Goal: Task Accomplishment & Management: Use online tool/utility

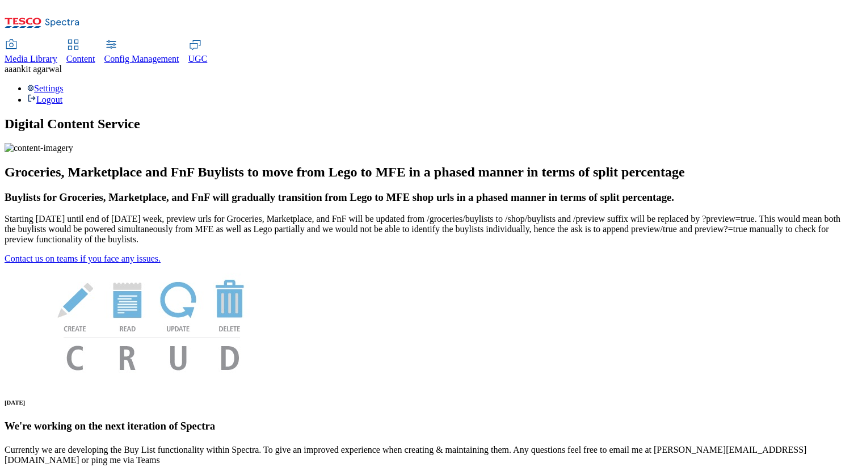
click at [57, 54] on span "Media Library" at bounding box center [31, 59] width 53 height 10
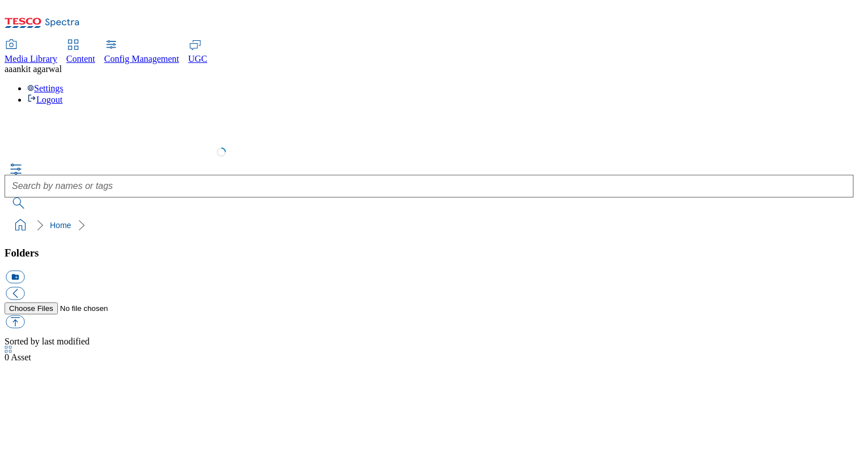
select select "flare-test"
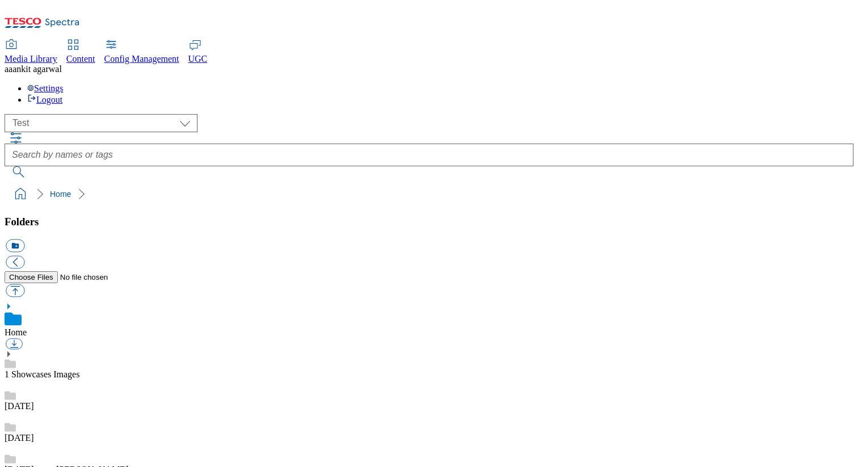
scroll to position [1, 0]
click at [179, 54] on span "Config Management" at bounding box center [141, 59] width 75 height 10
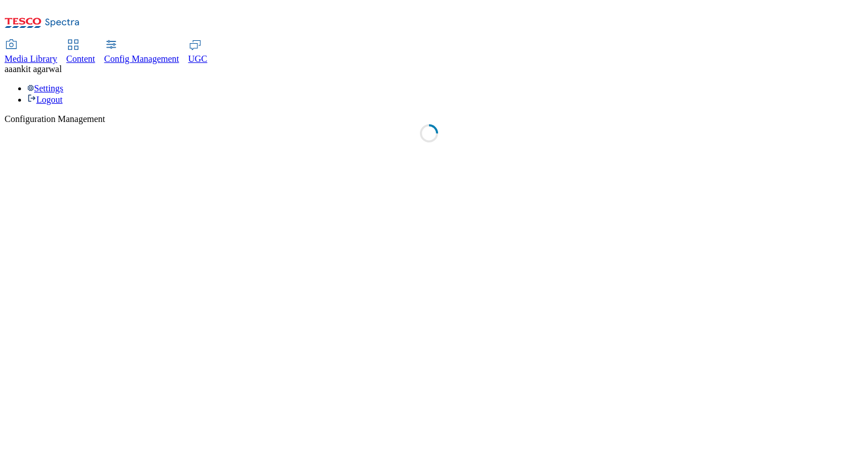
select select "uk"
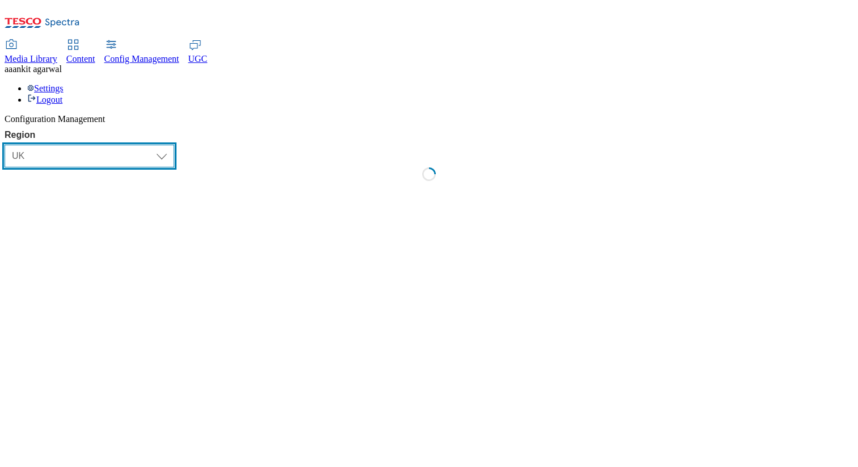
click at [90, 145] on select "Select Region UK CZ IE SK HU TEST LOAD-TEST SYNTHETIC-TEST" at bounding box center [90, 156] width 170 height 23
select select "test"
click at [10, 145] on select "Select Region UK CZ IE SK HU TEST LOAD-TEST SYNTHETIC-TEST" at bounding box center [90, 156] width 170 height 23
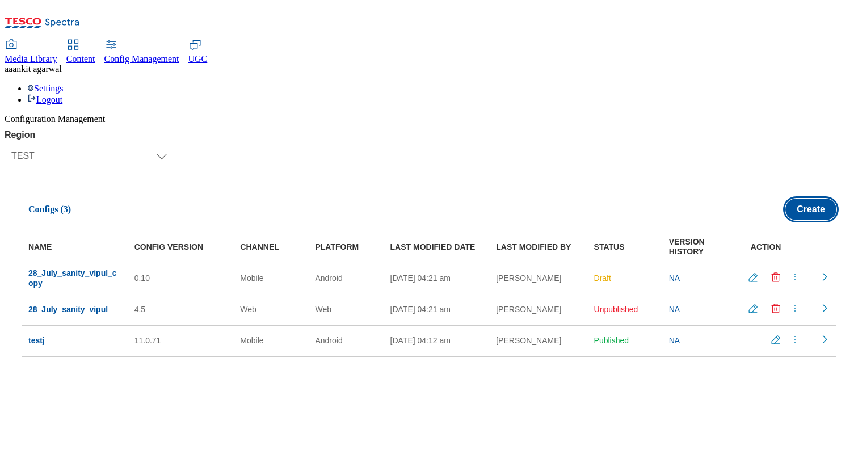
click at [800, 199] on button "Create" at bounding box center [811, 210] width 51 height 22
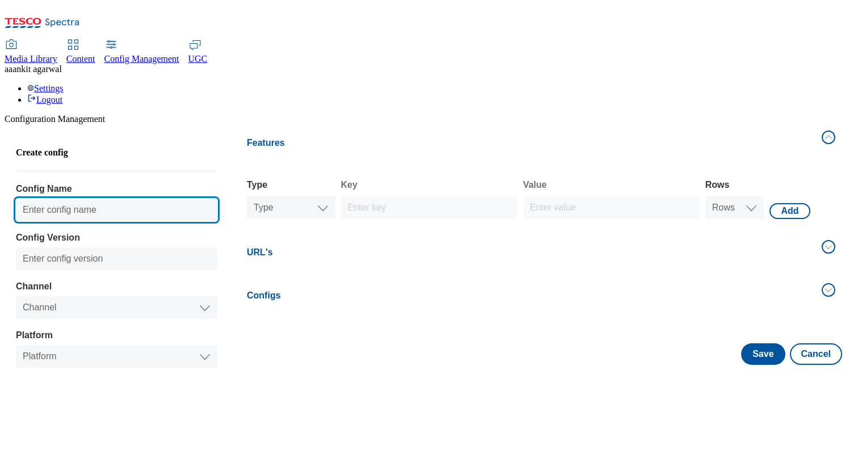
click at [114, 199] on input "Config Name" at bounding box center [117, 210] width 202 height 23
type input "Test_Config_28th_August"
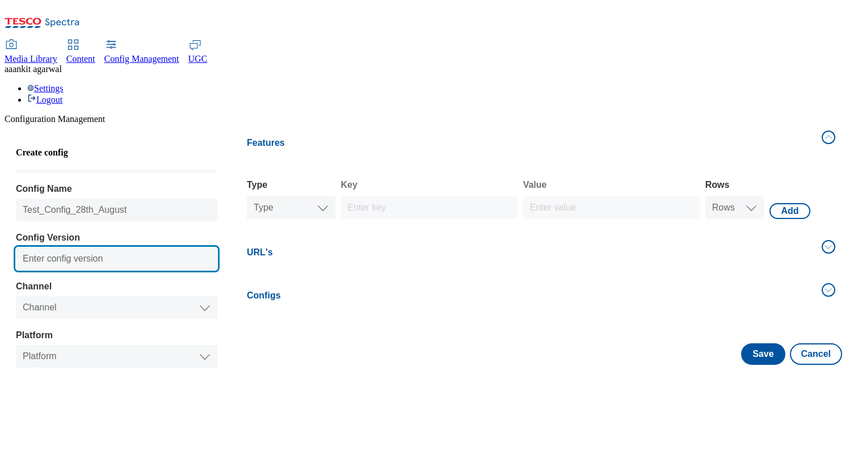
click at [91, 248] on input "Config Version" at bounding box center [117, 259] width 202 height 23
type input "0.18"
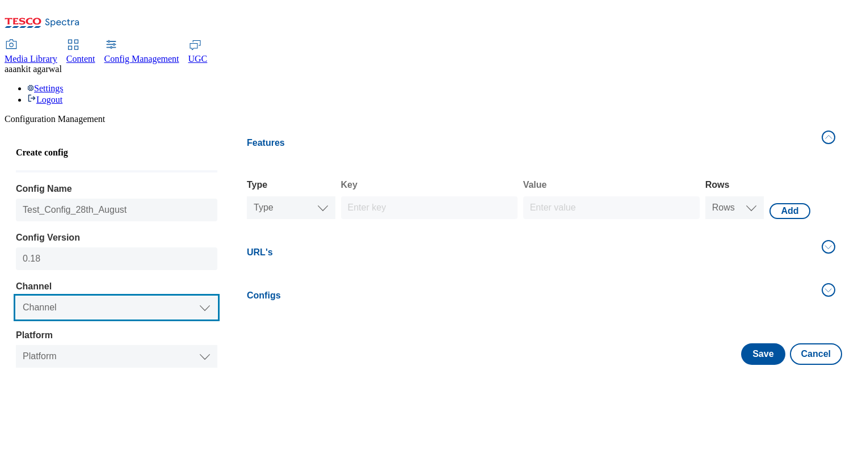
click at [84, 296] on select "Channel Web Mobile" at bounding box center [117, 307] width 202 height 23
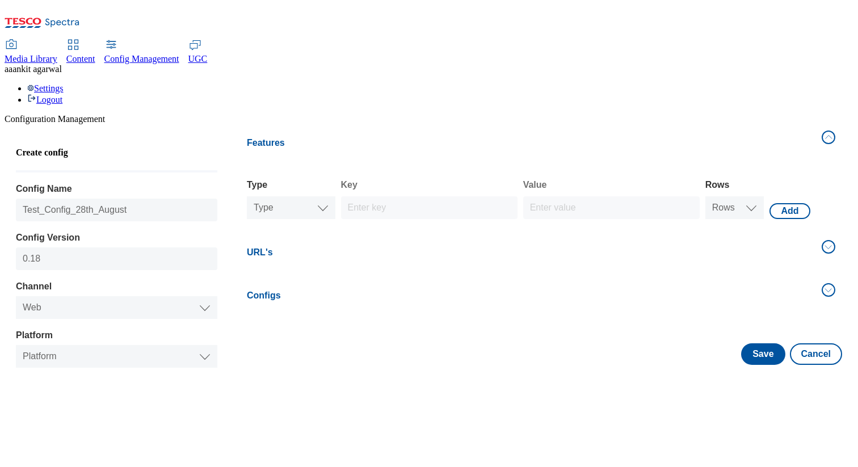
select select "website"
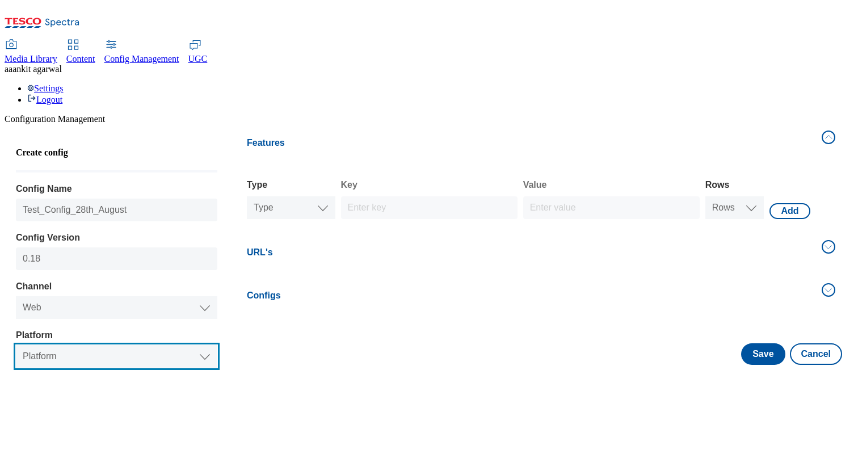
click at [82, 345] on select "Platform Web" at bounding box center [117, 356] width 202 height 23
select select "website"
click at [22, 345] on select "Platform Web" at bounding box center [117, 356] width 202 height 23
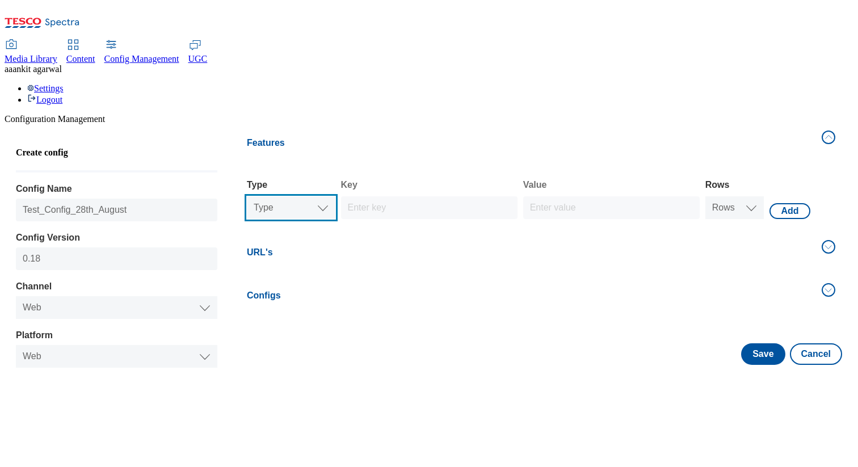
click at [321, 196] on select "Type Text Number Bool" at bounding box center [291, 207] width 89 height 23
select select "string"
click at [737, 196] on select "Rows 1 2 3 4 5 6 7 8 9 10" at bounding box center [735, 207] width 59 height 23
select select "string"
select select "3"
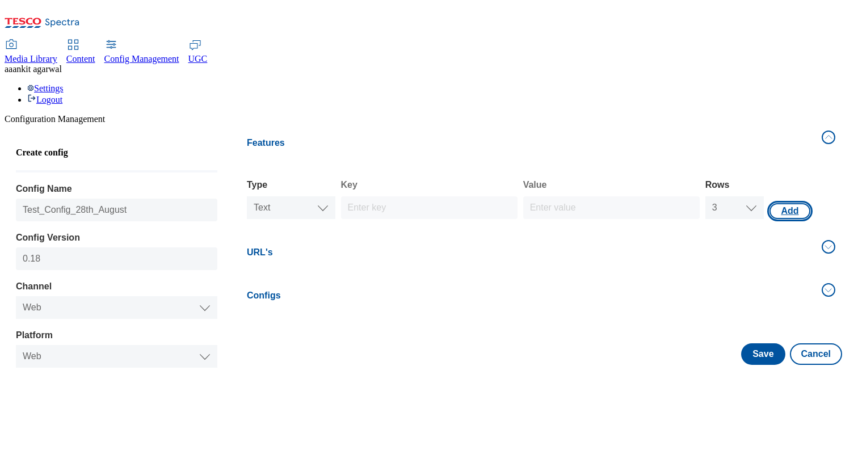
click at [779, 203] on button "Add" at bounding box center [790, 211] width 40 height 16
select select "website"
select select "string"
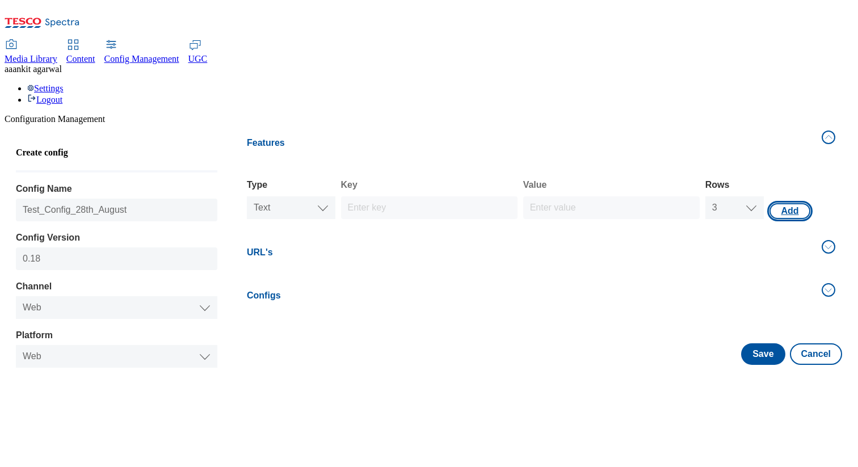
select select "string"
select select "3"
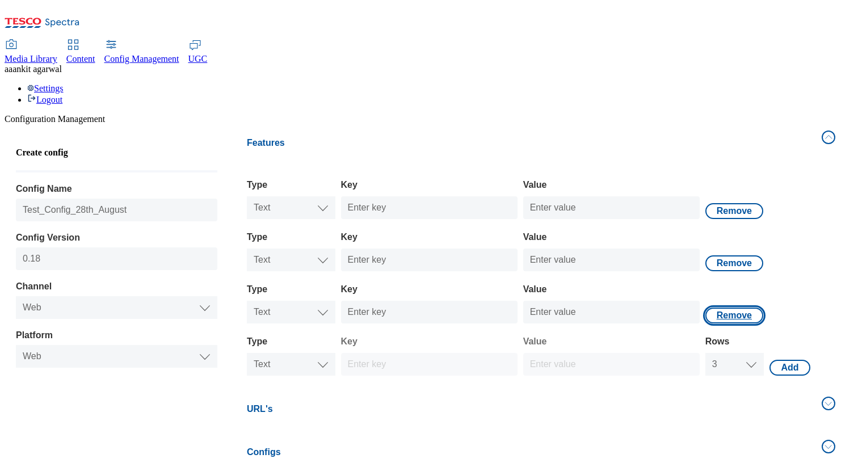
click at [732, 219] on button "Remove" at bounding box center [735, 211] width 58 height 16
select select "website"
select select "string"
select select "3"
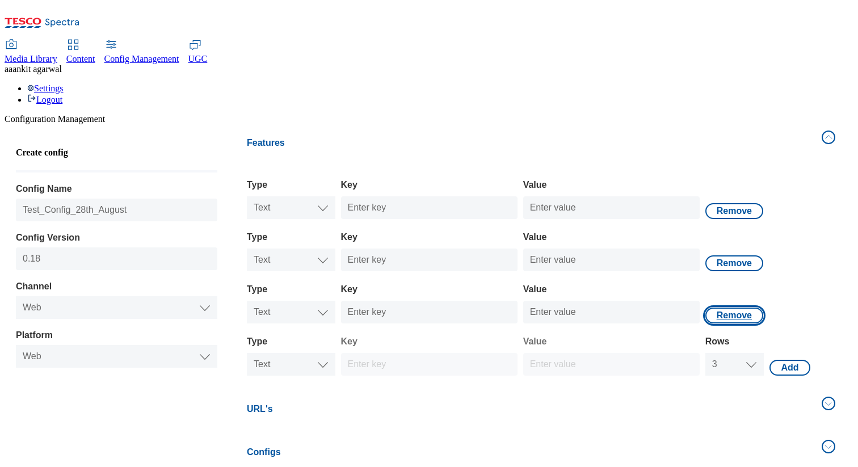
select select "string"
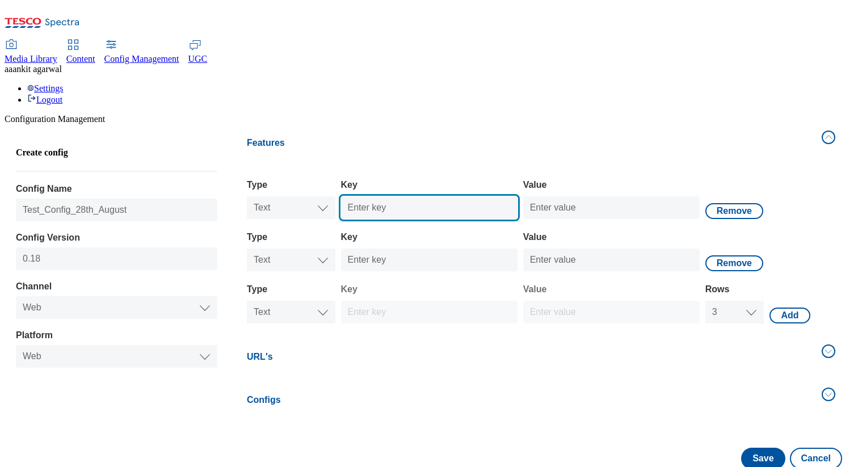
click at [395, 196] on input "Key" at bounding box center [429, 207] width 177 height 23
click at [388, 196] on input "Test_Text_1" at bounding box center [429, 207] width 177 height 23
type input "Test_Text_1"
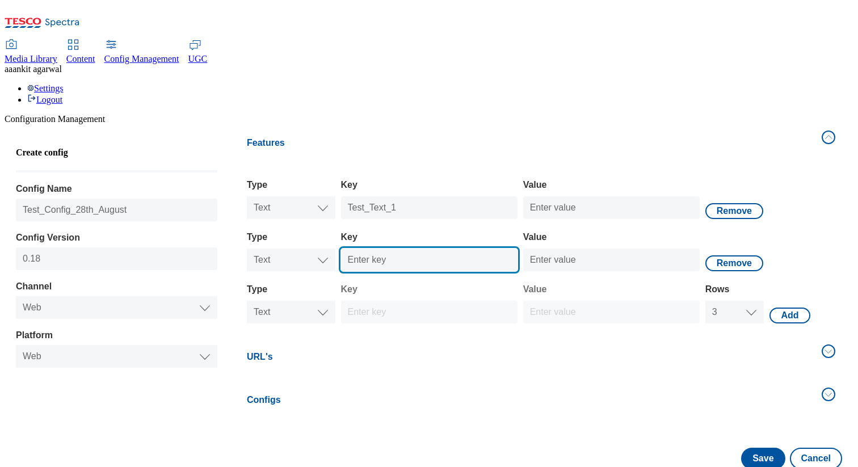
click at [396, 249] on input "Key" at bounding box center [429, 260] width 177 height 23
paste input "Test_Text_1"
type input "Test_Text_2"
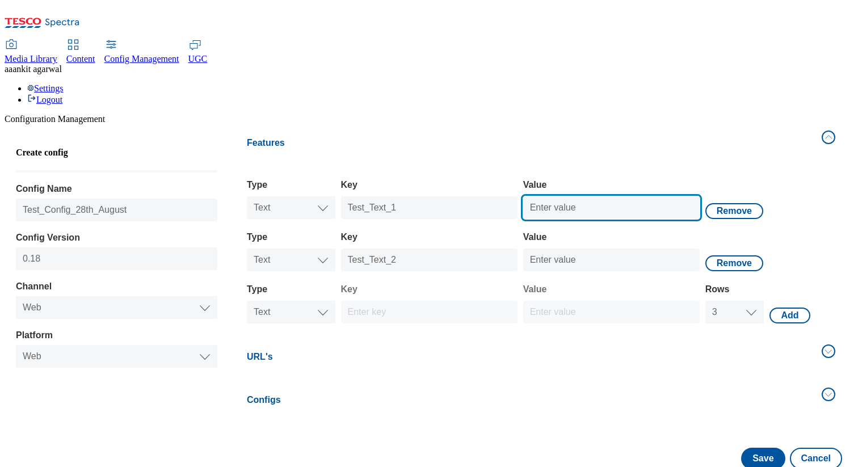
click at [547, 196] on input "Value" at bounding box center [611, 207] width 177 height 23
paste input "Test_Text_1"
type input "Test_Text_1"
click at [554, 244] on div at bounding box center [611, 257] width 177 height 27
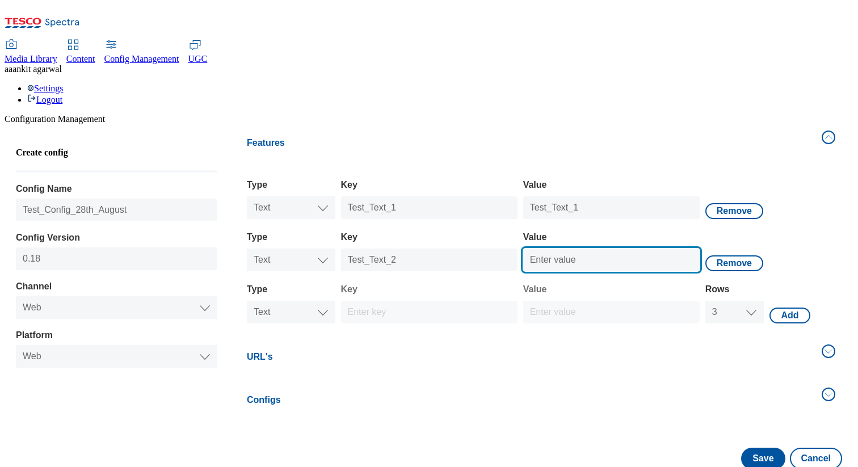
click at [553, 249] on input "Value" at bounding box center [611, 260] width 177 height 23
paste input "Test_Text_1"
type input "Test_Text_2"
click at [567, 338] on button "URL's" at bounding box center [541, 357] width 602 height 38
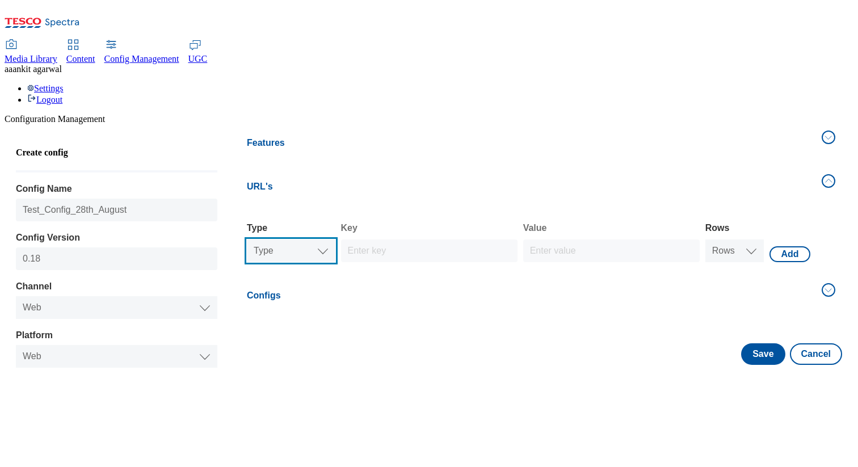
click at [325, 240] on select "Type Text Number Bool" at bounding box center [291, 251] width 89 height 23
select select "double"
click at [726, 240] on select "Rows 1 2 3 4 5 6 7 8 9 10" at bounding box center [735, 251] width 59 height 23
click at [779, 246] on button "Add" at bounding box center [790, 254] width 40 height 16
select select "website"
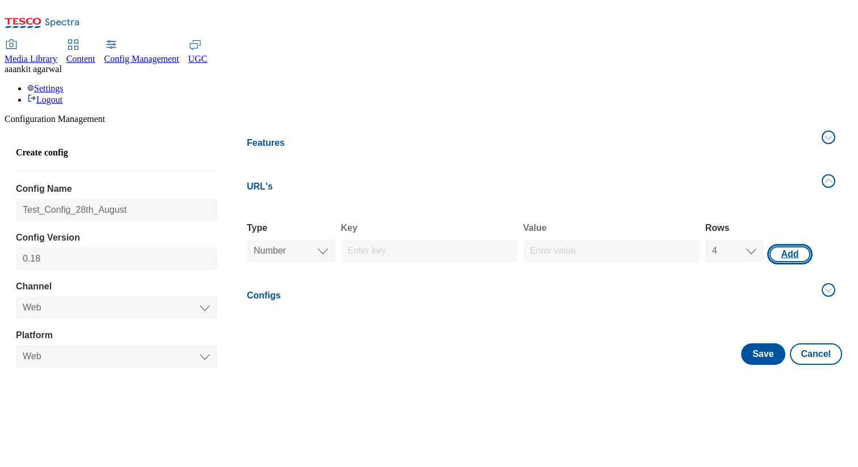
select select "website"
select select "double"
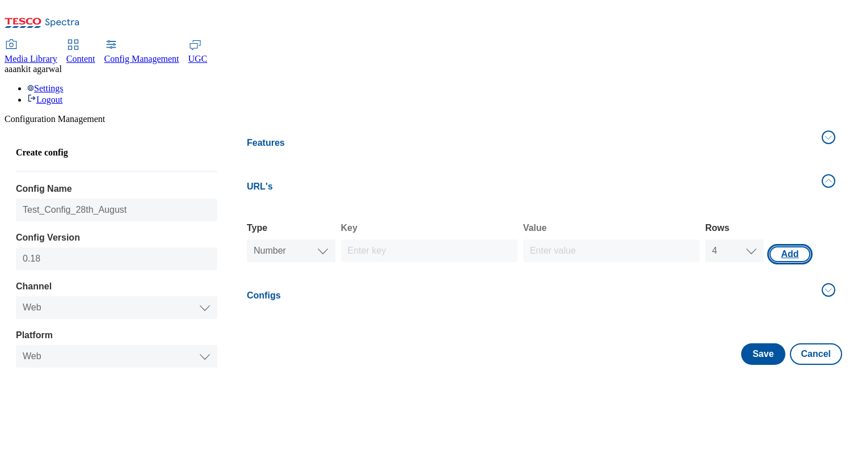
select select "double"
select select "4"
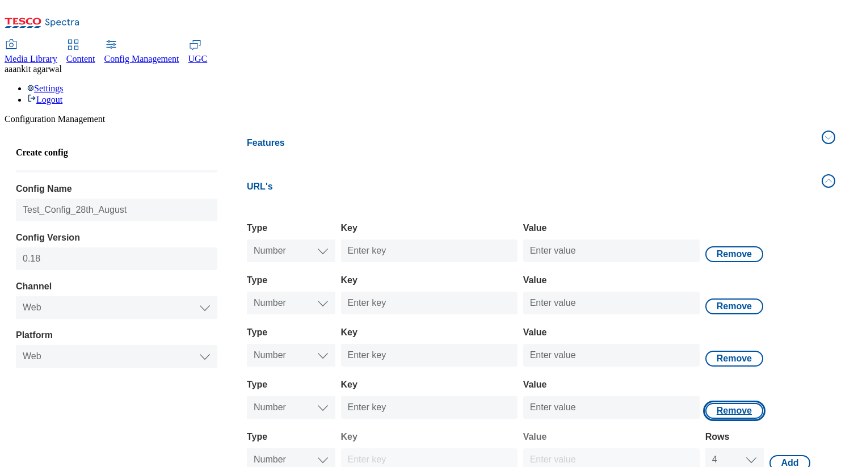
click at [729, 262] on button "Remove" at bounding box center [735, 254] width 58 height 16
select select "website"
select select "double"
select select "4"
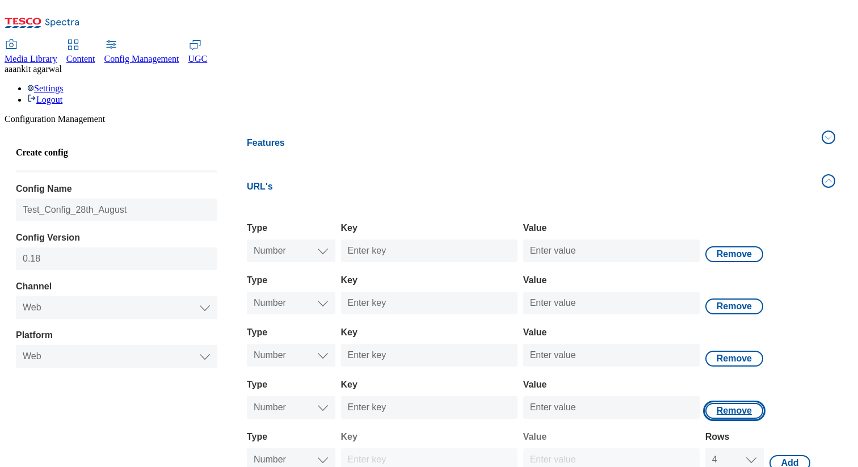
select select "double"
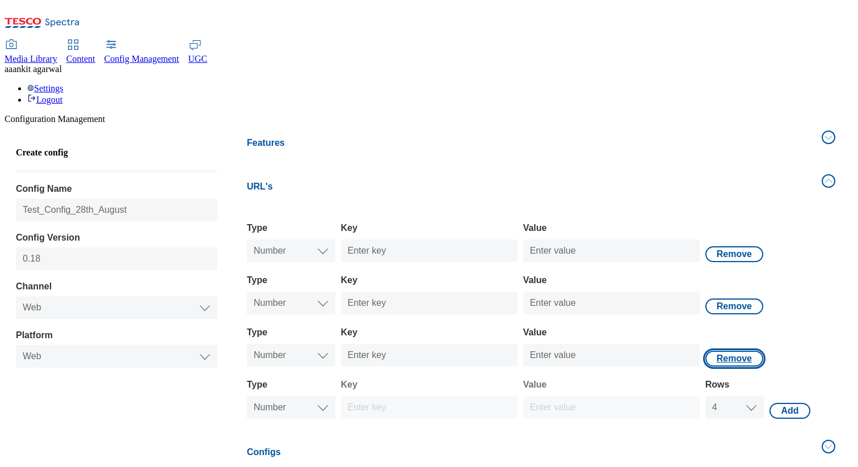
click at [726, 262] on button "Remove" at bounding box center [735, 254] width 58 height 16
select select "website"
select select "double"
select select "4"
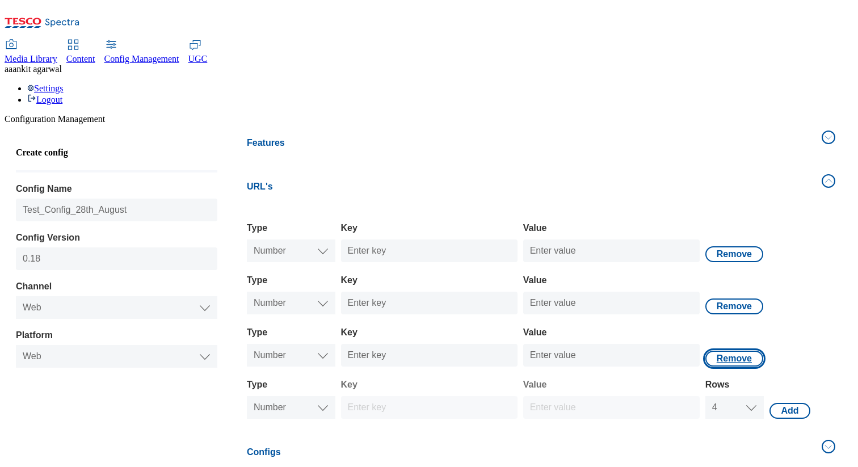
select select "double"
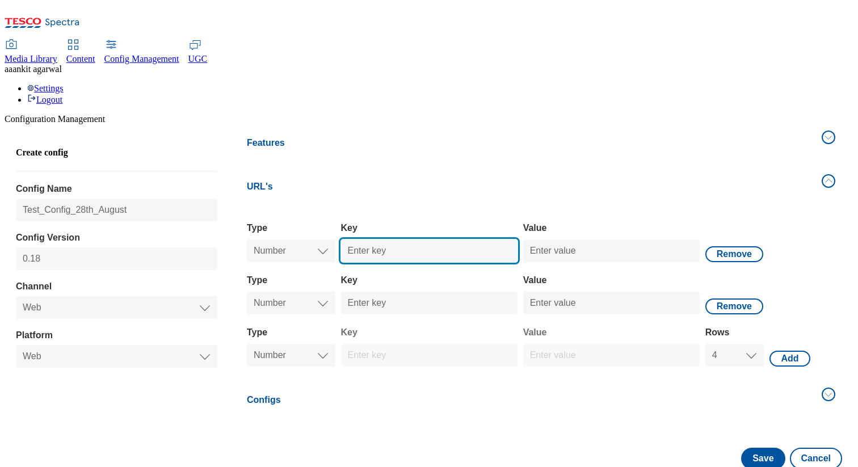
click at [371, 240] on input "Key" at bounding box center [429, 251] width 177 height 23
click at [373, 240] on input "Test_Number_1" at bounding box center [429, 251] width 177 height 23
type input "Test_Number_1"
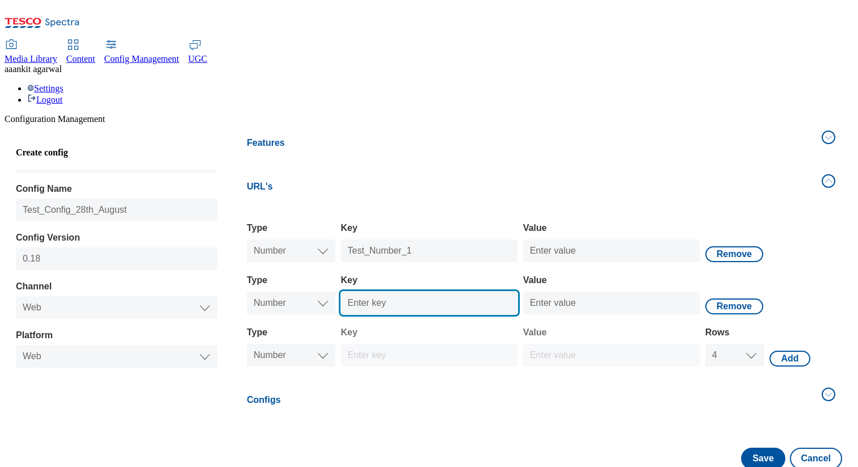
click at [386, 292] on input "Key" at bounding box center [429, 303] width 177 height 23
paste input "Test_Number_1"
type input "Test_Number_2"
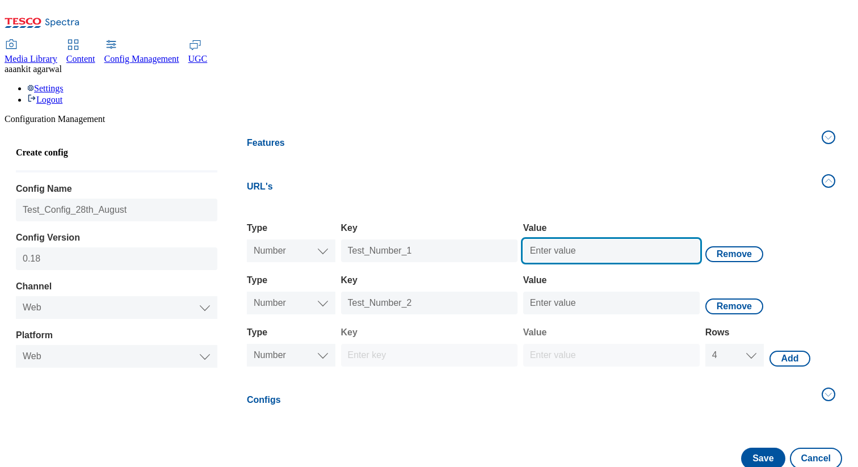
click at [560, 240] on input "Value" at bounding box center [611, 251] width 177 height 23
type input "1"
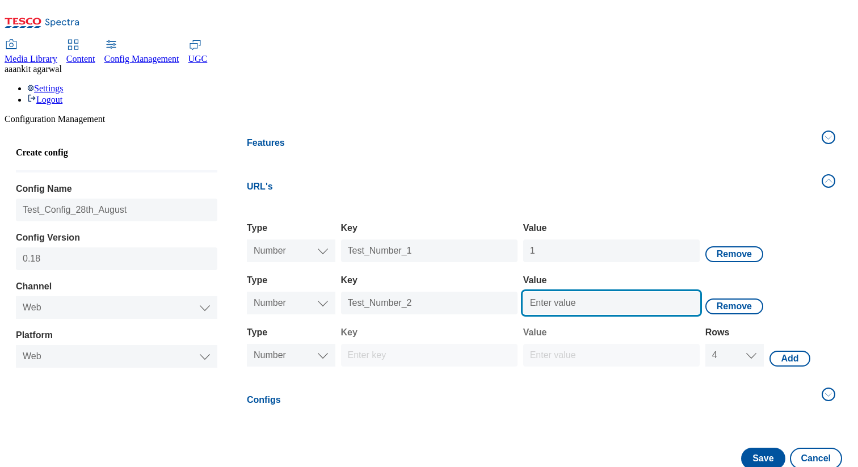
click at [561, 292] on input "Value" at bounding box center [611, 303] width 177 height 23
type input "2"
click at [641, 393] on h4 "Configs" at bounding box center [531, 400] width 568 height 14
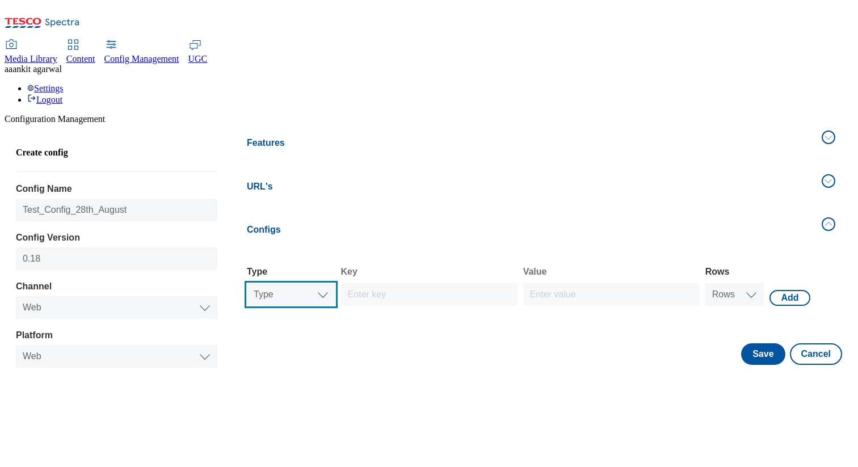
click at [303, 283] on select "Type Text Number Bool" at bounding box center [291, 294] width 89 height 23
select select "boolean"
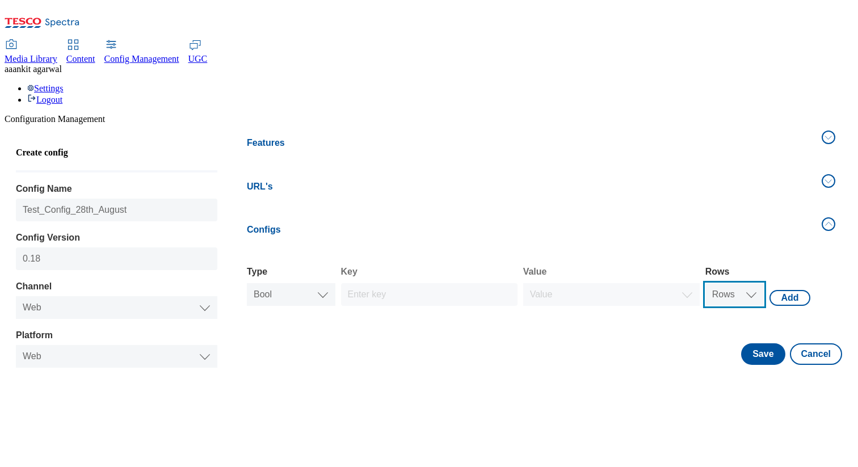
click at [732, 283] on select "Rows 1 2 3 4 5 6 7 8 9 10" at bounding box center [735, 294] width 59 height 23
click at [771, 249] on div "Type ( optional ) Type Text Number Bool Bool Key ( optional ) Value ( optional …" at bounding box center [541, 282] width 602 height 66
select select "boolean"
select select "4"
click at [771, 290] on button "Add" at bounding box center [790, 298] width 40 height 16
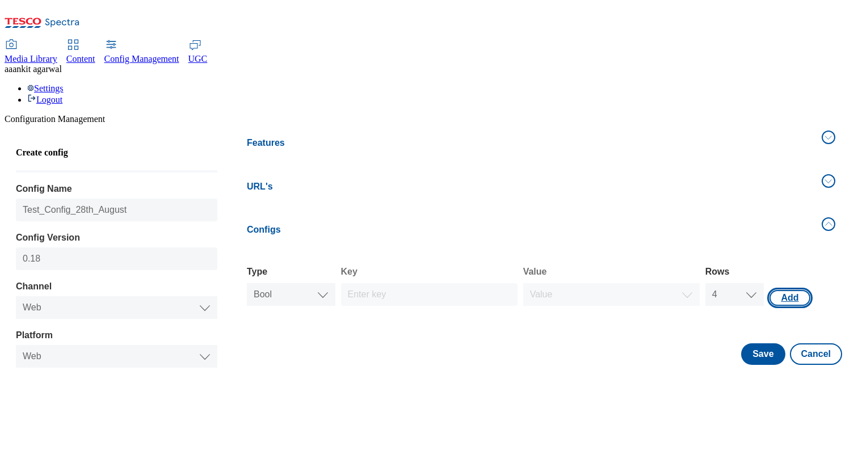
select select "website"
select select "boolean"
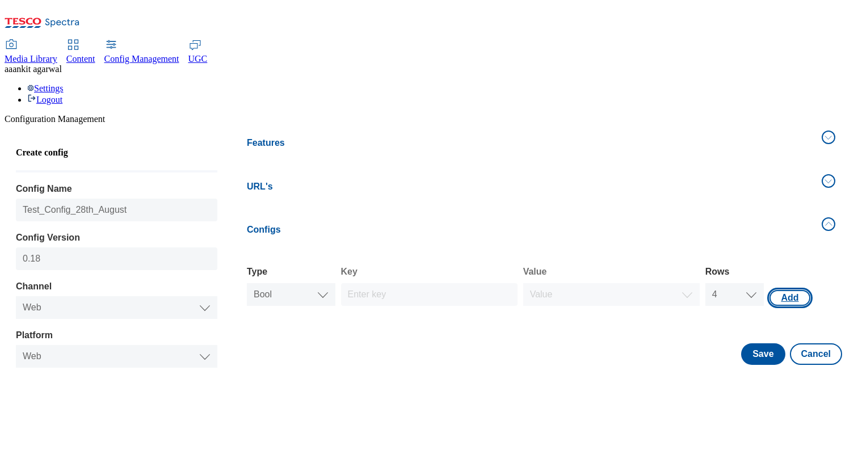
select select "boolean"
select select "4"
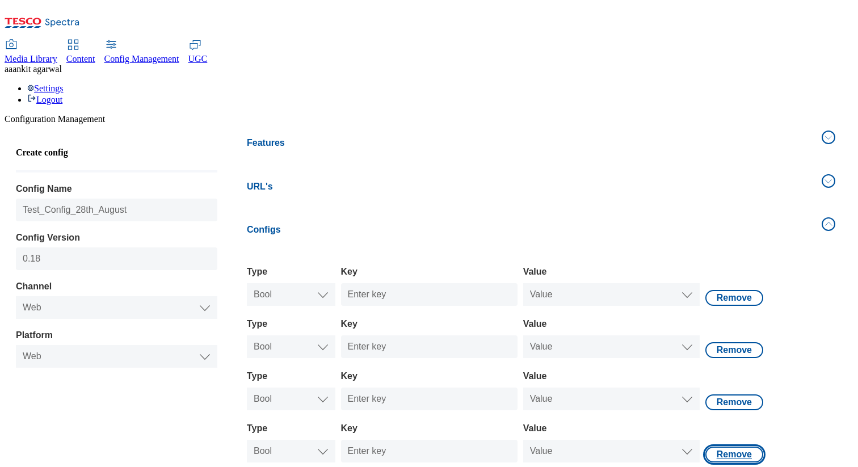
click at [724, 306] on button "Remove" at bounding box center [735, 298] width 58 height 16
select select "website"
select select "boolean"
select select "4"
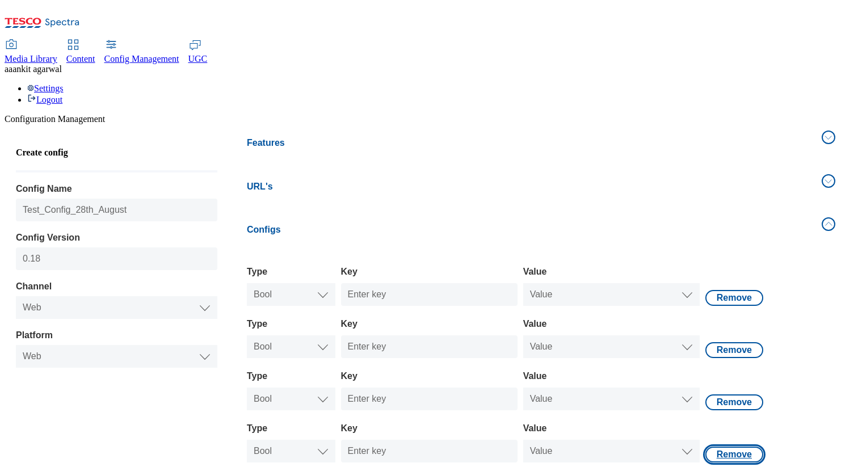
select select "boolean"
click at [724, 410] on div "Type ( optional ) Type Text Number Bool Bool Key ( optional ) Value ( optional …" at bounding box center [541, 436] width 589 height 52
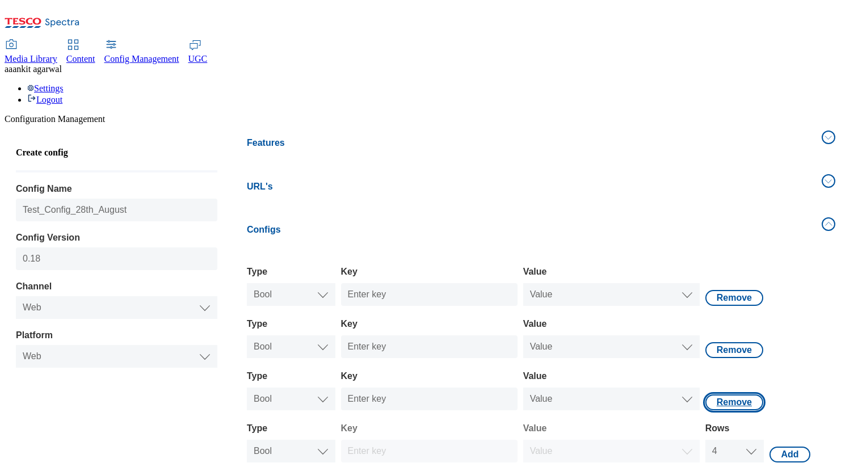
click at [718, 304] on button "Remove" at bounding box center [735, 298] width 58 height 16
select select "website"
select select "boolean"
select select "4"
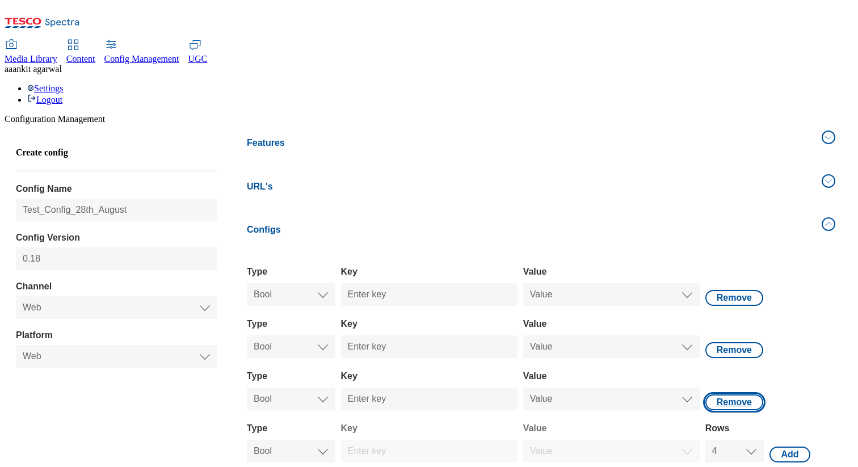
select select "boolean"
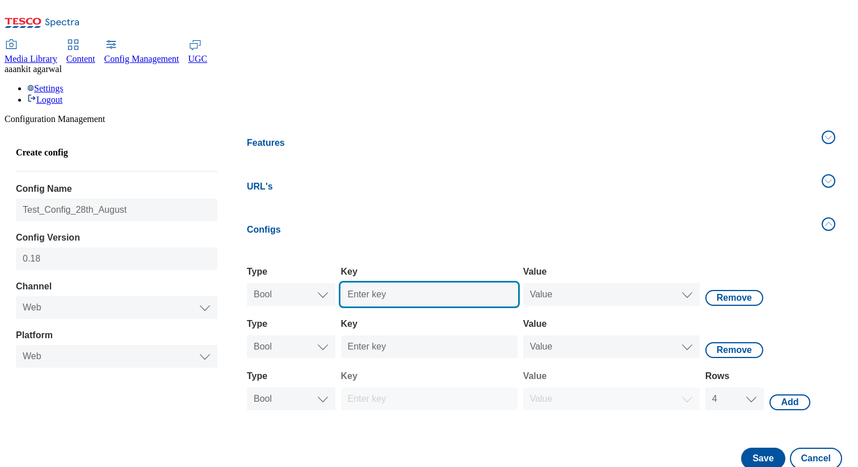
click at [410, 283] on input "Key" at bounding box center [429, 294] width 177 height 23
click at [392, 283] on input "Test_Bool_1" at bounding box center [429, 294] width 177 height 23
type input "Test_Bool_1"
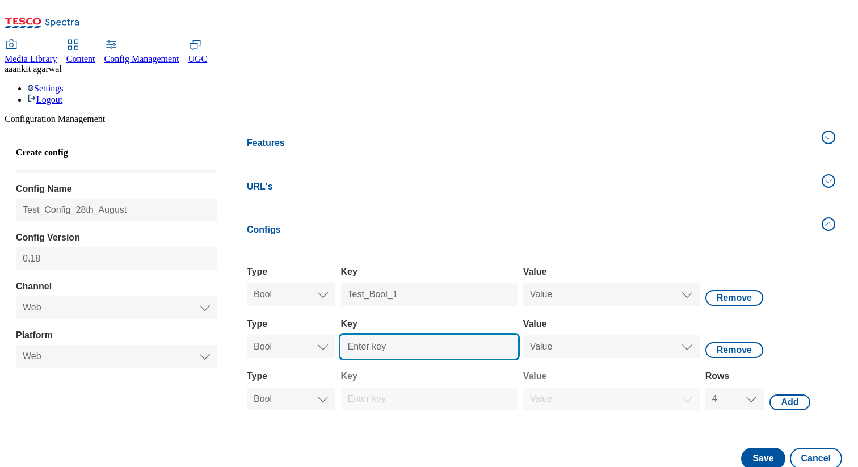
click at [381, 336] on input "Key" at bounding box center [429, 347] width 177 height 23
paste input "Test_Bool_1"
type input "Test_Bool_2"
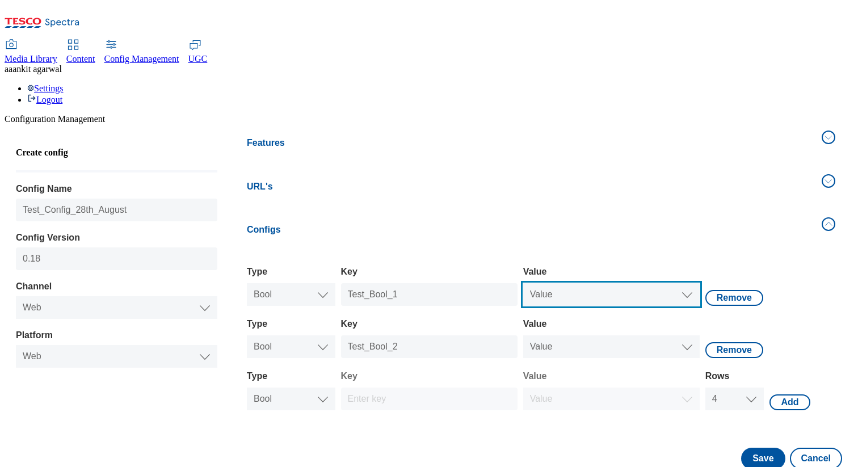
click at [566, 283] on select "Value true false" at bounding box center [611, 294] width 177 height 23
select select "true"
click at [523, 283] on select "Value true false" at bounding box center [611, 294] width 177 height 23
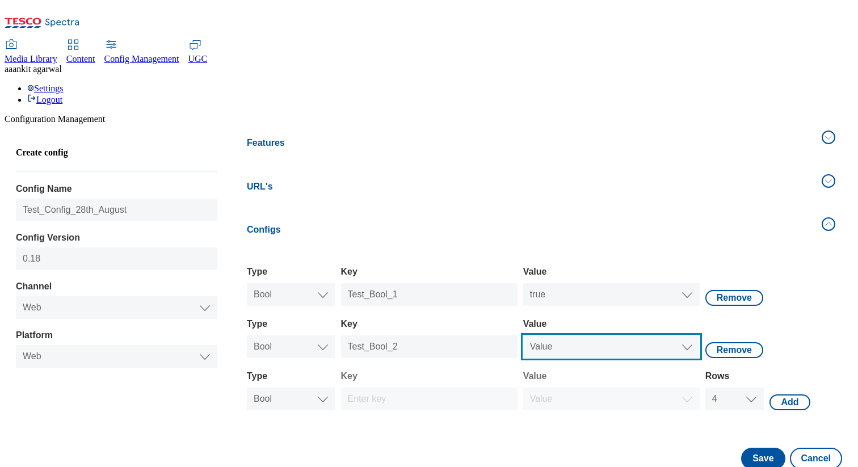
click at [579, 336] on select "Value true false" at bounding box center [611, 347] width 177 height 23
select select "false"
click at [523, 336] on select "Value true false" at bounding box center [611, 347] width 177 height 23
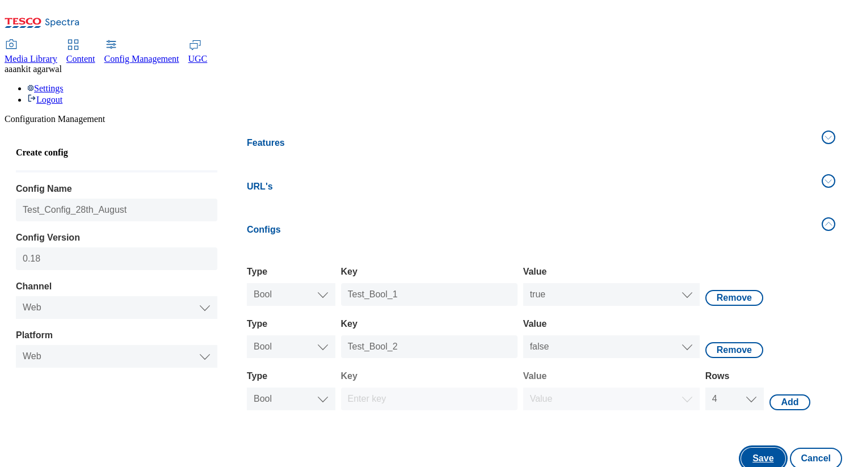
click at [748, 448] on button "Save" at bounding box center [763, 459] width 44 height 22
select select "website"
select select "boolean"
select select "4"
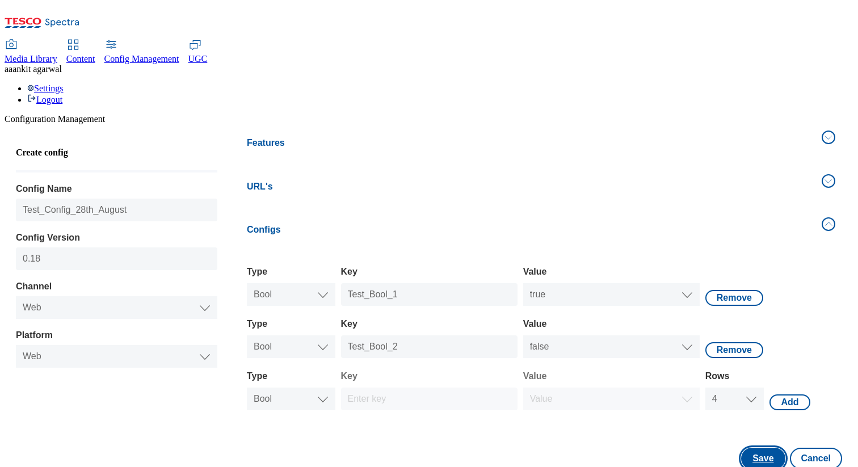
select select "boolean"
select select "true"
select select "boolean"
select select "false"
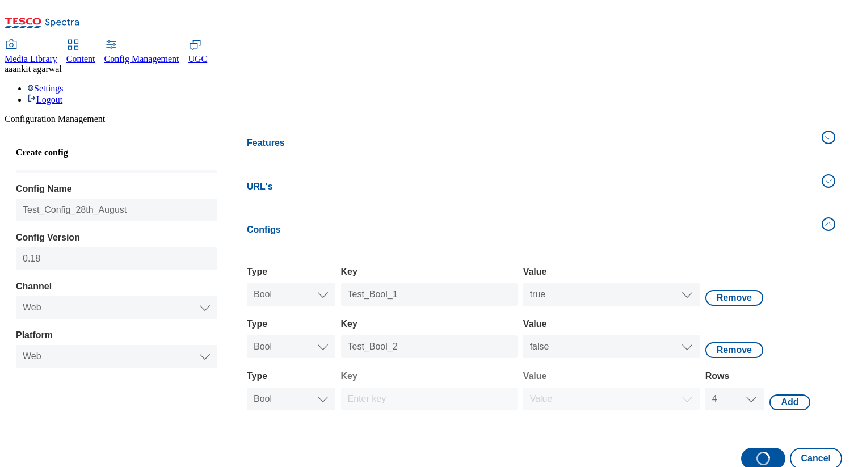
select select "test"
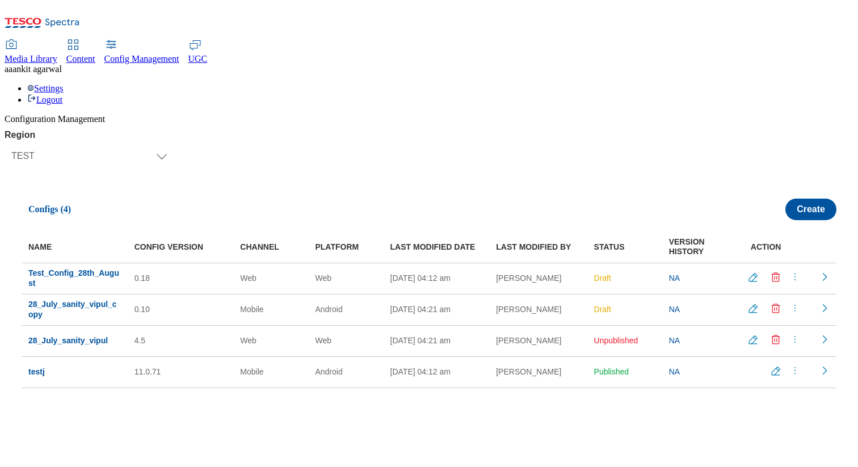
click at [793, 271] on icon "menus" at bounding box center [795, 276] width 11 height 11
click at [740, 220] on div "NAME CONFIG VERSION CHANNEL PLATFORM LAST MODIFIED DATE LAST MODIFIED BY STATUS…" at bounding box center [429, 311] width 815 height 182
click at [819, 271] on icon "Readonly config" at bounding box center [824, 276] width 11 height 11
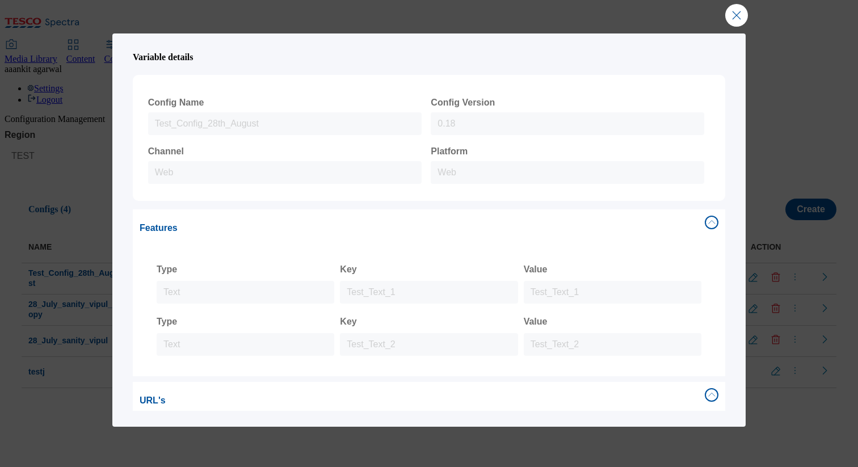
click at [732, 30] on div "Variable details Config Name Test_Config_28th_August Config Version 0.18 Channe…" at bounding box center [429, 233] width 858 height 467
click at [733, 25] on button "Close Modal" at bounding box center [737, 15] width 23 height 23
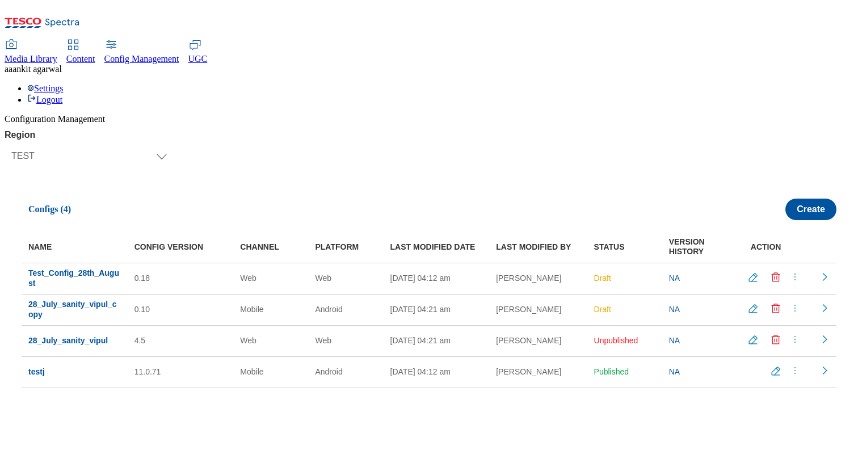
click at [97, 269] on span "Test_Config_28th_August" at bounding box center [73, 278] width 91 height 19
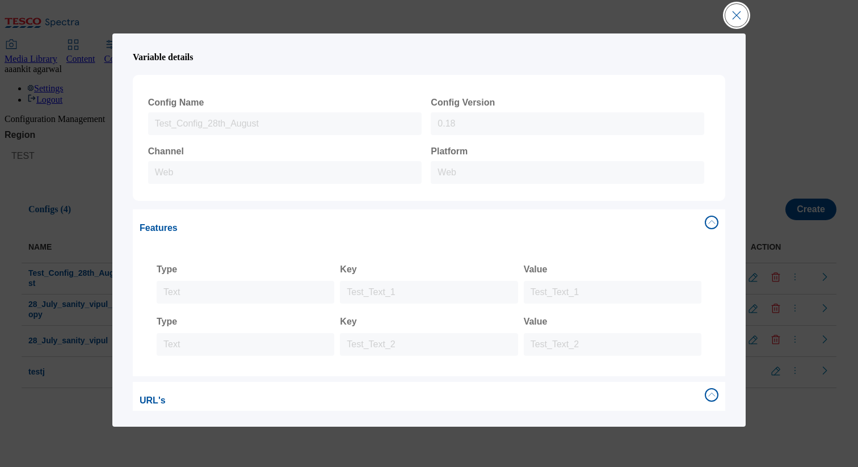
click at [732, 11] on button "Close Modal" at bounding box center [737, 15] width 23 height 23
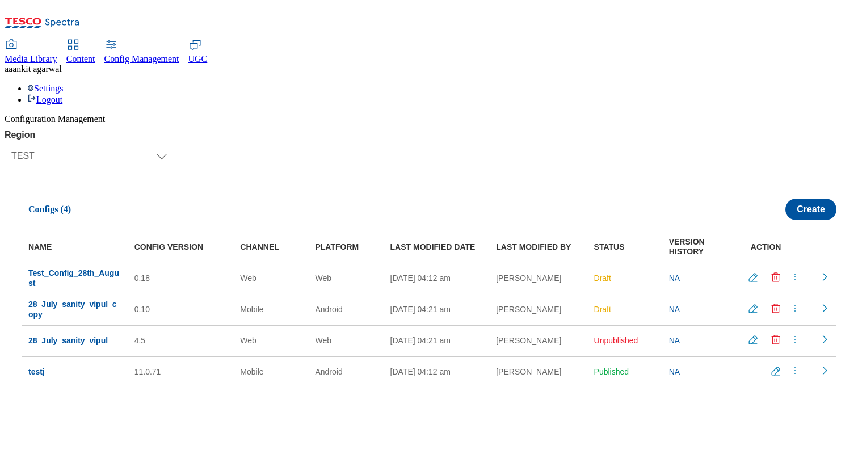
click at [791, 271] on icon "menus" at bounding box center [795, 276] width 11 height 11
click at [780, 339] on button "Copy" at bounding box center [794, 344] width 65 height 11
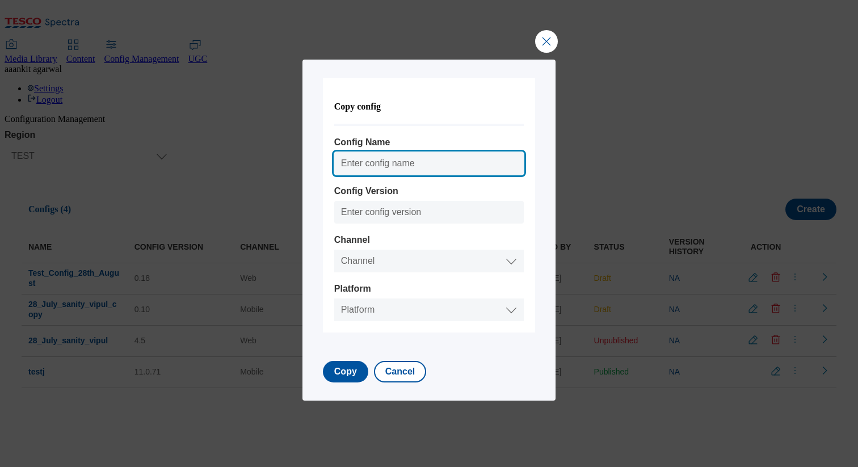
click at [369, 166] on input "Config Name" at bounding box center [429, 163] width 190 height 23
type input "Test_Config_Ankit_Copy"
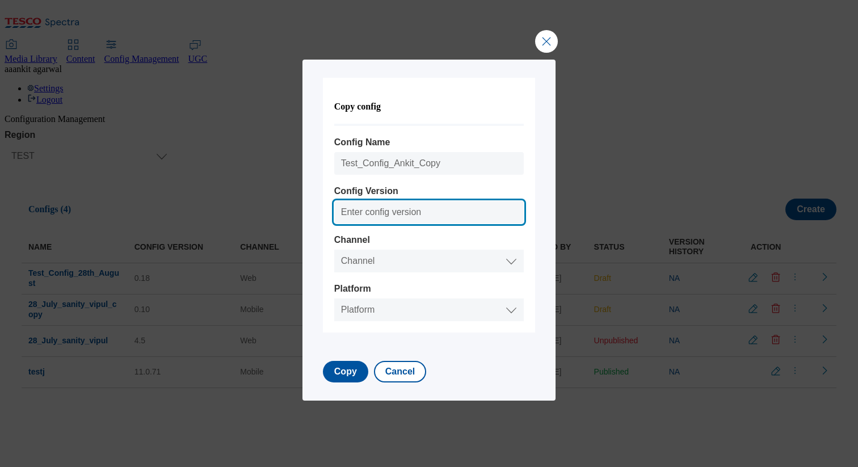
click at [363, 222] on input "Config Version" at bounding box center [429, 212] width 190 height 23
type input "0.19"
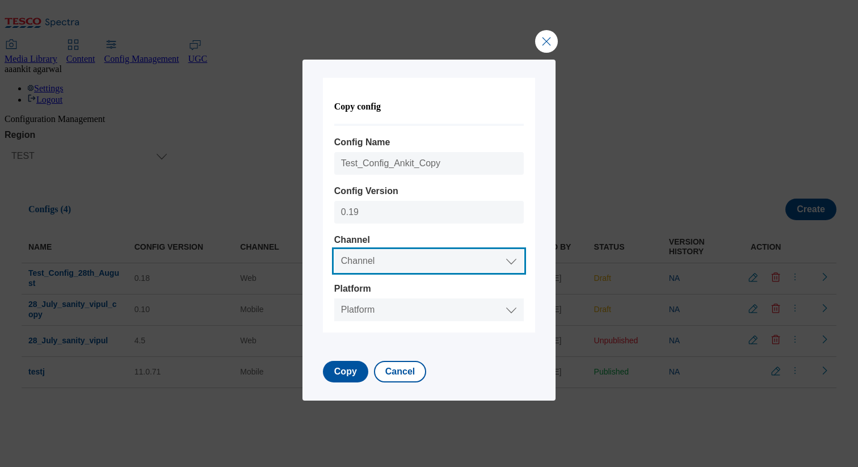
click at [357, 265] on select "Channel Web Mobile" at bounding box center [429, 261] width 190 height 23
select select "mobile"
select select "ios"
click at [334, 299] on select "Platform Android IOS" at bounding box center [429, 310] width 190 height 23
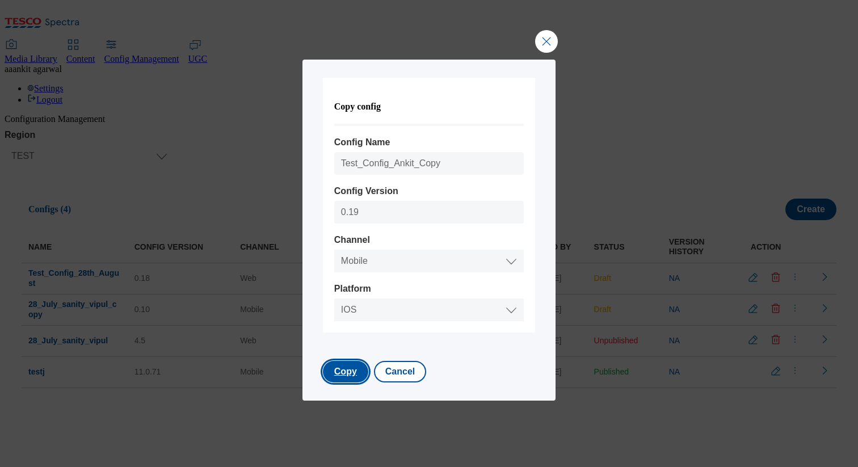
click at [334, 383] on button "Copy" at bounding box center [345, 372] width 45 height 22
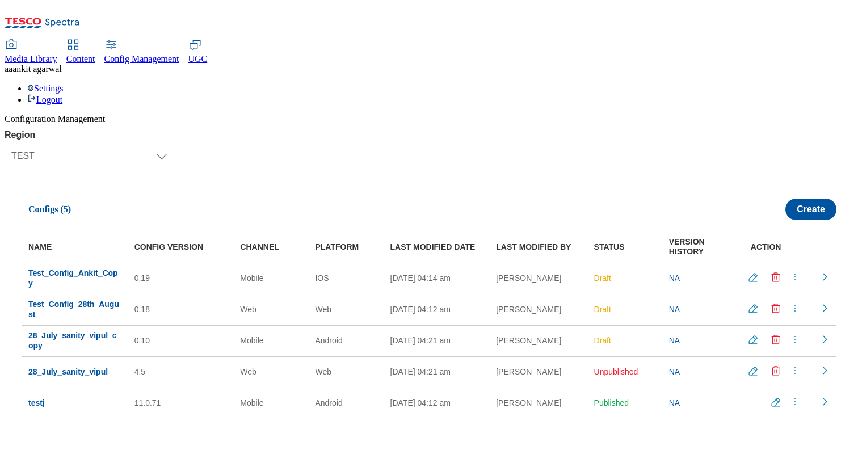
click at [823, 271] on icon "Readonly config" at bounding box center [824, 276] width 11 height 11
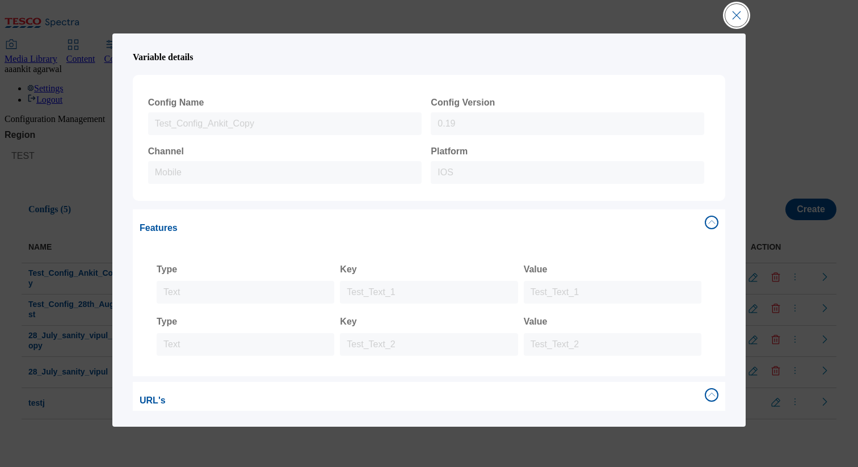
click at [737, 15] on button "Close Modal" at bounding box center [737, 15] width 23 height 23
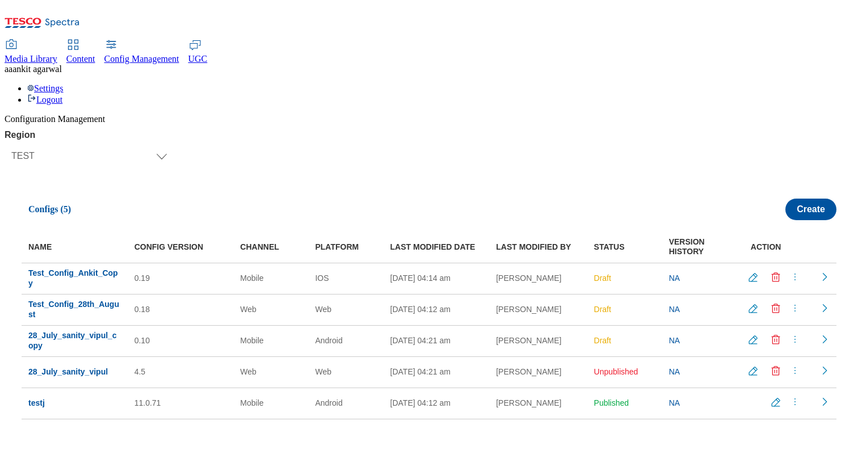
click at [104, 269] on span "Test_Config_Ankit_Copy" at bounding box center [73, 278] width 90 height 19
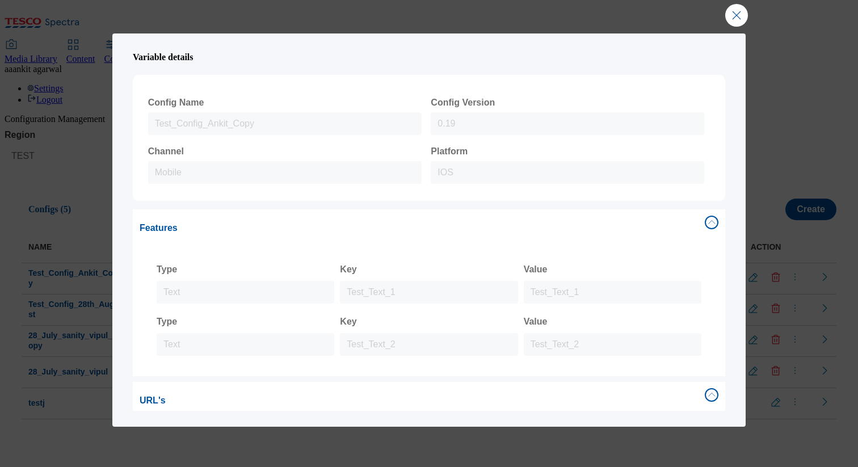
scroll to position [320, 0]
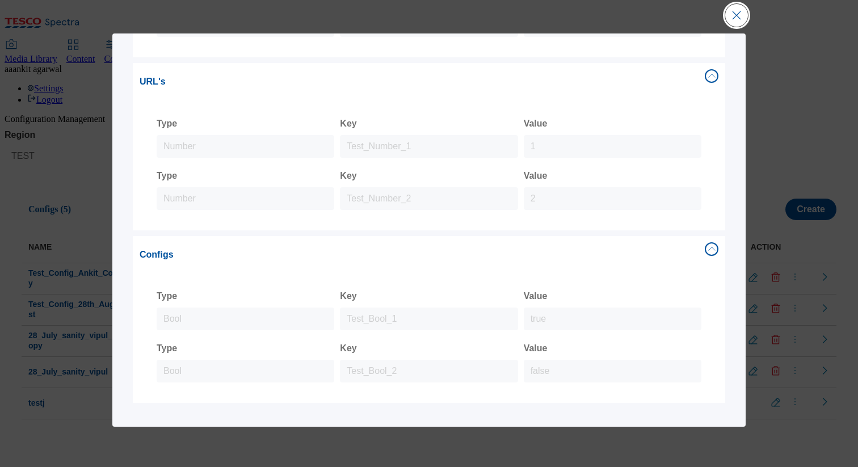
click at [740, 22] on button "Close Modal" at bounding box center [737, 15] width 23 height 23
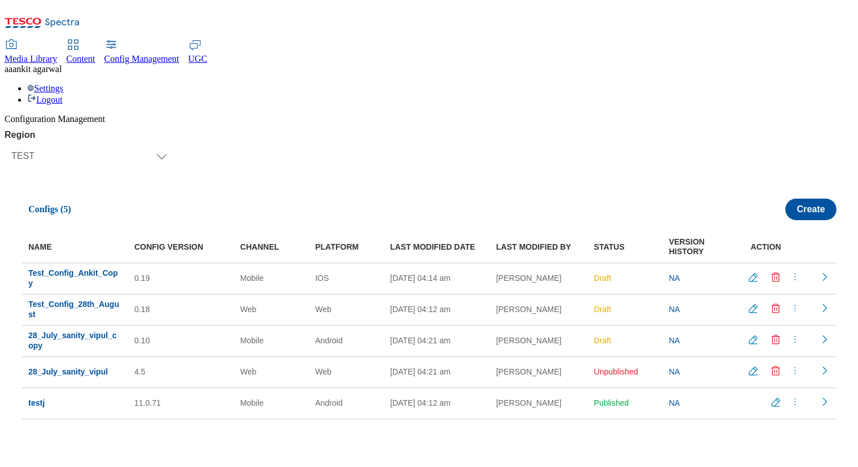
scroll to position [0, 0]
click at [750, 274] on icon "Edit config" at bounding box center [753, 278] width 8 height 8
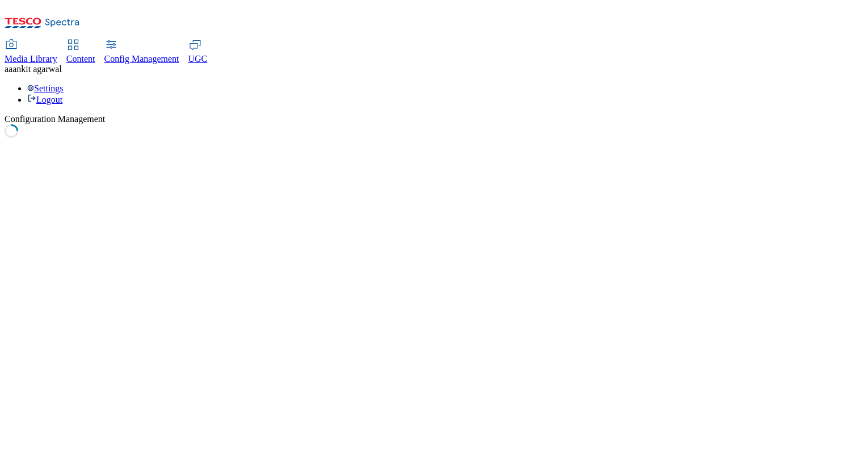
select select "mobile"
select select "ios"
select select "string"
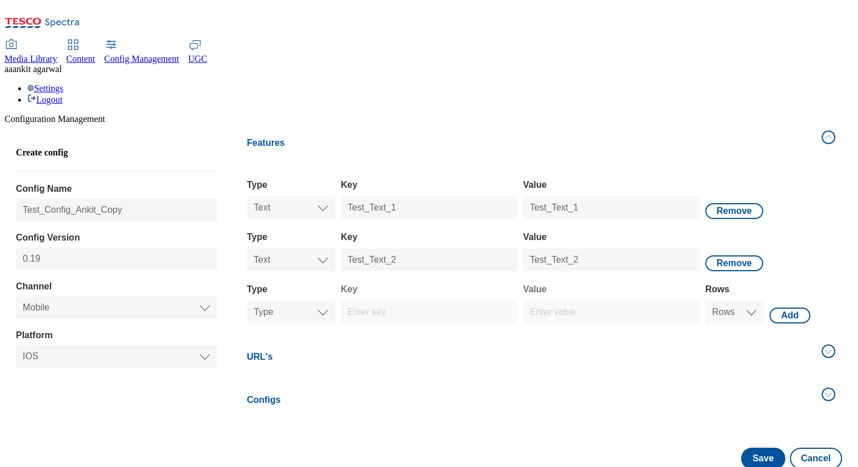
scroll to position [20, 0]
click at [107, 296] on select "Channel Web Mobile" at bounding box center [117, 307] width 202 height 23
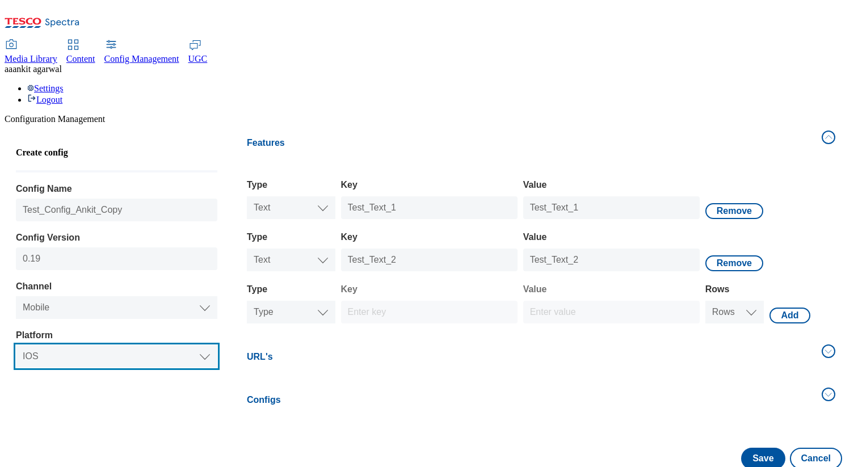
click at [100, 345] on select "Platform Android IOS" at bounding box center [117, 356] width 202 height 23
select select "android"
click at [22, 345] on select "Platform Android IOS" at bounding box center [117, 356] width 202 height 23
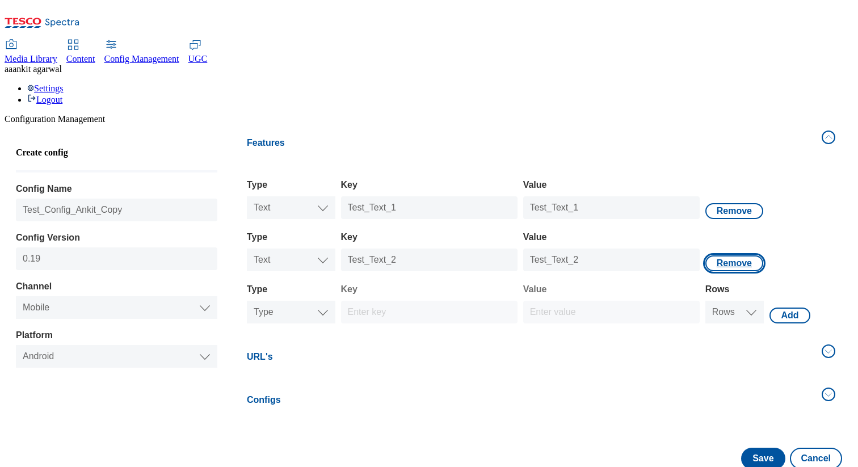
click at [716, 203] on button "Remove" at bounding box center [735, 211] width 58 height 16
select select "mobile"
select select "android"
select select "string"
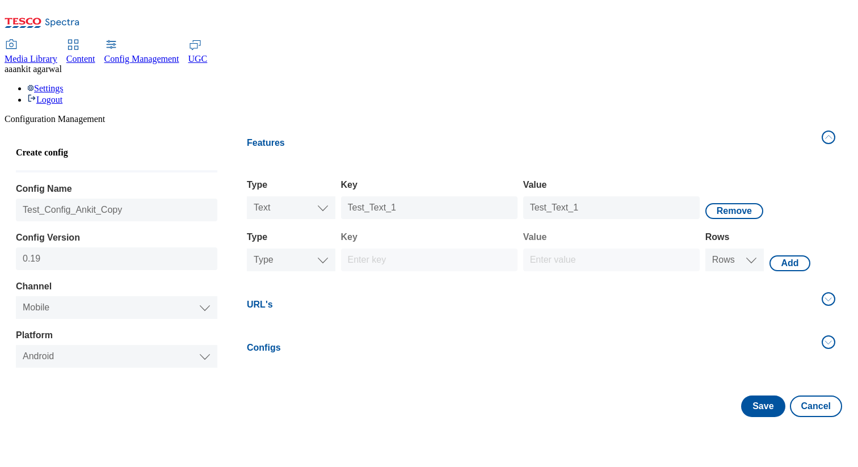
click at [666, 298] on h4 "URL's" at bounding box center [531, 305] width 568 height 14
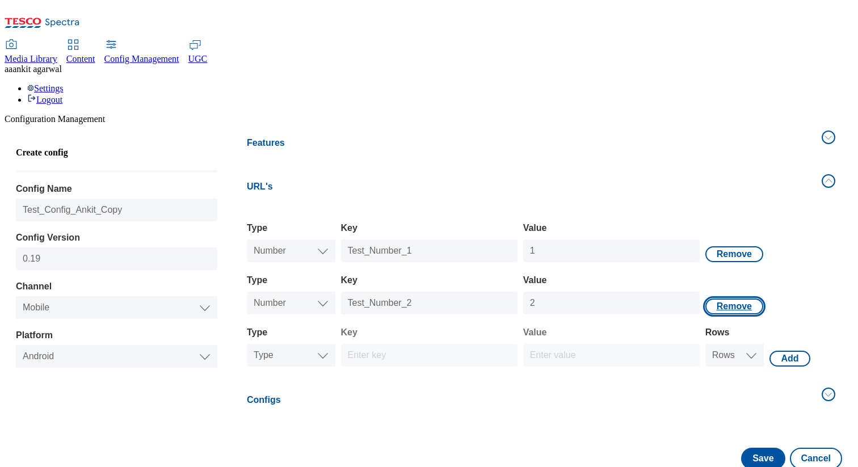
click at [723, 246] on button "Remove" at bounding box center [735, 254] width 58 height 16
select select "mobile"
select select "android"
select select "double"
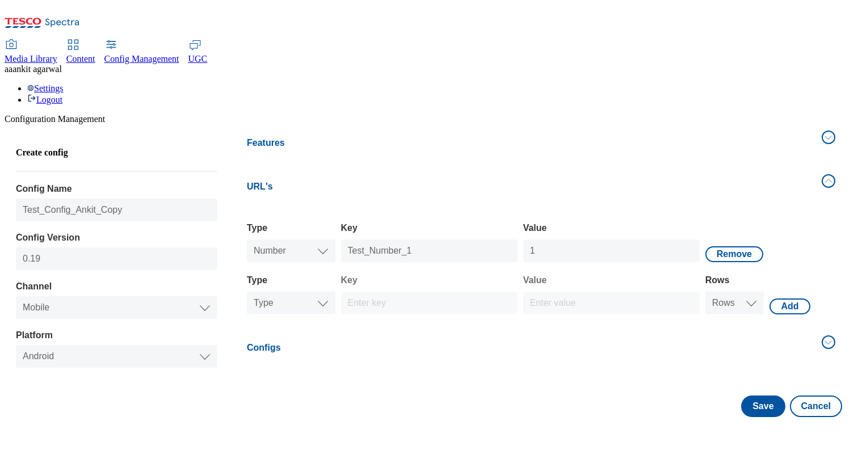
click at [736, 329] on button "Configs" at bounding box center [541, 348] width 602 height 38
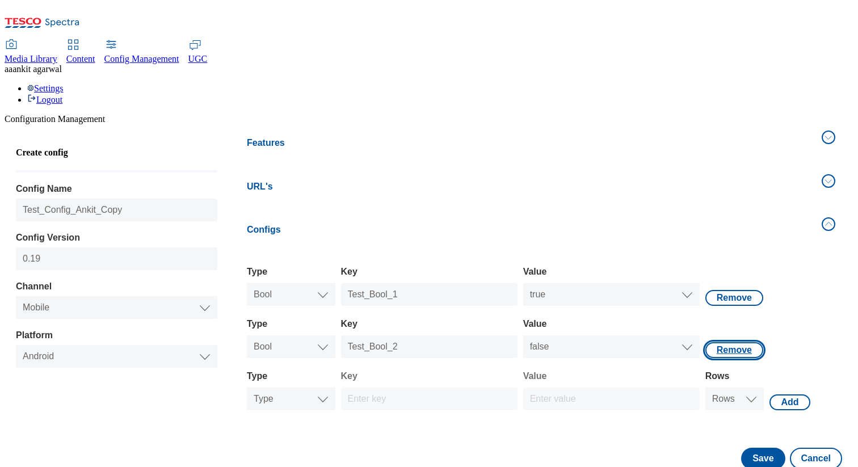
click at [732, 290] on button "Remove" at bounding box center [735, 298] width 58 height 16
select select "mobile"
select select "android"
select select "boolean"
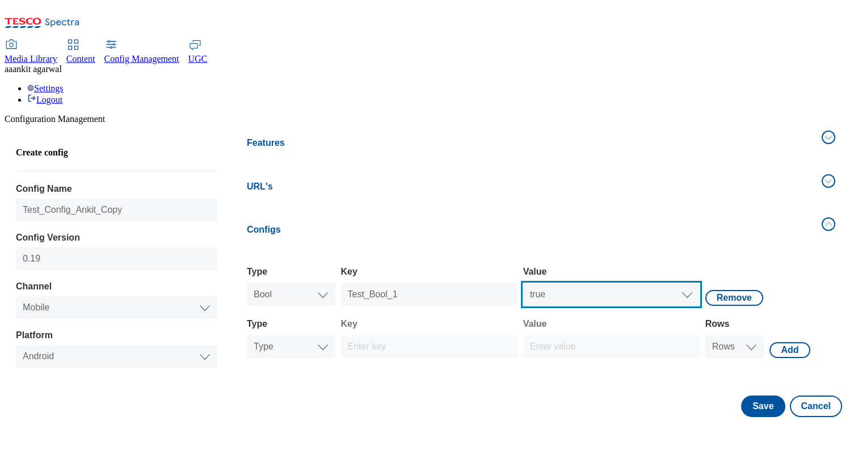
click at [589, 283] on select "Value true false" at bounding box center [611, 294] width 177 height 23
select select "false"
click at [523, 283] on select "Value true false" at bounding box center [611, 294] width 177 height 23
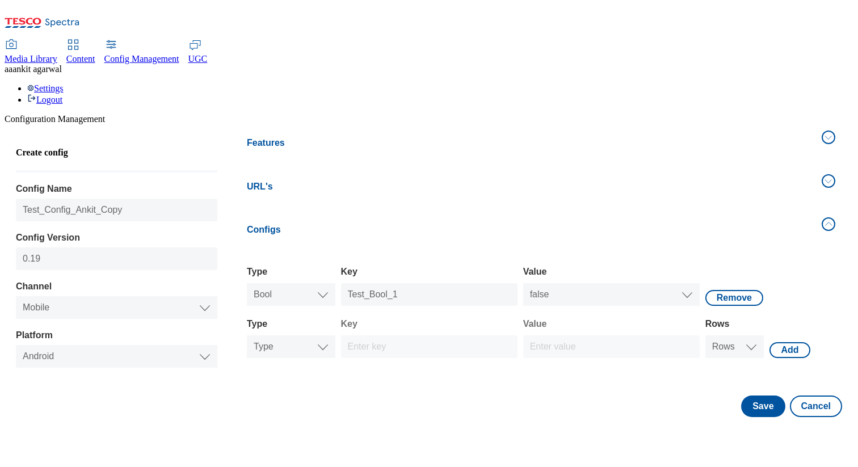
click at [669, 180] on h4 "URL's" at bounding box center [531, 187] width 568 height 14
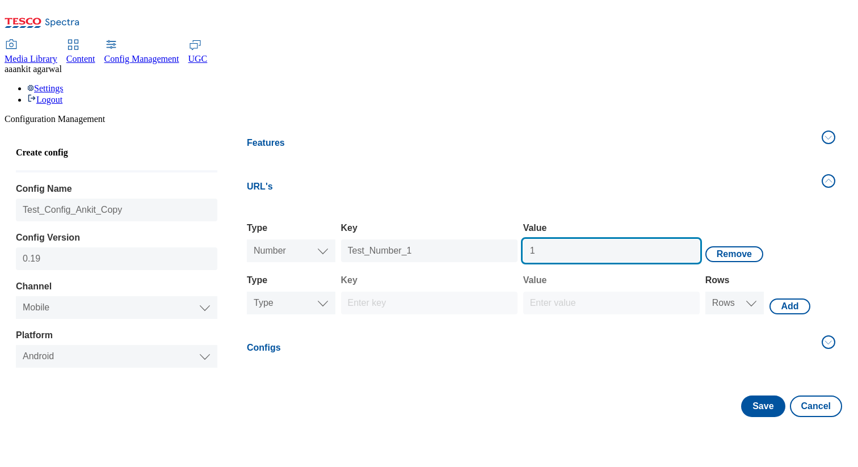
click at [580, 240] on input "1" at bounding box center [611, 251] width 177 height 23
type input "2"
click at [652, 124] on button "Features" at bounding box center [541, 143] width 602 height 38
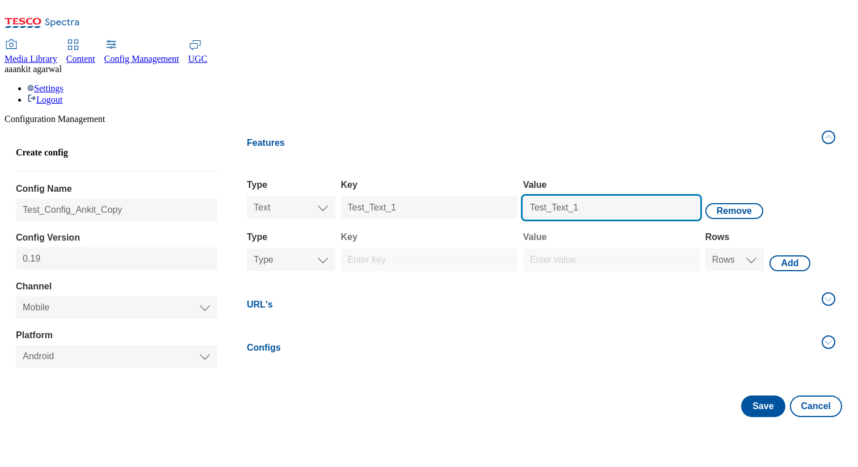
click at [589, 196] on input "Test_Text_1" at bounding box center [611, 207] width 177 height 23
type input "Test_Text_2"
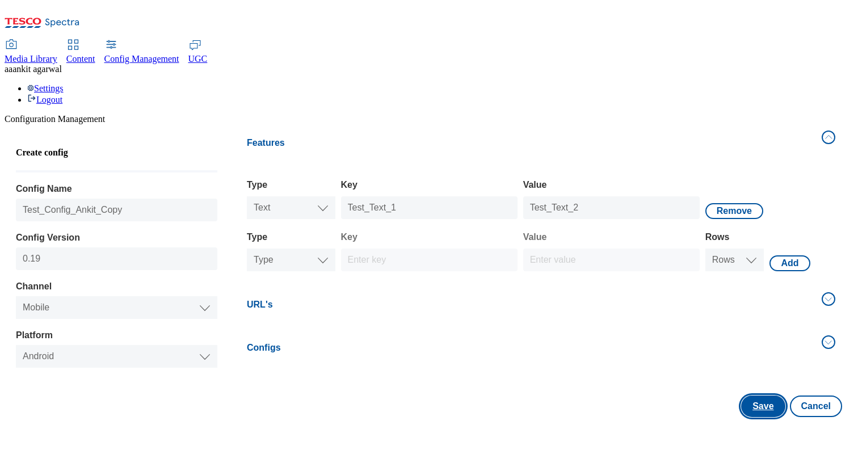
click at [748, 396] on button "Save" at bounding box center [763, 407] width 44 height 22
select select "mobile"
select select "android"
select select "string"
select select "test"
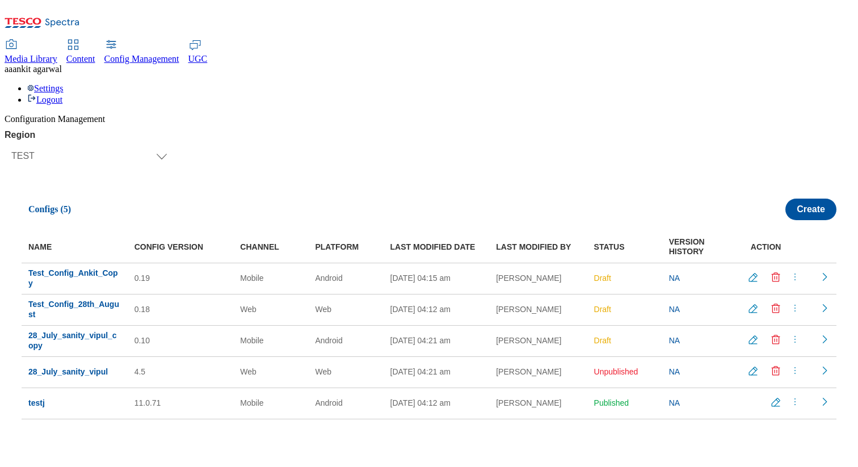
click at [828, 263] on td at bounding box center [824, 278] width 24 height 31
click at [820, 271] on icon "Readonly config" at bounding box center [824, 276] width 11 height 11
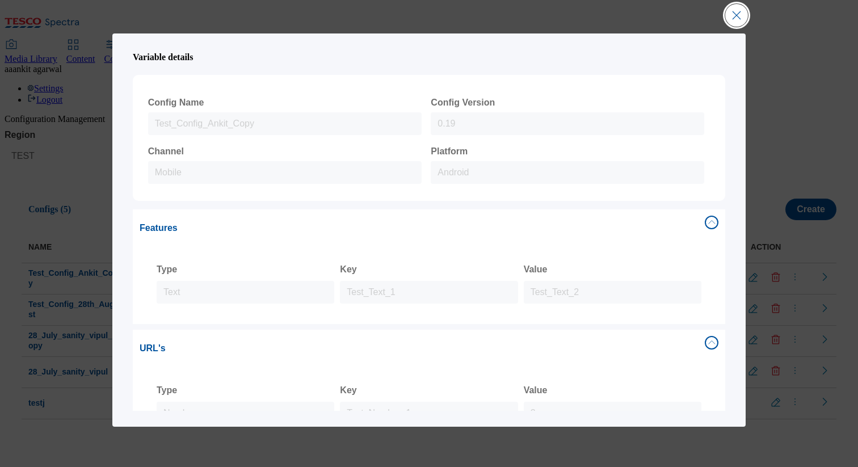
click at [746, 10] on button "Close Modal" at bounding box center [737, 15] width 23 height 23
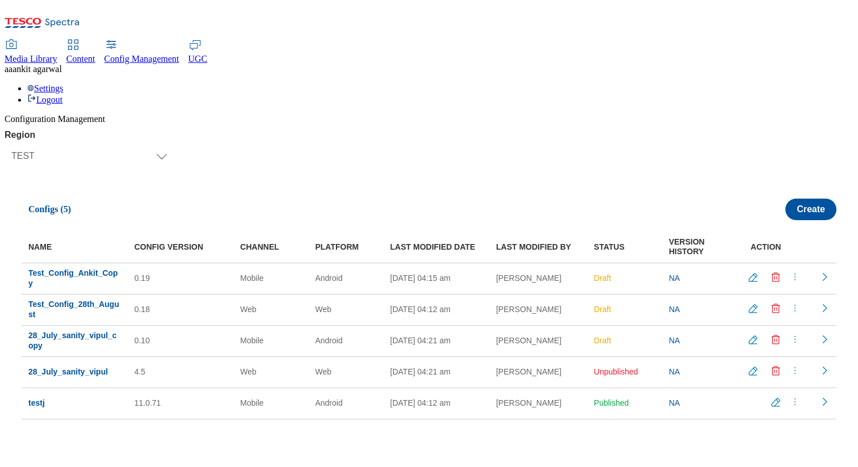
click at [69, 269] on span "Test_Config_Ankit_Copy" at bounding box center [73, 278] width 90 height 19
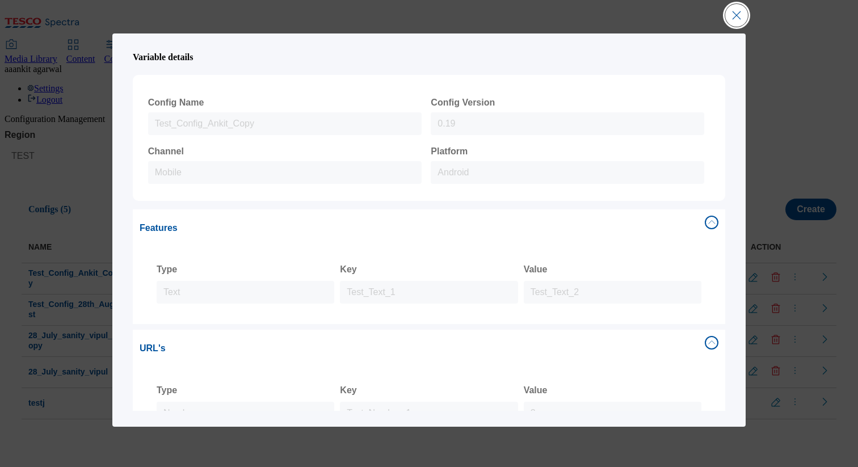
click at [731, 19] on button "Close Modal" at bounding box center [737, 15] width 23 height 23
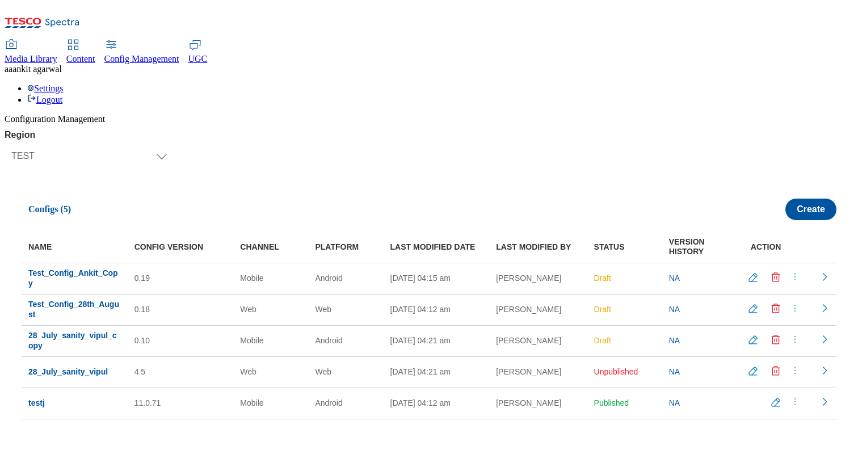
click at [793, 271] on icon "menus" at bounding box center [795, 276] width 11 height 11
click at [785, 301] on span "Publish" at bounding box center [791, 305] width 25 height 9
click at [820, 271] on icon "Readonly config" at bounding box center [824, 276] width 11 height 11
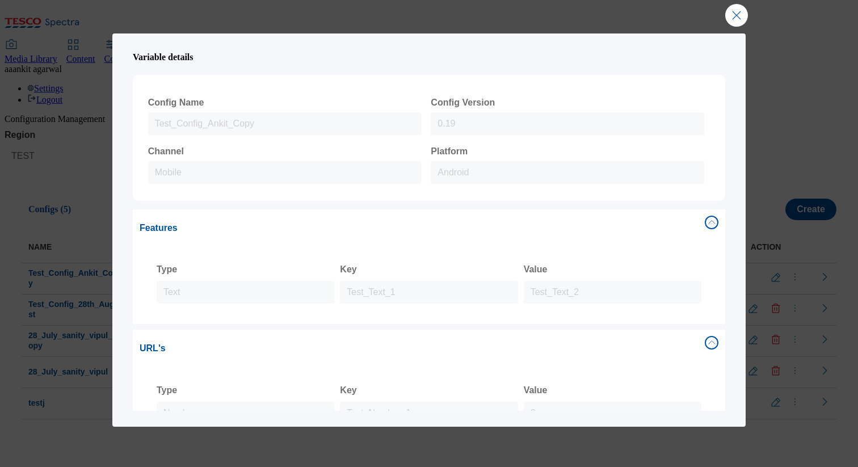
click at [757, 125] on div "Variable details Config Name Test_Config_Ankit_Copy Config Version 0.19 Channel…" at bounding box center [429, 233] width 858 height 467
click at [740, 20] on button "Close Modal" at bounding box center [737, 15] width 23 height 23
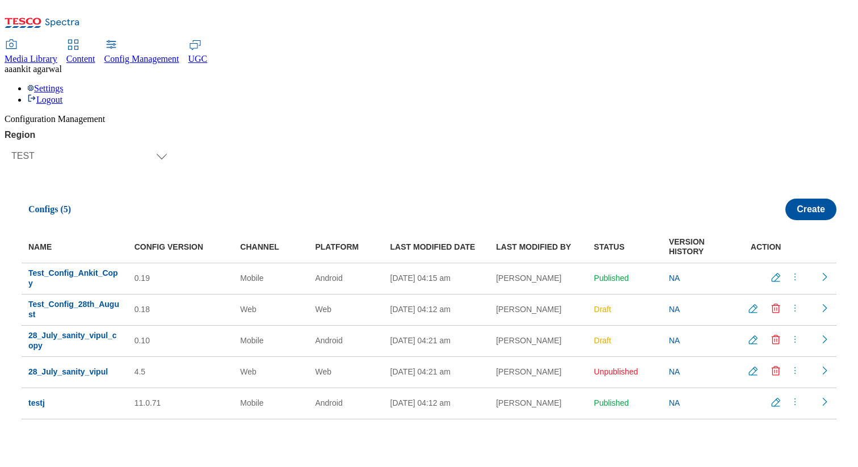
click at [71, 269] on span "Test_Config_Ankit_Copy" at bounding box center [73, 278] width 90 height 19
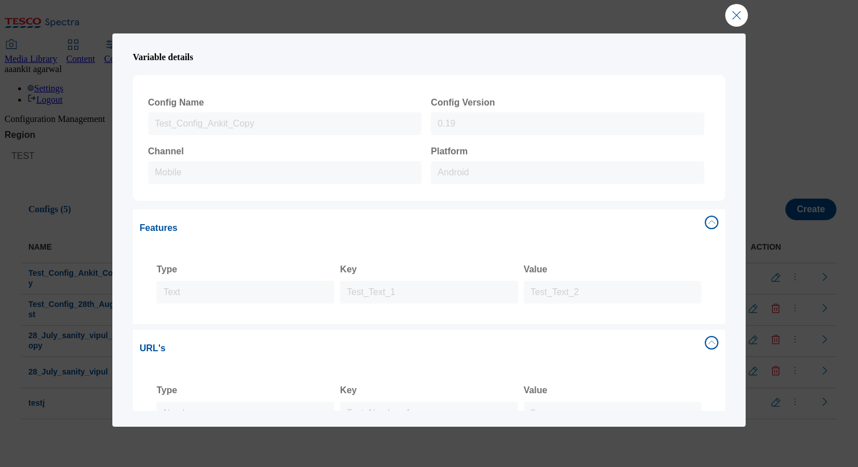
click at [709, 225] on button "Features" at bounding box center [429, 228] width 593 height 38
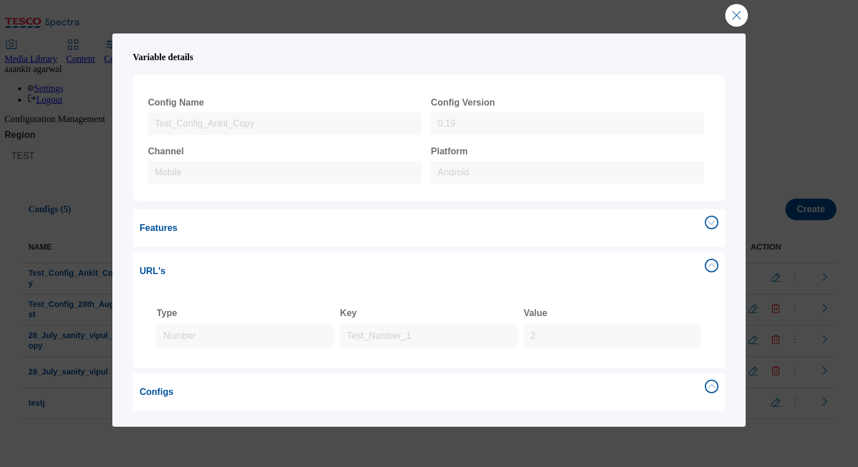
click at [711, 262] on button "URL's" at bounding box center [429, 272] width 593 height 38
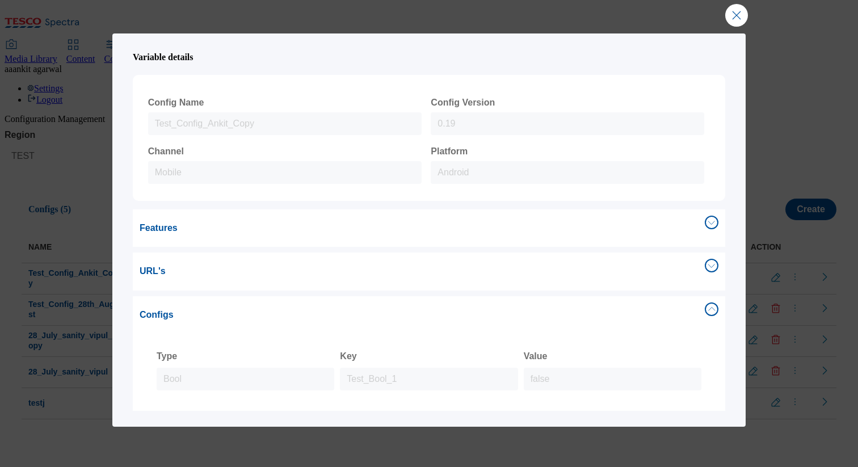
click at [706, 311] on button "Configs" at bounding box center [429, 315] width 593 height 38
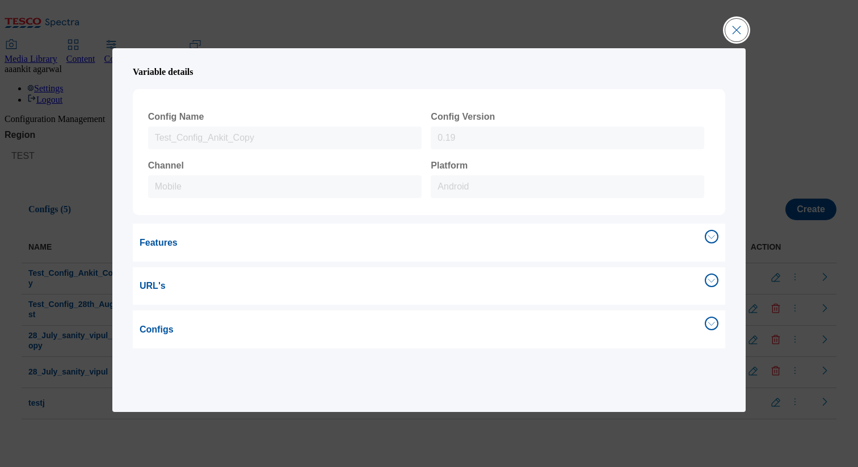
click at [733, 23] on button "Close Modal" at bounding box center [737, 30] width 23 height 23
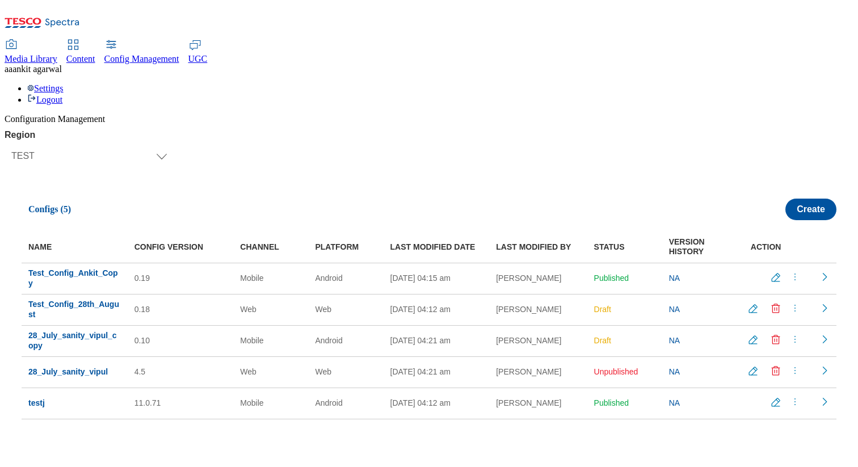
click at [772, 274] on icon "Edit config" at bounding box center [776, 278] width 8 height 8
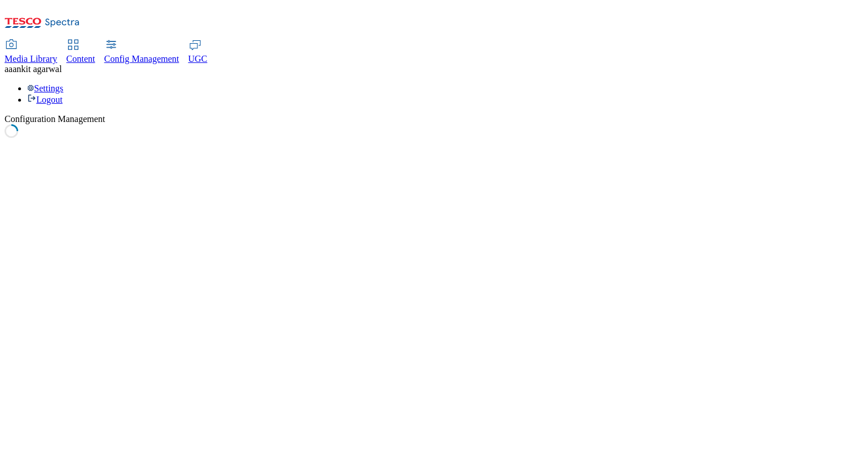
select select "mobile"
select select "android"
select select "string"
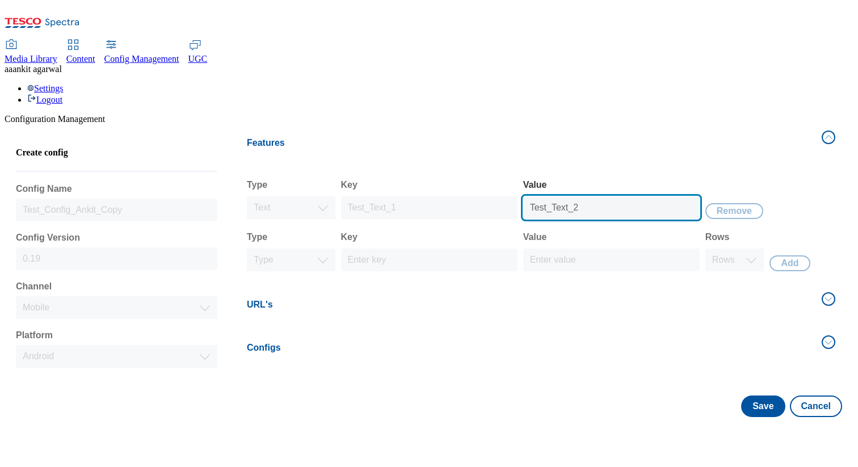
click at [603, 196] on input "Test_Text_2" at bounding box center [611, 207] width 177 height 23
type input "Test_Text_2"
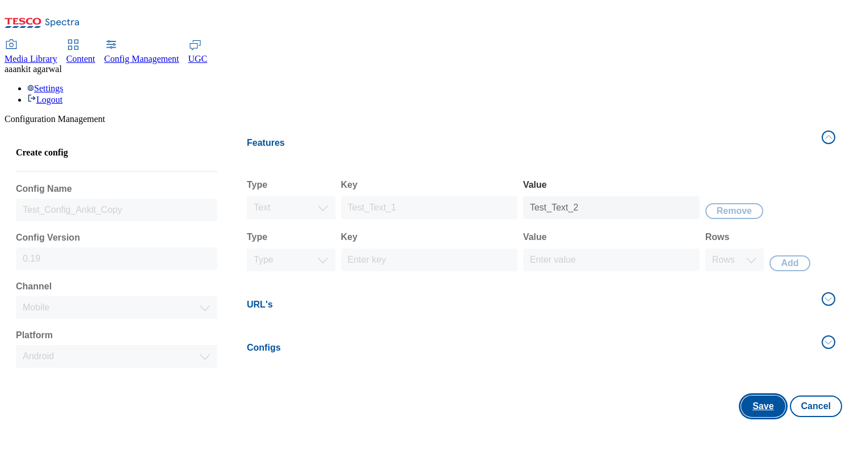
click at [752, 396] on button "Save" at bounding box center [763, 407] width 44 height 22
select select "mobile"
select select "android"
select select "string"
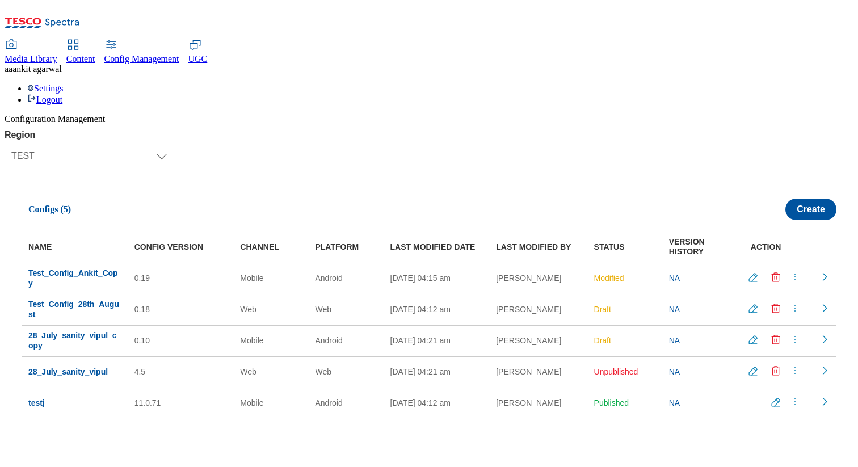
click at [770, 272] on icon "Delete config" at bounding box center [775, 277] width 11 height 11
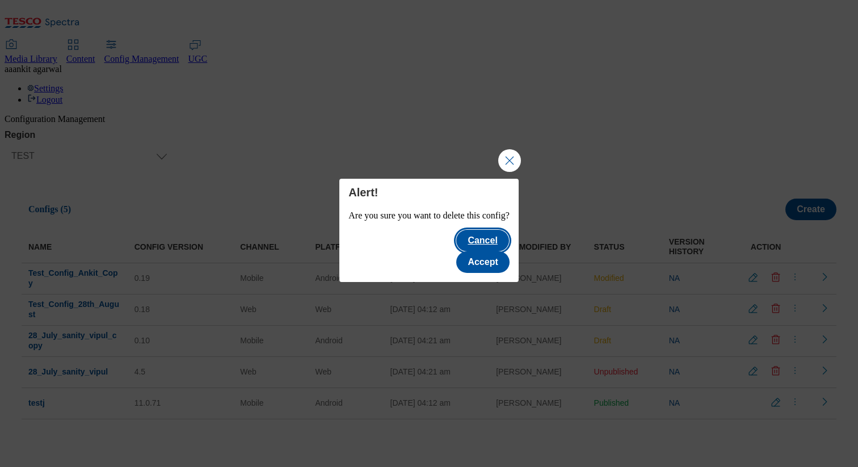
click at [459, 249] on button "Cancel" at bounding box center [482, 241] width 52 height 22
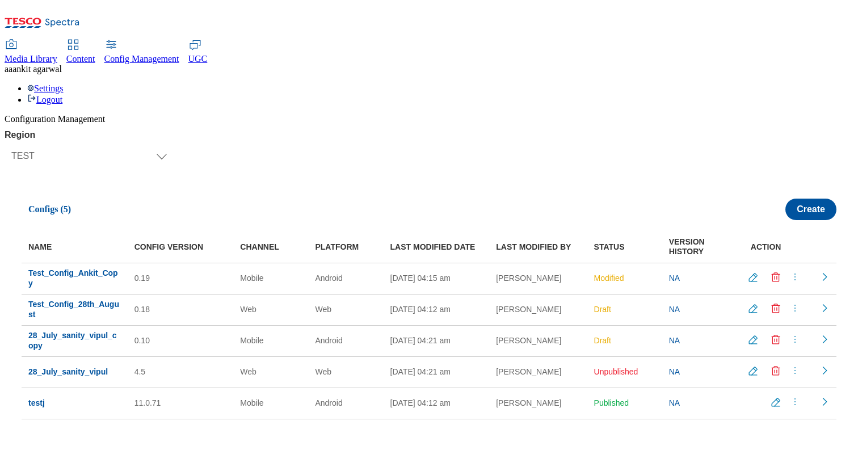
click at [777, 271] on button at bounding box center [778, 278] width 23 height 14
click at [773, 272] on icon "Delete config" at bounding box center [775, 277] width 11 height 11
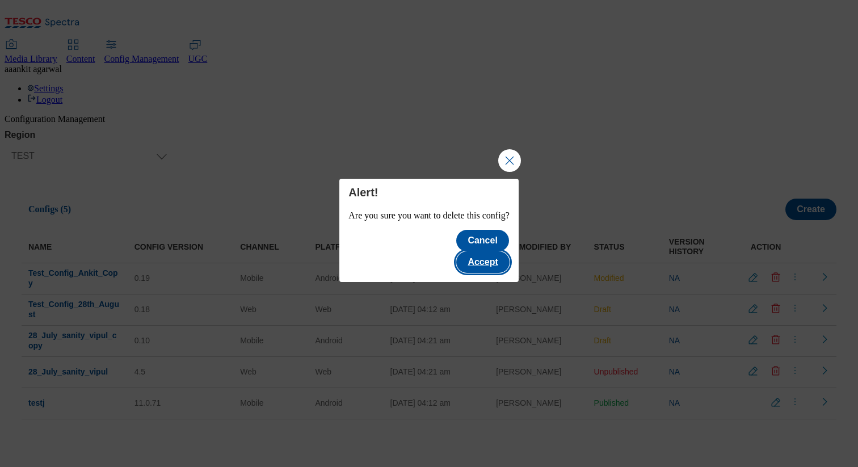
click at [506, 251] on button "Accept" at bounding box center [482, 262] width 53 height 22
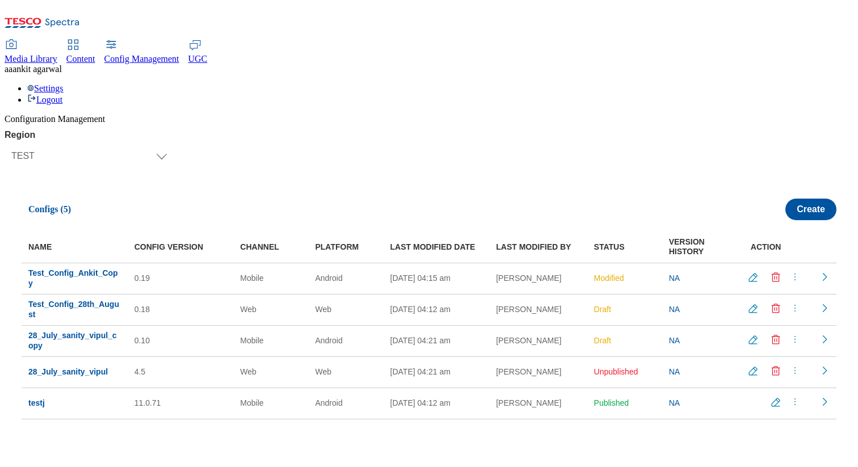
click at [791, 271] on icon "menus" at bounding box center [795, 276] width 11 height 11
click at [779, 301] on span "Publish" at bounding box center [791, 305] width 25 height 9
click at [790, 271] on span at bounding box center [798, 278] width 16 height 15
click at [782, 321] on span "Un-publish" at bounding box center [797, 325] width 36 height 9
click at [774, 271] on button at bounding box center [778, 278] width 23 height 14
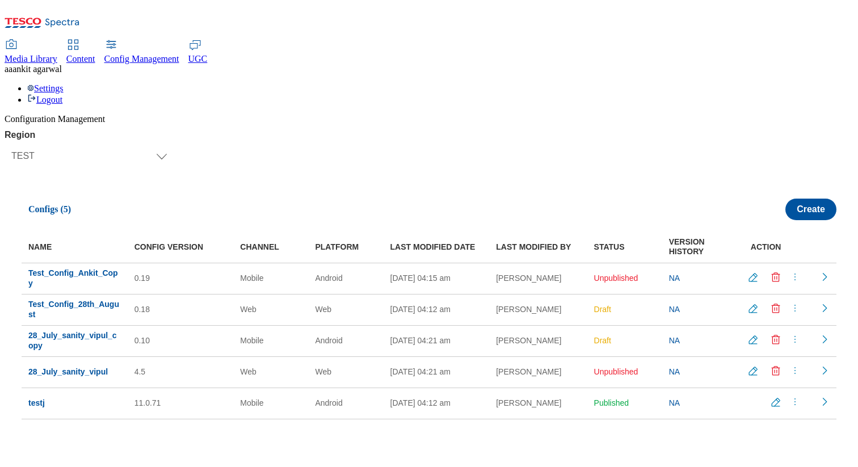
click at [770, 272] on icon "Delete config" at bounding box center [775, 277] width 11 height 11
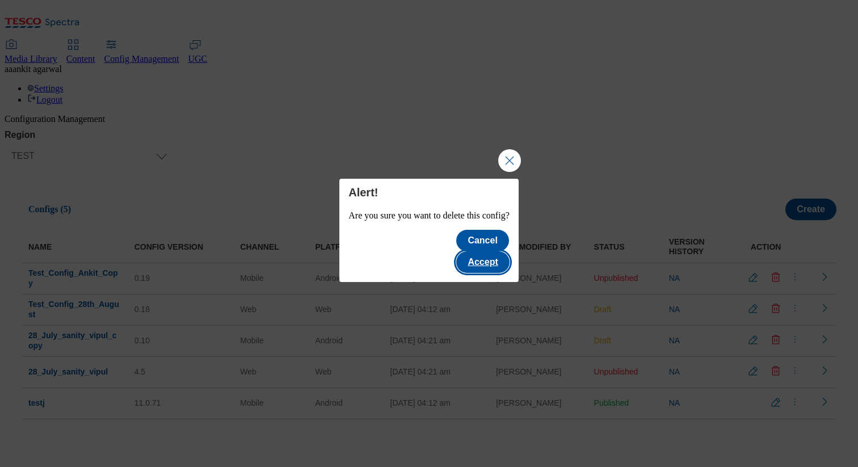
click at [498, 251] on button "Accept" at bounding box center [482, 262] width 53 height 22
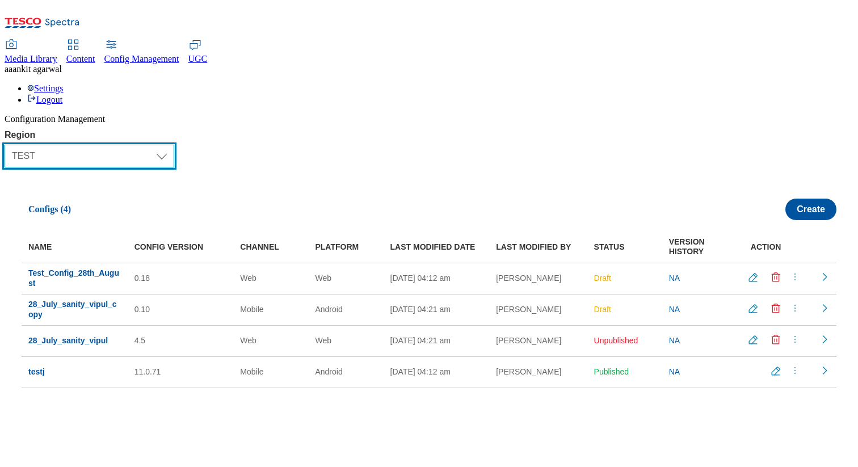
click at [139, 145] on select "Select Region UK CZ IE SK HU TEST LOAD-TEST SYNTHETIC-TEST" at bounding box center [90, 156] width 170 height 23
select select "load-test"
click at [10, 145] on select "Select Region UK CZ IE SK HU TEST LOAD-TEST SYNTHETIC-TEST" at bounding box center [90, 156] width 170 height 23
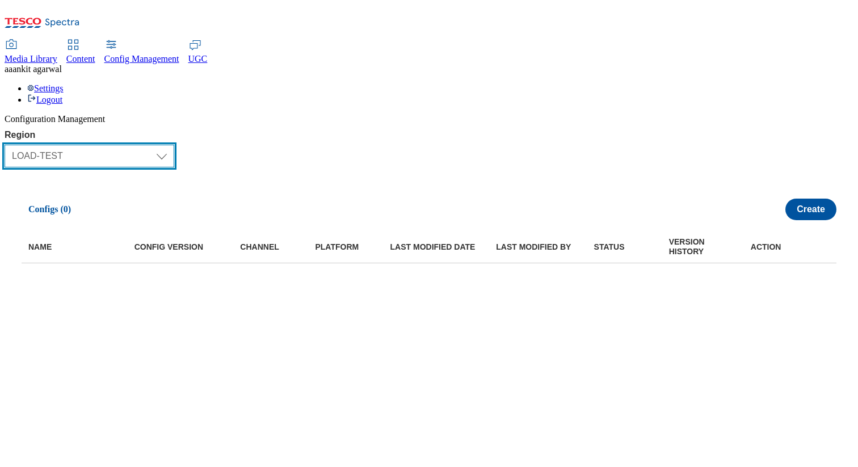
click at [81, 145] on select "Select Region UK CZ IE SK HU TEST LOAD-TEST SYNTHETIC-TEST" at bounding box center [90, 156] width 170 height 23
select select "uk"
click at [10, 145] on select "Select Region UK CZ IE SK HU TEST LOAD-TEST SYNTHETIC-TEST" at bounding box center [90, 156] width 170 height 23
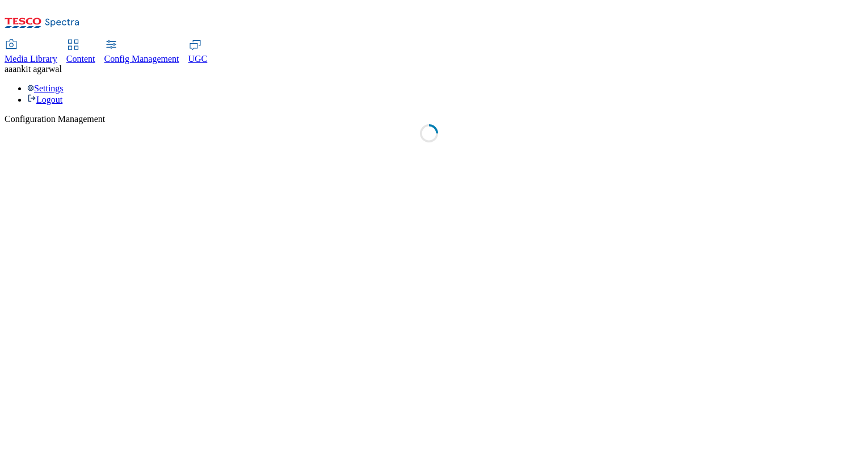
select select "uk"
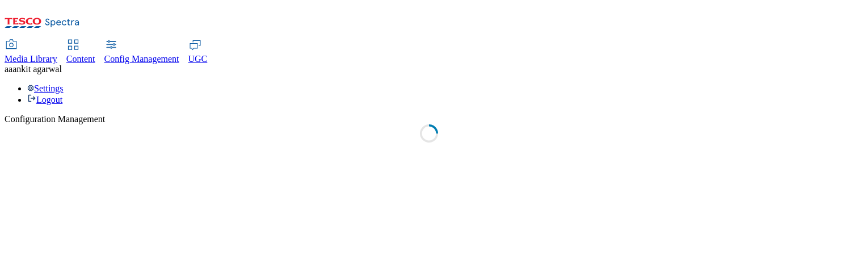
select select "uk"
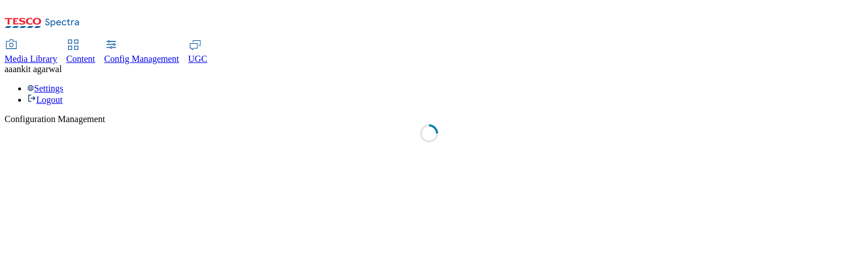
select select "uk"
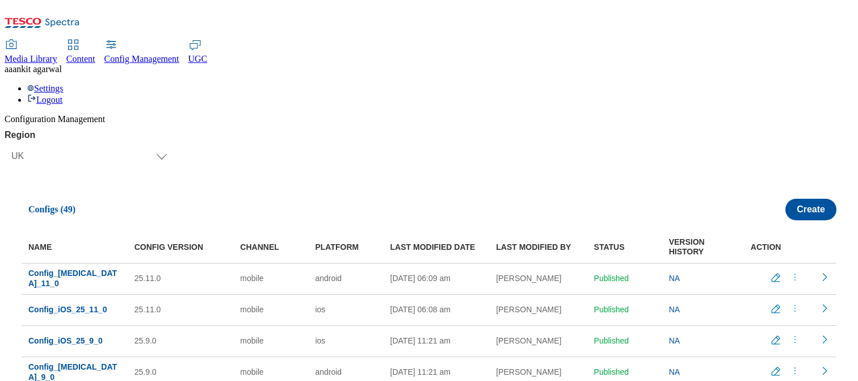
click at [208, 54] on span "UGC" at bounding box center [197, 59] width 19 height 10
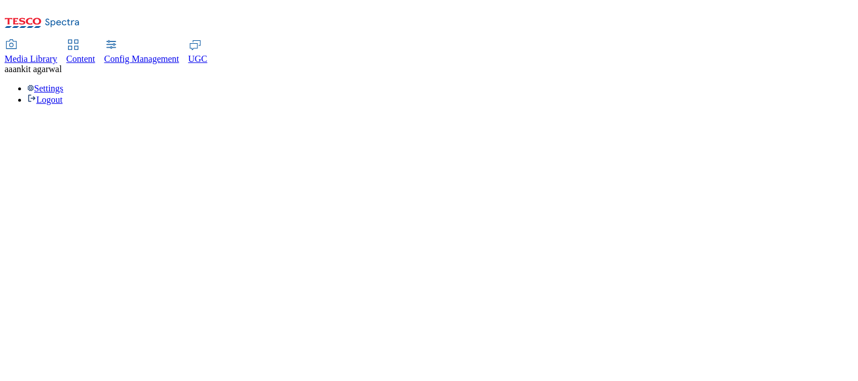
select select "All"
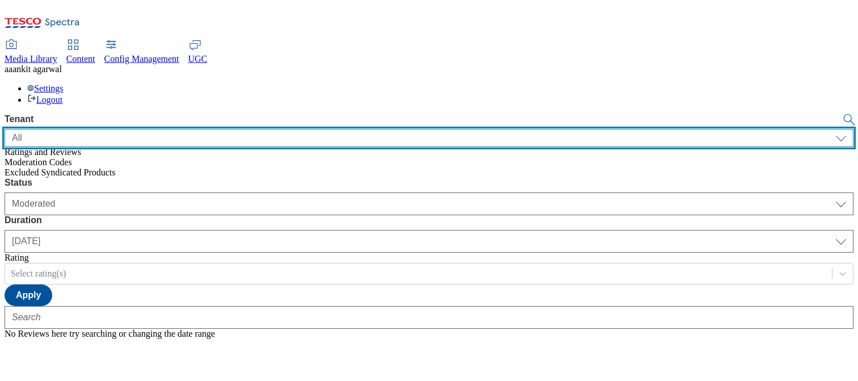
click at [122, 129] on select "ALL All CE CONFIG-CZ CONFIG-HU CONFIG-IE CONFIG-ROI CONFIG-SK CONFIG-TEST CONFI…" at bounding box center [429, 138] width 849 height 18
click at [5, 129] on select "ALL All CE CONFIG-CZ CONFIG-HU CONFIG-IE CONFIG-ROI CONFIG-SK CONFIG-TEST CONFI…" at bounding box center [429, 138] width 849 height 18
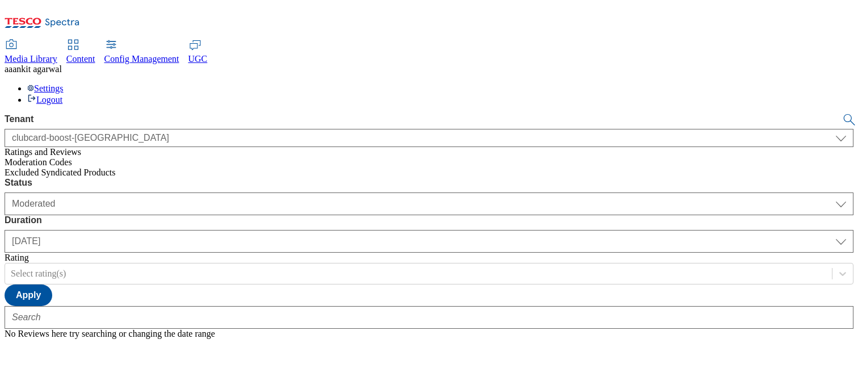
click at [71, 157] on span "Moderation Codes" at bounding box center [39, 162] width 68 height 10
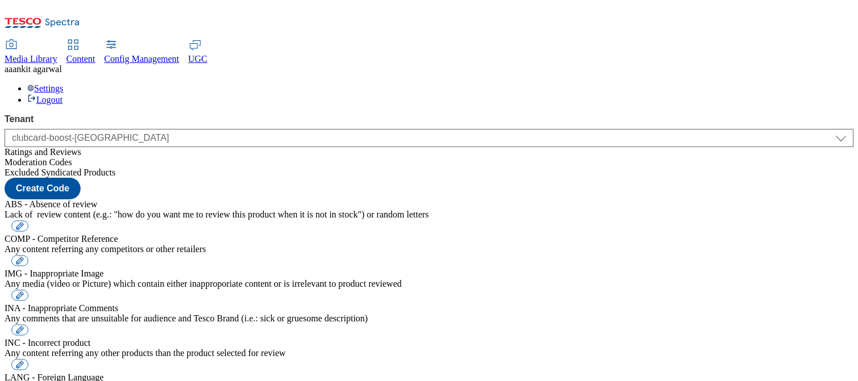
scroll to position [174, 0]
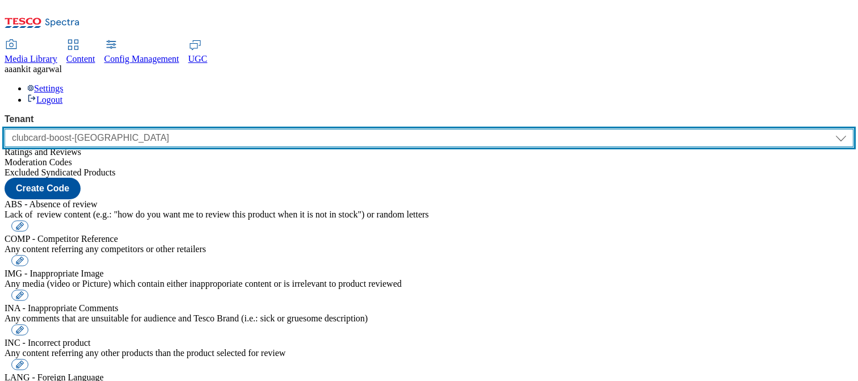
click at [112, 129] on select "ALL All CE CONFIG-CZ CONFIG-HU CONFIG-IE CONFIG-ROI CONFIG-SK CONFIG-TEST CONFI…" at bounding box center [429, 138] width 849 height 18
select select "flare-test"
click at [5, 129] on select "ALL All CE CONFIG-CZ CONFIG-HU CONFIG-IE CONFIG-ROI CONFIG-SK CONFIG-TEST CONFI…" at bounding box center [429, 138] width 849 height 18
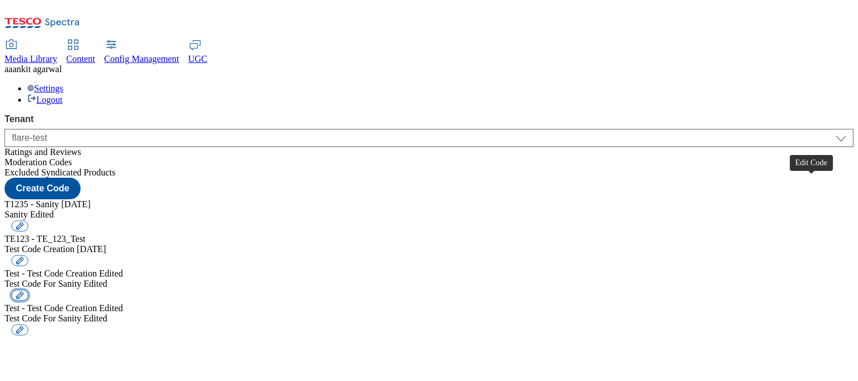
click at [28, 275] on button "button" at bounding box center [19, 295] width 17 height 11
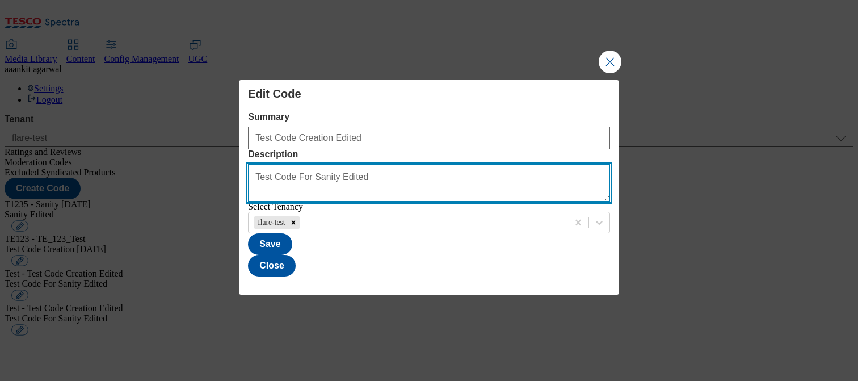
click at [396, 171] on textarea "Test Code For Sanity Edited" at bounding box center [429, 182] width 362 height 37
click at [365, 166] on textarea "Test Code For Sanity Edited" at bounding box center [429, 182] width 362 height 37
type textarea "Test Code For Sanity 28th August"
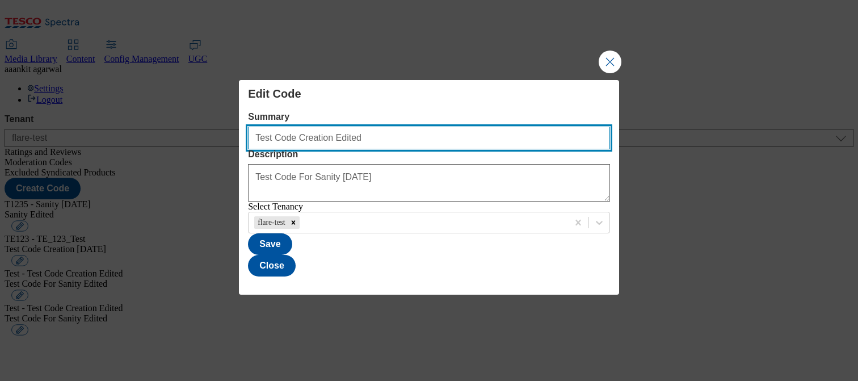
click at [375, 127] on input "Test Code Creation Edited" at bounding box center [429, 138] width 362 height 23
click at [361, 127] on input "Test Code Creation Edited" at bounding box center [429, 138] width 362 height 23
type input "Test Code Creation 28th August"
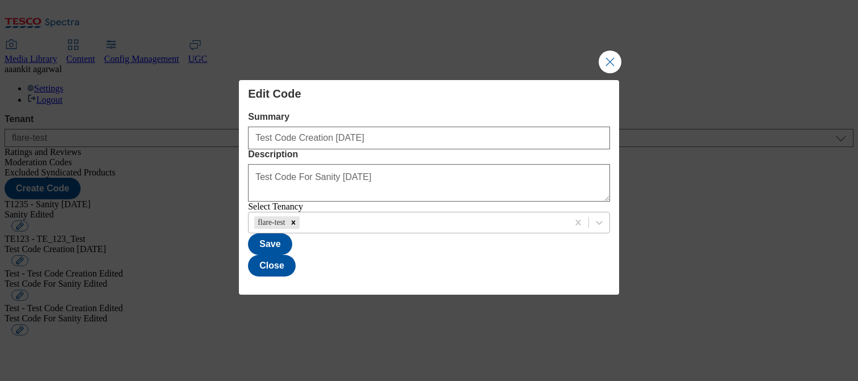
click at [354, 225] on div "Modal" at bounding box center [432, 222] width 261 height 12
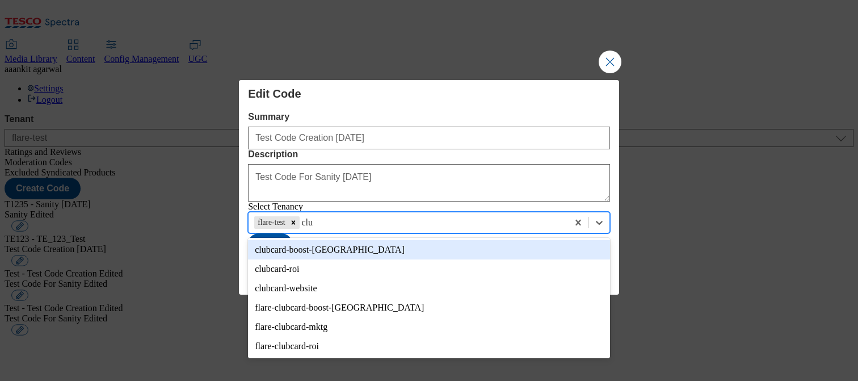
type input "club"
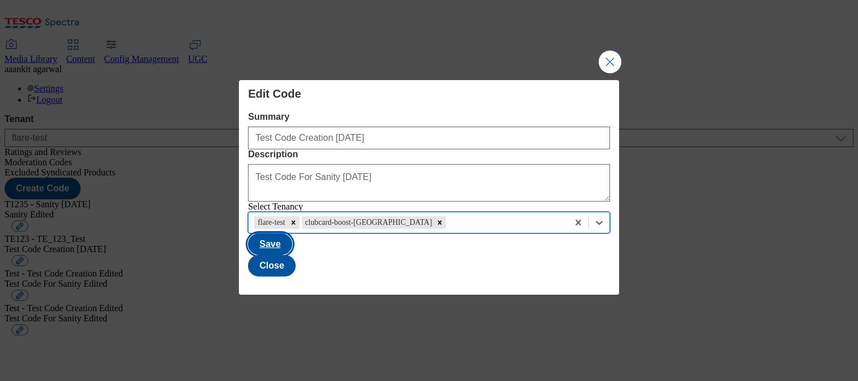
click at [292, 255] on button "Save" at bounding box center [270, 244] width 44 height 22
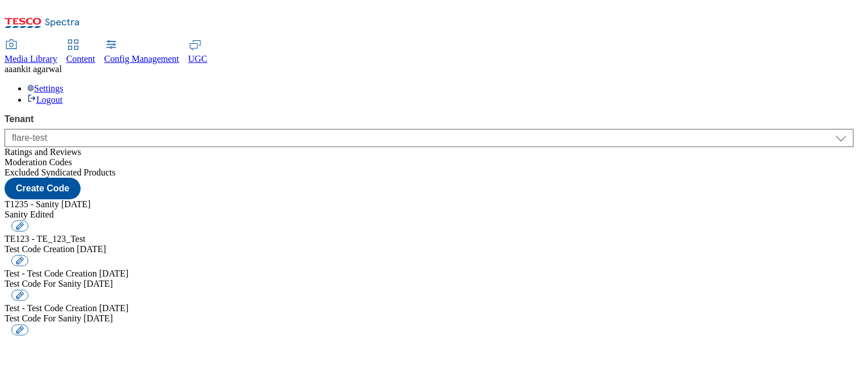
click at [78, 114] on div "Tenant ALL All CE CONFIG-CZ CONFIG-HU CONFIG-IE CONFIG-ROI CONFIG-SK CONFIG-TES…" at bounding box center [429, 146] width 849 height 64
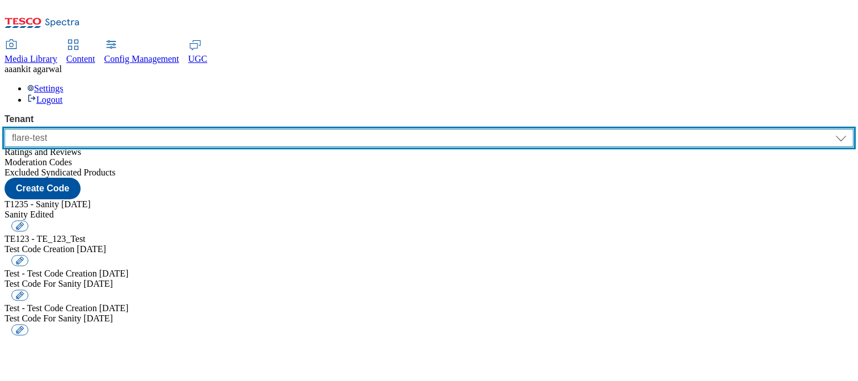
click at [78, 129] on select "ALL All CE CONFIG-CZ CONFIG-HU CONFIG-IE CONFIG-ROI CONFIG-SK CONFIG-TEST CONFI…" at bounding box center [429, 138] width 849 height 18
click at [5, 129] on select "ALL All CE CONFIG-CZ CONFIG-HU CONFIG-IE CONFIG-ROI CONFIG-SK CONFIG-TEST CONFI…" at bounding box center [429, 138] width 849 height 18
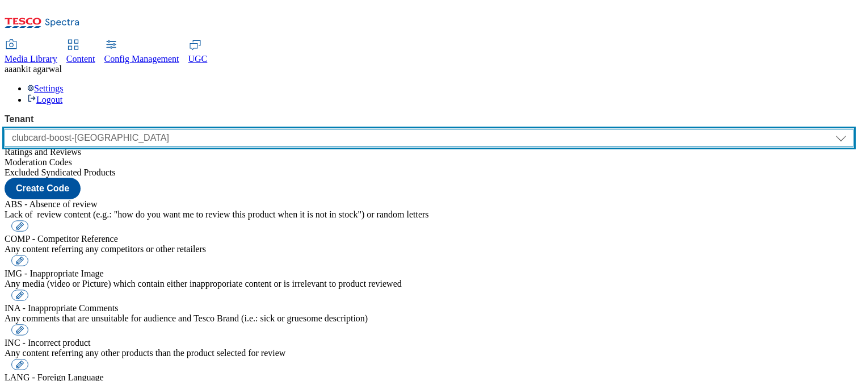
scroll to position [251, 0]
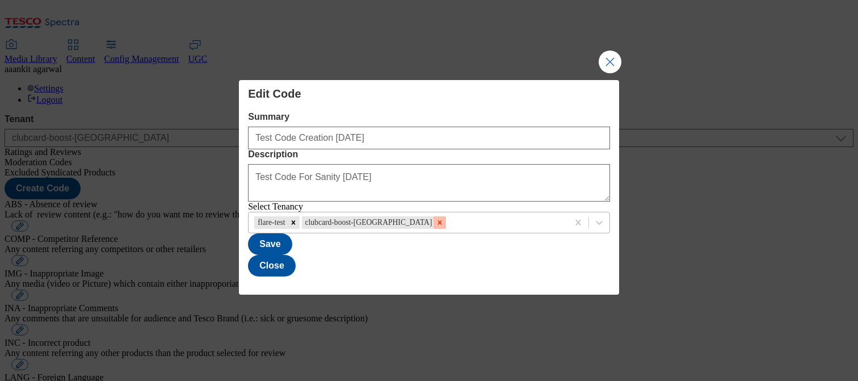
click at [436, 223] on icon "Remove clubcard-boost-uk" at bounding box center [440, 223] width 8 height 8
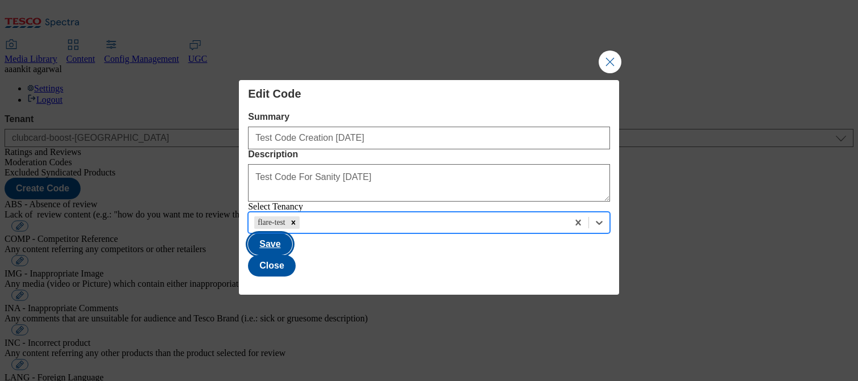
click at [292, 255] on button "Save" at bounding box center [270, 244] width 44 height 22
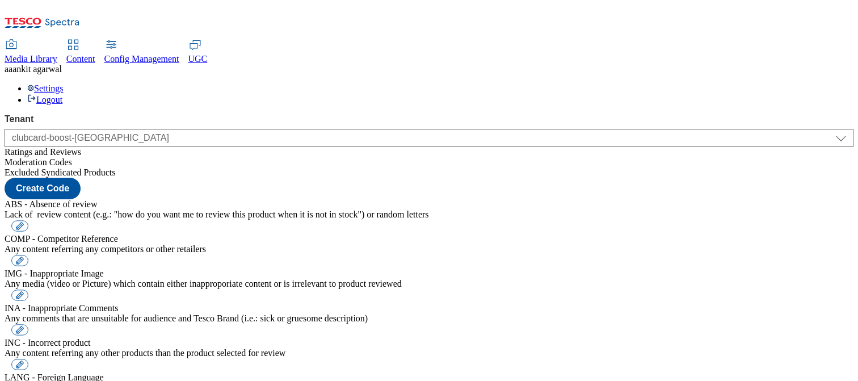
scroll to position [213, 0]
click at [66, 167] on span "Excluded Syndicated Products" at bounding box center [60, 172] width 111 height 10
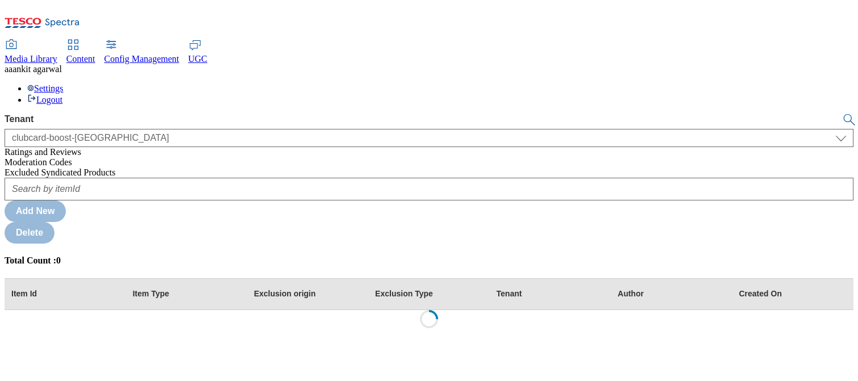
click at [66, 157] on span "Moderation Codes" at bounding box center [39, 162] width 68 height 10
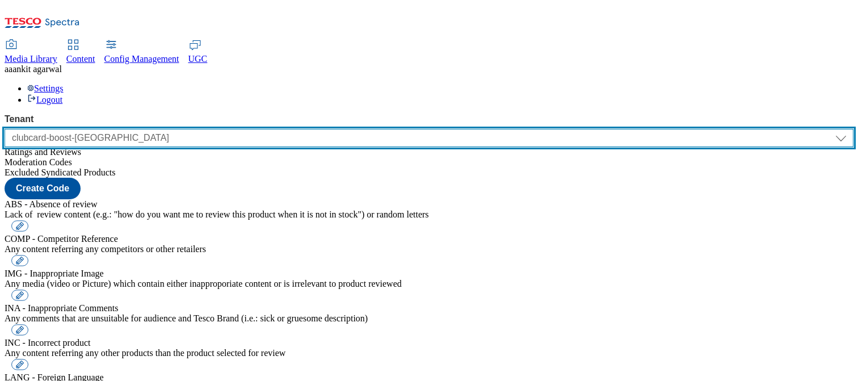
click at [110, 129] on select "ALL All CE CONFIG-CZ CONFIG-HU CONFIG-IE CONFIG-ROI CONFIG-SK CONFIG-TEST CONFI…" at bounding box center [429, 138] width 849 height 18
click at [5, 129] on select "ALL All CE CONFIG-CZ CONFIG-HU CONFIG-IE CONFIG-ROI CONFIG-SK CONFIG-TEST CONFI…" at bounding box center [429, 138] width 849 height 18
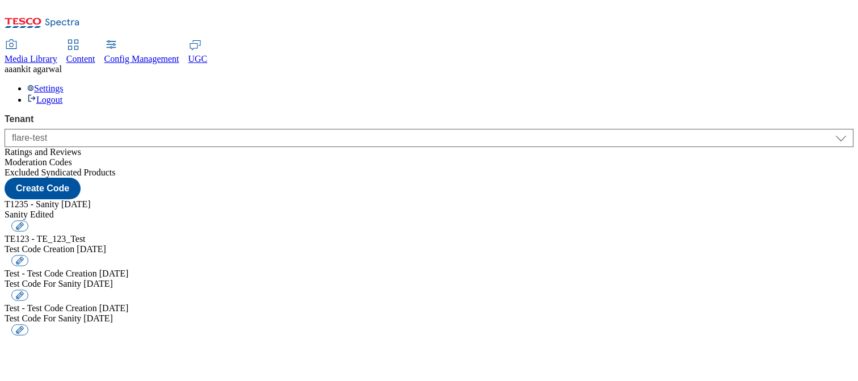
click at [59, 169] on span "Excluded Syndicated Products" at bounding box center [60, 172] width 111 height 10
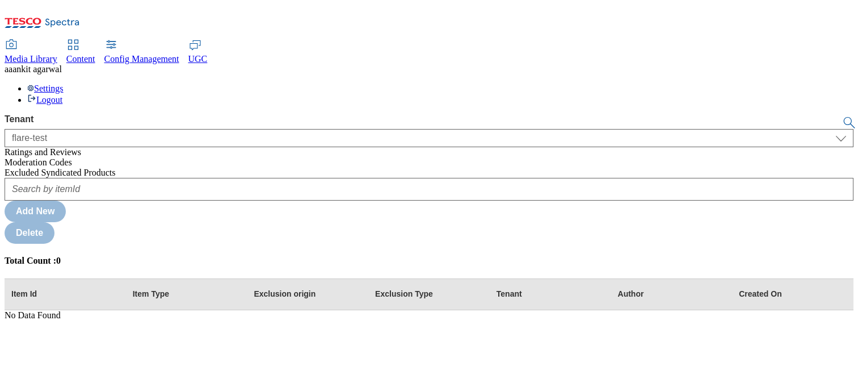
click at [414, 275] on div "Add New Delete Total Count : 0 Item Id Item Type Exclusion origin Exclusion Typ…" at bounding box center [429, 249] width 849 height 142
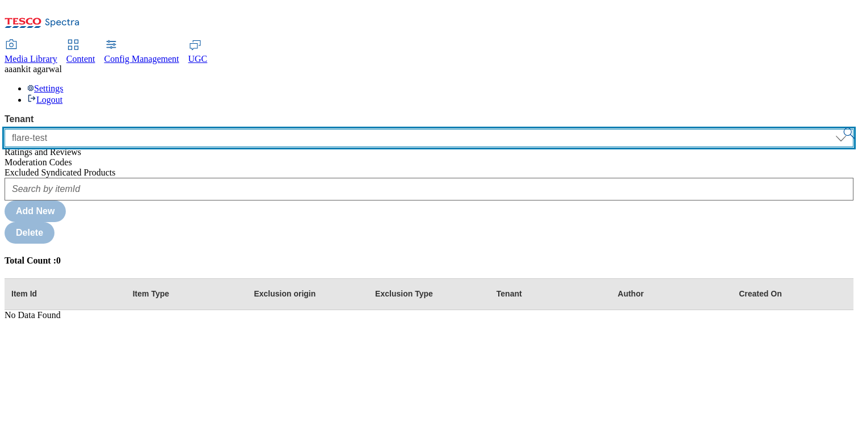
click at [120, 129] on select "ALL All CE CONFIG-CZ CONFIG-HU CONFIG-IE CONFIG-ROI CONFIG-SK CONFIG-TEST CONFI…" at bounding box center [429, 138] width 849 height 18
click at [47, 129] on select "ALL All CE CONFIG-CZ CONFIG-HU CONFIG-IE CONFIG-ROI CONFIG-SK CONFIG-TEST CONFI…" at bounding box center [429, 138] width 849 height 18
select select "ghs-[GEOGRAPHIC_DATA]"
click at [5, 129] on select "ALL All CE CONFIG-CZ CONFIG-HU CONFIG-IE CONFIG-ROI CONFIG-SK CONFIG-TEST CONFI…" at bounding box center [429, 138] width 849 height 18
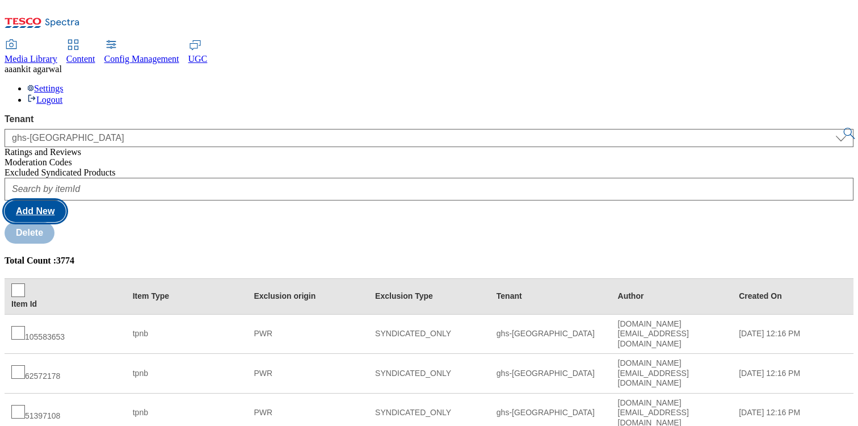
click at [66, 200] on button "Add New" at bounding box center [35, 211] width 61 height 22
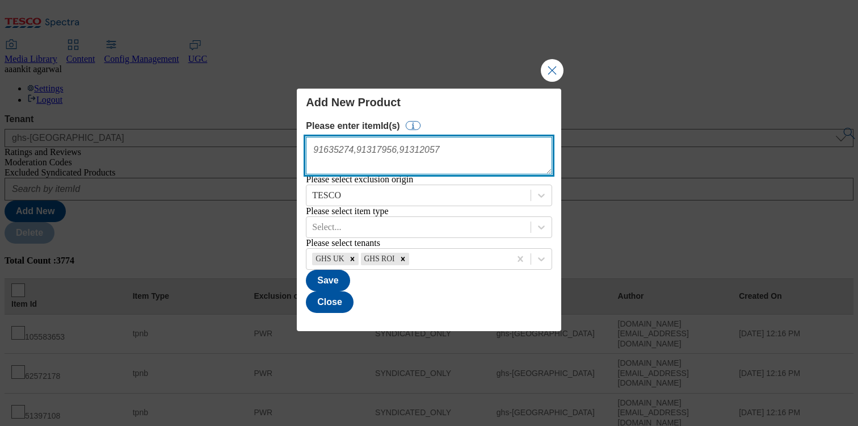
click at [400, 140] on textarea "Modal" at bounding box center [429, 155] width 246 height 37
type textarea "45839238,45839239,45839240"
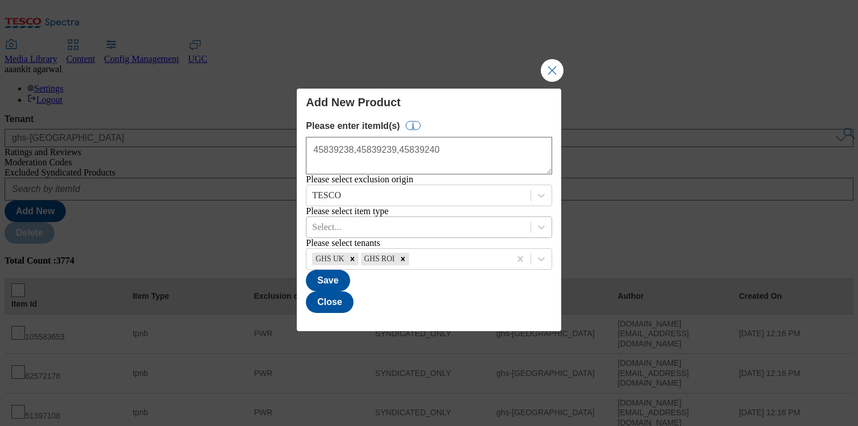
click at [378, 236] on div "Select..." at bounding box center [419, 227] width 224 height 17
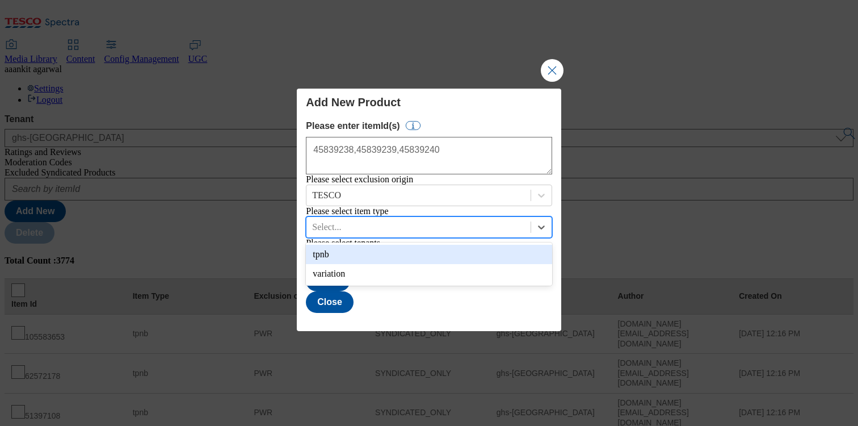
click at [353, 264] on div "tpnb" at bounding box center [429, 254] width 246 height 19
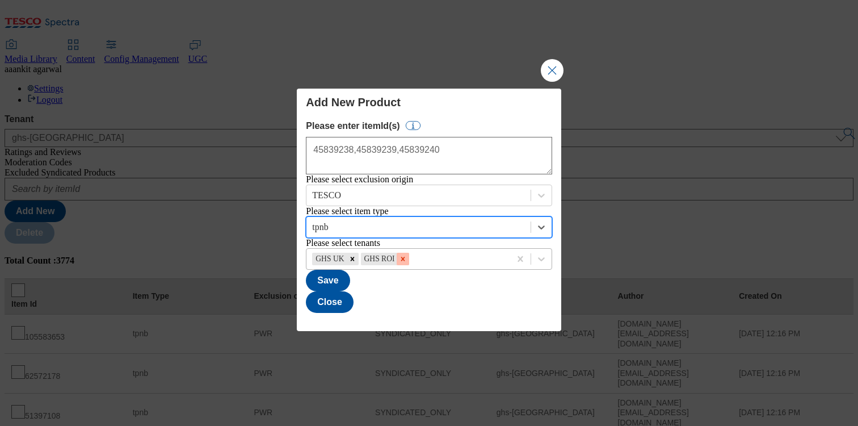
click at [405, 261] on icon "Remove GHS ROI" at bounding box center [403, 259] width 4 height 4
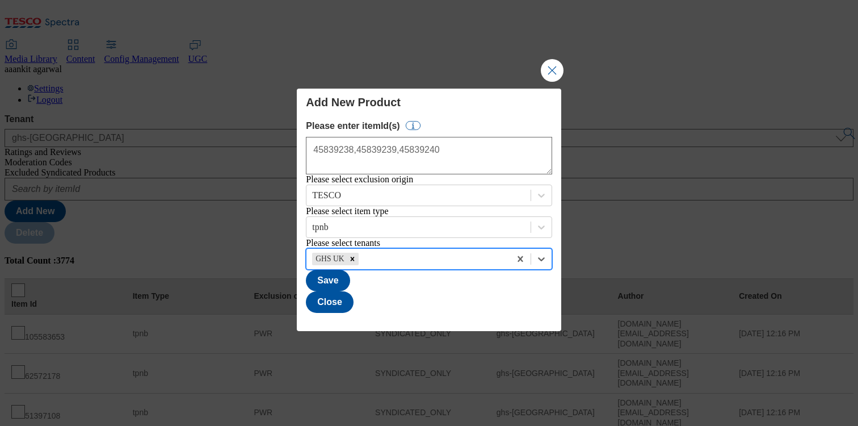
click at [393, 265] on div "Modal" at bounding box center [433, 259] width 144 height 12
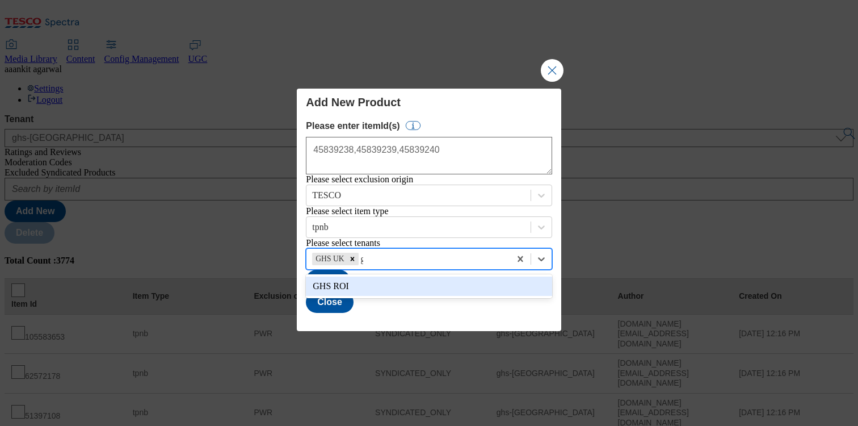
type input "gh"
click at [385, 275] on div "GHS ROI" at bounding box center [429, 285] width 246 height 19
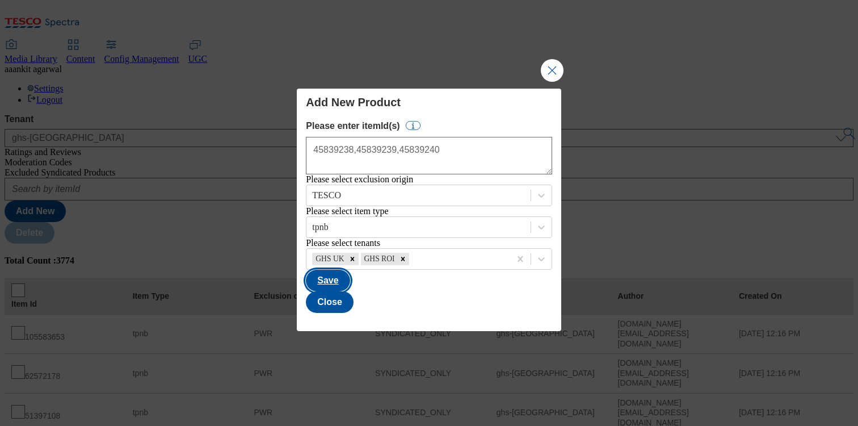
click at [350, 275] on button "Save" at bounding box center [328, 281] width 44 height 22
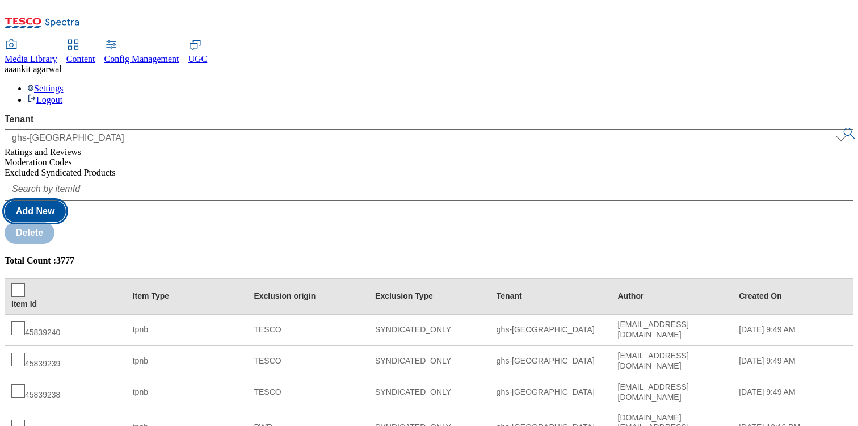
click at [66, 200] on button "Add New" at bounding box center [35, 211] width 61 height 22
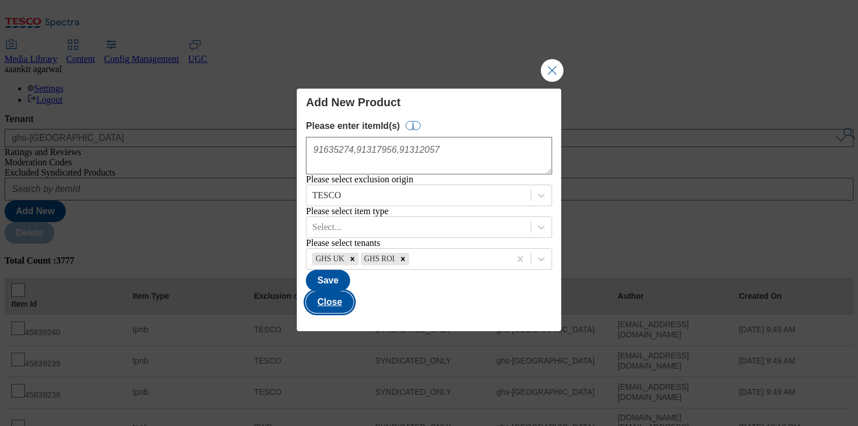
click at [354, 275] on button "Close" at bounding box center [330, 302] width 48 height 22
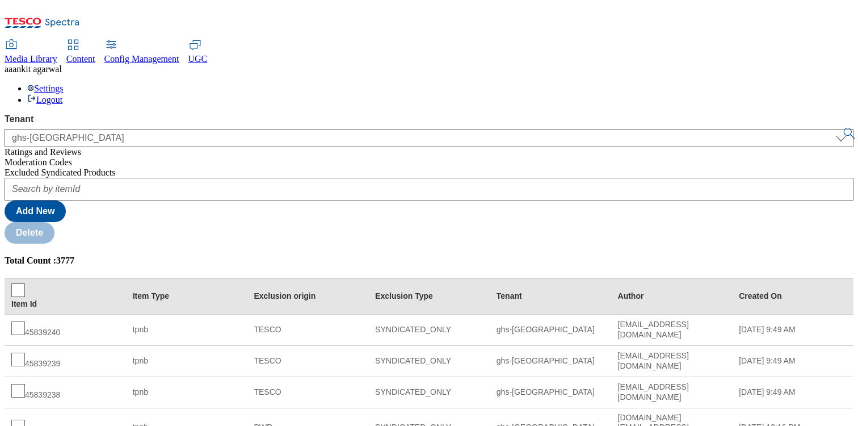
scroll to position [220, 0]
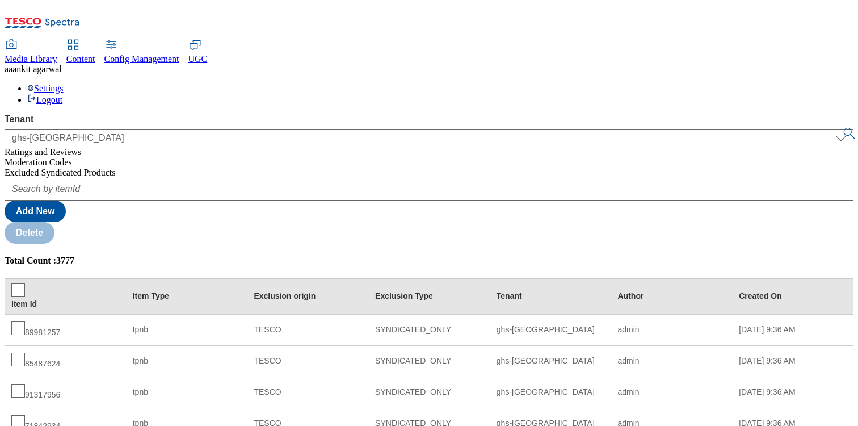
scroll to position [127, 0]
copy div "88625555"
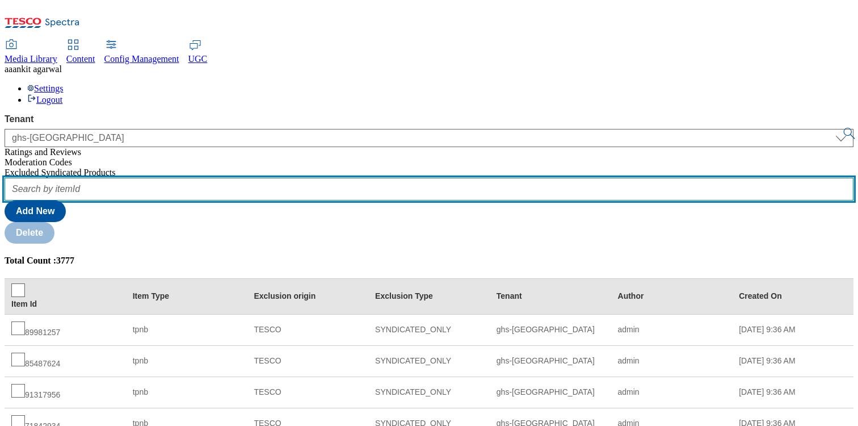
click at [198, 178] on input "text" at bounding box center [429, 189] width 849 height 23
paste input "88625555"
type input "88625555"
click at [842, 128] on button "submit" at bounding box center [850, 133] width 16 height 11
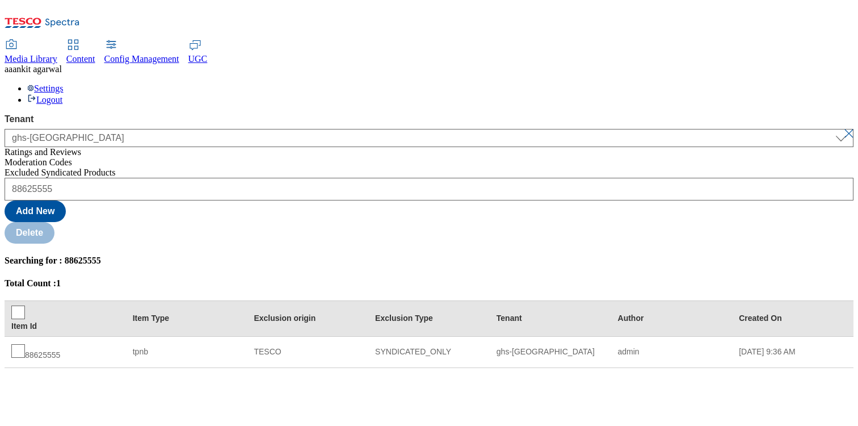
click at [842, 128] on button "submit" at bounding box center [850, 133] width 16 height 11
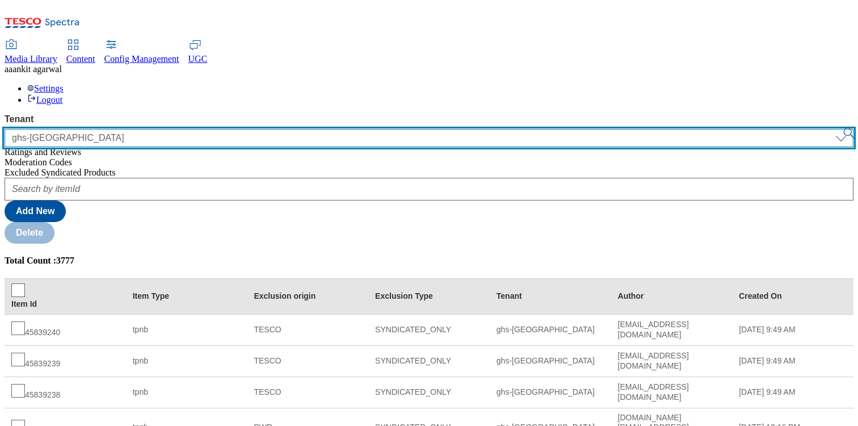
click at [73, 129] on select "ALL All CE CONFIG-CZ CONFIG-HU CONFIG-IE CONFIG-ROI CONFIG-SK CONFIG-TEST CONFI…" at bounding box center [429, 138] width 849 height 18
select select "ghs-roi"
click at [5, 129] on select "ALL All CE CONFIG-CZ CONFIG-HU CONFIG-IE CONFIG-ROI CONFIG-SK CONFIG-TEST CONFI…" at bounding box center [429, 138] width 849 height 18
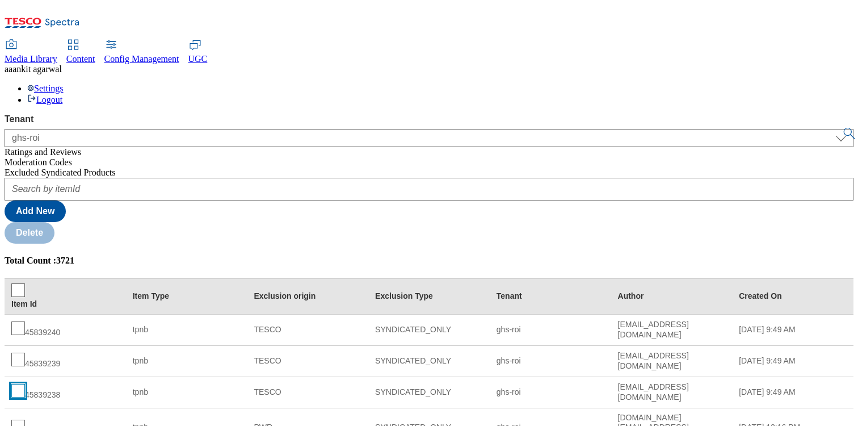
click at [25, 275] on input "checkbox" at bounding box center [18, 391] width 14 height 14
checkbox input "true"
click at [126, 275] on td "45839239" at bounding box center [65, 360] width 121 height 31
click at [25, 275] on input "checkbox" at bounding box center [18, 360] width 14 height 14
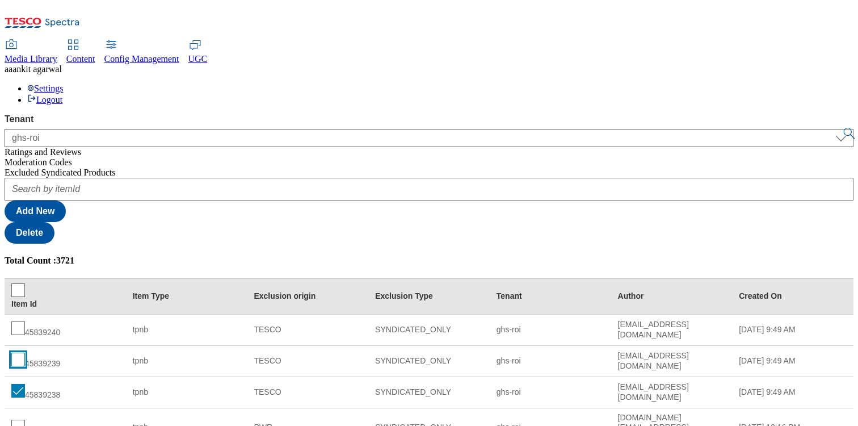
checkbox input "true"
click at [25, 275] on input "checkbox" at bounding box center [18, 328] width 14 height 14
checkbox input "true"
click at [25, 275] on input "checkbox" at bounding box center [18, 391] width 14 height 14
checkbox input "false"
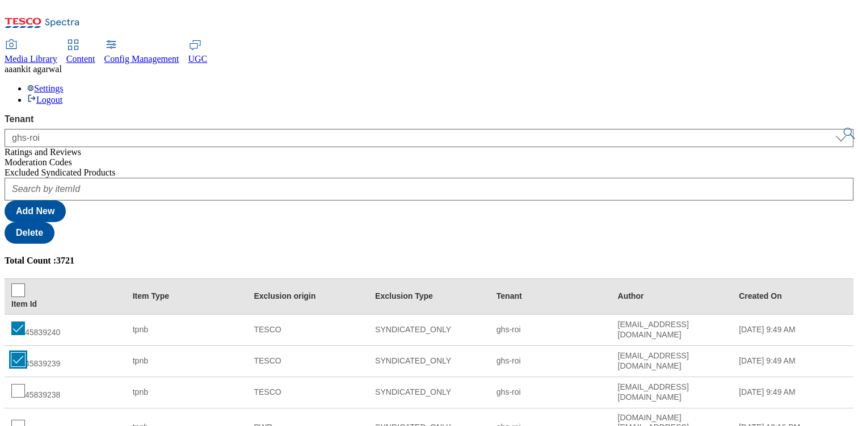
click at [25, 275] on input "checkbox" at bounding box center [18, 360] width 14 height 14
checkbox input "false"
click at [25, 275] on input "checkbox" at bounding box center [18, 328] width 14 height 14
checkbox input "false"
click at [25, 275] on input "checkbox" at bounding box center [18, 391] width 14 height 14
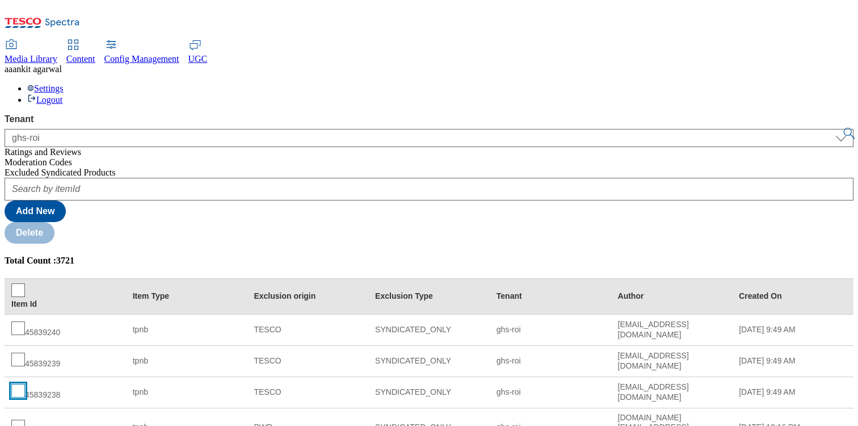
checkbox input "true"
click at [25, 275] on input "checkbox" at bounding box center [18, 360] width 14 height 14
checkbox input "true"
click at [54, 222] on button "Delete" at bounding box center [30, 233] width 50 height 22
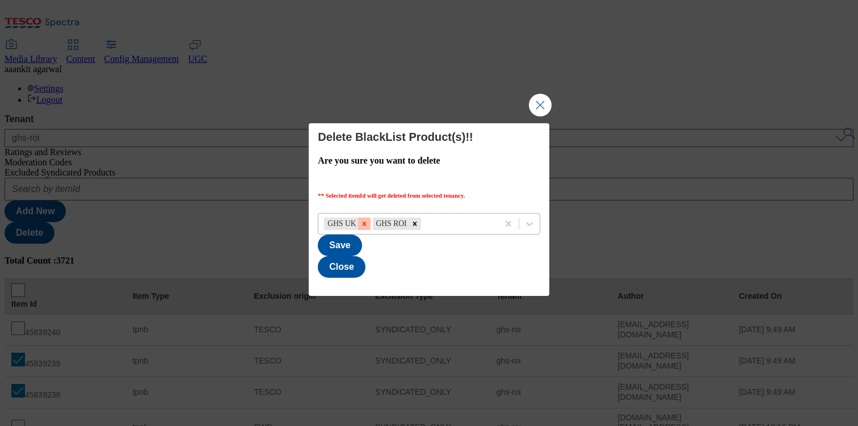
click at [363, 222] on icon "Remove GHS UK" at bounding box center [364, 224] width 4 height 4
click at [362, 256] on button "Save" at bounding box center [340, 245] width 44 height 22
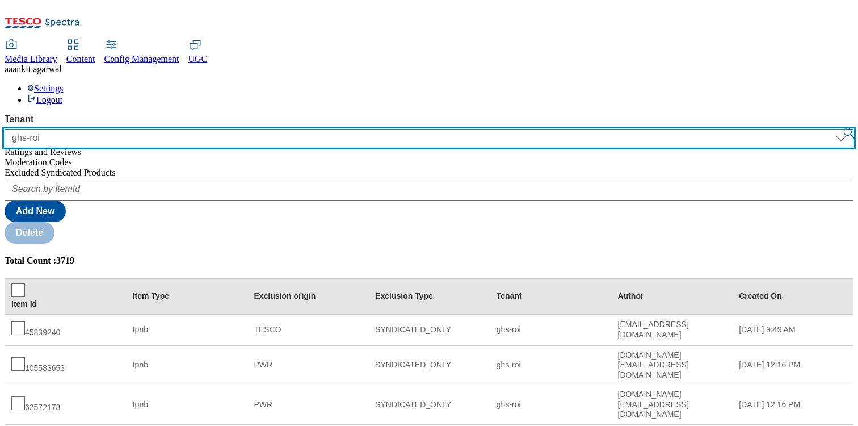
click at [93, 129] on select "ALL All CE CONFIG-CZ CONFIG-HU CONFIG-IE CONFIG-ROI CONFIG-SK CONFIG-TEST CONFI…" at bounding box center [429, 138] width 849 height 18
select select "ghs-[GEOGRAPHIC_DATA]"
click at [5, 129] on select "ALL All CE CONFIG-CZ CONFIG-HU CONFIG-IE CONFIG-ROI CONFIG-SK CONFIG-TEST CONFI…" at bounding box center [429, 138] width 849 height 18
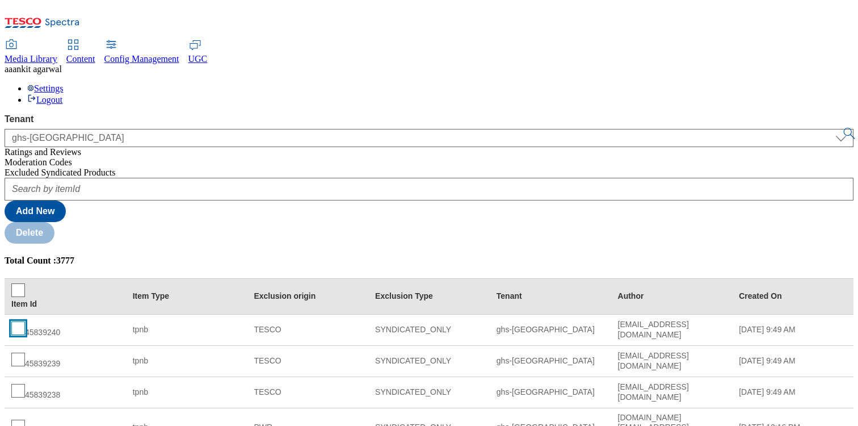
click at [25, 275] on input "checkbox" at bounding box center [18, 328] width 14 height 14
checkbox input "true"
click at [54, 222] on button "Delete" at bounding box center [30, 233] width 50 height 22
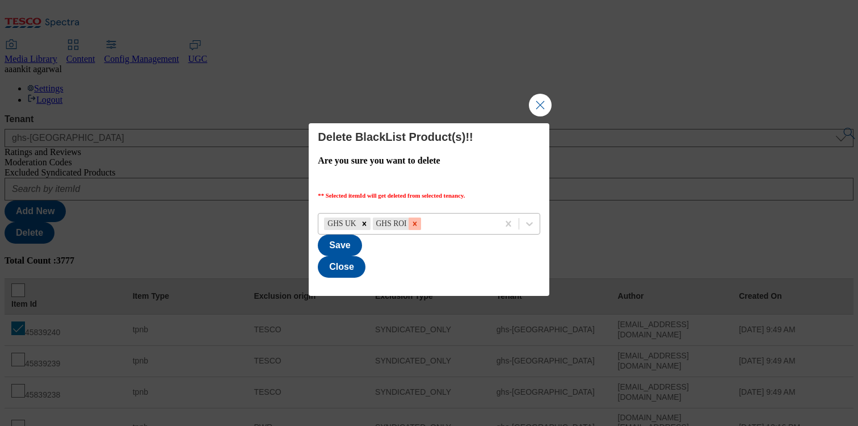
click at [413, 222] on icon "Remove GHS ROI" at bounding box center [415, 224] width 4 height 4
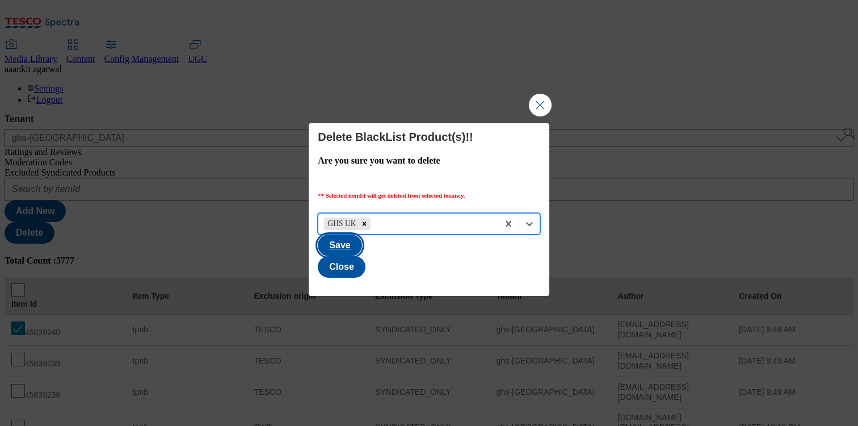
click at [362, 254] on button "Save" at bounding box center [340, 245] width 44 height 22
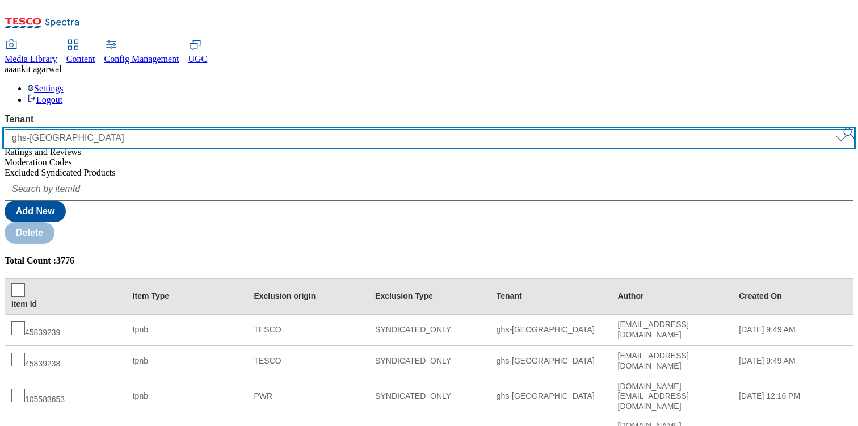
click at [115, 129] on select "ALL All CE CONFIG-CZ CONFIG-HU CONFIG-IE CONFIG-ROI CONFIG-SK CONFIG-TEST CONFI…" at bounding box center [429, 138] width 849 height 18
click at [5, 129] on select "ALL All CE CONFIG-CZ CONFIG-HU CONFIG-IE CONFIG-ROI CONFIG-SK CONFIG-TEST CONFI…" at bounding box center [429, 138] width 849 height 18
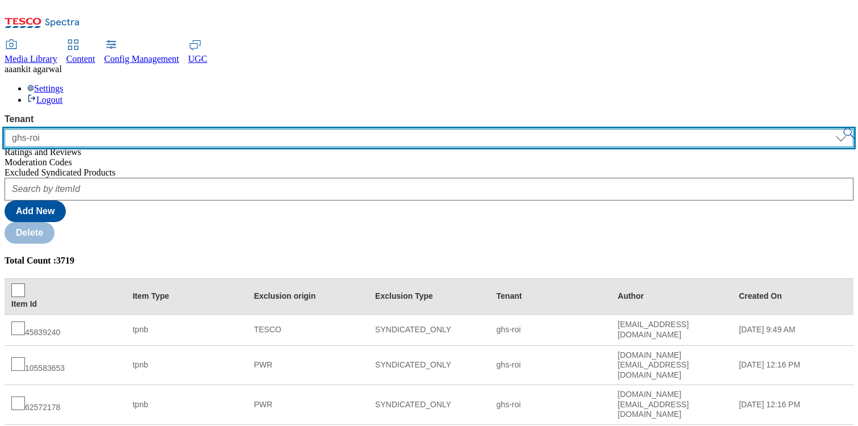
click at [112, 129] on select "ALL All CE CONFIG-CZ CONFIG-HU CONFIG-IE CONFIG-ROI CONFIG-SK CONFIG-TEST CONFI…" at bounding box center [429, 138] width 849 height 18
select select "ghs-[GEOGRAPHIC_DATA]"
click at [5, 129] on select "ALL All CE CONFIG-CZ CONFIG-HU CONFIG-IE CONFIG-ROI CONFIG-SK CONFIG-TEST CONFI…" at bounding box center [429, 138] width 849 height 18
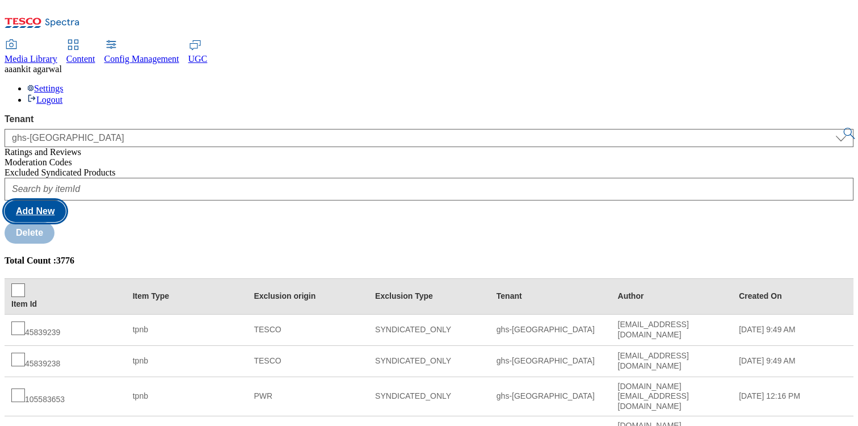
click at [66, 200] on button "Add New" at bounding box center [35, 211] width 61 height 22
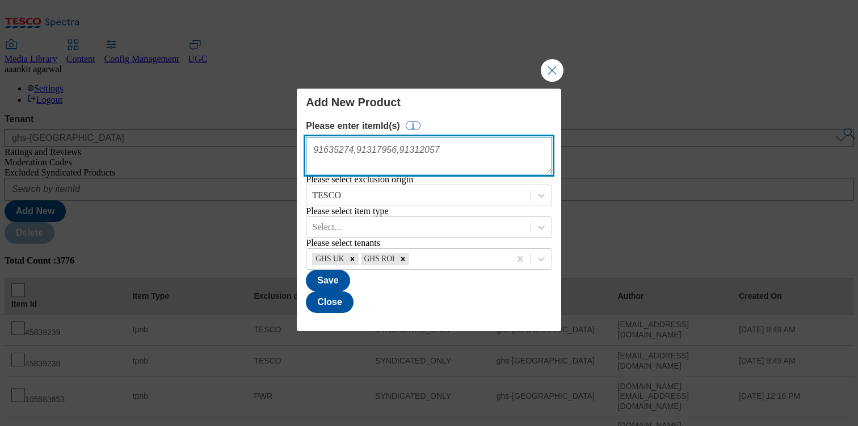
click at [410, 143] on textarea "Modal" at bounding box center [429, 155] width 246 height 37
type textarea "45839240"
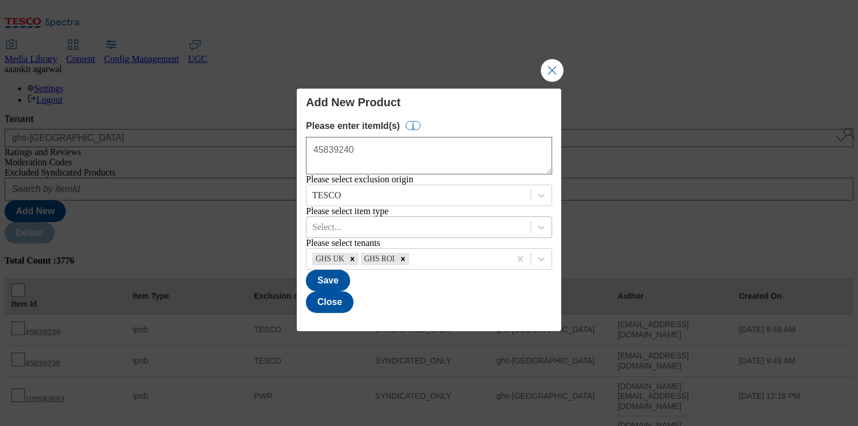
click at [401, 236] on div "Select..." at bounding box center [419, 227] width 224 height 17
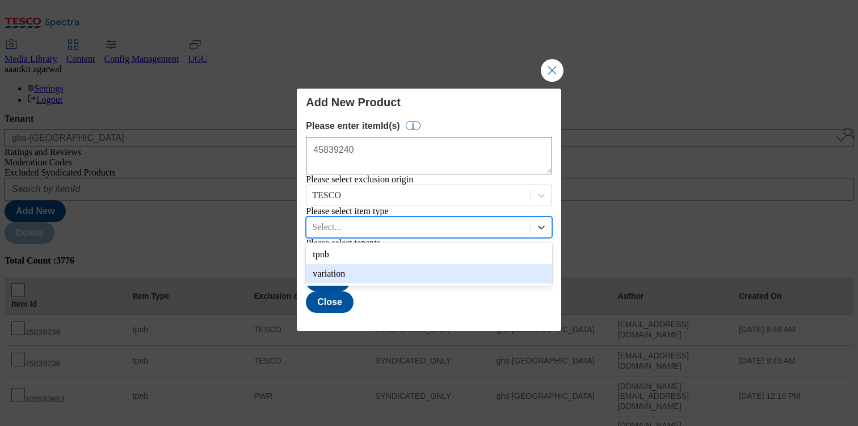
click at [384, 275] on div "variation" at bounding box center [429, 273] width 246 height 19
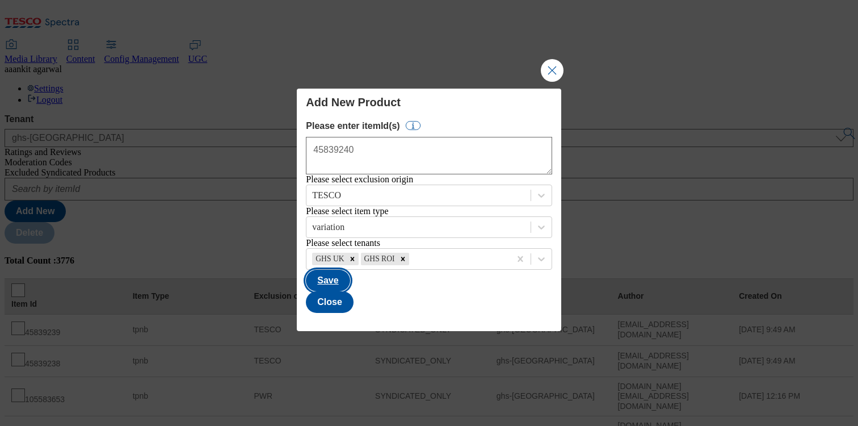
click at [350, 275] on button "Save" at bounding box center [328, 281] width 44 height 22
click at [541, 61] on button "Close Modal" at bounding box center [552, 70] width 23 height 23
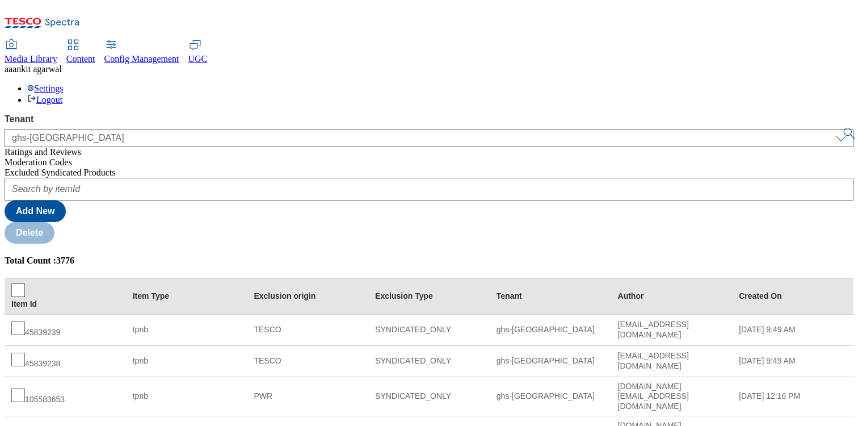
click at [59, 157] on div "Moderation Codes" at bounding box center [429, 162] width 849 height 10
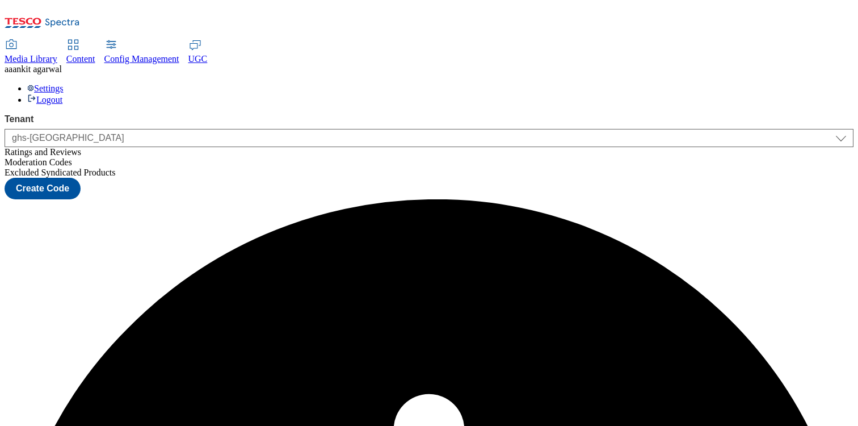
click at [62, 167] on div "Excluded Syndicated Products" at bounding box center [429, 172] width 849 height 10
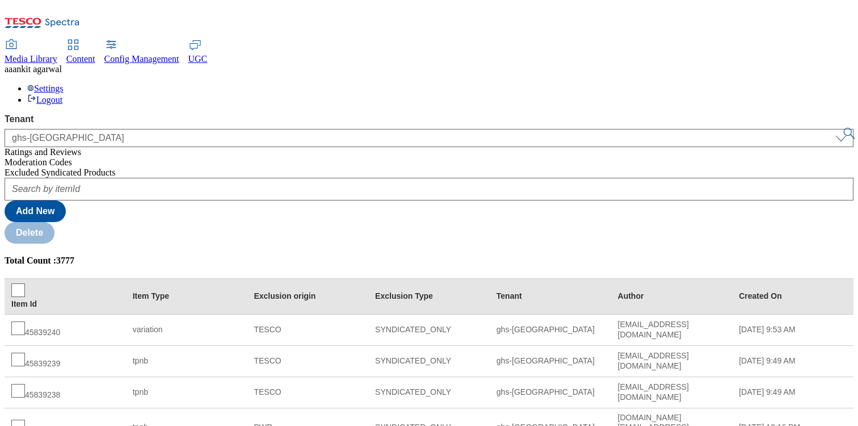
click at [94, 157] on div "Moderation Codes" at bounding box center [429, 162] width 849 height 10
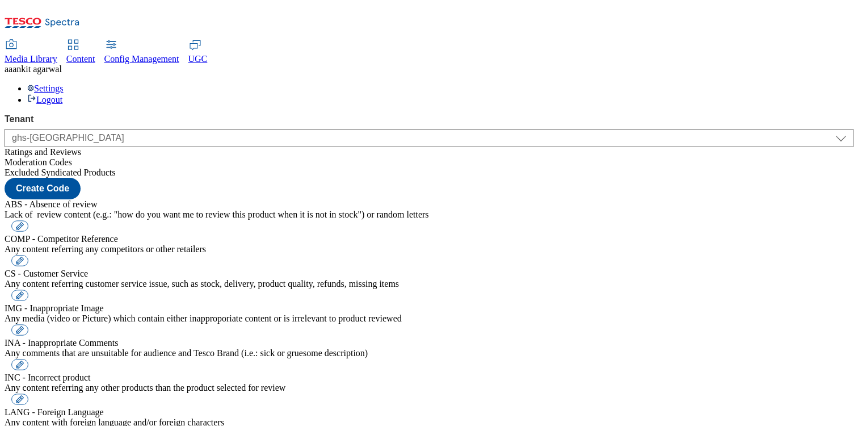
click at [88, 147] on div "Ratings and Reviews" at bounding box center [429, 152] width 849 height 10
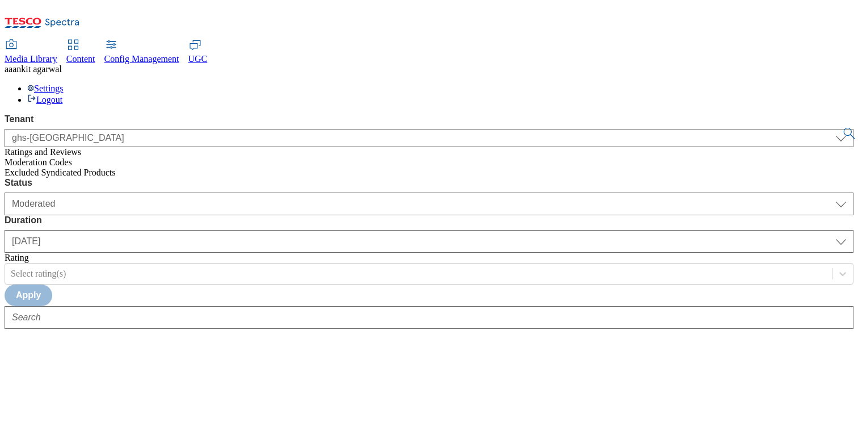
click at [83, 167] on span "Excluded Syndicated Products" at bounding box center [60, 172] width 111 height 10
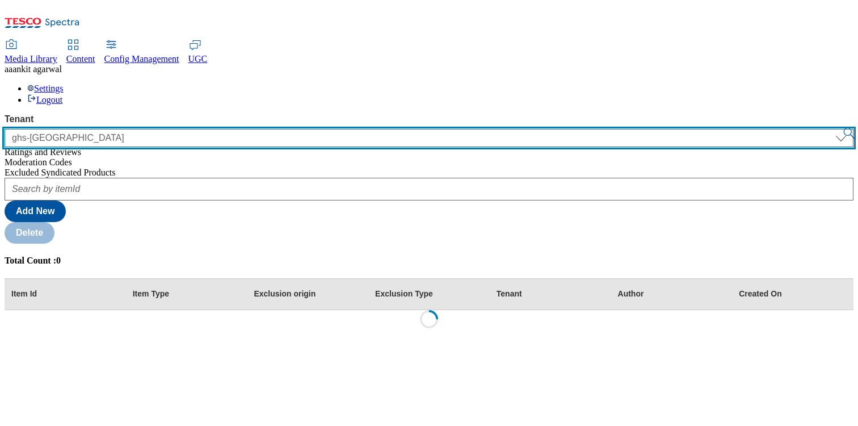
click at [105, 129] on select "ALL All CE CONFIG-CZ CONFIG-HU CONFIG-IE CONFIG-ROI CONFIG-SK CONFIG-TEST CONFI…" at bounding box center [429, 138] width 849 height 18
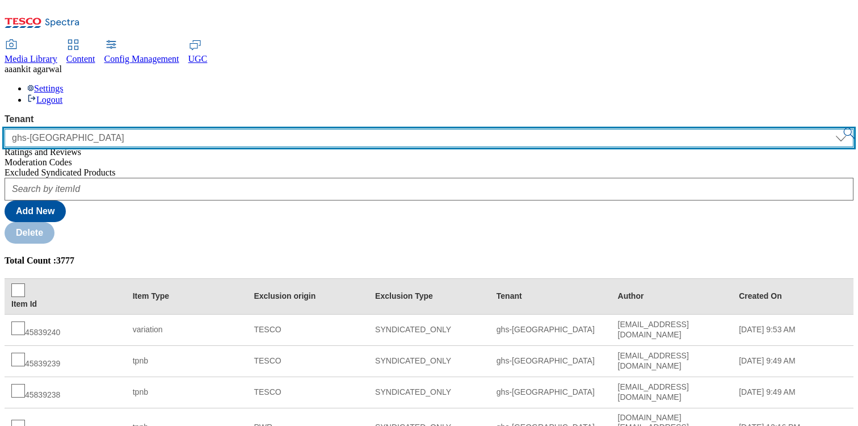
select select "ghs-roi"
click at [5, 129] on select "ALL All CE CONFIG-CZ CONFIG-HU CONFIG-IE CONFIG-ROI CONFIG-SK CONFIG-TEST CONFI…" at bounding box center [429, 138] width 849 height 18
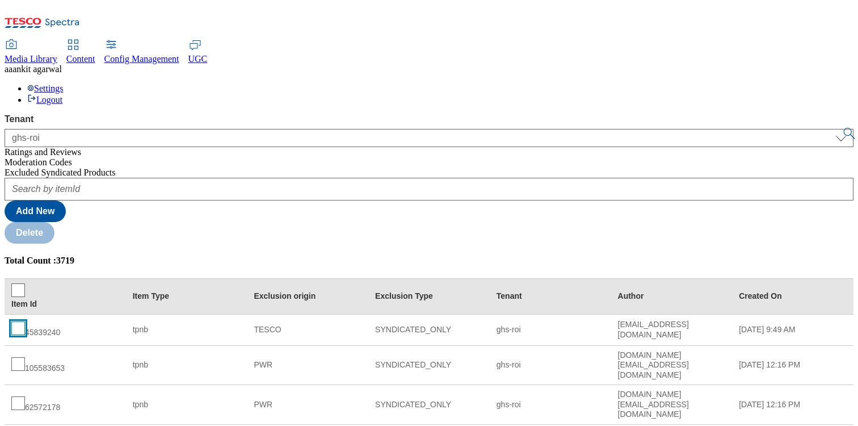
click at [25, 275] on input "checkbox" at bounding box center [18, 328] width 14 height 14
checkbox input "true"
drag, startPoint x: 83, startPoint y: 61, endPoint x: 838, endPoint y: 70, distance: 755.7
click at [54, 222] on button "Delete" at bounding box center [30, 233] width 50 height 22
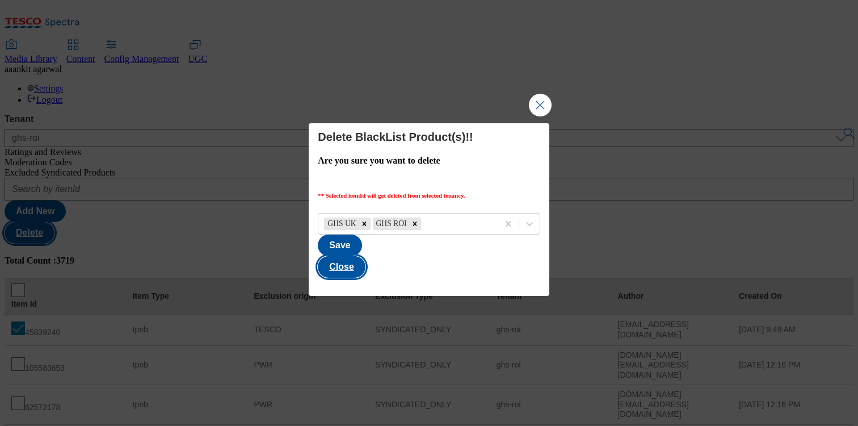
click at [366, 259] on button "Close" at bounding box center [342, 267] width 48 height 22
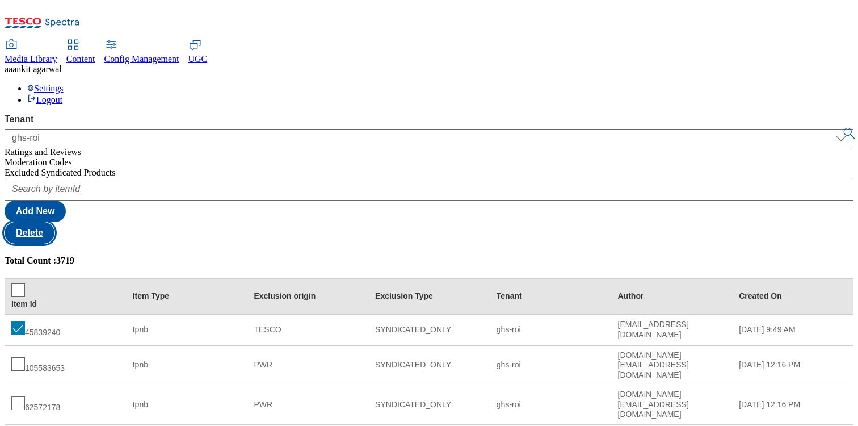
click at [54, 222] on button "Delete" at bounding box center [30, 233] width 50 height 22
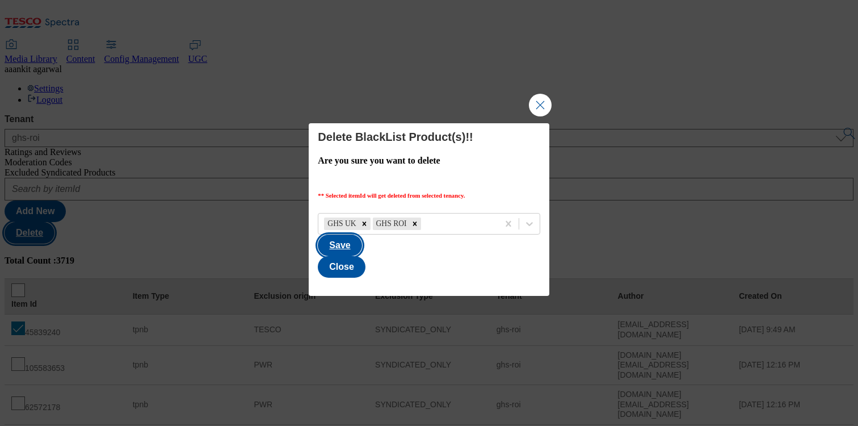
click at [362, 255] on button "Save" at bounding box center [340, 245] width 44 height 22
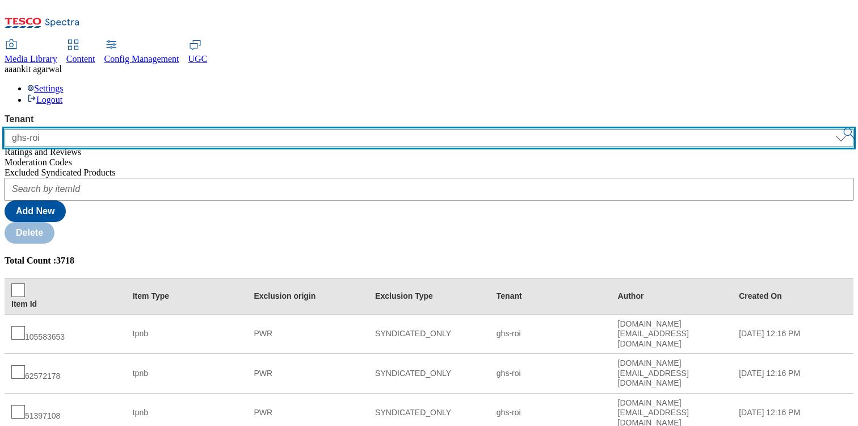
click at [47, 129] on select "ALL All CE CONFIG-CZ CONFIG-HU CONFIG-IE CONFIG-ROI CONFIG-SK CONFIG-TEST CONFI…" at bounding box center [429, 138] width 849 height 18
select select "ghs-uk"
click at [5, 129] on select "ALL All CE CONFIG-CZ CONFIG-HU CONFIG-IE CONFIG-ROI CONFIG-SK CONFIG-TEST CONFI…" at bounding box center [429, 138] width 849 height 18
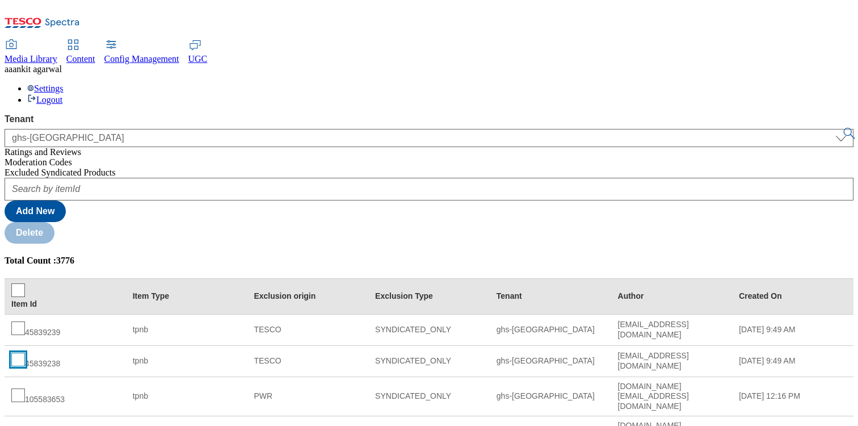
click at [25, 275] on input "checkbox" at bounding box center [18, 360] width 14 height 14
checkbox input "true"
click at [25, 275] on input "checkbox" at bounding box center [18, 328] width 14 height 14
checkbox input "true"
click at [54, 222] on button "Delete" at bounding box center [30, 233] width 50 height 22
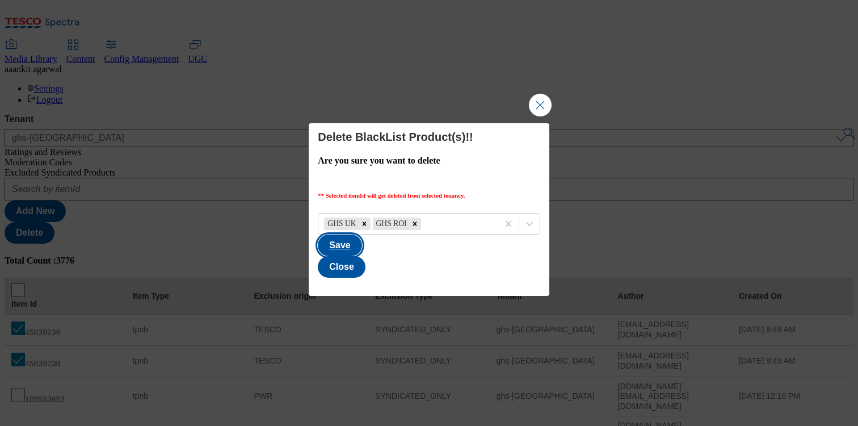
click at [362, 256] on button "Save" at bounding box center [340, 245] width 44 height 22
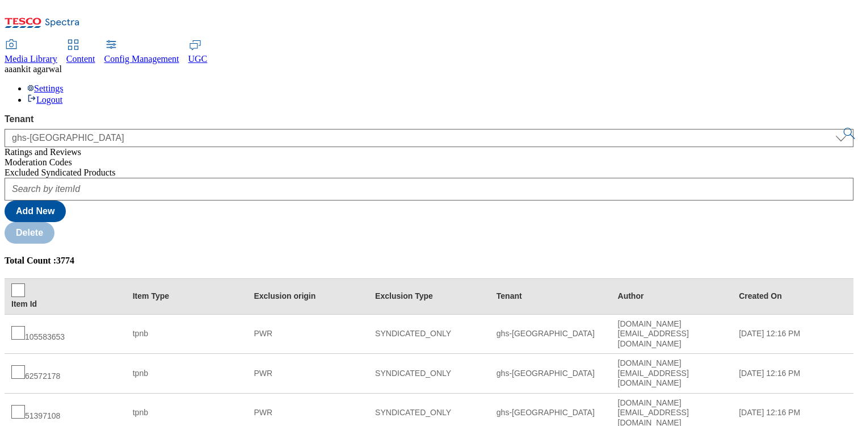
click at [74, 147] on div "Ratings and Reviews" at bounding box center [429, 152] width 849 height 10
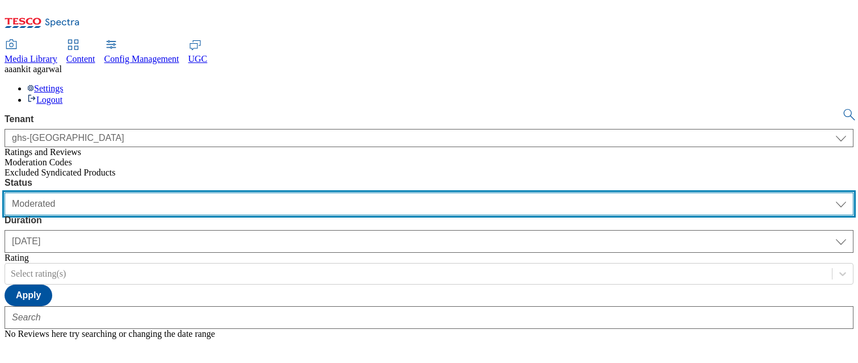
click at [235, 192] on select "Moderated Approved Rejected" at bounding box center [429, 203] width 849 height 23
select select "Approved"
click at [153, 192] on select "Moderated Approved Rejected" at bounding box center [429, 203] width 849 height 23
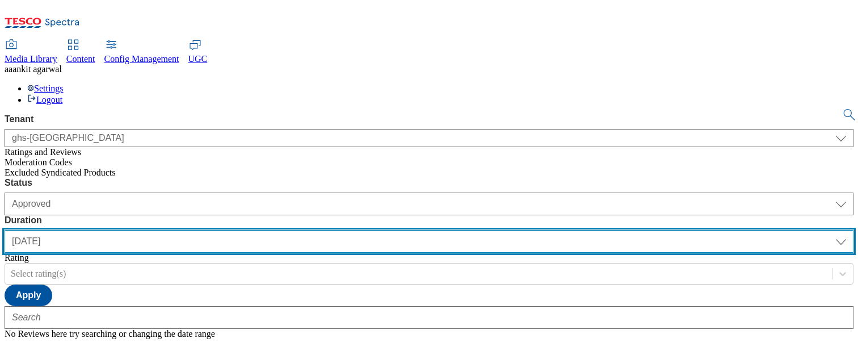
click at [351, 230] on select "yesterday last7days last30days All custom" at bounding box center [429, 241] width 849 height 23
select select "All"
click at [268, 230] on select "yesterday last7days last30days All custom" at bounding box center [429, 241] width 849 height 23
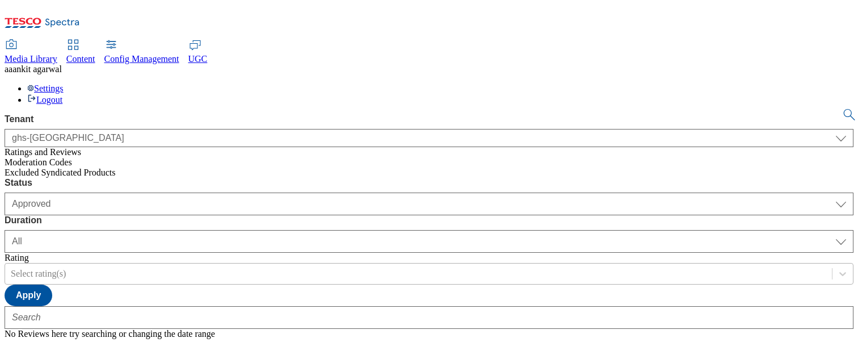
click at [437, 267] on div at bounding box center [419, 273] width 816 height 12
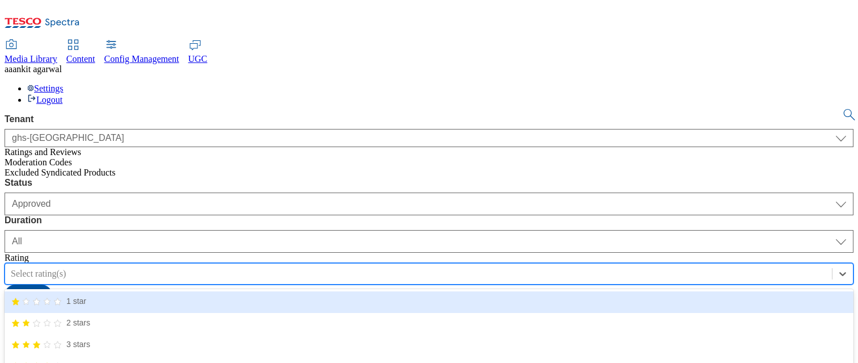
click at [436, 275] on div "1 star" at bounding box center [429, 302] width 849 height 22
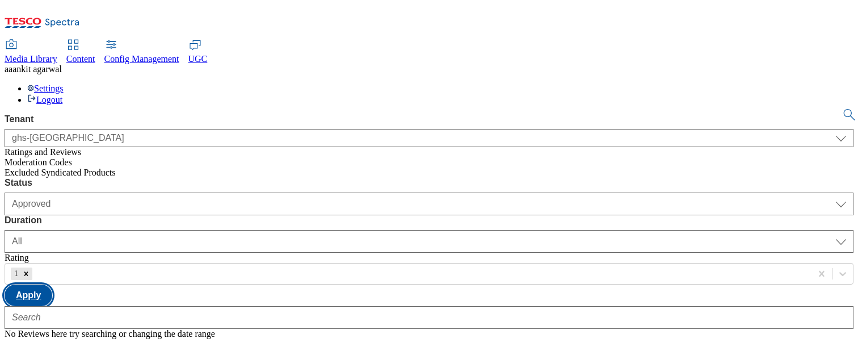
click at [52, 275] on button "Apply" at bounding box center [29, 295] width 48 height 22
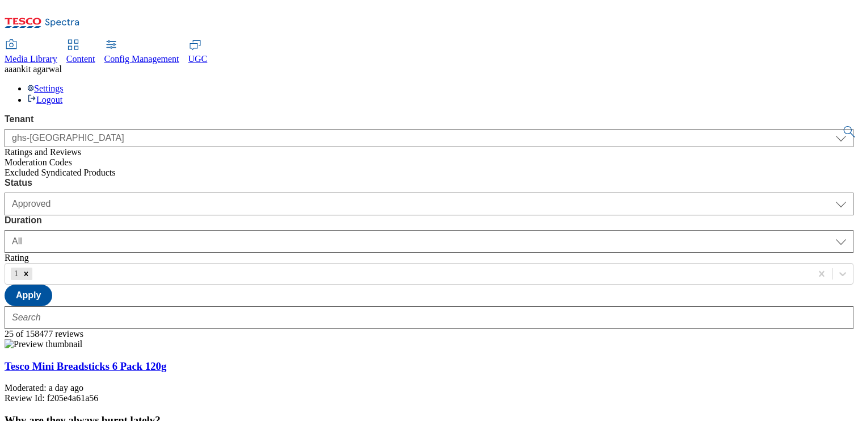
click at [166, 275] on link "Tesco Mini Breadsticks 6 Pack 120g" at bounding box center [86, 366] width 162 height 12
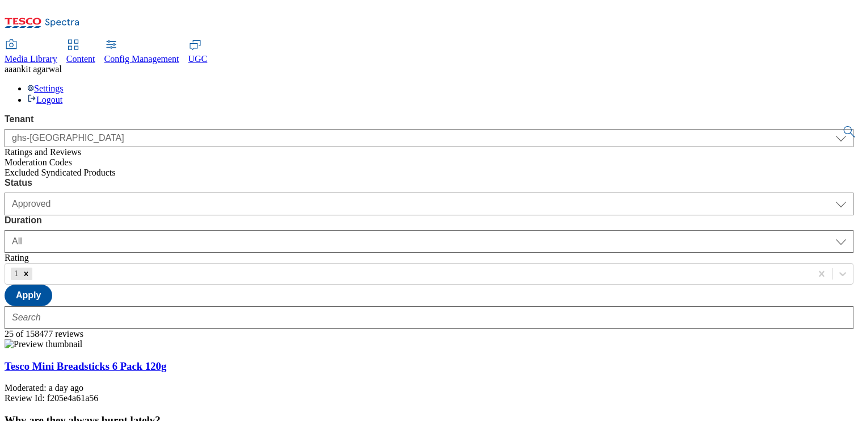
scroll to position [26, 0]
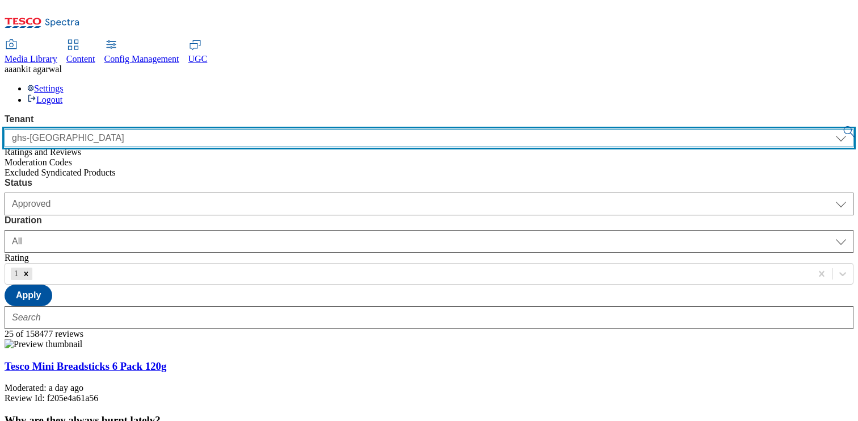
click at [116, 129] on select "ALL All CE CONFIG-CZ CONFIG-HU CONFIG-IE CONFIG-ROI CONFIG-SK CONFIG-TEST CONFI…" at bounding box center [429, 138] width 849 height 18
select select "clubcard-boost-uk"
click at [5, 129] on select "ALL All CE CONFIG-CZ CONFIG-HU CONFIG-IE CONFIG-ROI CONFIG-SK CONFIG-TEST CONFI…" at bounding box center [429, 138] width 849 height 18
select select "Moderated"
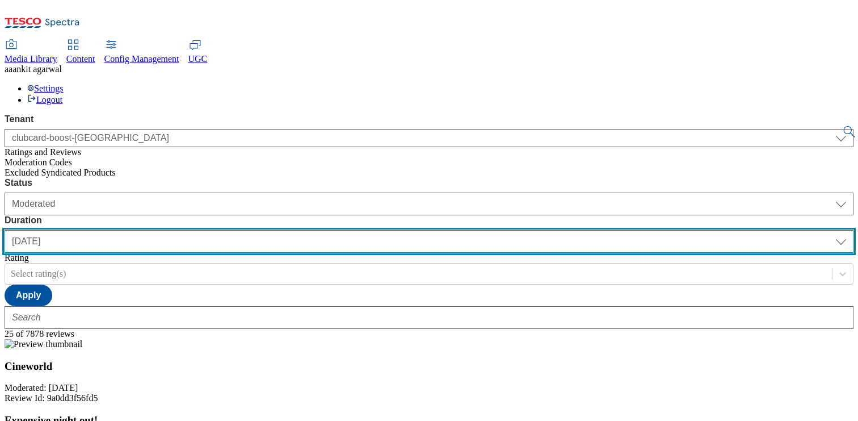
click at [347, 230] on select "yesterday last7days last30days All custom" at bounding box center [429, 241] width 849 height 23
select select "All"
click at [268, 230] on select "yesterday last7days last30days All custom" at bounding box center [429, 241] width 849 height 23
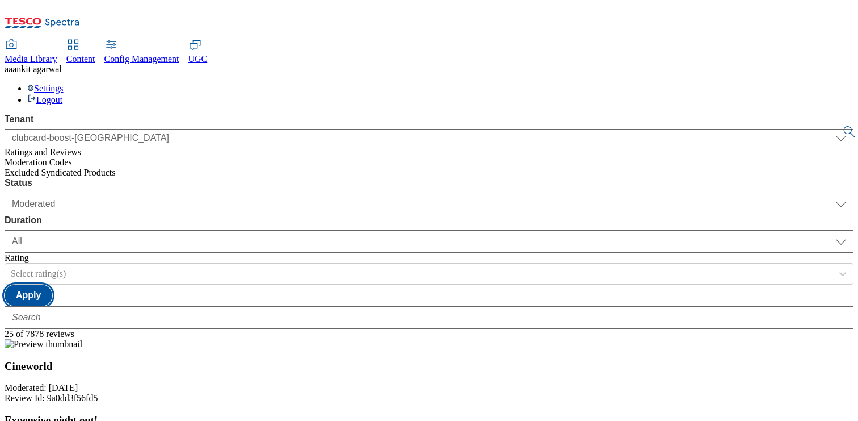
click at [52, 275] on button "Apply" at bounding box center [29, 295] width 48 height 22
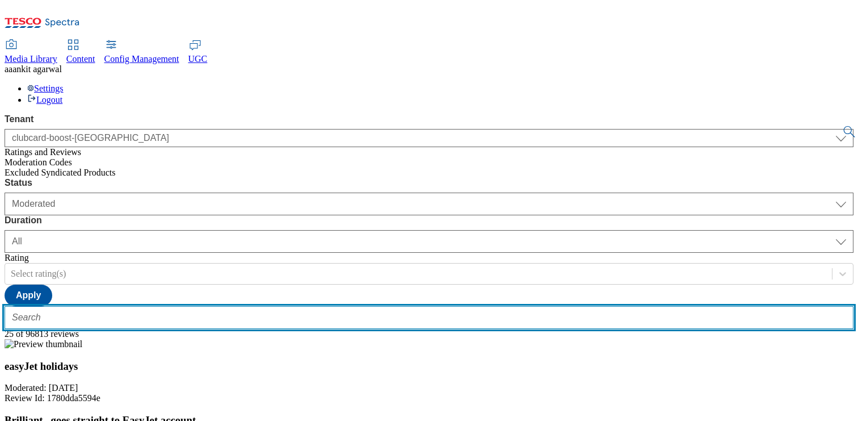
click at [261, 275] on input "text" at bounding box center [429, 317] width 849 height 23
type input "Test"
click at [842, 126] on button "submit" at bounding box center [850, 131] width 16 height 11
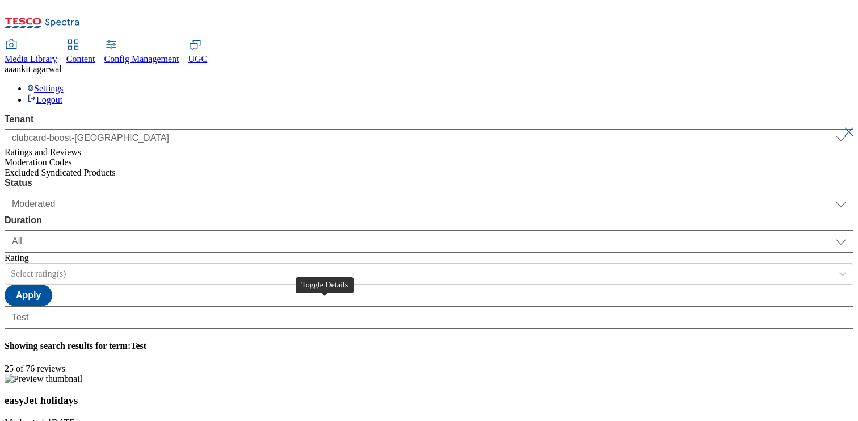
type input "Hello, thanks for your feedback. We're really happy you enjoyed your experience…"
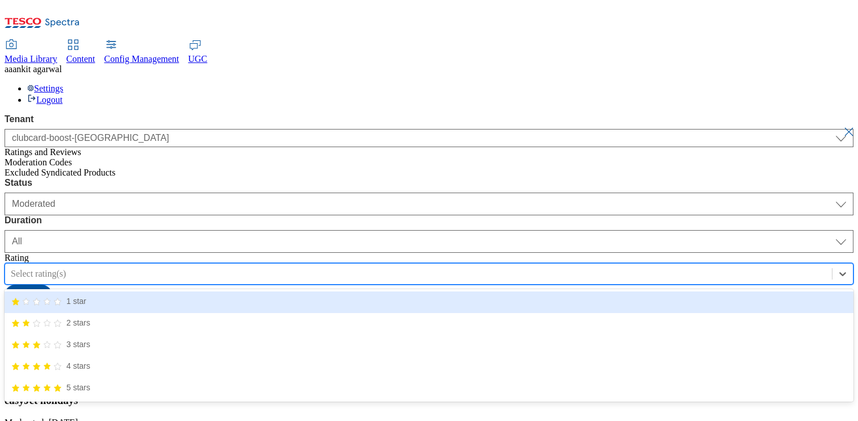
click at [438, 265] on div "Select rating(s)" at bounding box center [418, 273] width 827 height 17
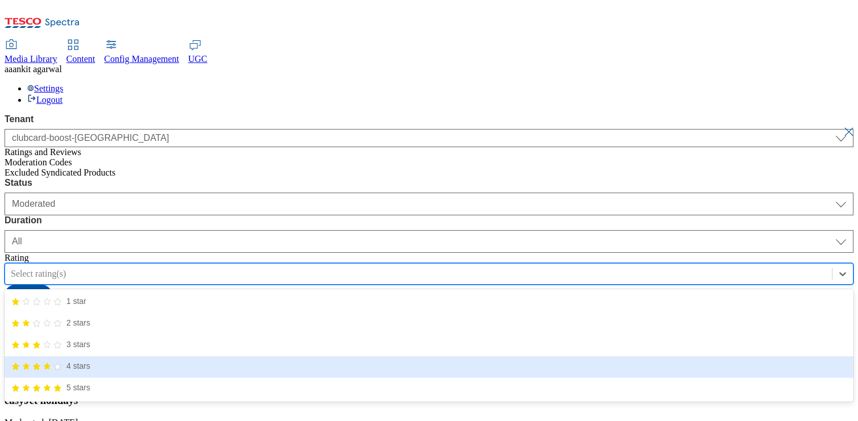
click at [52, 275] on icon "4/5 stars" at bounding box center [47, 366] width 9 height 9
type input "Thank you for your feedback. We're really happy your exchange experience with o…"
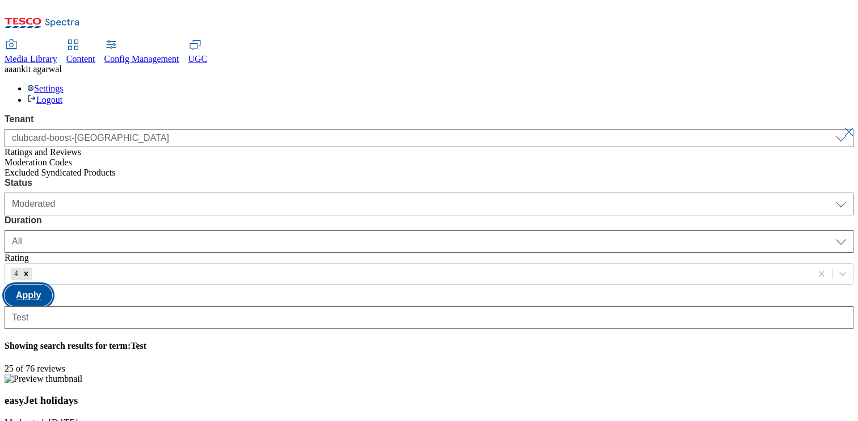
click at [52, 275] on button "Apply" at bounding box center [29, 295] width 48 height 22
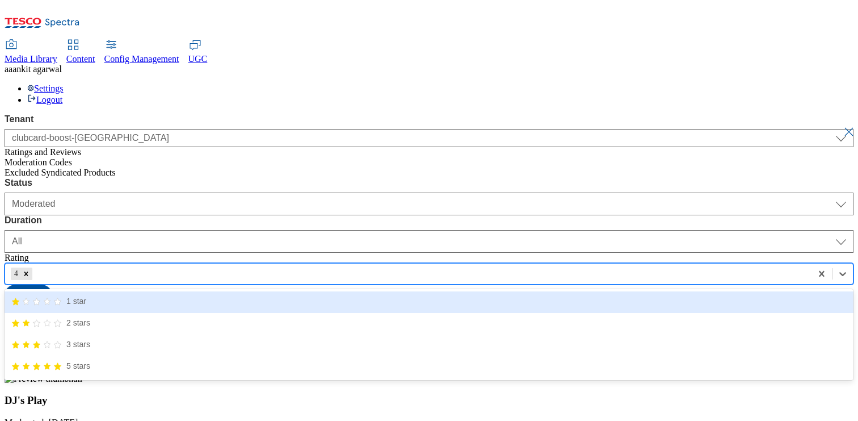
click at [431, 265] on div "4" at bounding box center [408, 273] width 807 height 17
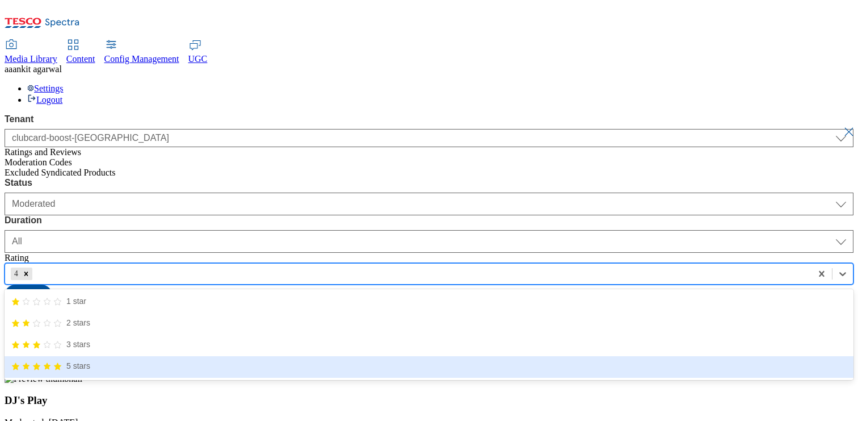
click at [61, 275] on icon "5/5 stars" at bounding box center [57, 366] width 7 height 7
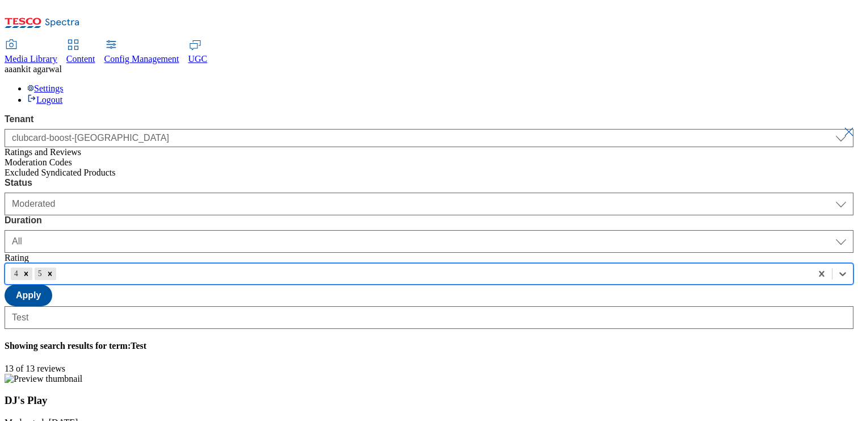
click at [518, 178] on div "Status Moderated Approved Rejected Moderated Duration yesterday last7days last3…" at bounding box center [429, 253] width 849 height 151
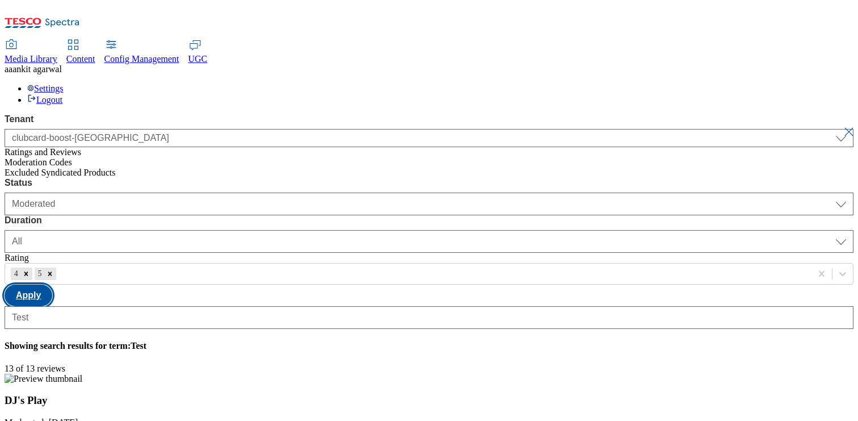
click at [52, 275] on button "Apply" at bounding box center [29, 295] width 48 height 22
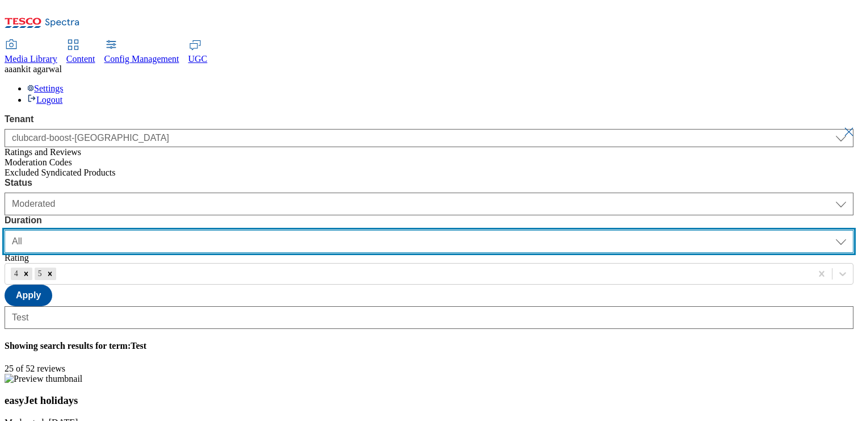
click at [319, 230] on select "yesterday last7days last30days All custom" at bounding box center [429, 241] width 849 height 23
select select "custom"
click at [268, 230] on select "yesterday last7days last30days All custom" at bounding box center [429, 241] width 849 height 23
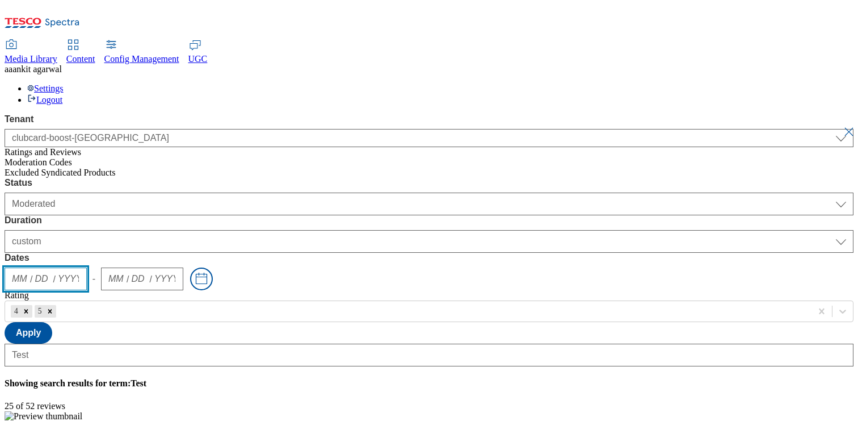
click at [79, 274] on input "year" at bounding box center [68, 279] width 21 height 10
click at [213, 267] on button "Toggle calendar" at bounding box center [201, 278] width 23 height 23
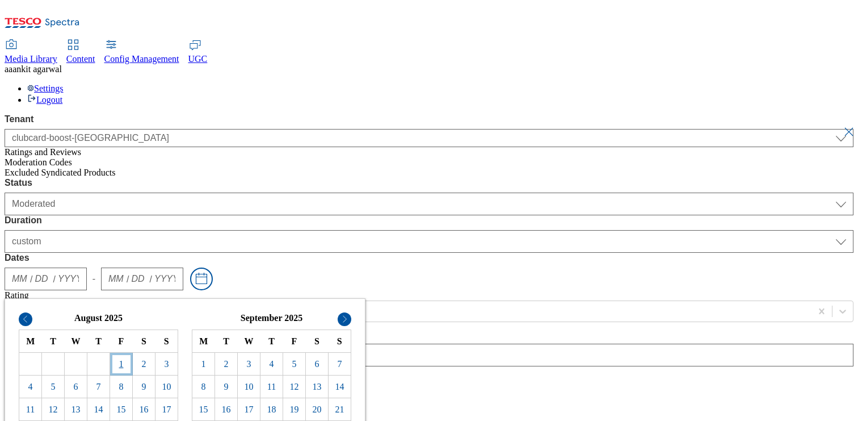
click at [133, 275] on td "1" at bounding box center [121, 364] width 23 height 23
type input "08"
type input "01"
type input "2025"
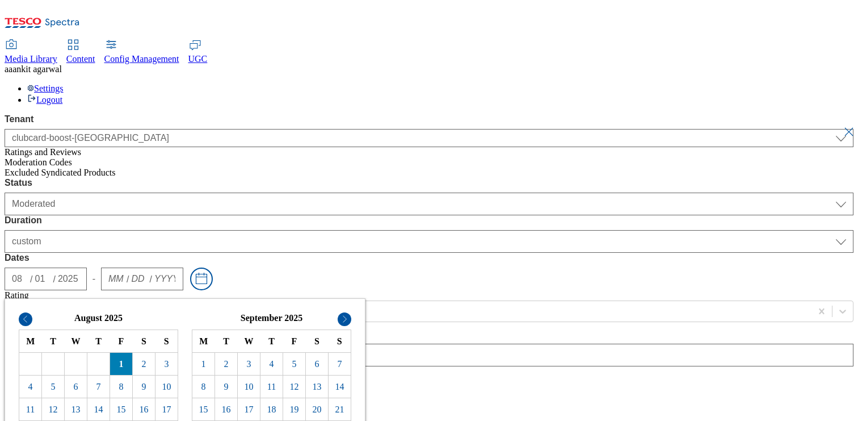
type input "08"
type input "28"
type input "2025"
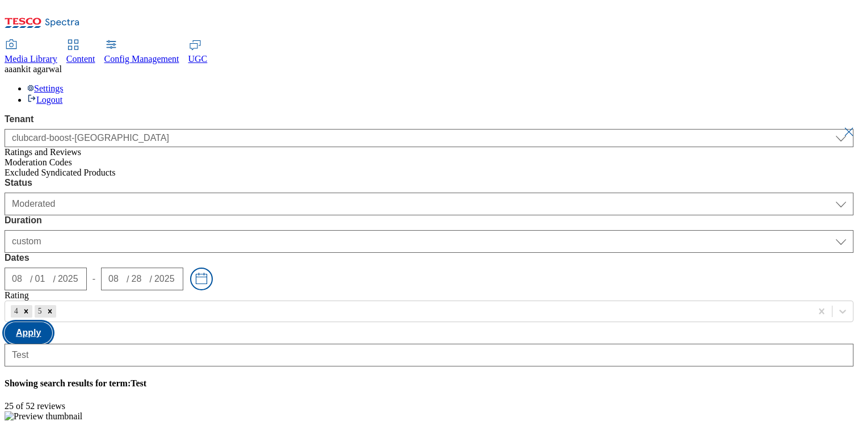
click at [52, 275] on button "Apply" at bounding box center [29, 333] width 48 height 22
click at [842, 126] on button "submit" at bounding box center [850, 131] width 16 height 11
select select "yesterday"
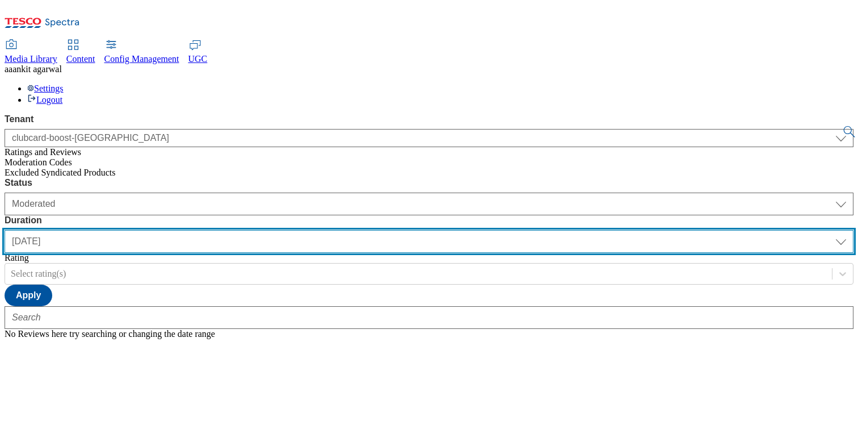
click at [357, 230] on select "yesterday last7days last30days All custom" at bounding box center [429, 241] width 849 height 23
select select "custom"
click at [268, 230] on select "yesterday last7days last30days All custom" at bounding box center [429, 241] width 849 height 23
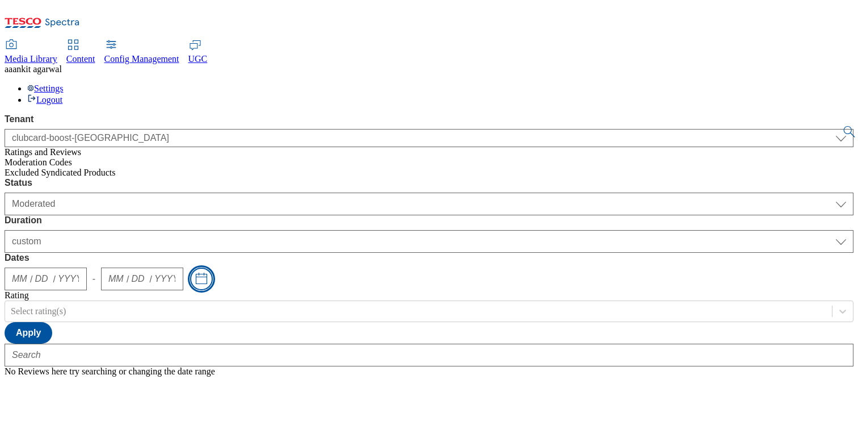
click at [213, 267] on button "Toggle calendar" at bounding box center [201, 278] width 23 height 23
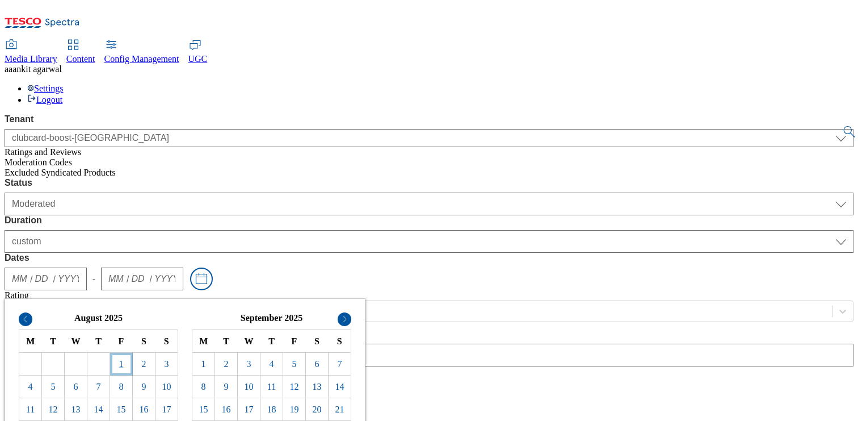
click at [133, 275] on td "1" at bounding box center [121, 364] width 23 height 23
type input "08"
type input "01"
type input "2025"
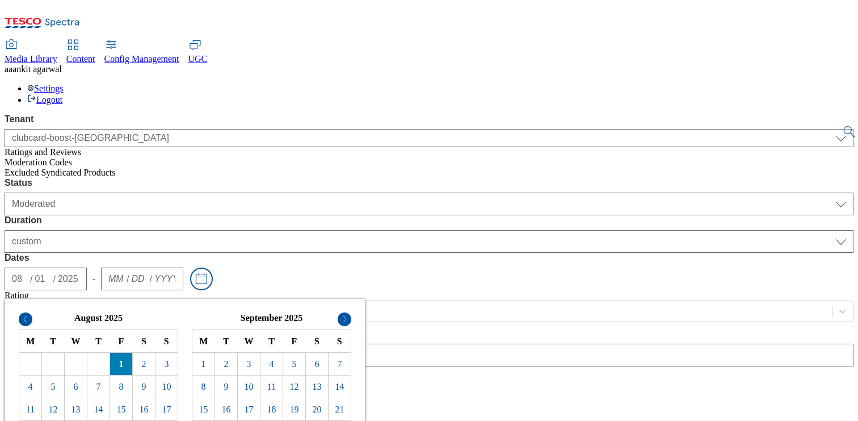
type input "08"
type input "28"
type input "2025"
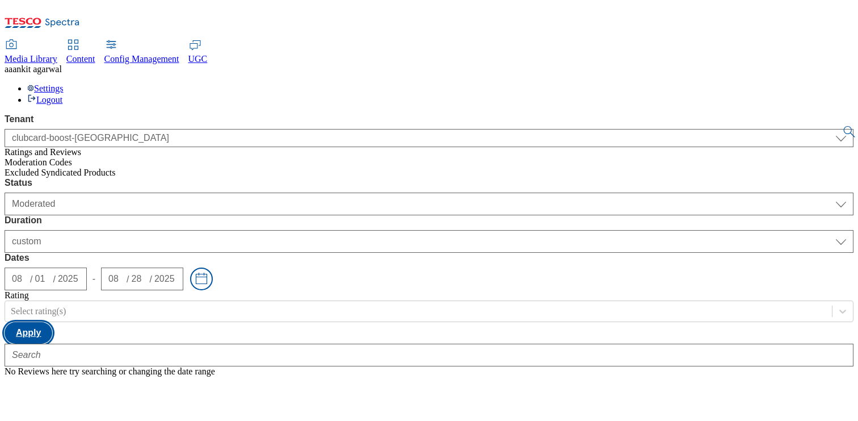
click at [52, 275] on button "Apply" at bounding box center [29, 333] width 48 height 22
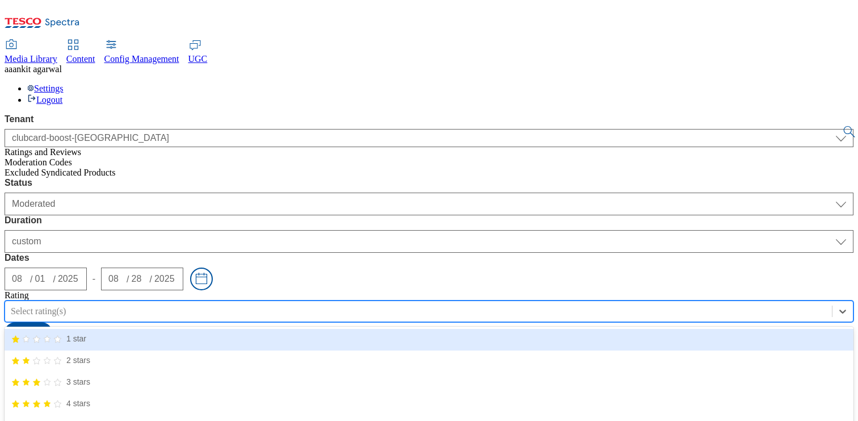
click at [663, 275] on div at bounding box center [419, 311] width 816 height 12
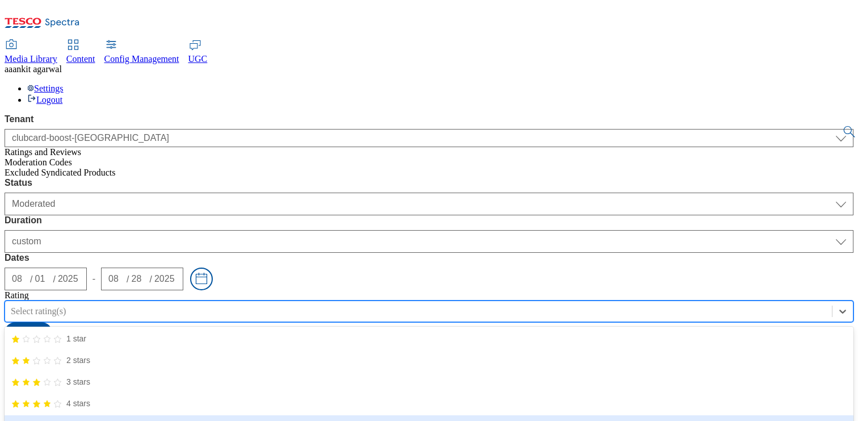
click at [62, 275] on icon "5/5 stars" at bounding box center [57, 425] width 9 height 9
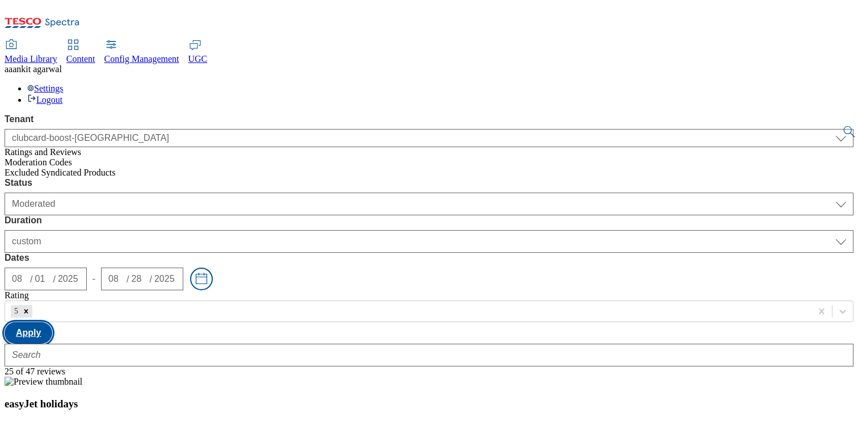
click at [52, 275] on button "Apply" at bounding box center [29, 333] width 48 height 22
click at [651, 275] on div at bounding box center [421, 311] width 772 height 12
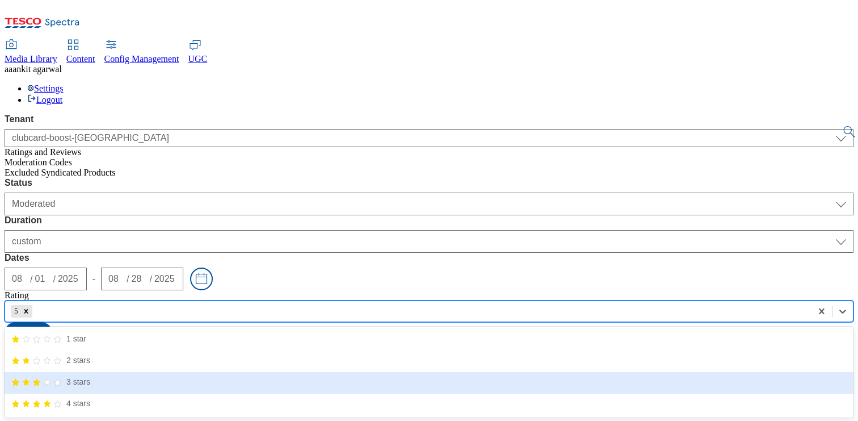
click at [62, 275] on icon "3/5 stars" at bounding box center [57, 382] width 9 height 9
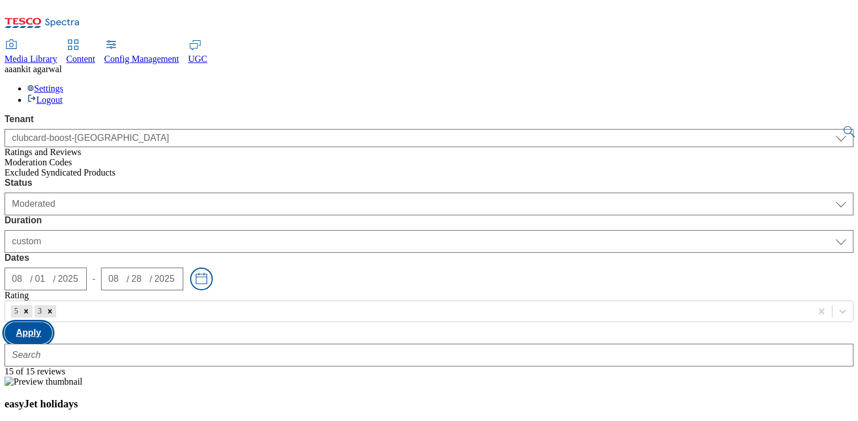
click at [52, 275] on button "Apply" at bounding box center [29, 333] width 48 height 22
click at [667, 275] on div at bounding box center [432, 311] width 748 height 12
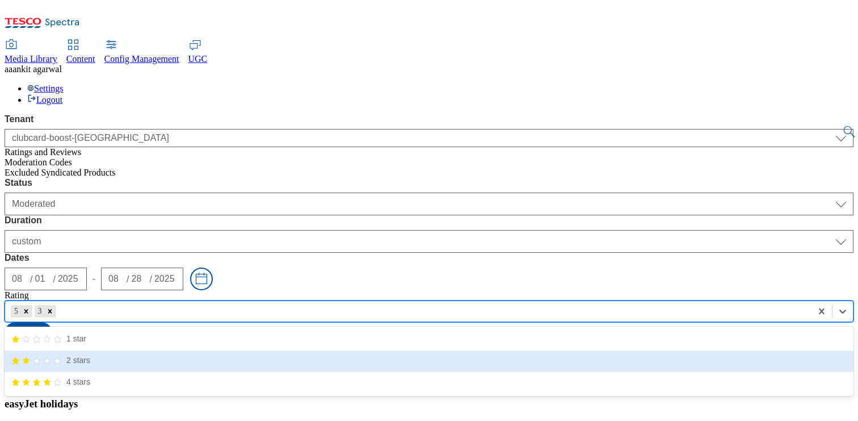
click at [662, 275] on div "2 stars" at bounding box center [429, 361] width 849 height 22
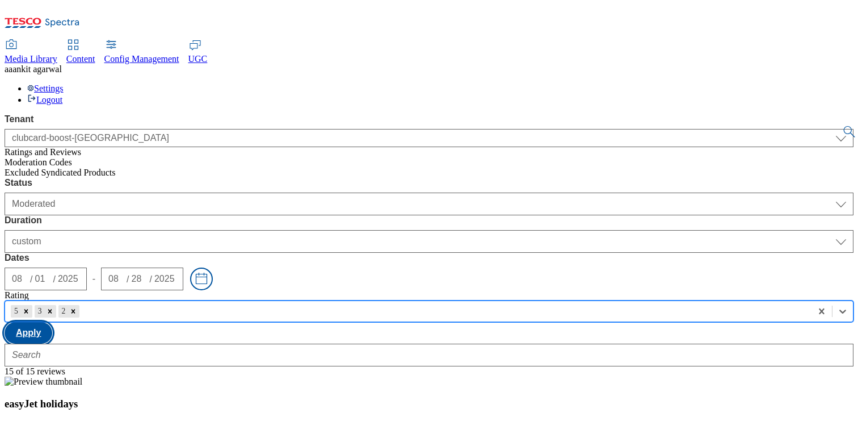
click at [52, 275] on button "Apply" at bounding box center [29, 333] width 48 height 22
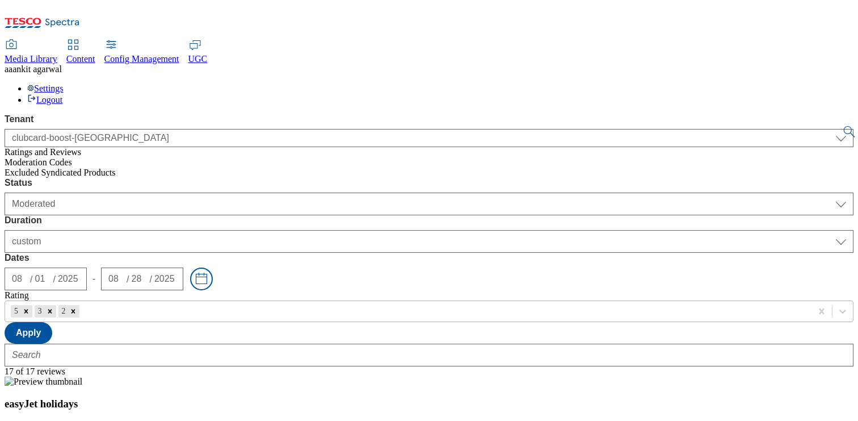
click at [690, 275] on div "5 3 2" at bounding box center [408, 311] width 807 height 17
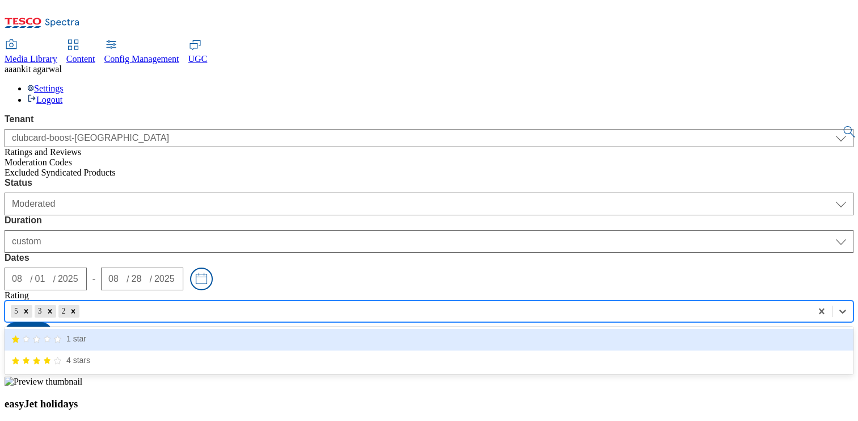
click at [684, 275] on div "1 star" at bounding box center [429, 340] width 849 height 22
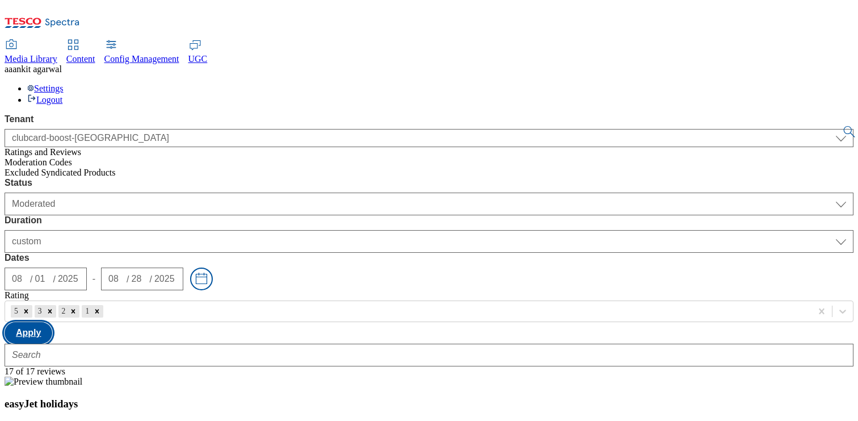
click at [52, 275] on button "Apply" at bounding box center [29, 333] width 48 height 22
select select "50"
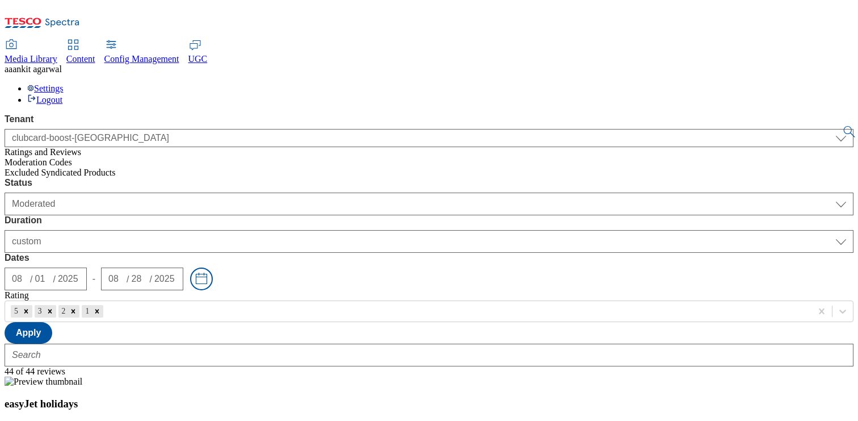
scroll to position [0, 0]
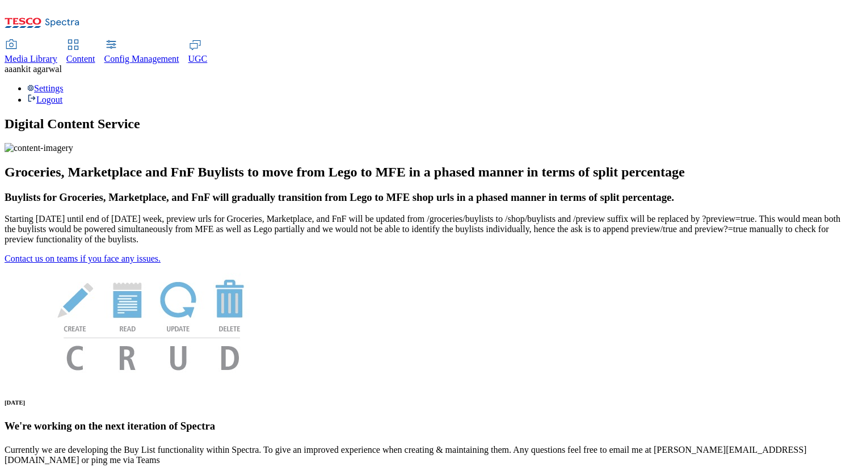
click at [202, 38] on icon at bounding box center [195, 45] width 14 height 14
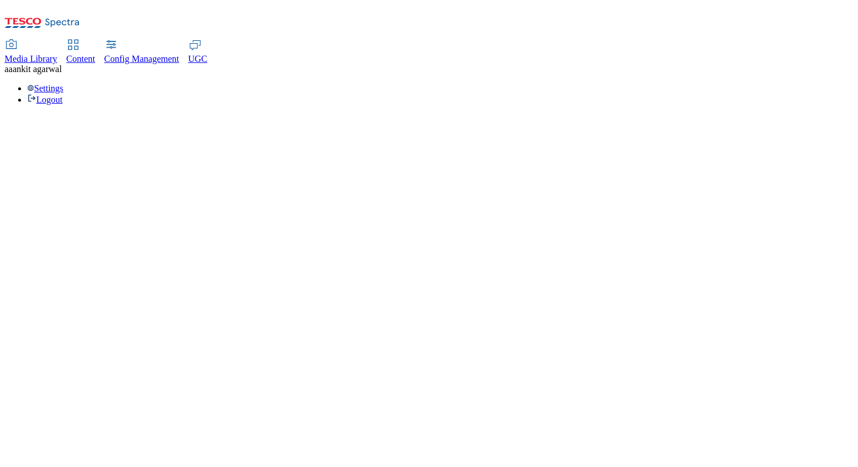
select select "All"
select select "uk"
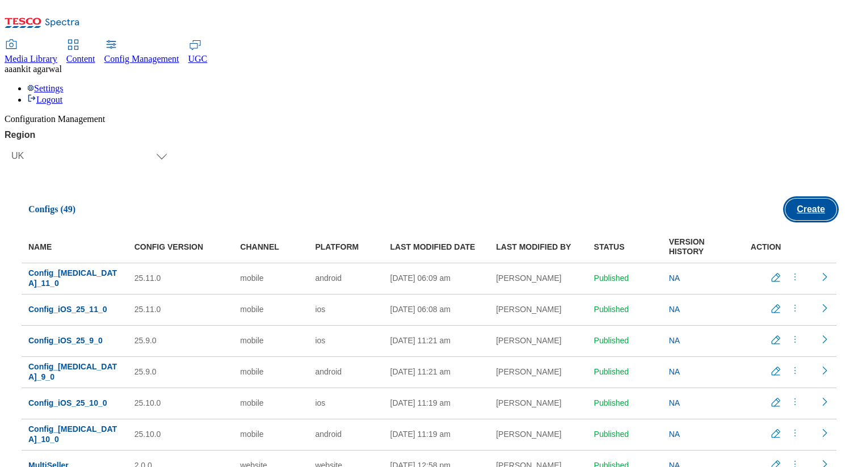
click at [808, 199] on button "Create" at bounding box center [811, 210] width 51 height 22
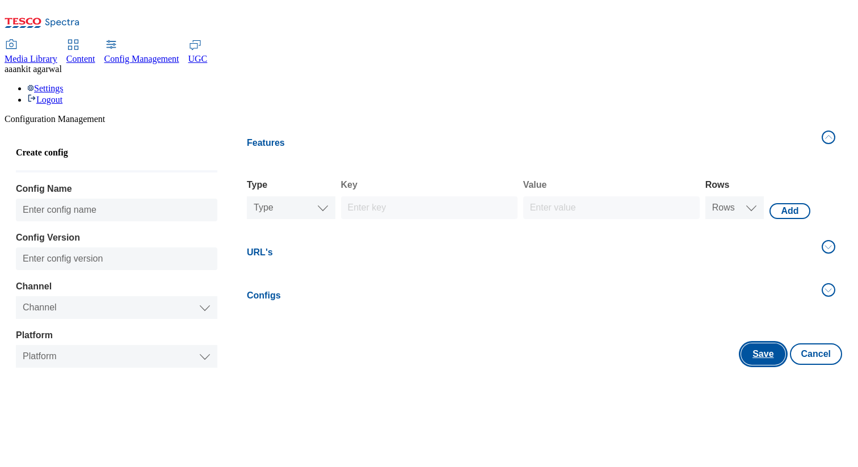
click at [753, 343] on button "Save" at bounding box center [763, 354] width 44 height 22
click at [810, 343] on button "Cancel" at bounding box center [816, 354] width 52 height 22
select select "uk"
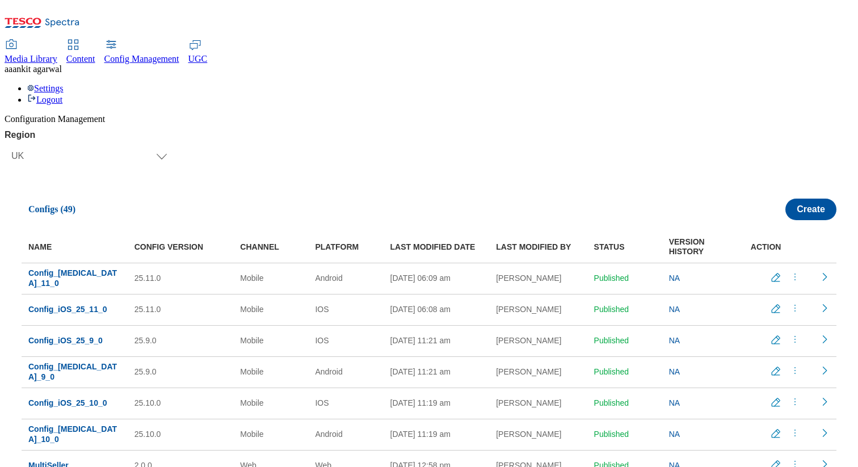
click at [208, 54] on span "UGC" at bounding box center [197, 59] width 19 height 10
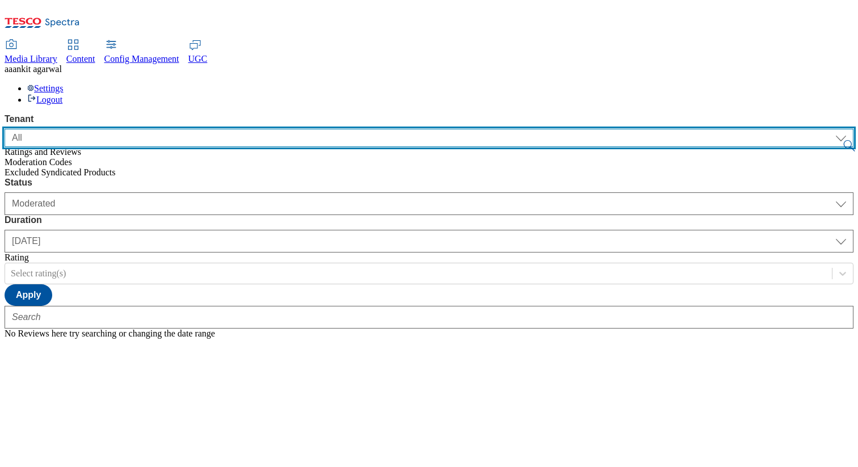
click at [131, 129] on select "ALL All CE CONFIG-CZ CONFIG-HU CONFIG-IE CONFIG-ROI CONFIG-SK CONFIG-TEST CONFI…" at bounding box center [429, 138] width 849 height 18
select select "clubcard-boost-uk"
click at [5, 129] on select "ALL All CE CONFIG-CZ CONFIG-HU CONFIG-IE CONFIG-ROI CONFIG-SK CONFIG-TEST CONFI…" at bounding box center [429, 138] width 849 height 18
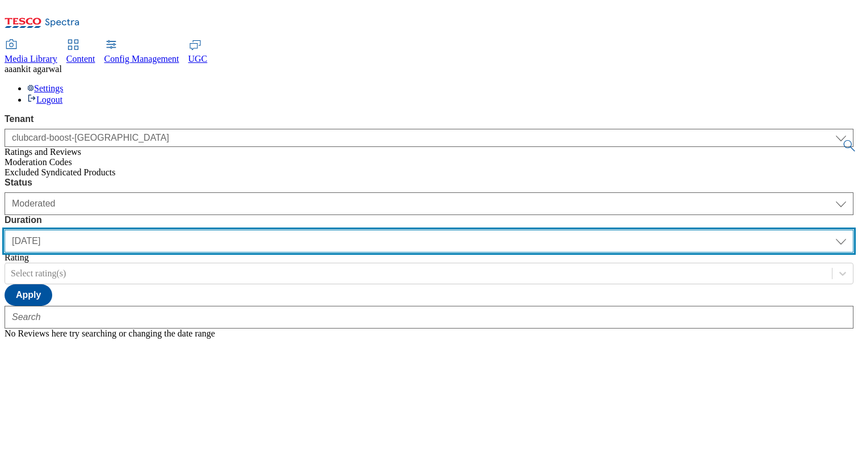
click at [358, 230] on select "yesterday last7days last30days All custom" at bounding box center [429, 241] width 849 height 23
select select "All"
click at [268, 230] on select "yesterday last7days last30days All custom" at bounding box center [429, 241] width 849 height 23
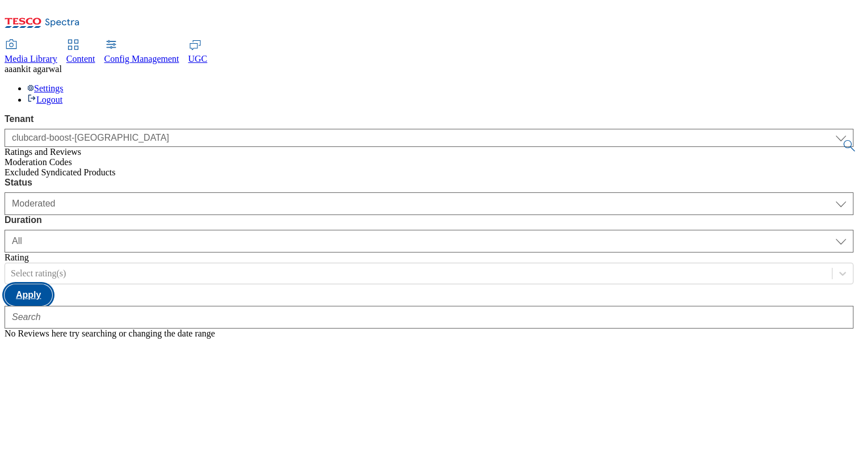
click at [52, 284] on button "Apply" at bounding box center [29, 295] width 48 height 22
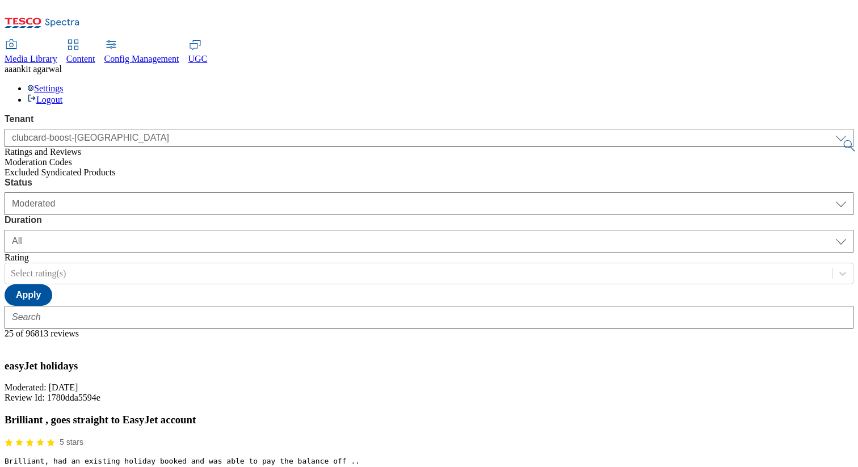
scroll to position [1141, 0]
select select "100"
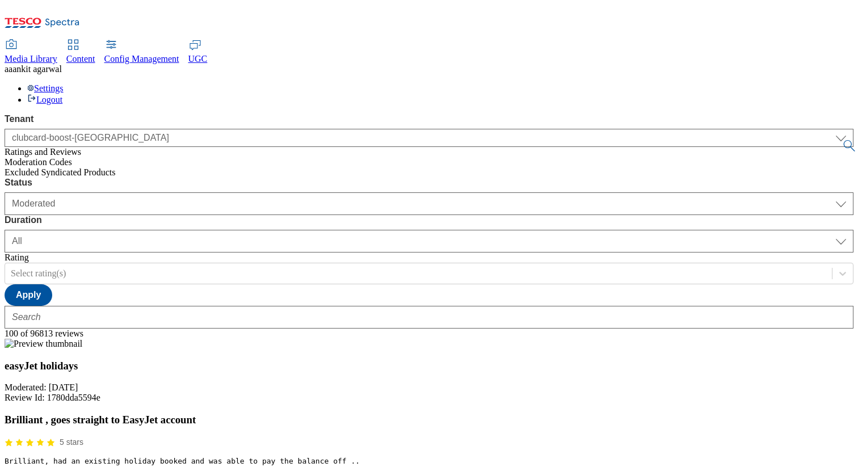
click at [62, 64] on span "ankit agarwal" at bounding box center [36, 69] width 49 height 10
click at [828, 83] on div "Settings Logout" at bounding box center [429, 94] width 849 height 22
click at [64, 83] on link "Settings" at bounding box center [45, 88] width 36 height 10
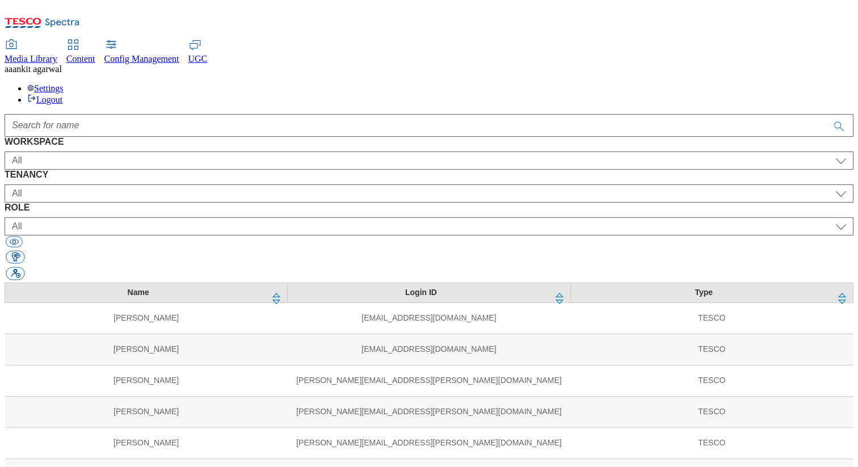
click at [179, 54] on span "Config Management" at bounding box center [141, 59] width 75 height 10
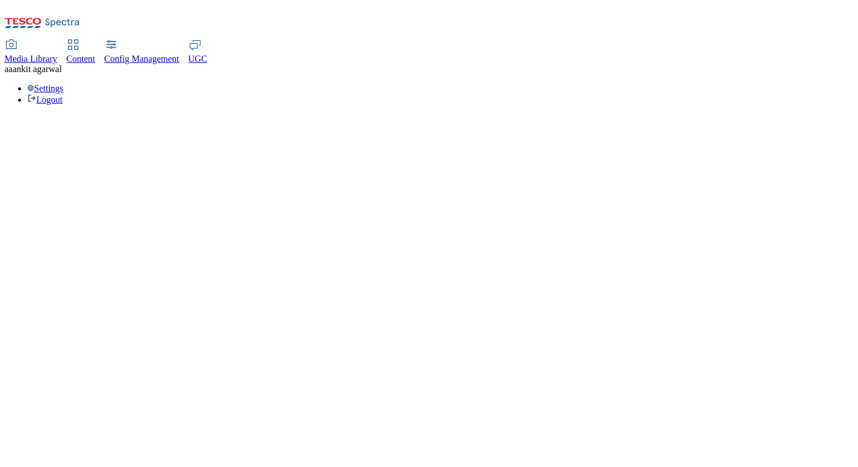
select select "uk"
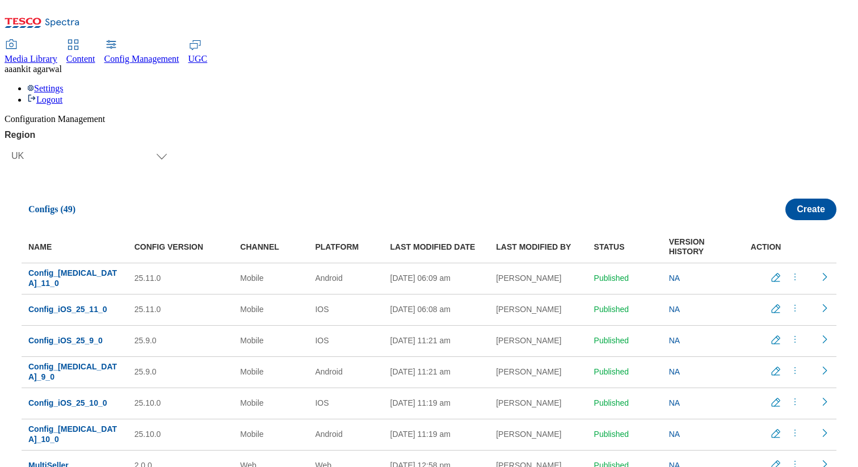
click at [208, 40] on link "UGC" at bounding box center [197, 52] width 19 height 24
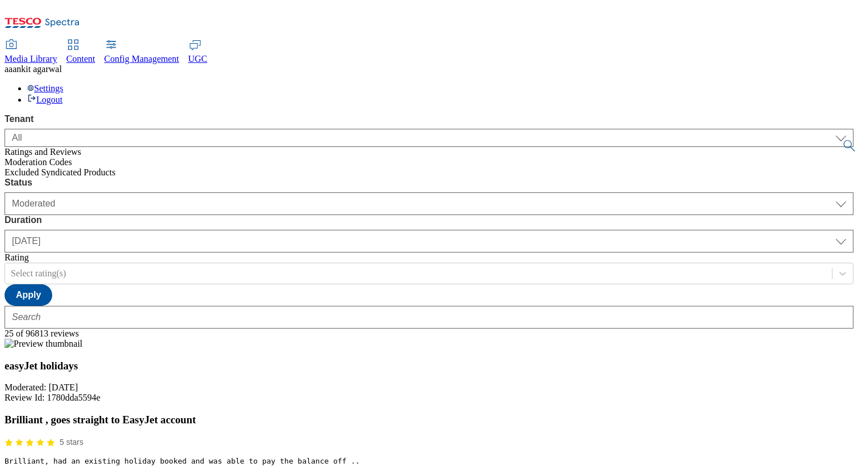
click at [37, 157] on span "Moderation Codes" at bounding box center [39, 162] width 68 height 10
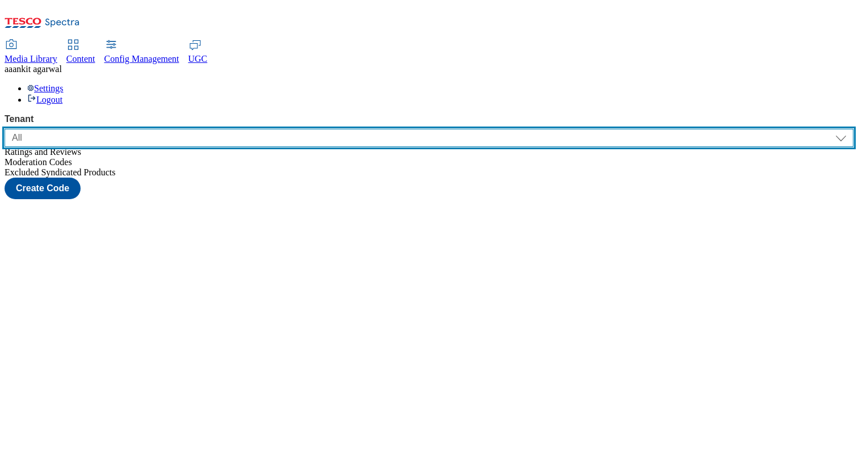
click at [87, 129] on select "ALL All CE CONFIG-CZ CONFIG-HU CONFIG-IE CONFIG-ROI CONFIG-SK CONFIG-TEST CONFI…" at bounding box center [429, 138] width 849 height 18
click at [5, 129] on select "ALL All CE CONFIG-CZ CONFIG-HU CONFIG-IE CONFIG-ROI CONFIG-SK CONFIG-TEST CONFI…" at bounding box center [429, 138] width 849 height 18
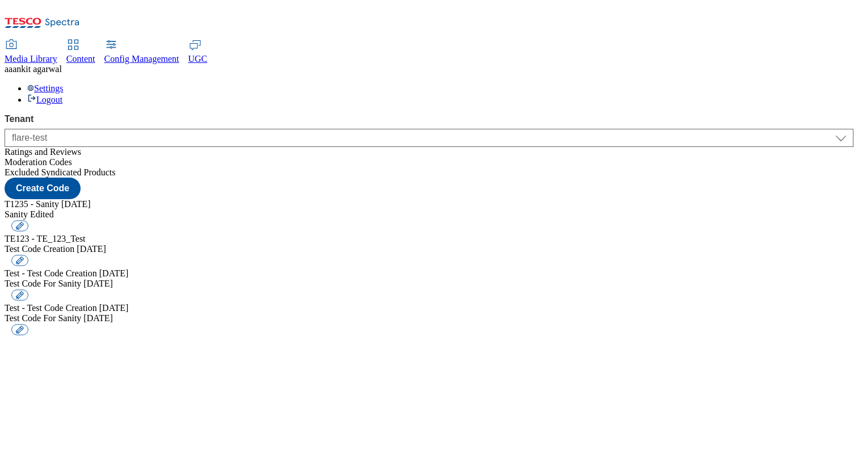
click at [45, 170] on div "Excluded Syndicated Products" at bounding box center [429, 172] width 849 height 10
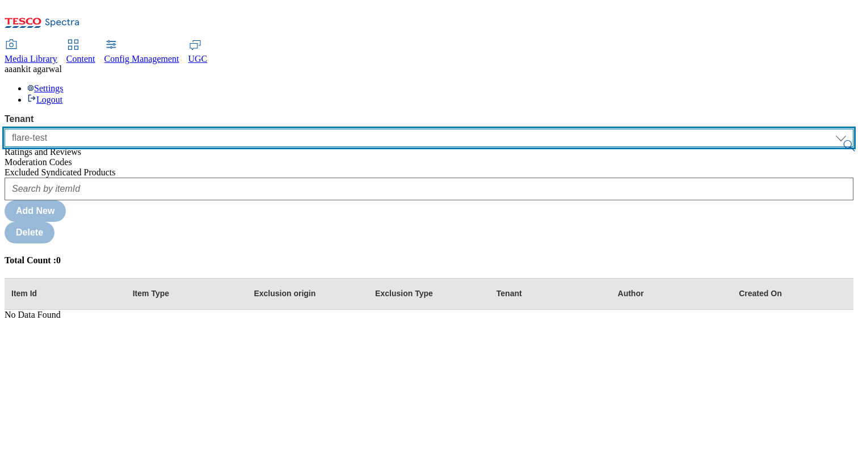
click at [49, 129] on select "ALL All CE CONFIG-CZ CONFIG-HU CONFIG-IE CONFIG-ROI CONFIG-SK CONFIG-TEST CONFI…" at bounding box center [429, 138] width 849 height 18
click at [5, 129] on select "ALL All CE CONFIG-CZ CONFIG-HU CONFIG-IE CONFIG-ROI CONFIG-SK CONFIG-TEST CONFI…" at bounding box center [429, 138] width 849 height 18
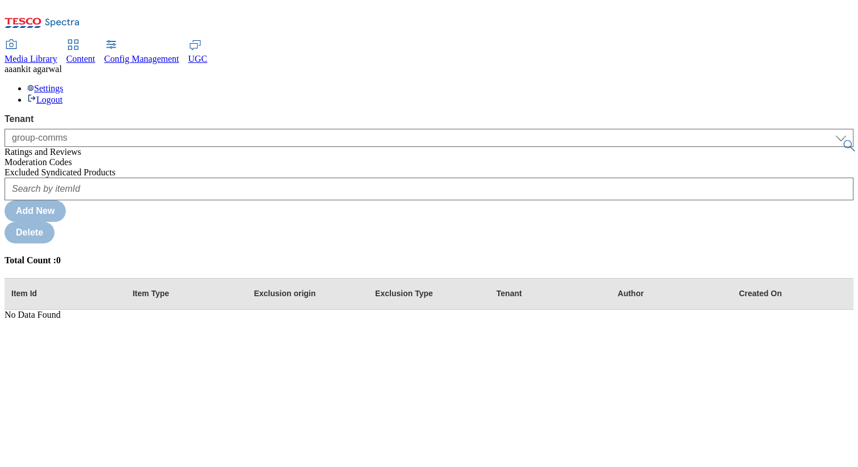
click at [61, 124] on div "ALL All CE CONFIG-CZ CONFIG-HU CONFIG-IE CONFIG-ROI CONFIG-SK CONFIG-TEST CONFI…" at bounding box center [429, 135] width 849 height 23
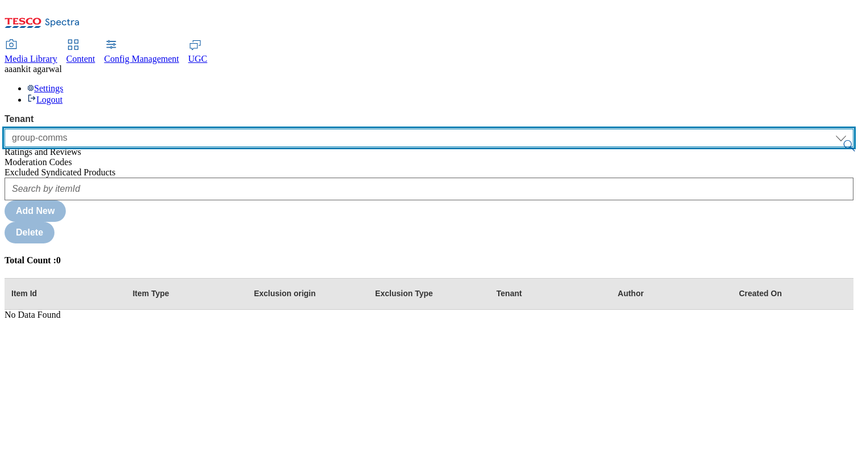
click at [56, 129] on select "ALL All CE CONFIG-CZ CONFIG-HU CONFIG-IE CONFIG-ROI CONFIG-SK CONFIG-TEST CONFI…" at bounding box center [429, 138] width 849 height 18
click at [5, 129] on select "ALL All CE CONFIG-CZ CONFIG-HU CONFIG-IE CONFIG-ROI CONFIG-SK CONFIG-TEST CONFI…" at bounding box center [429, 138] width 849 height 18
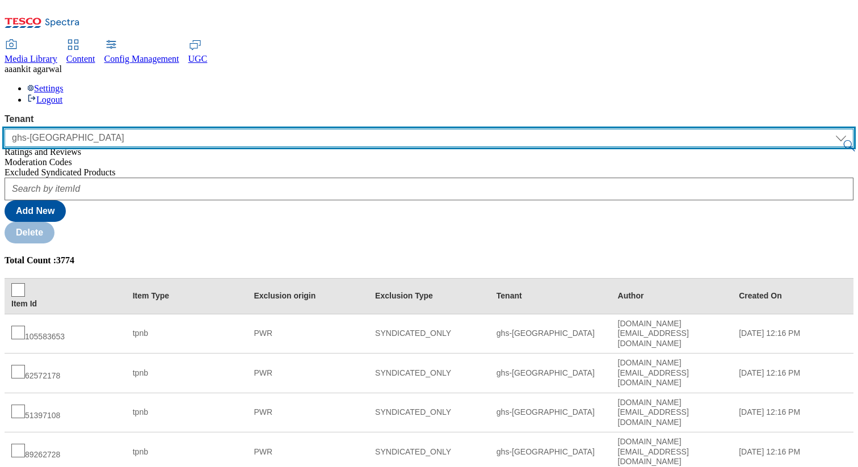
click at [46, 129] on select "ALL All CE CONFIG-CZ CONFIG-HU CONFIG-IE CONFIG-ROI CONFIG-SK CONFIG-TEST CONFI…" at bounding box center [429, 138] width 849 height 18
select select "ghs-roi"
click at [5, 129] on select "ALL All CE CONFIG-CZ CONFIG-HU CONFIG-IE CONFIG-ROI CONFIG-SK CONFIG-TEST CONFI…" at bounding box center [429, 138] width 849 height 18
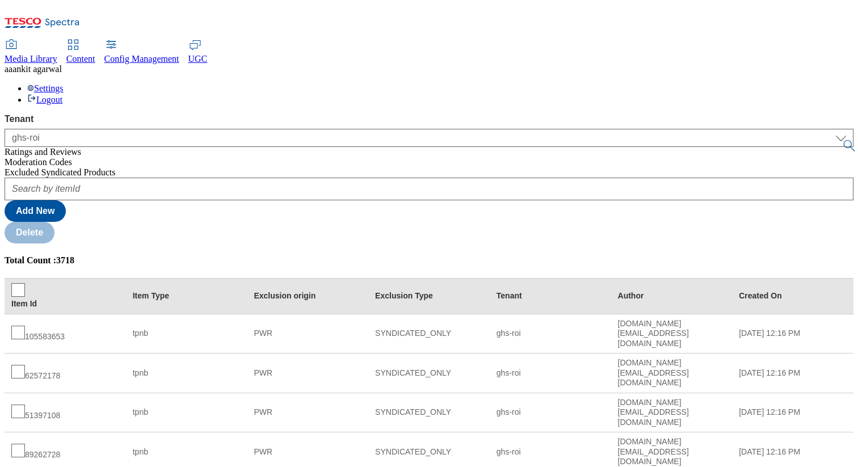
click at [70, 147] on span "Ratings and Reviews" at bounding box center [43, 152] width 77 height 10
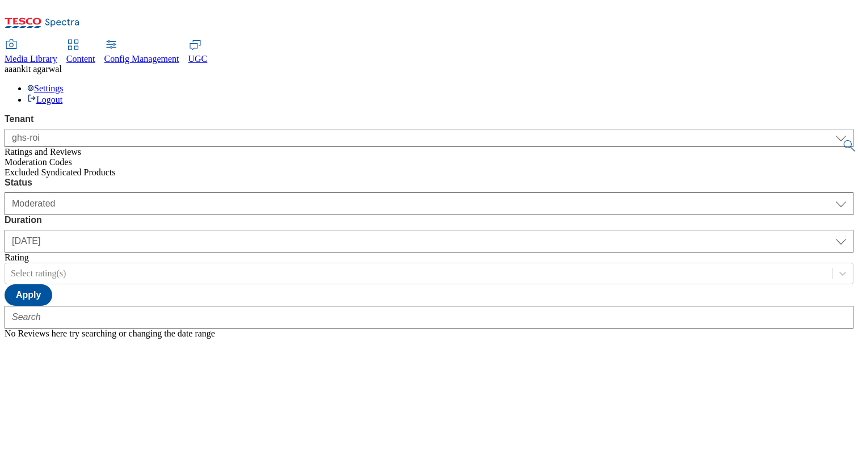
click at [80, 38] on icon at bounding box center [73, 45] width 14 height 14
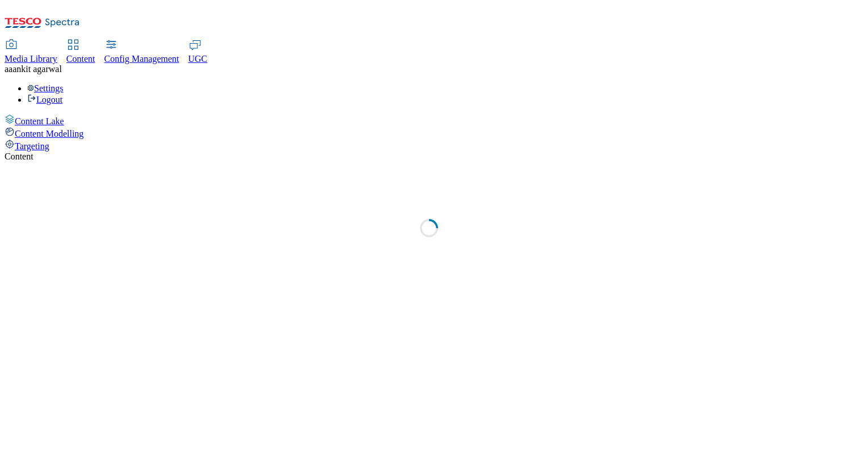
select select "group-comms"
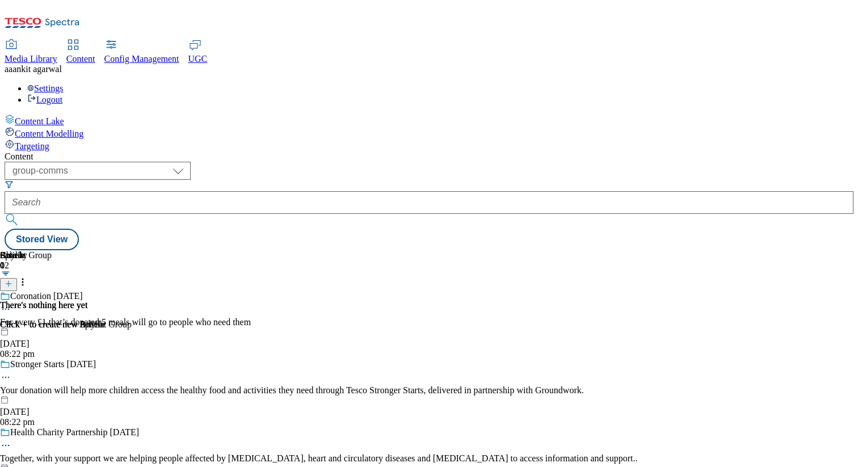
click at [66, 127] on div "Content Modelling" at bounding box center [429, 133] width 849 height 12
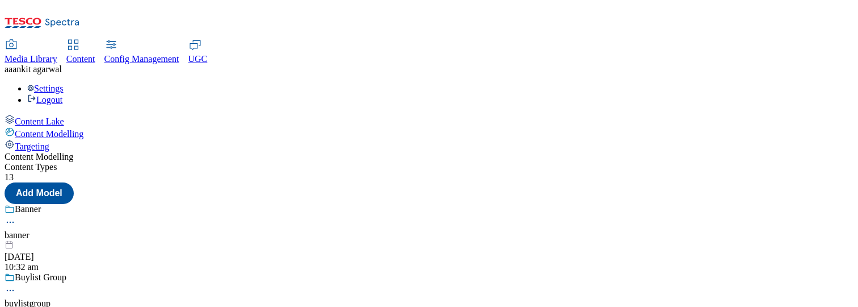
click at [208, 40] on link "UGC" at bounding box center [197, 52] width 19 height 24
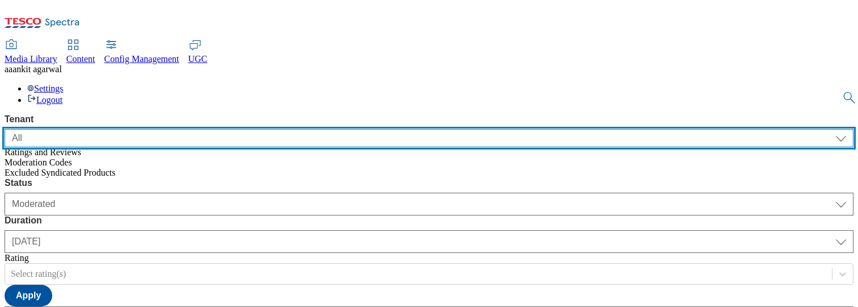
click at [107, 129] on select "ALL All CE CONFIG-CZ CONFIG-HU CONFIG-IE CONFIG-ROI CONFIG-SK CONFIG-TEST CONFI…" at bounding box center [429, 138] width 849 height 18
select select "clubcard-boost-[GEOGRAPHIC_DATA]"
click at [5, 129] on select "ALL All CE CONFIG-CZ CONFIG-HU CONFIG-IE CONFIG-ROI CONFIG-SK CONFIG-TEST CONFI…" at bounding box center [429, 138] width 849 height 18
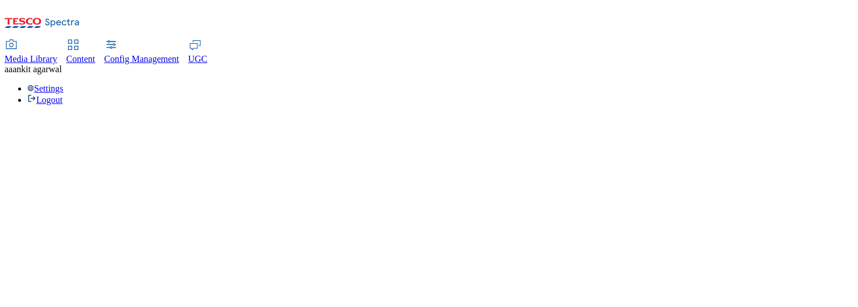
select select "clubcard-boost-[GEOGRAPHIC_DATA]"
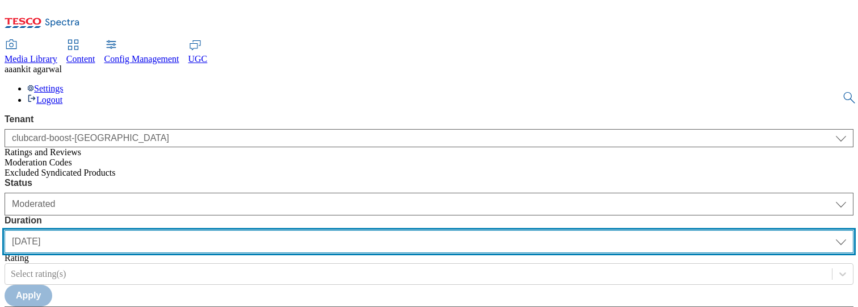
click at [315, 230] on select "[DATE] last7days last30days All custom" at bounding box center [429, 241] width 849 height 23
select select "All"
click at [268, 230] on select "[DATE] last7days last30days All custom" at bounding box center [429, 241] width 849 height 23
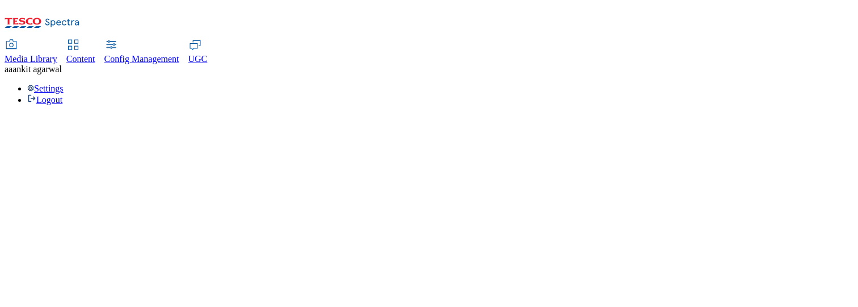
select select "clubcard-boost-[GEOGRAPHIC_DATA]"
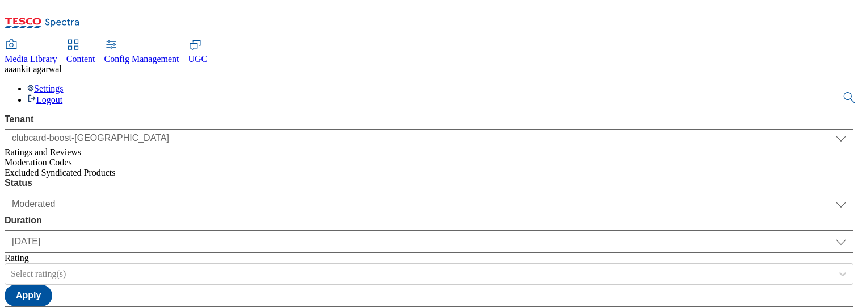
click at [179, 54] on div "Config Management" at bounding box center [141, 59] width 75 height 10
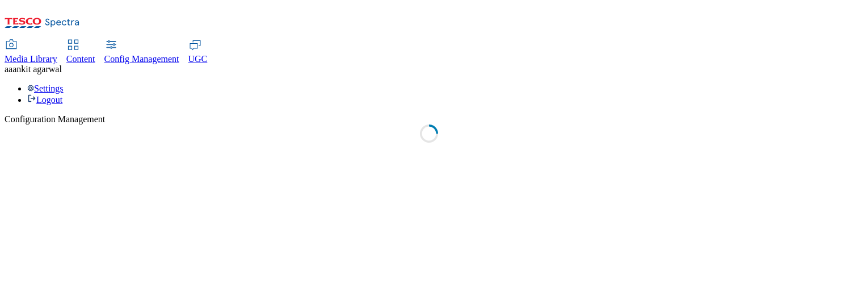
select select "uk"
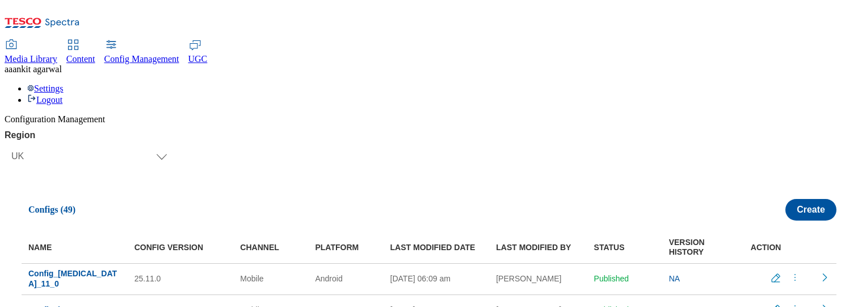
click at [95, 54] on div "Content" at bounding box center [80, 59] width 29 height 10
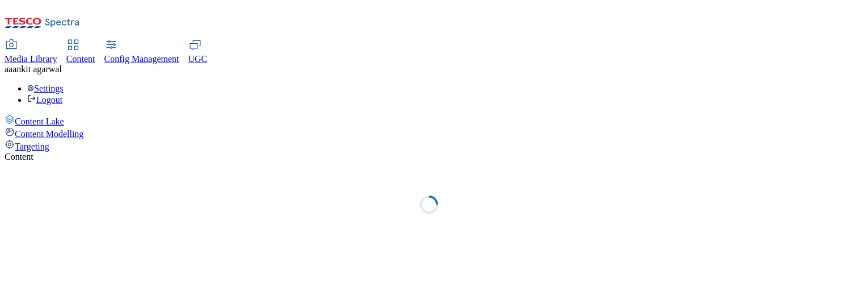
select select "group-comms"
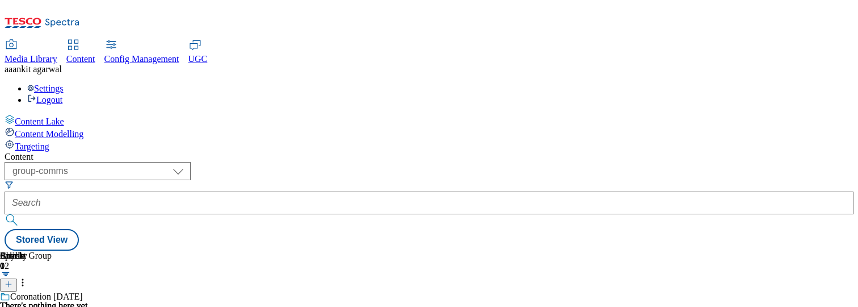
click at [93, 139] on div "Targeting" at bounding box center [429, 145] width 849 height 12
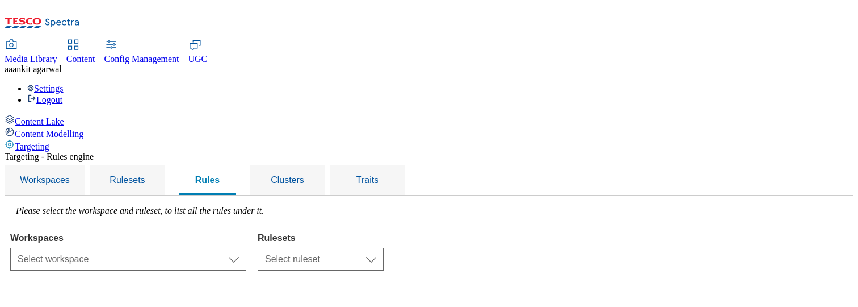
click at [83, 129] on span "Content Modelling" at bounding box center [49, 134] width 69 height 10
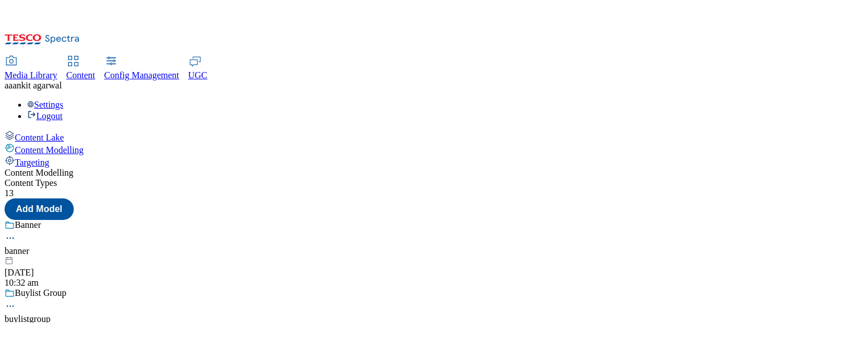
scroll to position [119, 0]
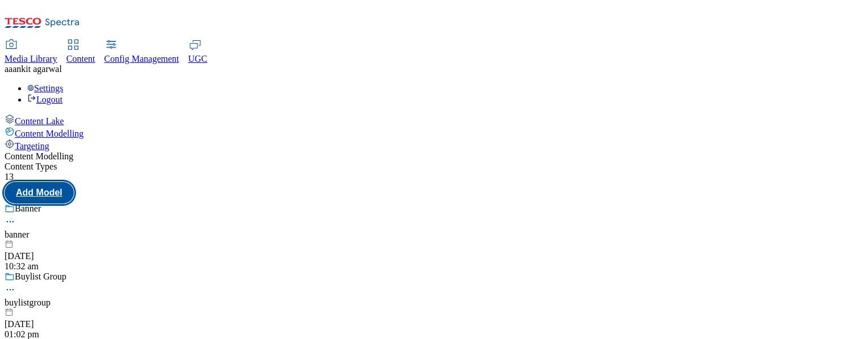
click at [74, 182] on button "Add Model" at bounding box center [39, 193] width 69 height 22
select select "web"
select select "bottom"
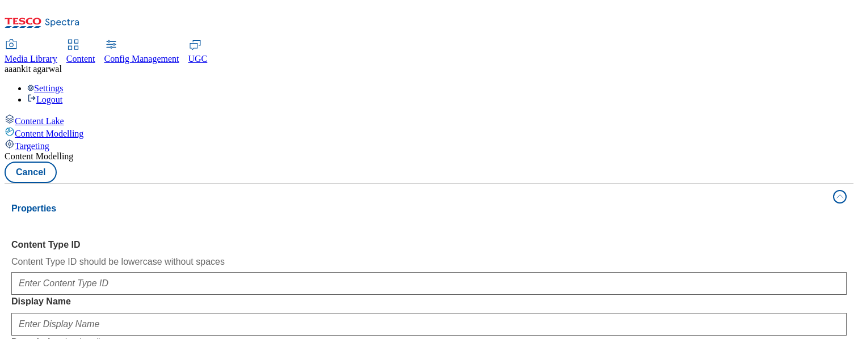
scroll to position [114, 0]
select select "web"
select select "bottom"
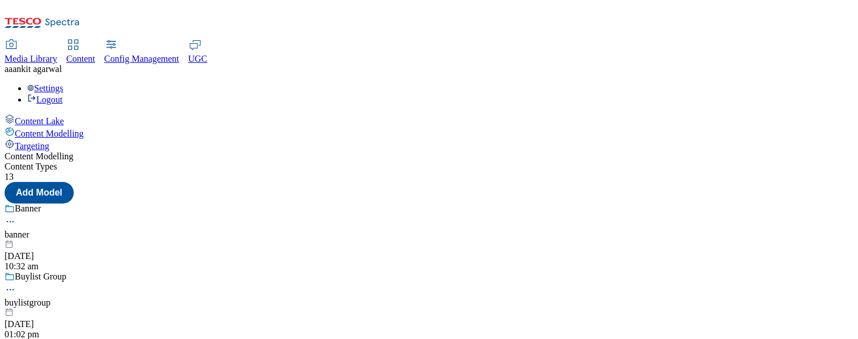
scroll to position [0, 0]
click at [74, 182] on button "Add Model" at bounding box center [39, 193] width 69 height 22
select select "web"
select select "bottom"
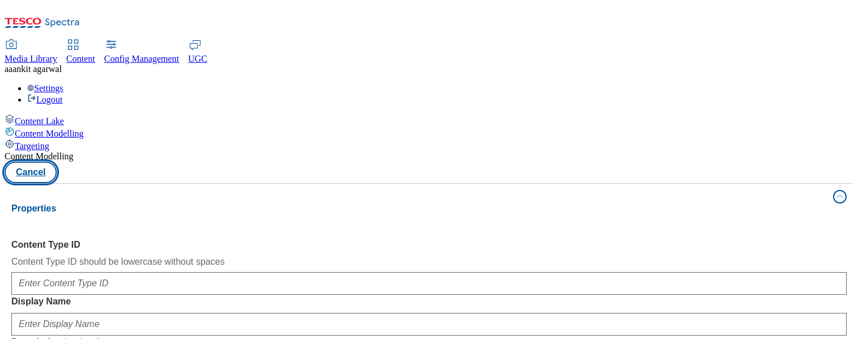
click at [57, 162] on button "Cancel" at bounding box center [31, 173] width 52 height 22
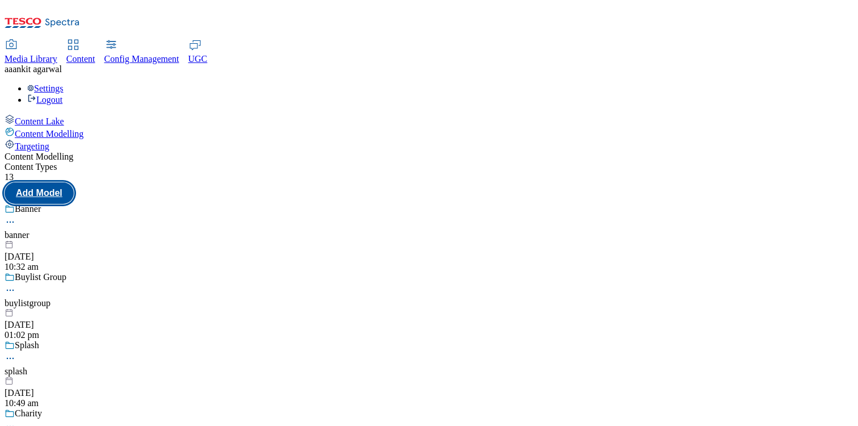
click at [74, 182] on button "Add Model" at bounding box center [39, 193] width 69 height 22
select select "web"
select select "bottom"
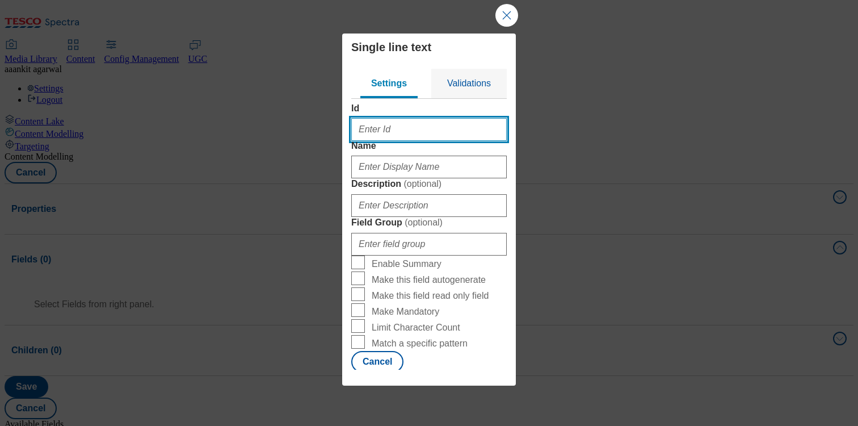
click at [390, 130] on input "Id" at bounding box center [429, 129] width 156 height 23
type input "fdkfghighfrig"
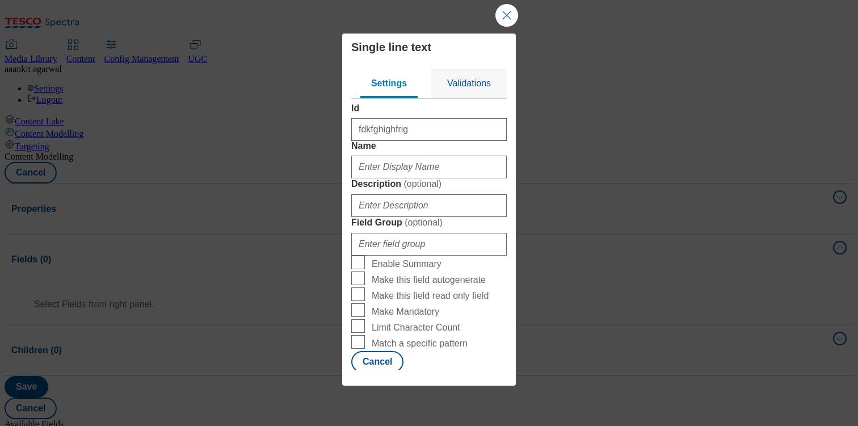
click at [387, 178] on div "Modal" at bounding box center [429, 164] width 156 height 27
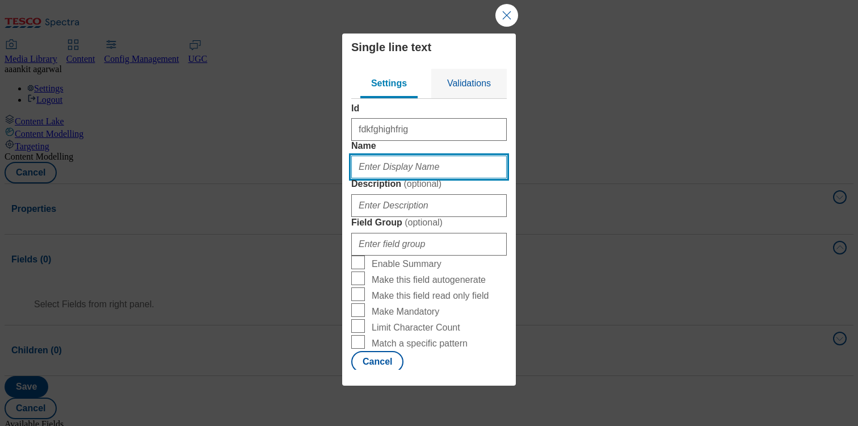
click at [387, 178] on input "Name" at bounding box center [429, 167] width 156 height 23
type input "fdofjorfjr4o"
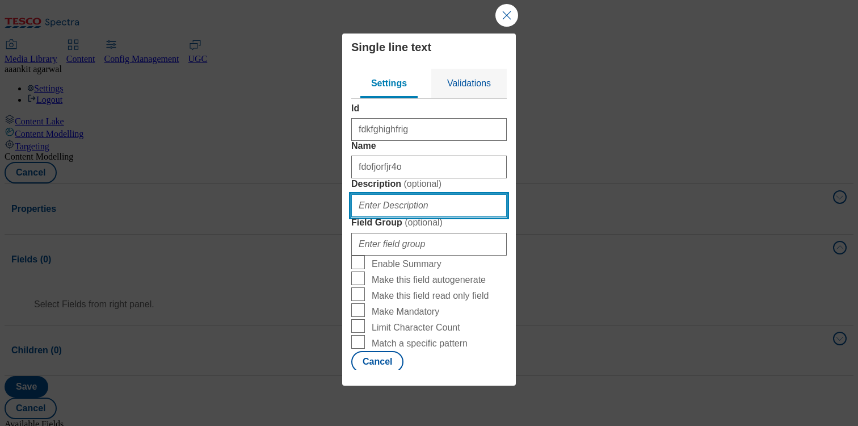
click at [380, 217] on input "Description ( optional )" at bounding box center [429, 205] width 156 height 23
type input "frfror4jofrjw"
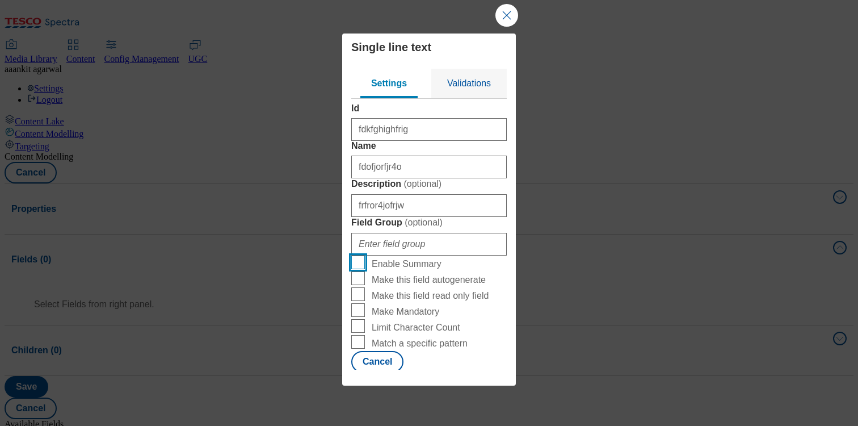
click at [351, 269] on input "Enable Summary" at bounding box center [358, 262] width 14 height 14
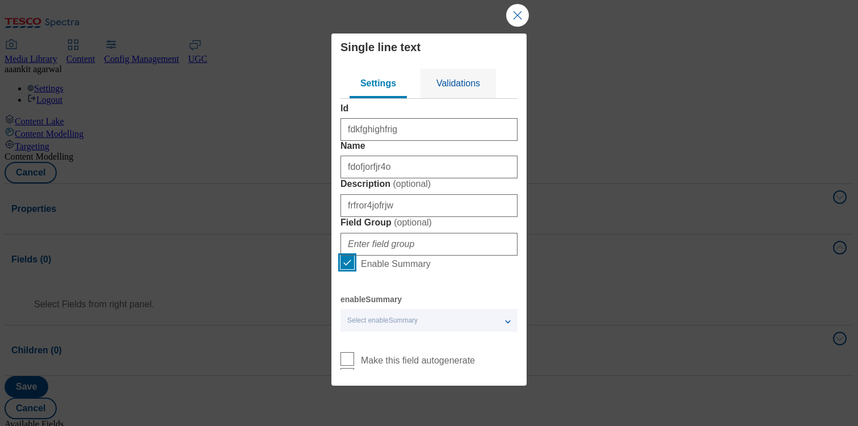
click at [346, 269] on input "Enable Summary" at bounding box center [348, 262] width 14 height 14
checkbox input "false"
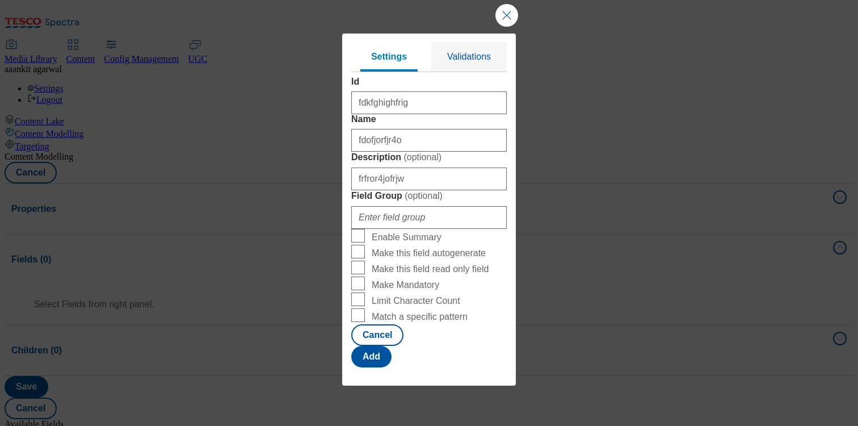
click at [376, 262] on div "Id fdkfghighfrig Name fdofjorfjr4o Description ( optional ) frfror4jofrjw Field…" at bounding box center [429, 177] width 156 height 200
click at [467, 52] on span "Validations" at bounding box center [469, 57] width 44 height 10
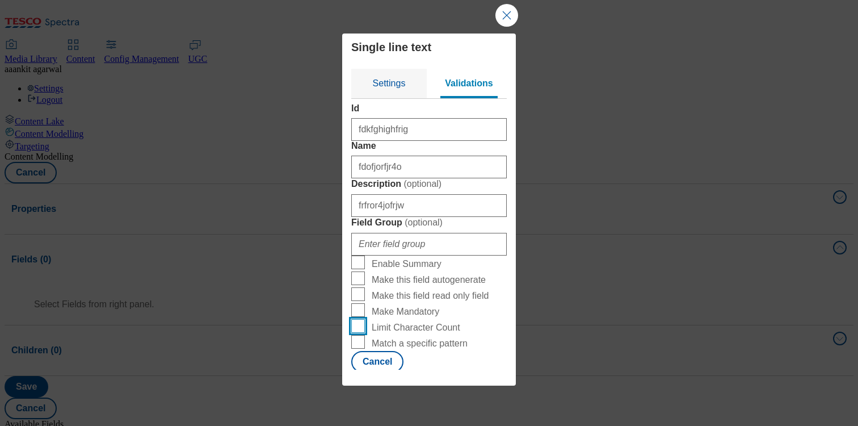
click at [351, 306] on input "Limit Character Count" at bounding box center [358, 326] width 14 height 14
checkbox input "true"
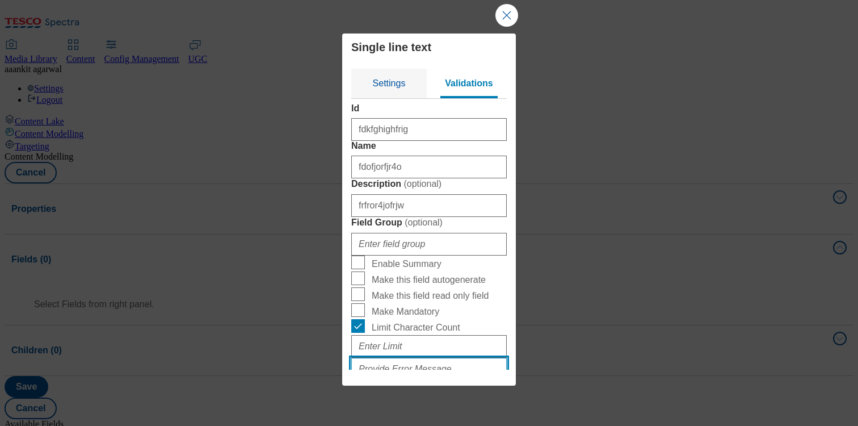
click at [363, 306] on input "Modal" at bounding box center [429, 369] width 156 height 23
type input "odjgorgjro"
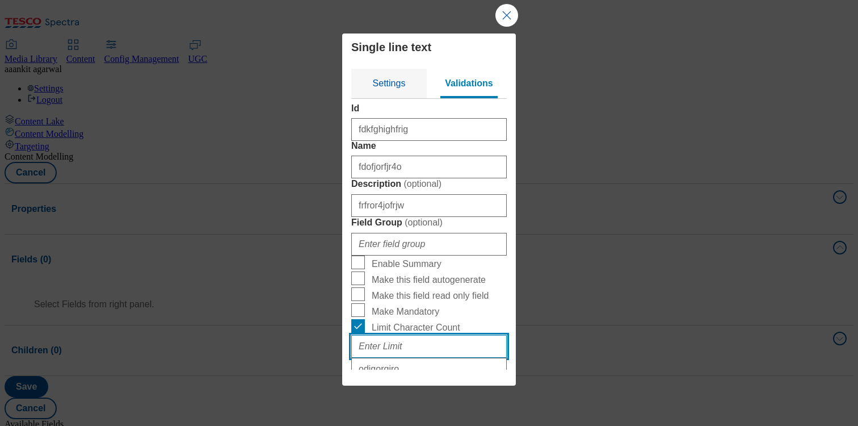
click at [366, 306] on input "Modal" at bounding box center [429, 346] width 156 height 23
type input "10"
click at [351, 303] on input "Make Mandatory" at bounding box center [358, 310] width 14 height 14
checkbox input "true"
click at [392, 306] on button "Add" at bounding box center [371, 429] width 40 height 22
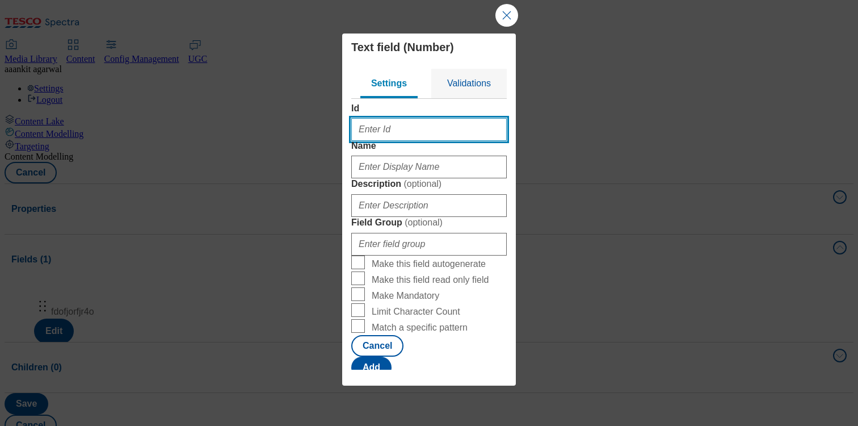
click at [420, 129] on input "Id" at bounding box center [429, 129] width 156 height 23
type input "ro4jro4freiof"
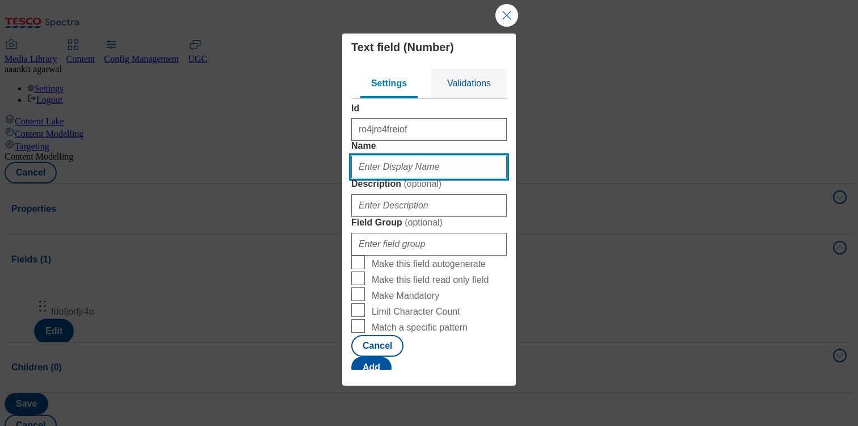
click at [415, 173] on input "Name" at bounding box center [429, 167] width 156 height 23
type input "foj4orfj4ofjre"
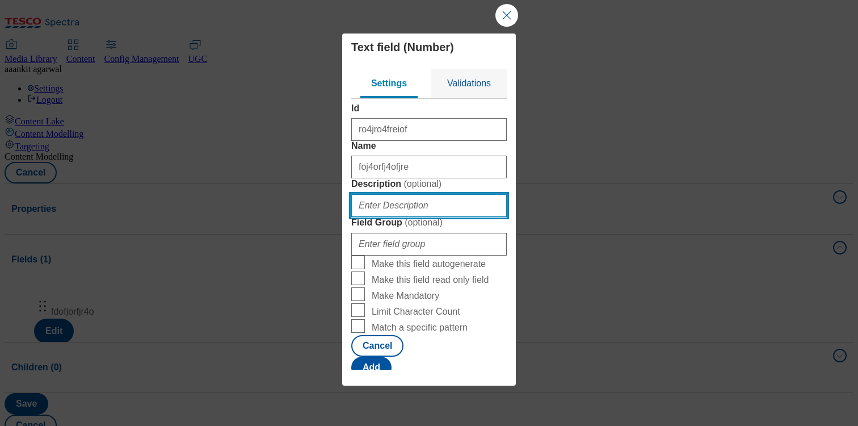
click at [397, 217] on input "Description ( optional )" at bounding box center [429, 205] width 156 height 23
type input "grofu9fuw4e9"
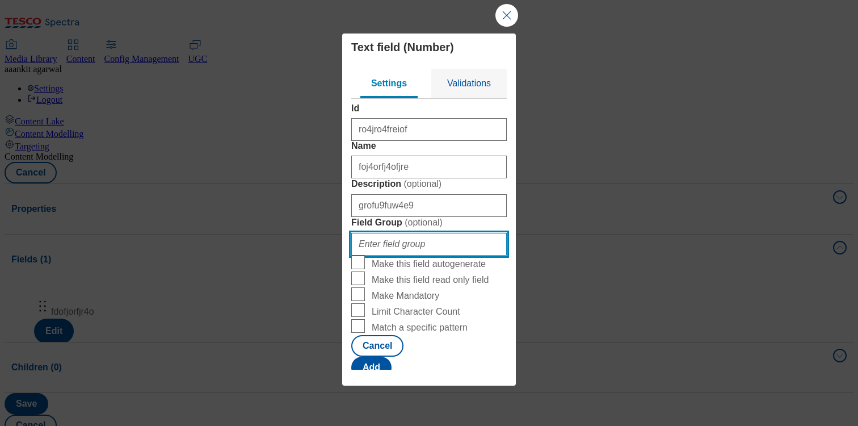
click at [393, 255] on input "Field Group ( optional )" at bounding box center [429, 244] width 156 height 23
type input "jfbr"
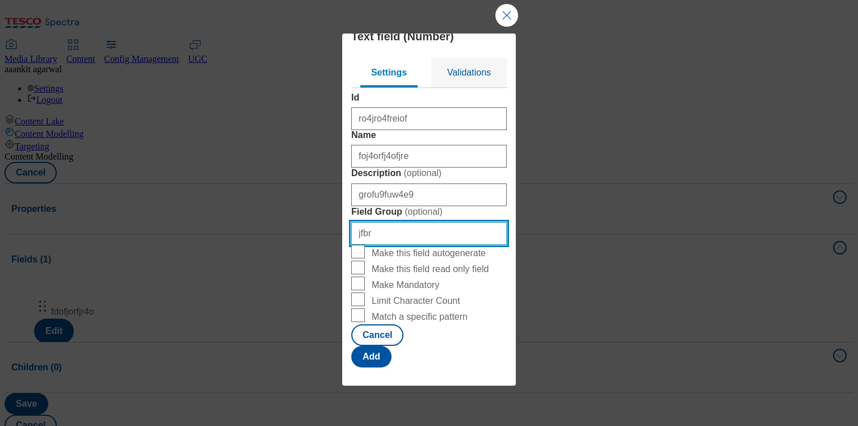
click at [359, 245] on input "jfbr" at bounding box center [429, 233] width 156 height 23
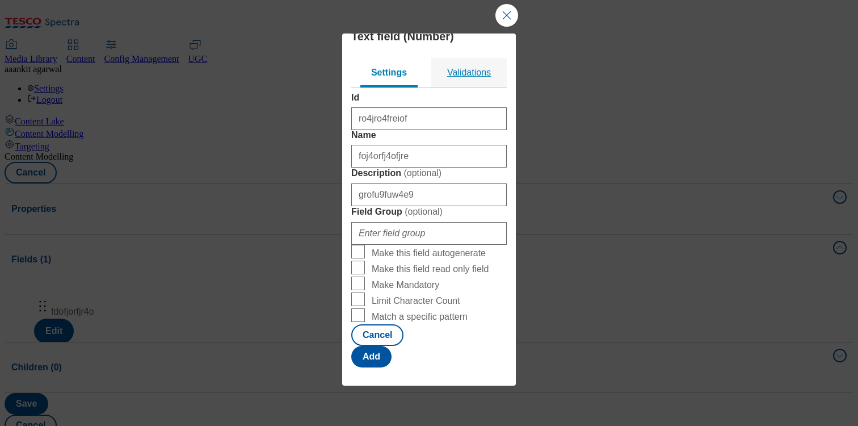
click at [470, 58] on div "Validations" at bounding box center [469, 73] width 48 height 30
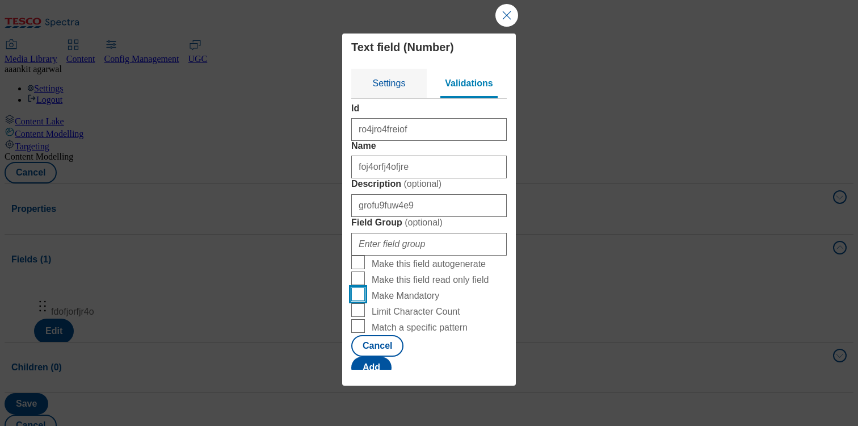
click at [351, 287] on input "Make Mandatory" at bounding box center [358, 294] width 14 height 14
checkbox input "true"
click at [392, 306] on button "Add" at bounding box center [371, 368] width 40 height 22
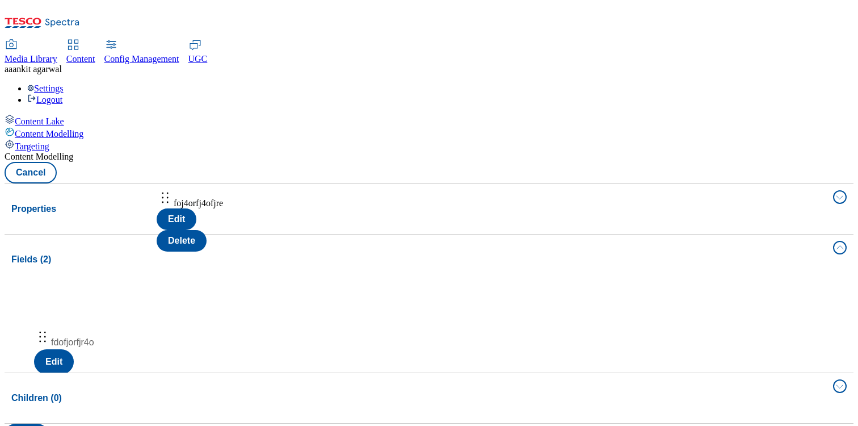
drag, startPoint x: 368, startPoint y: 222, endPoint x: 364, endPoint y: 195, distance: 26.9
click at [364, 195] on body "Icons icon_account icon_add icon_backward_link icon_basket icon_benefits icon_c…" at bounding box center [429, 403] width 849 height 796
drag, startPoint x: 356, startPoint y: 228, endPoint x: 354, endPoint y: 192, distance: 36.4
click at [354, 192] on body "Icons icon_account icon_add icon_backward_link icon_basket icon_benefits icon_c…" at bounding box center [429, 403] width 849 height 796
drag, startPoint x: 369, startPoint y: 229, endPoint x: 369, endPoint y: 197, distance: 32.4
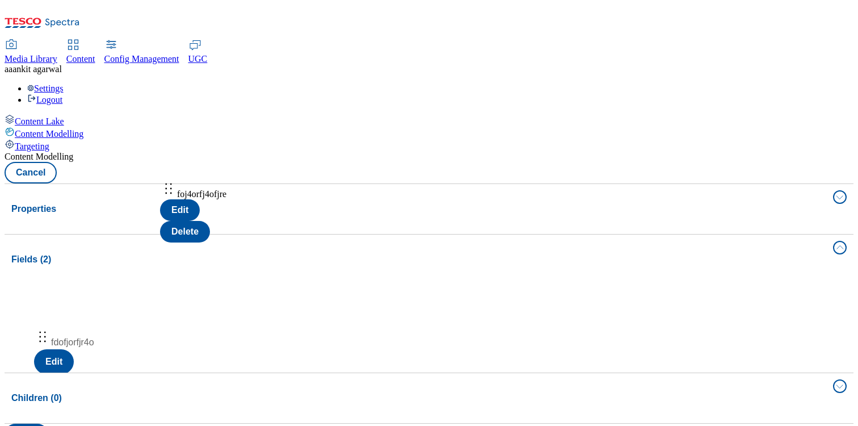
click at [369, 197] on body "Icons icon_account icon_add icon_backward_link icon_basket icon_benefits icon_c…" at bounding box center [429, 403] width 849 height 796
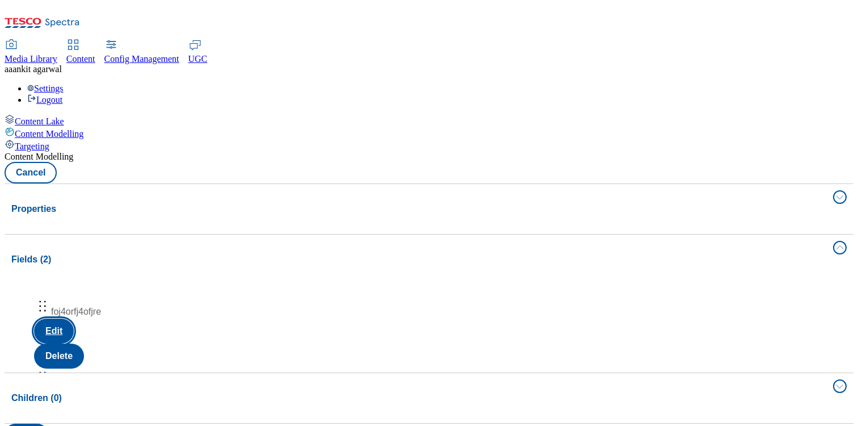
click at [74, 306] on button "Edit" at bounding box center [54, 330] width 40 height 25
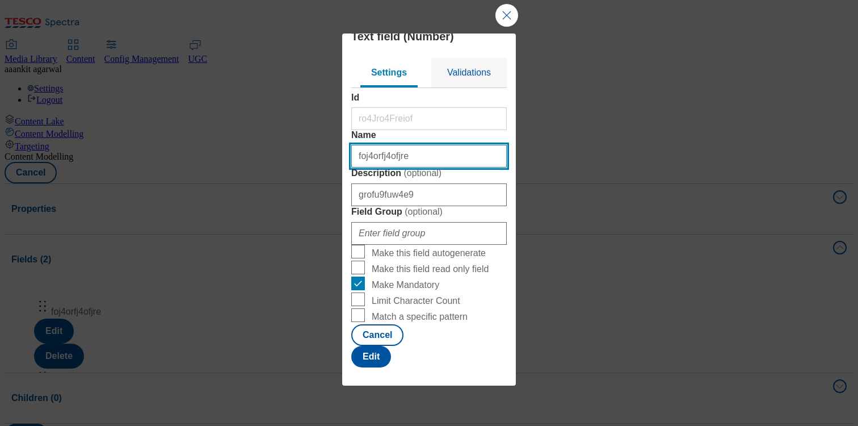
click at [406, 163] on input "foj4orfj4ofjre" at bounding box center [429, 156] width 156 height 23
type input "foj4orfj4ofjregngift"
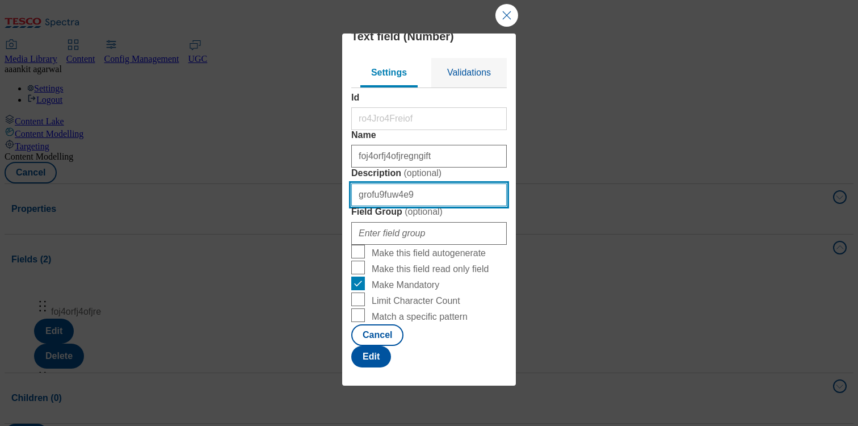
click at [416, 206] on input "grofu9fuw4e9" at bounding box center [429, 194] width 156 height 23
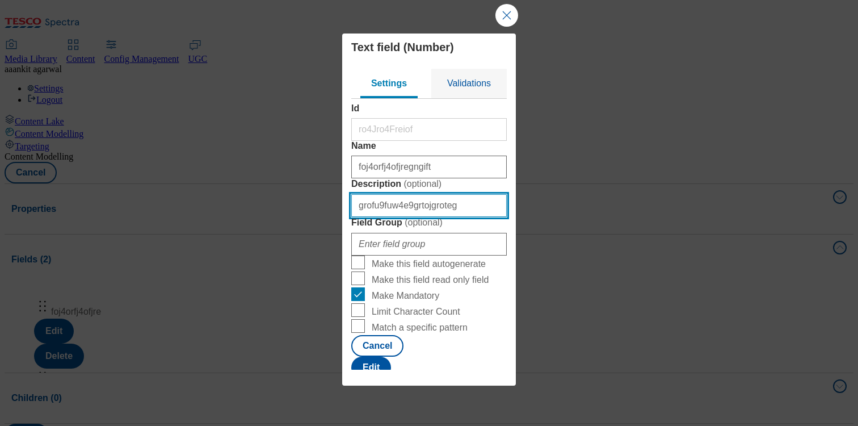
scroll to position [20, 0]
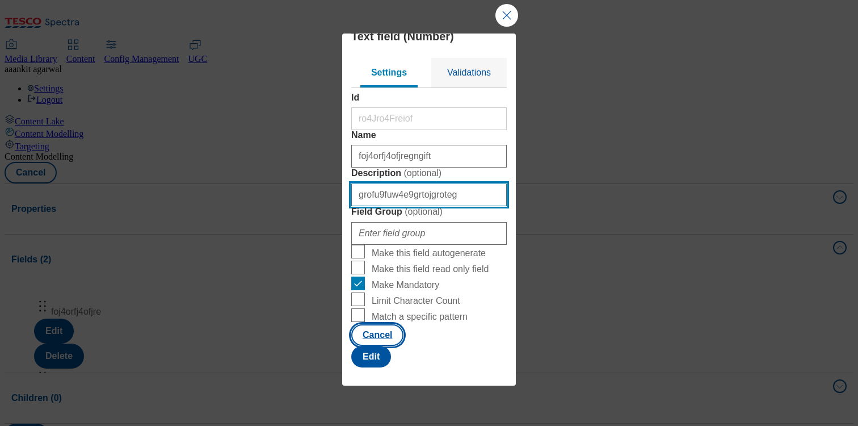
type input "grofu9fuw4e9grtojgroteg"
click at [374, 306] on button "Cancel" at bounding box center [377, 335] width 52 height 22
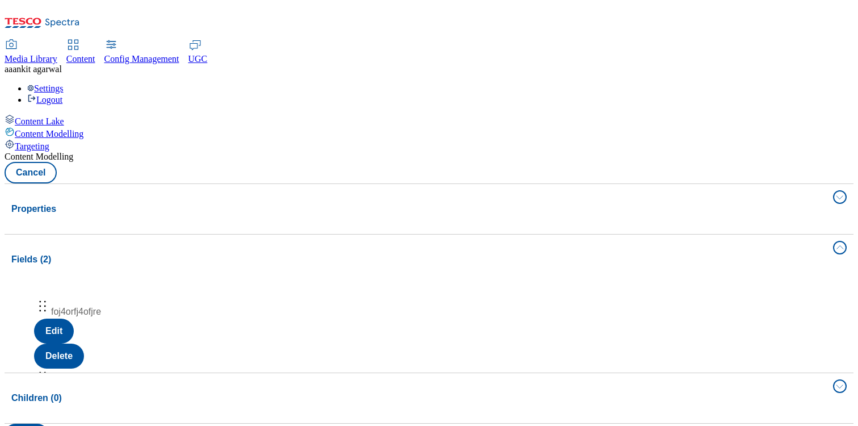
click at [84, 306] on button "Delete" at bounding box center [59, 426] width 50 height 25
click at [514, 306] on button "Children (0)" at bounding box center [429, 367] width 849 height 50
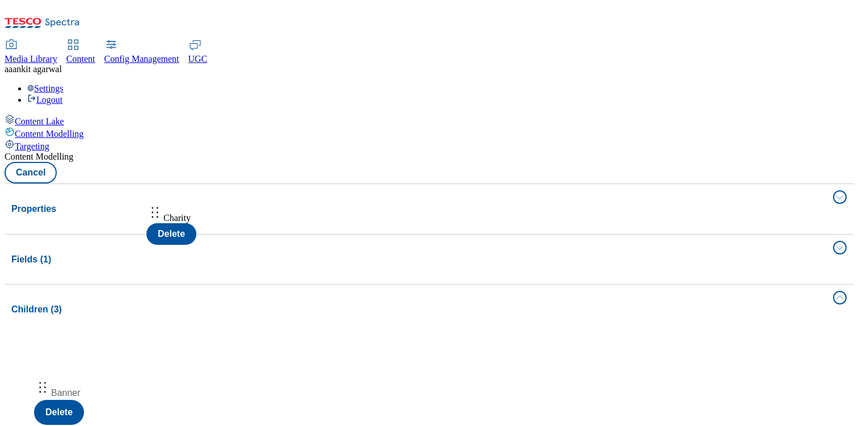
drag, startPoint x: 483, startPoint y: 287, endPoint x: 469, endPoint y: 222, distance: 66.7
click at [469, 222] on body "Icons icon_account icon_add icon_backward_link icon_basket icon_benefits icon_c…" at bounding box center [429, 418] width 849 height 827
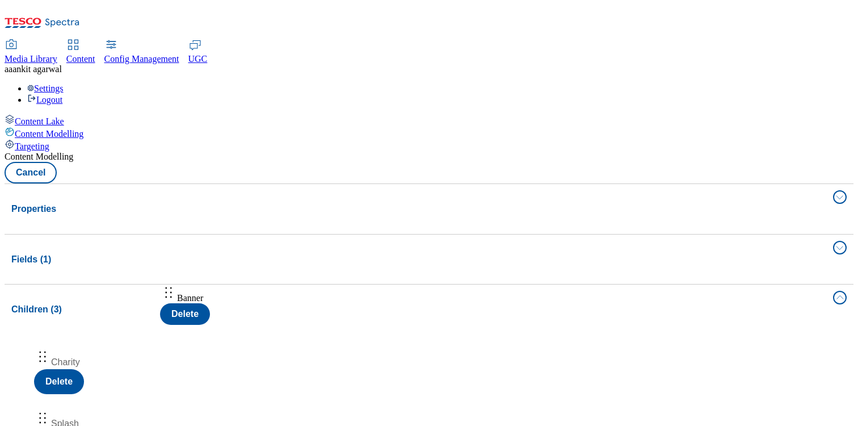
drag, startPoint x: 449, startPoint y: 245, endPoint x: 449, endPoint y: 291, distance: 45.4
click at [449, 291] on body "Icons icon_account icon_add icon_backward_link icon_basket icon_benefits icon_c…" at bounding box center [429, 418] width 849 height 827
click at [259, 202] on div "Properties (2)" at bounding box center [418, 209] width 815 height 14
select select "web"
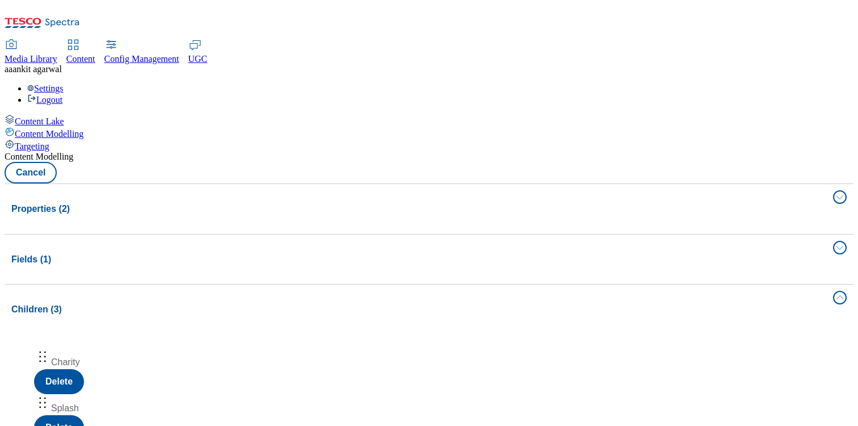
select select "bottom"
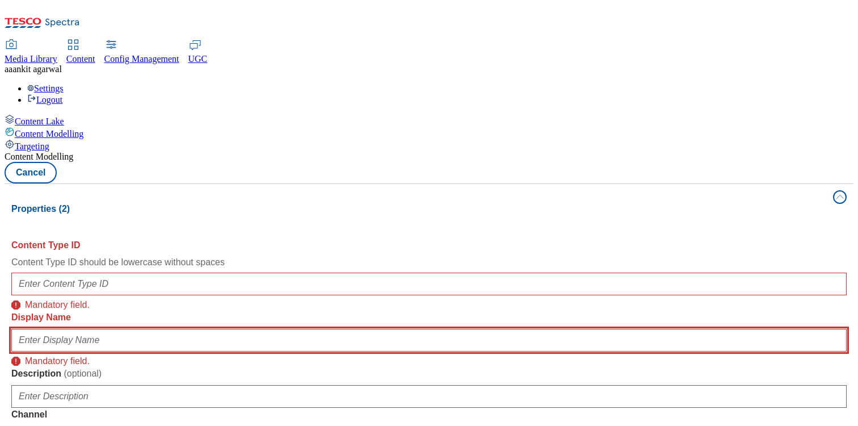
click at [250, 306] on input "Display Name" at bounding box center [429, 340] width 836 height 23
type input "grpjfoprg"
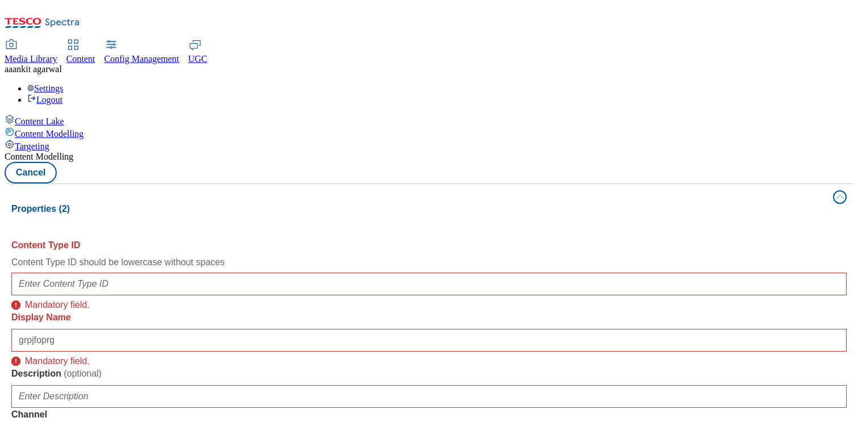
select select "web"
select select "bottom"
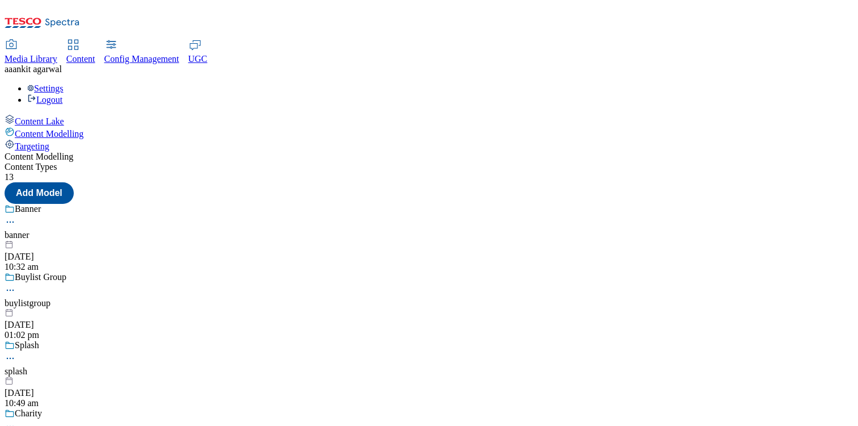
scroll to position [0, 0]
click at [286, 240] on div at bounding box center [429, 240] width 849 height 0
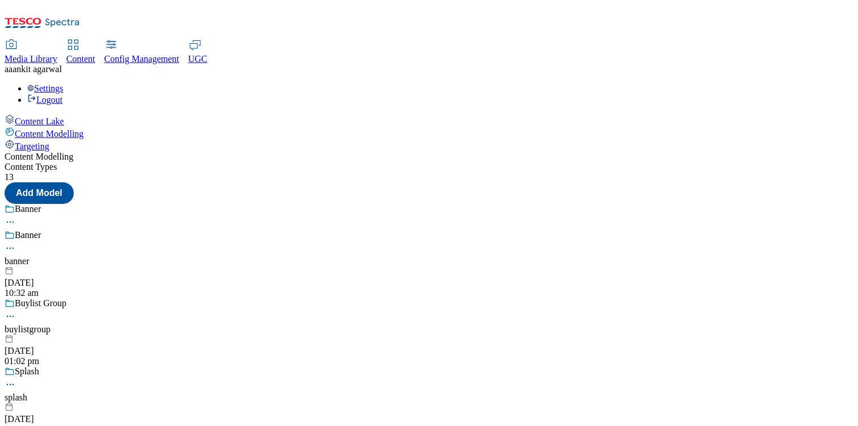
scroll to position [37, 0]
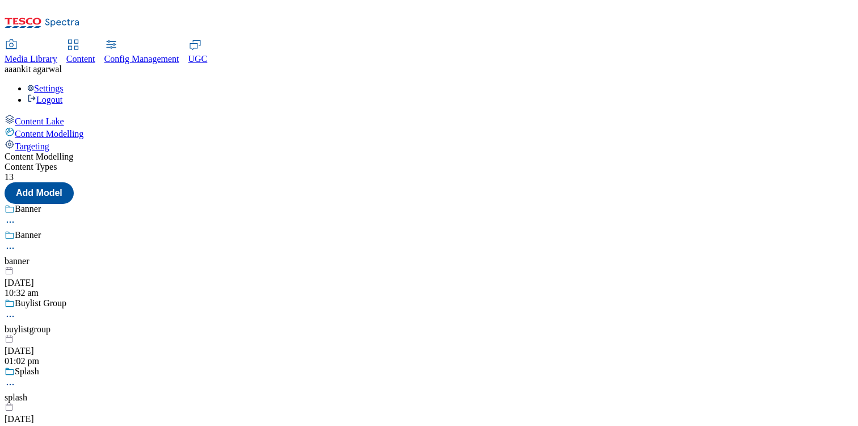
click at [297, 306] on div at bounding box center [429, 334] width 849 height 0
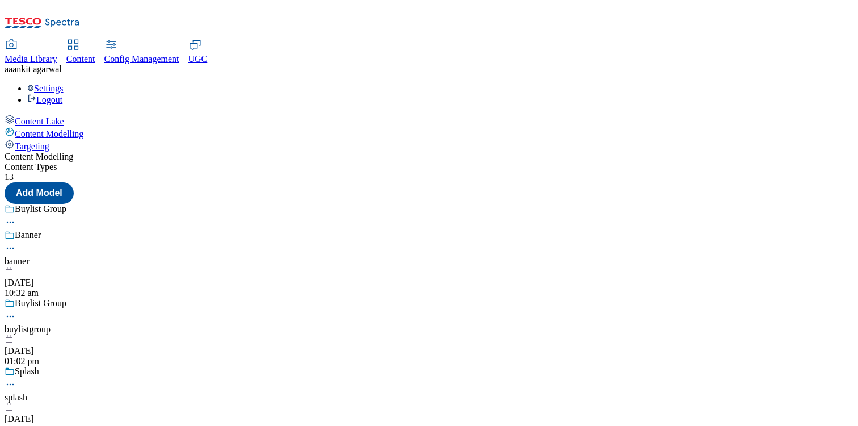
scroll to position [18, 0]
click at [16, 306] on icon at bounding box center [10, 316] width 11 height 11
click at [62, 306] on span "Delete" at bounding box center [51, 353] width 22 height 9
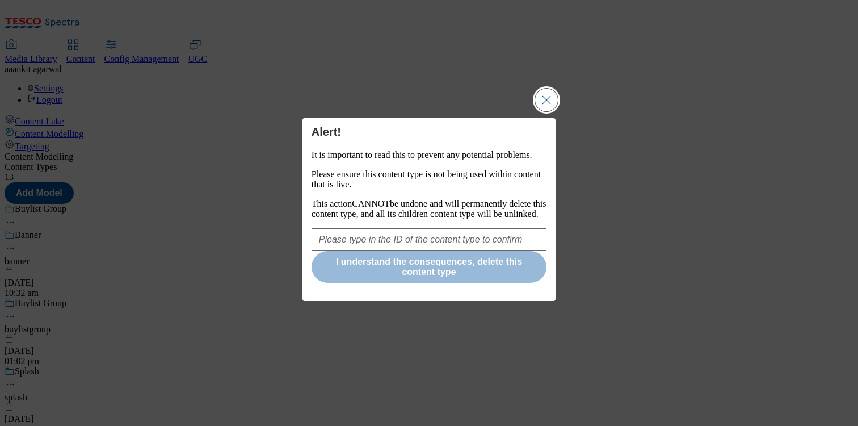
click at [555, 89] on button "Close Modal" at bounding box center [546, 100] width 23 height 23
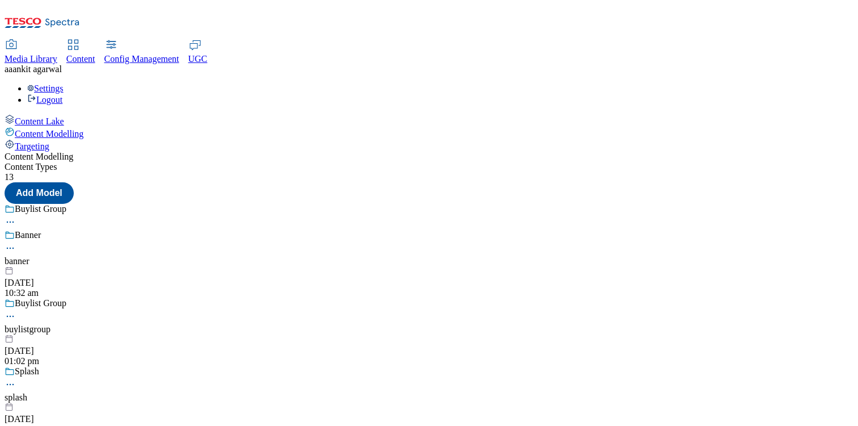
scroll to position [58, 0]
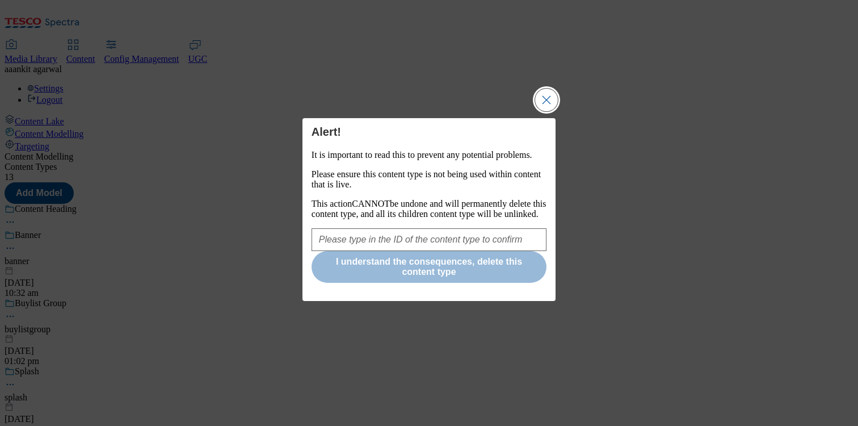
click at [538, 89] on button "Close Modal" at bounding box center [546, 100] width 23 height 23
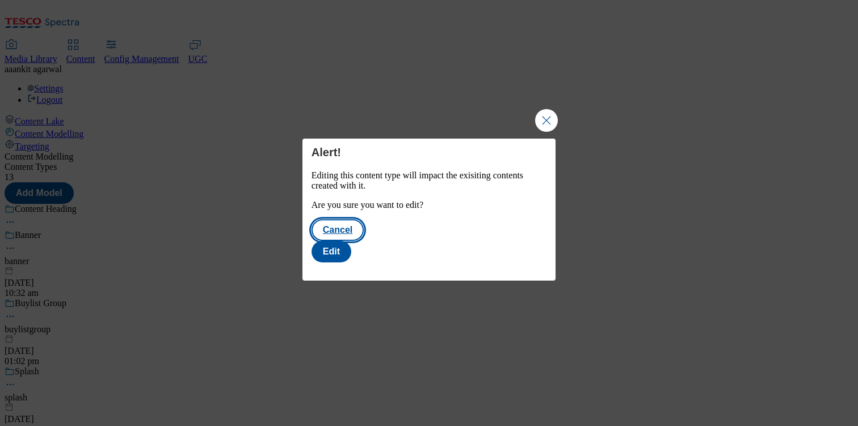
click at [364, 241] on button "Cancel" at bounding box center [338, 230] width 52 height 22
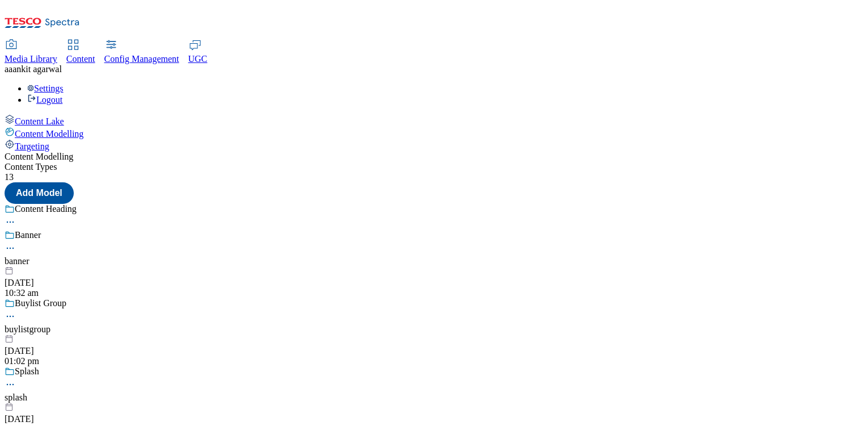
click at [49, 141] on span "Targeting" at bounding box center [32, 146] width 35 height 10
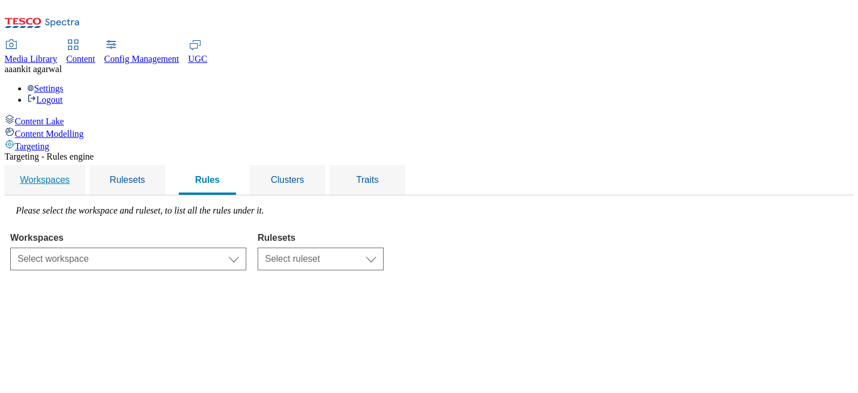
click at [72, 165] on div "Workspaces" at bounding box center [44, 180] width 53 height 30
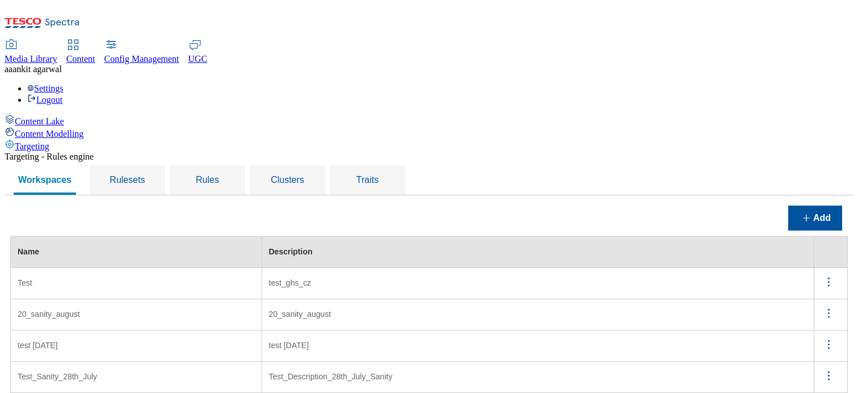
scroll to position [72, 0]
click at [832, 306] on icon "menus" at bounding box center [829, 313] width 14 height 14
click at [819, 306] on span "Edit" at bounding box center [813, 328] width 13 height 9
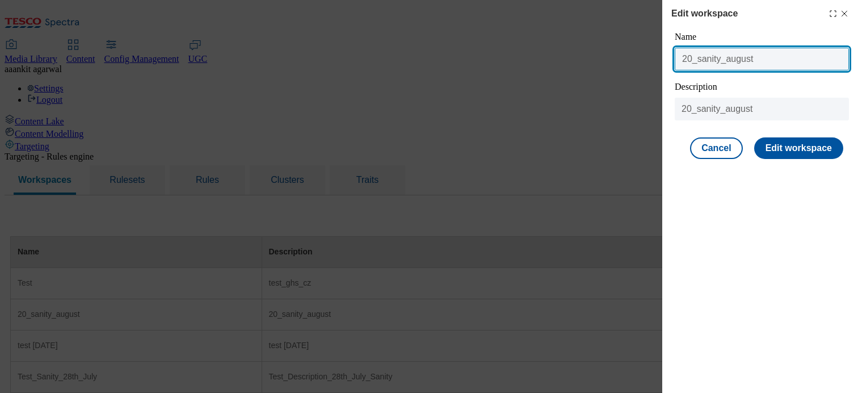
click at [693, 56] on input "20_sanity_august" at bounding box center [762, 59] width 174 height 23
drag, startPoint x: 785, startPoint y: 65, endPoint x: 726, endPoint y: 60, distance: 59.3
click at [726, 60] on input "Targeting_sanity_august" at bounding box center [762, 59] width 174 height 23
click at [737, 63] on input "Targeting_28th_August_Sanity" at bounding box center [762, 59] width 174 height 23
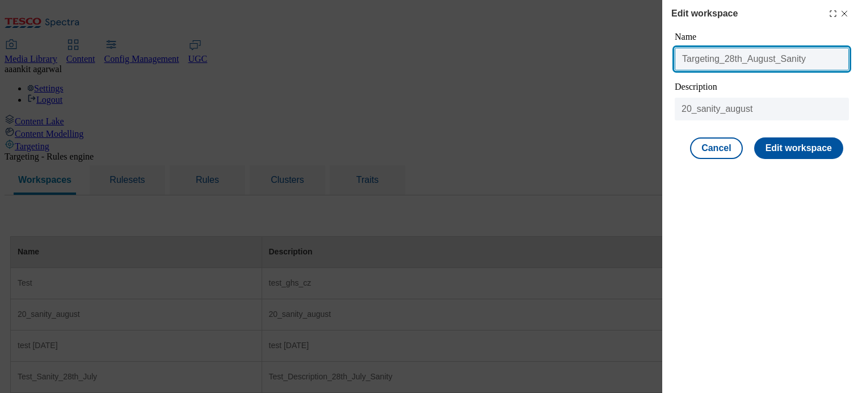
click at [737, 63] on input "Targeting_28th_August_Sanity" at bounding box center [762, 59] width 174 height 23
type input "Targeting_28th_August_Sanity"
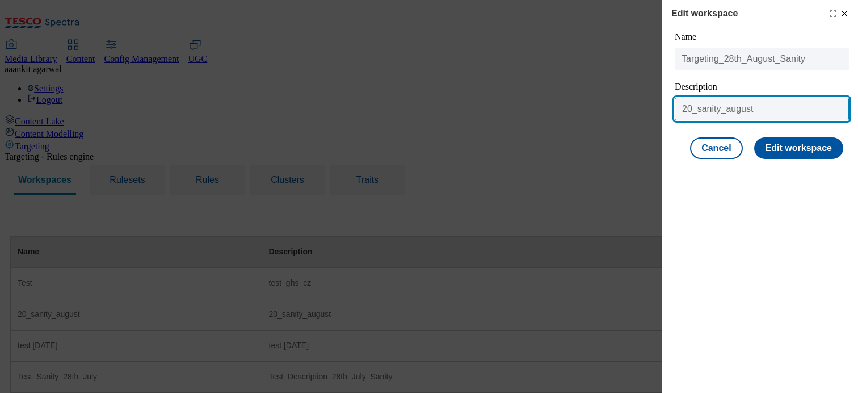
click at [739, 115] on input "20_sanity_august" at bounding box center [762, 109] width 174 height 23
paste input "Targeting_28th_August_Sanity"
type input "Targeting_28th_August_Sanity"
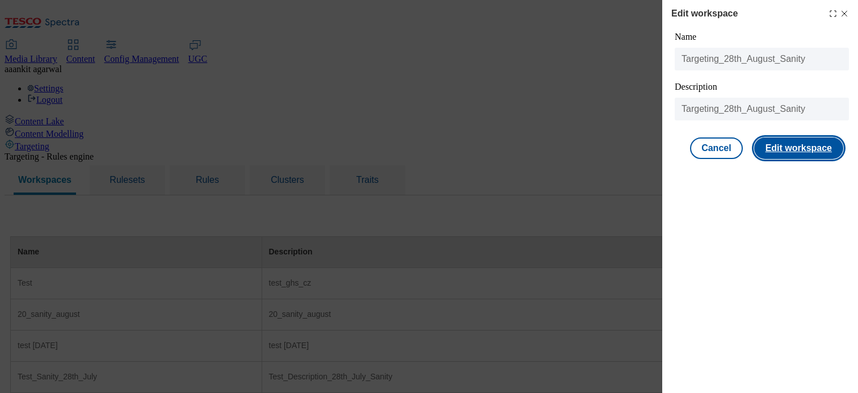
click at [781, 143] on button "Edit workspace" at bounding box center [798, 148] width 89 height 22
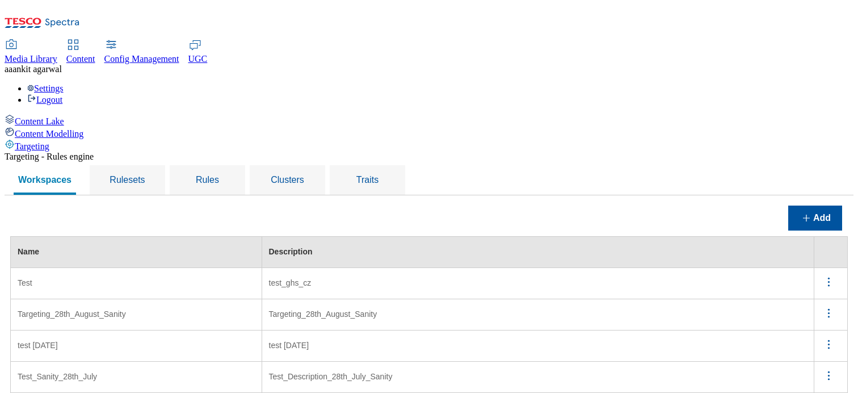
scroll to position [0, 0]
click at [804, 206] on button "Add" at bounding box center [816, 218] width 54 height 25
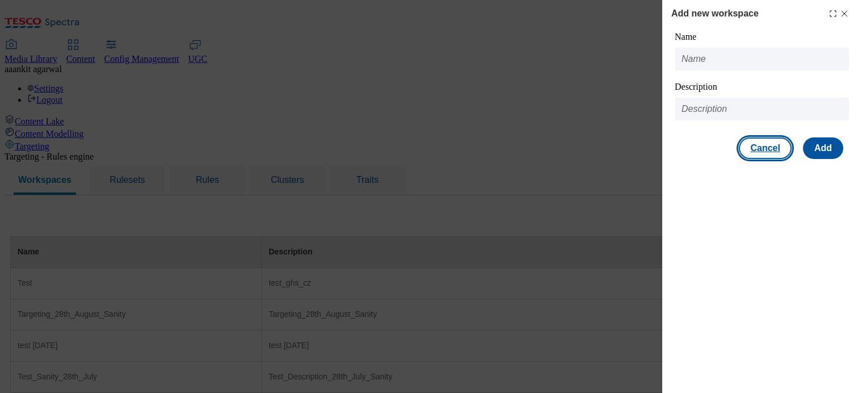
click at [772, 152] on button "Cancel" at bounding box center [765, 148] width 52 height 22
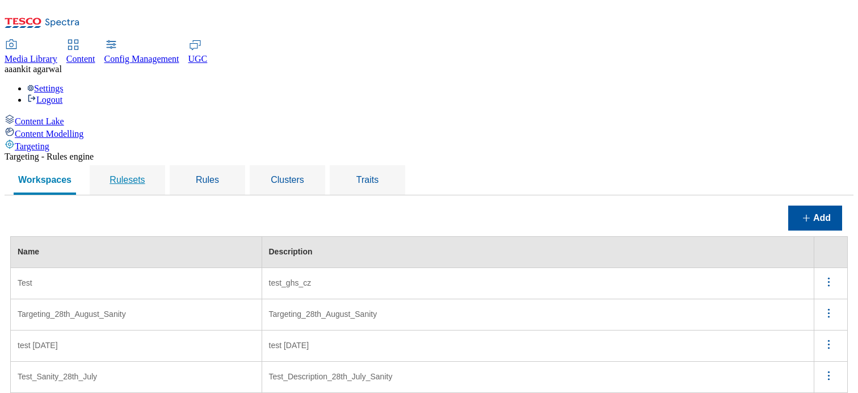
click at [145, 175] on span "Rulesets" at bounding box center [127, 180] width 35 height 10
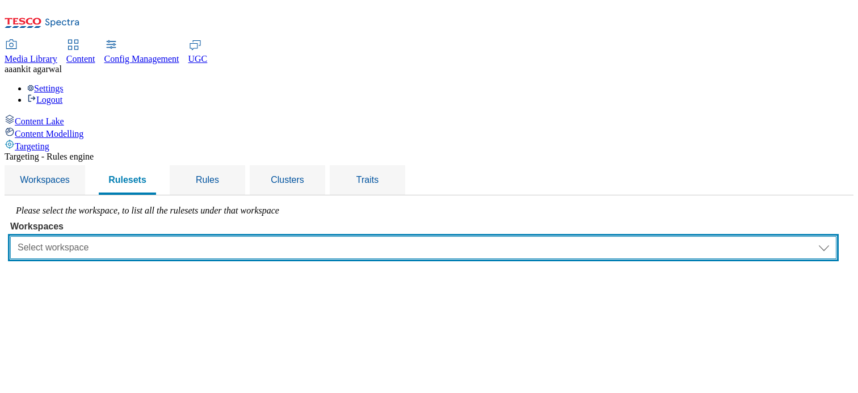
click at [317, 236] on select "Select workspace Test Targeting_28th_August_Sanity test [DATE] Test_Sanity_28th…" at bounding box center [423, 247] width 827 height 23
select select "426de785-2df4-4ad9-b697-e4532924c380"
click at [153, 236] on select "Select workspace Test Targeting_28th_August_Sanity test [DATE] Test_Sanity_28th…" at bounding box center [423, 247] width 827 height 23
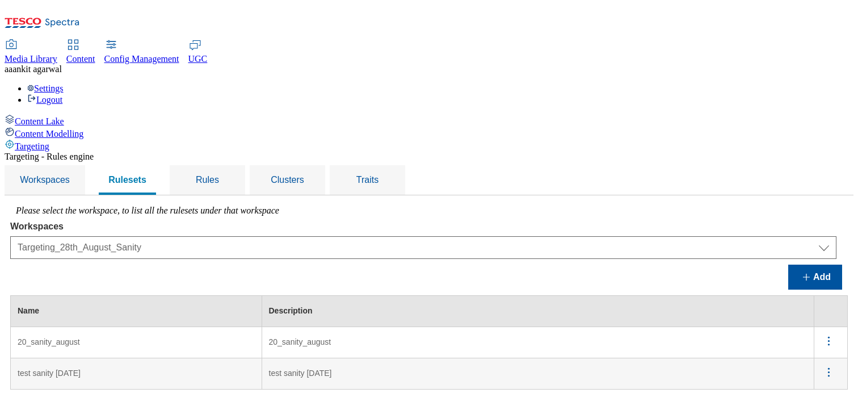
click at [829, 306] on icon "menus" at bounding box center [829, 341] width 14 height 14
click at [814, 306] on span "Edit" at bounding box center [813, 355] width 13 height 9
select select "426de785-2df4-4ad9-b697-e4532924c380"
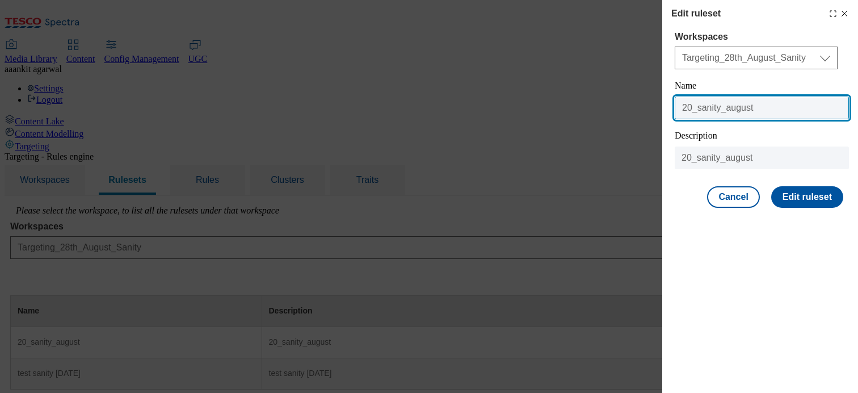
click at [697, 104] on input "20_sanity_august" at bounding box center [762, 108] width 174 height 23
click at [723, 107] on input "Targeting_28th_August_Sanity_Rulesets" at bounding box center [762, 108] width 174 height 23
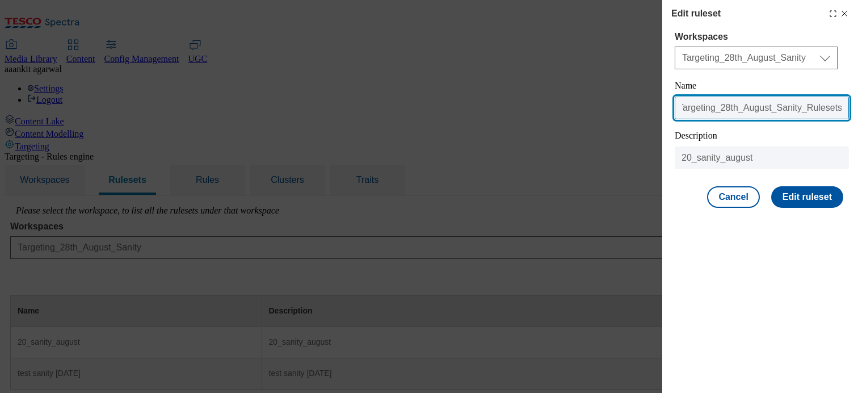
click at [723, 107] on input "Targeting_28th_August_Sanity_Rulesets" at bounding box center [762, 108] width 174 height 23
type input "Targeting_28th_August_Sanity_Rulesets"
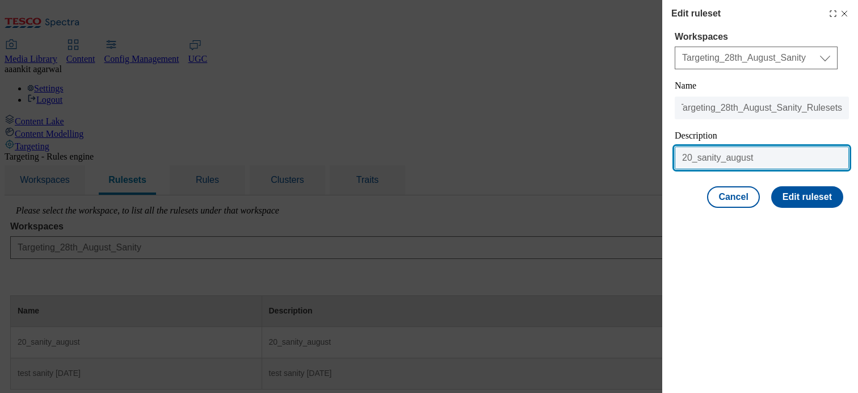
scroll to position [0, 0]
click at [720, 151] on input "20_sanity_august" at bounding box center [762, 157] width 174 height 23
paste input "Targeting_28th_August_Sanity_Rulesets"
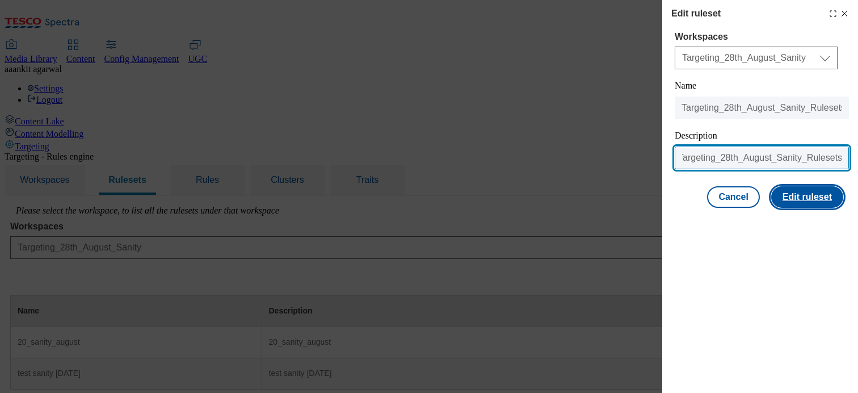
type input "Targeting_28th_August_Sanity_Rulesets"
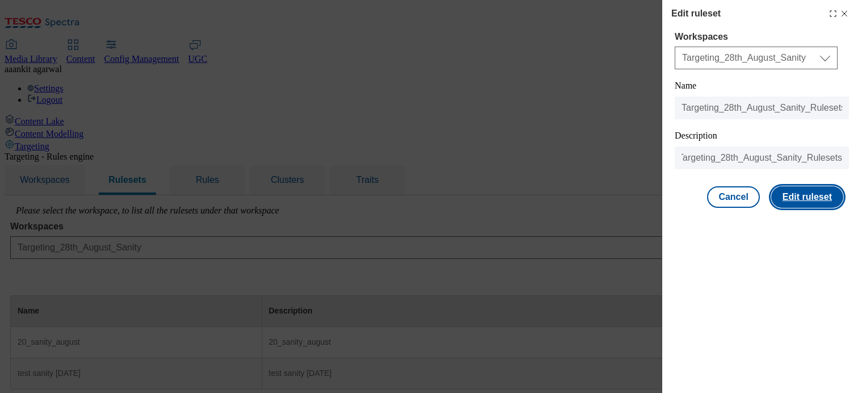
scroll to position [0, 0]
click at [807, 199] on button "Edit ruleset" at bounding box center [808, 197] width 72 height 22
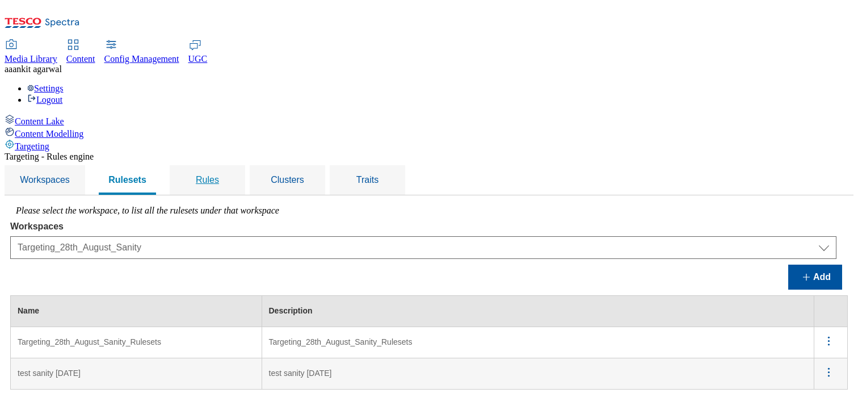
click at [219, 175] on span "Rules" at bounding box center [207, 180] width 23 height 10
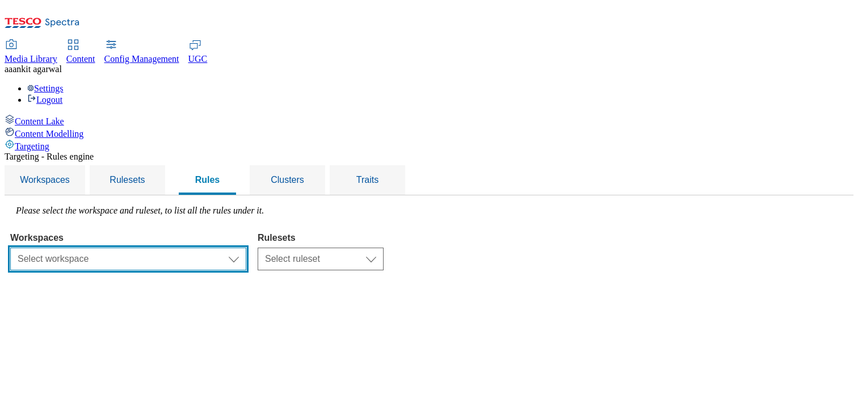
click at [246, 248] on select "Select workspace Test Targeting_28th_August_Sanity test [DATE] Test_Sanity_28th…" at bounding box center [128, 259] width 236 height 23
select select "426de785-2df4-4ad9-b697-e4532924c380"
click at [153, 248] on select "Select workspace Test Targeting_28th_August_Sanity test [DATE] Test_Sanity_28th…" at bounding box center [128, 259] width 236 height 23
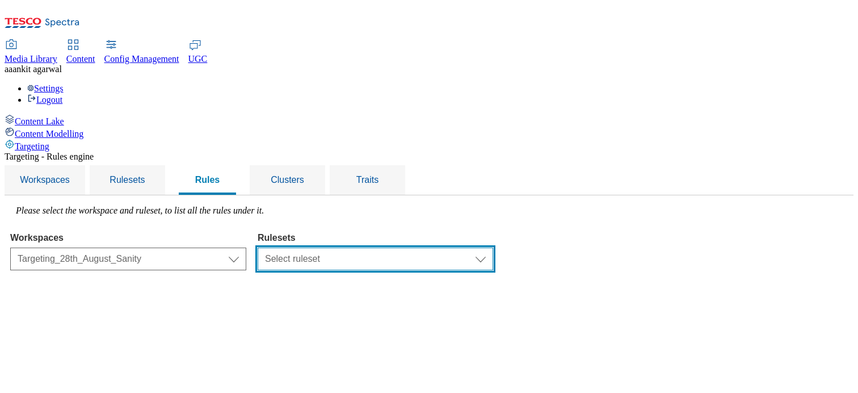
click at [446, 248] on select "Select ruleset Targeting_28th_August_Sanity_Rulesets test sanity [DATE]" at bounding box center [376, 259] width 236 height 23
select select "6e6b914b-3108-4288-b02f-51932298298e"
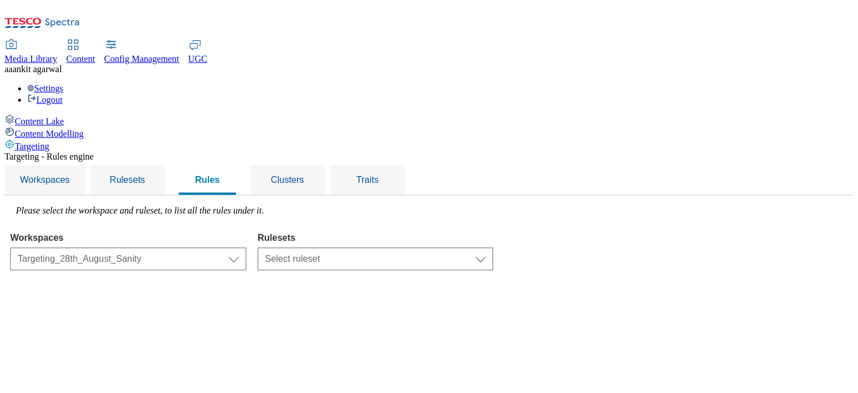
click at [400, 248] on select "Select ruleset Targeting_28th_August_Sanity_Rulesets test sanity [DATE]" at bounding box center [376, 259] width 236 height 23
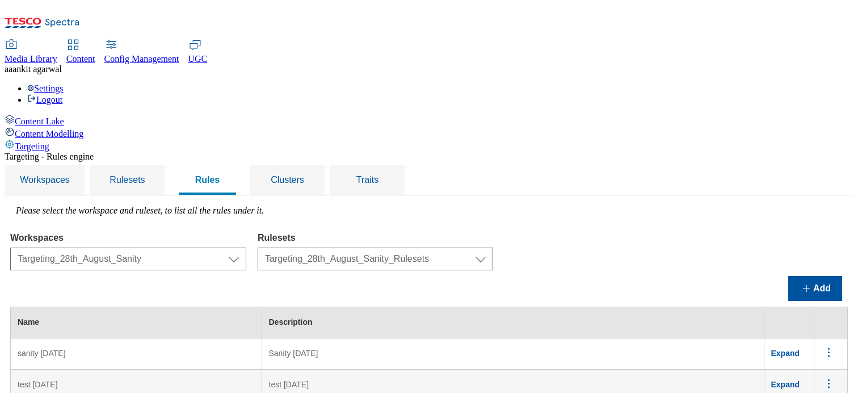
click at [800, 306] on span "Expand" at bounding box center [786, 353] width 29 height 9
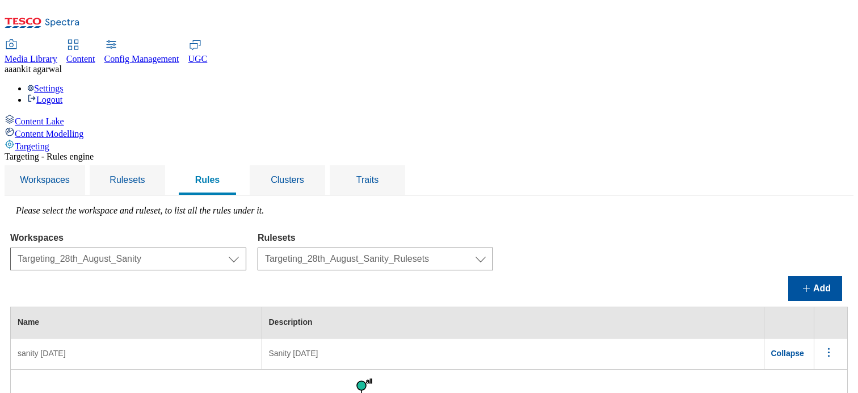
scroll to position [75, 0]
click at [804, 306] on span "Collapse" at bounding box center [788, 353] width 33 height 9
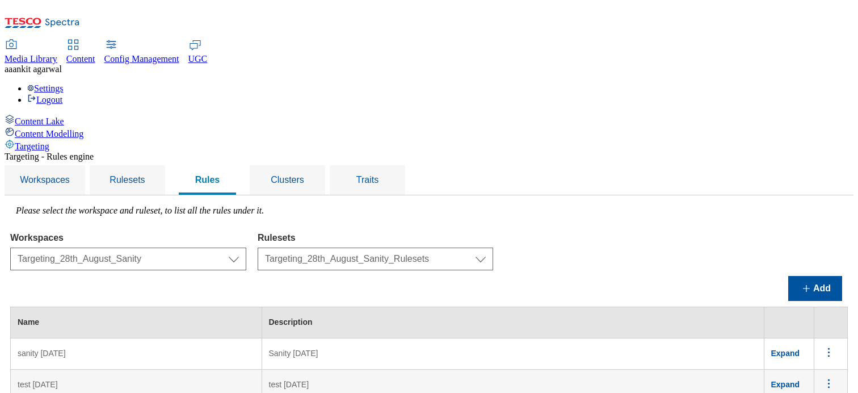
click at [832, 306] on icon "menus" at bounding box center [829, 352] width 14 height 14
click at [814, 306] on span "Delete" at bounding box center [818, 384] width 22 height 9
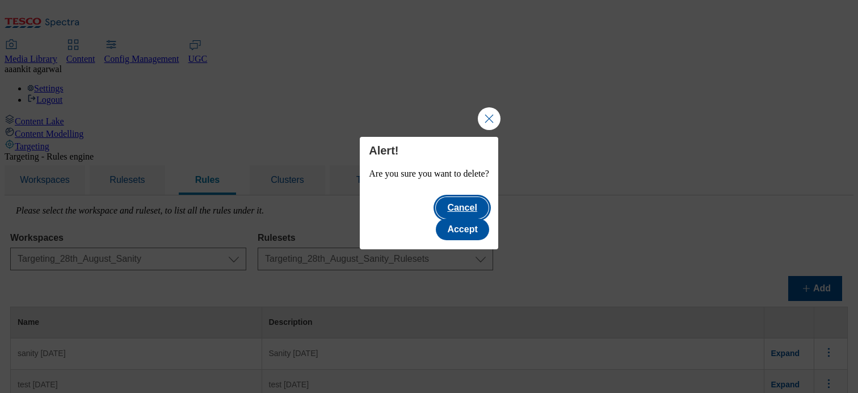
click at [436, 219] on button "Cancel" at bounding box center [462, 208] width 52 height 22
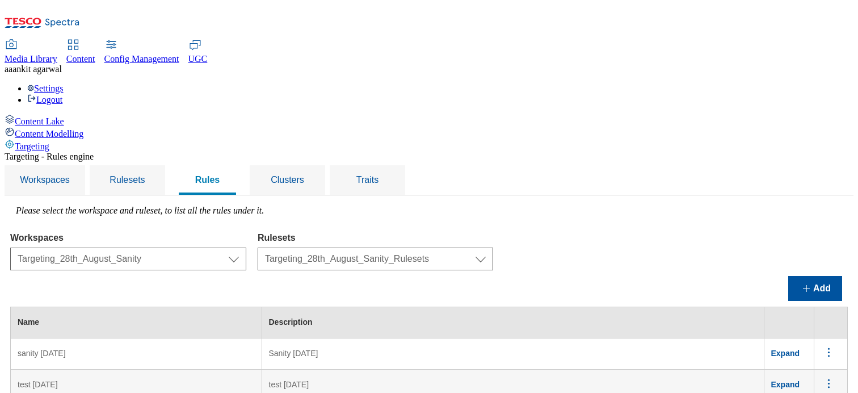
drag, startPoint x: 446, startPoint y: 162, endPoint x: 829, endPoint y: 271, distance: 398.9
click at [829, 306] on icon "menus" at bounding box center [829, 352] width 14 height 14
click at [811, 306] on span "Delete" at bounding box center [818, 384] width 22 height 9
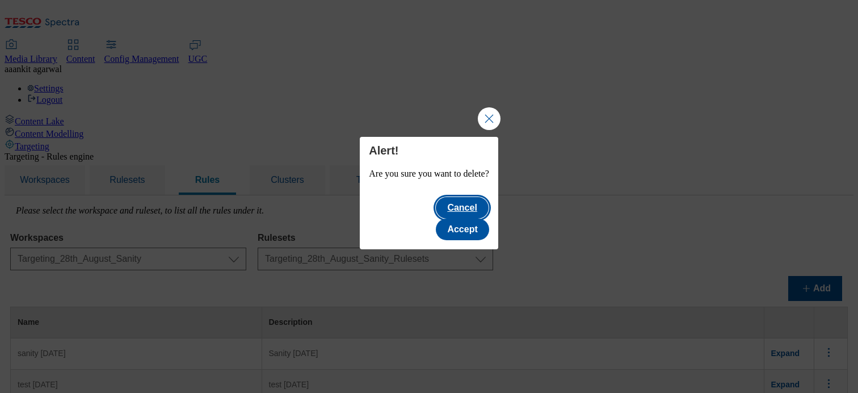
click at [436, 219] on button "Cancel" at bounding box center [462, 208] width 52 height 22
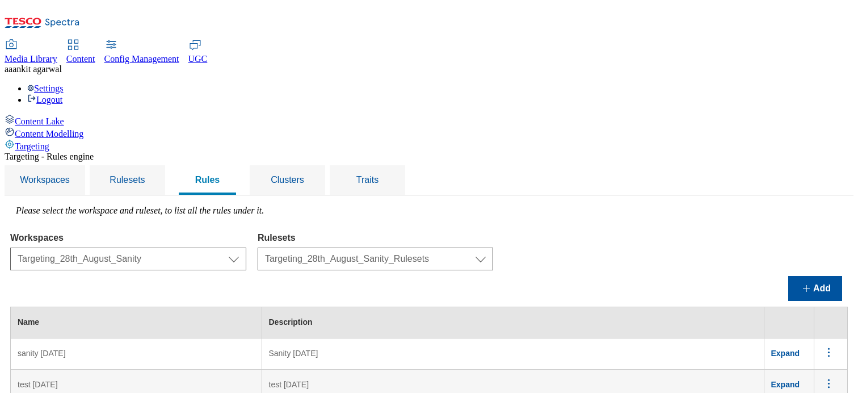
click at [786, 306] on td "Expand" at bounding box center [789, 385] width 51 height 31
drag, startPoint x: 829, startPoint y: 271, endPoint x: 791, endPoint y: 301, distance: 48.9
click at [791, 306] on span "Expand" at bounding box center [786, 384] width 29 height 9
drag, startPoint x: 791, startPoint y: 301, endPoint x: 832, endPoint y: 187, distance: 121.7
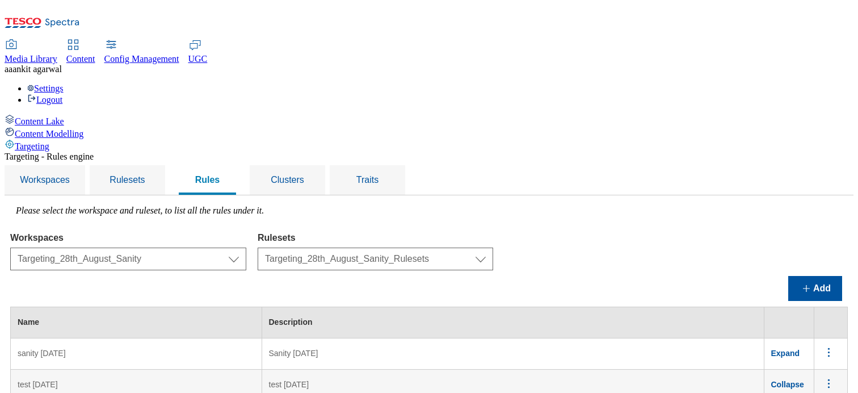
click at [832, 306] on icon "menus" at bounding box center [829, 383] width 14 height 14
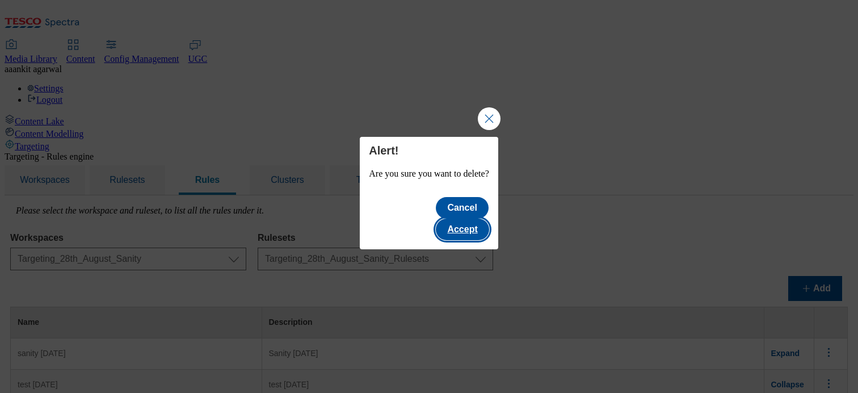
click at [462, 224] on button "Accept" at bounding box center [462, 230] width 53 height 22
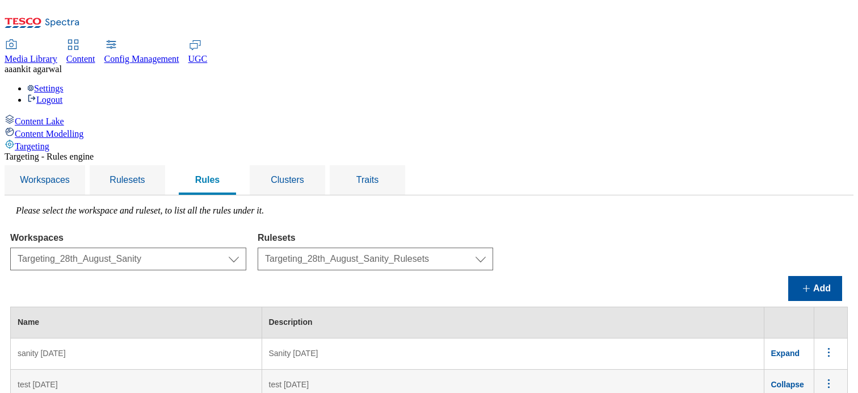
scroll to position [0, 0]
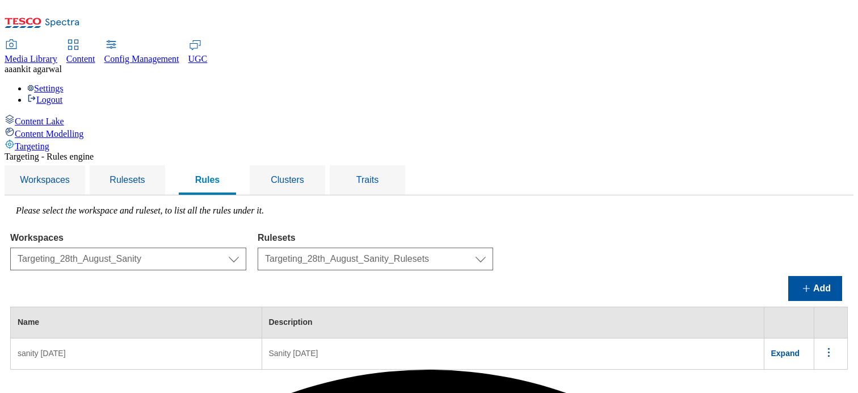
drag, startPoint x: 832, startPoint y: 187, endPoint x: 835, endPoint y: 268, distance: 81.2
click at [835, 306] on icon "menus" at bounding box center [829, 352] width 14 height 14
click at [805, 306] on button "Edit" at bounding box center [822, 367] width 51 height 18
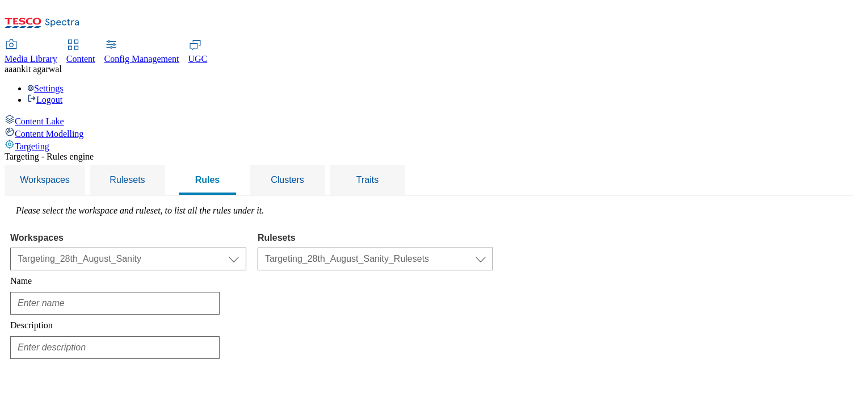
type input "sanity [DATE]"
type input "Sanity [DATE]"
drag, startPoint x: 835, startPoint y: 268, endPoint x: 177, endPoint y: 125, distance: 672.8
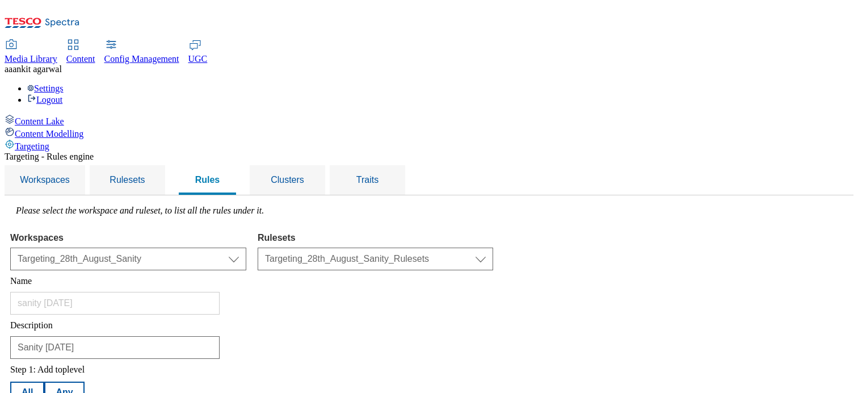
select select "locationCluster"
select select "contains"
select select "94dd3e1f-f5f3-4e91-bb17-eaefb516b28a"
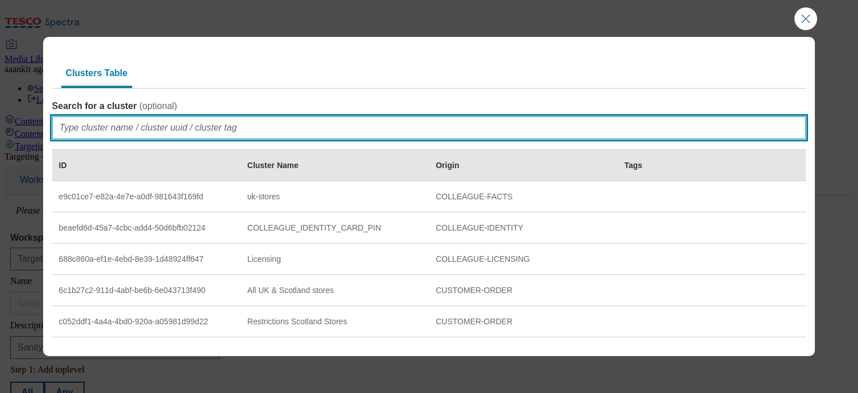
click at [236, 123] on input "Search for a cluster ( optional )" at bounding box center [429, 127] width 754 height 23
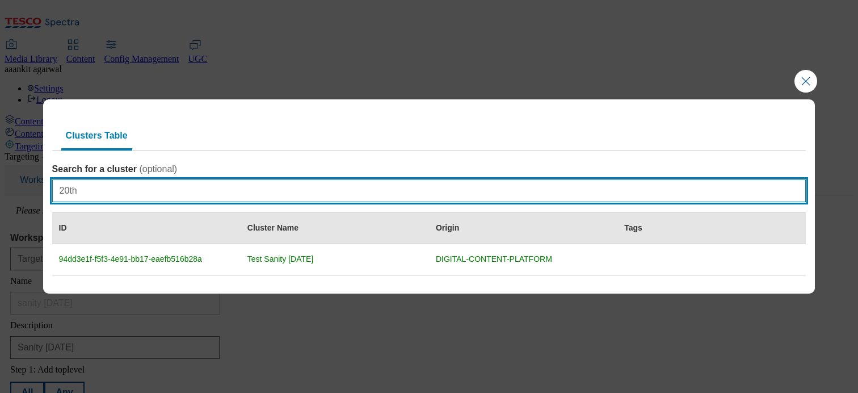
click at [325, 190] on input "20th" at bounding box center [429, 190] width 754 height 23
type input "2"
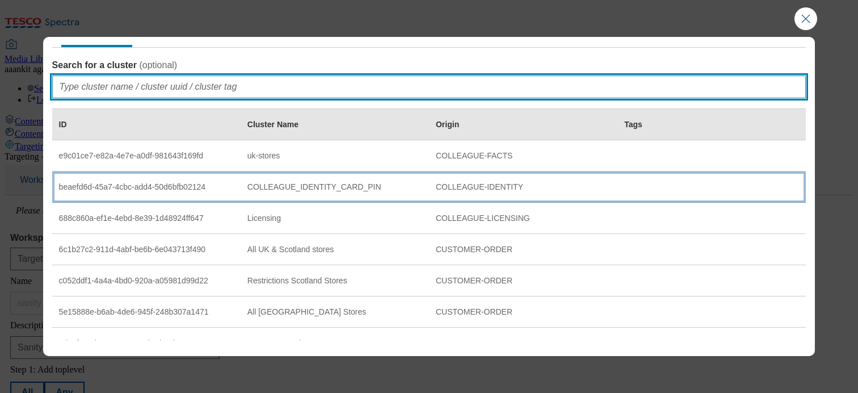
scroll to position [23, 0]
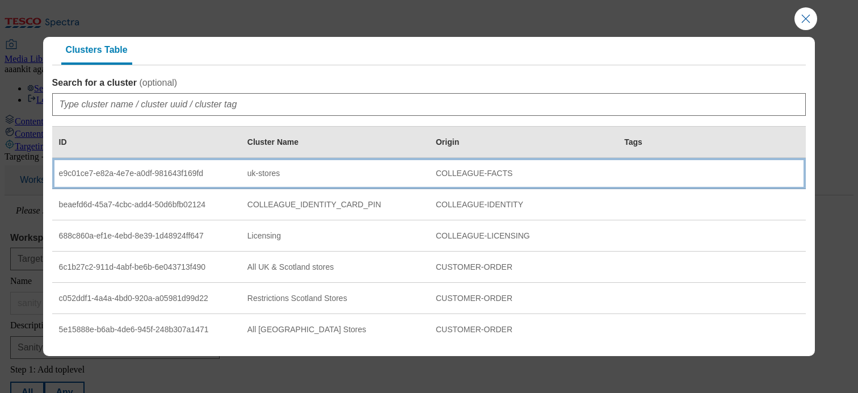
click at [307, 182] on td "uk-stores" at bounding box center [335, 173] width 188 height 31
select select "e9c01ce7-e82a-4e7e-a0df-981643f169fd"
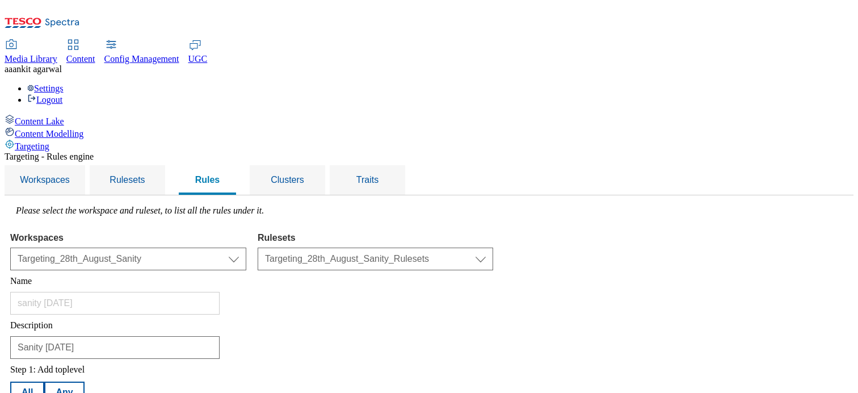
scroll to position [333, 0]
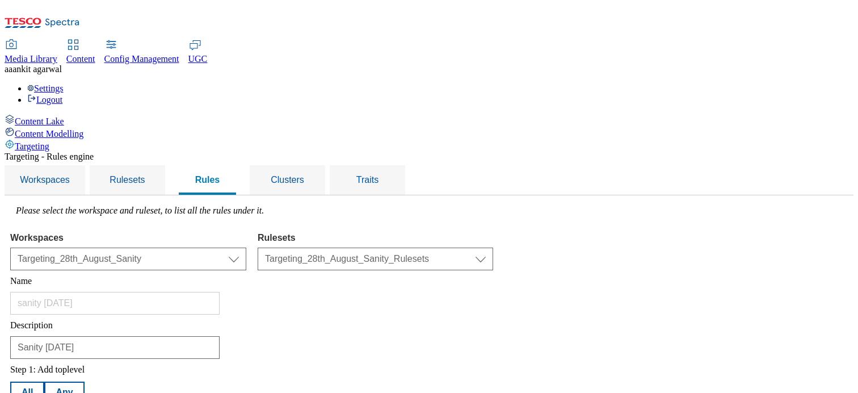
select select "os"
select select "contains"
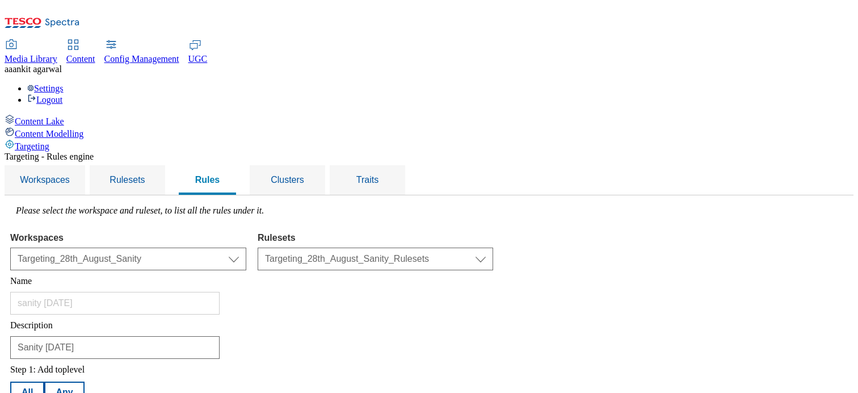
drag, startPoint x: 209, startPoint y: 266, endPoint x: 209, endPoint y: 280, distance: 14.2
select select "Android"
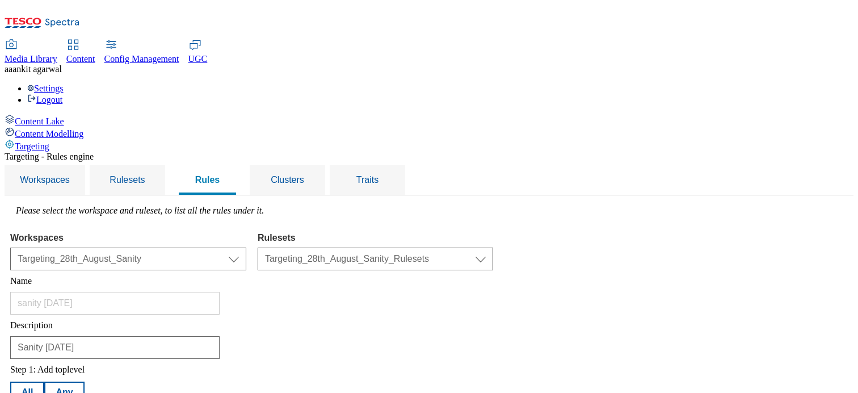
select select "segments"
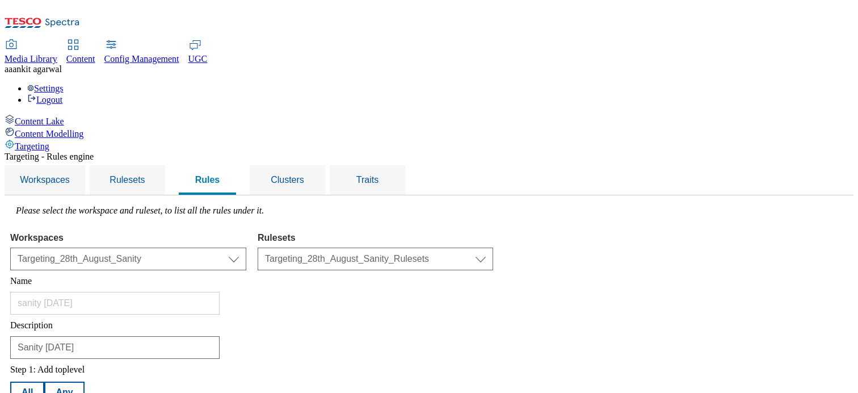
select select "equals"
select select "u-unp"
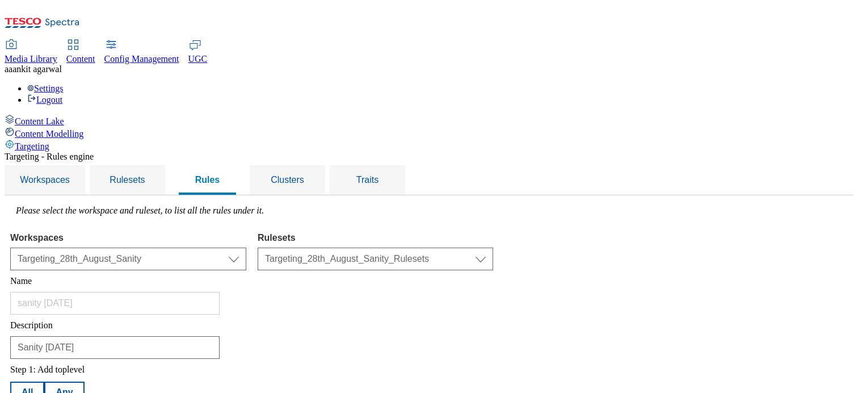
select select "countries"
select select "notcontains"
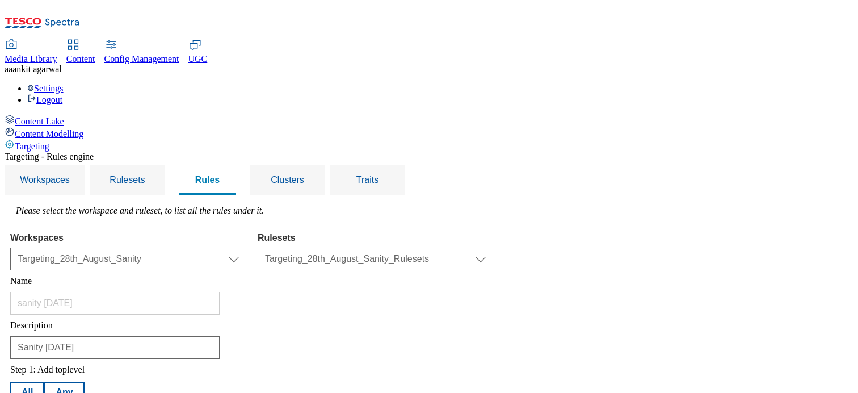
select select "HU"
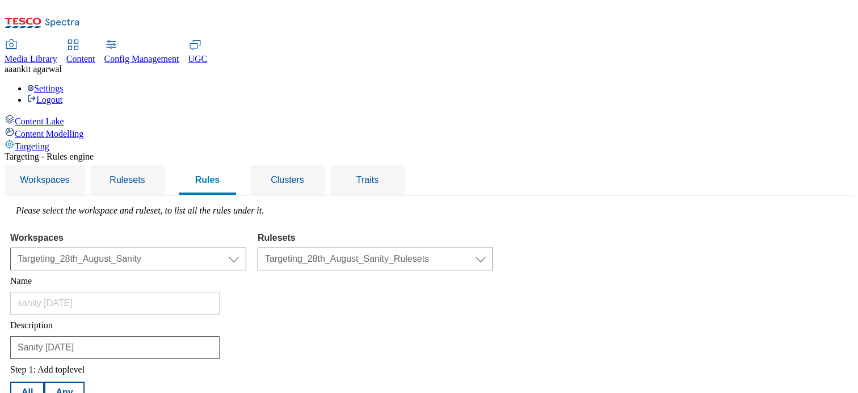
select select "shoppingMethods"
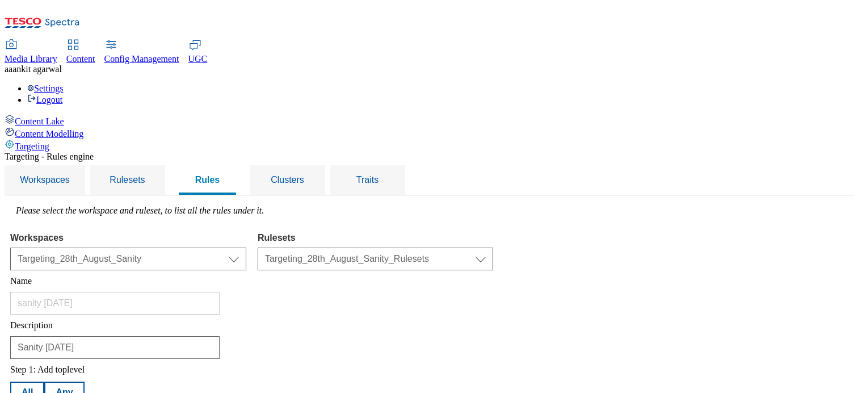
select select "equals"
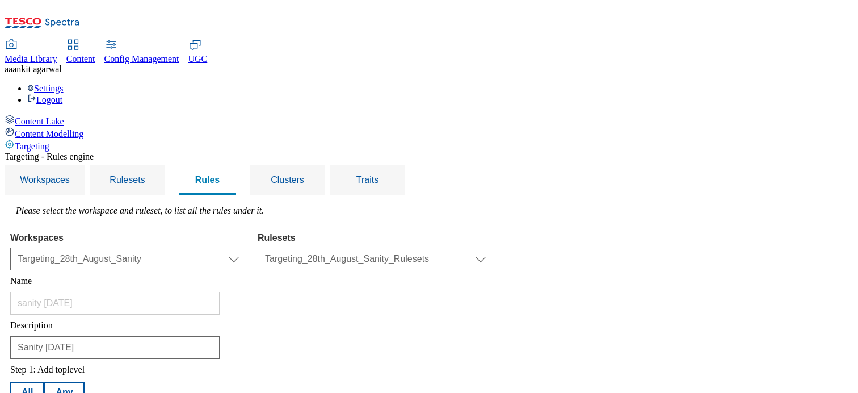
select select "ondemand"
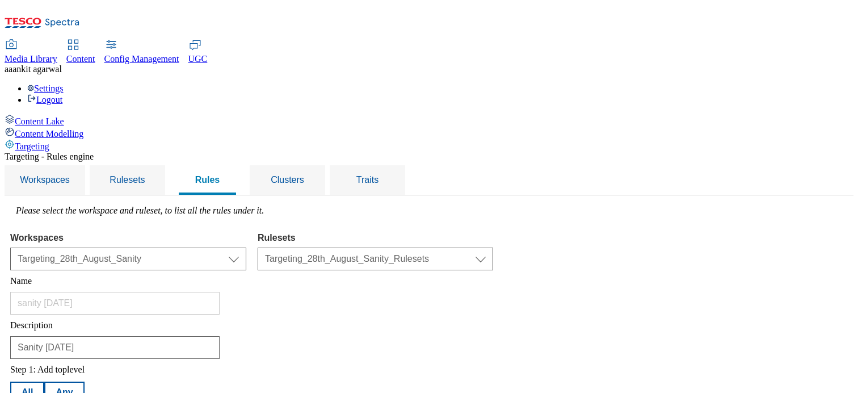
scroll to position [239, 0]
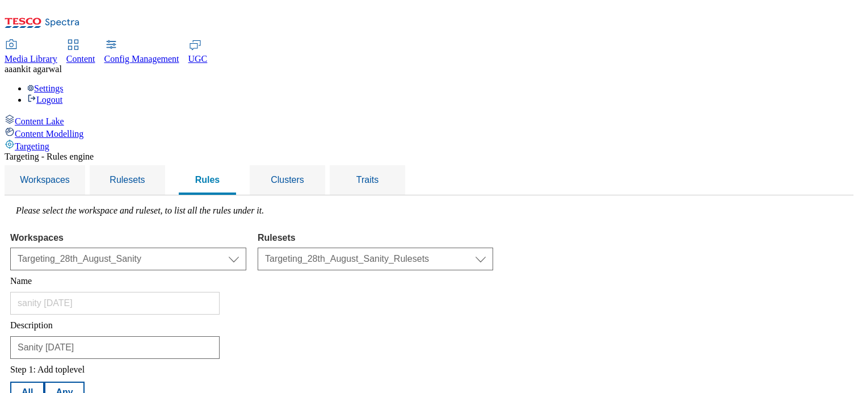
select select "deliverySaverPlanIds"
select select "notequals"
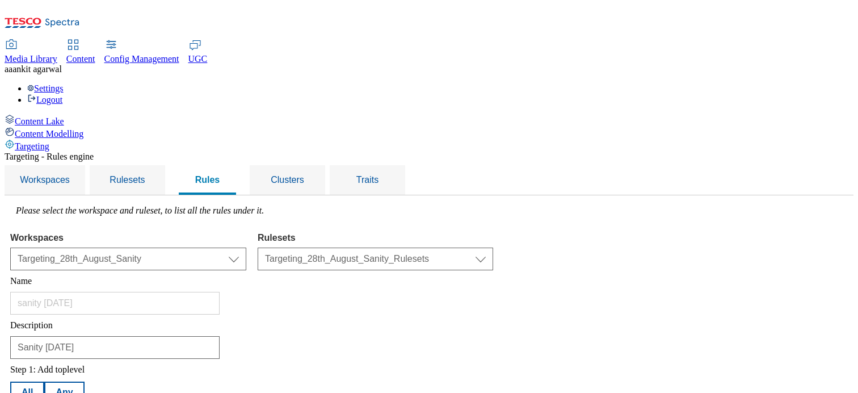
select select "7"
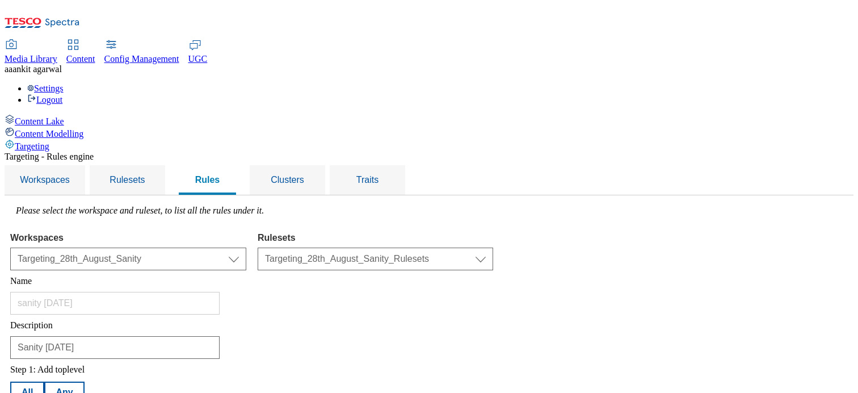
drag, startPoint x: 216, startPoint y: 324, endPoint x: 710, endPoint y: 107, distance: 539.4
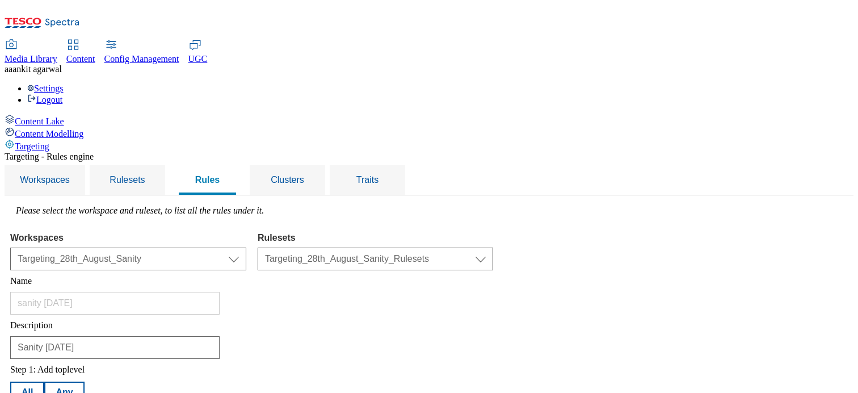
drag, startPoint x: 710, startPoint y: 107, endPoint x: 752, endPoint y: 104, distance: 42.1
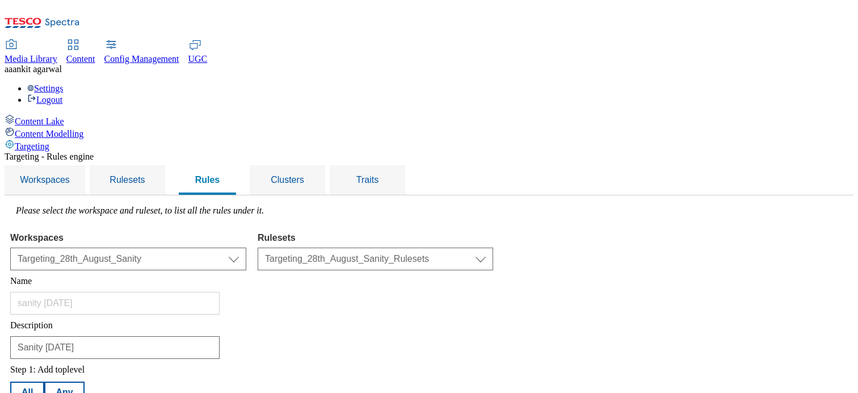
drag, startPoint x: 752, startPoint y: 104, endPoint x: 747, endPoint y: 112, distance: 9.4
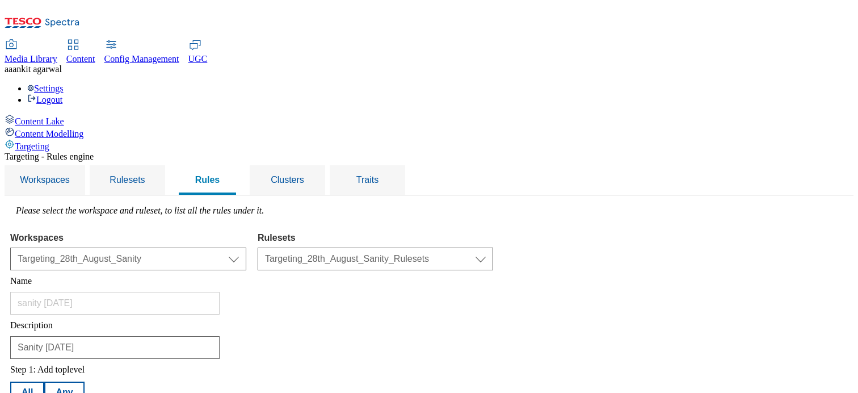
select select "contentIds"
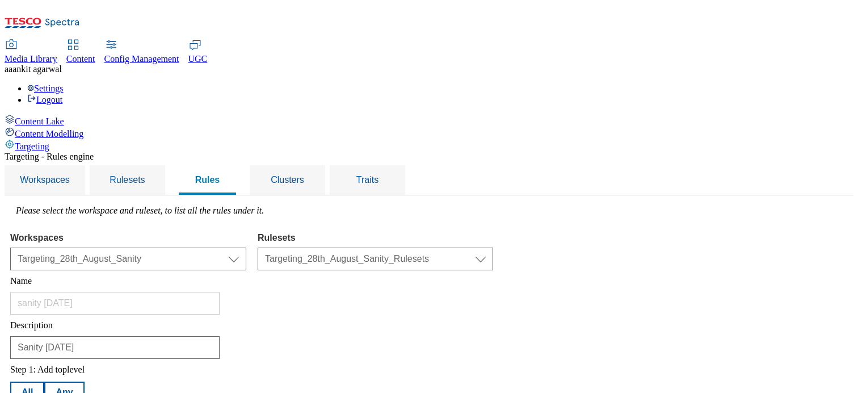
select select "equals"
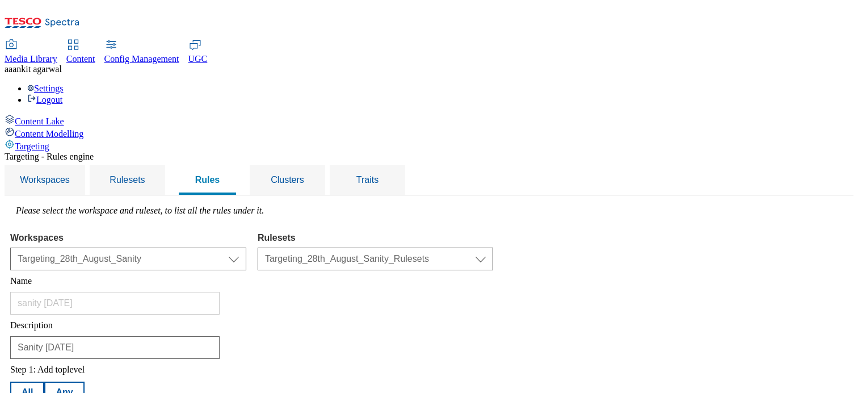
select select "CIT_MP_HUB"
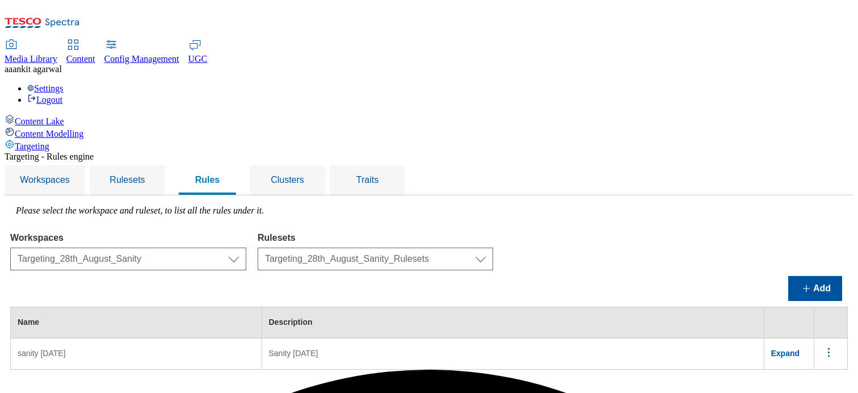
scroll to position [0, 0]
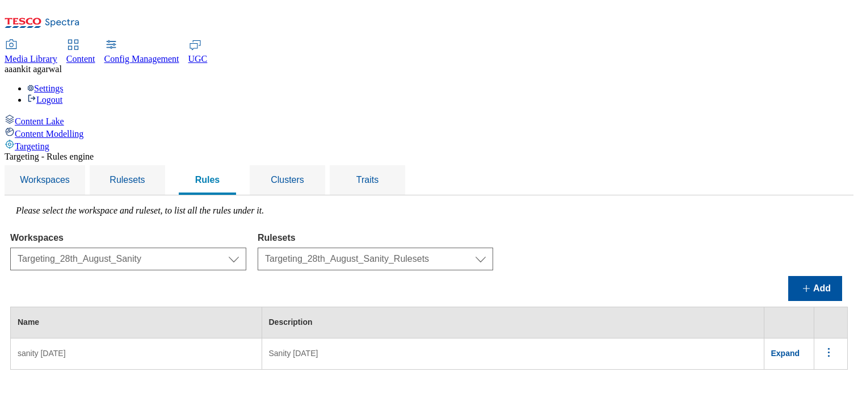
click at [800, 306] on span "Expand" at bounding box center [786, 353] width 29 height 9
click at [823, 306] on icon "menus" at bounding box center [829, 352] width 14 height 14
click at [807, 306] on span "Edit" at bounding box center [813, 367] width 13 height 9
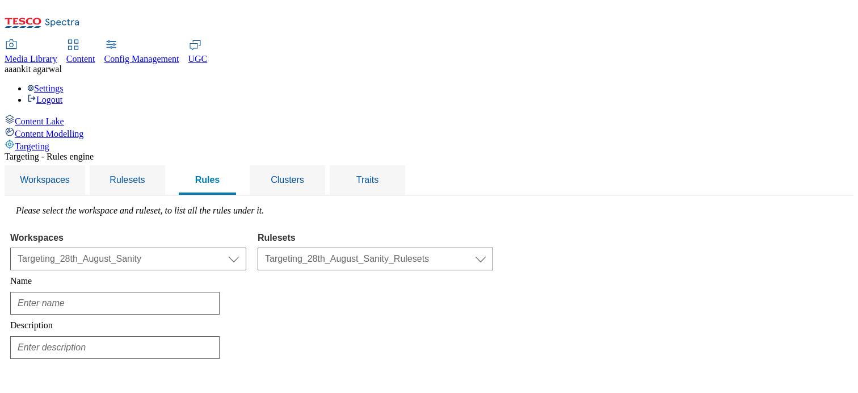
type input "sanity 23rd april"
type input "Sanity 4th June"
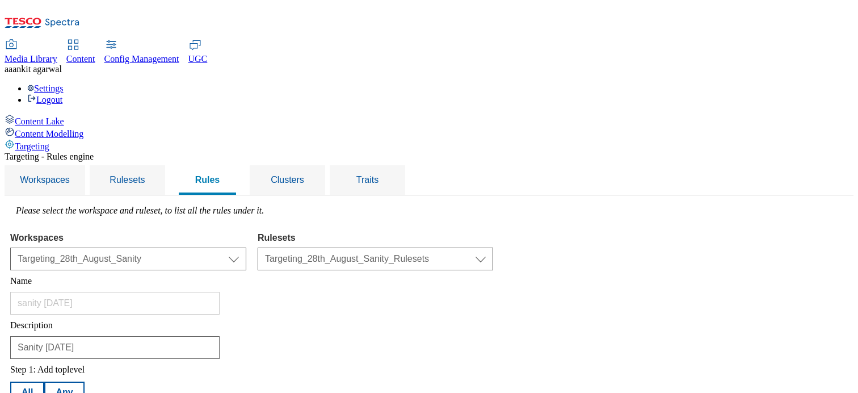
select select "locationCluster"
select select "contains"
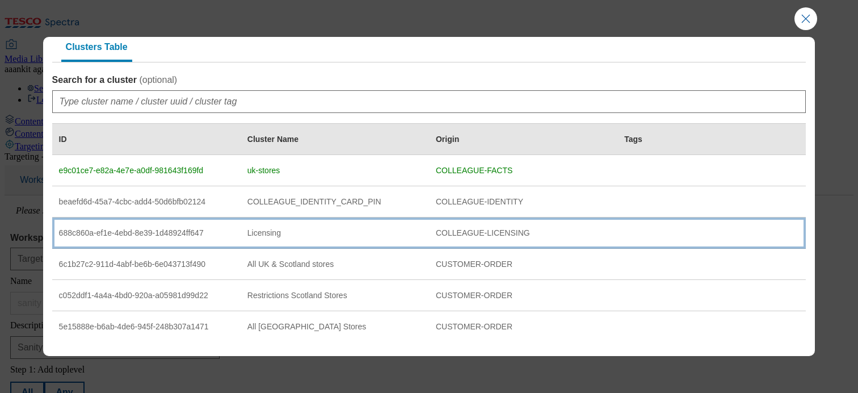
scroll to position [30, 0]
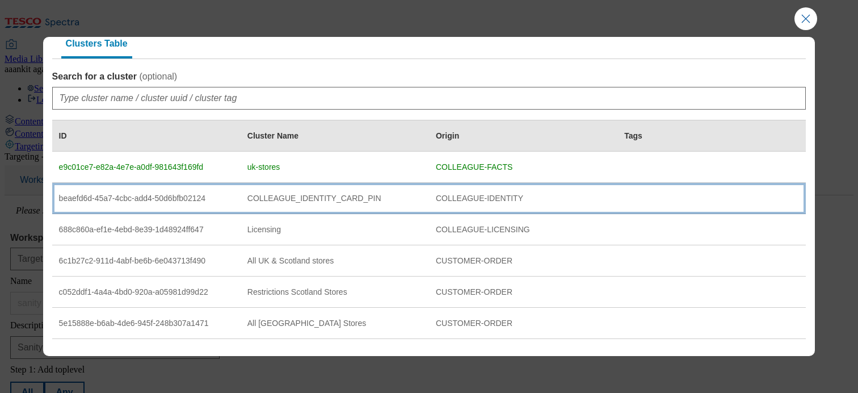
click at [334, 204] on td "COLLEAGUE_IDENTITY_CARD_PIN" at bounding box center [335, 198] width 188 height 31
select select "beaefd6d-45a7-4cbc-add4-50d6bfb02124"
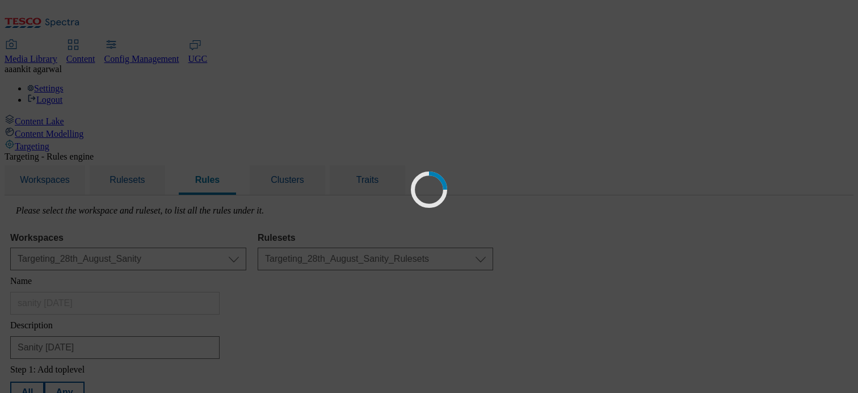
scroll to position [0, 0]
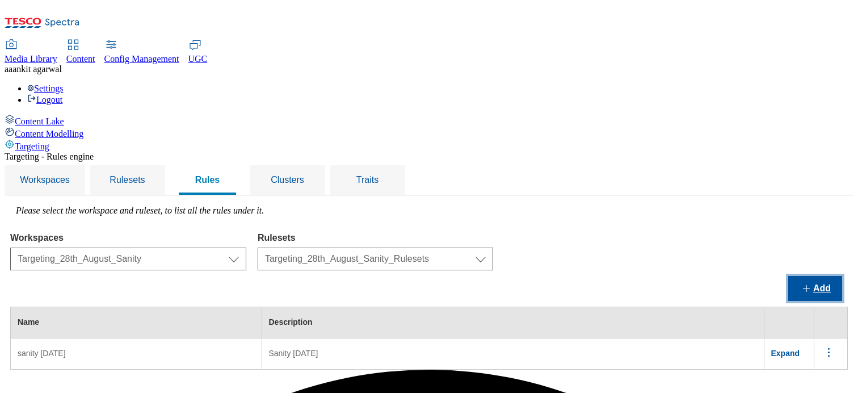
click at [798, 276] on button "Add" at bounding box center [816, 288] width 54 height 25
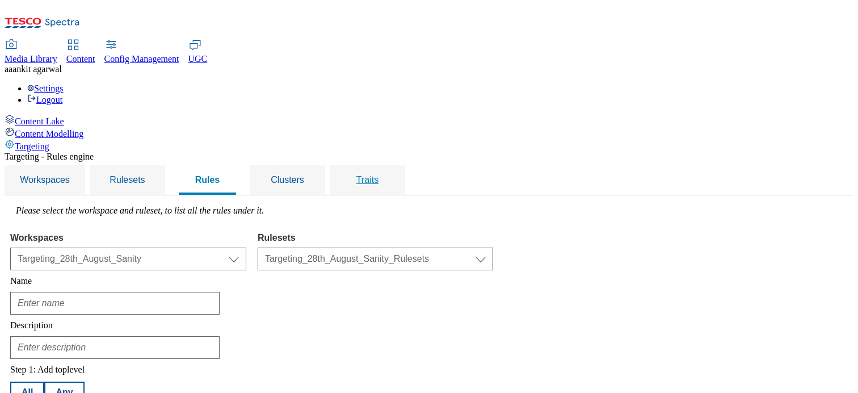
click at [392, 165] on div "Traits" at bounding box center [367, 180] width 48 height 30
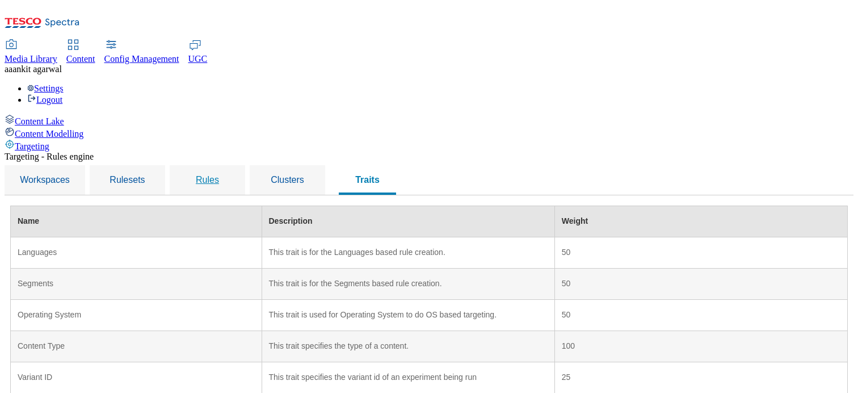
click at [219, 175] on span "Rules" at bounding box center [207, 180] width 23 height 10
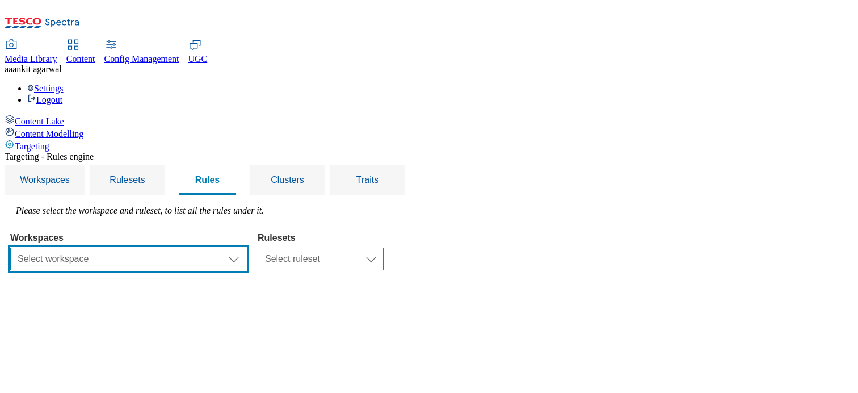
click at [246, 248] on select "Select workspace Test Targeting_28th_August_Sanity test 20th march Test_Sanity_…" at bounding box center [128, 259] width 236 height 23
select select "426de785-2df4-4ad9-b697-e4532924c380"
click at [153, 248] on select "Select workspace Test Targeting_28th_August_Sanity test 20th march Test_Sanity_…" at bounding box center [128, 259] width 236 height 23
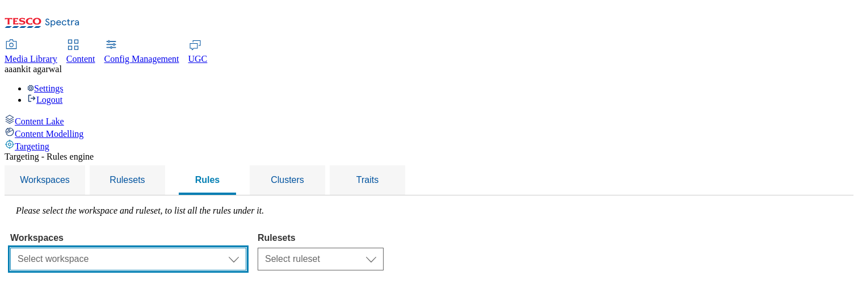
click at [241, 232] on select "Select workspace Test Targeting_28th_August_Sanity test [DATE] Test_Sanity_28th…" at bounding box center [128, 259] width 236 height 23
click at [246, 232] on select "Select workspace Test Targeting_28th_August_Sanity test [DATE] Test_Sanity_28th…" at bounding box center [128, 259] width 236 height 23
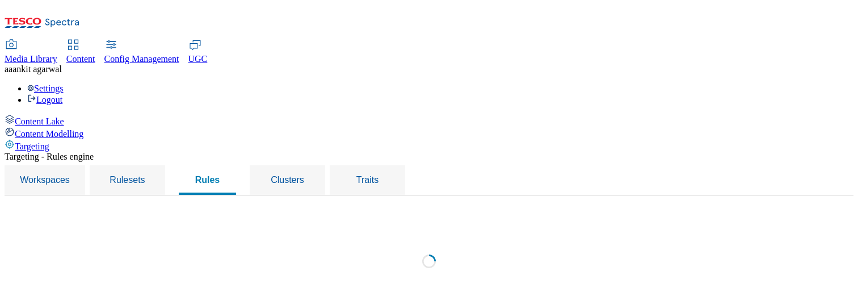
select select "426de785-2df4-4ad9-b697-e4532924c380"
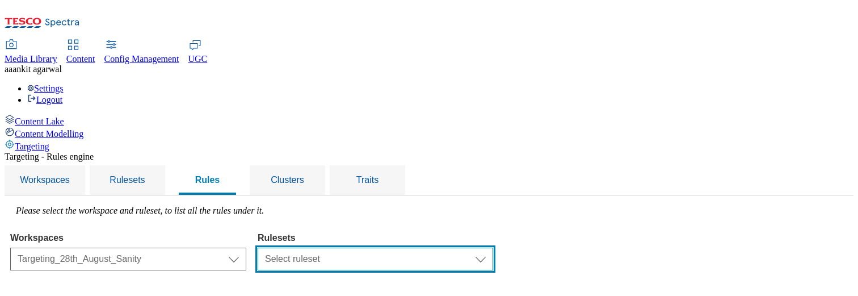
click at [467, 232] on select "Select ruleset Targeting_28th_August_Sanity_Rulesets test sanity [DATE]" at bounding box center [376, 259] width 236 height 23
select select "6e6b914b-3108-4288-b02f-51932298298e"
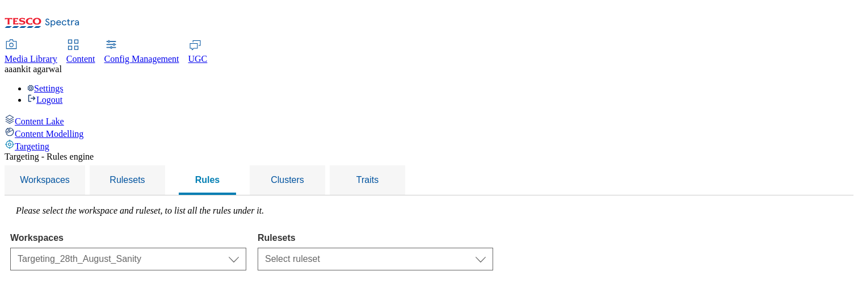
click at [400, 232] on select "Select ruleset Targeting_28th_August_Sanity_Rulesets test sanity [DATE]" at bounding box center [376, 259] width 236 height 23
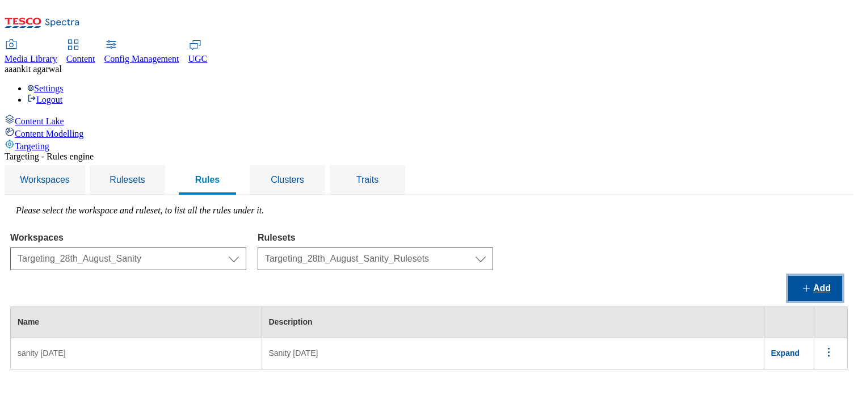
click at [804, 232] on button "Add" at bounding box center [816, 288] width 54 height 25
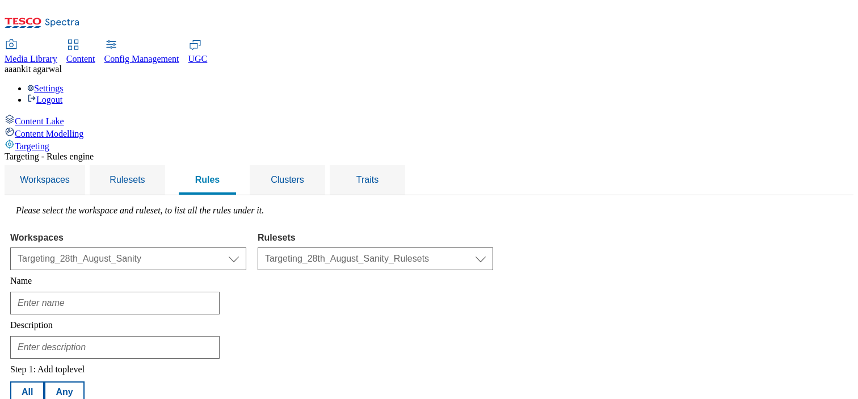
scroll to position [14, 0]
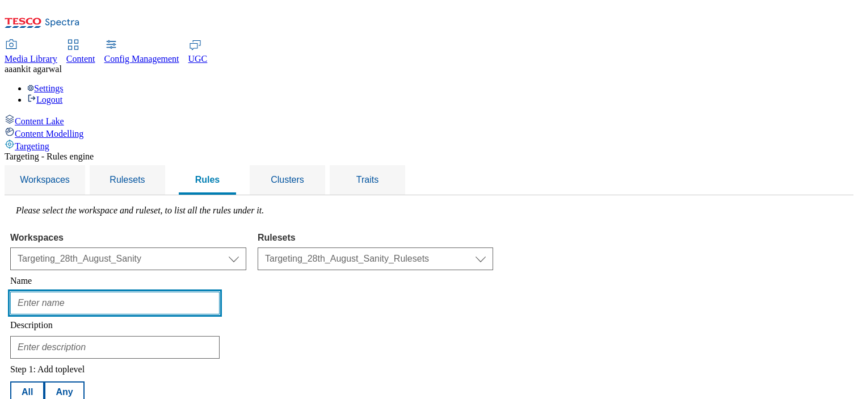
click at [220, 232] on input "text" at bounding box center [114, 303] width 209 height 23
type input "R"
click at [220, 232] on input "28th" at bounding box center [114, 303] width 209 height 23
type input "28th_August_Rule_Testing"
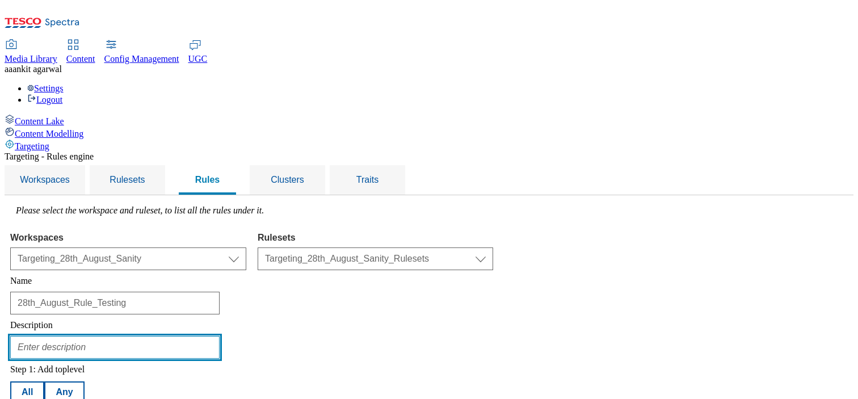
click at [220, 232] on input "text" at bounding box center [114, 347] width 209 height 23
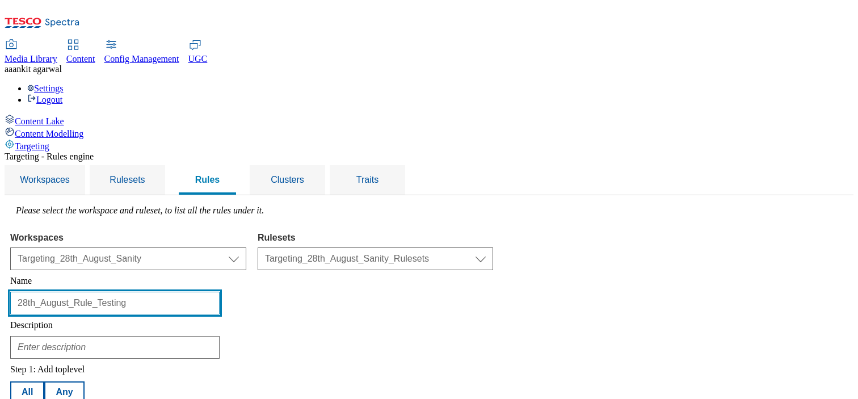
click at [219, 232] on input "28th_August_Rule_Testing" at bounding box center [114, 303] width 209 height 23
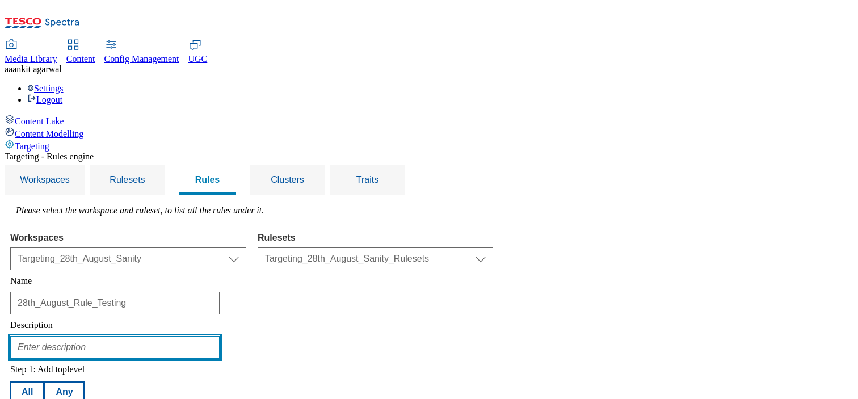
click at [220, 232] on input "text" at bounding box center [114, 347] width 209 height 23
paste input "28th_August_Rule_Testing"
type input "28th_August_Rule_Testing_Description"
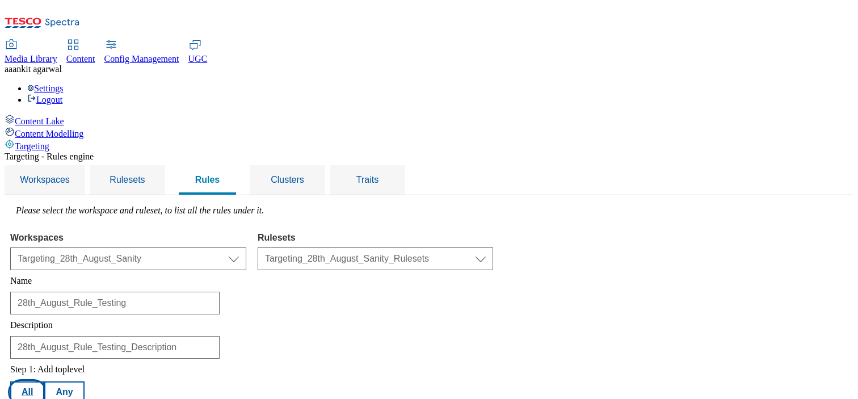
click at [44, 232] on button "All" at bounding box center [27, 392] width 34 height 22
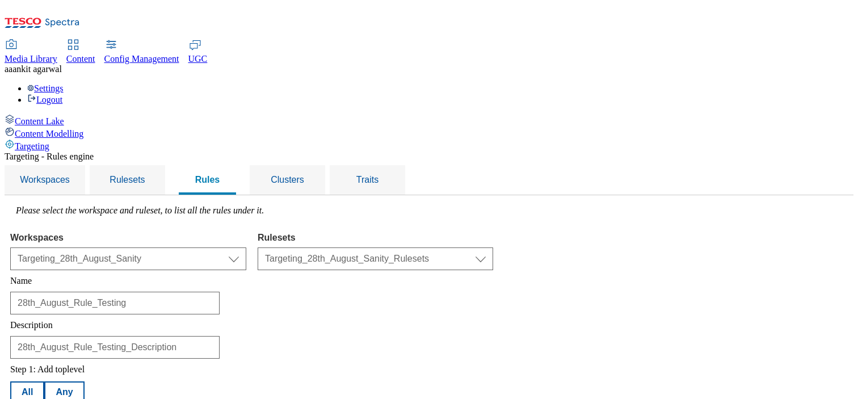
scroll to position [341, 0]
select select "countries"
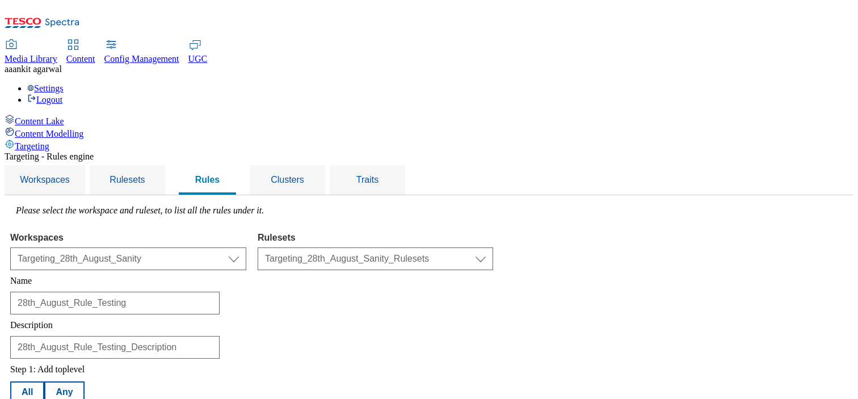
select select "notcontains"
select select "HU"
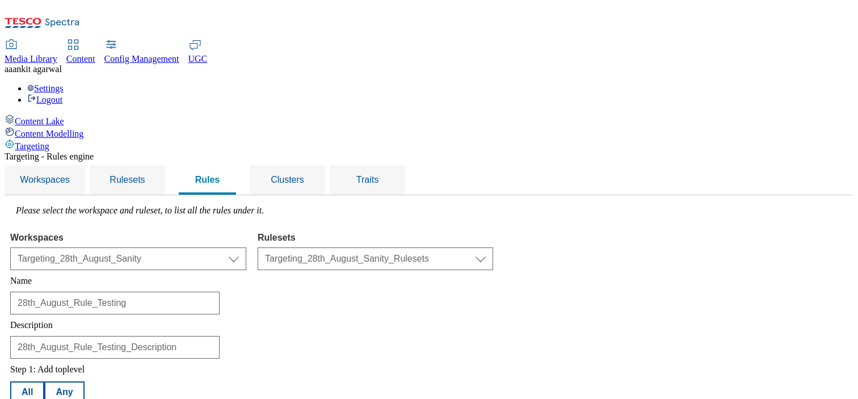
select select "profileSegments"
drag, startPoint x: 196, startPoint y: 166, endPoint x: 193, endPoint y: 140, distance: 25.7
select select "notcontains"
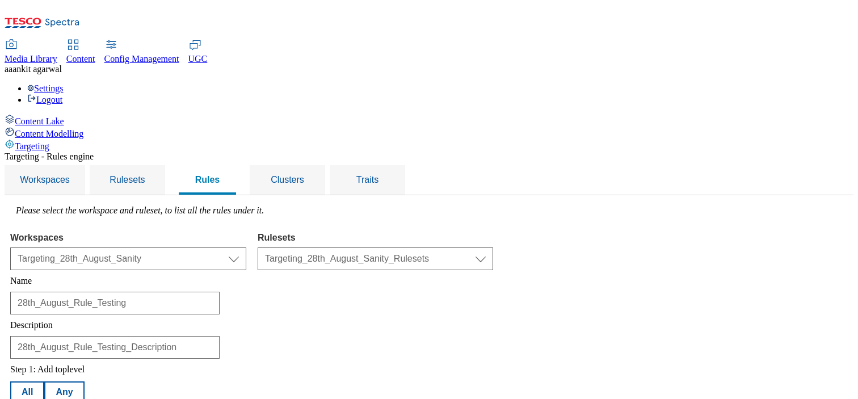
select select "Vegetarian"
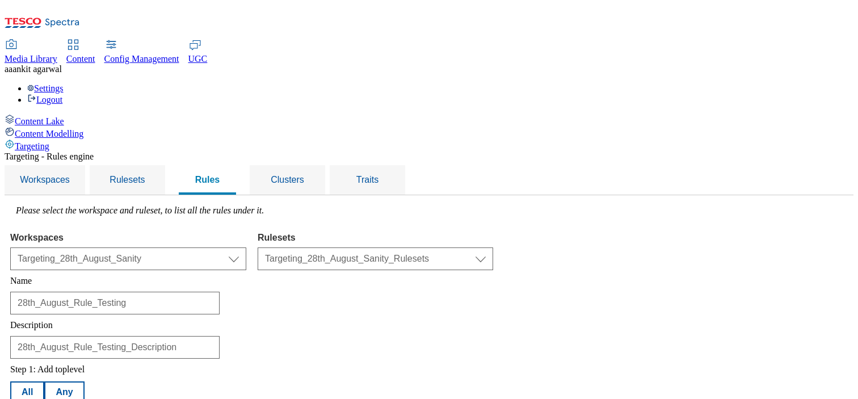
select select "channel"
select select "notequals"
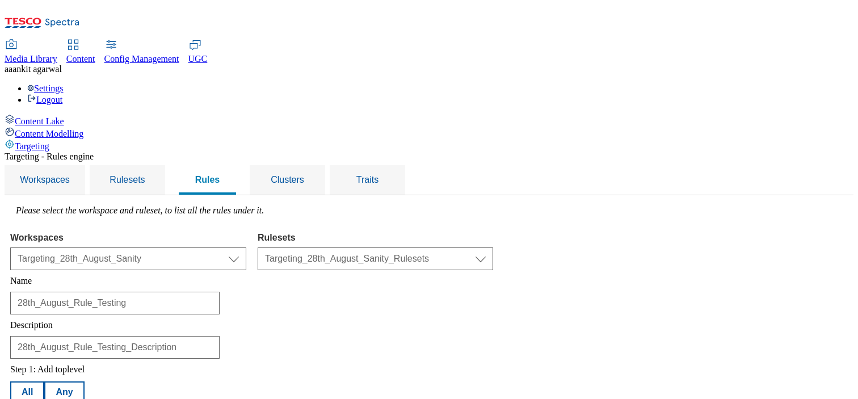
select select "web"
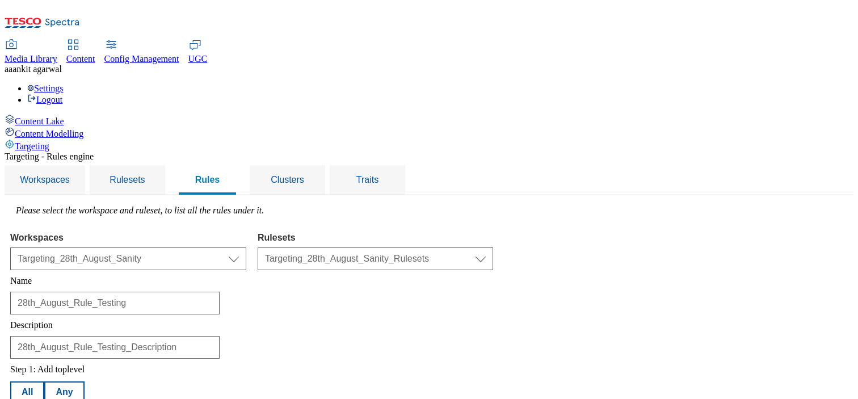
scroll to position [149, 0]
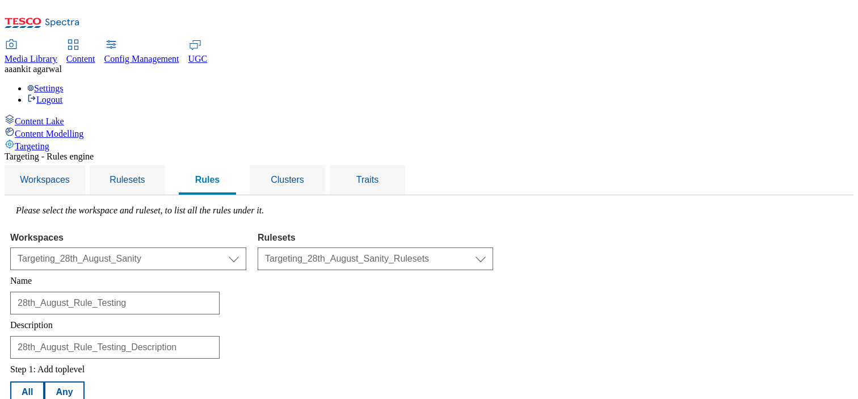
select select "locationCluster"
select select "contains"
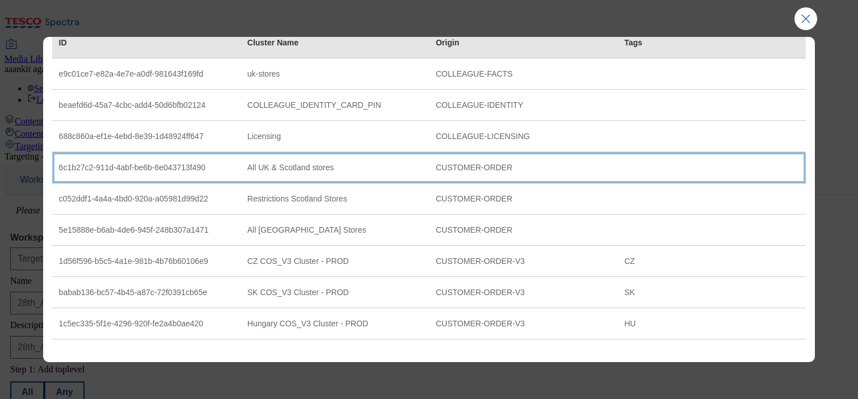
scroll to position [179, 0]
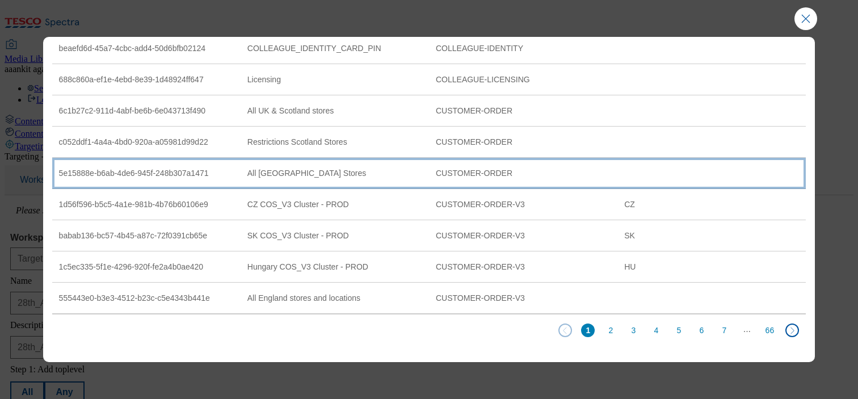
click at [278, 165] on td "All Republic of Ireland Stores" at bounding box center [335, 173] width 188 height 31
select select "5e15888e-b6ab-4de6-945f-248b307a1471"
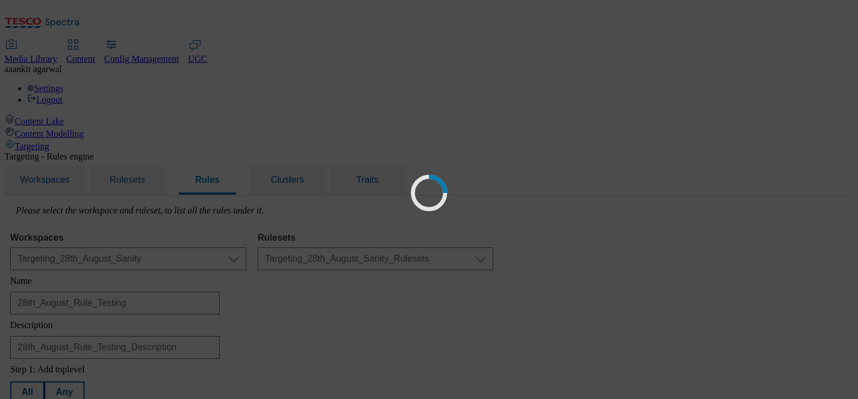
scroll to position [0, 0]
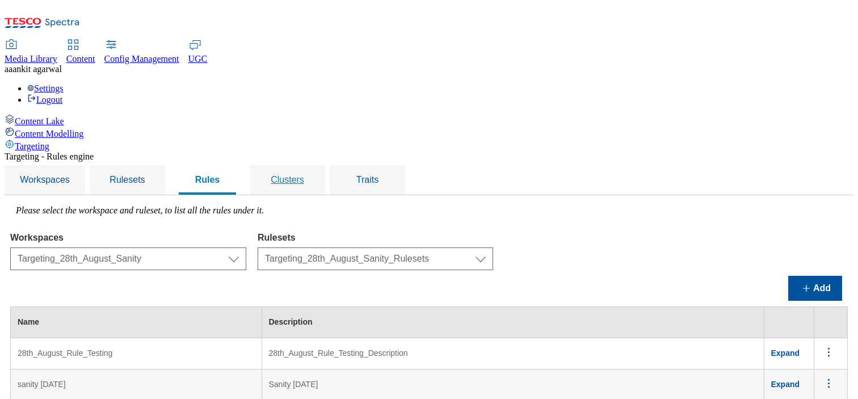
click at [304, 175] on span "Clusters" at bounding box center [287, 180] width 33 height 10
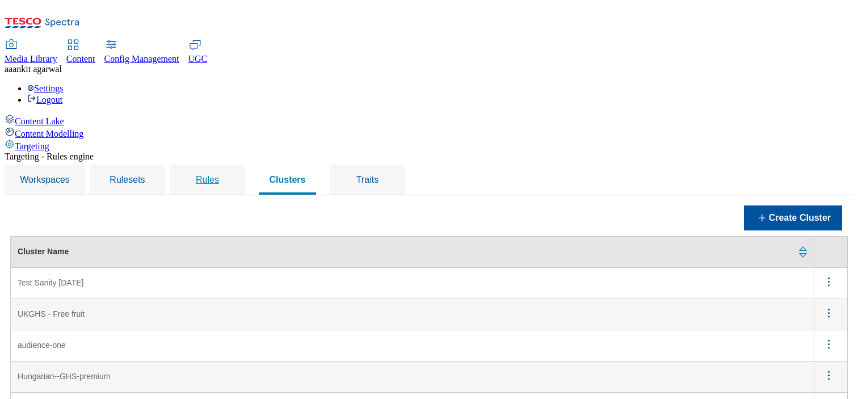
click at [219, 175] on span "Rules" at bounding box center [207, 180] width 23 height 10
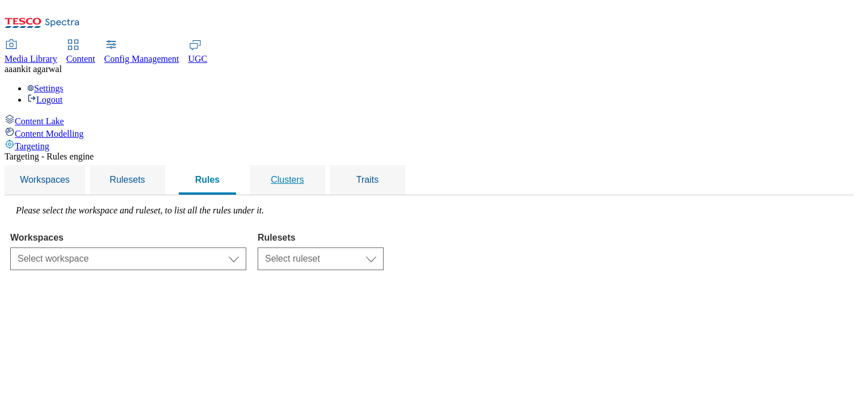
click at [304, 175] on span "Clusters" at bounding box center [287, 180] width 33 height 10
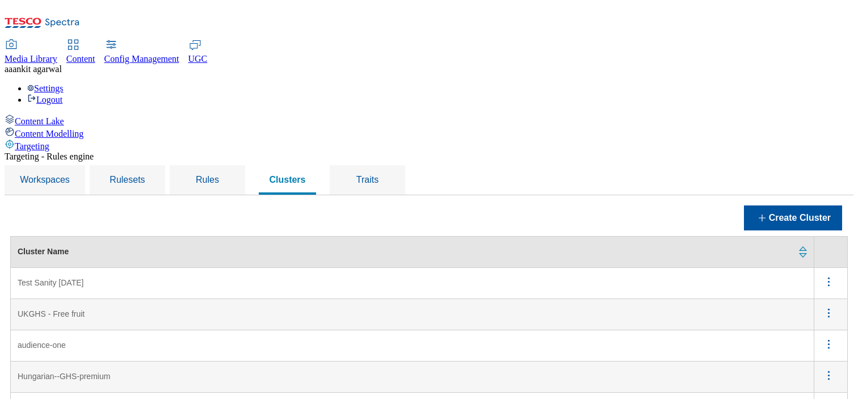
click at [833, 232] on icon "menus" at bounding box center [829, 282] width 14 height 14
click at [817, 232] on span "Edit" at bounding box center [813, 296] width 13 height 9
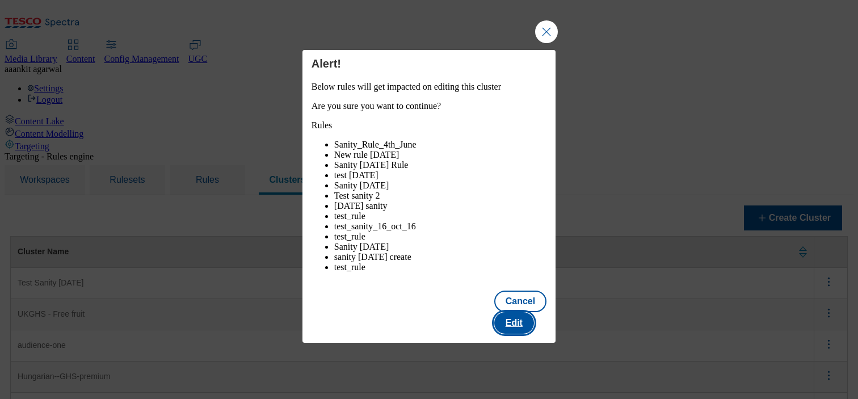
click at [530, 232] on button "Edit" at bounding box center [514, 323] width 40 height 22
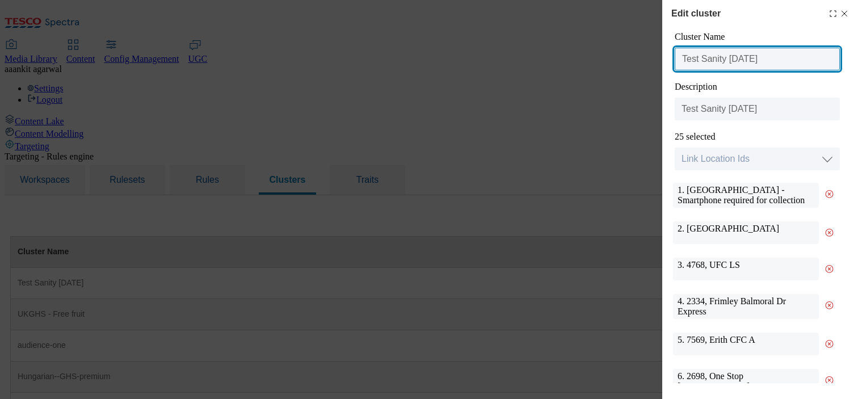
click at [740, 56] on input "Test Sanity [DATE]" at bounding box center [757, 59] width 165 height 23
click at [744, 69] on input "28th_August_Clusters_Sanity" at bounding box center [757, 59] width 165 height 23
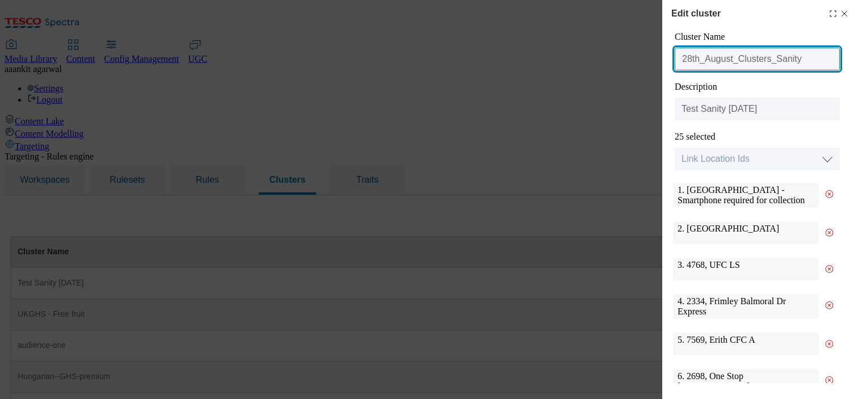
click at [744, 69] on input "28th_August_Clusters_Sanity" at bounding box center [757, 59] width 165 height 23
type input "28th_August_Clusters_Sanity"
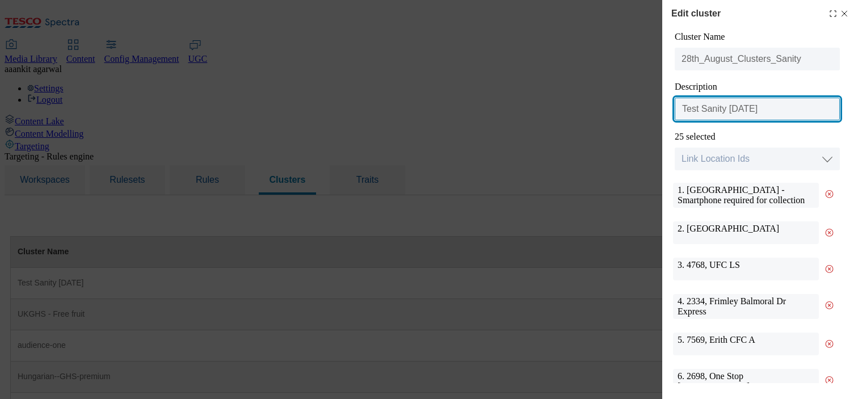
click at [735, 112] on input "Test Sanity [DATE]" at bounding box center [757, 109] width 165 height 23
paste input "28th_August_Clusters_Sanity"
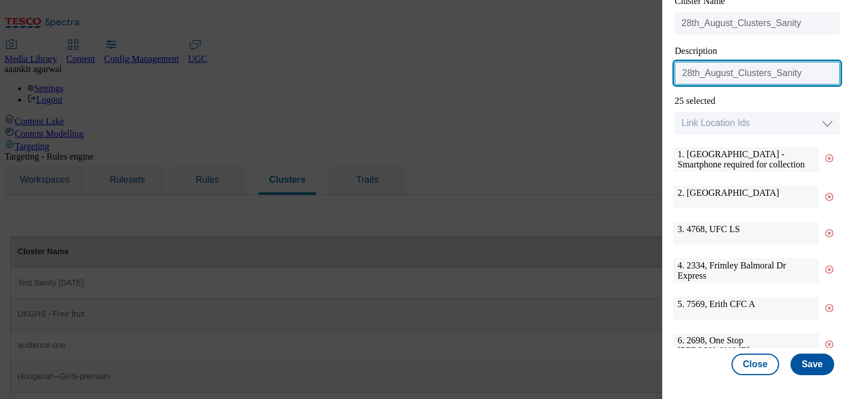
type input "28th_August_Clusters_Sanity"
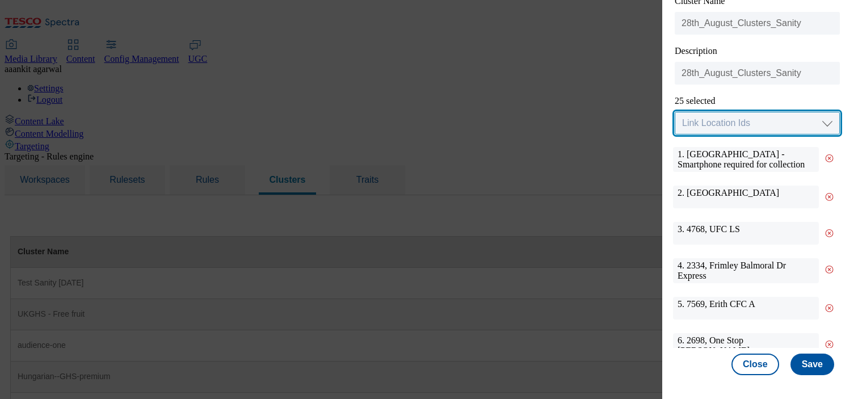
click at [735, 112] on select "Link Location Ids Choose location from table Add Bulk Location UUIDs" at bounding box center [757, 123] width 165 height 23
select select "locationtable"
click at [675, 112] on select "Link Location Ids Choose location from table Add Bulk Location UUIDs" at bounding box center [757, 123] width 165 height 23
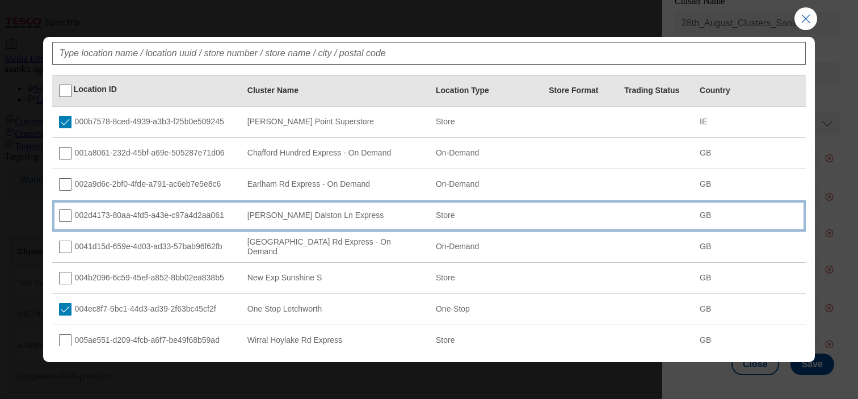
scroll to position [0, 0]
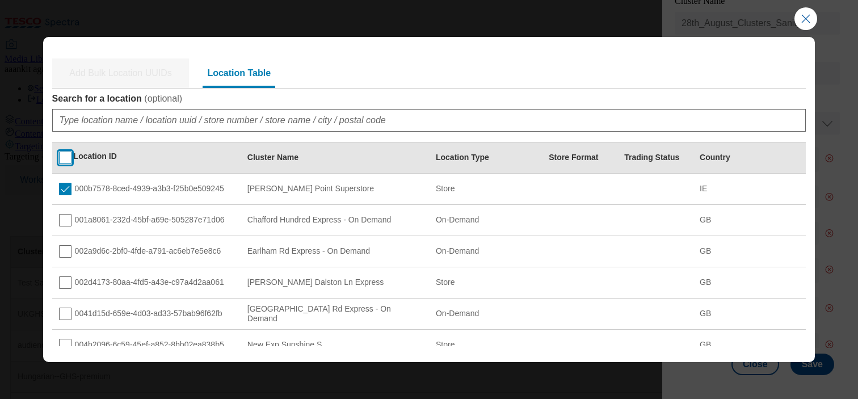
click at [67, 156] on input "Modal" at bounding box center [65, 158] width 12 height 12
checkbox input "true"
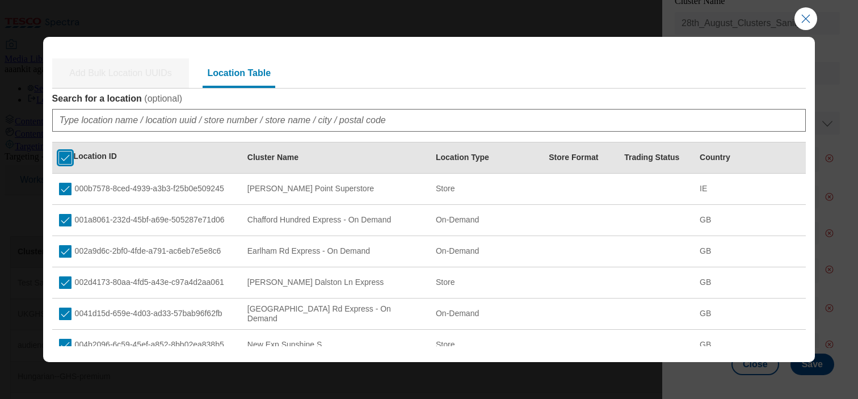
checkbox input "true"
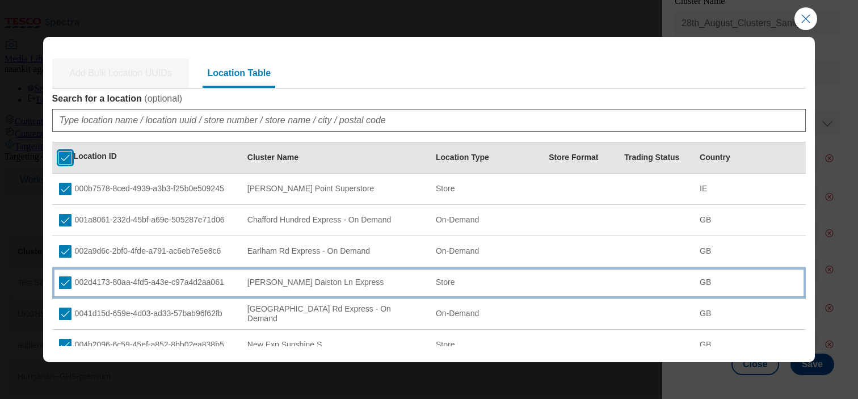
scroll to position [212, 0]
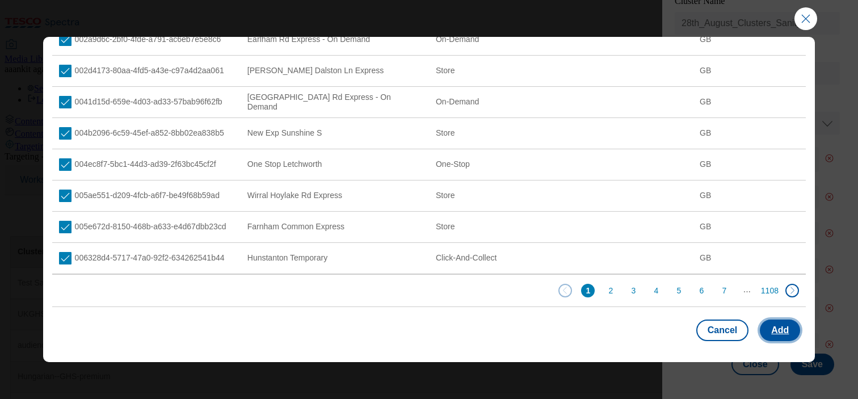
click at [790, 232] on button "Add" at bounding box center [780, 331] width 40 height 22
select select "Modal"
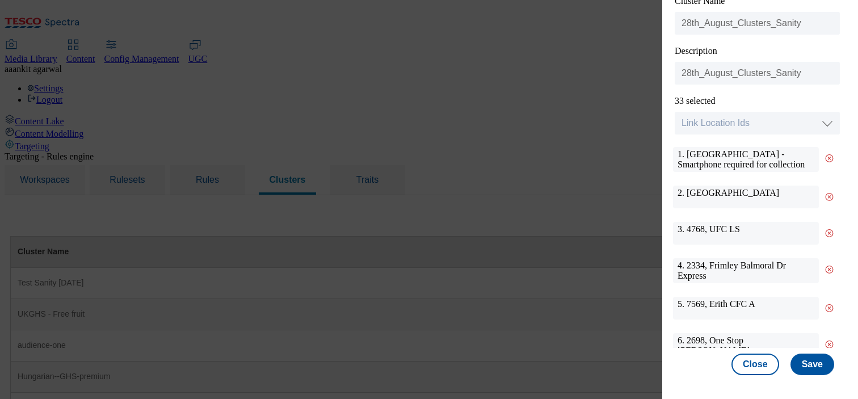
scroll to position [0, 0]
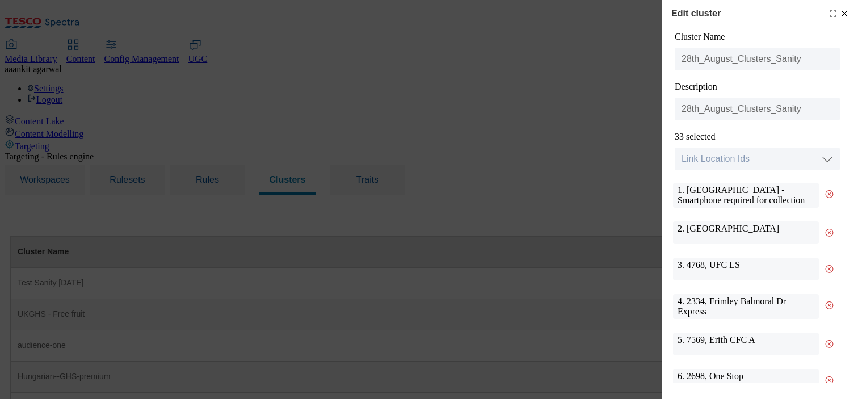
click at [834, 15] on icon "Modal" at bounding box center [833, 13] width 9 height 9
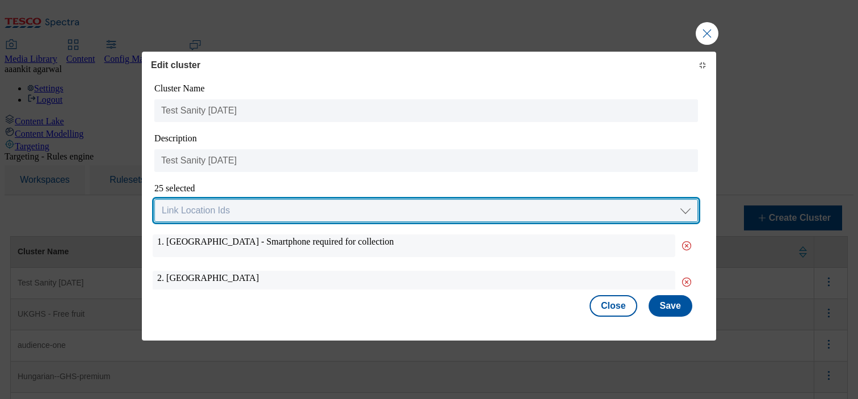
click at [393, 212] on select "Link Location Ids Choose location from table Add Bulk Location UUIDs" at bounding box center [426, 210] width 544 height 23
select select "input_uuid"
click at [154, 199] on select "Link Location Ids Choose location from table Add Bulk Location UUIDs" at bounding box center [426, 210] width 544 height 23
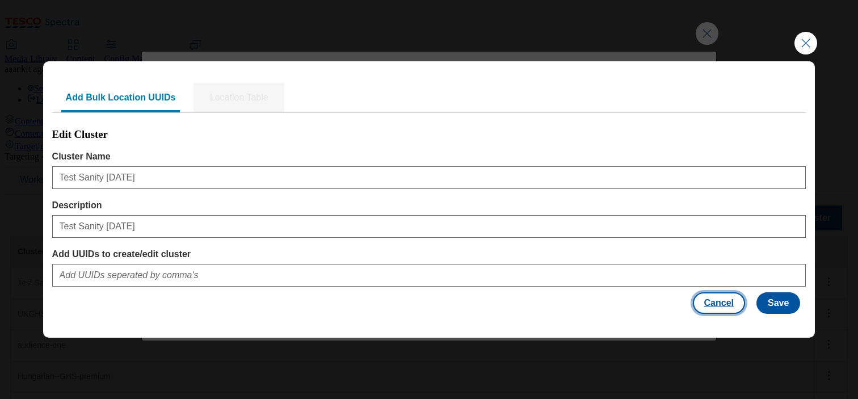
click at [714, 232] on button "Cancel" at bounding box center [719, 303] width 52 height 22
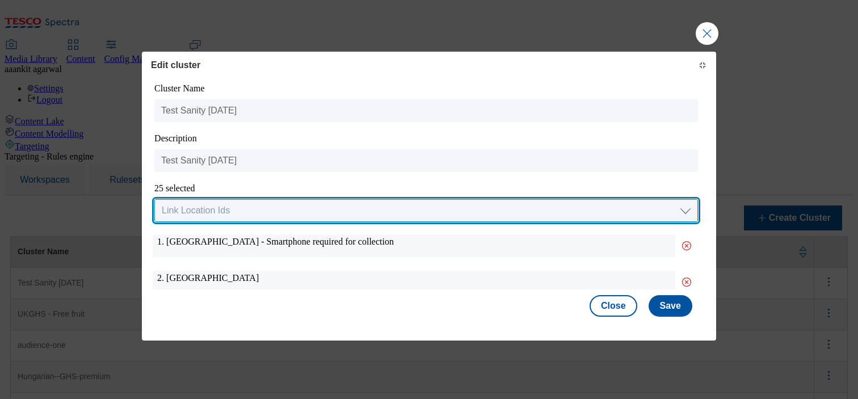
click at [423, 208] on select "Link Location Ids Choose location from table Add Bulk Location UUIDs" at bounding box center [426, 210] width 544 height 23
select select "locationtable"
click at [154, 199] on select "Link Location Ids Choose location from table Add Bulk Location UUIDs" at bounding box center [426, 210] width 544 height 23
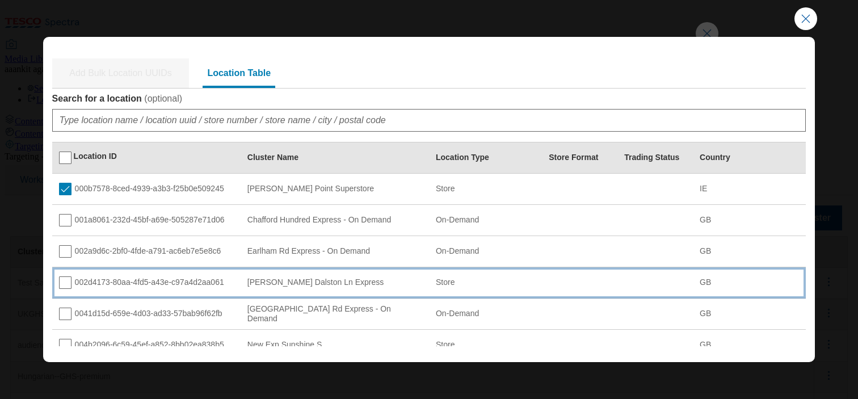
scroll to position [212, 0]
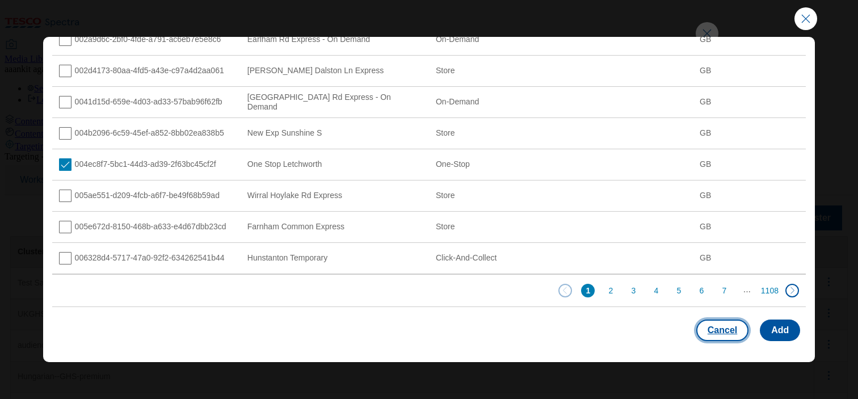
click at [706, 232] on button "Cancel" at bounding box center [723, 331] width 52 height 22
select select "Modal"
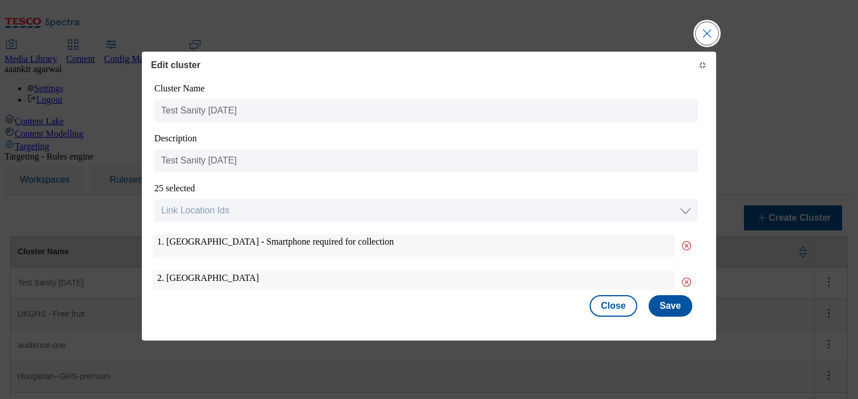
click at [698, 36] on button "Close Modal" at bounding box center [707, 33] width 23 height 23
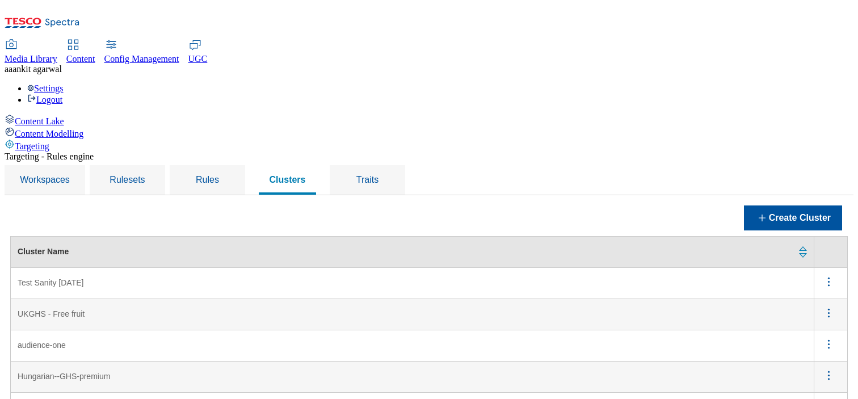
click at [830, 232] on icon "menus" at bounding box center [829, 282] width 14 height 14
click at [806, 232] on button "Edit" at bounding box center [822, 297] width 51 height 18
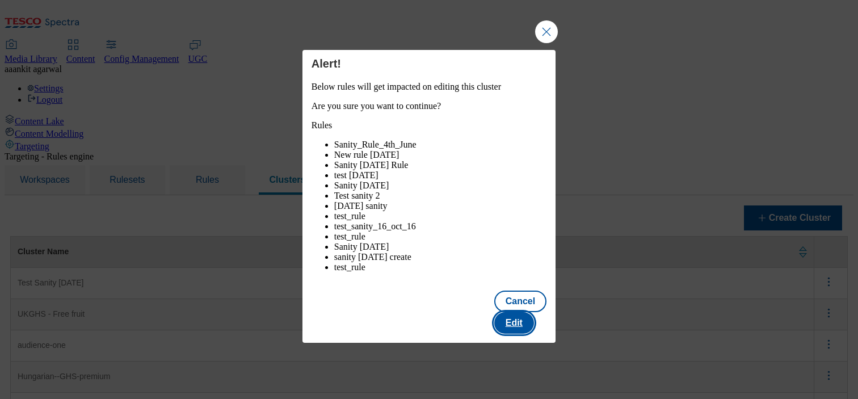
click at [525, 232] on button "Edit" at bounding box center [514, 323] width 40 height 22
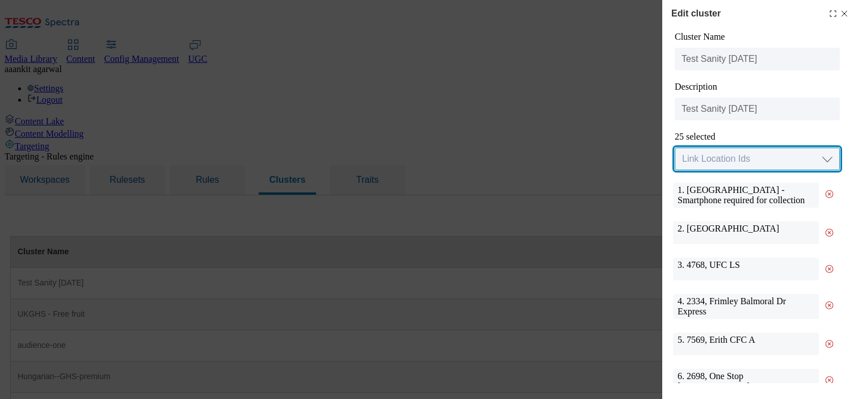
click at [778, 150] on select "Link Location Ids Choose location from table Add Bulk Location UUIDs" at bounding box center [757, 159] width 165 height 23
select select "locationtable"
click at [675, 148] on select "Link Location Ids Choose location from table Add Bulk Location UUIDs" at bounding box center [757, 159] width 165 height 23
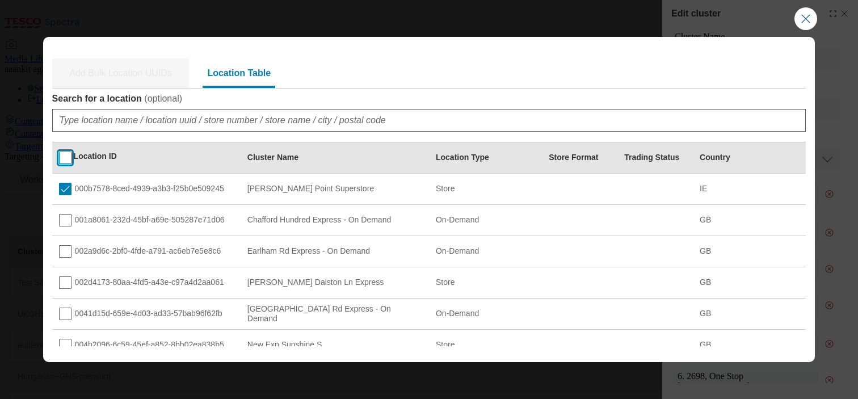
click at [62, 161] on input "Modal" at bounding box center [65, 158] width 12 height 12
checkbox input "true"
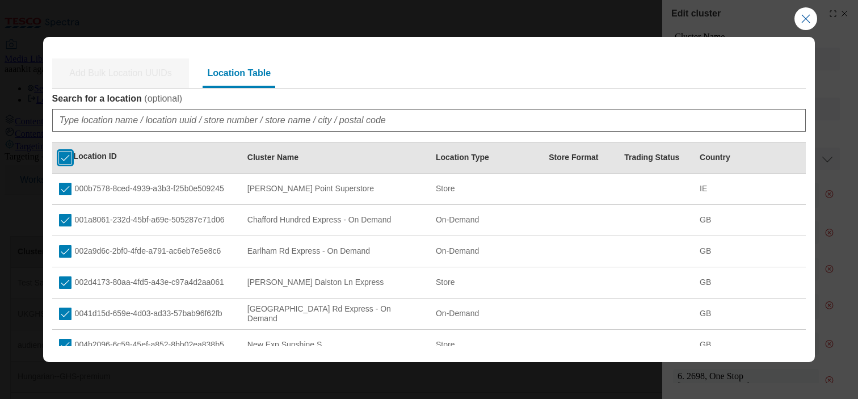
checkbox input "true"
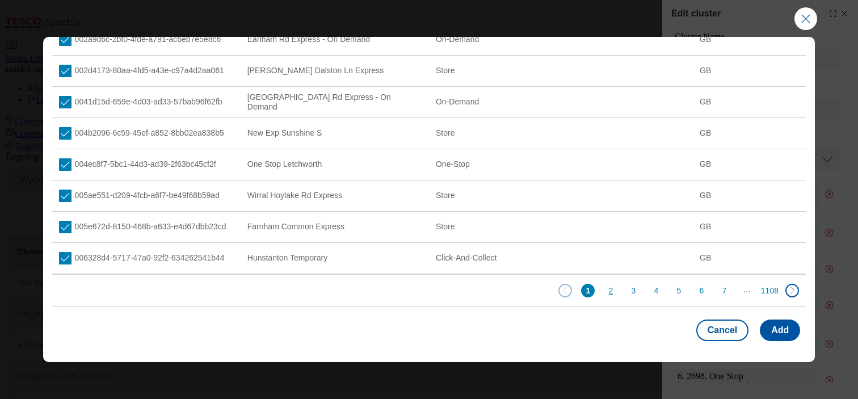
click at [613, 232] on button "2" at bounding box center [611, 291] width 14 height 14
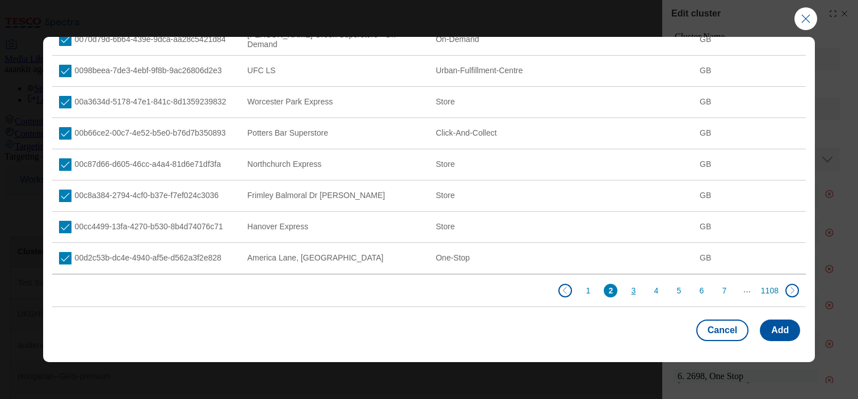
click at [630, 232] on button "3" at bounding box center [634, 291] width 14 height 14
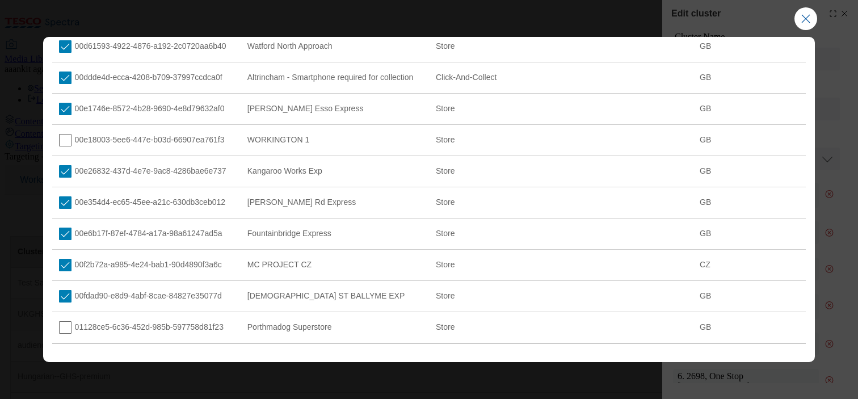
scroll to position [0, 0]
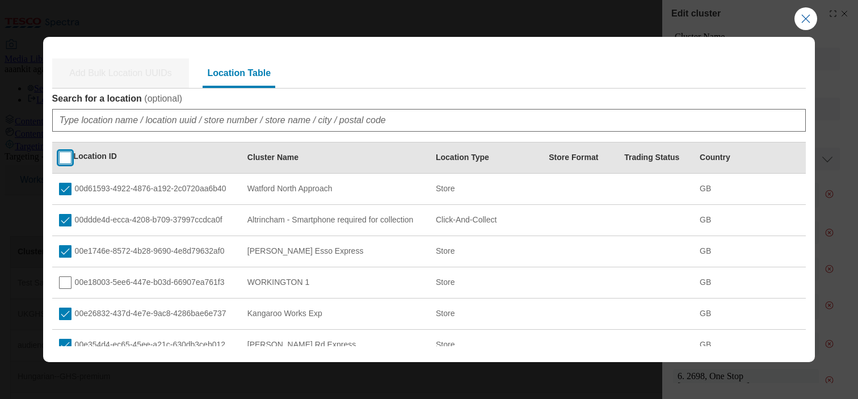
click at [70, 152] on input "Modal" at bounding box center [65, 158] width 12 height 12
checkbox input "true"
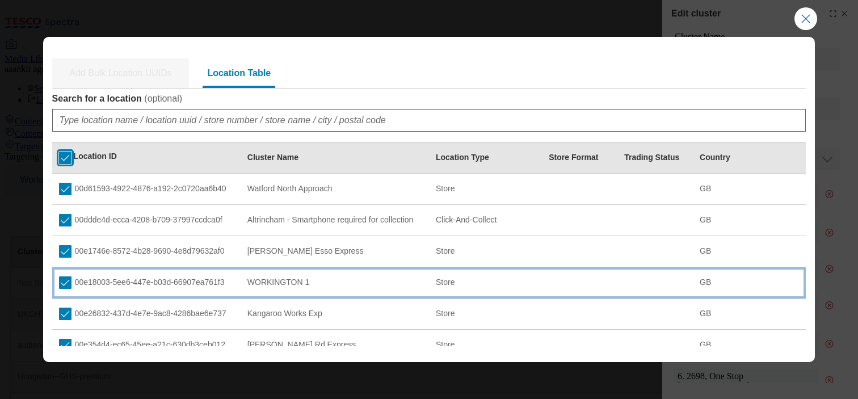
scroll to position [212, 0]
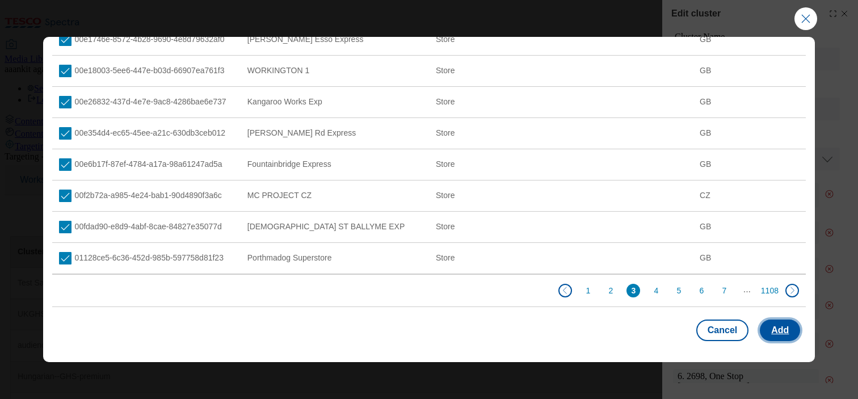
click at [789, 232] on button "Add" at bounding box center [780, 331] width 40 height 22
select select "Modal"
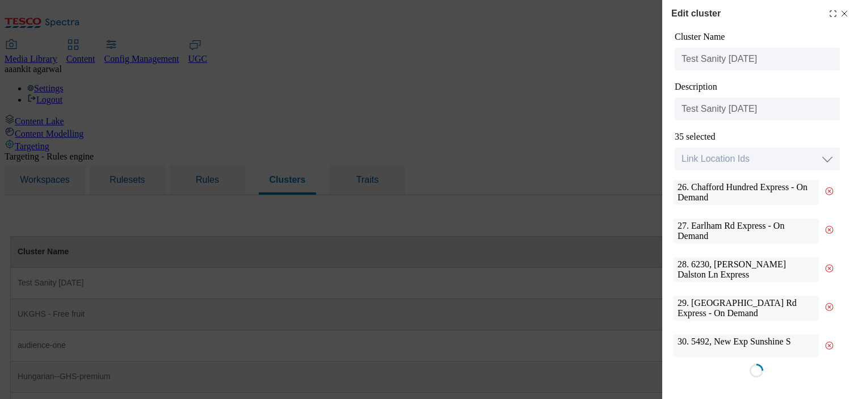
scroll to position [0, 0]
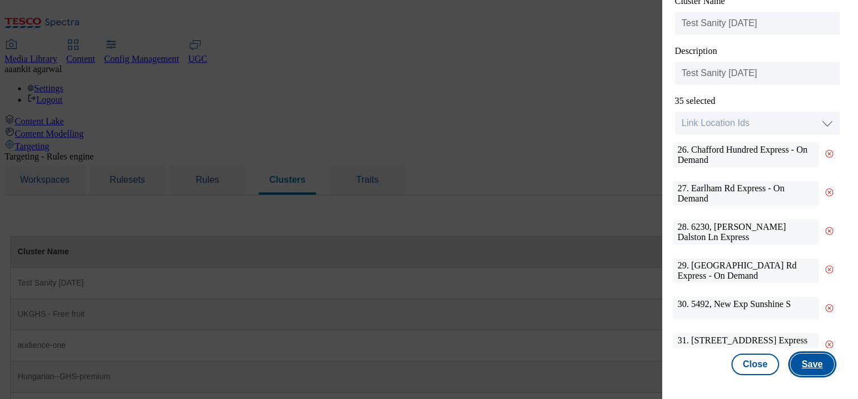
click at [814, 232] on button "Save" at bounding box center [813, 365] width 44 height 22
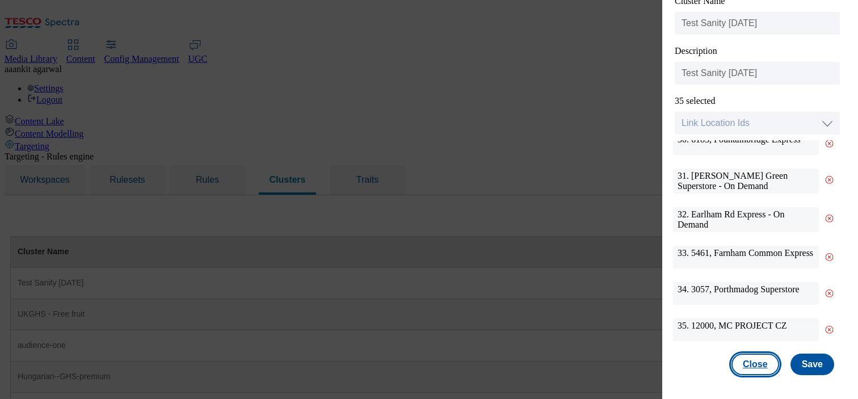
click at [766, 232] on button "Close" at bounding box center [756, 365] width 48 height 22
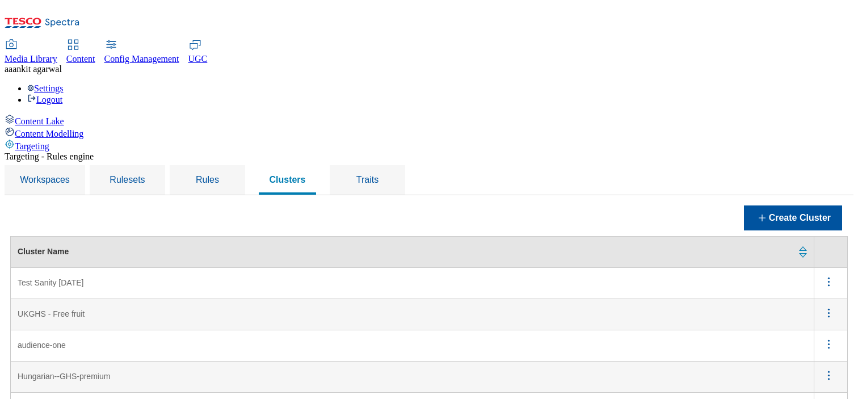
click at [834, 232] on icon "menus" at bounding box center [829, 282] width 14 height 14
click at [817, 232] on span "Edit" at bounding box center [813, 296] width 13 height 9
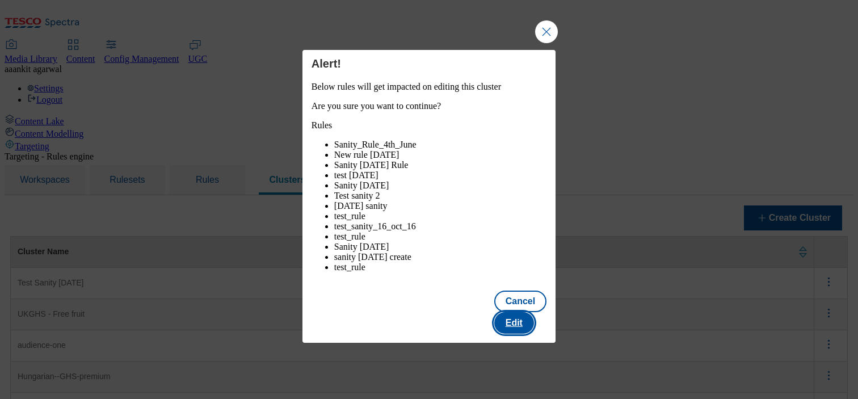
click at [530, 232] on button "Edit" at bounding box center [514, 323] width 40 height 22
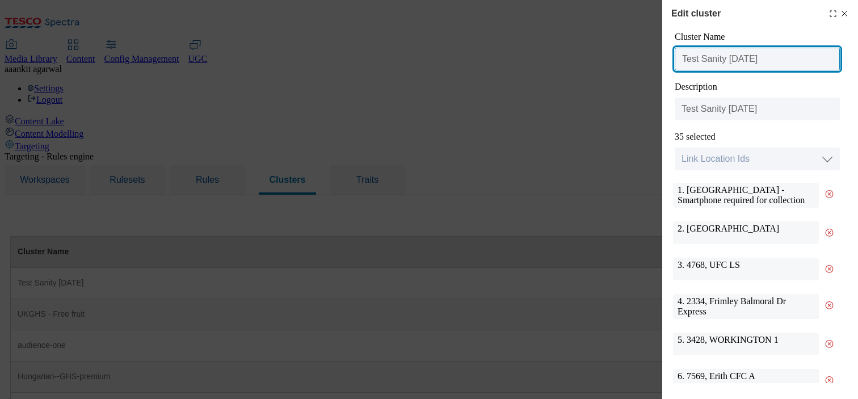
click at [738, 60] on input "Test Sanity 20th August" at bounding box center [757, 59] width 165 height 23
type input "Test Sanity 28th August"
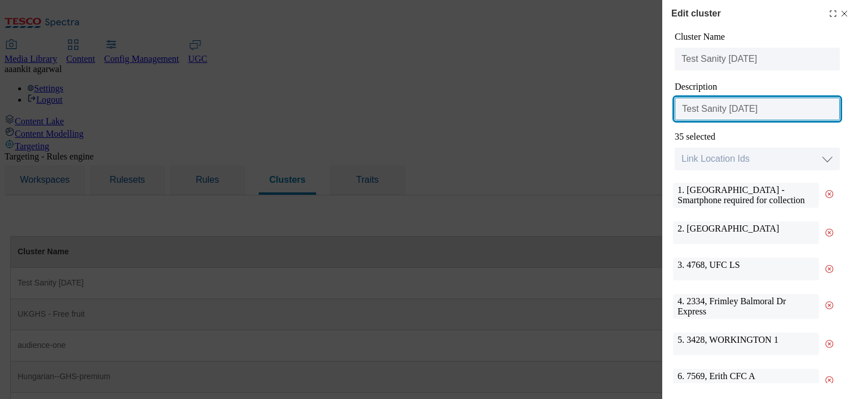
click at [738, 107] on input "Test Sanity 20th August" at bounding box center [757, 109] width 165 height 23
type input "Test Sanity 28th August"
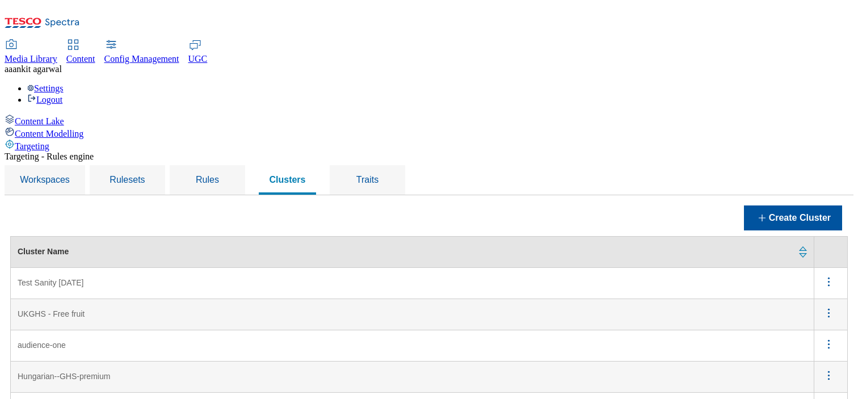
click at [828, 275] on icon "menus" at bounding box center [829, 282] width 14 height 14
click at [811, 292] on span "Edit" at bounding box center [813, 296] width 13 height 9
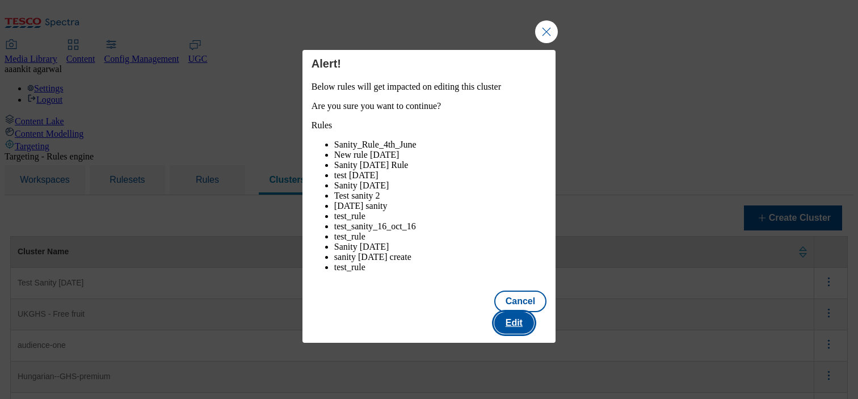
click at [534, 314] on button "Edit" at bounding box center [514, 323] width 40 height 22
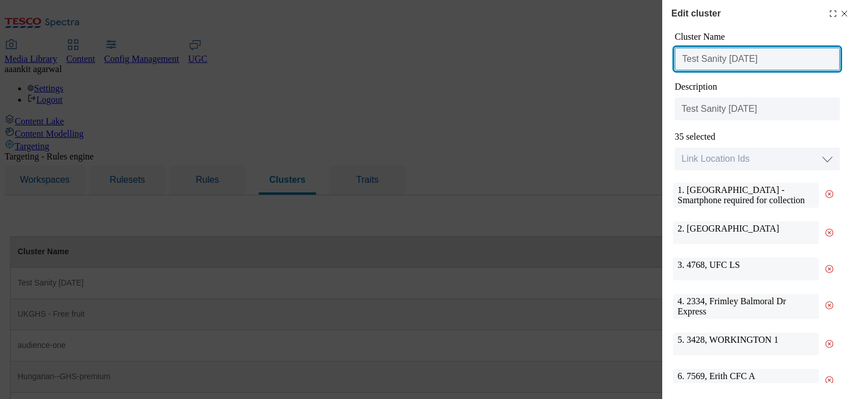
click at [732, 61] on input "Test Sanity [DATE]" at bounding box center [757, 59] width 165 height 23
click at [744, 60] on input "Clusters_Sanity_28th_August" at bounding box center [757, 59] width 165 height 23
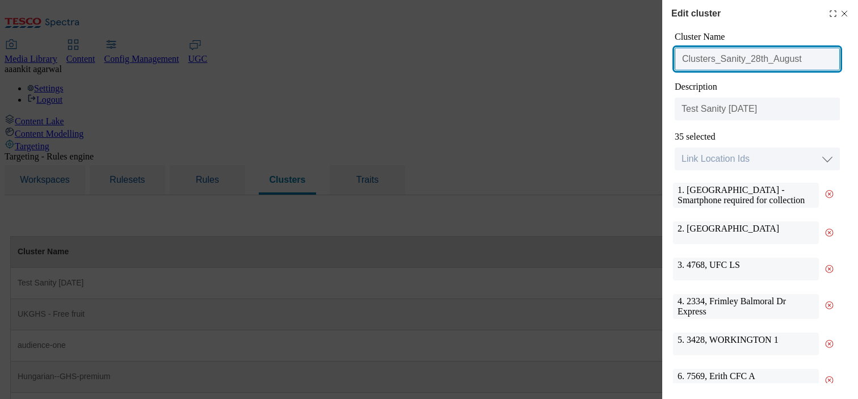
click at [744, 60] on input "Clusters_Sanity_28th_August" at bounding box center [757, 59] width 165 height 23
type input "Clusters_Sanity_28th_August"
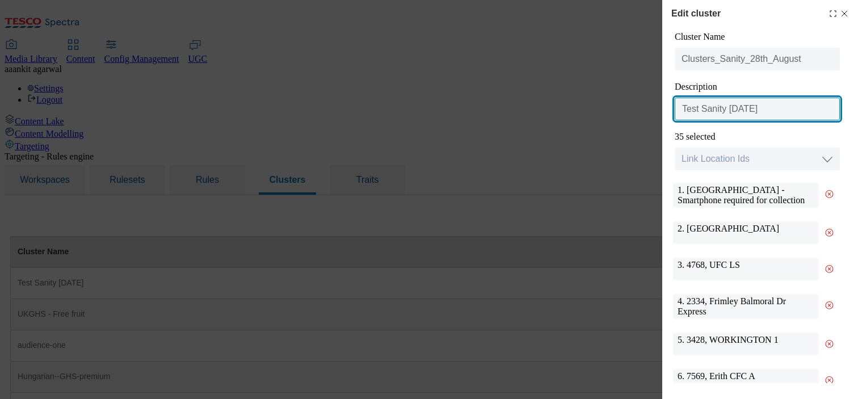
click at [756, 110] on input "Test Sanity [DATE]" at bounding box center [757, 109] width 165 height 23
paste input "Clusters_Sanity_28th_"
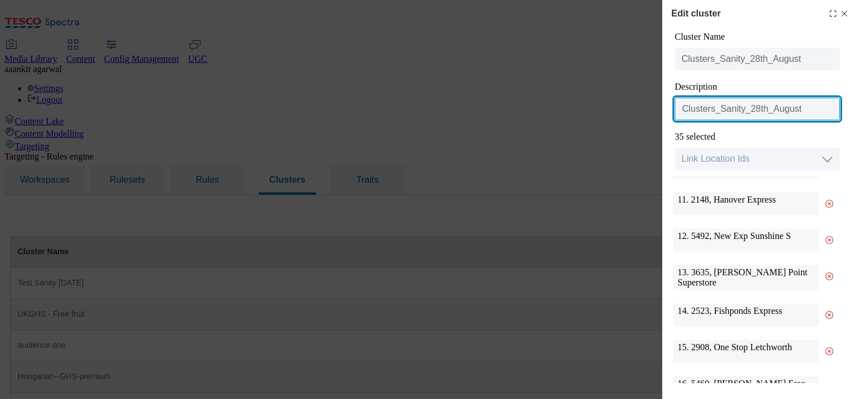
scroll to position [266, 0]
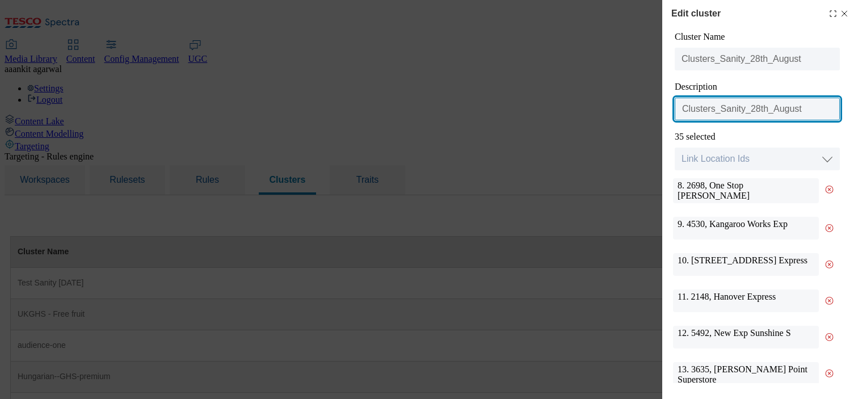
type input "Clusters_Sanity_28th_August"
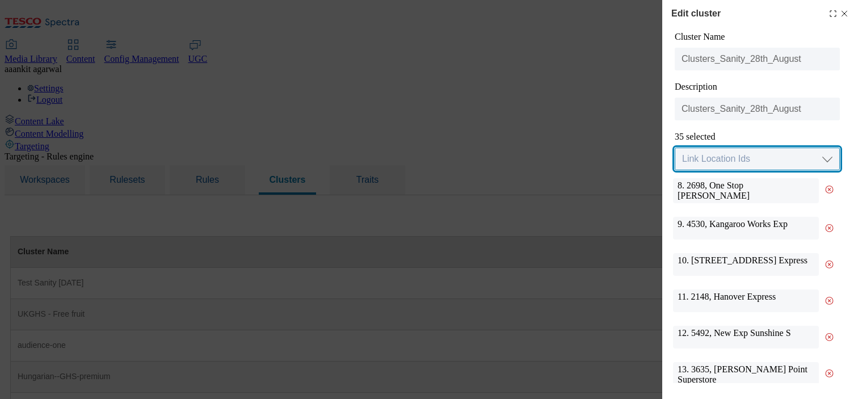
click at [764, 166] on select "Link Location Ids Choose location from table Add Bulk Location UUIDs" at bounding box center [757, 159] width 165 height 23
click at [675, 148] on select "Link Location Ids Choose location from table Add Bulk Location UUIDs" at bounding box center [757, 159] width 165 height 23
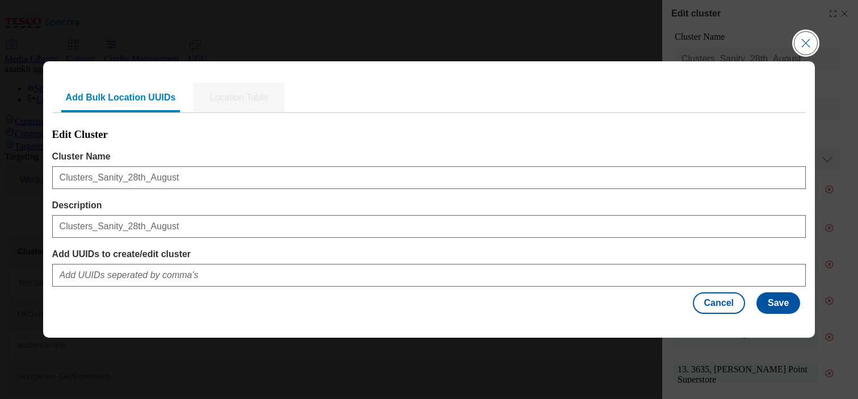
click at [811, 44] on button "Close Modal" at bounding box center [806, 43] width 23 height 23
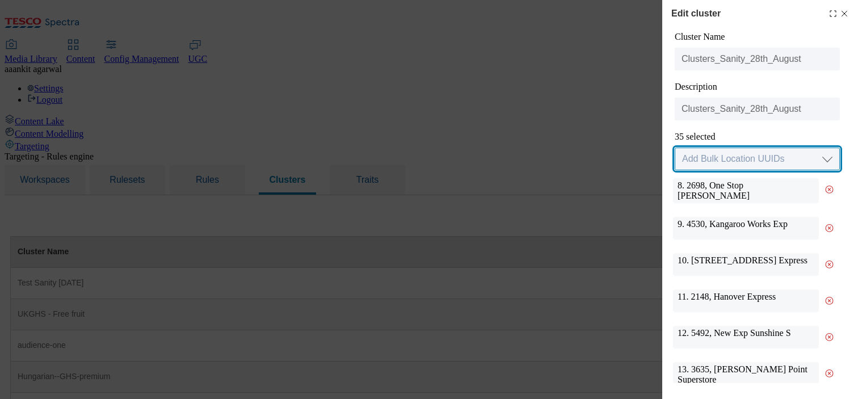
click at [790, 153] on select "Link Location Ids Choose location from table Add Bulk Location UUIDs" at bounding box center [757, 159] width 165 height 23
select select "locationtable"
click at [675, 148] on select "Link Location Ids Choose location from table Add Bulk Location UUIDs" at bounding box center [757, 159] width 165 height 23
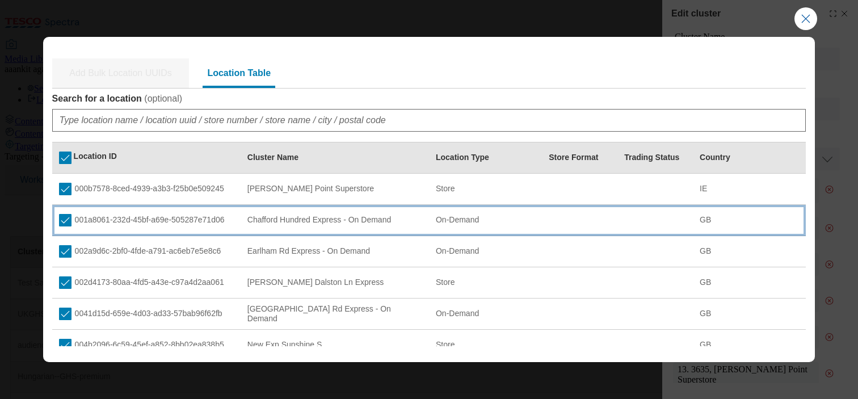
scroll to position [212, 0]
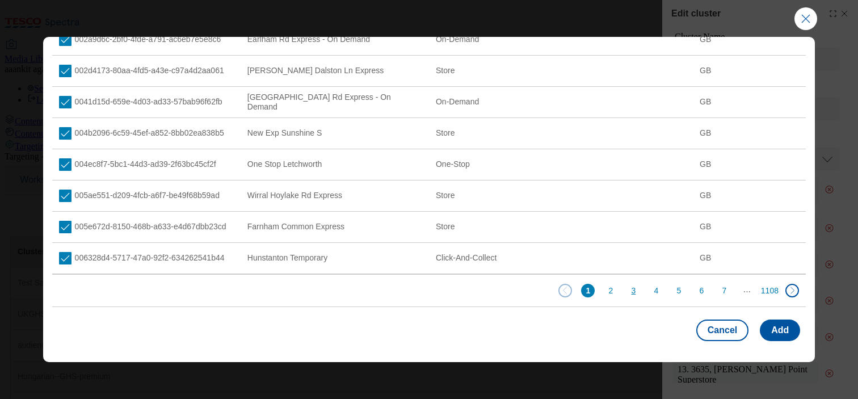
click at [636, 291] on button "3" at bounding box center [634, 291] width 14 height 14
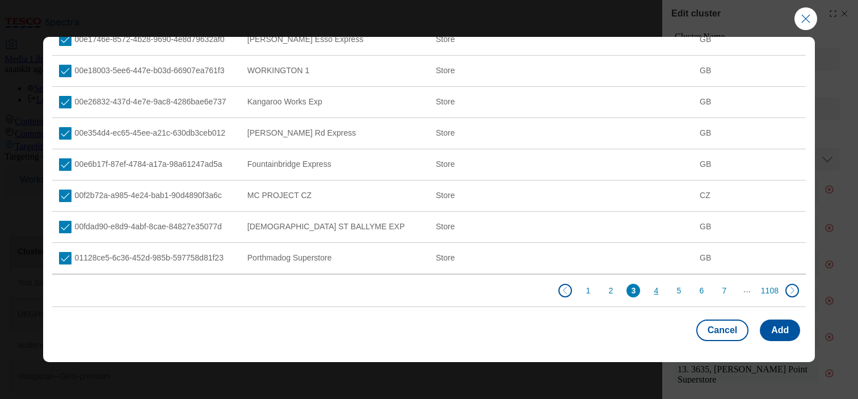
click at [656, 290] on button "4" at bounding box center [656, 291] width 14 height 14
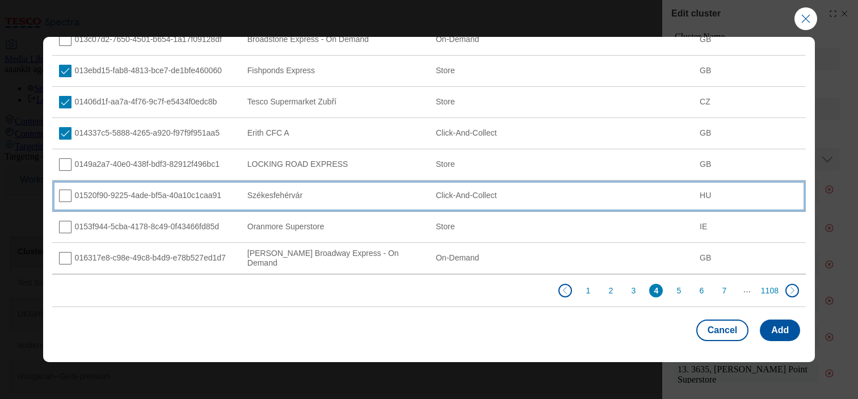
click at [228, 191] on div "01520f90-9225-4ade-bf5a-40a10c1caa91" at bounding box center [146, 196] width 175 height 12
click at [224, 194] on div "01520f90-9225-4ade-bf5a-40a10c1caa91" at bounding box center [146, 196] width 175 height 12
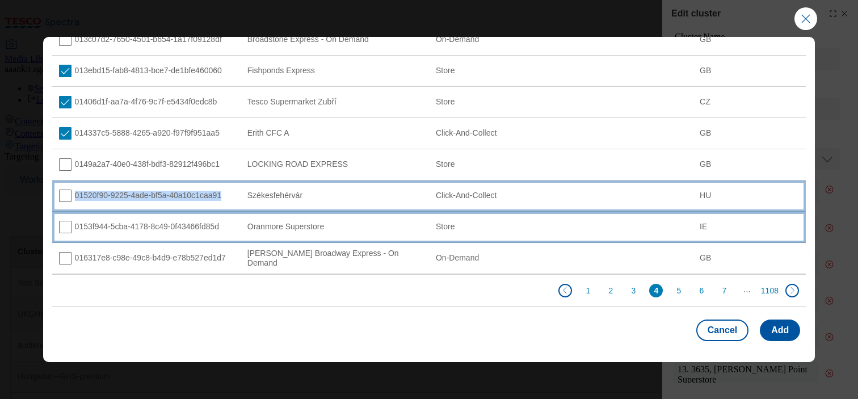
copy div "01520f90-9225-4ade-bf5a-40a10c1caa91"
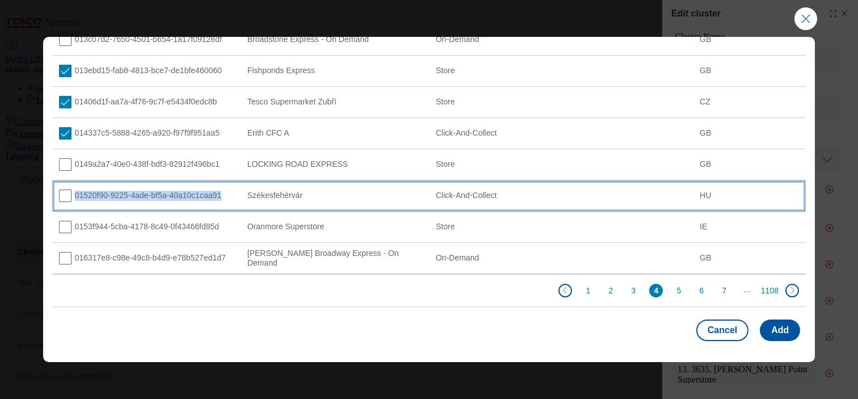
copy div "01520f90-9225-4ade-bf5a-40a10c1caa91"
click at [183, 192] on div "01520f90-9225-4ade-bf5a-40a10c1caa91" at bounding box center [146, 196] width 175 height 12
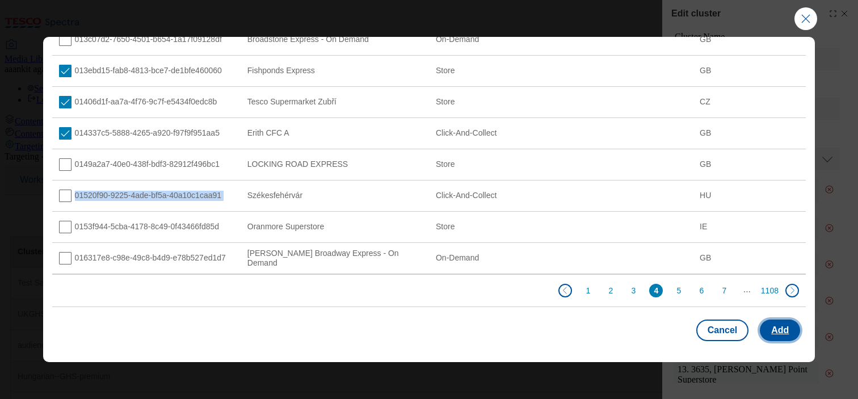
click at [777, 335] on button "Add" at bounding box center [780, 331] width 40 height 22
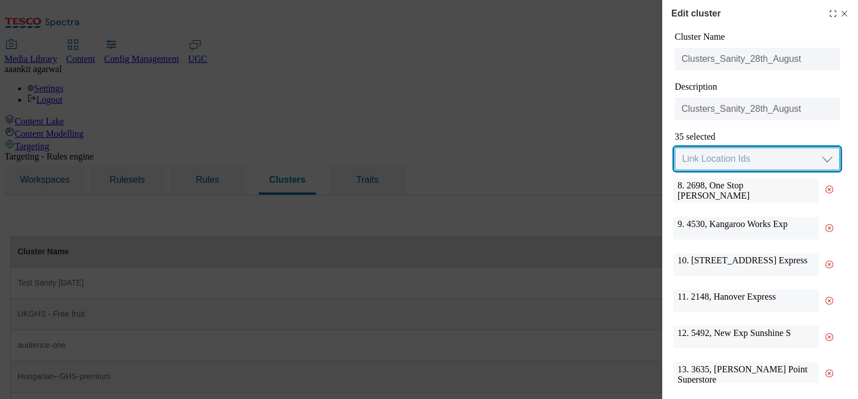
click at [747, 161] on select "Link Location Ids Choose location from table Add Bulk Location UUIDs" at bounding box center [757, 159] width 165 height 23
select select "locationtable"
click at [675, 148] on select "Link Location Ids Choose location from table Add Bulk Location UUIDs" at bounding box center [757, 159] width 165 height 23
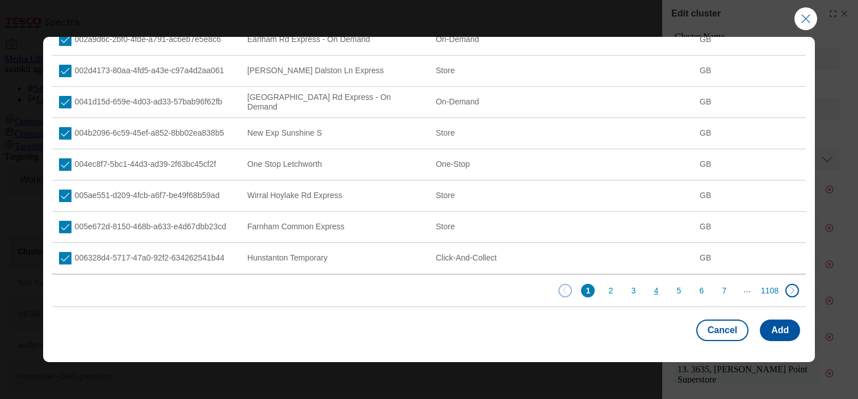
click at [651, 290] on button "4" at bounding box center [656, 291] width 14 height 14
checkbox input "false"
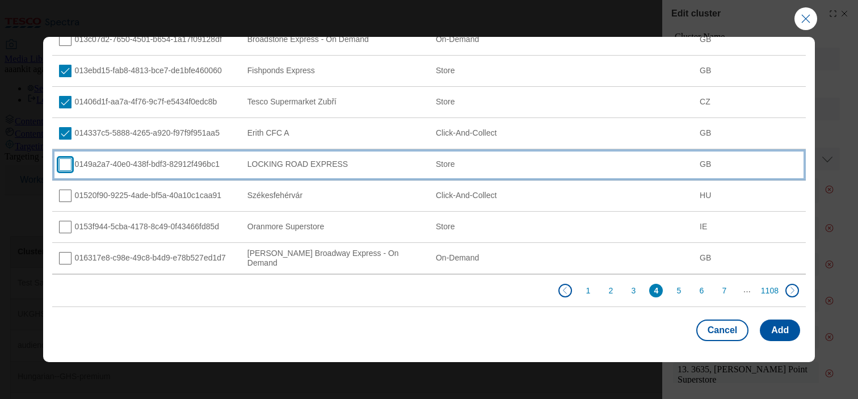
click at [66, 167] on input "Modal" at bounding box center [65, 164] width 12 height 12
checkbox input "true"
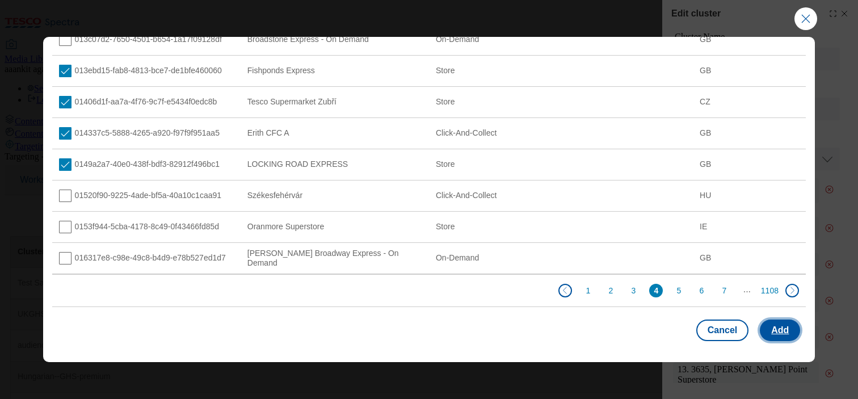
click at [790, 329] on button "Add" at bounding box center [780, 331] width 40 height 22
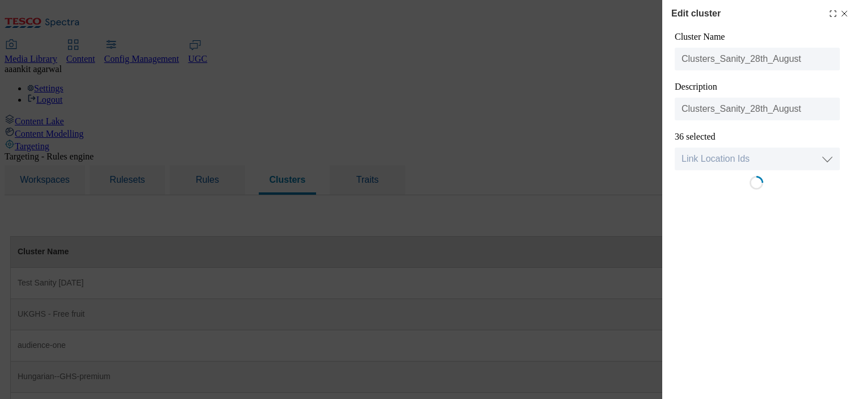
scroll to position [0, 0]
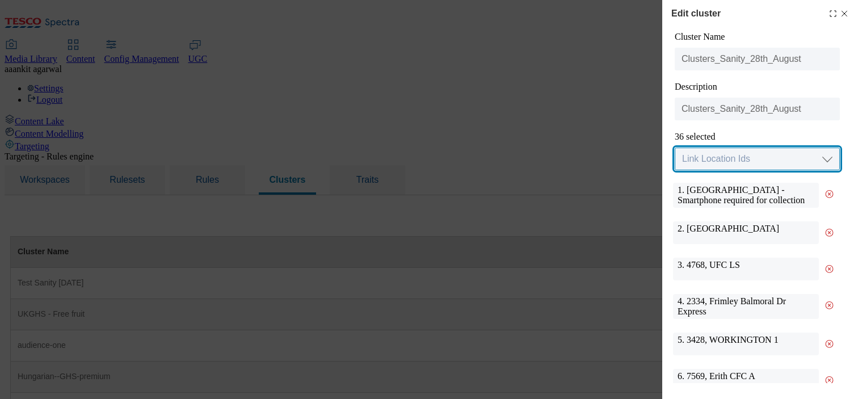
click at [777, 162] on select "Link Location Ids Choose location from table Add Bulk Location UUIDs" at bounding box center [757, 159] width 165 height 23
click at [675, 148] on select "Link Location Ids Choose location from table Add Bulk Location UUIDs" at bounding box center [757, 159] width 165 height 23
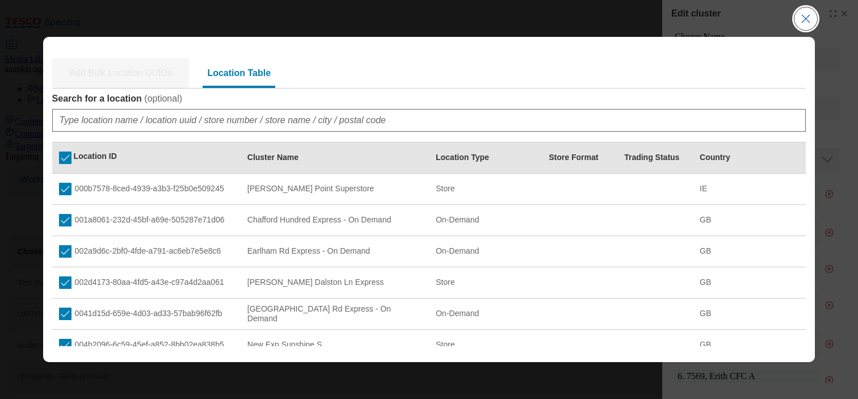
click at [798, 20] on button "Close Modal" at bounding box center [806, 18] width 23 height 23
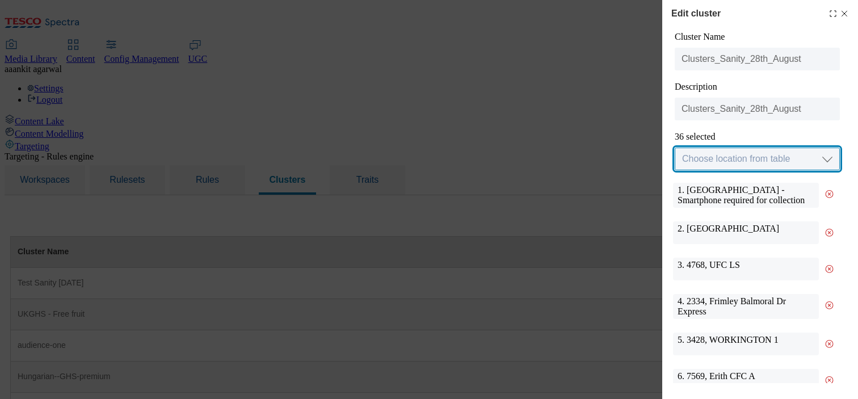
click at [707, 152] on select "Link Location Ids Choose location from table Add Bulk Location UUIDs" at bounding box center [757, 159] width 165 height 23
click at [743, 141] on div "36 selected" at bounding box center [757, 137] width 165 height 10
click at [743, 146] on div "Cluster Name Clusters_Sanity_28th_August Description Clusters_Sanity_28th_Augus…" at bounding box center [756, 101] width 167 height 139
click at [746, 153] on select "Link Location Ids Choose location from table Add Bulk Location UUIDs" at bounding box center [757, 159] width 165 height 23
click at [675, 148] on select "Link Location Ids Choose location from table Add Bulk Location UUIDs" at bounding box center [757, 159] width 165 height 23
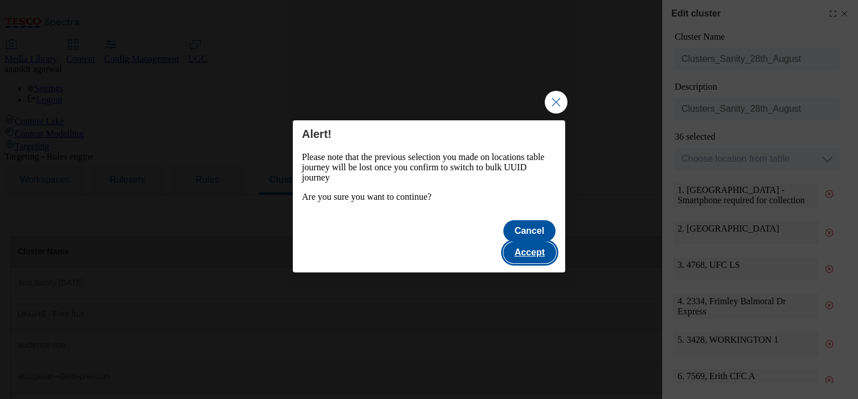
click at [514, 242] on button "Accept" at bounding box center [530, 253] width 53 height 22
select select "input_uuid"
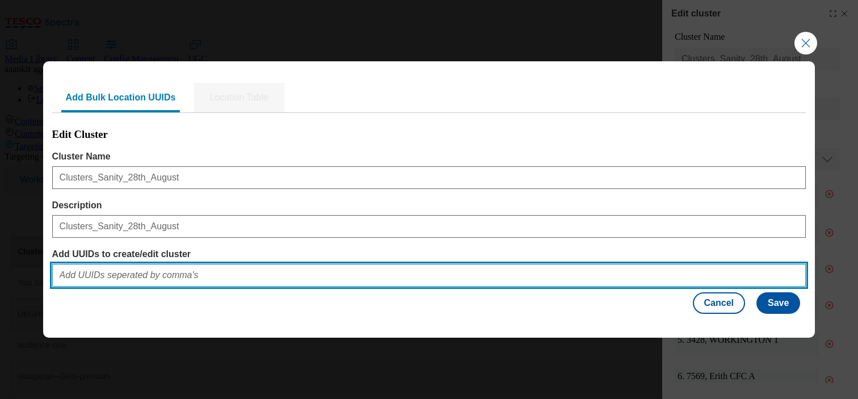
click at [177, 279] on input "Add UUIDs to create/edit cluster" at bounding box center [429, 275] width 754 height 23
paste input "01520f90-9225-4ade-bf5a-40a10c1caa91"
type input "01520f90-9225-4ade-bf5a-40a10c1caa91"
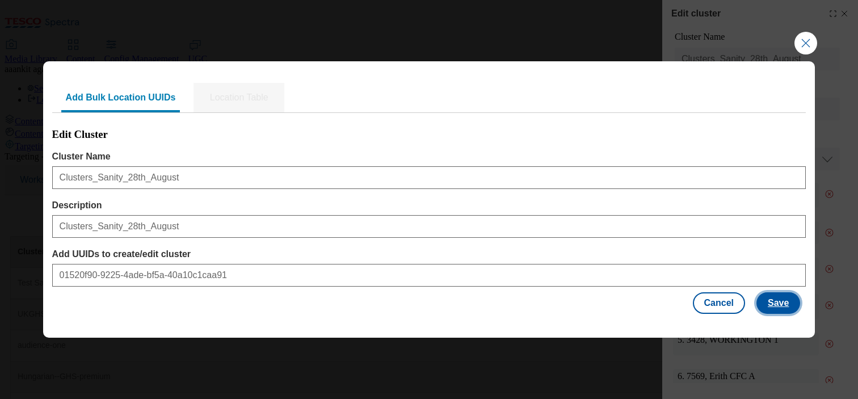
click at [767, 303] on button "Save" at bounding box center [779, 303] width 44 height 22
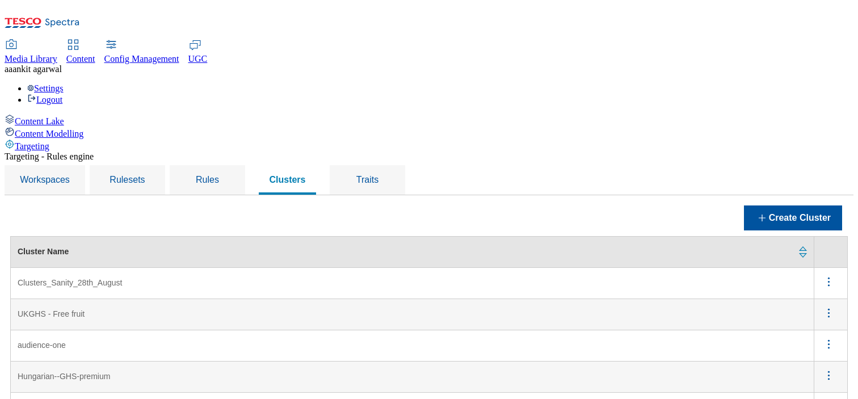
scroll to position [32, 0]
click at [833, 275] on icon "menus" at bounding box center [829, 282] width 14 height 14
click at [799, 288] on button "Edit" at bounding box center [822, 297] width 51 height 18
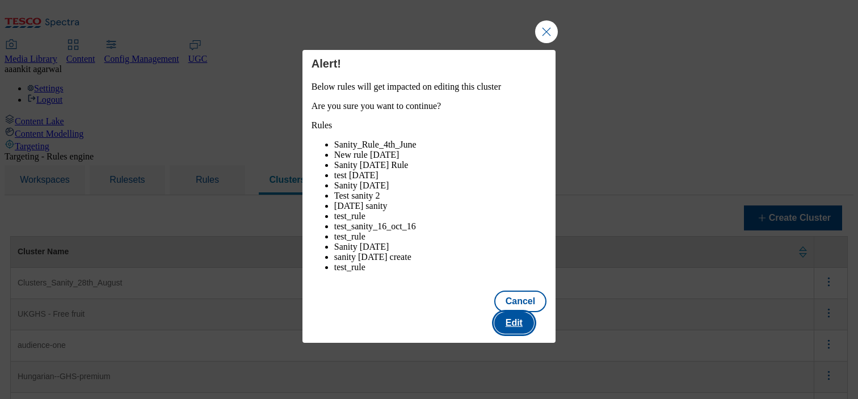
click at [534, 321] on button "Edit" at bounding box center [514, 323] width 40 height 22
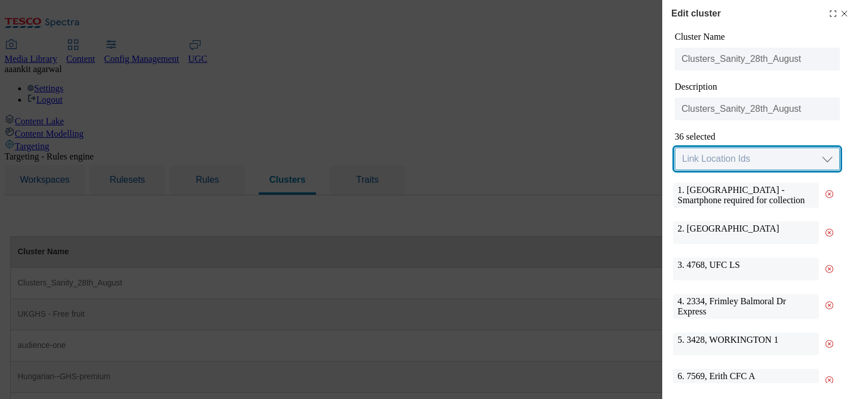
click at [782, 160] on select "Link Location Ids Choose location from table Add Bulk Location UUIDs" at bounding box center [757, 159] width 165 height 23
select select "locationtable"
click at [675, 148] on select "Link Location Ids Choose location from table Add Bulk Location UUIDs" at bounding box center [757, 159] width 165 height 23
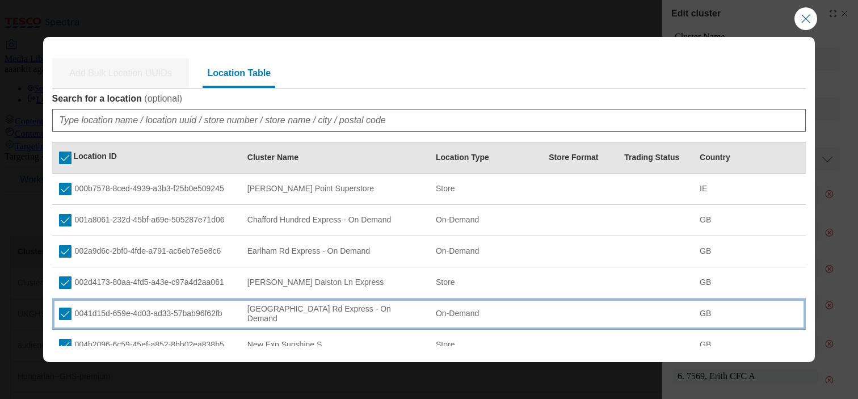
scroll to position [212, 0]
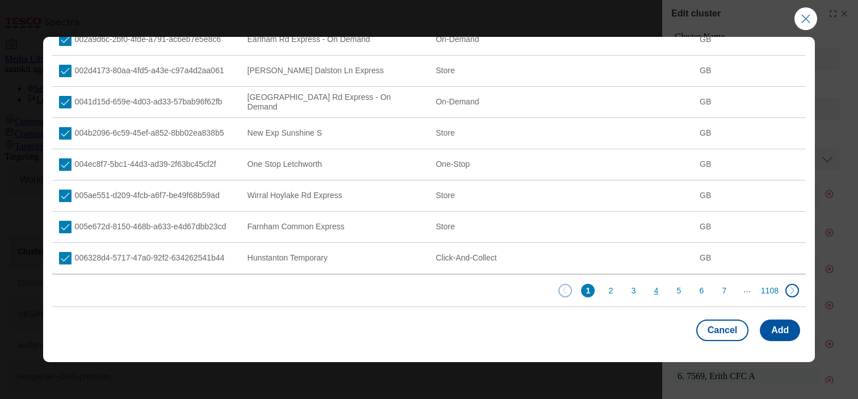
click at [650, 292] on button "4" at bounding box center [656, 291] width 14 height 14
checkbox input "false"
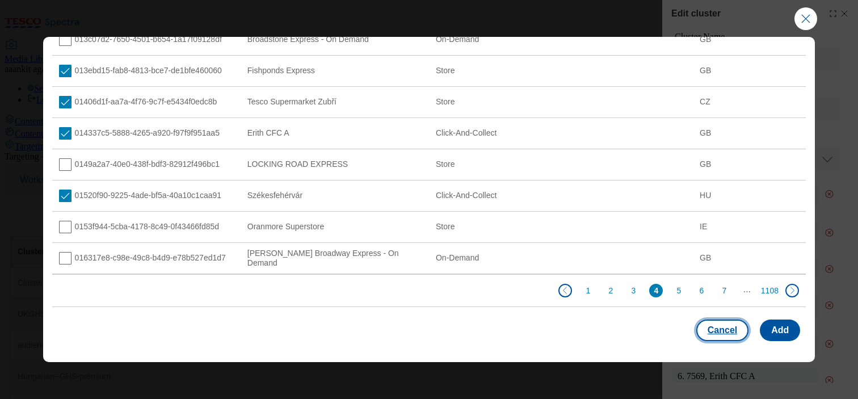
click at [739, 334] on button "Cancel" at bounding box center [723, 331] width 52 height 22
select select "Modal"
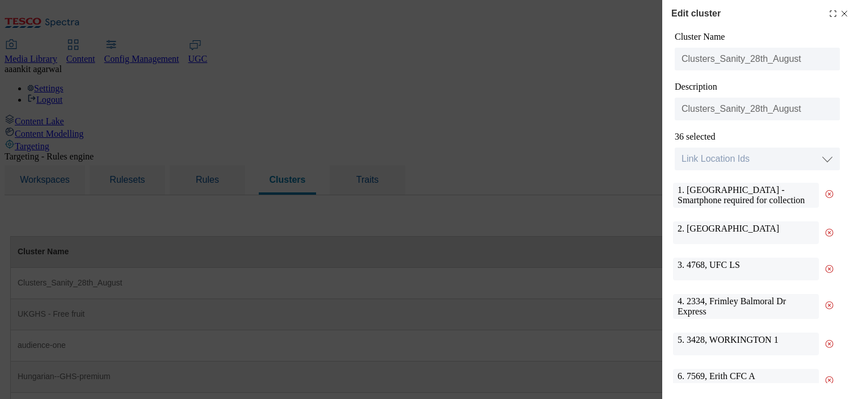
click at [831, 16] on polyline "Modal" at bounding box center [832, 16] width 2 height 2
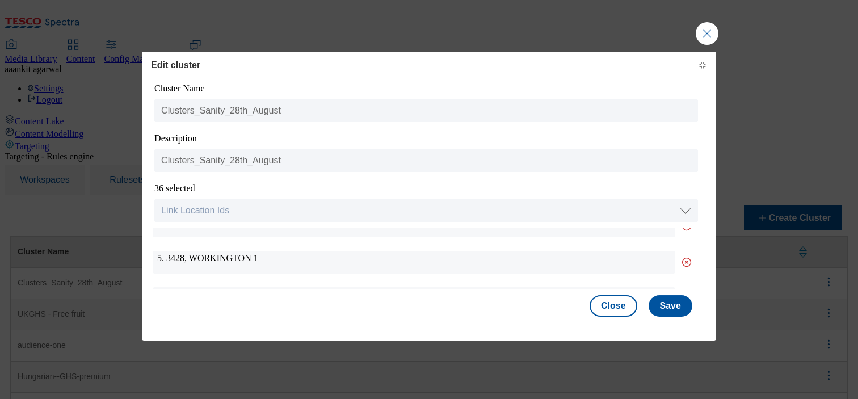
scroll to position [0, 0]
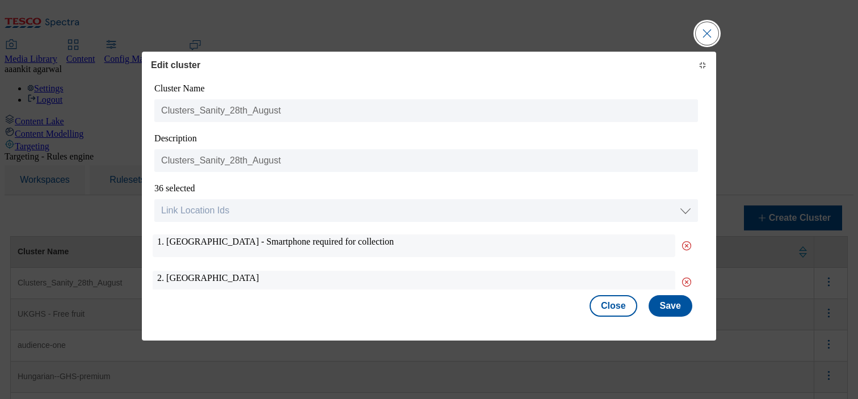
click at [707, 42] on button "Close Modal" at bounding box center [707, 33] width 23 height 23
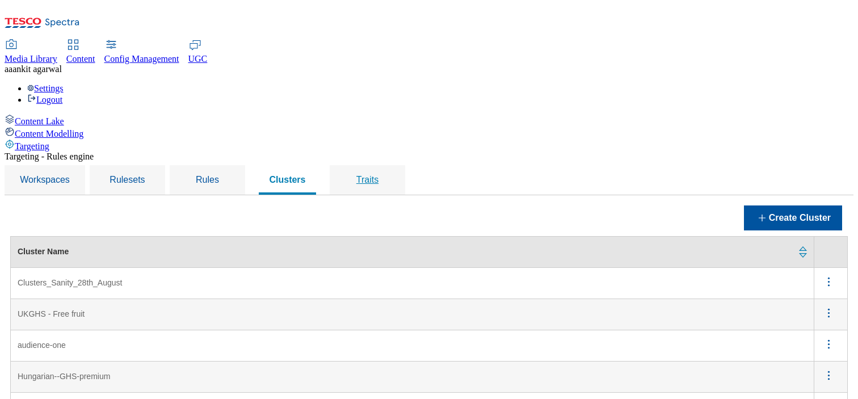
click at [392, 165] on div "Traits" at bounding box center [367, 180] width 48 height 30
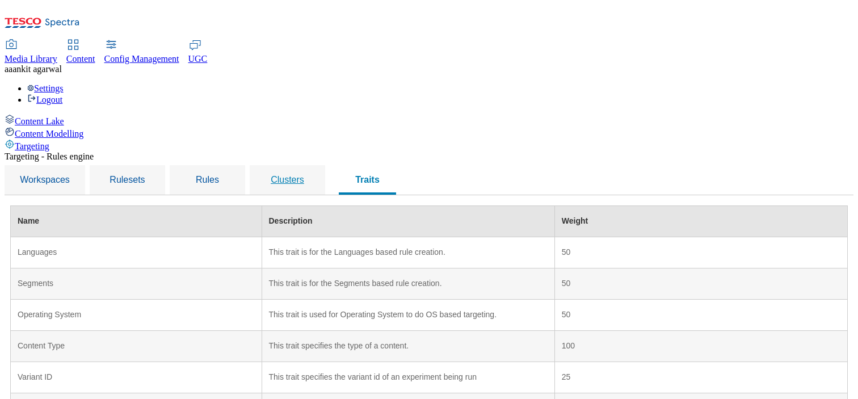
click at [304, 175] on span "Clusters" at bounding box center [287, 180] width 33 height 10
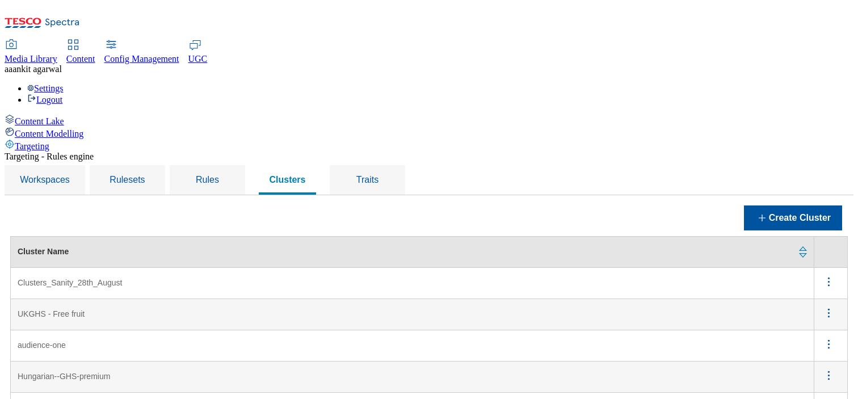
click at [69, 114] on div "Content Lake" at bounding box center [429, 120] width 849 height 12
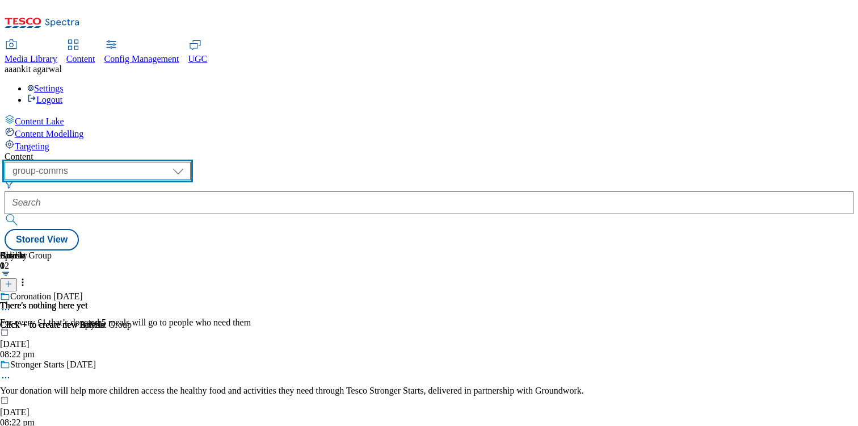
click at [191, 162] on select "dotcom-cz dotcom-hu dotcom-sk fnf-uk ghs-roi ghs-uk group-comms ighs-cz ighs-hu…" at bounding box center [98, 171] width 186 height 18
select select "flare-test"
click at [148, 162] on select "dotcom-cz dotcom-hu dotcom-sk fnf-uk ghs-roi ghs-uk group-comms ighs-cz ighs-hu…" at bounding box center [98, 171] width 186 height 18
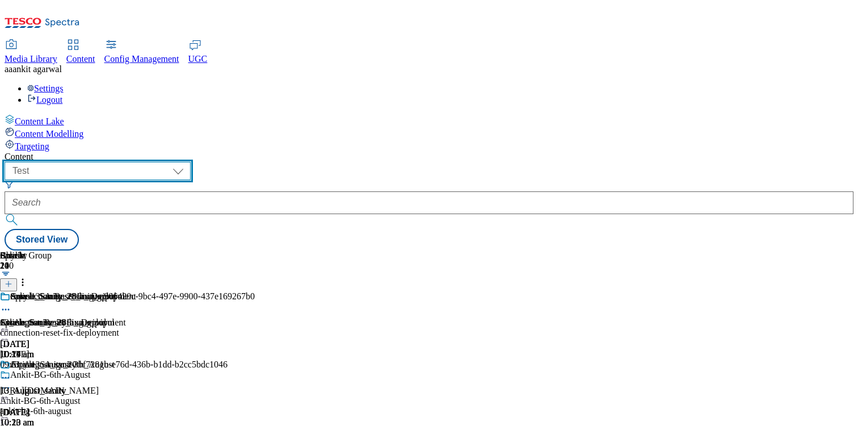
scroll to position [0, 149]
click at [12, 280] on icon at bounding box center [9, 284] width 8 height 8
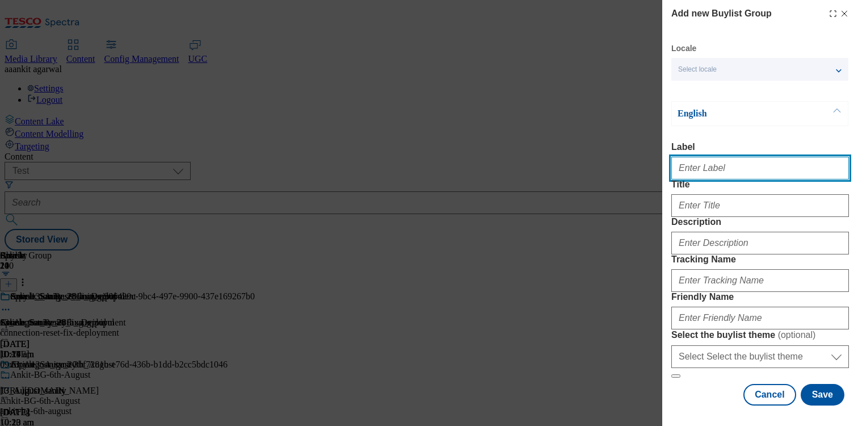
click at [727, 170] on input "Label" at bounding box center [761, 168] width 178 height 23
click at [722, 166] on input "Ankit_28th_August_BG" at bounding box center [761, 168] width 178 height 23
click at [705, 172] on input "ankit-28th-agust-bg" at bounding box center [761, 168] width 178 height 23
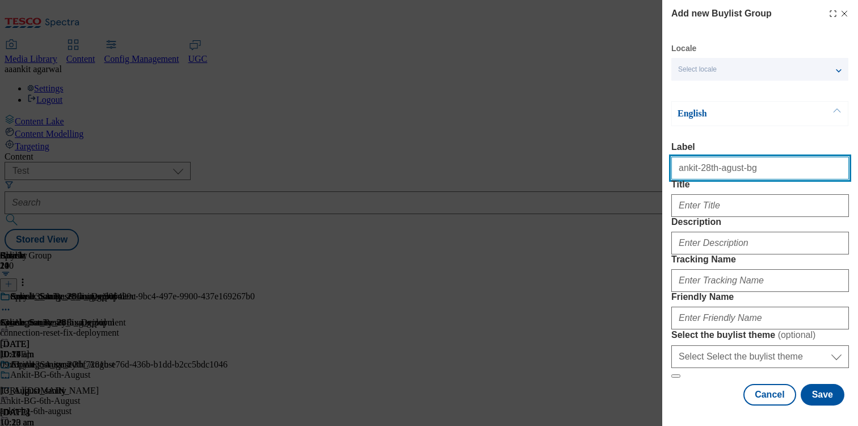
click at [705, 172] on input "ankit-28th-agust-bg" at bounding box center [761, 168] width 178 height 23
type input "ankit-28th-agust-bg"
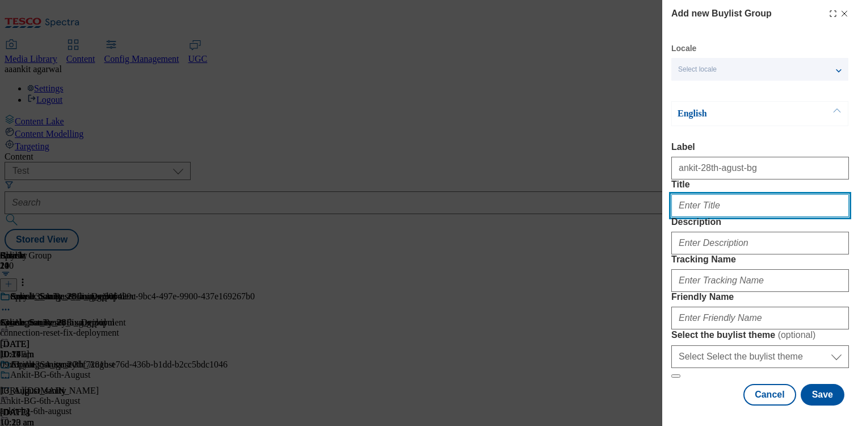
click at [702, 217] on input "Title" at bounding box center [761, 205] width 178 height 23
paste input "ankit-28th-agust-bg"
type input "ankit-28th-agust-bg"
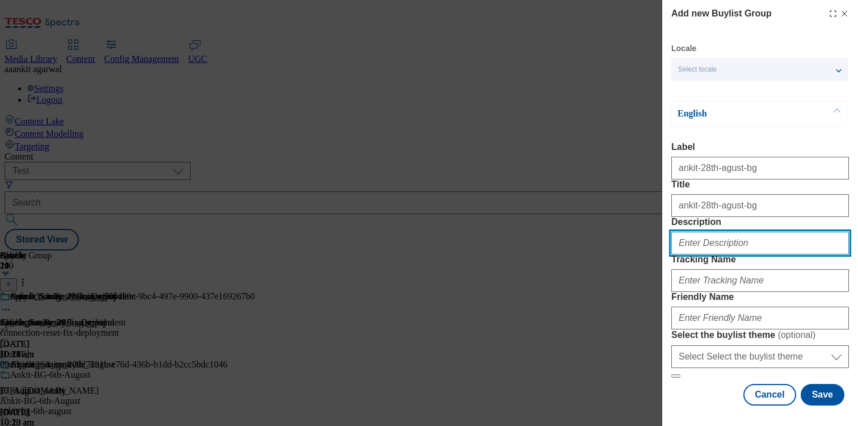
click at [702, 254] on input "Description" at bounding box center [761, 243] width 178 height 23
paste input "ankit-28th-agust-bg"
type input "ankit-28th-agust-bg"
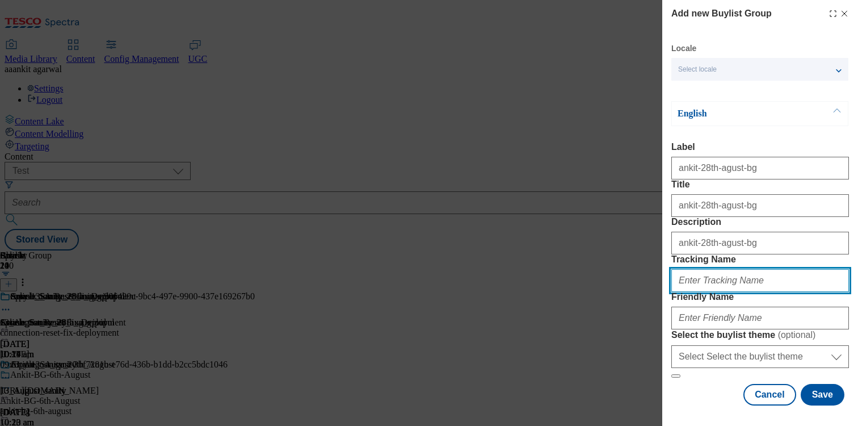
click at [711, 269] on input "Tracking Name" at bounding box center [761, 280] width 178 height 23
paste input "ankit-28th-agust-bg"
type input "ankit-28th-agust-bg"
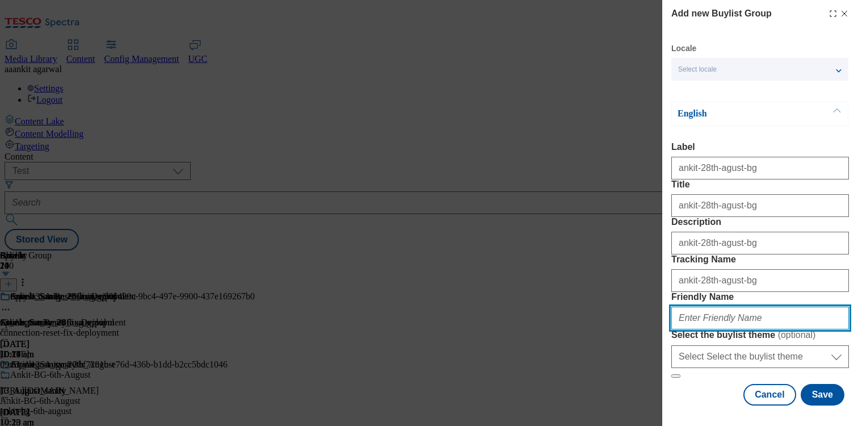
click at [706, 329] on input "Friendly Name" at bounding box center [761, 318] width 178 height 23
paste input "ankit-28th-agust-bg"
type input "ankit-28th-agust-bg"
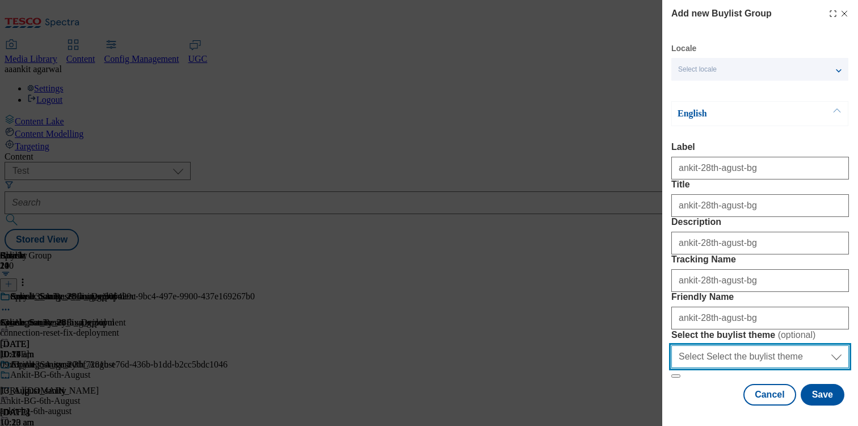
click at [714, 357] on select "Select Select the buylist theme default fandf" at bounding box center [761, 356] width 178 height 23
click at [672, 345] on select "Select Select the buylist theme default fandf" at bounding box center [761, 356] width 178 height 23
click at [706, 350] on select "Select Select the buylist theme default fandf" at bounding box center [761, 356] width 178 height 23
select select "default"
click at [672, 345] on select "Select Select the buylist theme default fandf" at bounding box center [761, 356] width 178 height 23
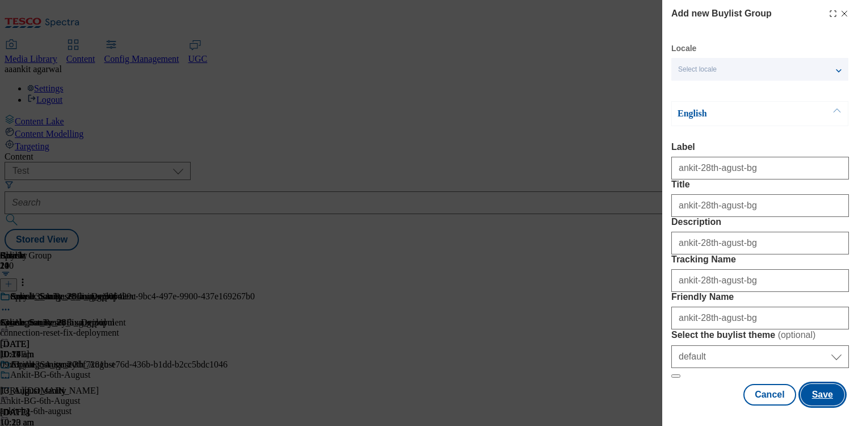
click at [819, 392] on button "Save" at bounding box center [823, 395] width 44 height 22
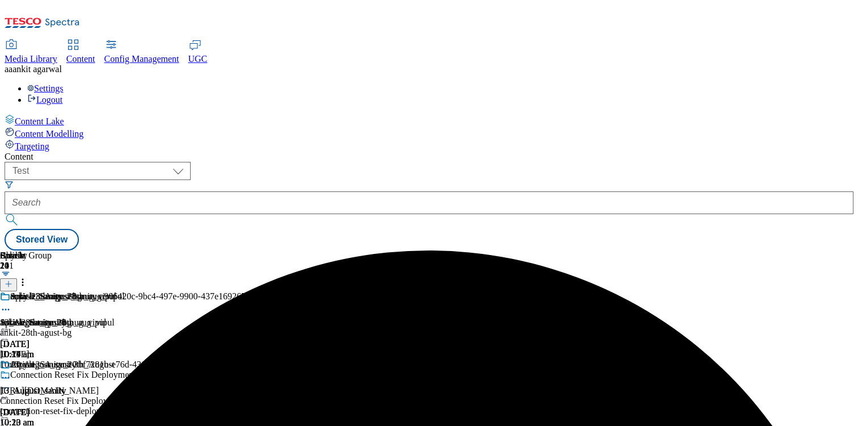
scroll to position [0, 149]
click at [267, 328] on div "ankit-28th-agust-bg" at bounding box center [133, 333] width 267 height 10
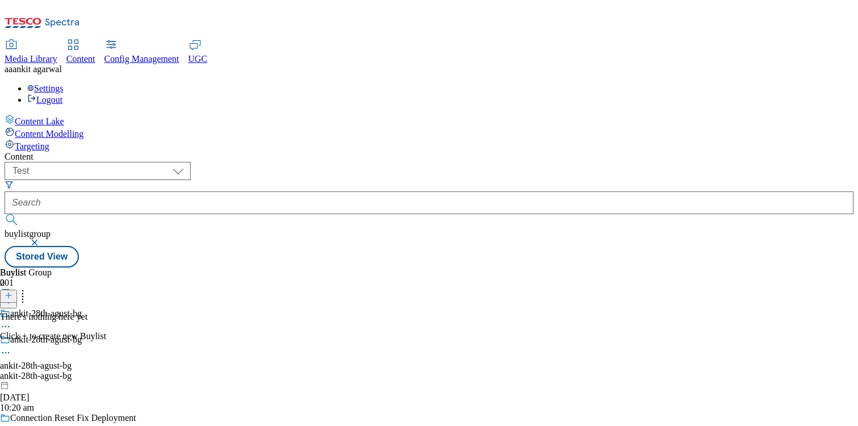
click at [17, 290] on button at bounding box center [8, 296] width 17 height 13
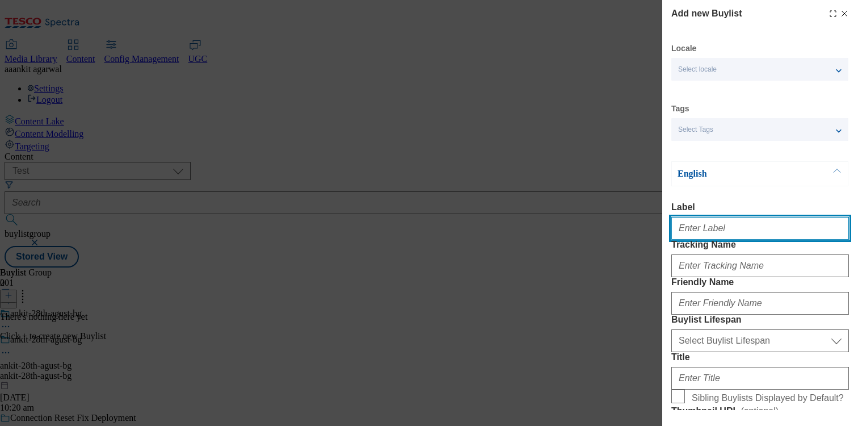
click at [702, 239] on input "Label" at bounding box center [761, 228] width 178 height 23
paste input "ankit-28th-agust-bg"
type input "ankit-28th-[PERSON_NAME]"
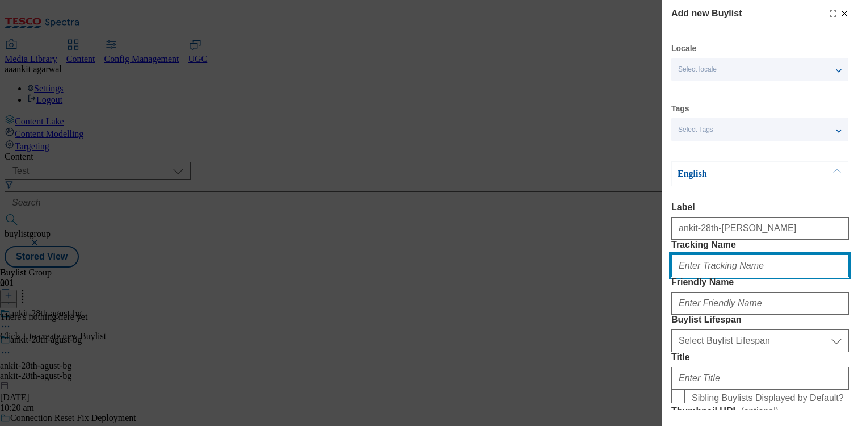
click at [694, 277] on input "Tracking Name" at bounding box center [761, 265] width 178 height 23
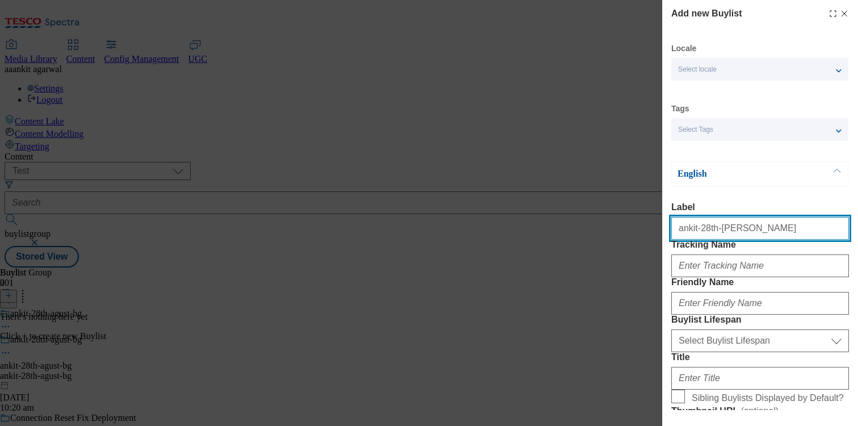
click at [709, 229] on input "ankit-28th-[PERSON_NAME]" at bounding box center [761, 228] width 178 height 23
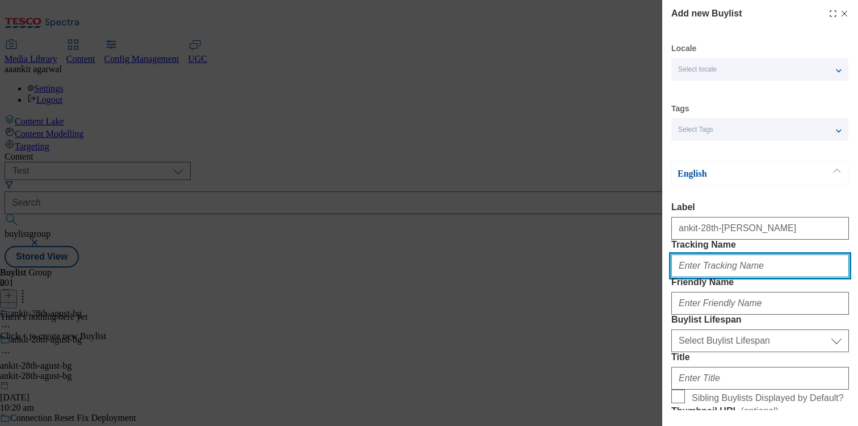
click at [732, 277] on input "Tracking Name" at bounding box center [761, 265] width 178 height 23
paste input "ankit-28th-[PERSON_NAME]"
type input "ankit-28th-[PERSON_NAME]"
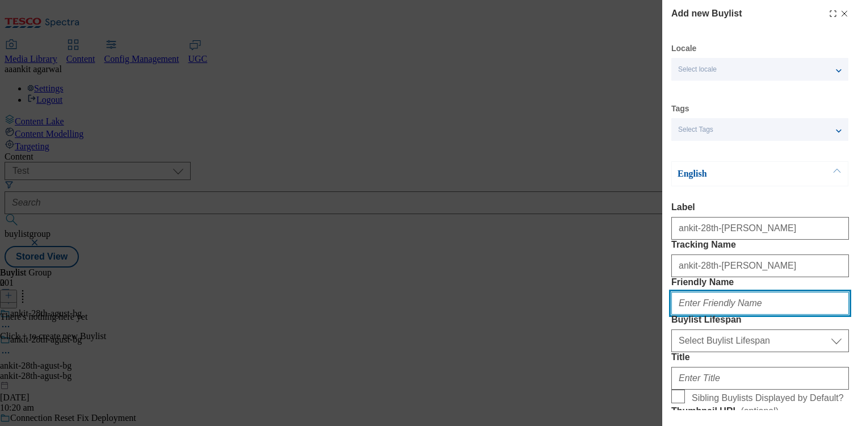
click at [706, 315] on input "Friendly Name" at bounding box center [761, 303] width 178 height 23
paste input "ankit-28th-[PERSON_NAME]"
type input "ankit-28th-[PERSON_NAME]"
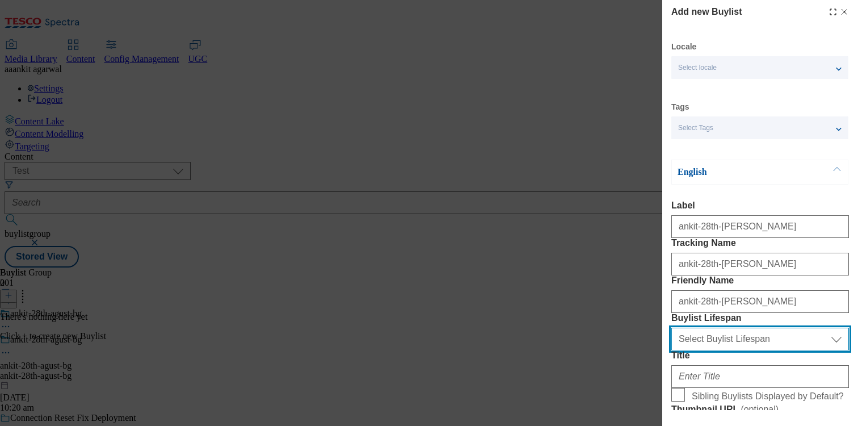
click at [702, 350] on select "Select Buylist Lifespan evergreen seasonal tactical" at bounding box center [761, 339] width 178 height 23
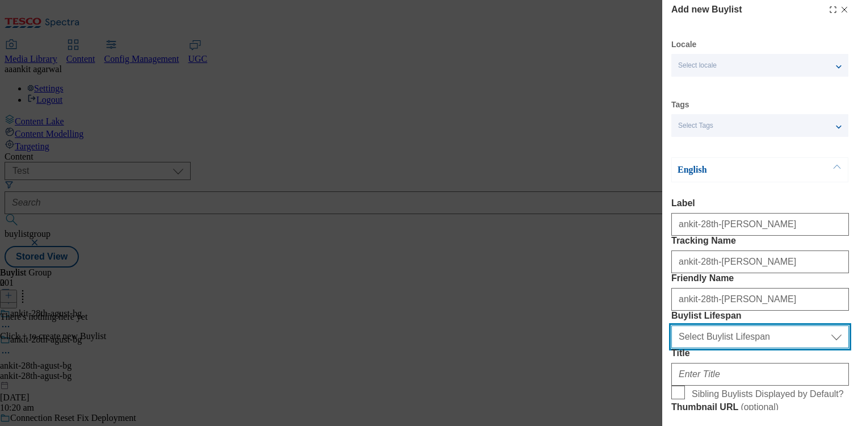
select select "evergreen"
click at [672, 348] on select "Select Buylist Lifespan evergreen seasonal tactical" at bounding box center [761, 336] width 178 height 23
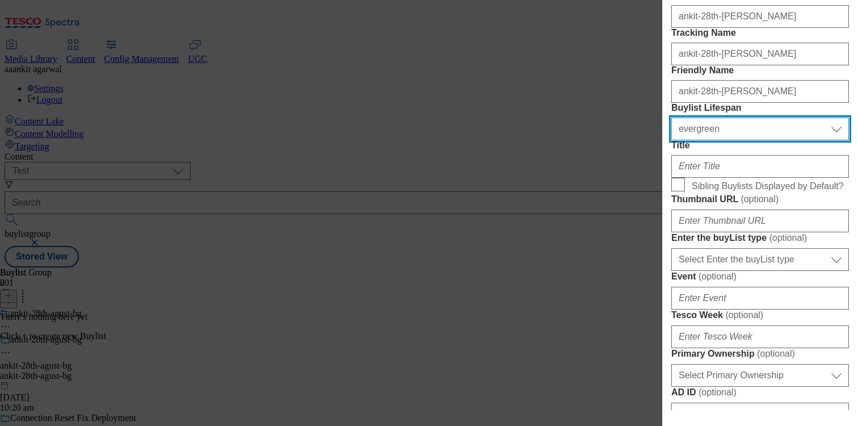
scroll to position [219, 0]
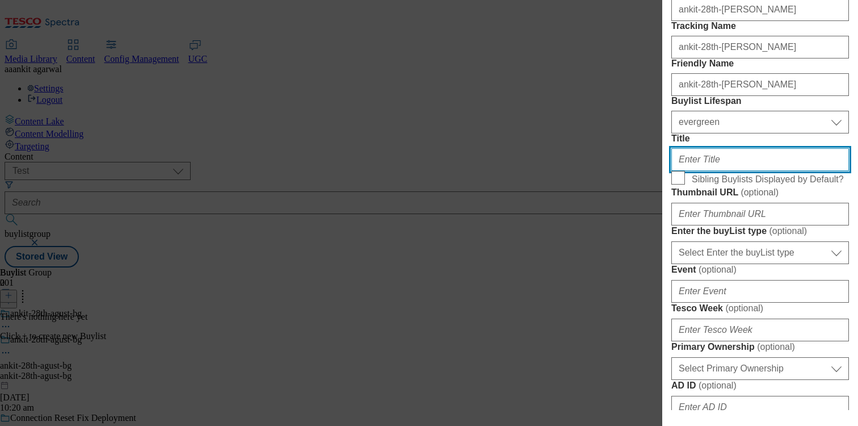
click at [695, 171] on input "Title" at bounding box center [761, 159] width 178 height 23
paste input "ankit-28th-[PERSON_NAME]"
type input "ankit-28th-[PERSON_NAME]"
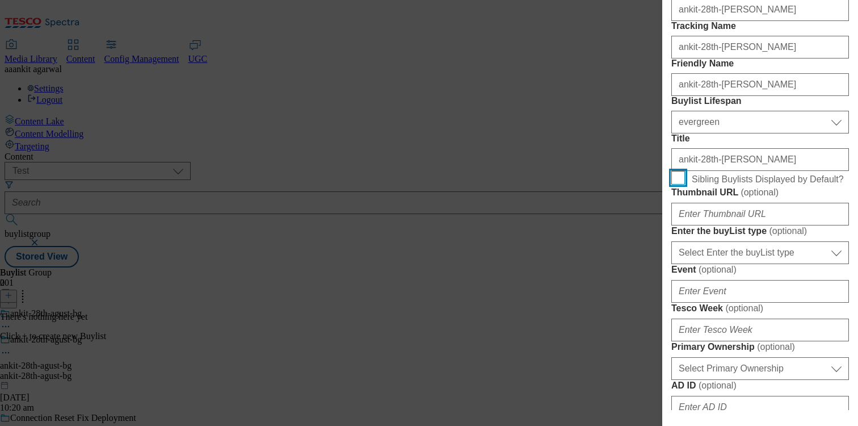
click at [680, 185] on input "Sibling Buylists Displayed by Default?" at bounding box center [679, 178] width 14 height 14
checkbox input "true"
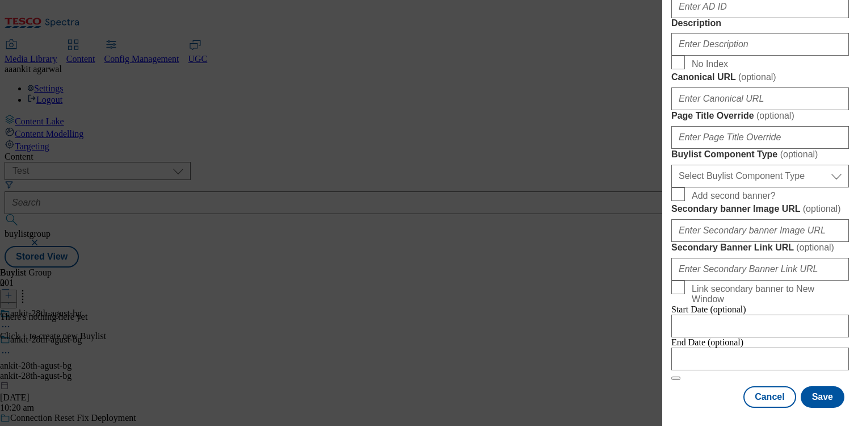
scroll to position [746, 0]
click at [699, 56] on input "Description" at bounding box center [761, 44] width 178 height 23
paste input "ankit-28th-[PERSON_NAME]"
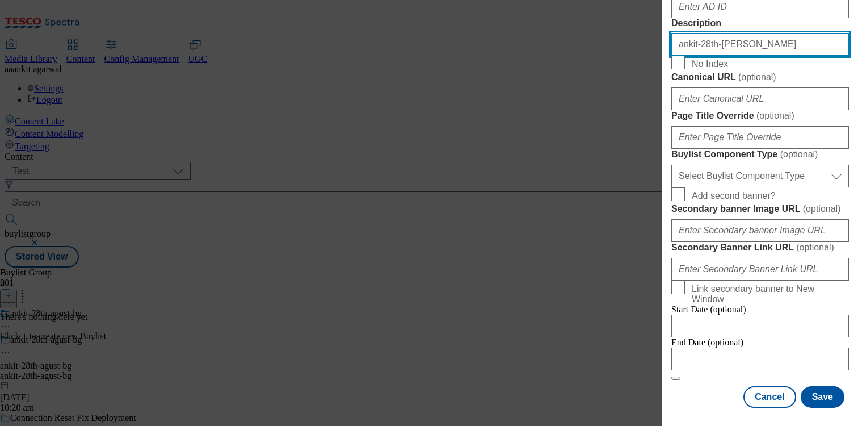
scroll to position [1023, 0]
type input "ankit-28th-[PERSON_NAME]"
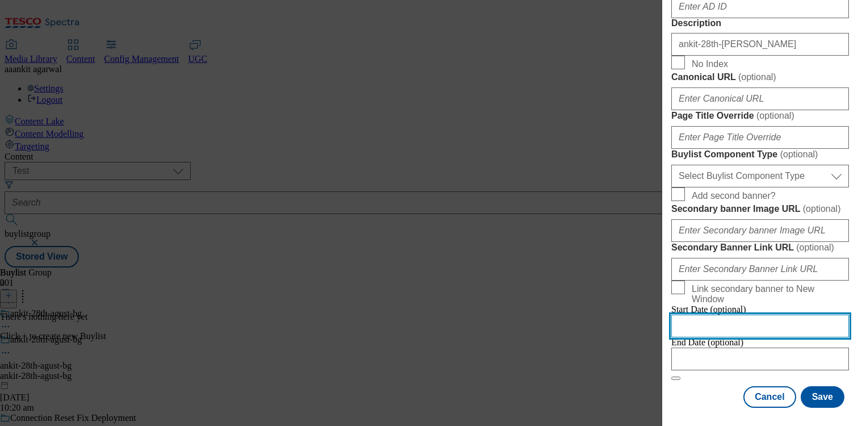
click at [730, 315] on input "Modal" at bounding box center [761, 326] width 178 height 23
select select "2025"
select select "August"
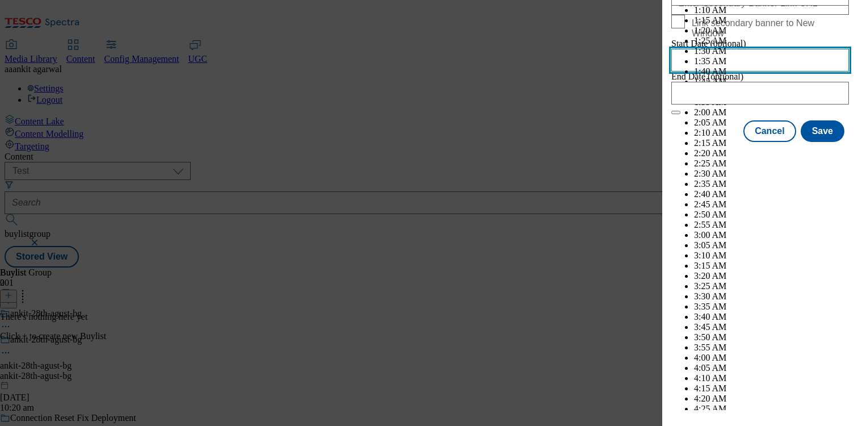
scroll to position [912, 0]
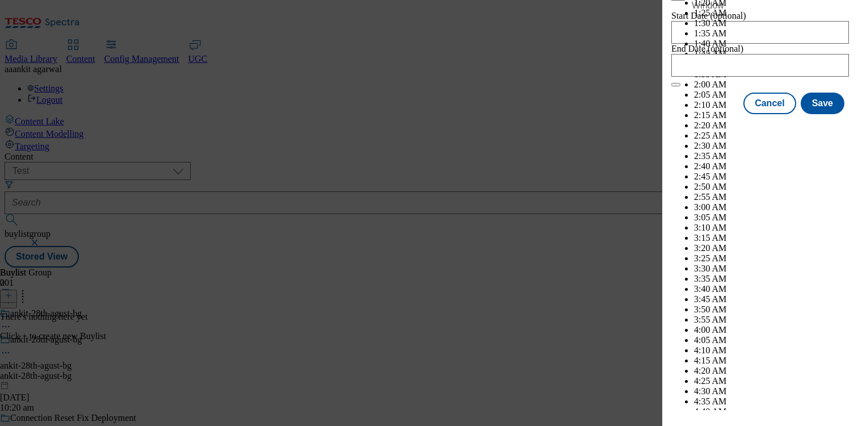
select select "2029"
select select "October"
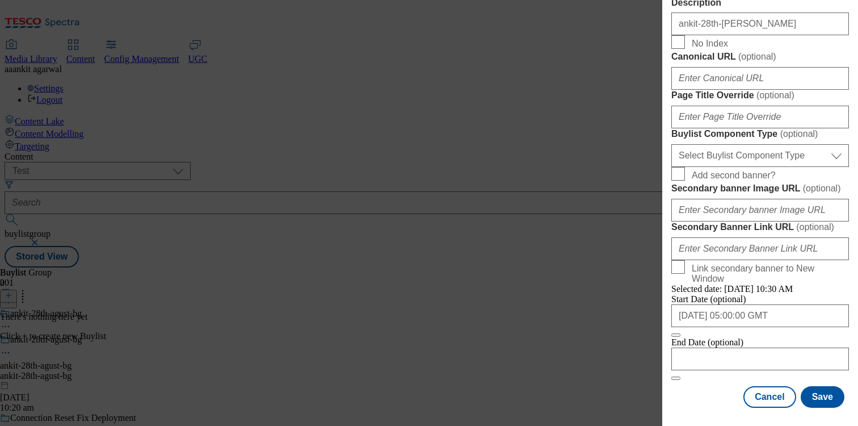
scroll to position [1023, 0]
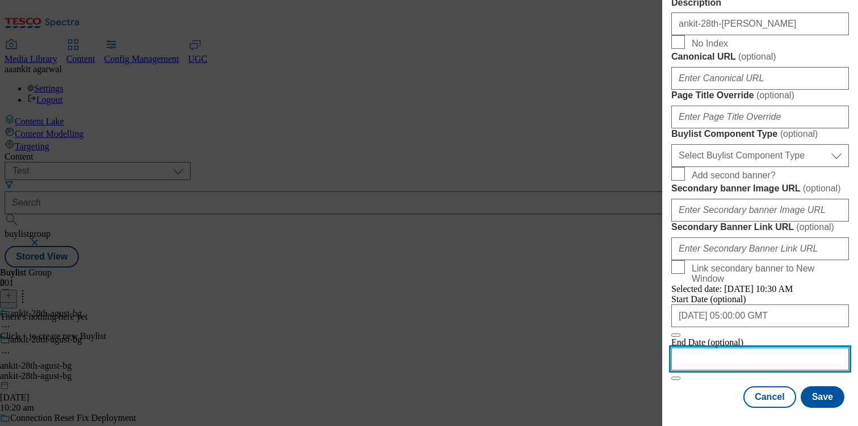
click at [730, 357] on input "Modal" at bounding box center [761, 358] width 178 height 23
select select "2025"
select select "August"
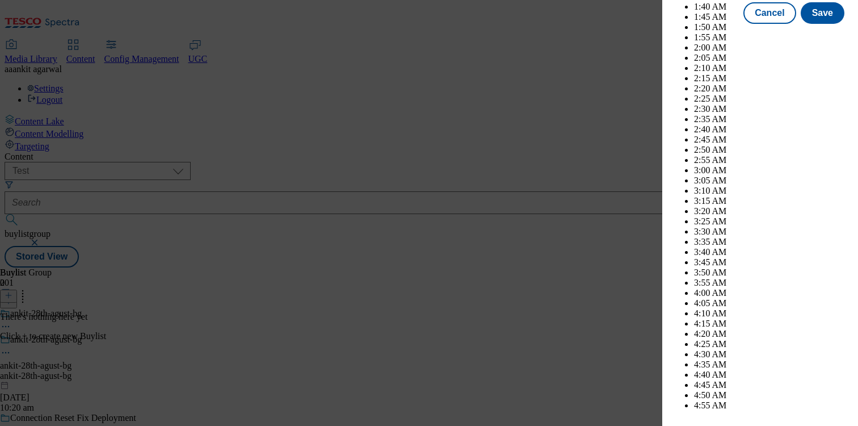
scroll to position [2493, 0]
select select "2035"
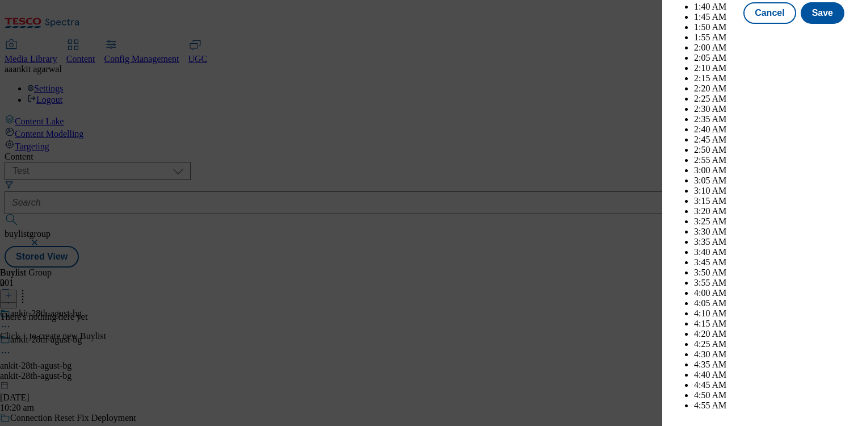
select select "October"
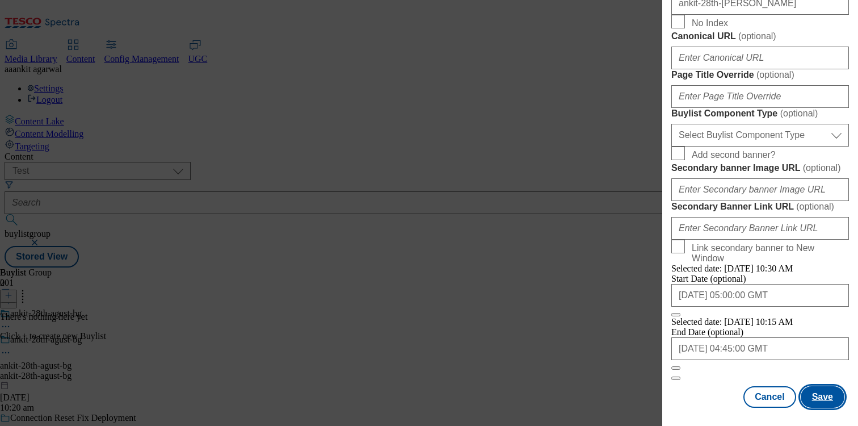
click at [825, 395] on button "Save" at bounding box center [823, 397] width 44 height 22
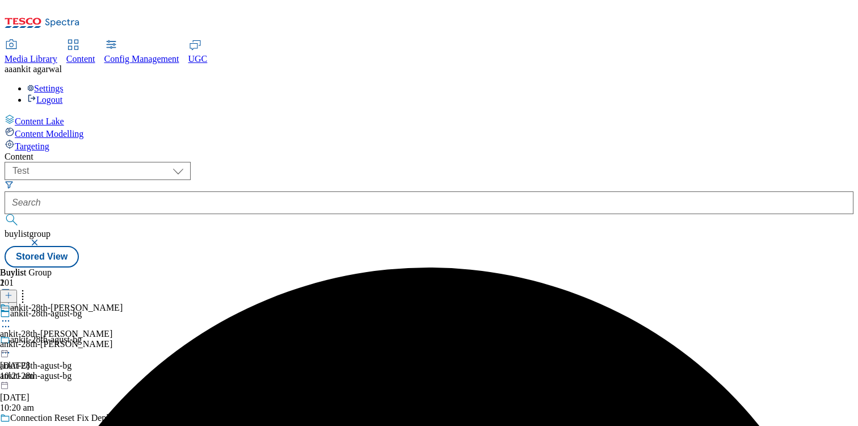
click at [123, 303] on div "ankit-28th-agust-bl ankit-28th-agust-bl ankit-28th-agust-bl 28 Aug 2025 10:21 am" at bounding box center [61, 342] width 123 height 78
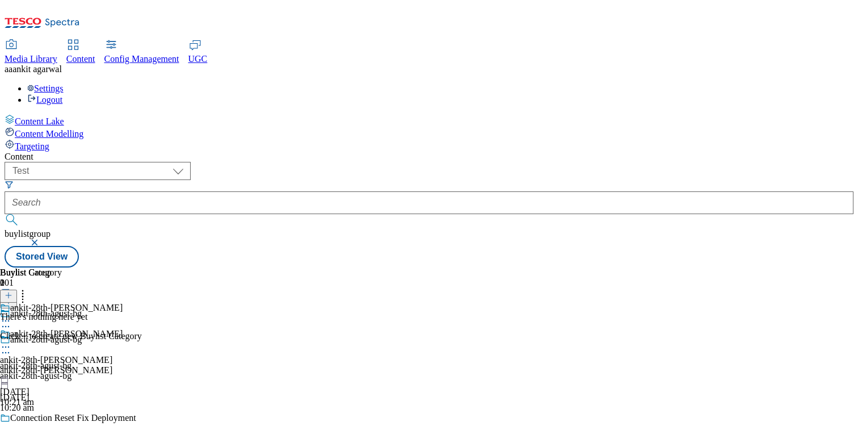
click at [12, 291] on icon at bounding box center [9, 295] width 8 height 8
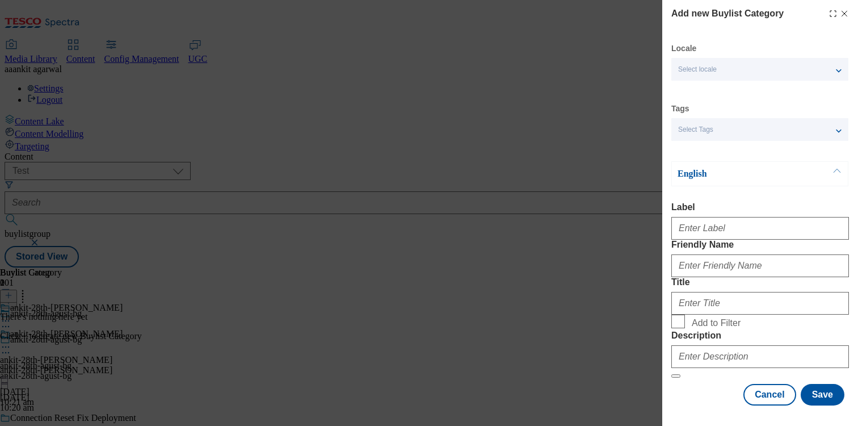
click at [700, 246] on form "Label Friendly Name Title Add to Filter Description" at bounding box center [761, 290] width 178 height 176
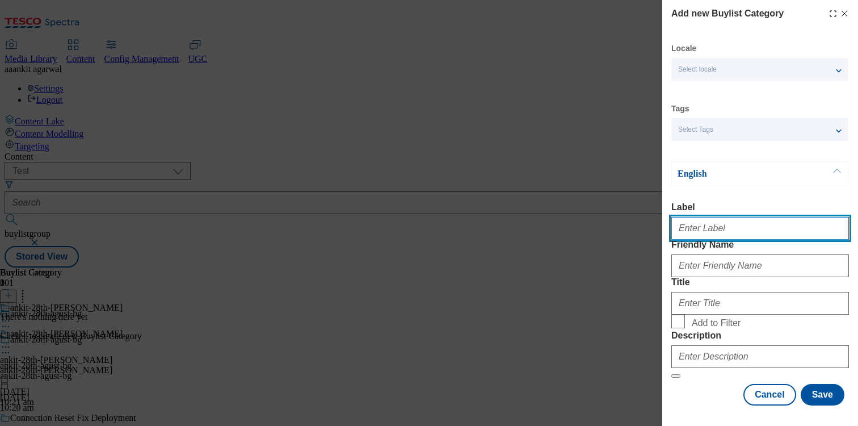
click at [700, 236] on input "Label" at bounding box center [761, 228] width 178 height 23
paste input "ankit-28th-[PERSON_NAME]"
type input "ankit-28th-agust-blc"
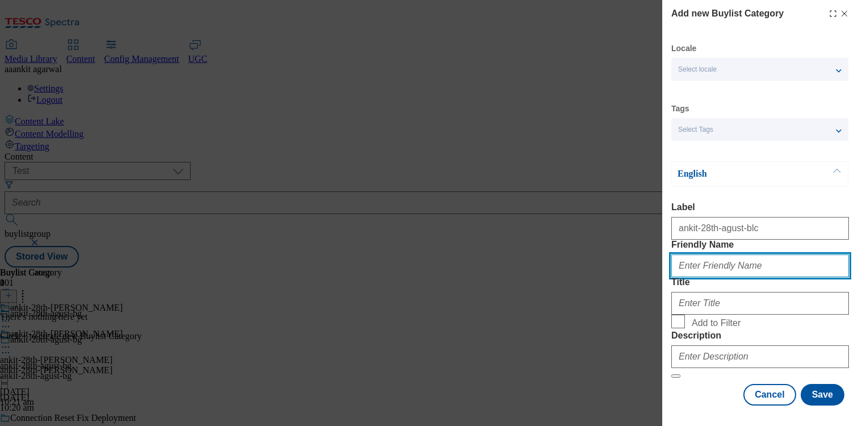
click at [697, 277] on input "Friendly Name" at bounding box center [761, 265] width 178 height 23
paste input "ankit-28th-[PERSON_NAME]"
type input "ankit-28th-agust-blc"
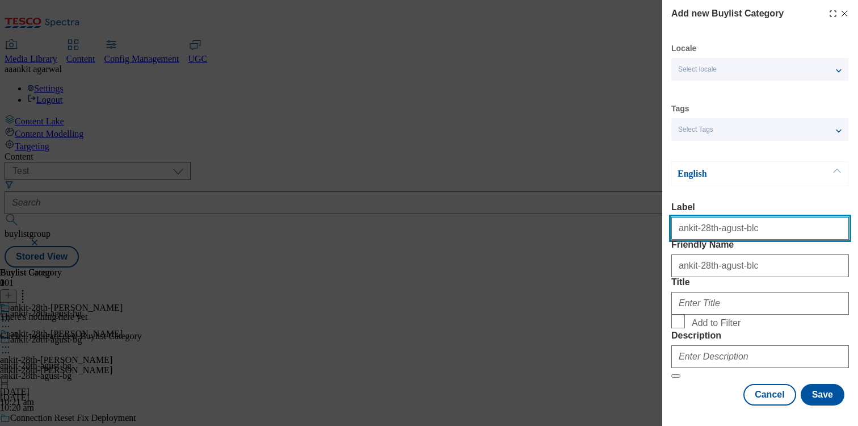
click at [734, 240] on input "ankit-28th-agust-blc" at bounding box center [761, 228] width 178 height 23
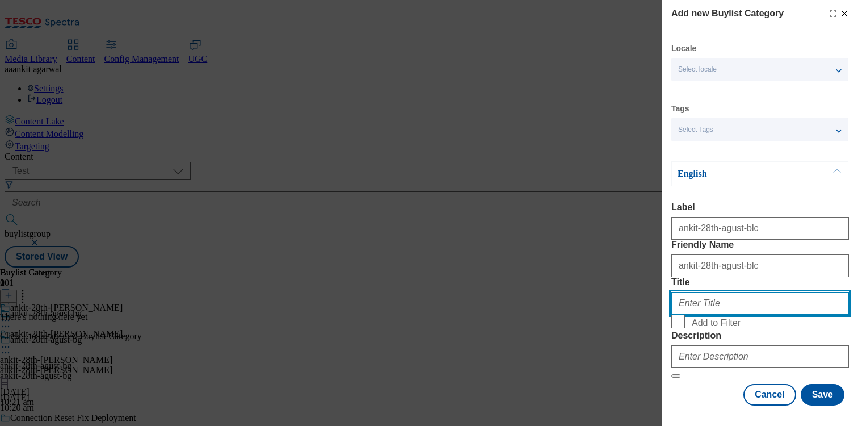
click at [727, 292] on input "Title" at bounding box center [761, 303] width 178 height 23
paste input "ankit-28th-agust-blc"
type input "ankit-28th-agust-blc"
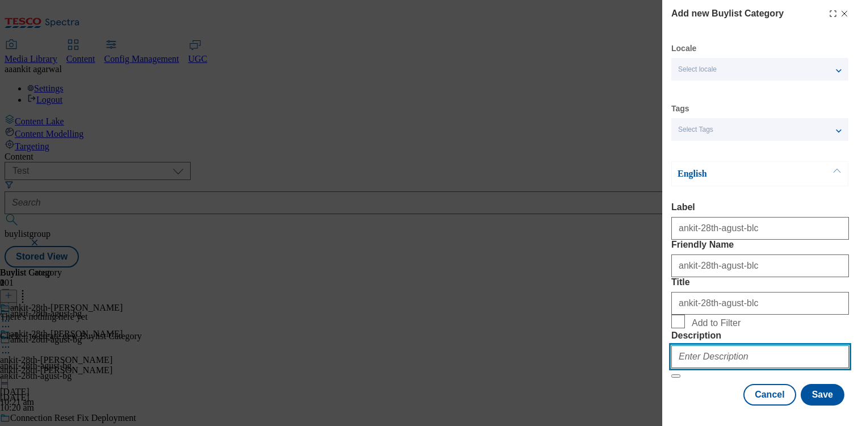
click at [719, 351] on input "Description" at bounding box center [761, 356] width 178 height 23
paste input "ankit-28th-agust-blc"
type input "ankit-28th-agust-blc"
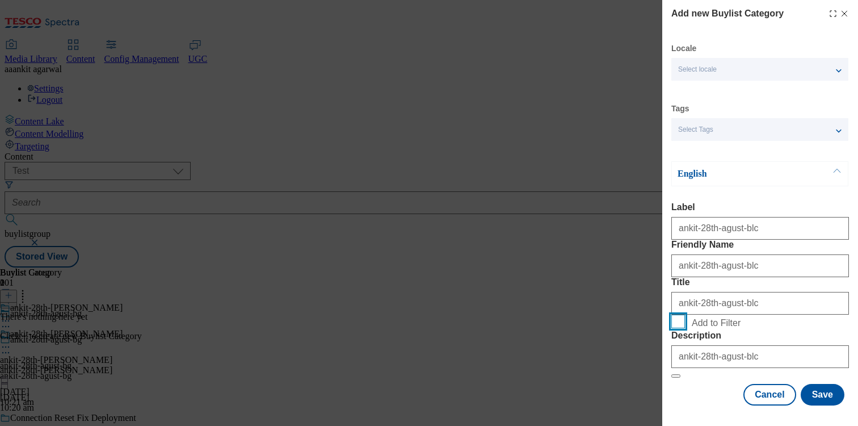
click at [678, 315] on input "Add to Filter" at bounding box center [679, 322] width 14 height 14
checkbox input "true"
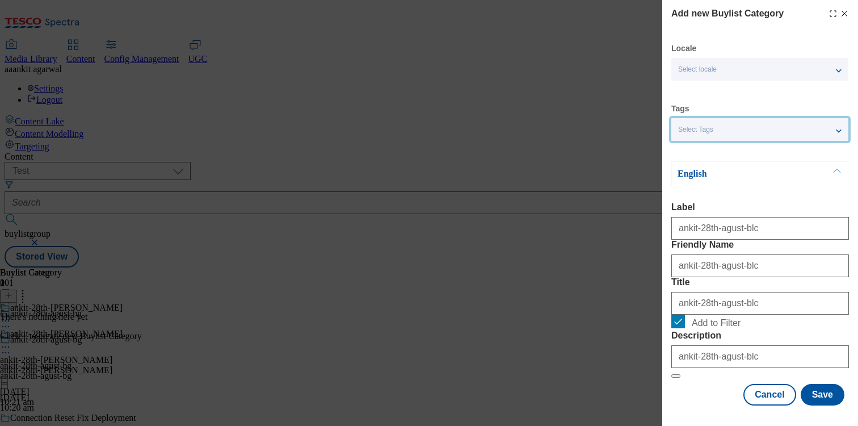
click at [757, 129] on div "Select Tags" at bounding box center [760, 129] width 177 height 23
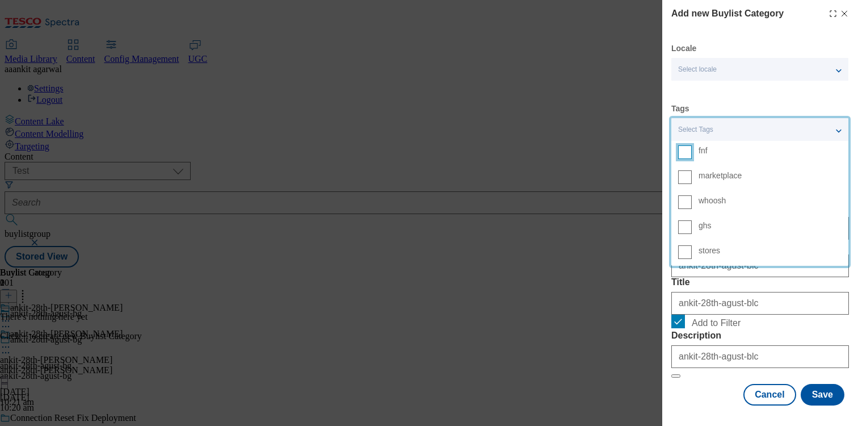
click at [687, 157] on input "fnf" at bounding box center [685, 152] width 14 height 14
click at [687, 172] on input "marketplace" at bounding box center [685, 177] width 14 height 14
click at [740, 229] on form "Label ankit-28th-agust-blc Friendly Name ankit-28th-agust-blc Title ankit-28th-…" at bounding box center [761, 290] width 178 height 176
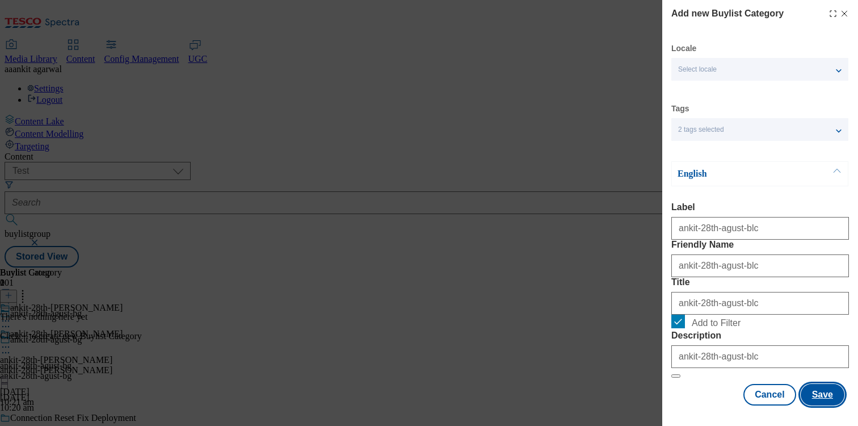
click at [828, 393] on button "Save" at bounding box center [823, 395] width 44 height 22
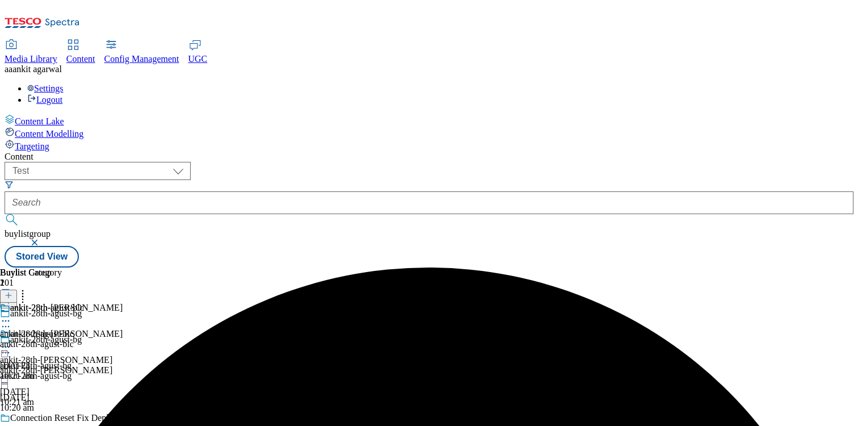
click at [84, 339] on div "ankit-28th-agust-blc" at bounding box center [42, 344] width 84 height 10
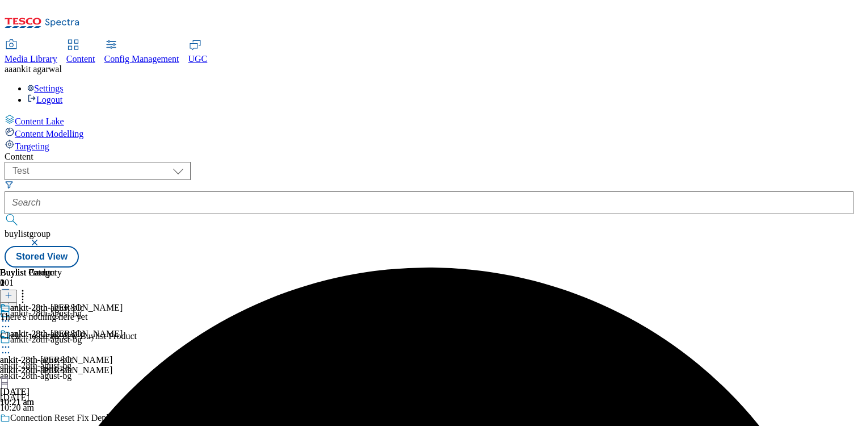
scroll to position [0, 149]
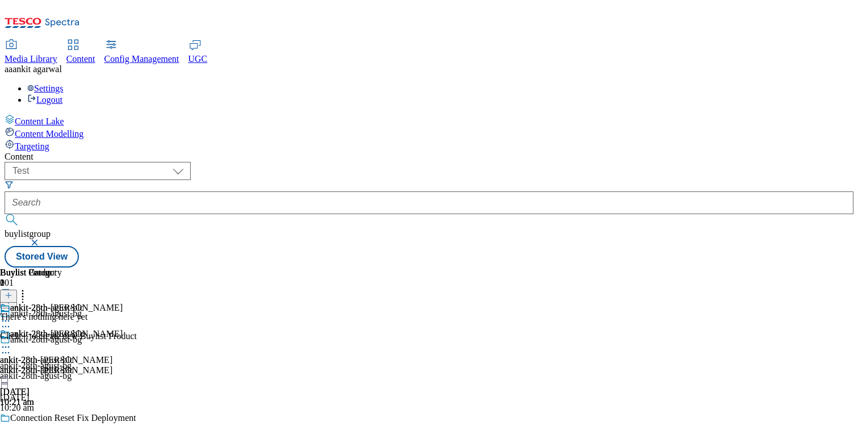
click at [12, 291] on icon at bounding box center [9, 295] width 8 height 8
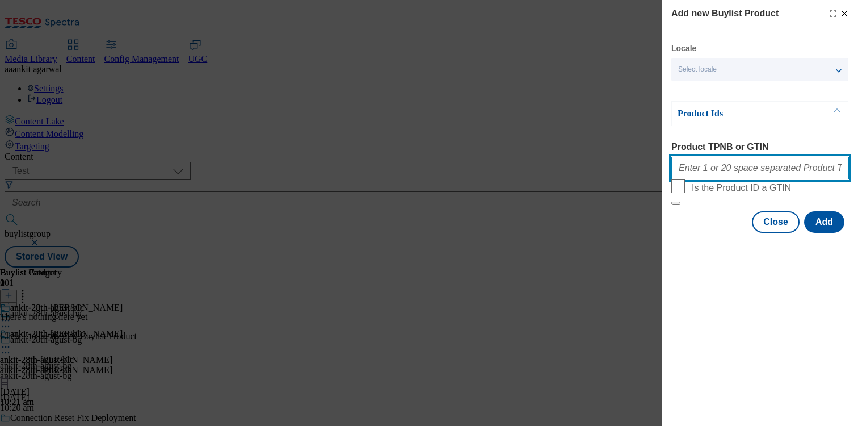
click at [722, 168] on input "Product TPNB or GTIN" at bounding box center [761, 168] width 178 height 23
click at [722, 57] on div "Locale Select locale English Welsh" at bounding box center [760, 61] width 177 height 37
click at [721, 65] on div "Select locale" at bounding box center [760, 69] width 177 height 23
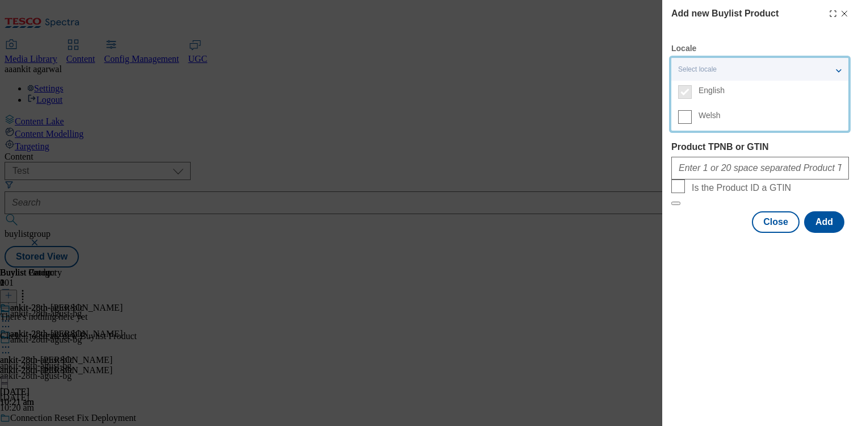
click at [693, 114] on label "Welsh" at bounding box center [760, 118] width 177 height 25
click at [692, 114] on input "Welsh" at bounding box center [685, 117] width 14 height 14
click at [429, 384] on div "Add new Buylist Product Locale 2 locales selected English Welsh Product Ids Pro…" at bounding box center [429, 213] width 858 height 426
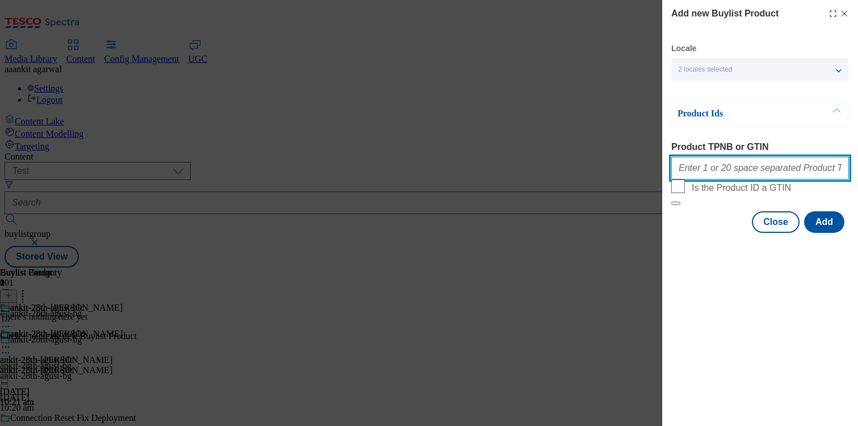
click at [708, 177] on input "Product TPNB or GTIN" at bounding box center [761, 168] width 178 height 23
paste input "93350866 93152248 93048390 93045197 92983844 93158697 93153034 92985410 9298267…"
type input "93350866 93152248 93048390 93045197 92983844 93158697 93153034 92985410 9298267…"
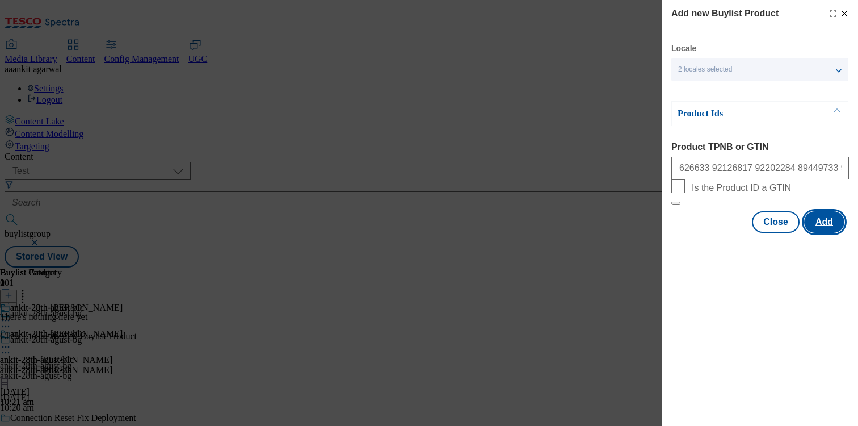
scroll to position [0, 0]
click at [828, 233] on button "Add" at bounding box center [824, 222] width 40 height 22
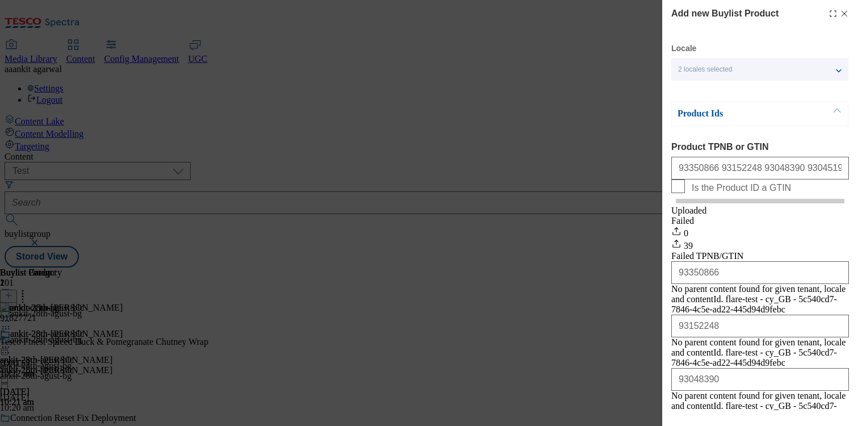
click at [731, 72] on span "2 locales selected" at bounding box center [705, 69] width 54 height 9
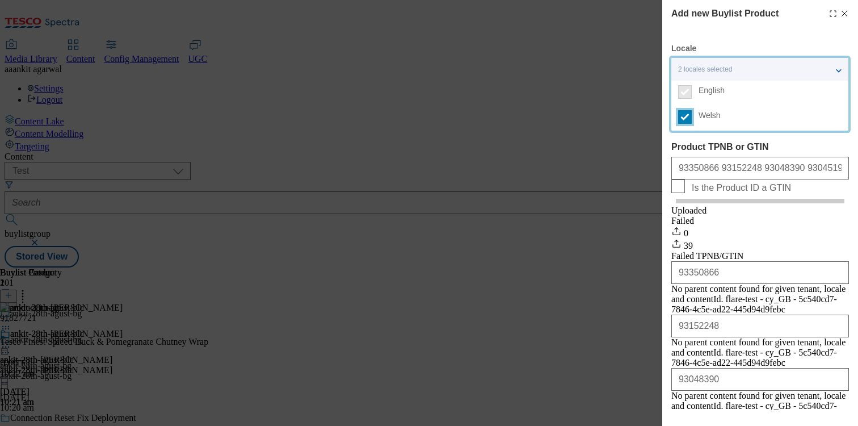
click at [690, 120] on input "Welsh" at bounding box center [685, 117] width 14 height 14
click at [697, 174] on input "93350866 93152248 93048390 93045197 92983844 93158697 93153034 92985410 9298267…" at bounding box center [761, 168] width 178 height 23
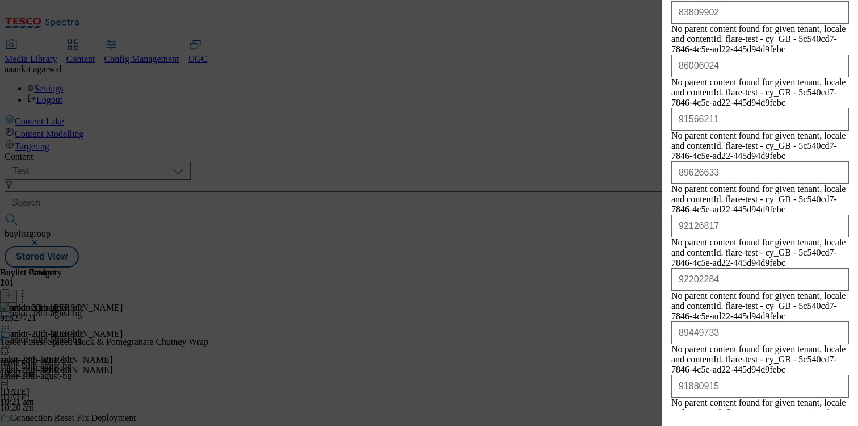
scroll to position [1651, 0]
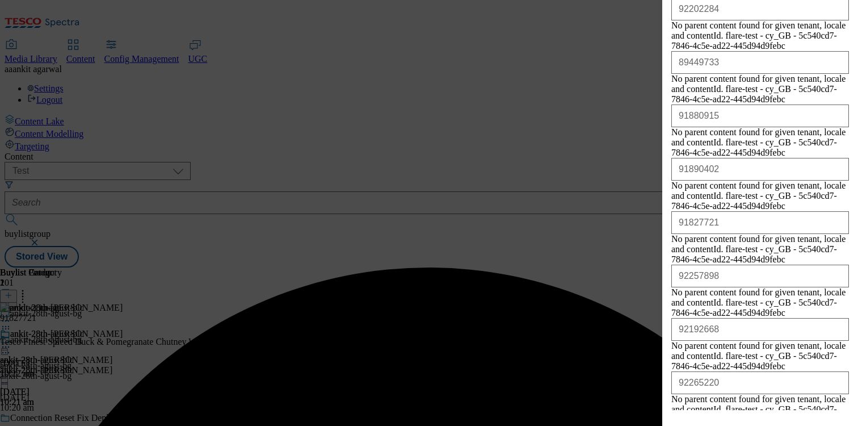
scroll to position [0, 0]
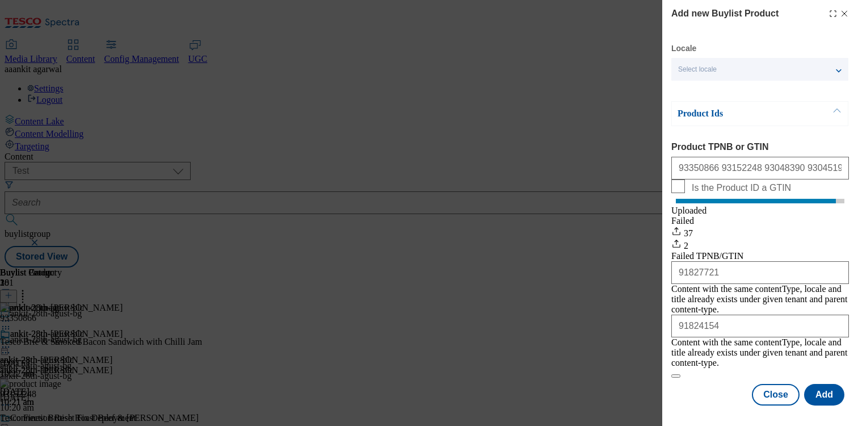
click at [835, 15] on icon "Modal" at bounding box center [833, 13] width 9 height 9
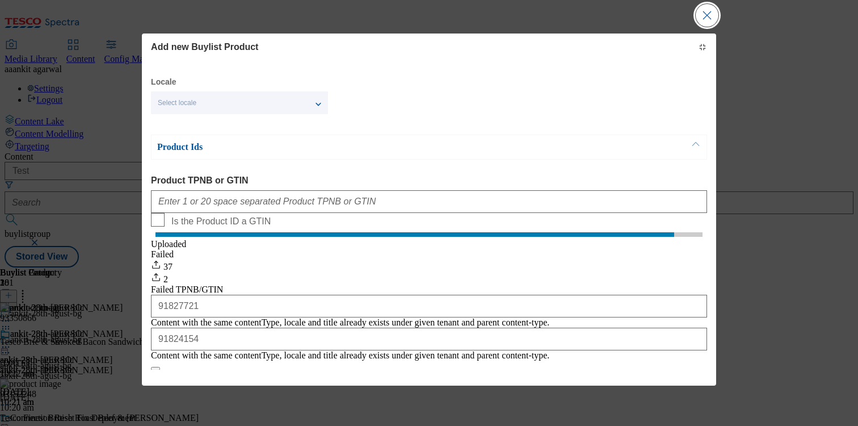
click at [712, 11] on button "Close Modal" at bounding box center [707, 15] width 23 height 23
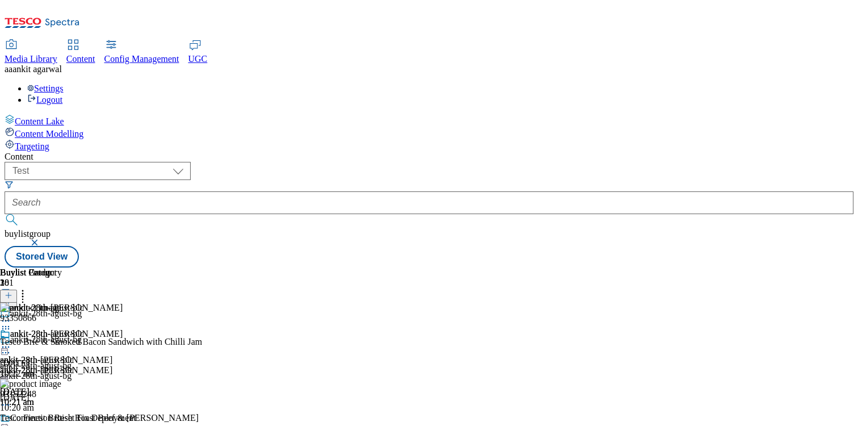
scroll to position [0, 149]
click at [11, 323] on icon at bounding box center [5, 328] width 11 height 11
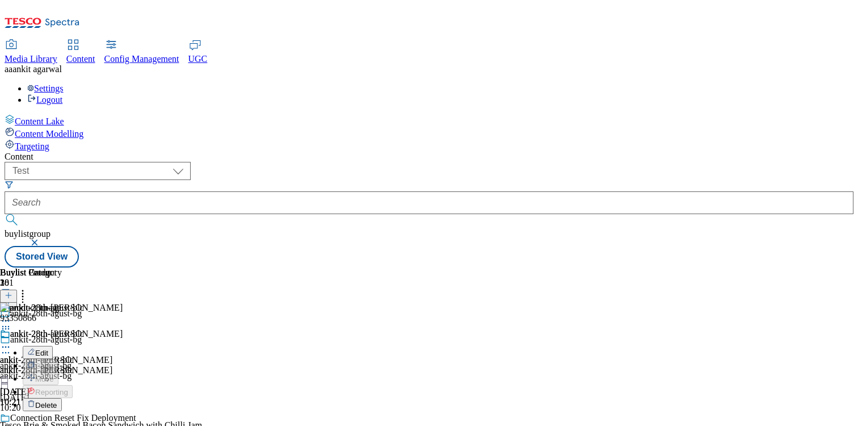
click at [53, 346] on button "Edit" at bounding box center [38, 352] width 30 height 13
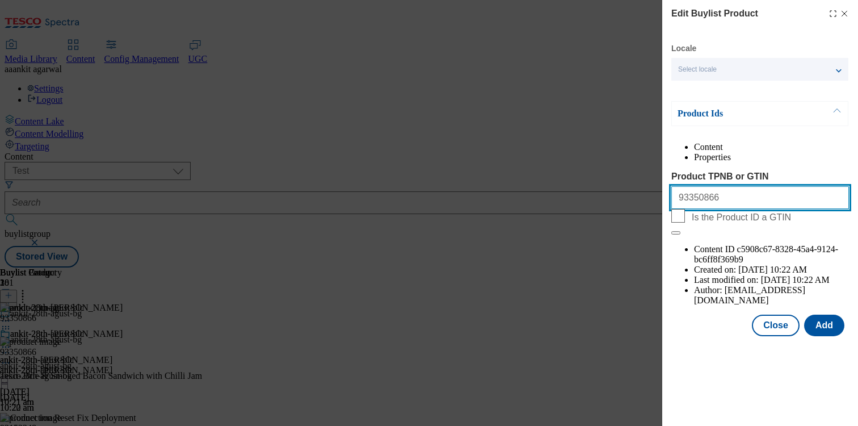
click at [686, 209] on input "93350866" at bounding box center [761, 197] width 178 height 23
paste input "83391400"
type input "83391400"
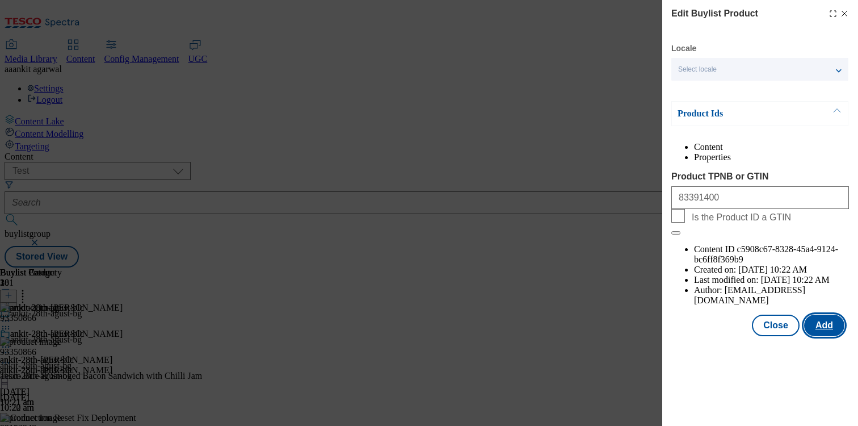
click at [837, 315] on button "Add" at bounding box center [824, 326] width 40 height 22
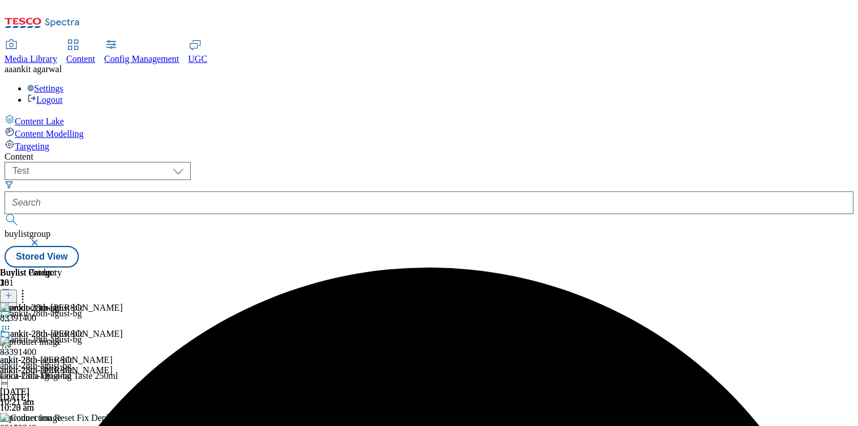
scroll to position [0, 149]
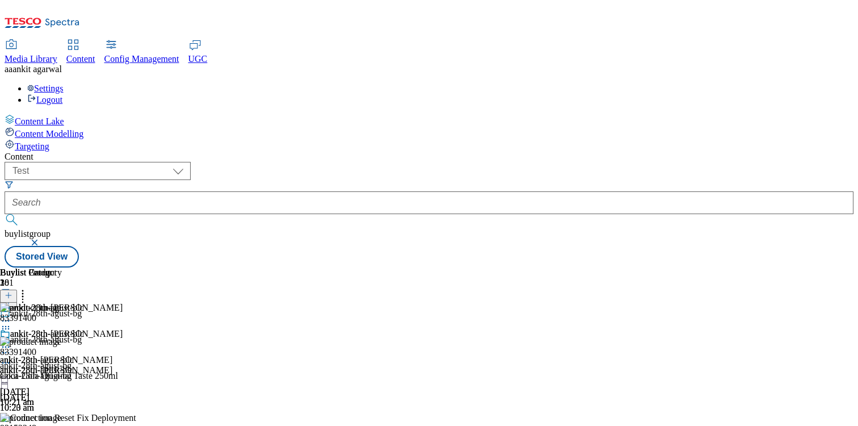
click at [24, 296] on circle at bounding box center [23, 297] width 2 height 2
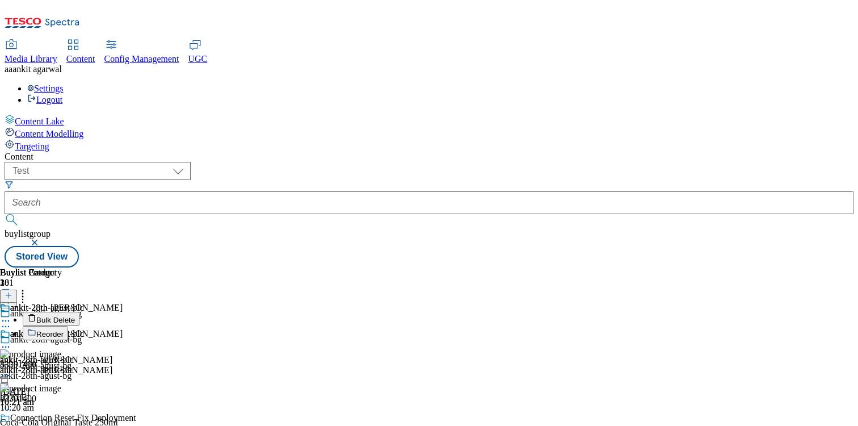
click at [64, 330] on span "Reorder" at bounding box center [49, 334] width 27 height 9
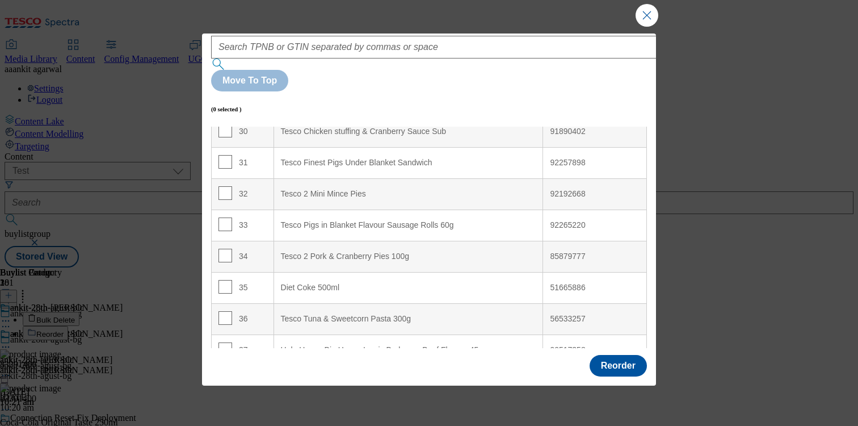
scroll to position [955, 0]
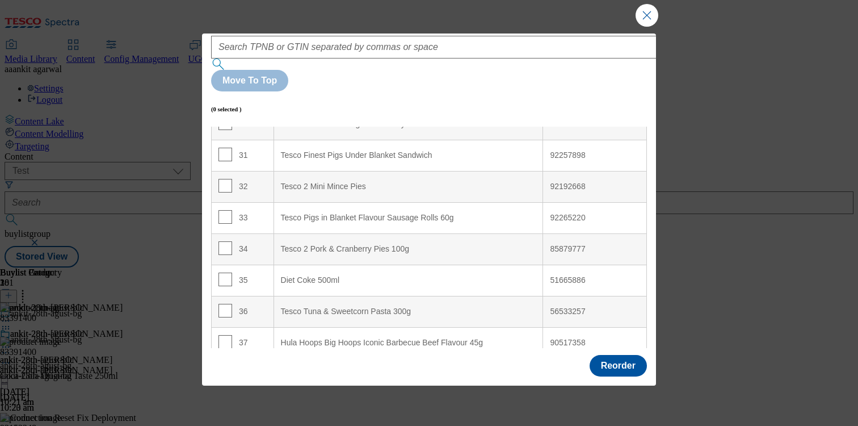
click at [225, 366] on input "Modal" at bounding box center [226, 373] width 14 height 14
checkbox input "true"
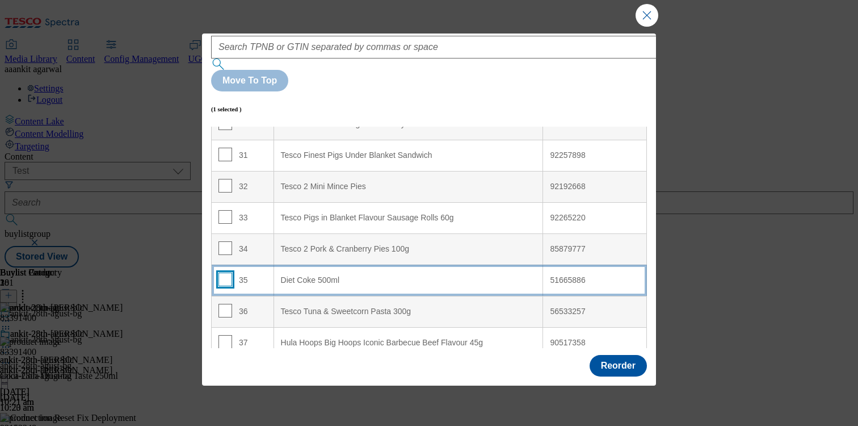
click at [226, 272] on input "Modal" at bounding box center [226, 279] width 14 height 14
checkbox input "true"
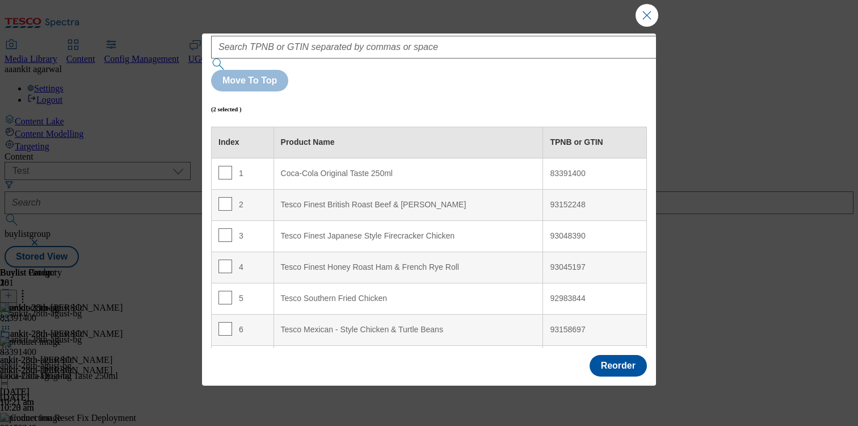
scroll to position [0, 0]
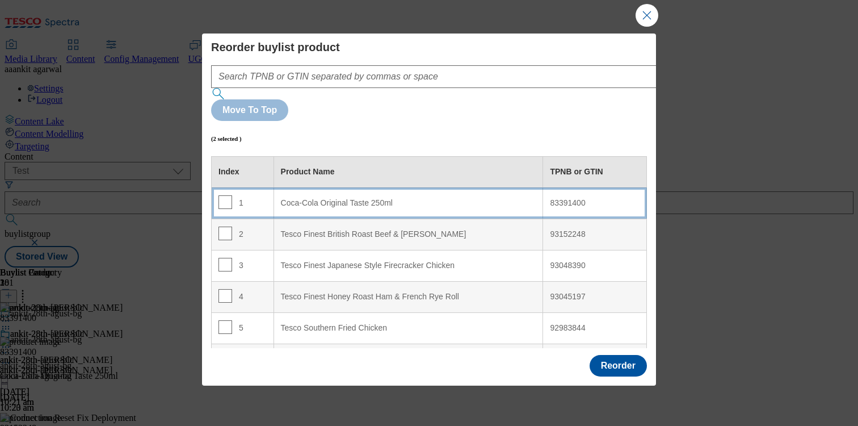
click at [312, 198] on div "Coca-Cola Original Taste 250ml" at bounding box center [408, 203] width 255 height 10
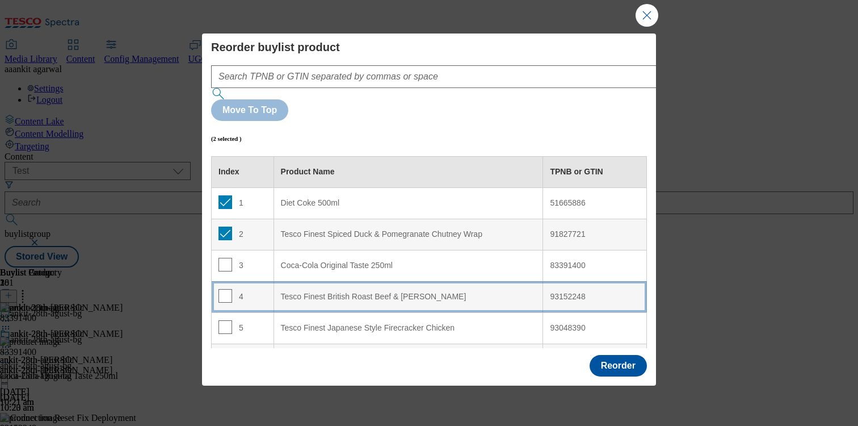
click at [353, 292] on div "Tesco Finest British Roast Beef & [PERSON_NAME]" at bounding box center [408, 297] width 255 height 10
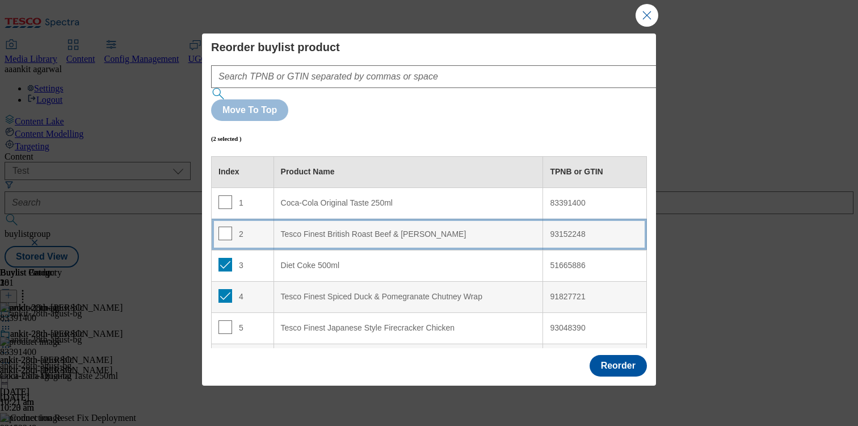
click at [337, 229] on div "Tesco Finest British Roast Beef & [PERSON_NAME]" at bounding box center [408, 234] width 255 height 10
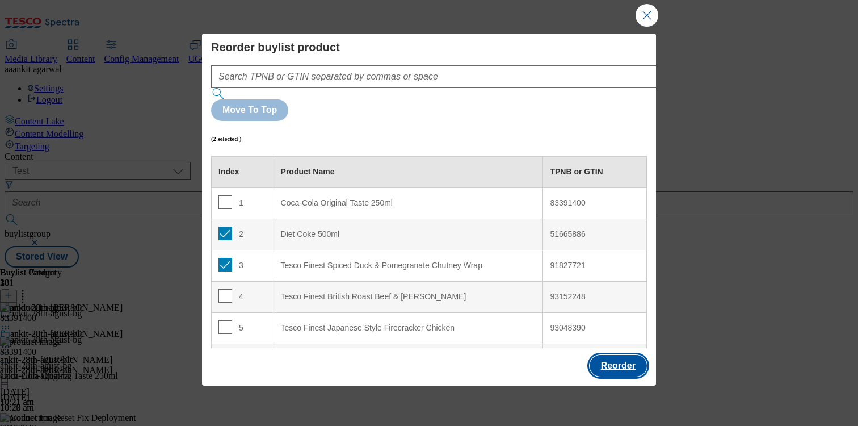
click at [626, 358] on button "Reorder" at bounding box center [618, 366] width 57 height 22
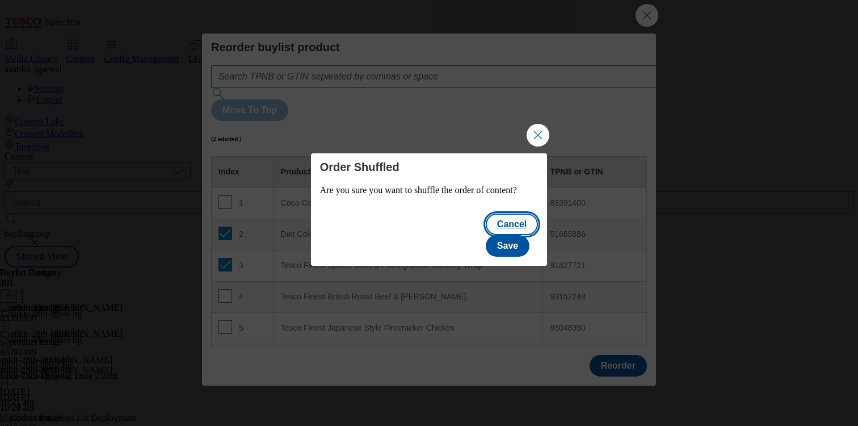
click at [486, 235] on button "Cancel" at bounding box center [512, 224] width 52 height 22
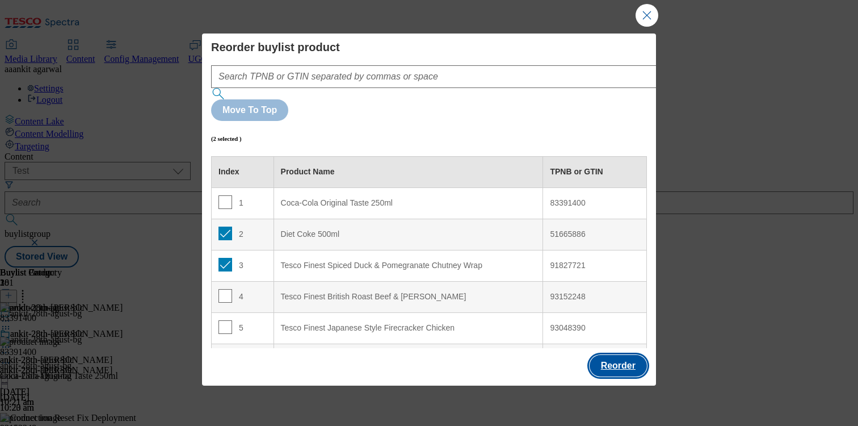
click at [624, 355] on button "Reorder" at bounding box center [618, 366] width 57 height 22
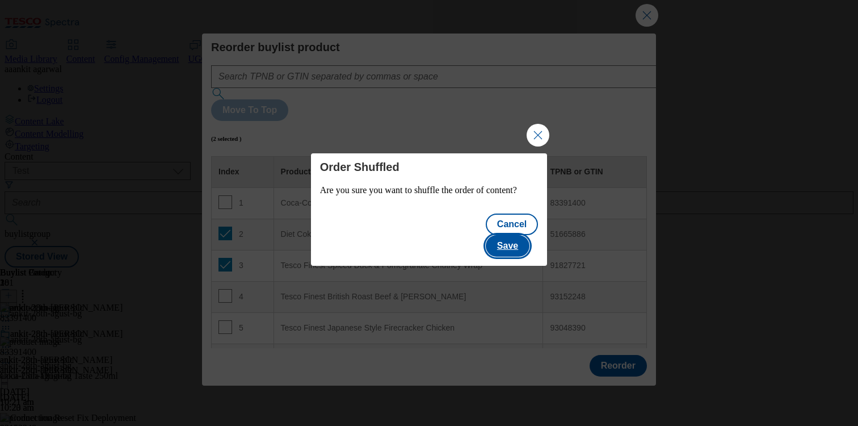
click at [524, 235] on button "Save" at bounding box center [508, 246] width 44 height 22
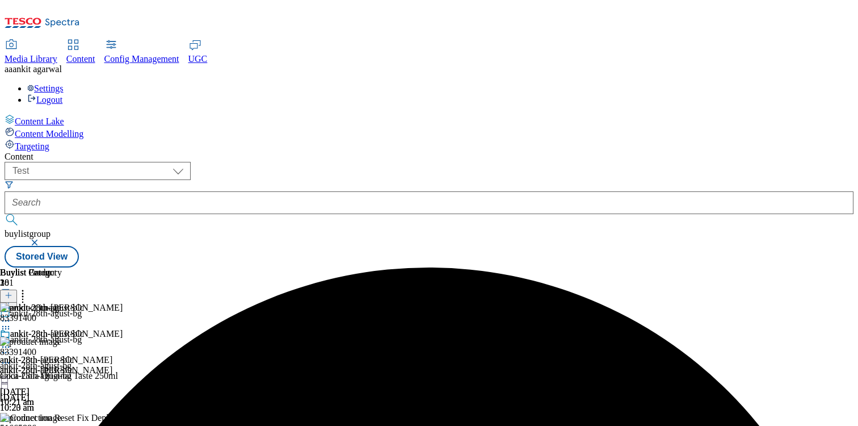
click at [28, 288] on icon at bounding box center [22, 293] width 11 height 11
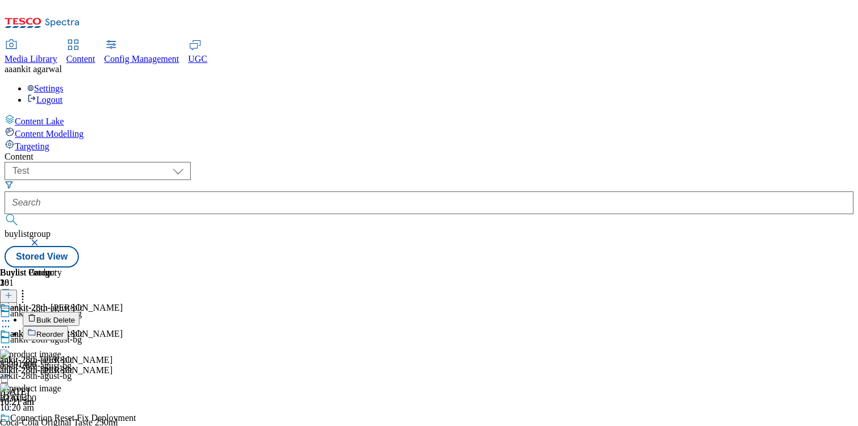
click at [64, 330] on span "Reorder" at bounding box center [49, 334] width 27 height 9
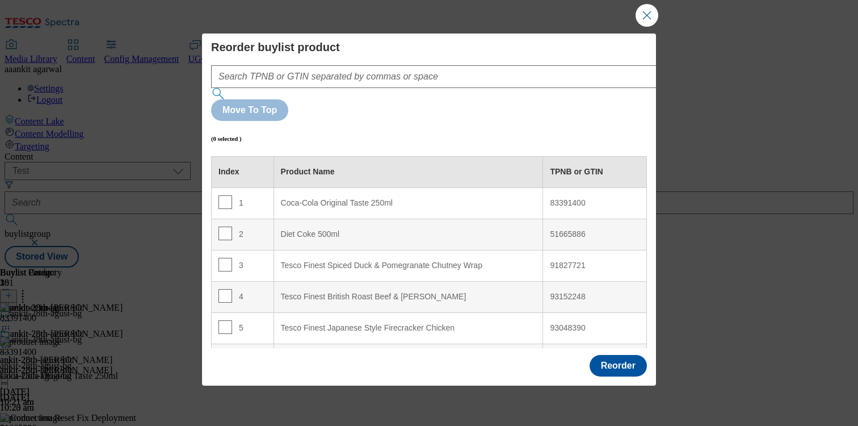
click at [571, 292] on div "93152248" at bounding box center [595, 297] width 90 height 10
click at [566, 292] on div "93152248" at bounding box center [595, 297] width 90 height 10
copy div "93152248"
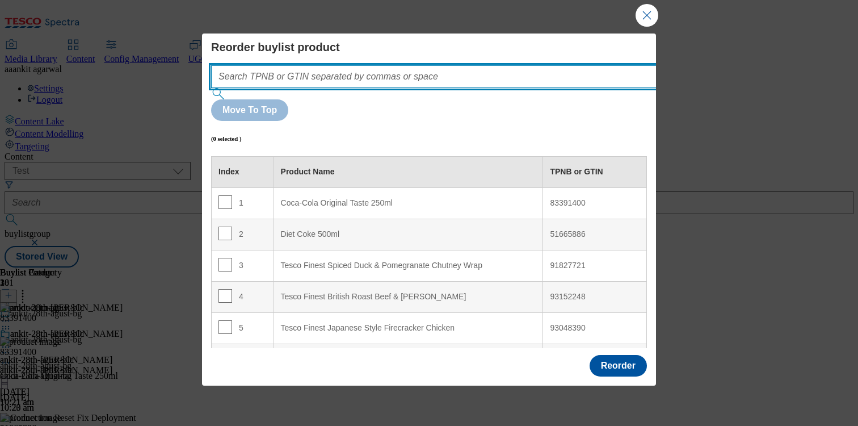
click at [311, 78] on input "Modal" at bounding box center [451, 76] width 480 height 23
paste input "93152248"
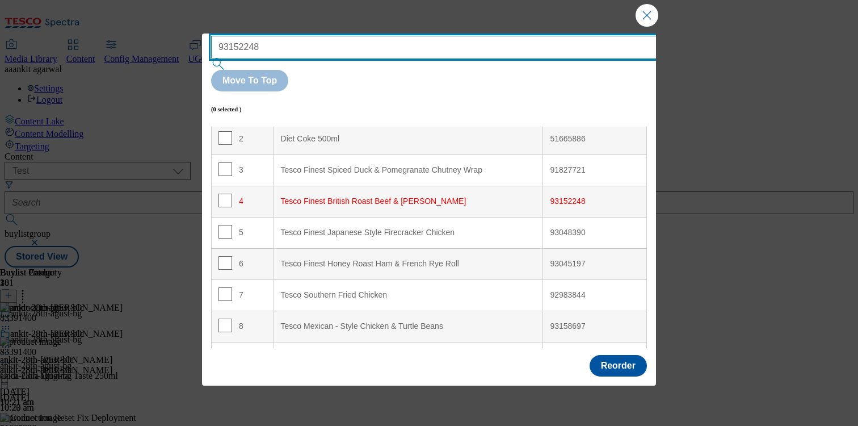
scroll to position [61, 0]
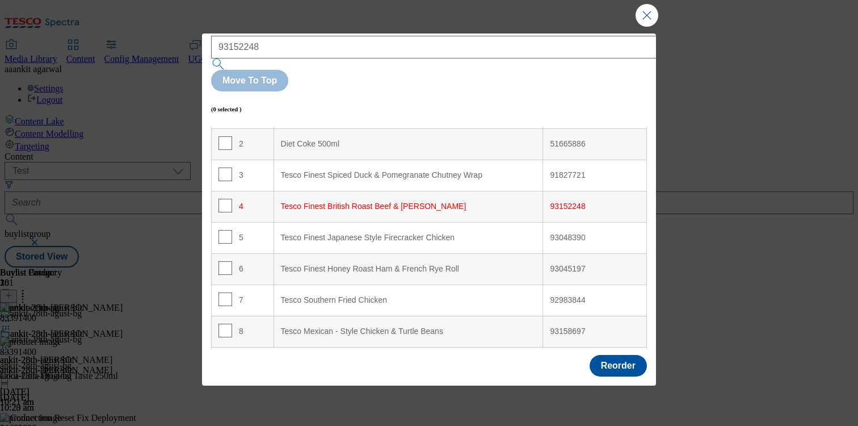
click at [571, 233] on div "93048390" at bounding box center [595, 238] width 90 height 10
copy div "93048390"
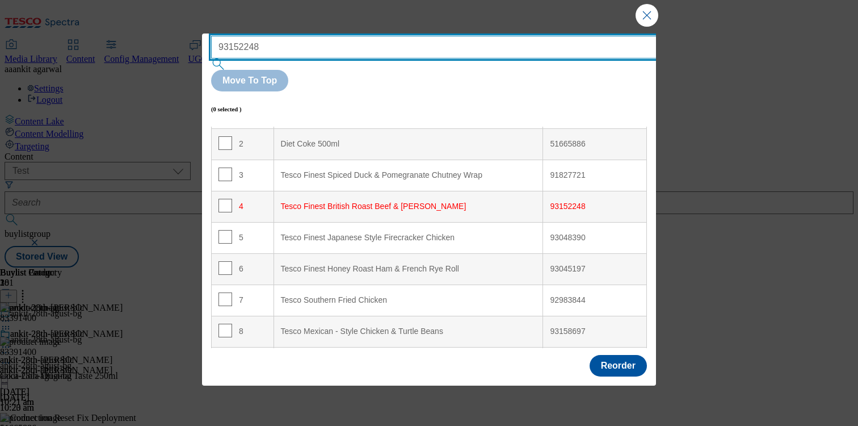
click at [223, 46] on input "93152248" at bounding box center [451, 47] width 480 height 23
paste input "93048390"
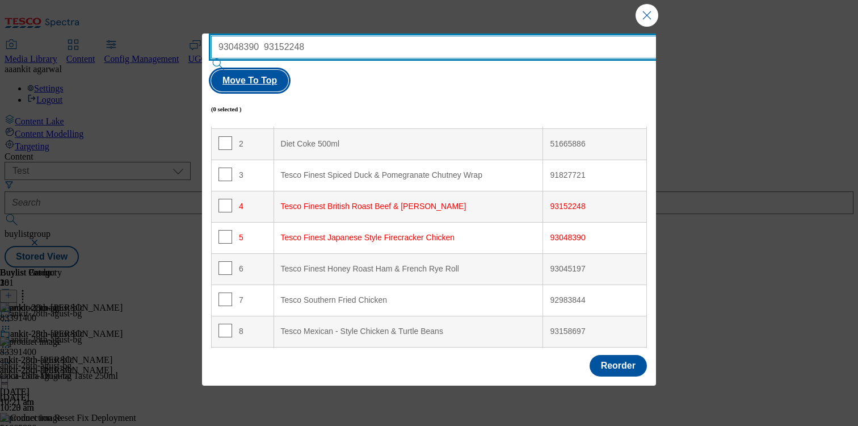
type input "93048390 93152248"
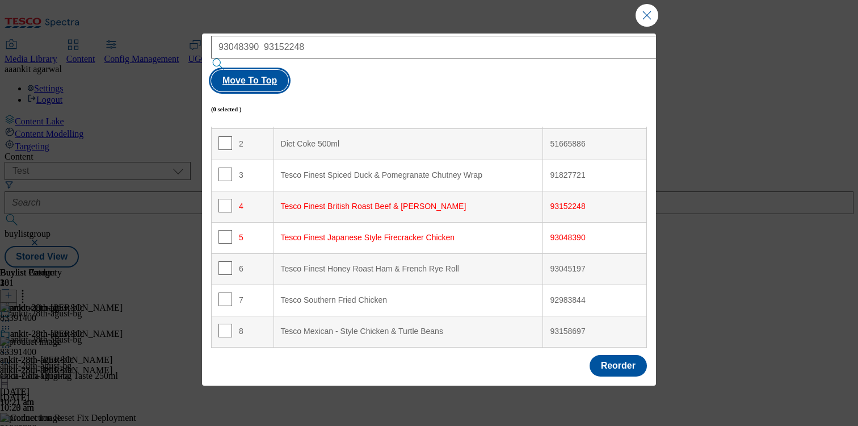
click at [288, 70] on button "Move To Top" at bounding box center [249, 81] width 77 height 22
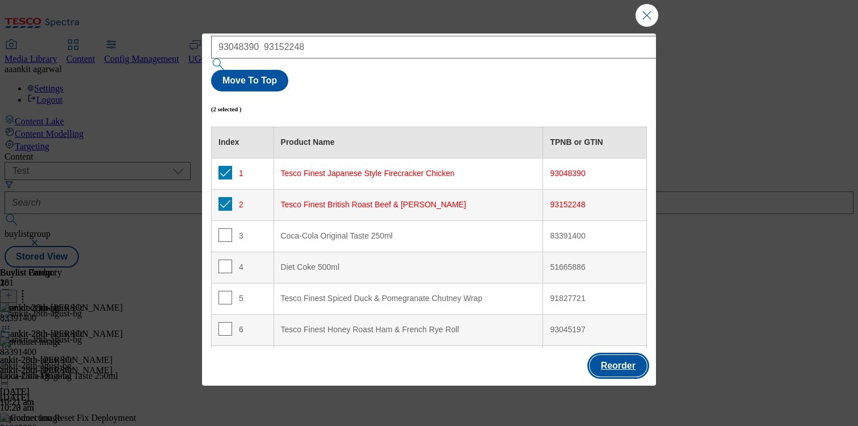
click at [626, 357] on button "Reorder" at bounding box center [618, 366] width 57 height 22
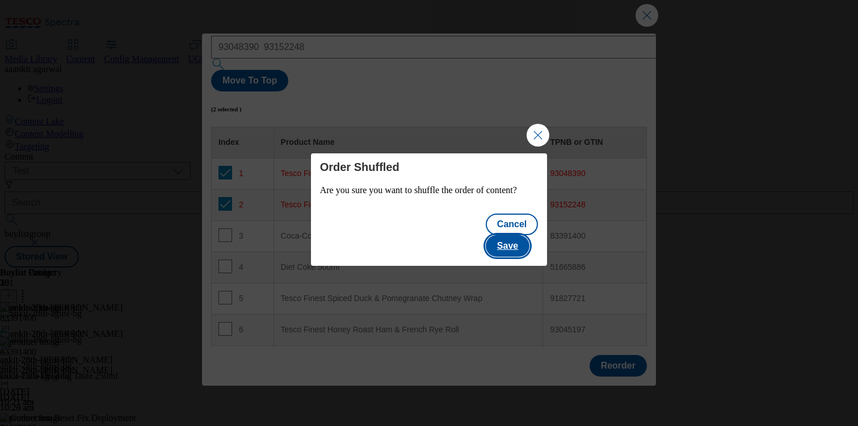
click at [522, 244] on button "Save" at bounding box center [508, 246] width 44 height 22
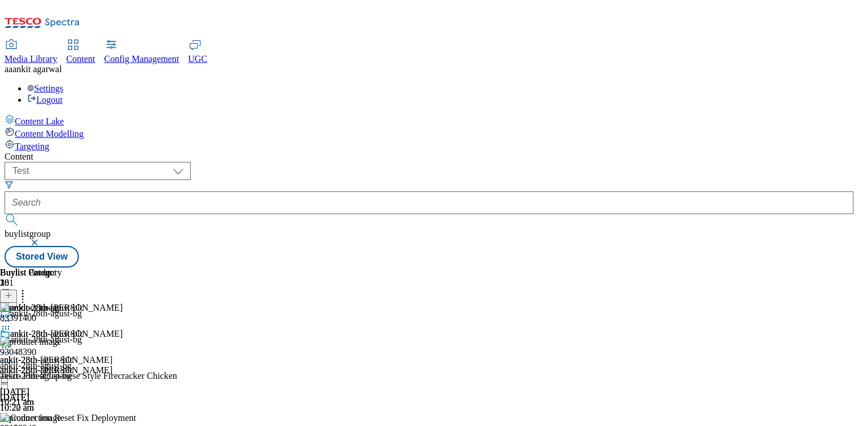
click at [11, 357] on icon at bounding box center [5, 362] width 11 height 11
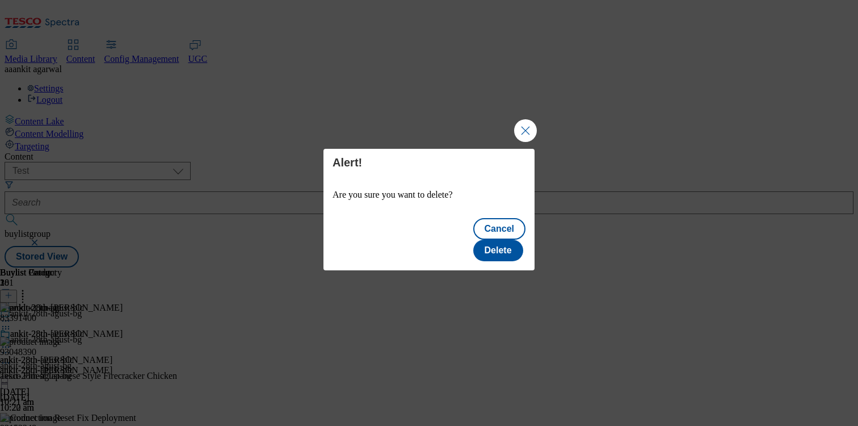
click at [504, 255] on div "Cancel Delete" at bounding box center [429, 240] width 211 height 59
click at [502, 240] on button "Delete" at bounding box center [498, 251] width 50 height 22
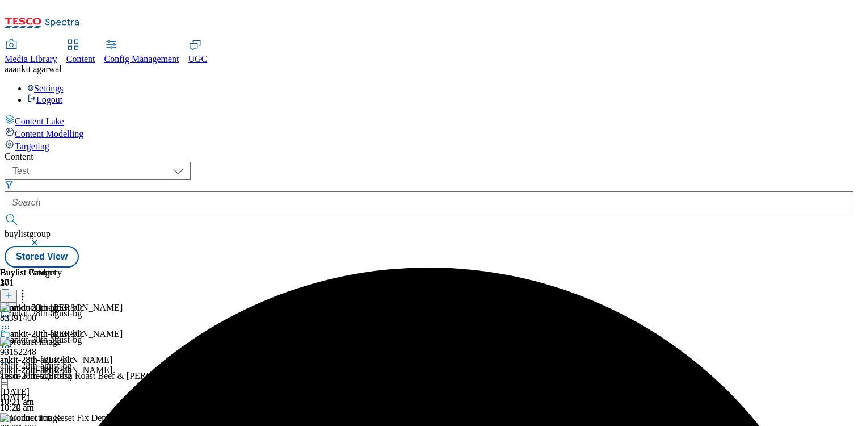
scroll to position [0, 116]
click at [36, 347] on span "93152248" at bounding box center [18, 352] width 36 height 10
click at [11, 357] on icon at bounding box center [5, 362] width 11 height 11
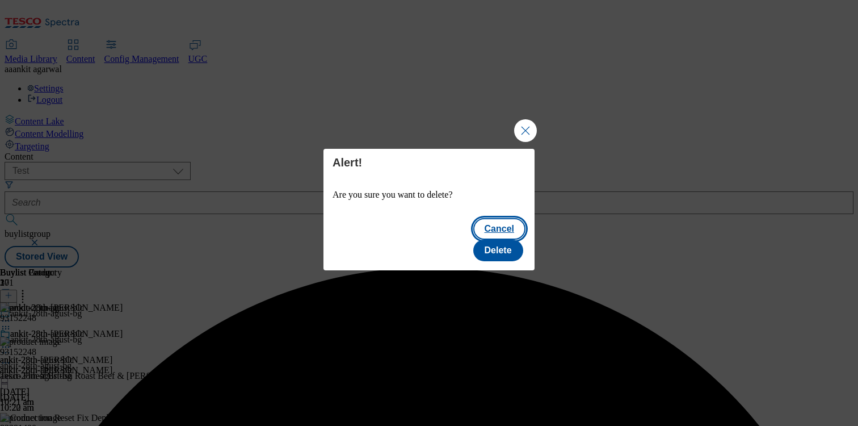
click at [473, 240] on button "Cancel" at bounding box center [499, 229] width 52 height 22
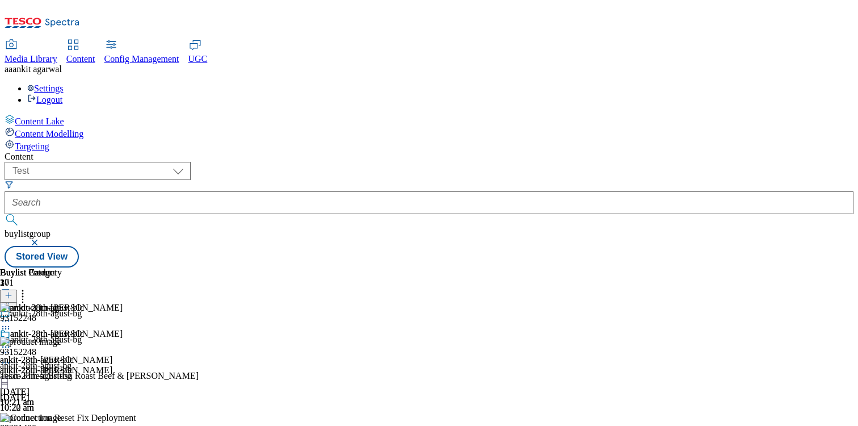
click at [10, 362] on circle at bounding box center [9, 363] width 2 height 2
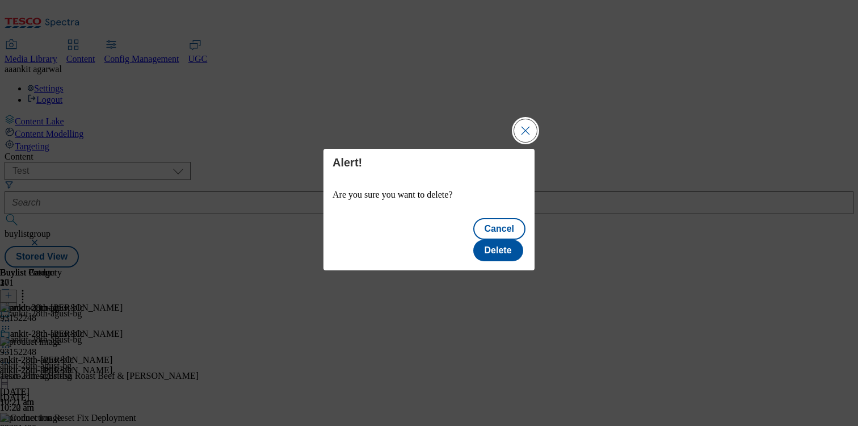
click at [527, 142] on button "Close Modal" at bounding box center [525, 130] width 23 height 23
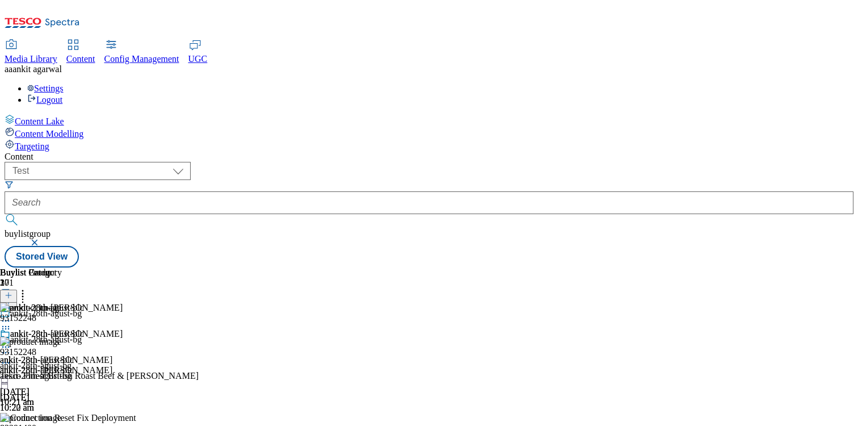
scroll to position [0, 149]
click at [28, 288] on icon at bounding box center [22, 293] width 11 height 11
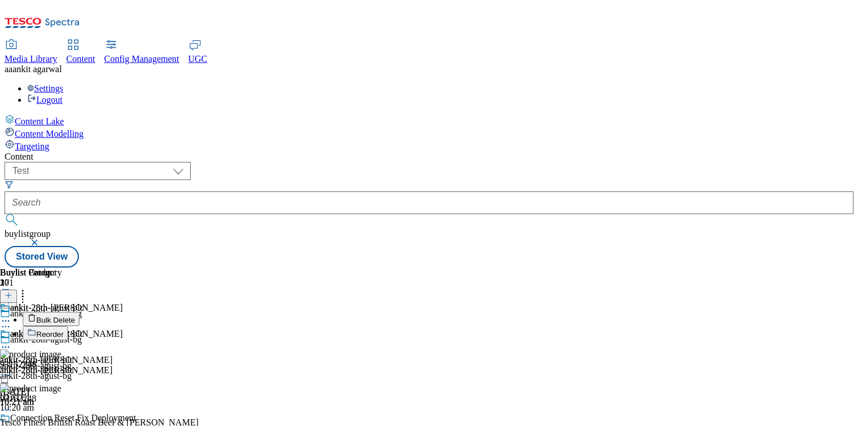
click at [75, 316] on span "Bulk Delete" at bounding box center [55, 320] width 39 height 9
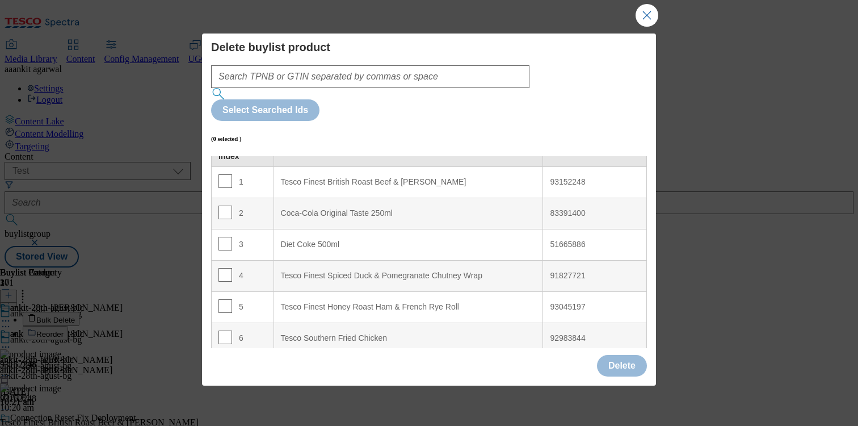
scroll to position [23, 0]
click at [572, 242] on div "51665886" at bounding box center [595, 247] width 90 height 10
copy div "51665886"
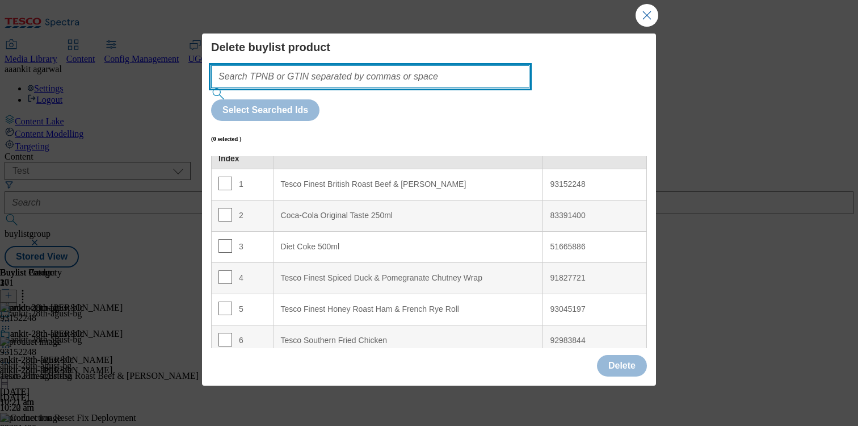
click at [320, 77] on input "Modal" at bounding box center [370, 76] width 318 height 23
paste input "51665886"
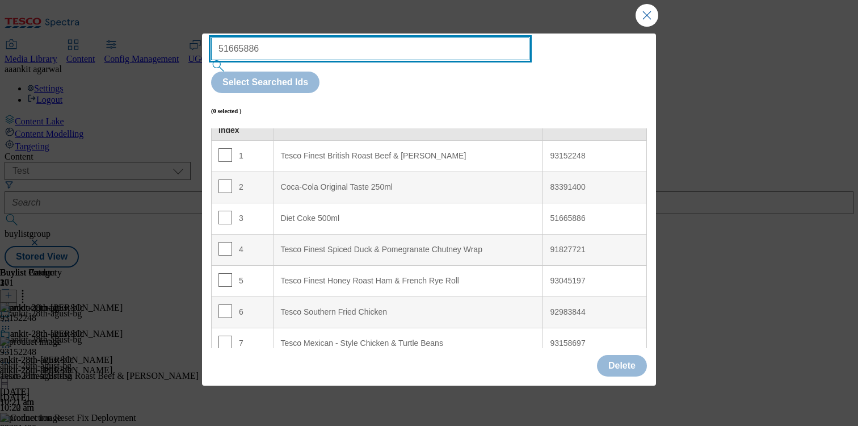
scroll to position [0, 0]
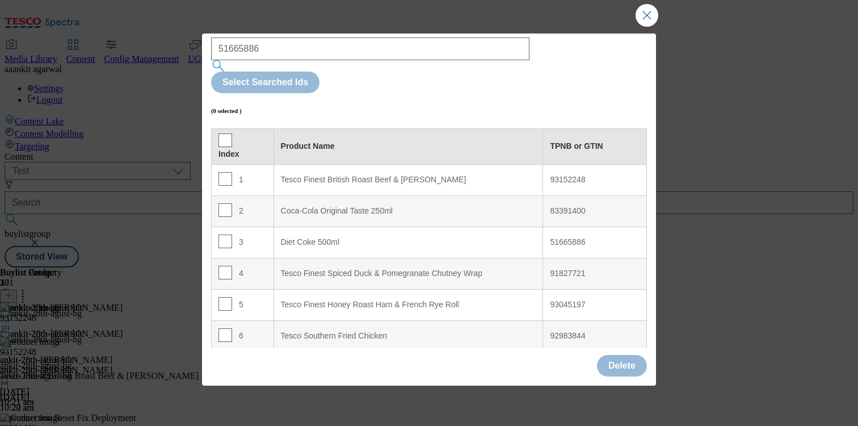
click at [565, 269] on div "91827721" at bounding box center [595, 274] width 90 height 10
copy div "91827721"
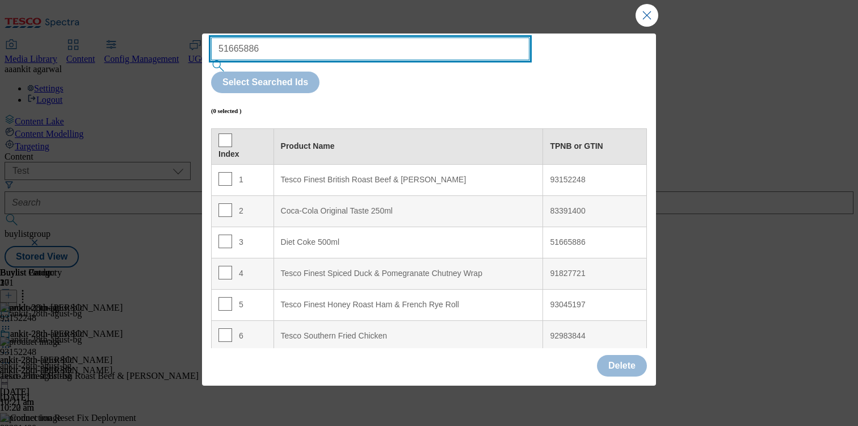
click at [307, 55] on input "51665886" at bounding box center [370, 48] width 318 height 23
paste input "91827721"
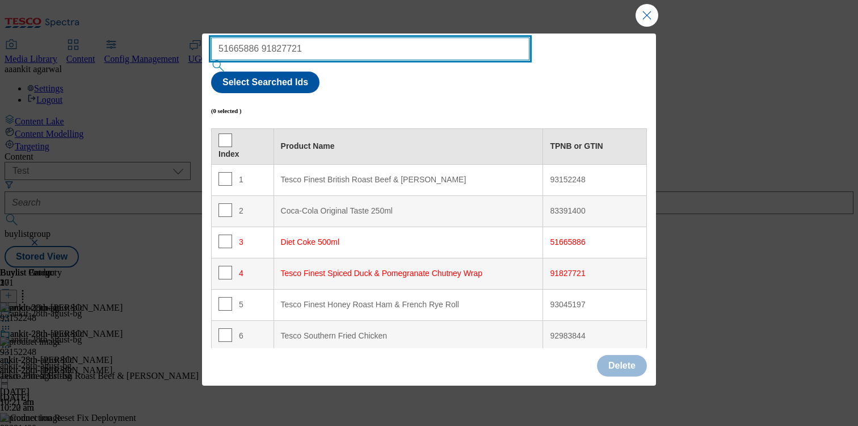
type input "51665886 91827721"
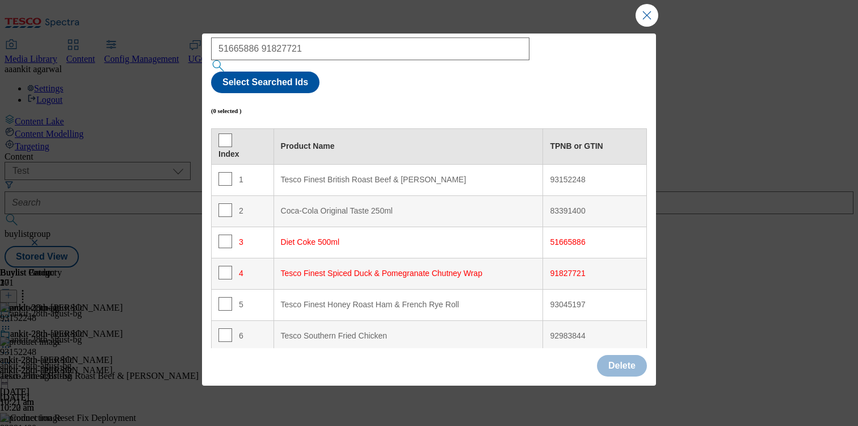
click at [230, 234] on div "3" at bounding box center [243, 242] width 48 height 16
click at [221, 234] on input "Modal" at bounding box center [226, 241] width 14 height 14
checkbox input "true"
click at [224, 266] on input "Modal" at bounding box center [226, 273] width 14 height 14
checkbox input "true"
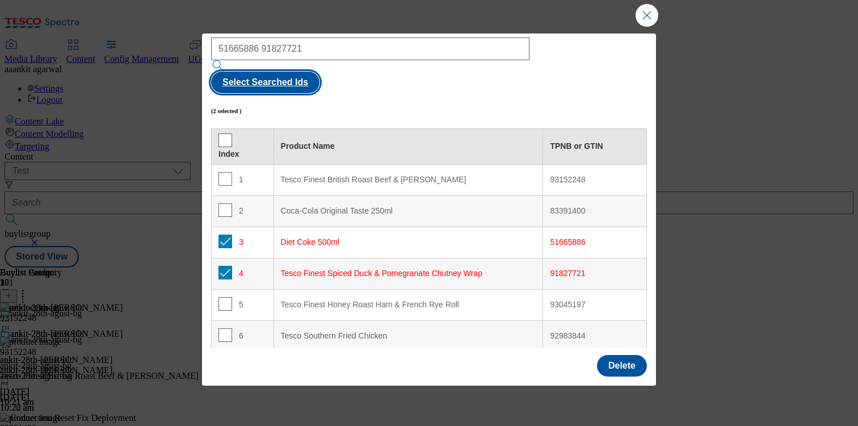
click at [320, 72] on button "Select Searched Ids" at bounding box center [265, 83] width 108 height 22
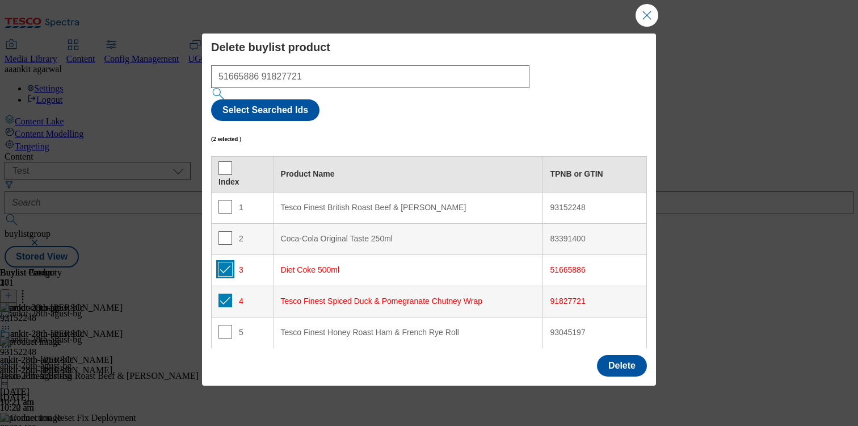
click at [223, 262] on input "Modal" at bounding box center [226, 269] width 14 height 14
checkbox input "false"
click at [223, 294] on input "Modal" at bounding box center [226, 301] width 14 height 14
checkbox input "false"
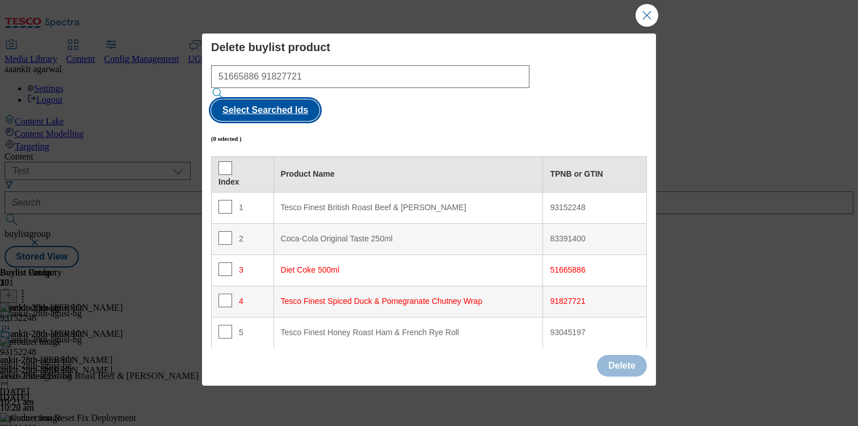
click at [320, 99] on button "Select Searched Ids" at bounding box center [265, 110] width 108 height 22
checkbox input "true"
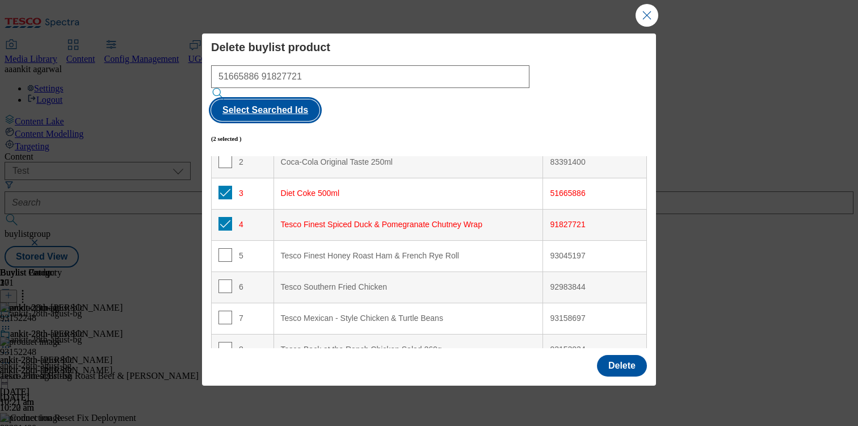
scroll to position [93, 0]
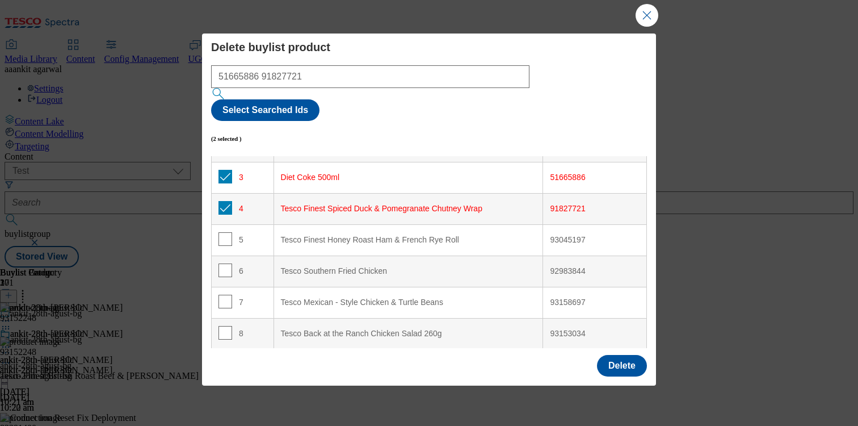
click at [357, 266] on div "Tesco Southern Fried Chicken" at bounding box center [408, 271] width 255 height 10
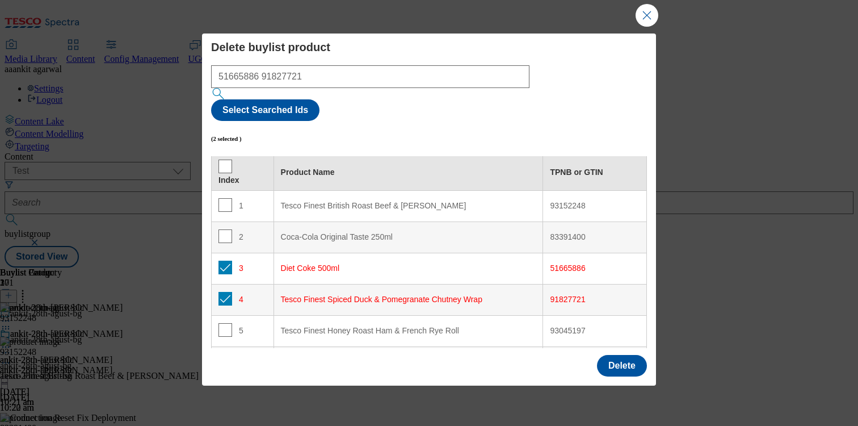
scroll to position [0, 0]
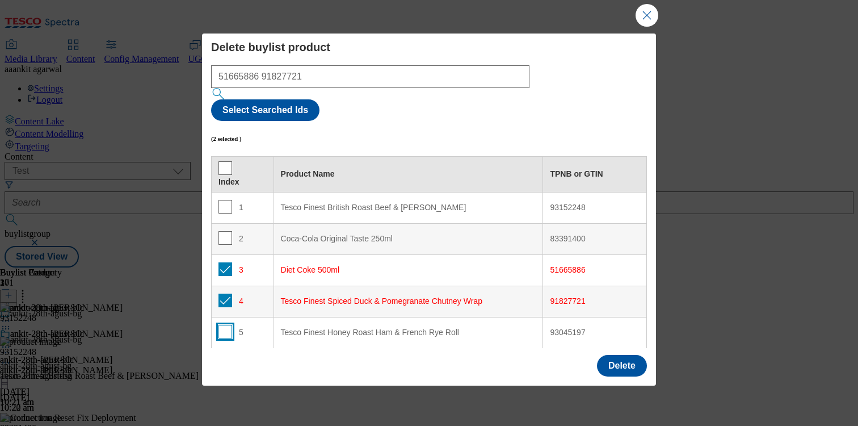
click at [223, 325] on input "Modal" at bounding box center [226, 332] width 14 height 14
checkbox input "true"
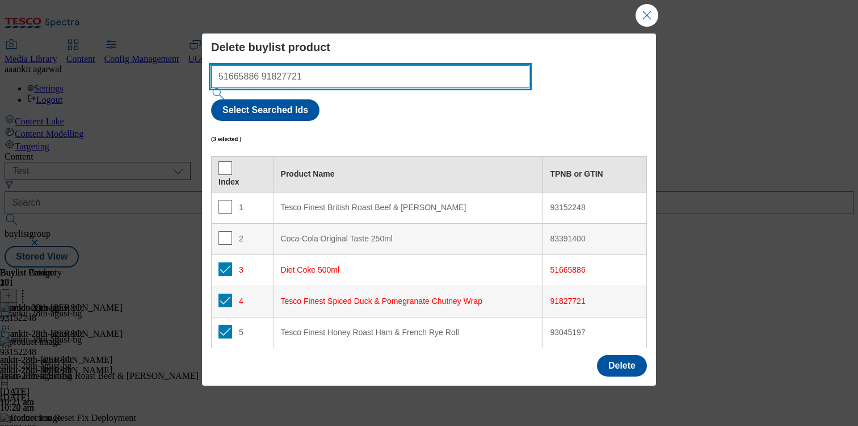
click at [284, 79] on input "51665886 91827721" at bounding box center [370, 76] width 318 height 23
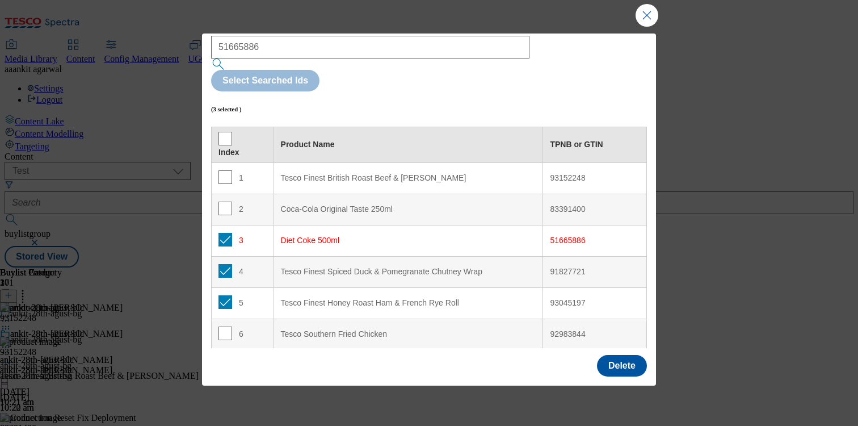
click at [570, 267] on div "91827721" at bounding box center [595, 272] width 90 height 10
copy div "91827721"
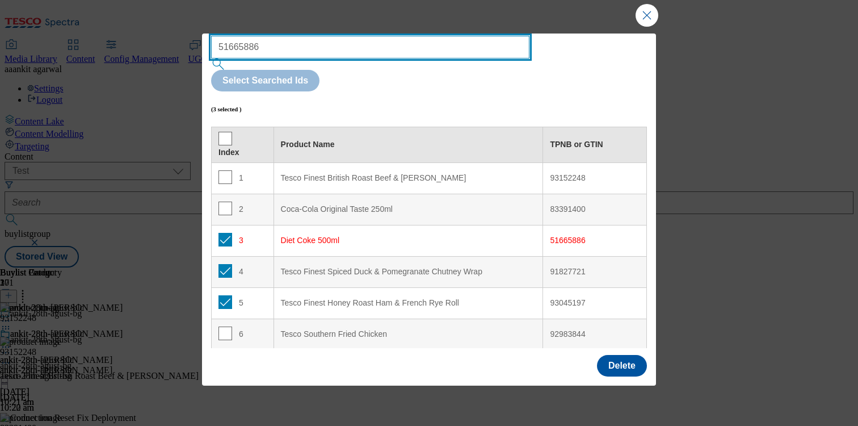
click at [301, 52] on input "51665886" at bounding box center [370, 47] width 318 height 23
paste input "91827721"
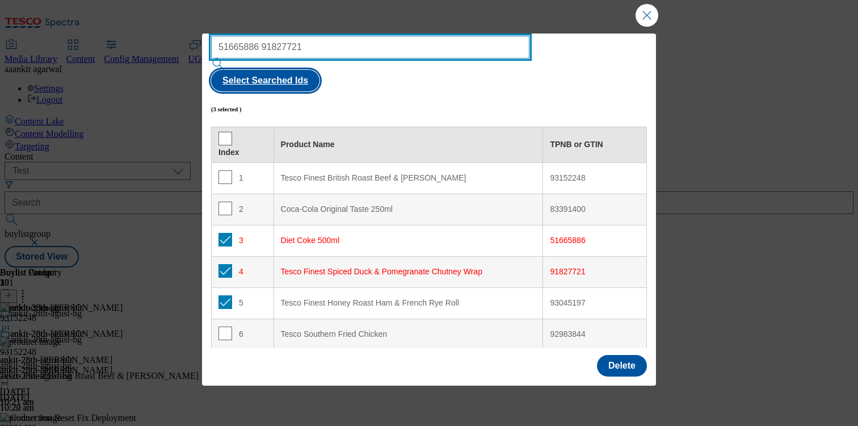
type input "51665886 91827721"
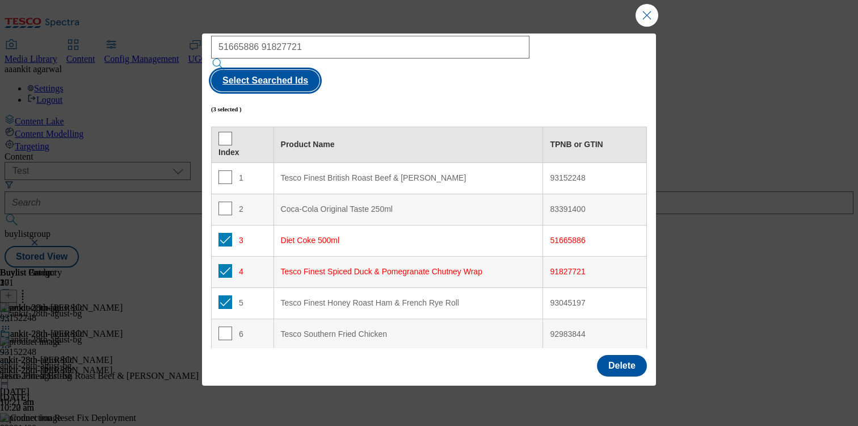
click at [320, 70] on button "Select Searched Ids" at bounding box center [265, 81] width 108 height 22
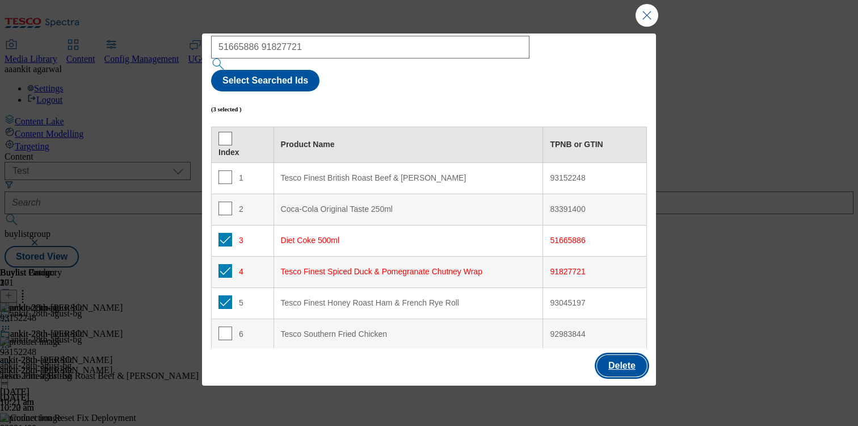
click at [615, 358] on button "Delete" at bounding box center [622, 366] width 50 height 22
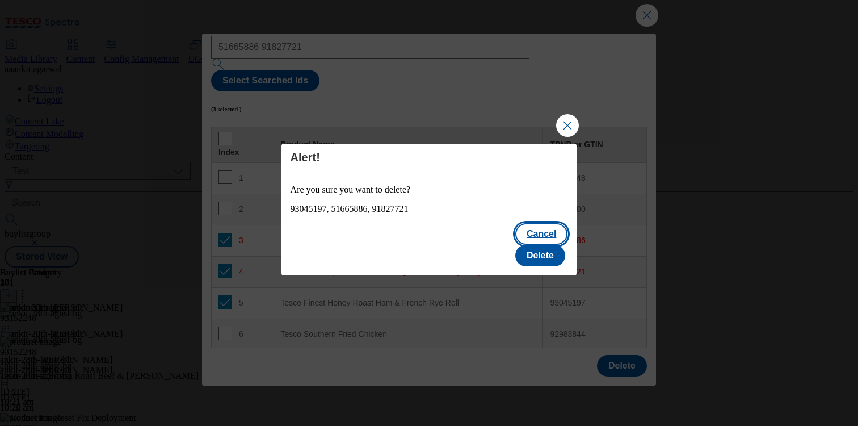
click at [515, 245] on button "Cancel" at bounding box center [541, 234] width 52 height 22
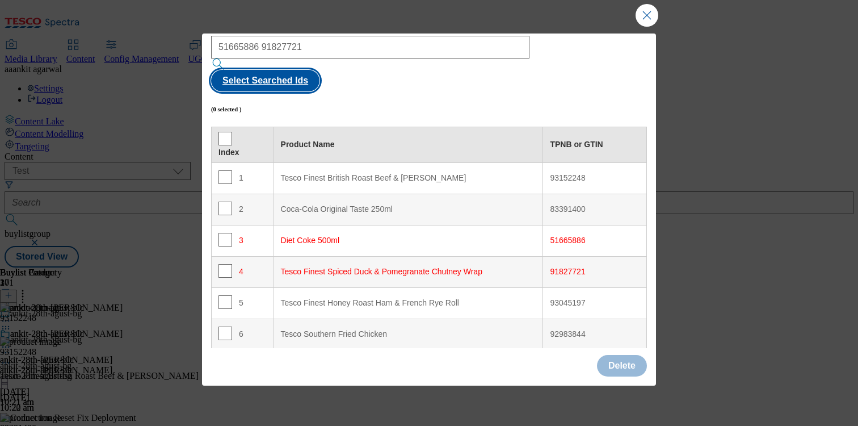
click at [320, 70] on button "Select Searched Ids" at bounding box center [265, 81] width 108 height 22
checkbox input "true"
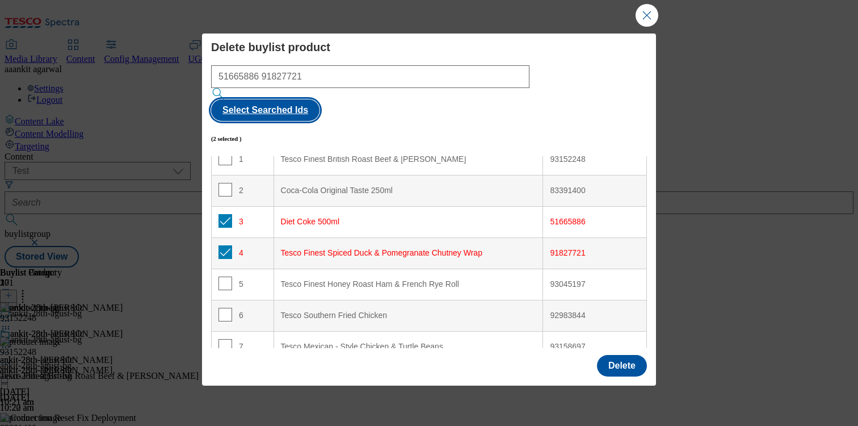
scroll to position [68, 0]
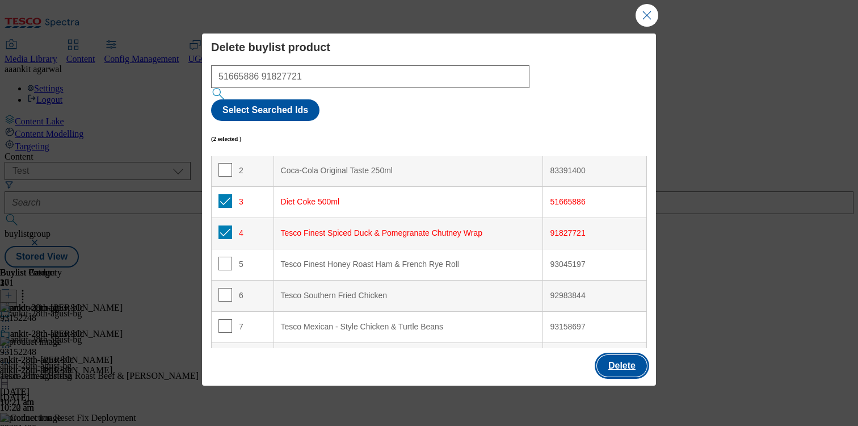
click at [612, 368] on button "Delete" at bounding box center [622, 366] width 50 height 22
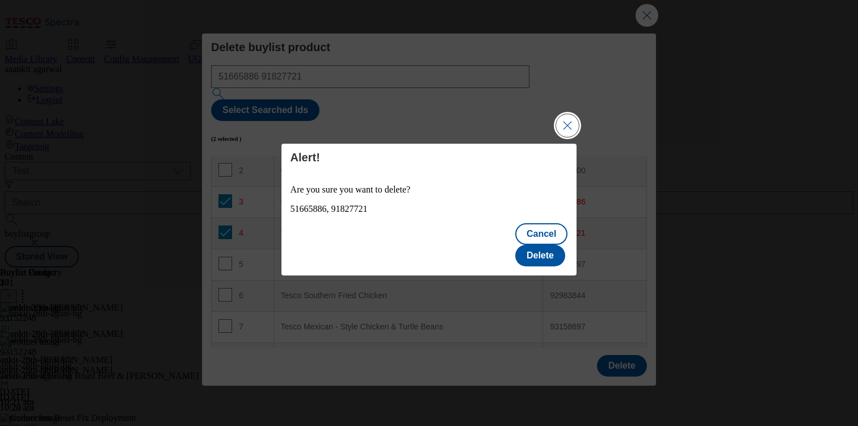
click at [568, 134] on button "Close Modal" at bounding box center [567, 125] width 23 height 23
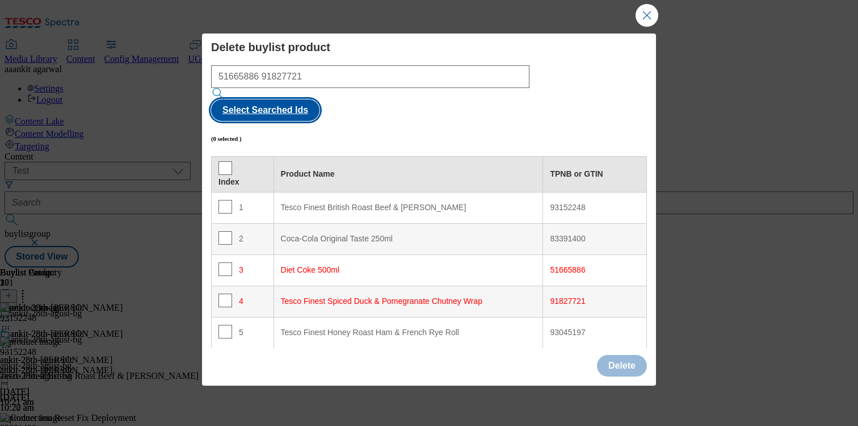
click at [320, 99] on button "Select Searched Ids" at bounding box center [265, 110] width 108 height 22
checkbox input "true"
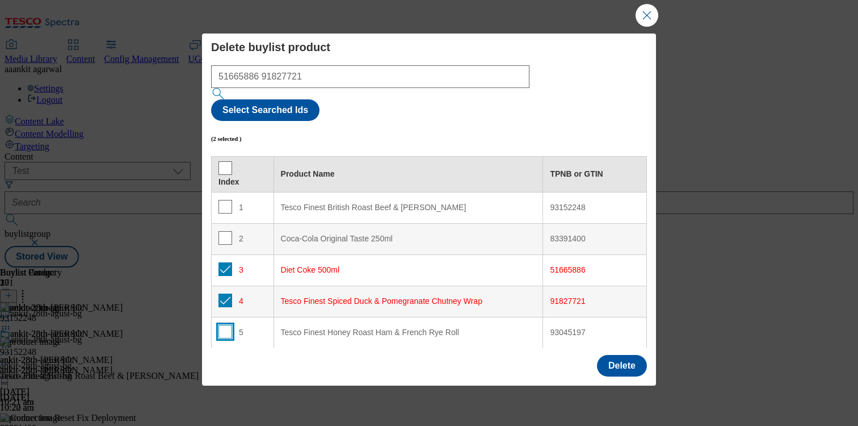
click at [228, 325] on input "Modal" at bounding box center [226, 332] width 14 height 14
checkbox input "true"
click at [617, 365] on button "Delete" at bounding box center [622, 366] width 50 height 22
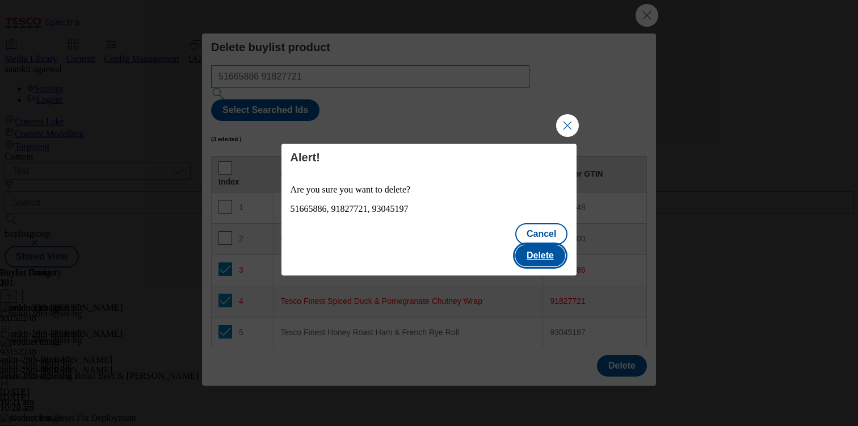
click at [552, 245] on button "Delete" at bounding box center [540, 256] width 50 height 22
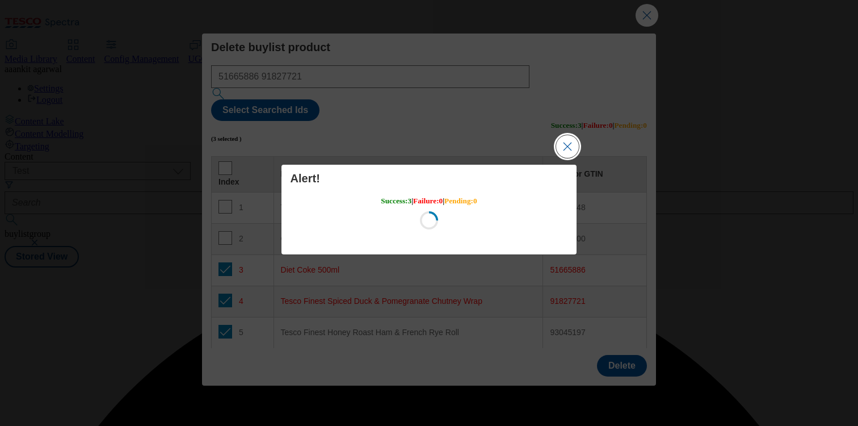
scroll to position [0, 0]
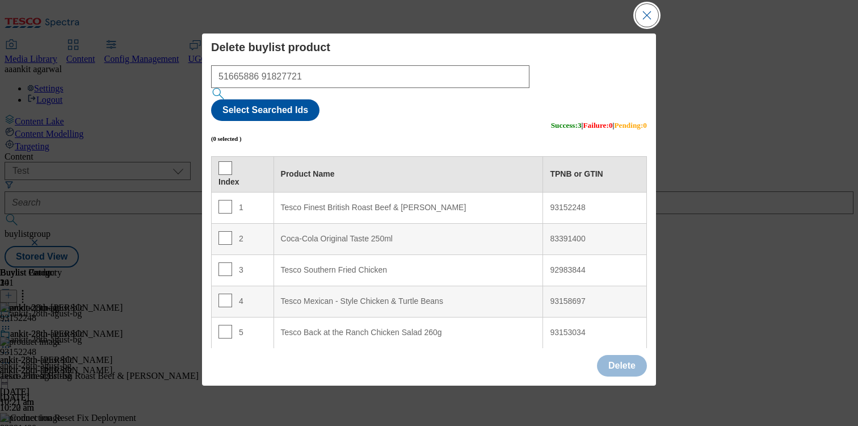
click at [638, 20] on button "Close Modal" at bounding box center [647, 15] width 23 height 23
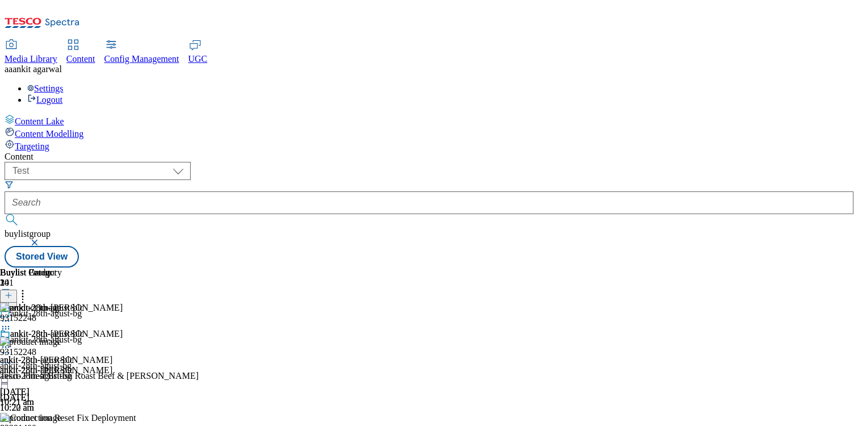
click at [11, 341] on icon at bounding box center [5, 346] width 11 height 11
click at [53, 380] on span "Copy" at bounding box center [44, 384] width 18 height 9
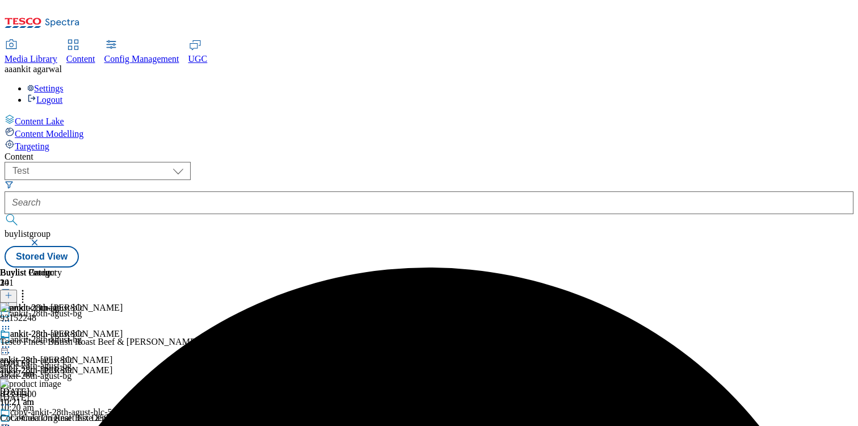
scroll to position [61, 0]
click at [11, 399] on icon at bounding box center [5, 425] width 11 height 11
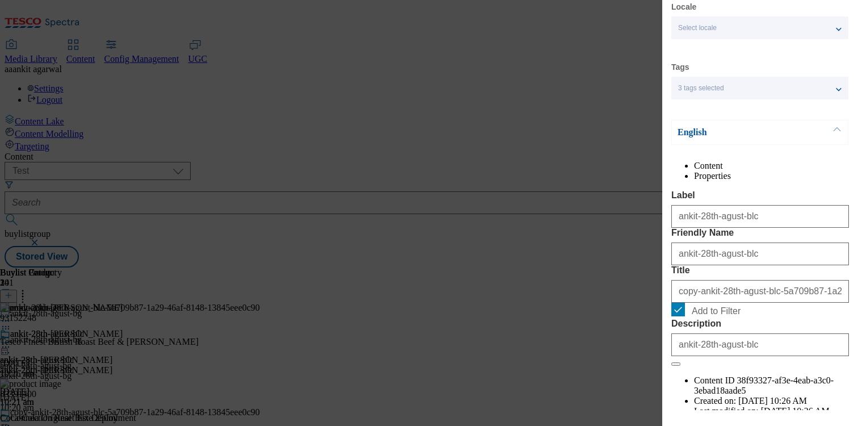
scroll to position [133, 0]
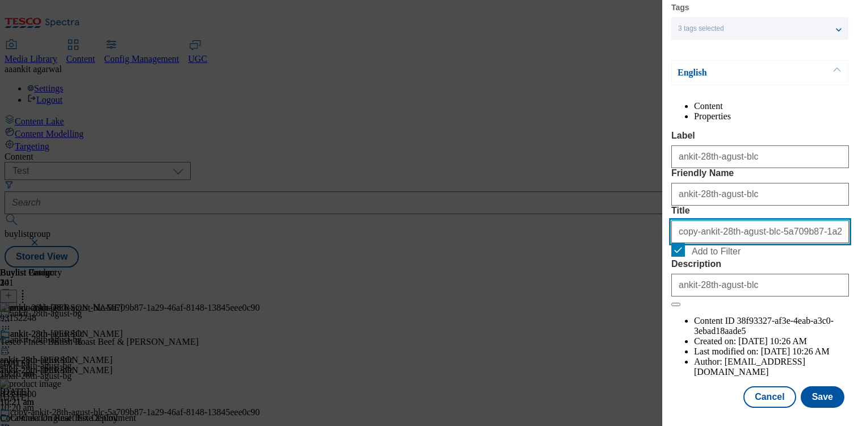
drag, startPoint x: 695, startPoint y: 265, endPoint x: 636, endPoint y: 265, distance: 58.5
click at [636, 265] on div "Edit Buylist Category Locale Select locale English Welsh Tags 3 tags selected f…" at bounding box center [429, 213] width 858 height 426
drag, startPoint x: 803, startPoint y: 264, endPoint x: 858, endPoint y: 266, distance: 55.1
click at [858, 266] on div "Edit Buylist Category Locale Select locale English Welsh Tags 3 tags selected f…" at bounding box center [761, 205] width 196 height 410
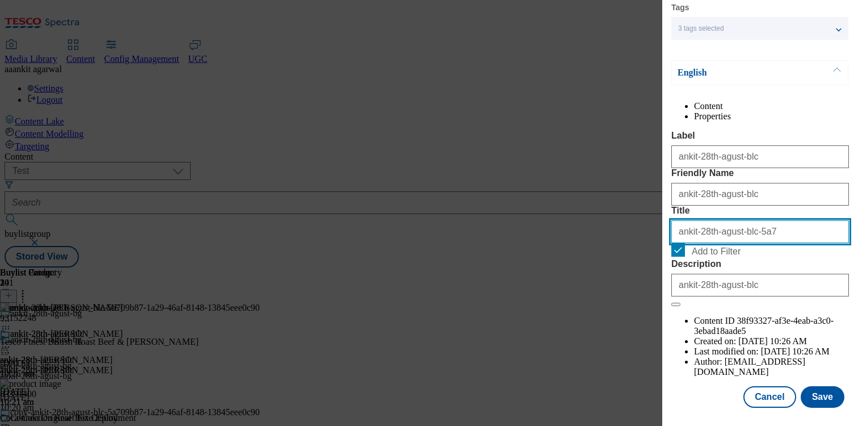
scroll to position [0, 0]
type input "ankit-28th-agust-blc-5a"
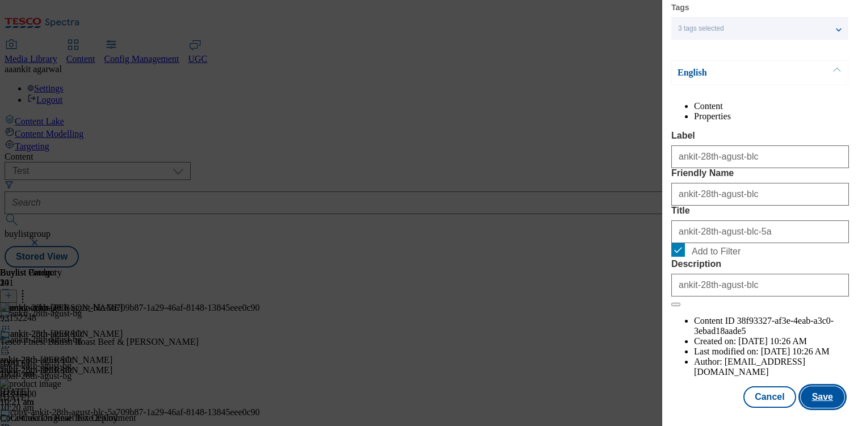
click at [820, 399] on button "Save" at bounding box center [823, 397] width 44 height 22
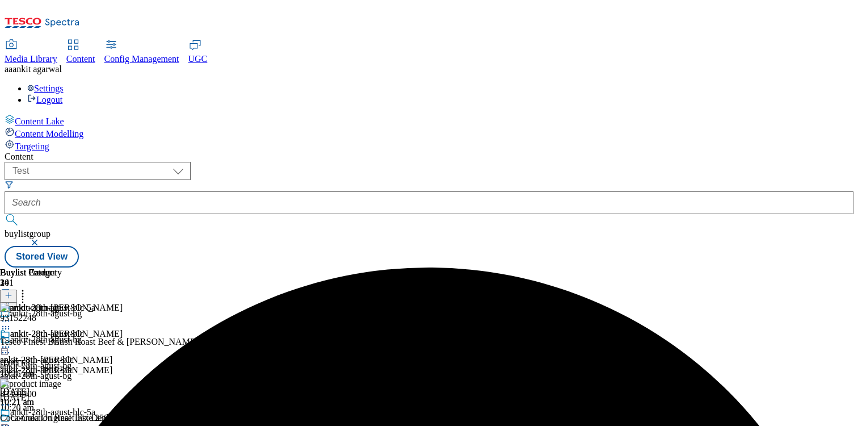
scroll to position [74, 0]
click at [10, 399] on circle at bounding box center [9, 426] width 2 height 2
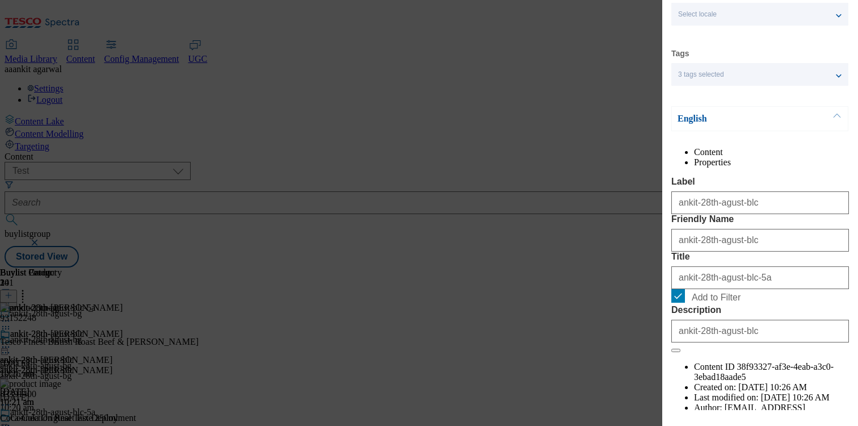
scroll to position [133, 0]
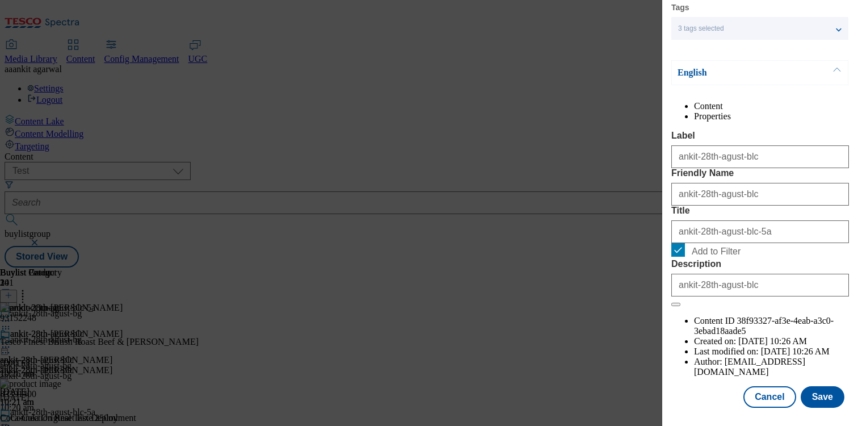
click at [677, 290] on form "Label ankit-28th-agust-blc Friendly Name ankit-28th-agust-blc Title ankit-28th-…" at bounding box center [761, 219] width 178 height 176
click at [673, 307] on form "Label ankit-28th-agust-blc Friendly Name ankit-28th-agust-blc Title ankit-28th-…" at bounding box center [761, 219] width 178 height 176
click at [680, 257] on input "Add to Filter" at bounding box center [679, 250] width 14 height 14
checkbox input "false"
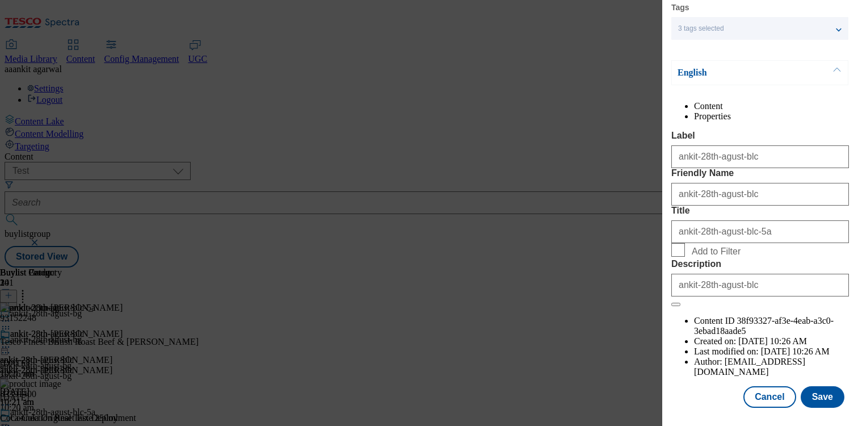
click at [820, 115] on li "Properties" at bounding box center [771, 116] width 155 height 10
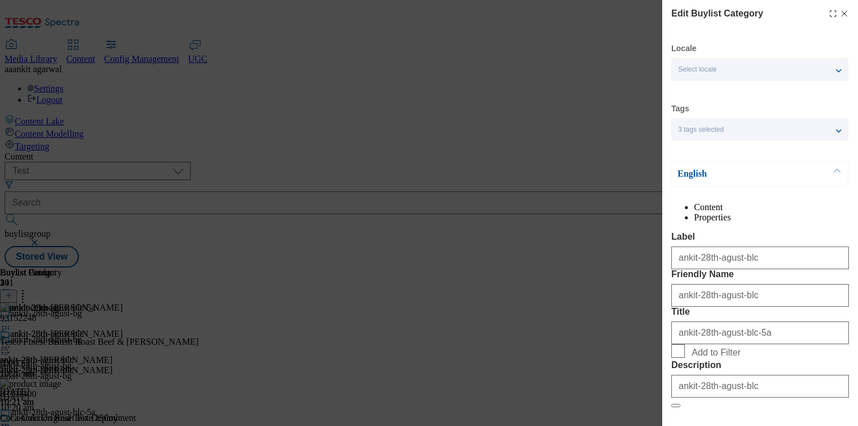
click at [770, 76] on div "Select locale" at bounding box center [760, 69] width 177 height 23
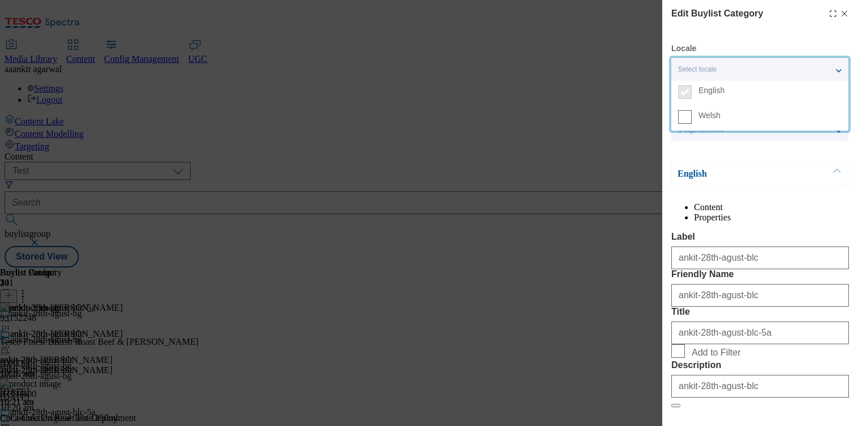
click at [769, 26] on div "Edit Buylist Category Locale Select locale English Welsh Tags 3 tags selected f…" at bounding box center [761, 258] width 178 height 502
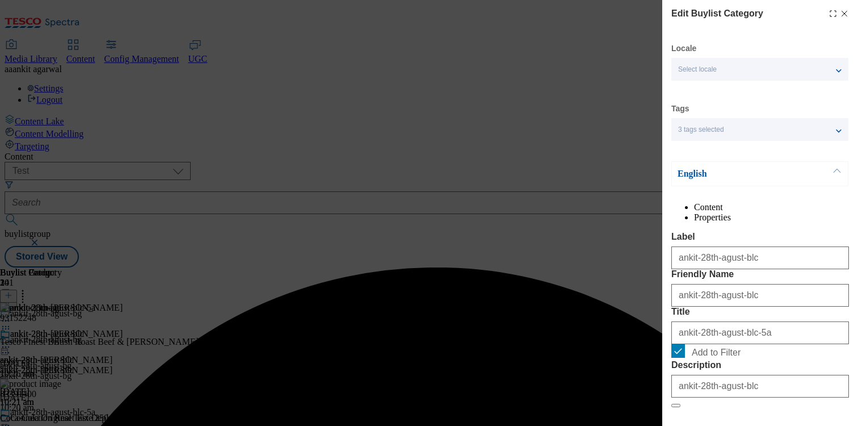
click at [635, 175] on div "Edit Buylist Category Locale Select locale English Welsh Tags 3 tags selected f…" at bounding box center [429, 213] width 858 height 426
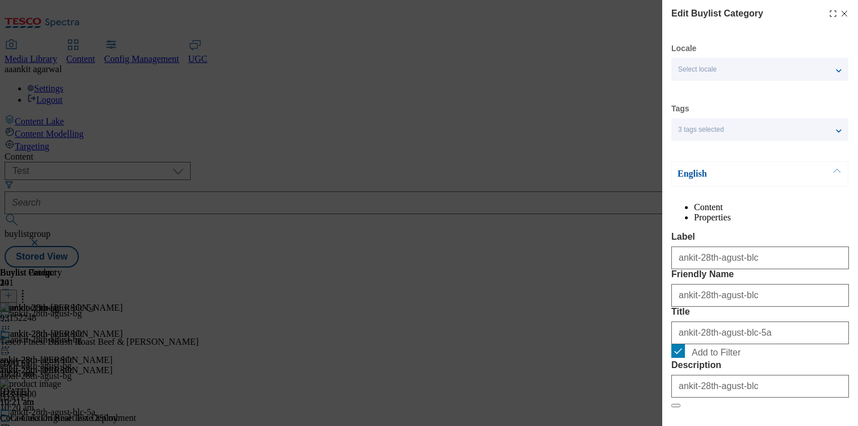
click at [848, 14] on icon "Modal" at bounding box center [844, 13] width 9 height 9
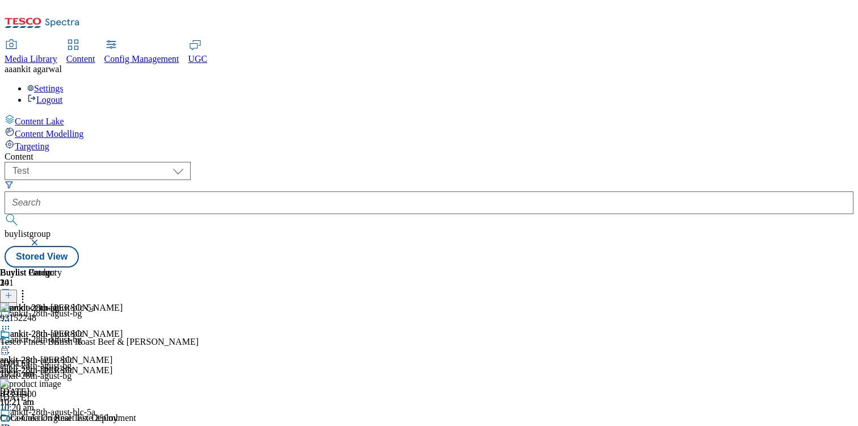
click at [11, 399] on icon at bounding box center [5, 425] width 11 height 11
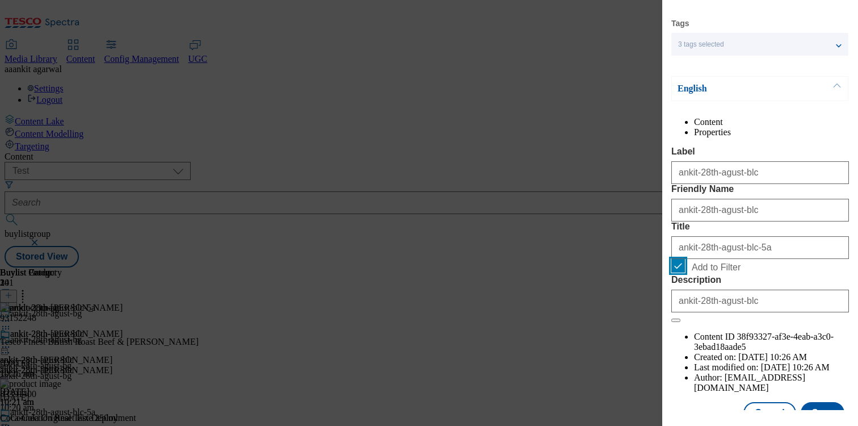
click at [678, 272] on input "Add to Filter" at bounding box center [679, 266] width 14 height 14
checkbox input "false"
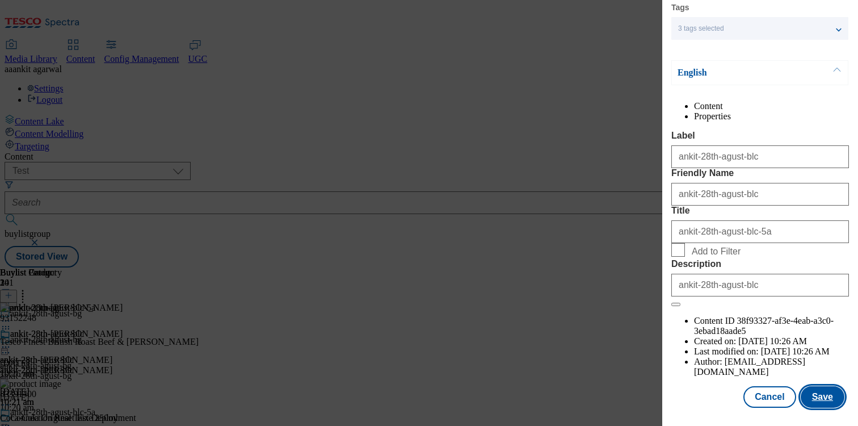
click at [819, 391] on button "Save" at bounding box center [823, 397] width 44 height 22
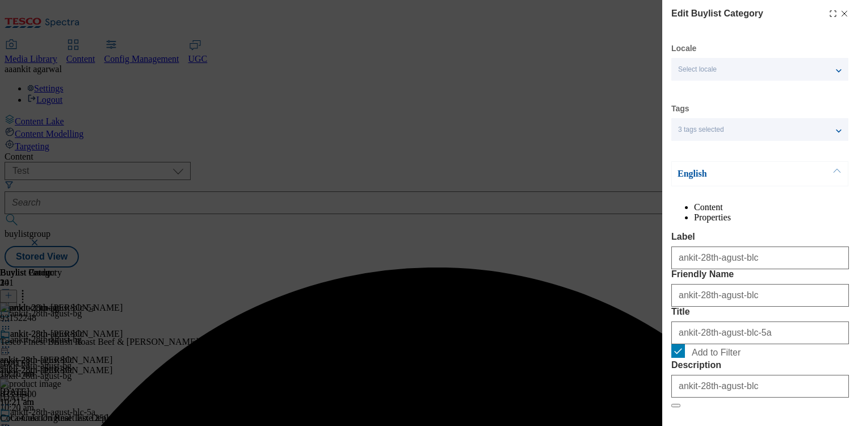
click at [847, 267] on div "Content is currently locked and any changes made by you are unsaved. Please wai…" at bounding box center [429, 267] width 849 height 0
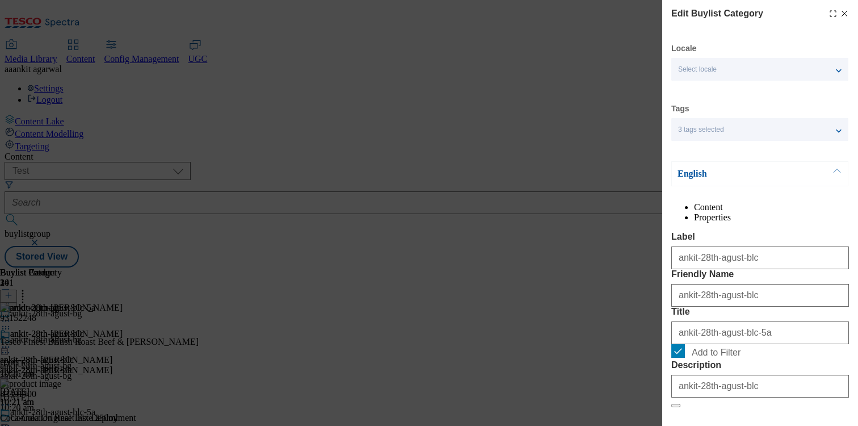
click at [843, 15] on line "Modal" at bounding box center [844, 13] width 5 height 5
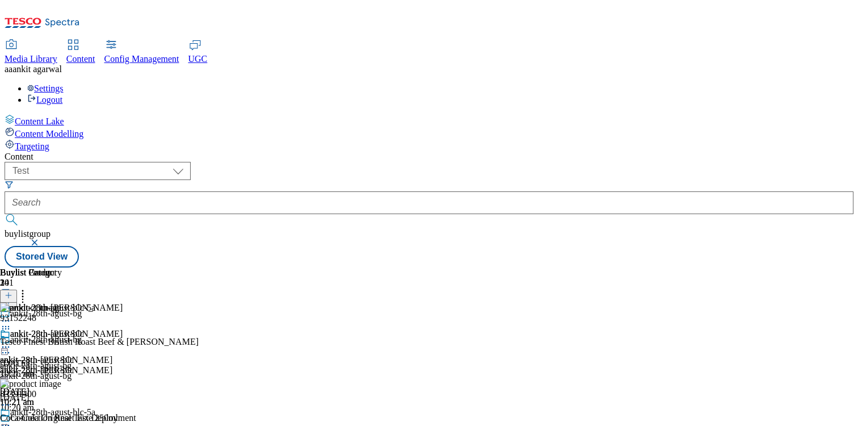
scroll to position [15, 0]
click at [11, 341] on icon at bounding box center [5, 346] width 11 height 11
click at [28, 288] on icon at bounding box center [22, 293] width 11 height 11
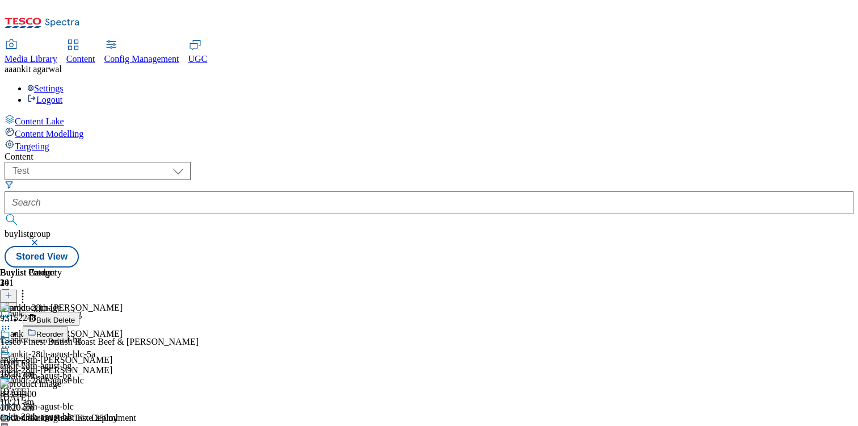
click at [64, 330] on span "Reorder" at bounding box center [49, 334] width 27 height 9
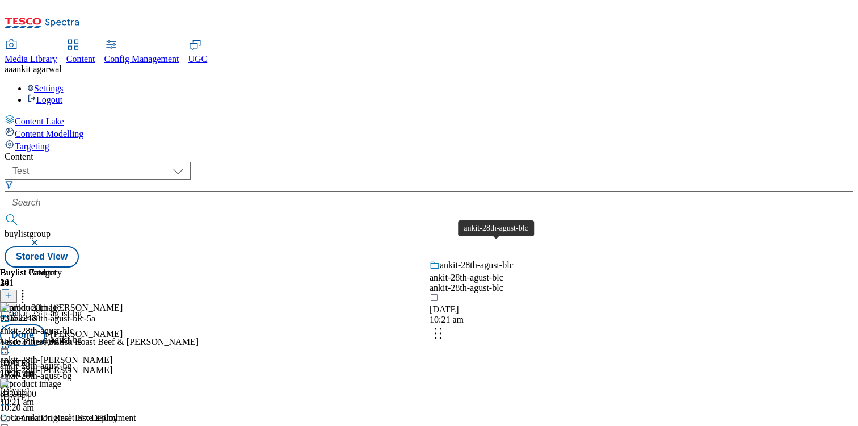
drag, startPoint x: 521, startPoint y: 182, endPoint x: 519, endPoint y: 289, distance: 107.3
click at [519, 267] on body "Icons icon_account icon_add icon_backward_link icon_basket icon_benefits icon_c…" at bounding box center [429, 136] width 849 height 263
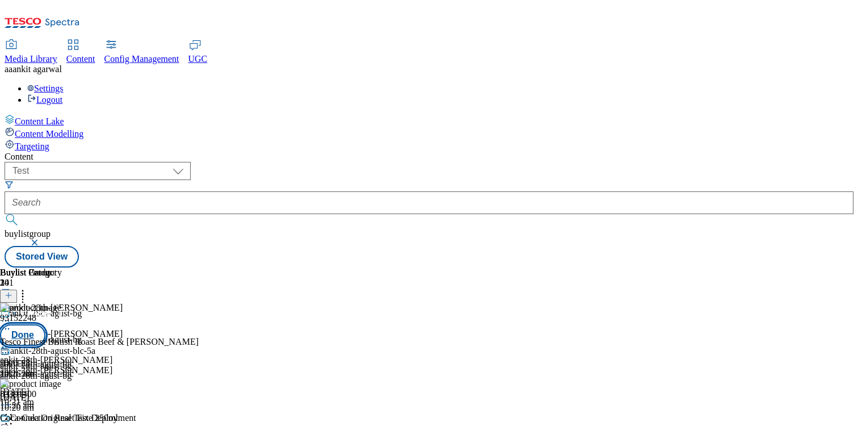
click at [45, 324] on button "Done" at bounding box center [22, 335] width 45 height 22
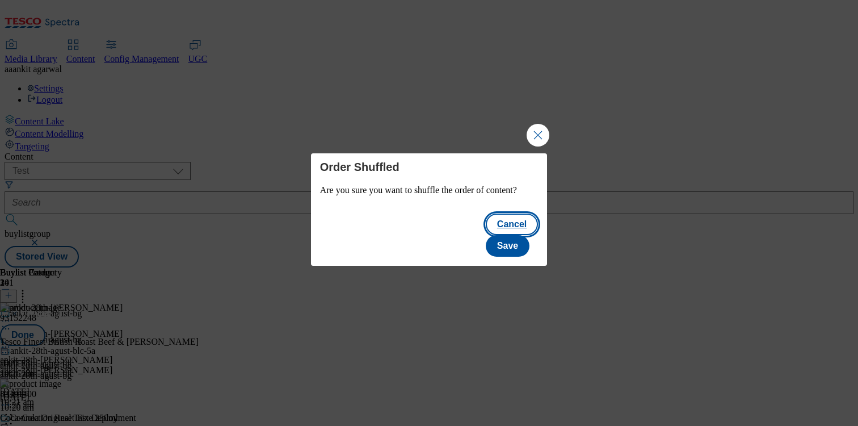
click at [486, 235] on button "Cancel" at bounding box center [512, 224] width 52 height 22
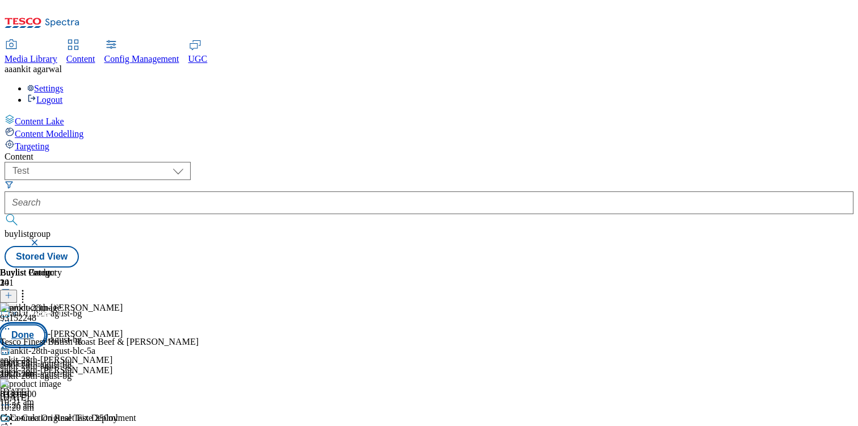
click at [45, 324] on button "Done" at bounding box center [22, 335] width 45 height 22
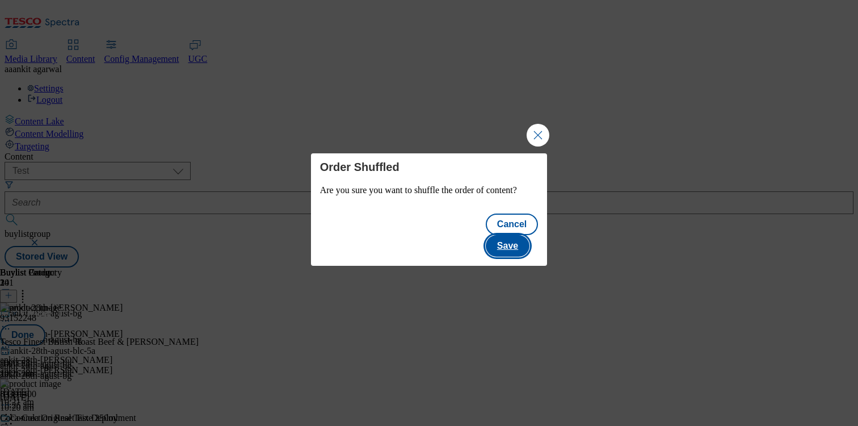
click at [524, 235] on button "Save" at bounding box center [508, 246] width 44 height 22
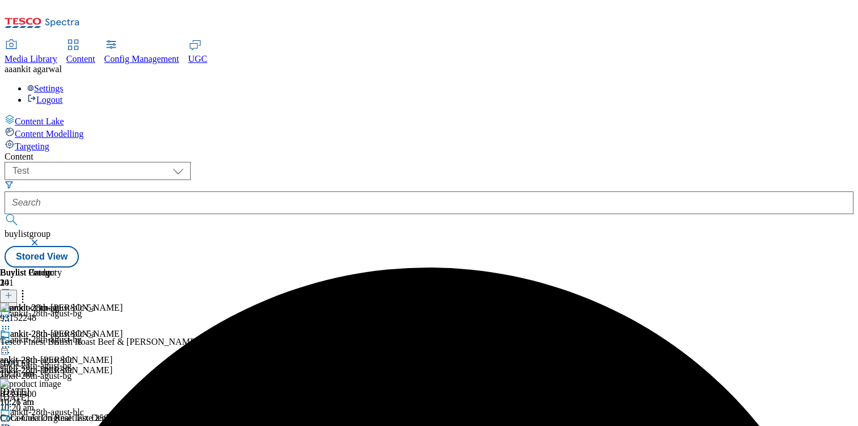
scroll to position [0, 123]
click at [95, 329] on div "ankit-28th-agust-blc-5a ankit-28th-agust-blc ankit-28th-agust-blc 28 Aug 2025 1…" at bounding box center [47, 368] width 95 height 78
click at [11, 341] on icon at bounding box center [5, 346] width 11 height 11
click at [48, 367] on span "Edit" at bounding box center [41, 371] width 13 height 9
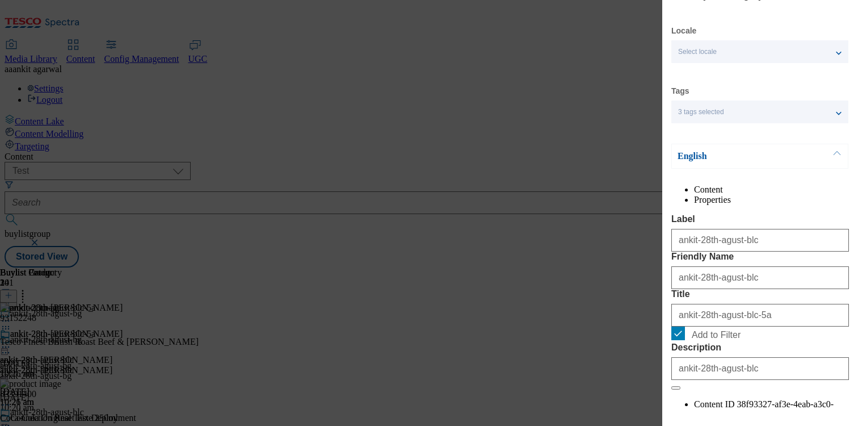
scroll to position [0, 0]
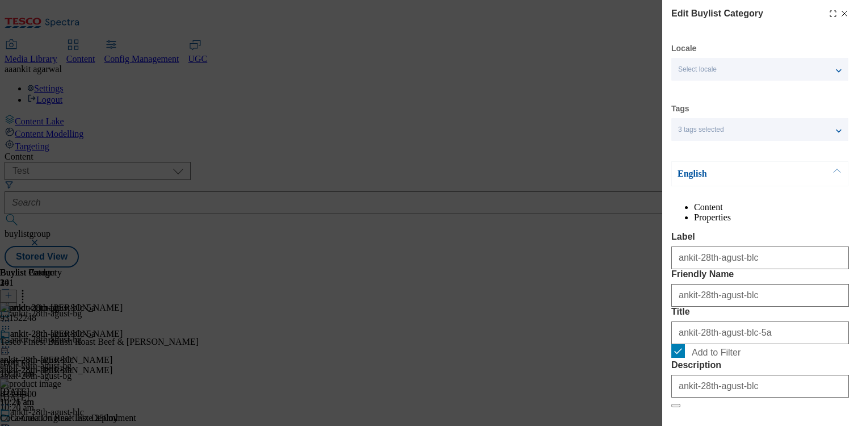
click at [832, 15] on icon "Modal" at bounding box center [833, 13] width 9 height 9
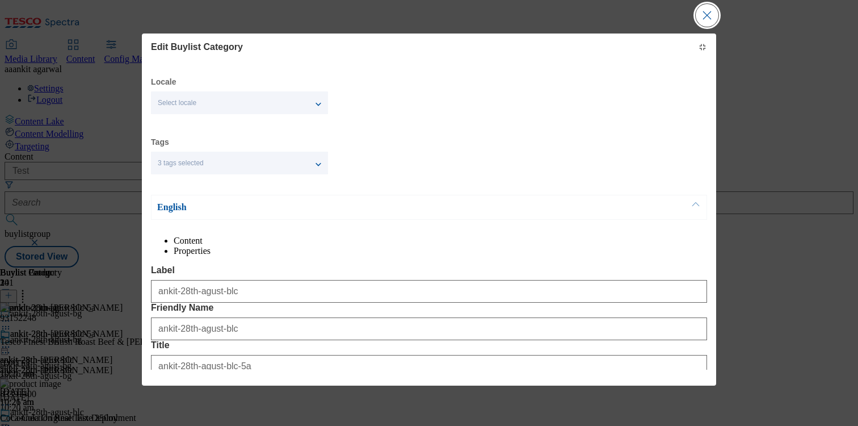
click at [710, 20] on button "Close Modal" at bounding box center [707, 15] width 23 height 23
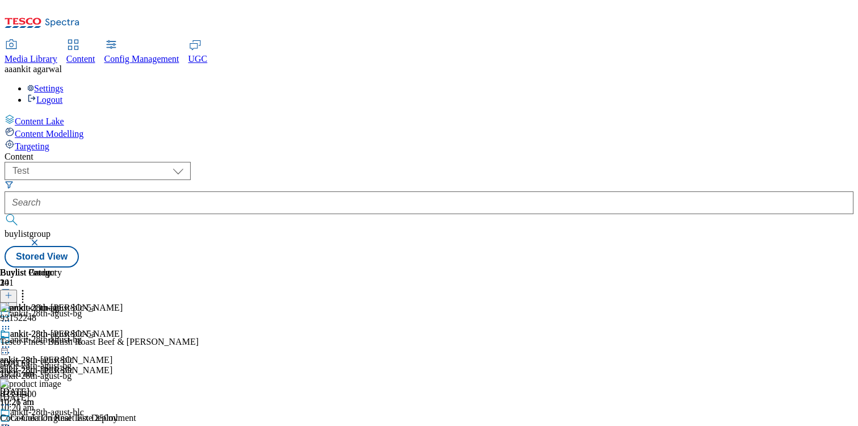
click at [11, 341] on icon at bounding box center [5, 346] width 11 height 11
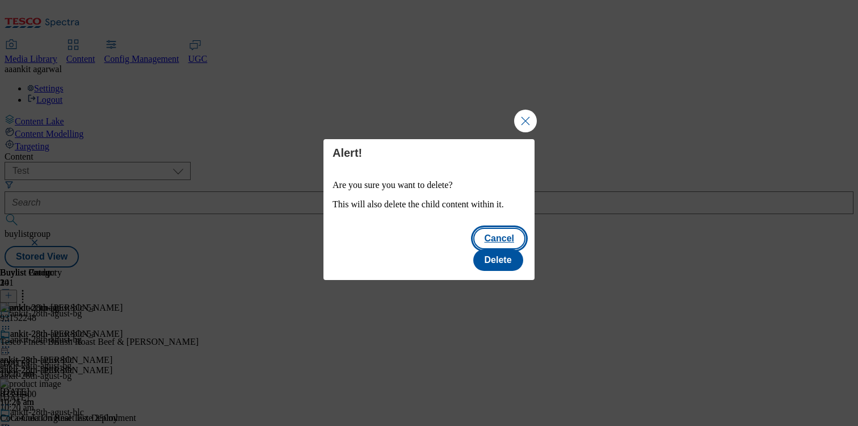
click at [473, 249] on button "Cancel" at bounding box center [499, 239] width 52 height 22
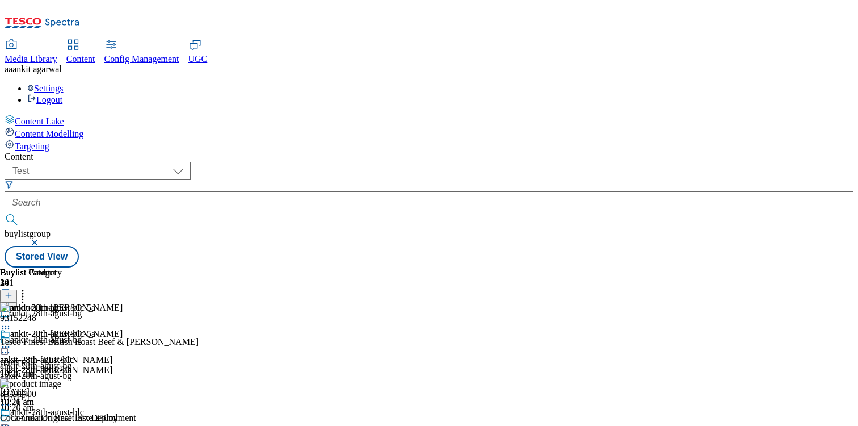
click at [95, 329] on div "ankit-28th-agust-blc-5a ankit-28th-agust-blc ankit-28th-agust-blc 28 Aug 2025 1…" at bounding box center [47, 368] width 95 height 78
click at [11, 341] on icon at bounding box center [5, 346] width 11 height 11
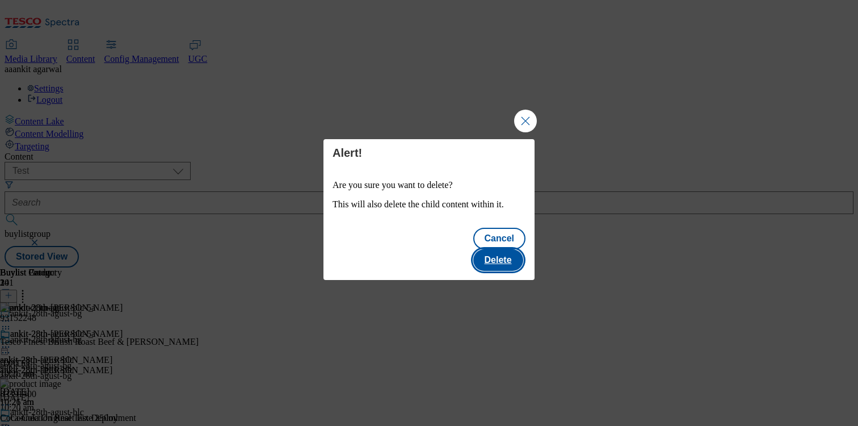
click at [509, 249] on button "Delete" at bounding box center [498, 260] width 50 height 22
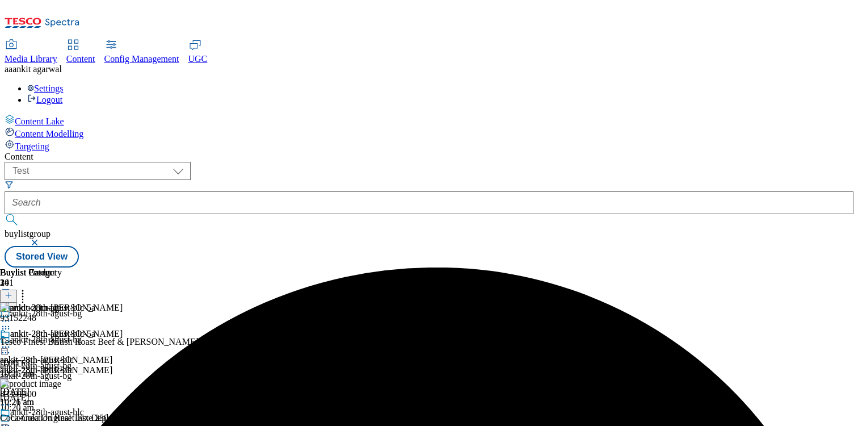
click at [11, 341] on icon at bounding box center [5, 346] width 11 height 11
click at [62, 399] on span "Preview" at bounding box center [48, 423] width 27 height 9
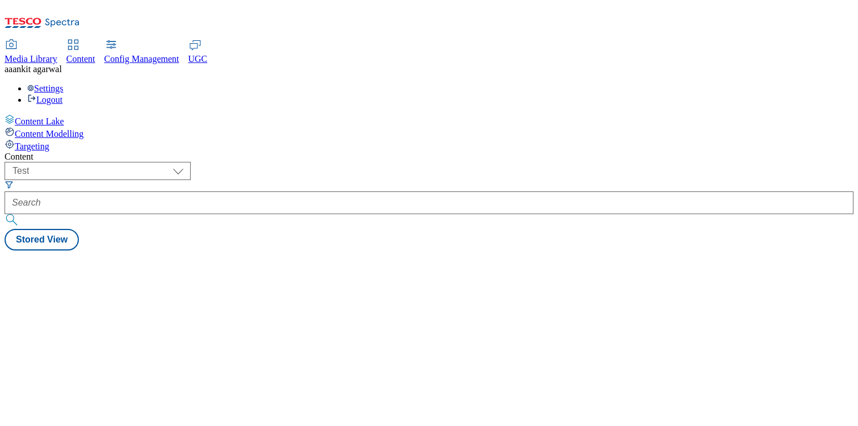
select select "flare-test"
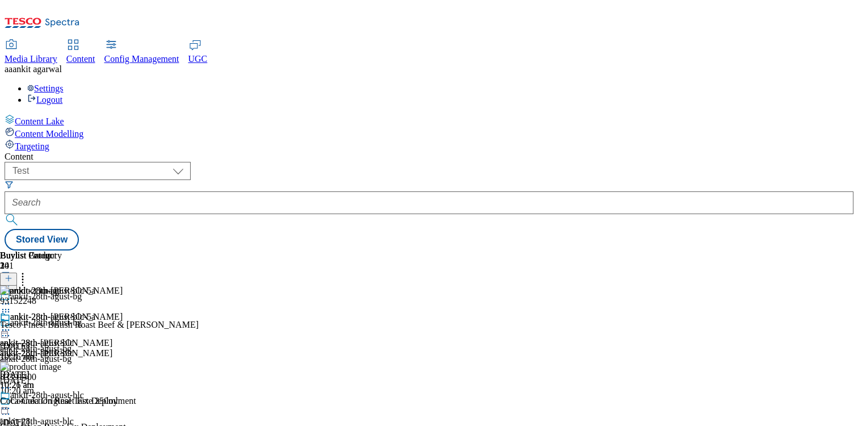
scroll to position [32, 0]
click at [11, 324] on icon at bounding box center [5, 329] width 11 height 11
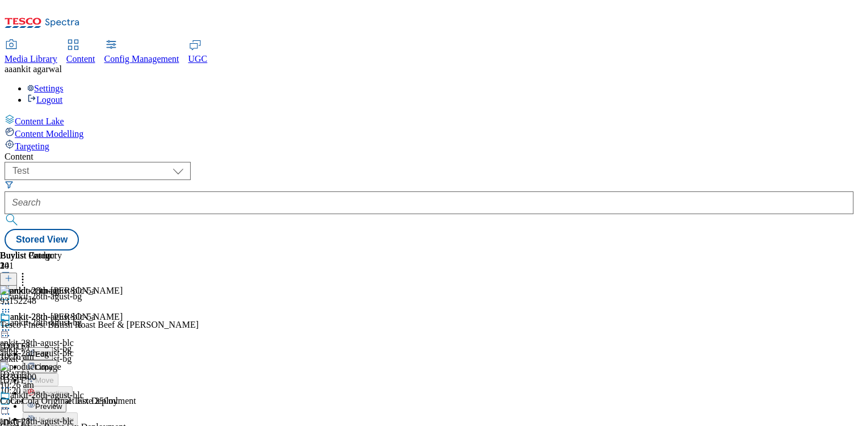
click at [53, 363] on span "Copy" at bounding box center [44, 367] width 18 height 9
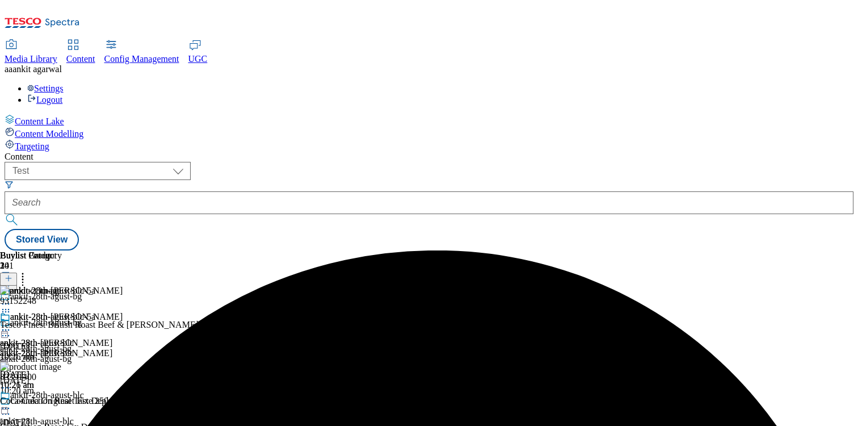
scroll to position [0, 33]
click at [7, 335] on circle at bounding box center [6, 336] width 2 height 2
click at [123, 312] on div "ankit-28th-agust-bl ankit-28th-agust-bl ankit-28th-agust-bl 28 Aug 2025 10:21 am" at bounding box center [61, 351] width 123 height 78
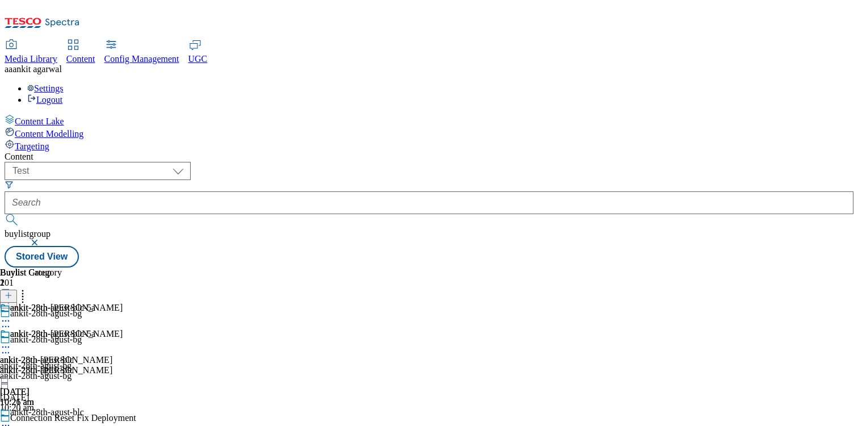
click at [11, 420] on icon at bounding box center [5, 425] width 11 height 11
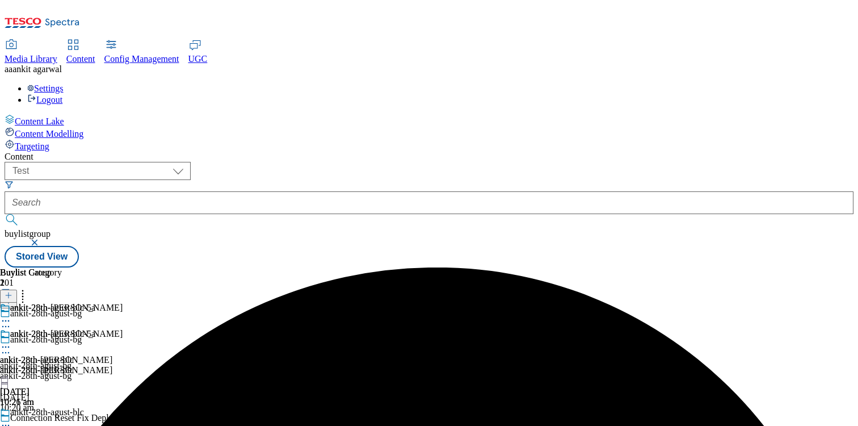
click at [11, 347] on icon at bounding box center [5, 352] width 11 height 11
click at [53, 385] on span "Copy" at bounding box center [44, 389] width 18 height 9
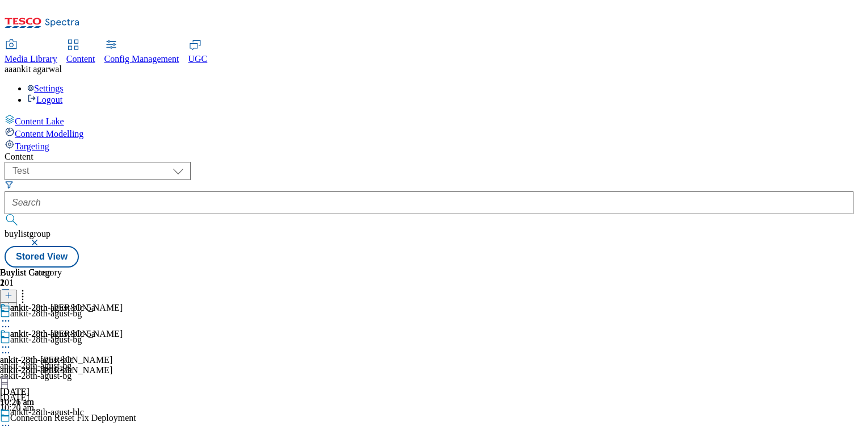
click at [11, 347] on icon at bounding box center [5, 352] width 11 height 11
click at [53, 385] on span "Copy" at bounding box center [44, 389] width 18 height 9
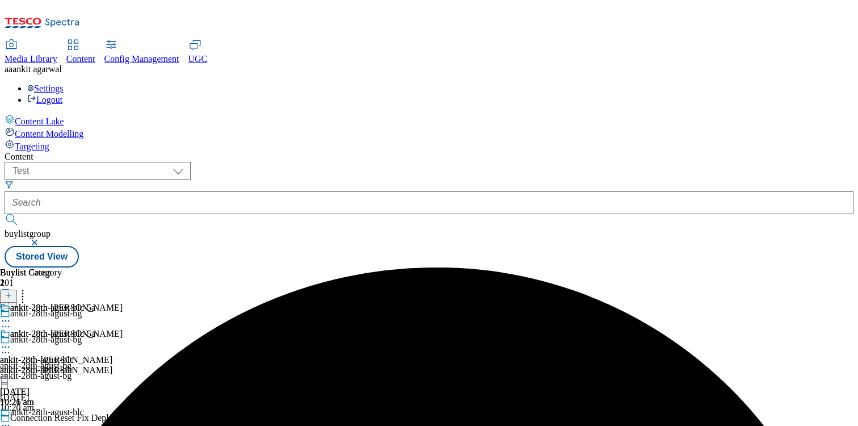
scroll to position [65, 0]
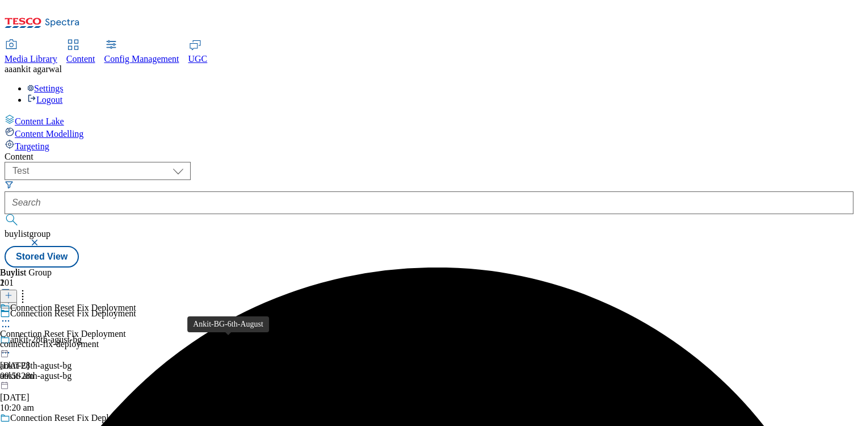
click at [154, 339] on div "ankit-bl-6th-august" at bounding box center [77, 344] width 154 height 10
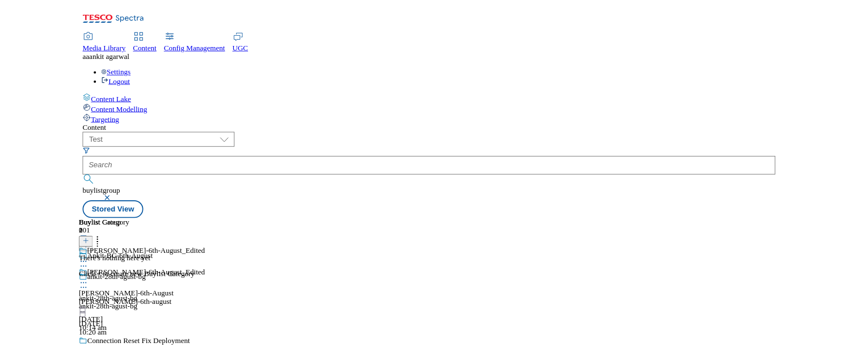
scroll to position [94, 0]
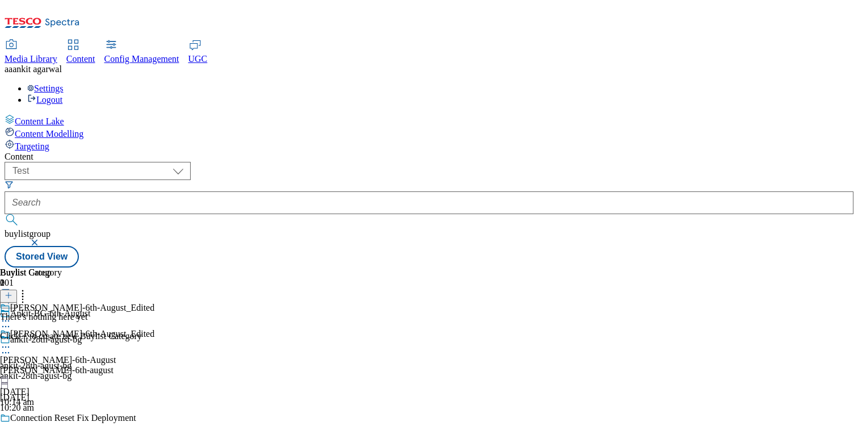
click at [11, 347] on icon at bounding box center [5, 352] width 11 height 11
click at [57, 425] on span "Delete" at bounding box center [46, 429] width 22 height 9
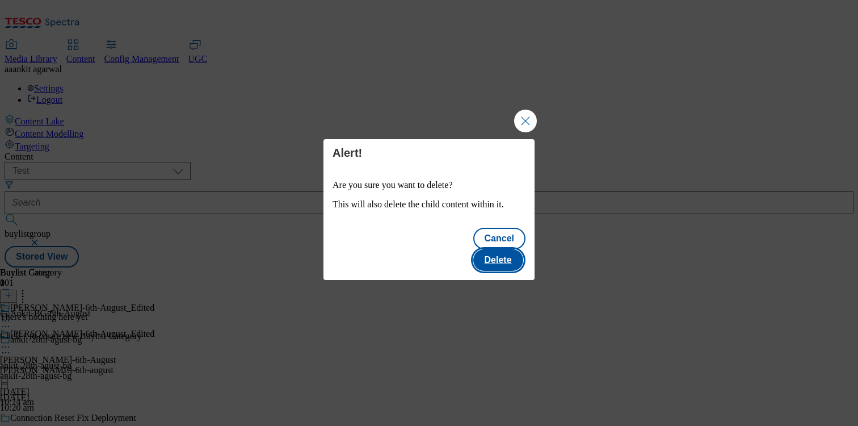
click at [503, 249] on button "Delete" at bounding box center [498, 260] width 50 height 22
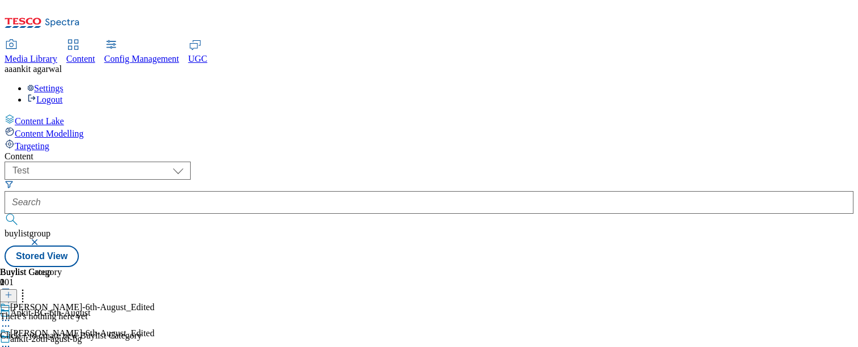
scroll to position [215, 0]
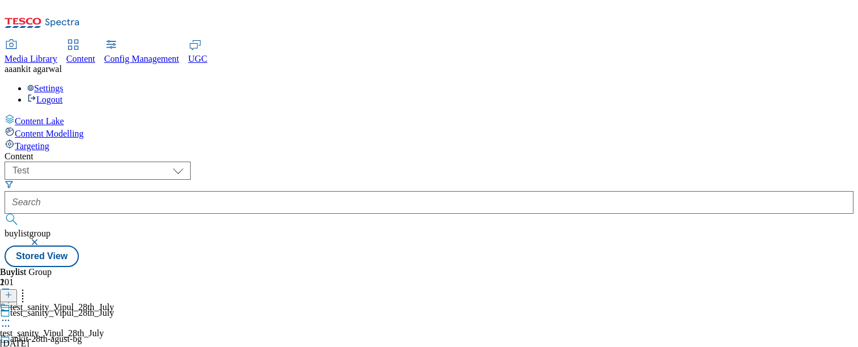
scroll to position [120, 0]
click at [114, 303] on div "test_sanity_Vipul_28th_July test_sanity_Vipul_28th_July 28july 28 Jul 2025 10:2…" at bounding box center [57, 342] width 114 height 78
click at [62, 339] on div "3" at bounding box center [31, 344] width 62 height 10
click at [91, 347] on div at bounding box center [45, 347] width 91 height 0
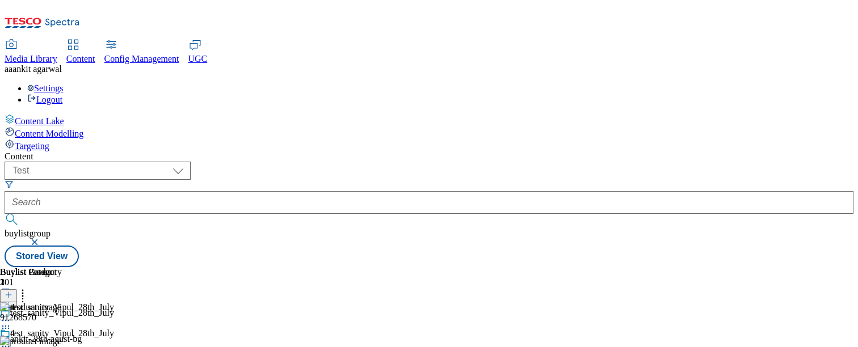
scroll to position [19, 0]
click at [4, 346] on circle at bounding box center [3, 347] width 2 height 2
click at [78, 267] on header "Buylist Category 3" at bounding box center [39, 284] width 78 height 35
click at [28, 288] on icon at bounding box center [22, 293] width 11 height 11
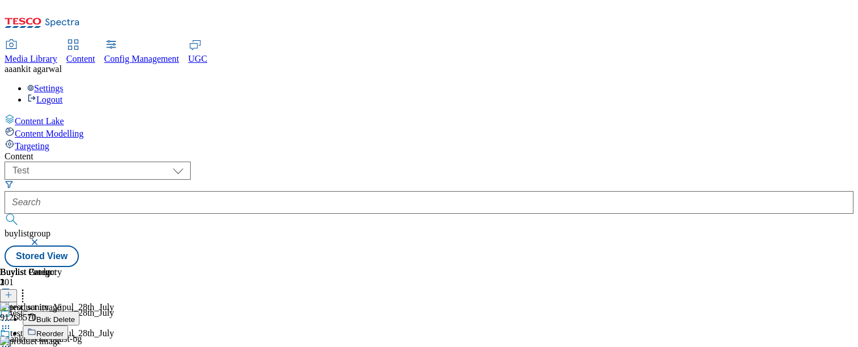
click at [64, 330] on span "Reorder" at bounding box center [49, 334] width 27 height 9
drag, startPoint x: 601, startPoint y: 200, endPoint x: 601, endPoint y: 296, distance: 96.5
click at [601, 267] on body "Icons icon_account icon_add icon_backward_link icon_basket icon_benefits icon_c…" at bounding box center [429, 136] width 849 height 263
drag, startPoint x: 582, startPoint y: 291, endPoint x: 581, endPoint y: 164, distance: 126.6
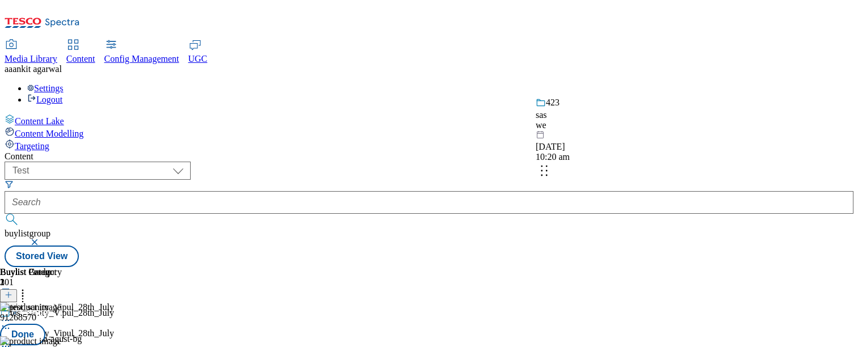
click at [581, 164] on body "Icons icon_account icon_add icon_backward_link icon_basket icon_benefits icon_c…" at bounding box center [429, 136] width 849 height 263
click at [45, 324] on button "Done" at bounding box center [22, 335] width 45 height 22
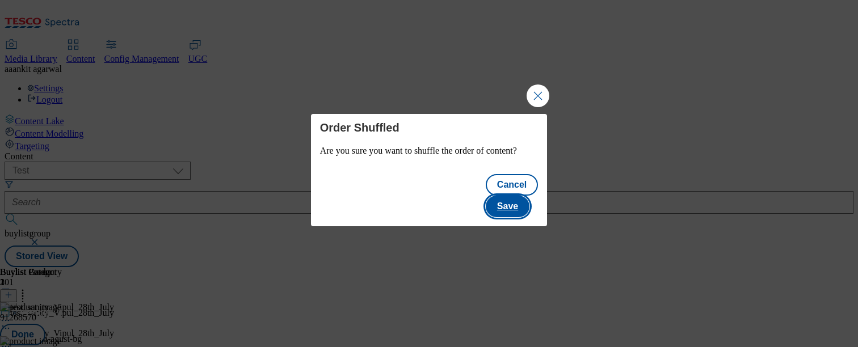
click at [522, 196] on button "Save" at bounding box center [508, 207] width 44 height 22
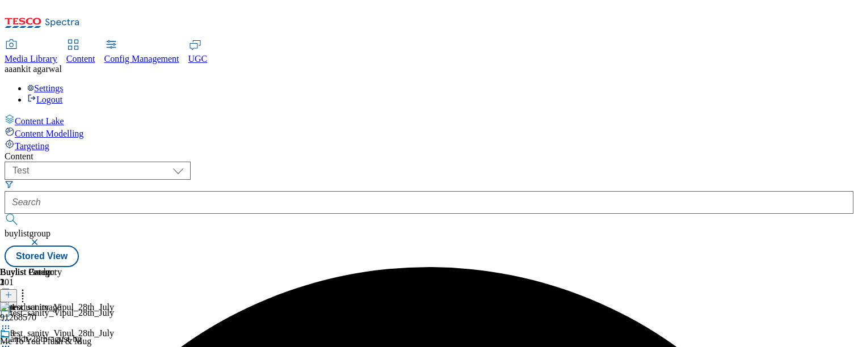
scroll to position [19, 0]
click at [28, 288] on icon at bounding box center [22, 293] width 11 height 11
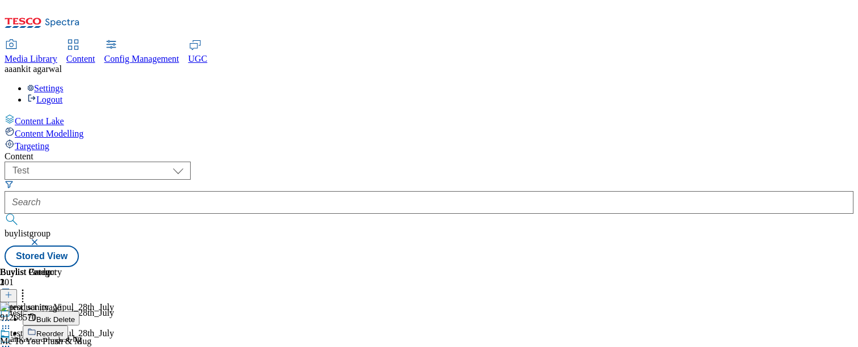
click at [79, 312] on button "Bulk Delete" at bounding box center [51, 319] width 57 height 14
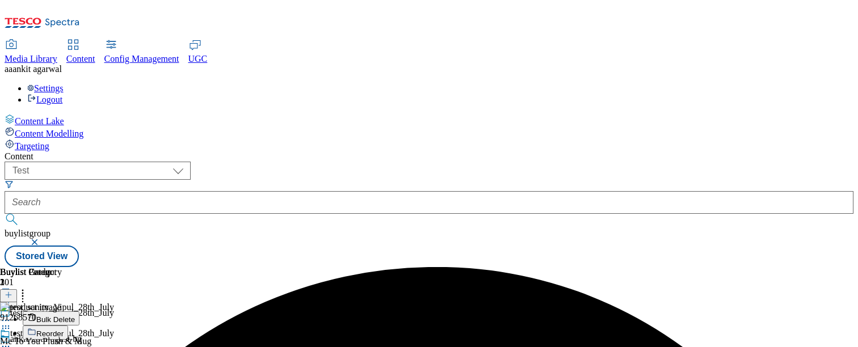
scroll to position [0, 24]
click at [11, 341] on icon at bounding box center [5, 346] width 11 height 11
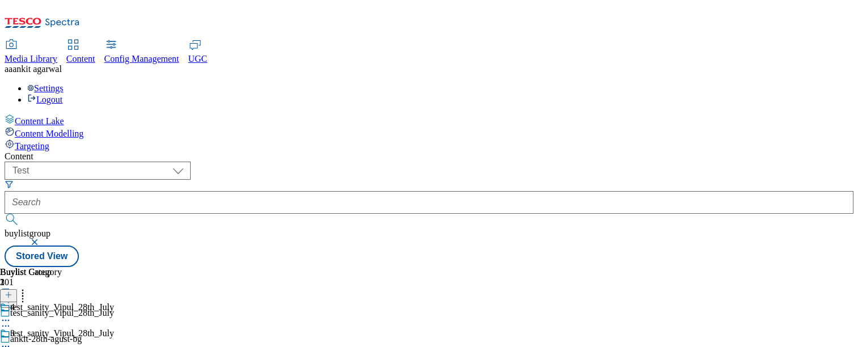
click at [11, 341] on icon at bounding box center [5, 346] width 11 height 11
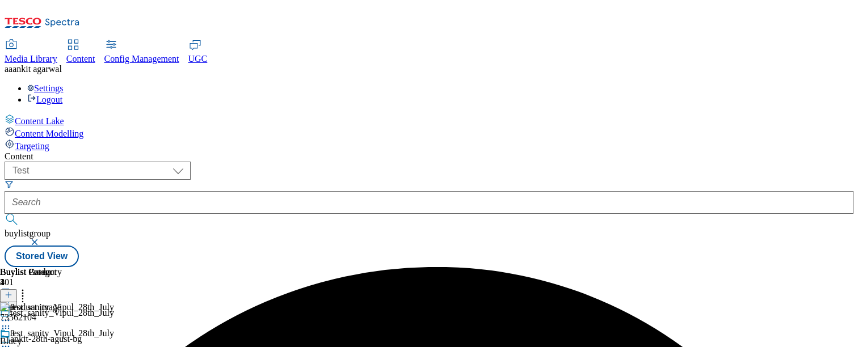
scroll to position [0, 149]
click at [196, 303] on div "73562104 Bluey 28 Jul 2025 10:06 am" at bounding box center [98, 341] width 196 height 76
click at [24, 293] on circle at bounding box center [23, 294] width 2 height 2
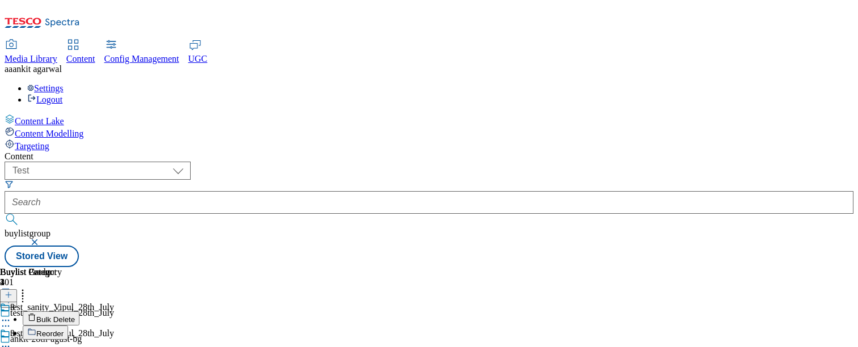
click at [75, 316] on span "Bulk Delete" at bounding box center [55, 320] width 39 height 9
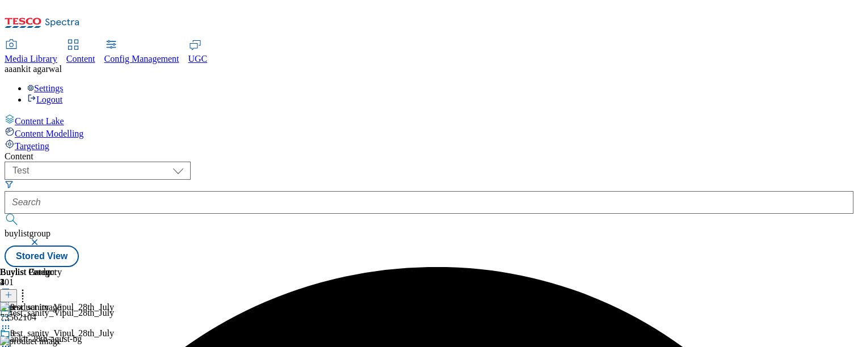
click at [11, 341] on icon at bounding box center [5, 346] width 11 height 11
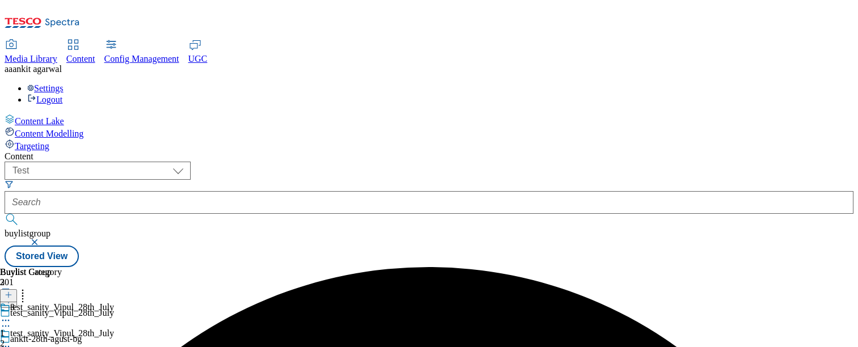
scroll to position [73, 0]
click at [11, 341] on icon at bounding box center [5, 346] width 11 height 11
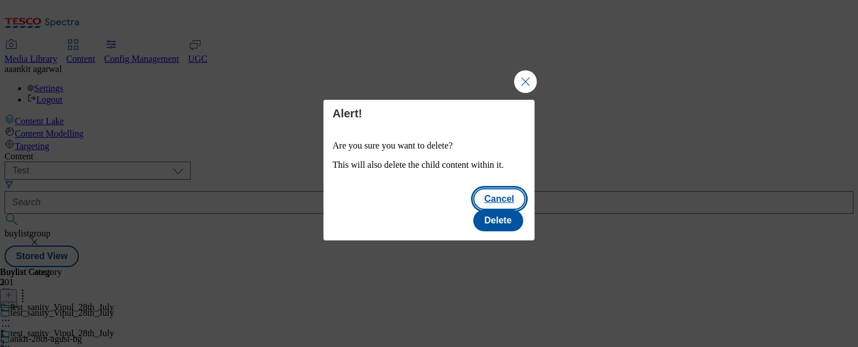
click at [473, 209] on button "Cancel" at bounding box center [499, 199] width 52 height 22
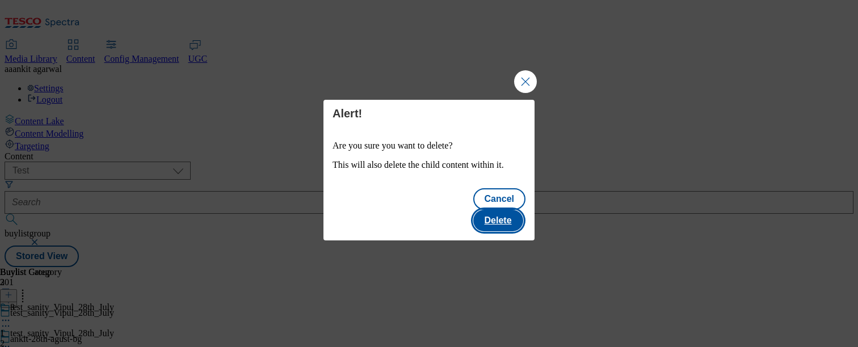
click at [515, 210] on button "Delete" at bounding box center [498, 221] width 50 height 22
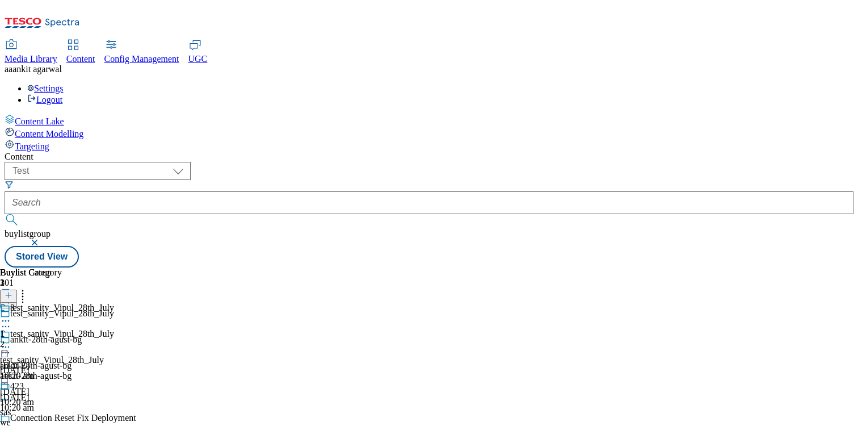
scroll to position [118, 0]
click at [11, 341] on icon at bounding box center [5, 346] width 11 height 11
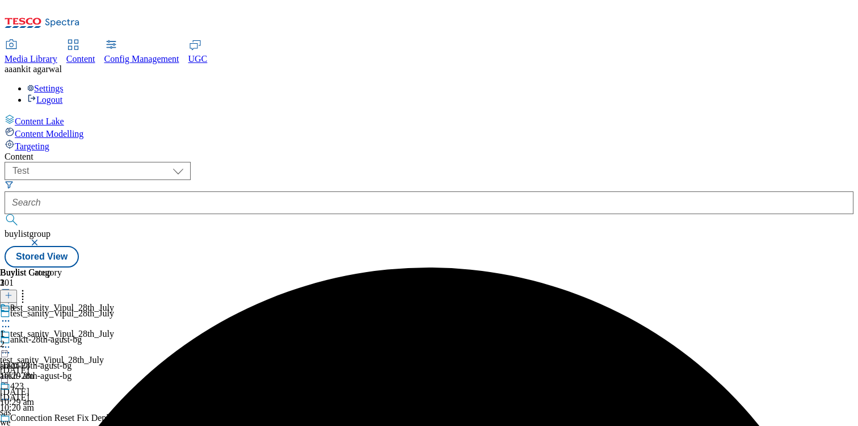
click at [11, 341] on icon at bounding box center [5, 346] width 11 height 11
click at [53, 380] on span "Copy" at bounding box center [44, 384] width 18 height 9
click at [28, 288] on icon at bounding box center [22, 293] width 11 height 11
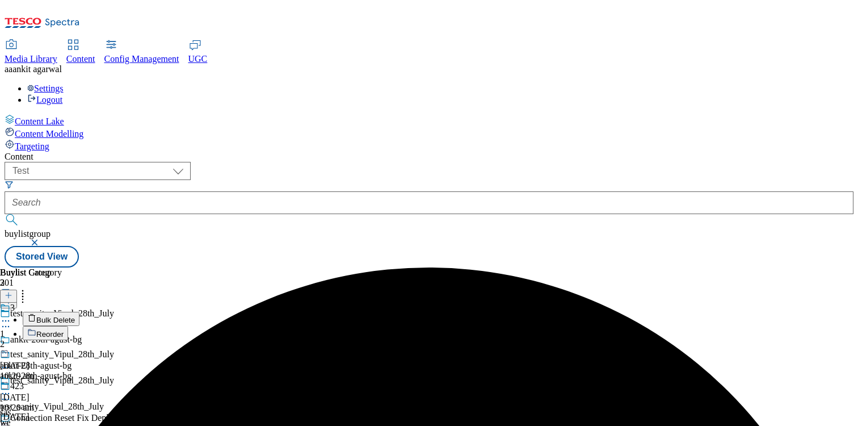
click at [64, 330] on span "Reorder" at bounding box center [49, 334] width 27 height 9
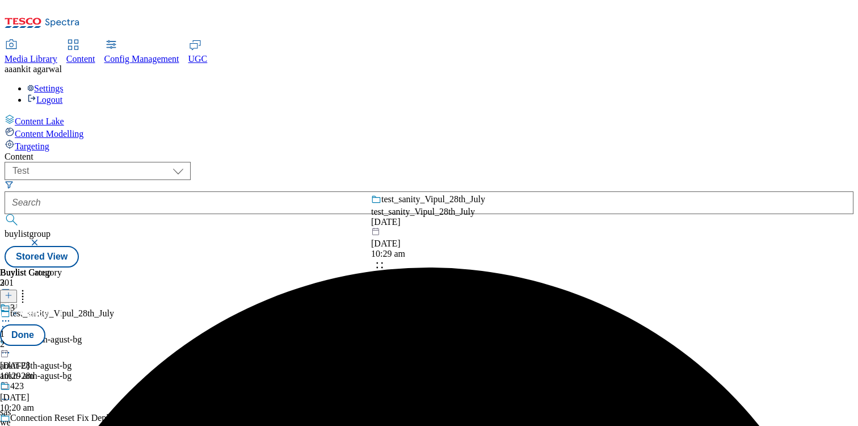
drag, startPoint x: 451, startPoint y: 213, endPoint x: 452, endPoint y: 319, distance: 106.2
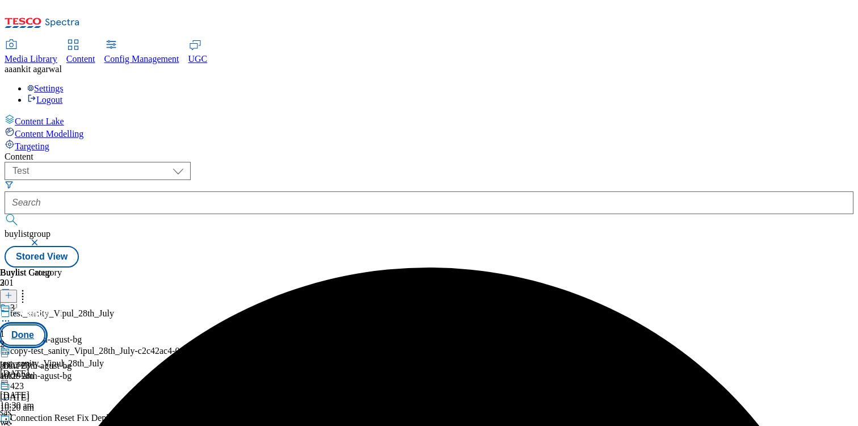
click at [45, 324] on button "Done" at bounding box center [22, 335] width 45 height 22
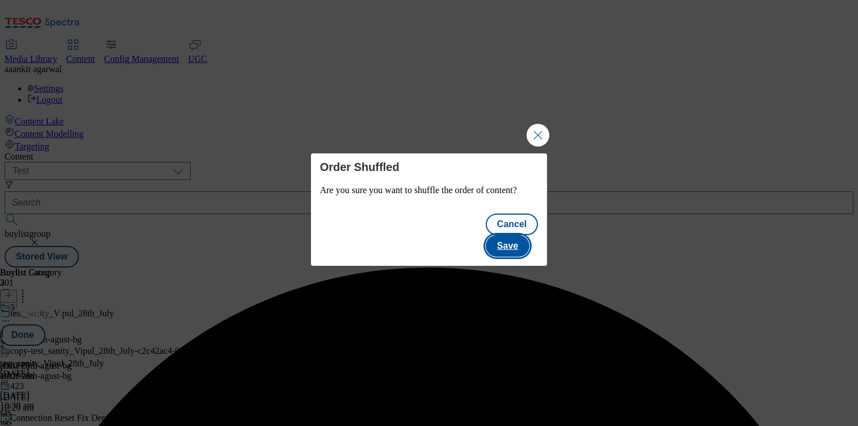
click at [522, 237] on button "Save" at bounding box center [508, 246] width 44 height 22
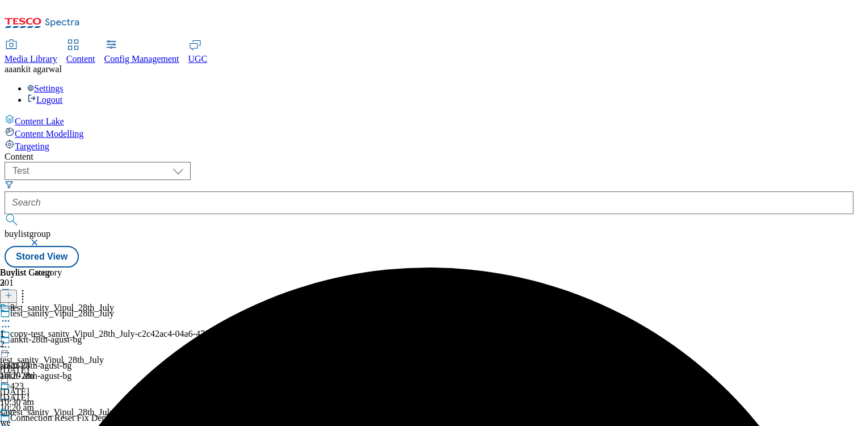
click at [28, 288] on icon at bounding box center [22, 293] width 11 height 11
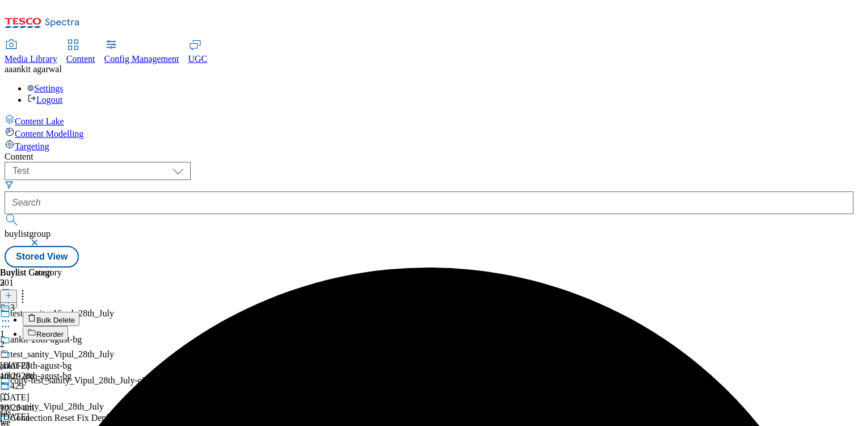
click at [75, 316] on span "Bulk Delete" at bounding box center [55, 320] width 39 height 9
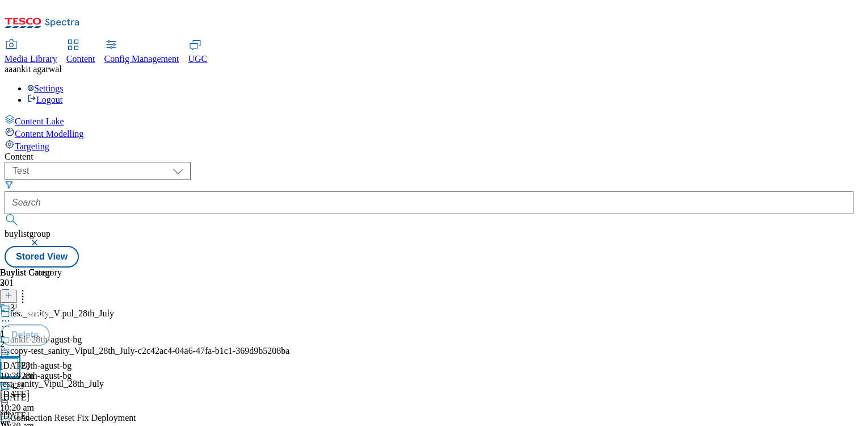
click at [18, 358] on input "checkbox" at bounding box center [9, 367] width 18 height 18
click at [50, 324] on button "Delete" at bounding box center [25, 335] width 50 height 22
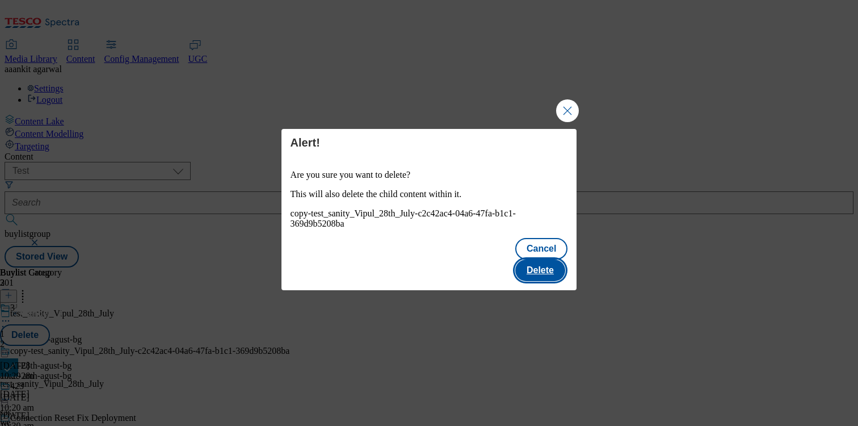
click at [550, 259] on button "Delete" at bounding box center [540, 270] width 50 height 22
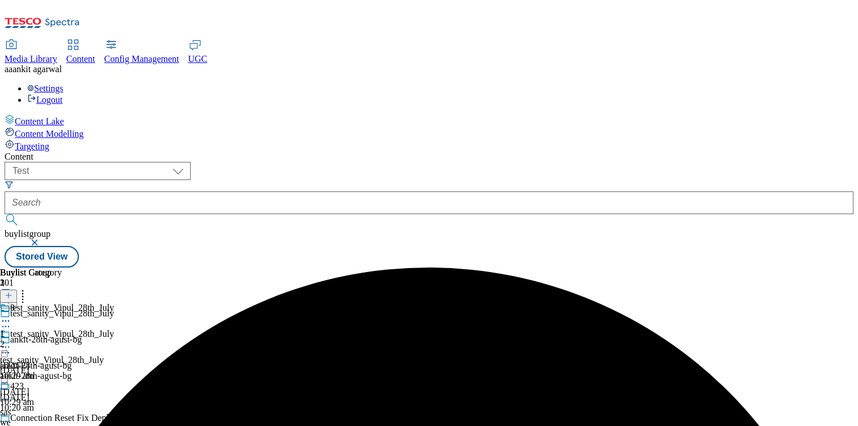
click at [11, 341] on icon at bounding box center [5, 346] width 11 height 11
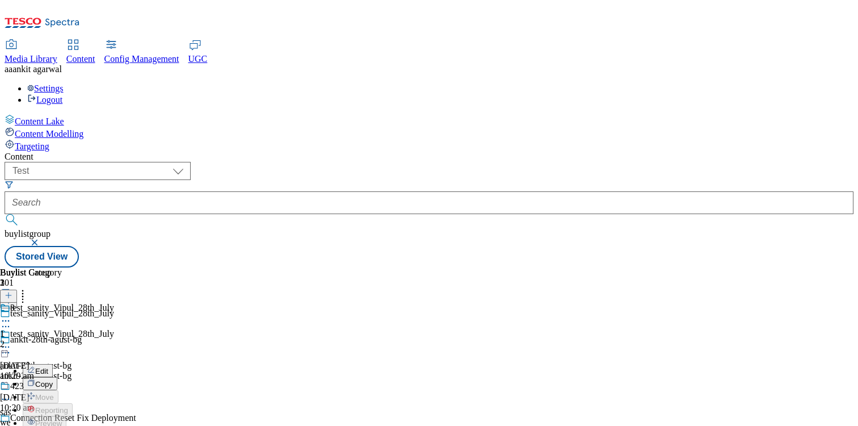
click at [114, 377] on li "Copy" at bounding box center [68, 383] width 91 height 13
click at [11, 341] on icon at bounding box center [5, 346] width 11 height 11
click at [53, 380] on span "Copy" at bounding box center [44, 384] width 18 height 9
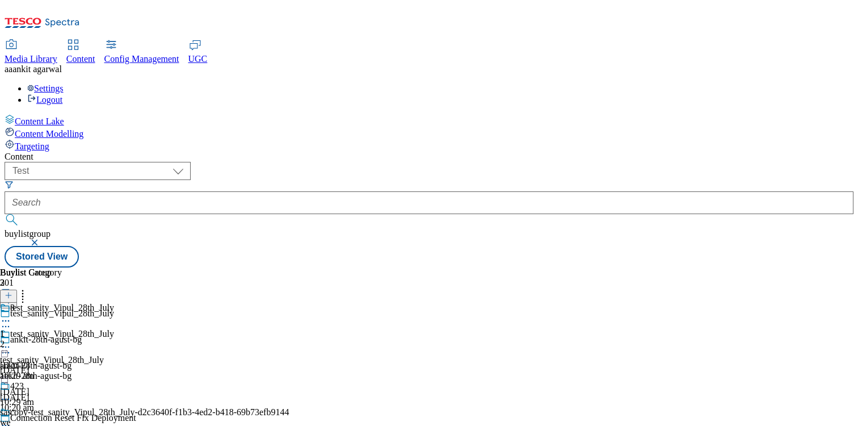
click at [24, 290] on circle at bounding box center [23, 291] width 2 height 2
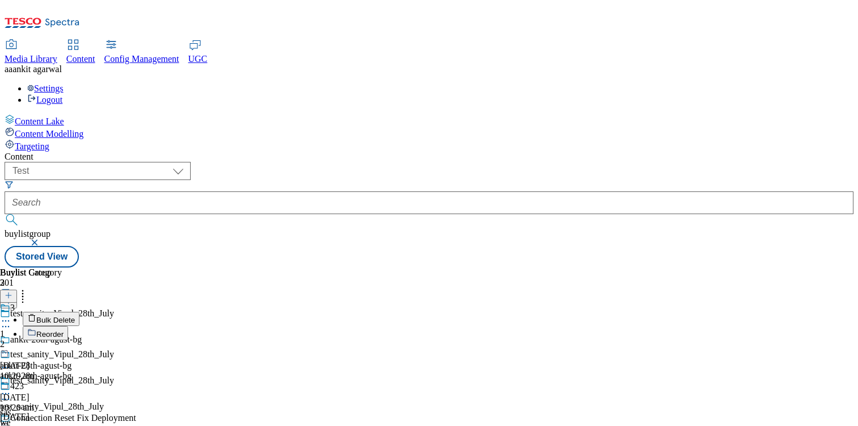
click at [75, 316] on span "Bulk Delete" at bounding box center [55, 320] width 39 height 9
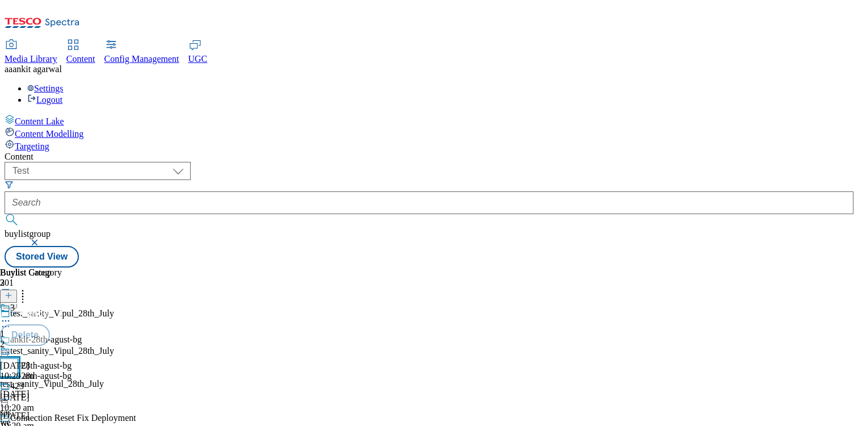
click at [18, 358] on input "checkbox" at bounding box center [9, 367] width 18 height 18
click at [61, 303] on button "Cancel" at bounding box center [30, 314] width 61 height 22
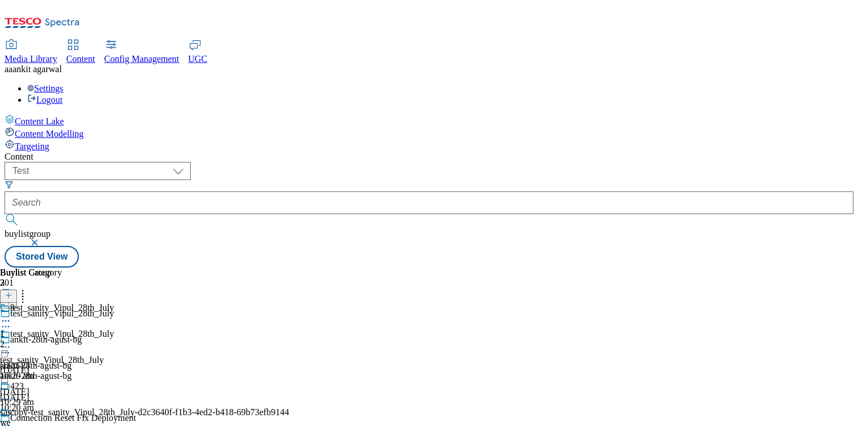
click at [28, 288] on icon at bounding box center [22, 293] width 11 height 11
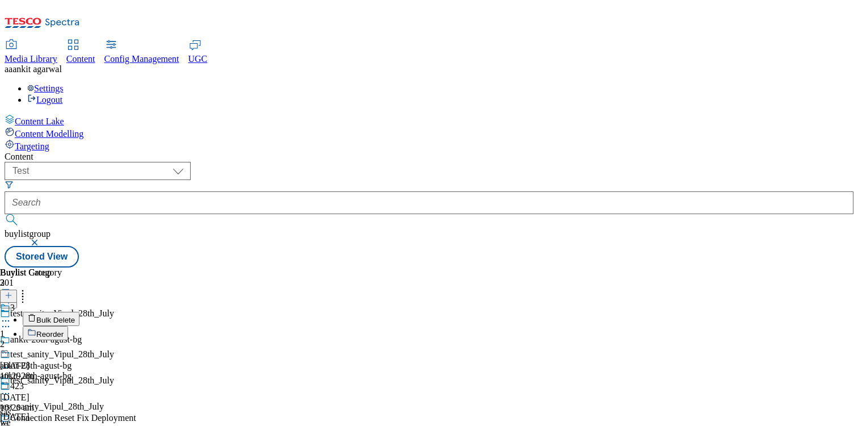
click at [75, 316] on span "Bulk Delete" at bounding box center [55, 320] width 39 height 9
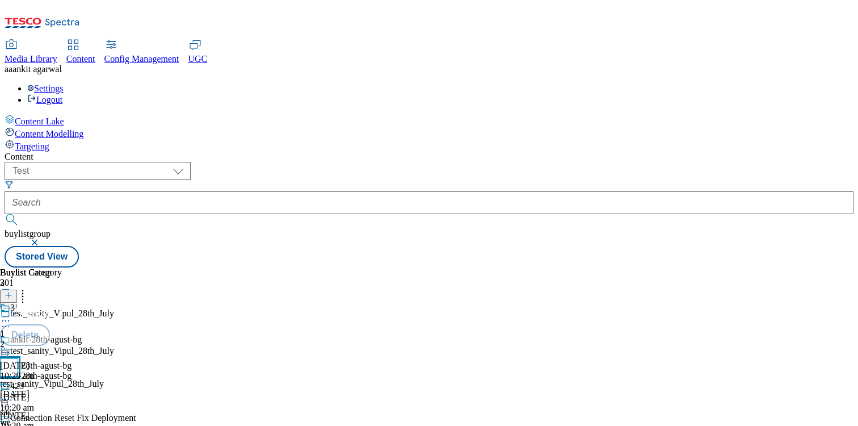
click at [18, 358] on input "checkbox" at bounding box center [9, 367] width 18 height 18
click at [289, 346] on div "test_sanity_Vipul_28th_July test_sanity_Vipul_28th_July 28july 28 Aug 2025 10:2…" at bounding box center [144, 431] width 289 height 170
click at [50, 324] on button "Delete" at bounding box center [25, 335] width 50 height 22
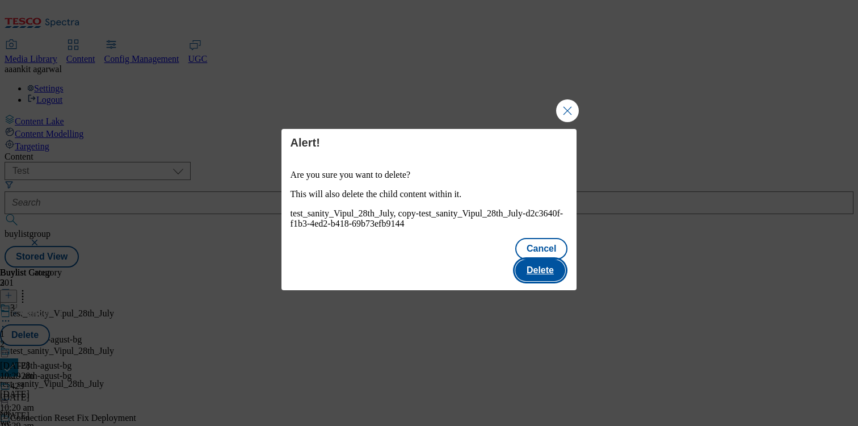
click at [535, 259] on button "Delete" at bounding box center [540, 270] width 50 height 22
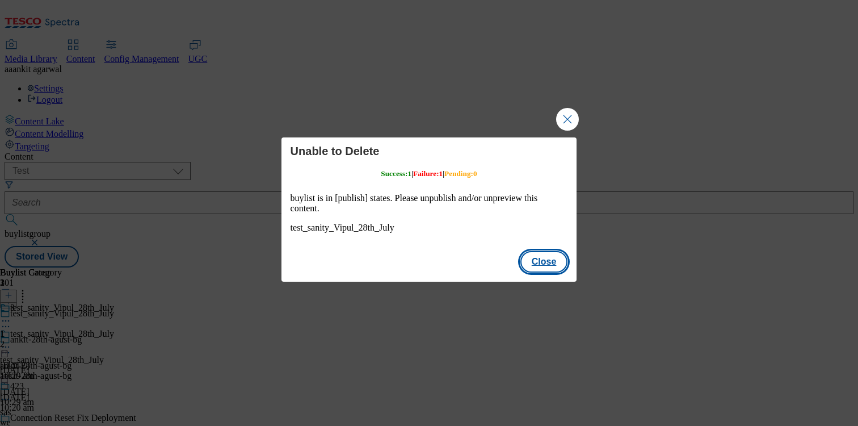
click at [549, 255] on button "Close" at bounding box center [545, 262] width 48 height 22
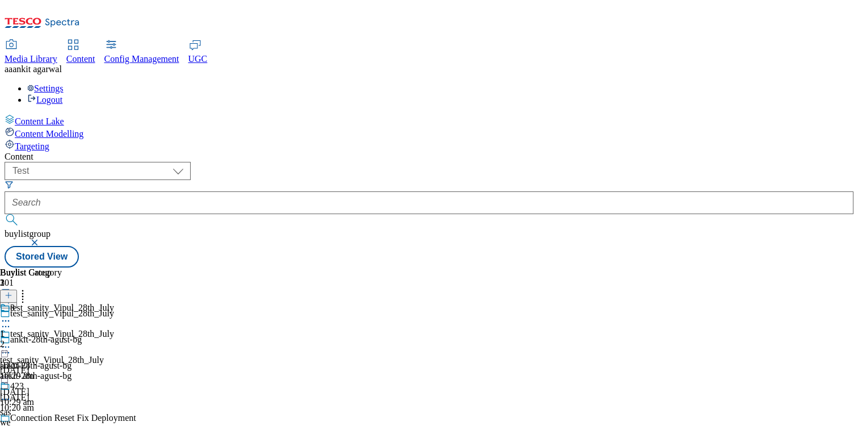
click at [28, 288] on icon at bounding box center [22, 293] width 11 height 11
click at [75, 316] on span "Bulk Delete" at bounding box center [55, 320] width 39 height 9
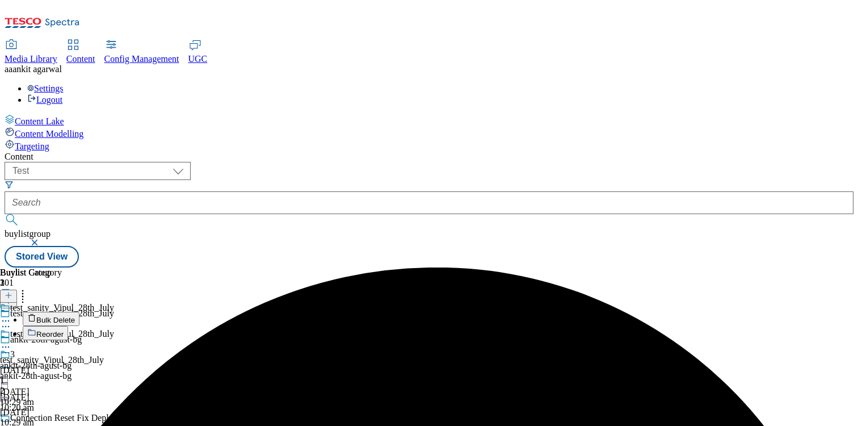
scroll to position [84, 0]
click at [11, 315] on icon at bounding box center [5, 320] width 11 height 11
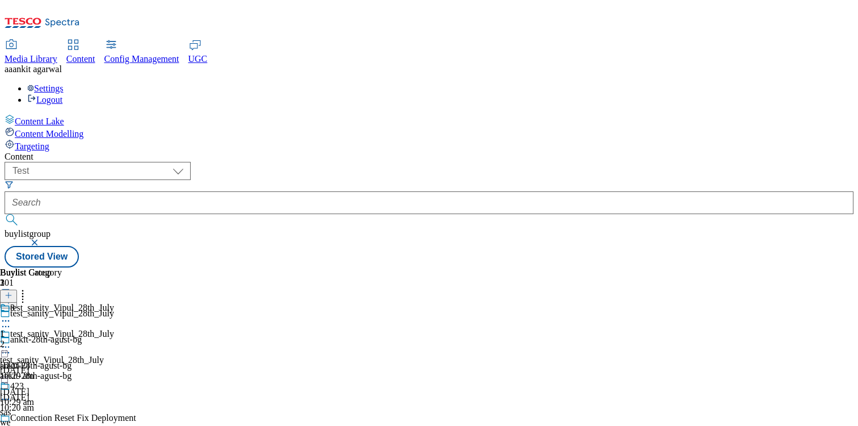
click at [11, 315] on icon at bounding box center [5, 320] width 11 height 11
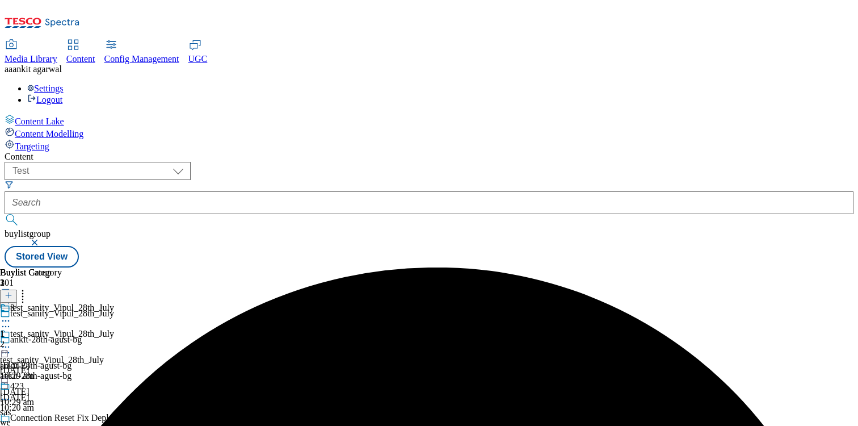
scroll to position [105, 0]
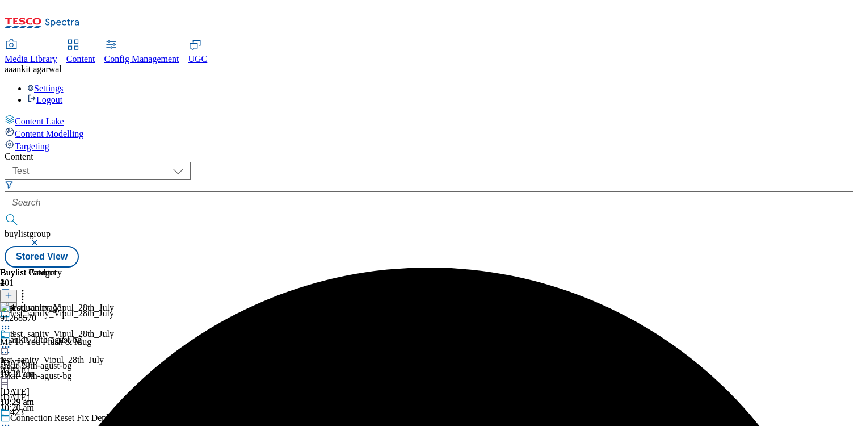
scroll to position [105, 0]
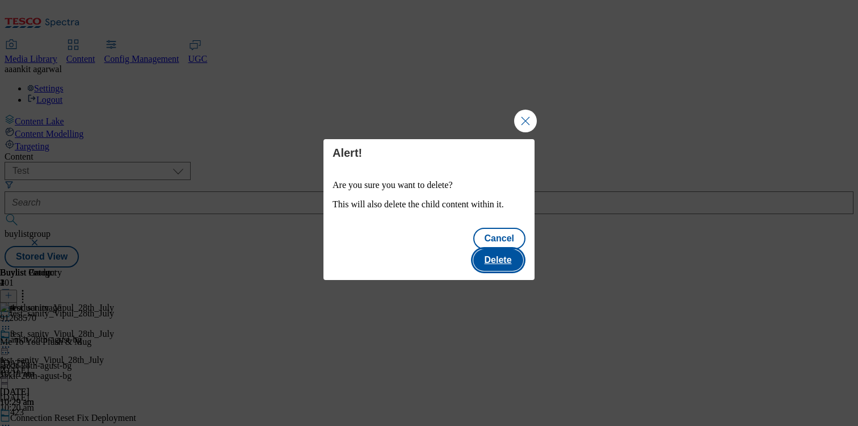
click at [500, 254] on button "Delete" at bounding box center [498, 260] width 50 height 22
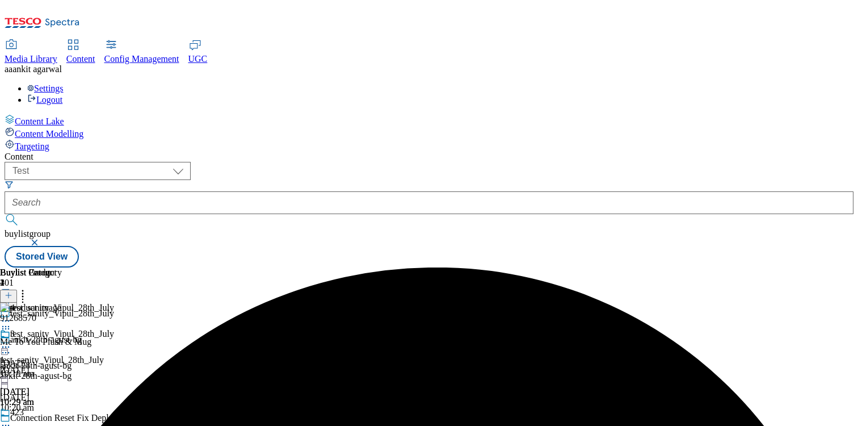
scroll to position [46, 0]
click at [114, 341] on div at bounding box center [57, 348] width 114 height 14
click at [11, 341] on icon at bounding box center [5, 346] width 11 height 11
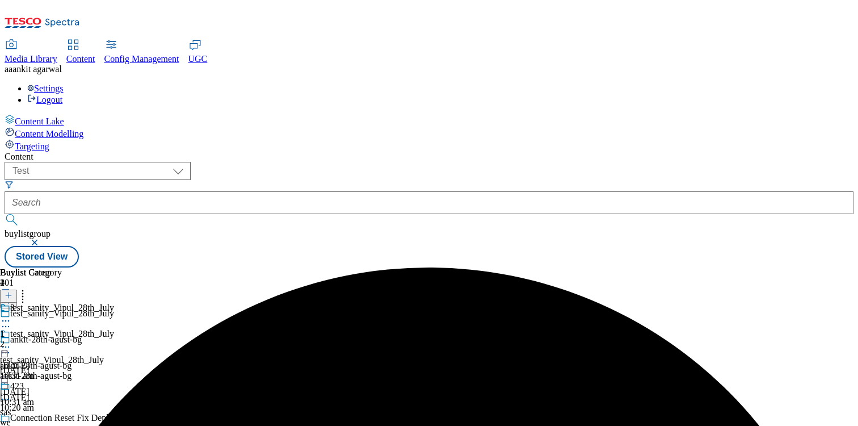
click at [28, 288] on icon at bounding box center [22, 293] width 11 height 11
click at [75, 316] on span "Bulk Delete" at bounding box center [55, 320] width 39 height 9
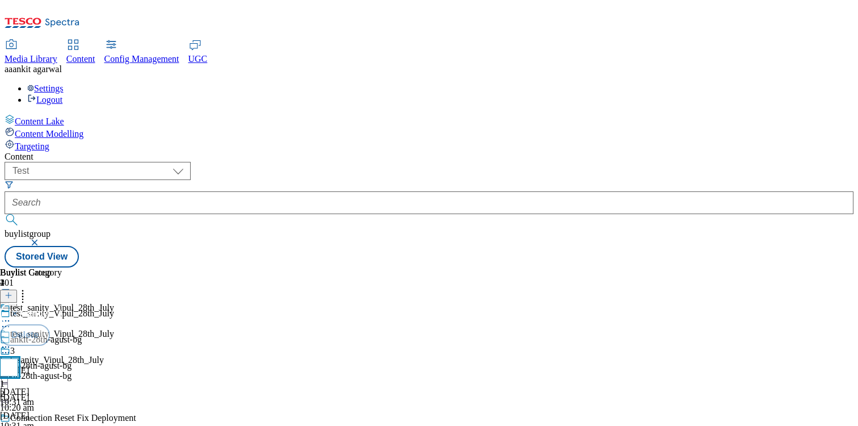
click at [18, 358] on input "checkbox" at bounding box center [9, 367] width 18 height 18
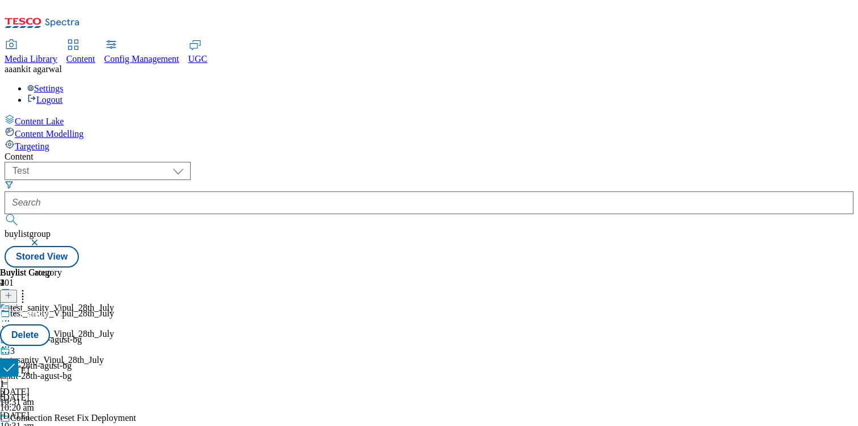
scroll to position [0, 0]
click at [50, 324] on button "Delete" at bounding box center [25, 335] width 50 height 22
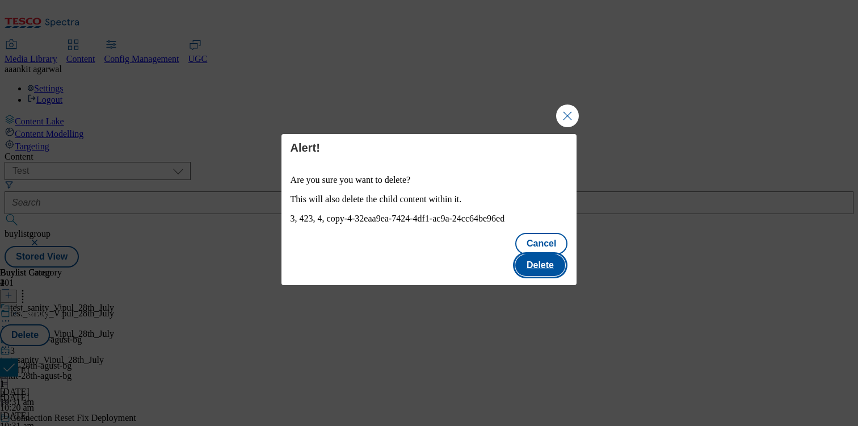
click at [554, 258] on button "Delete" at bounding box center [540, 265] width 50 height 22
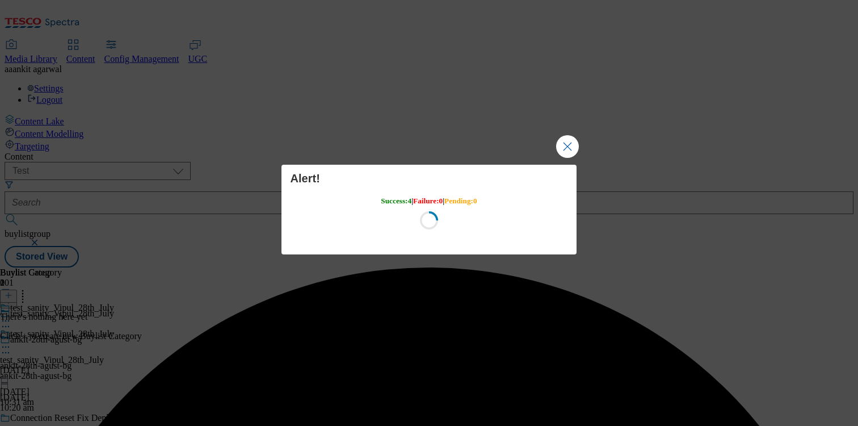
click at [142, 267] on header "Buylist Category 0" at bounding box center [71, 284] width 142 height 35
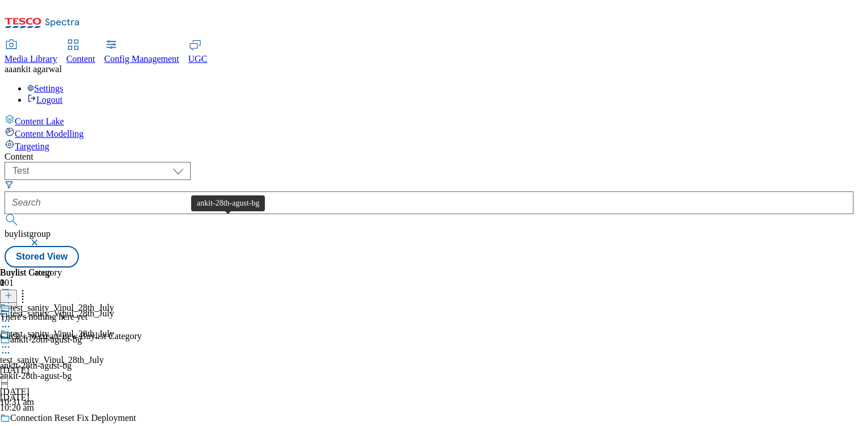
click at [82, 334] on span "ankit-28th-agust-bg" at bounding box center [46, 340] width 72 height 12
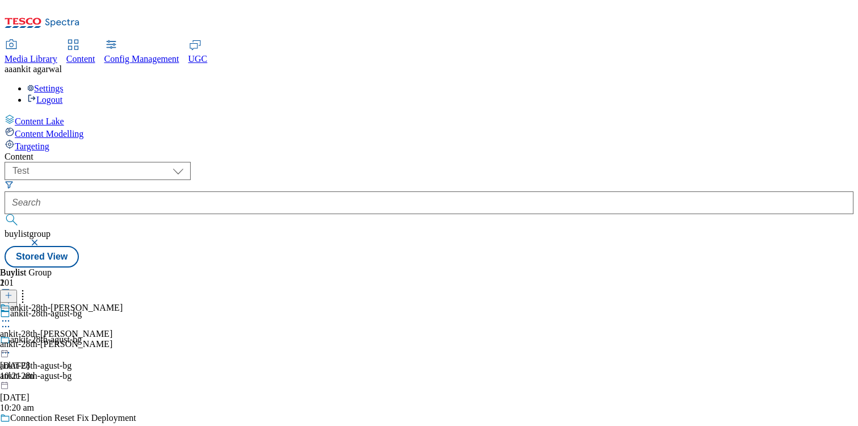
click at [254, 371] on div "ankit-28th-agust-bg" at bounding box center [133, 376] width 267 height 10
click at [11, 347] on icon at bounding box center [5, 352] width 11 height 11
click at [123, 303] on div "ankit-28th-agust-bl ankit-28th-agust-bl ankit-28th-agust-bl 28 Aug 2025 10:21 am" at bounding box center [61, 342] width 123 height 78
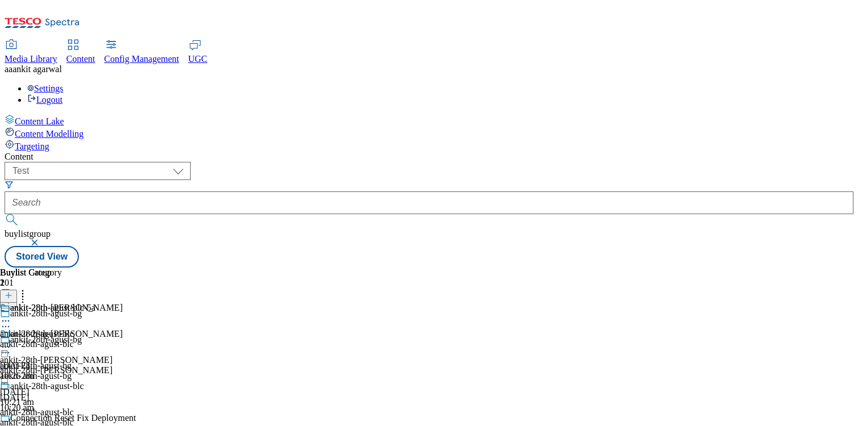
click at [11, 341] on icon at bounding box center [5, 346] width 11 height 11
click at [62, 419] on span "Preview" at bounding box center [48, 423] width 27 height 9
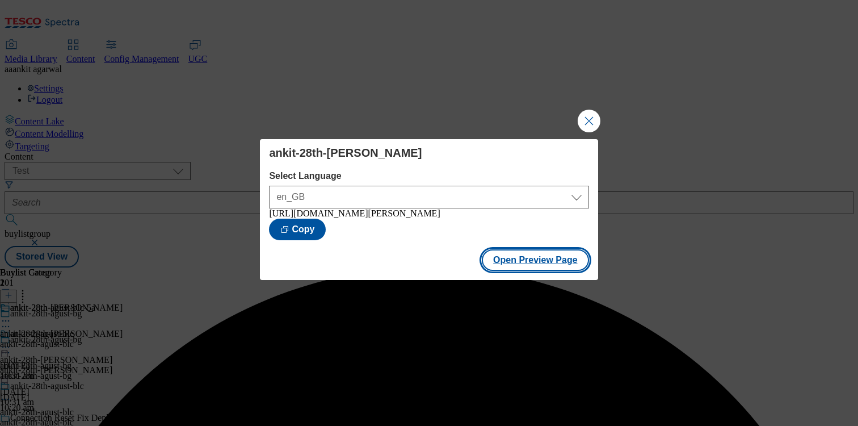
click at [525, 265] on button "Open Preview Page" at bounding box center [535, 260] width 107 height 22
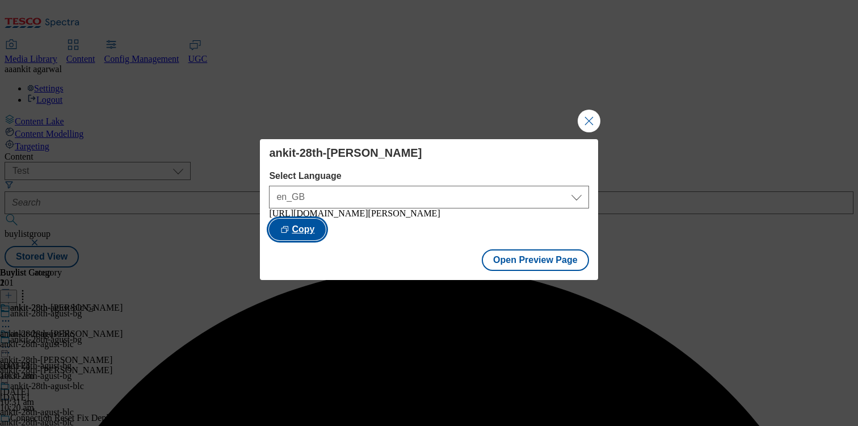
click at [326, 232] on button "Copy" at bounding box center [297, 230] width 57 height 22
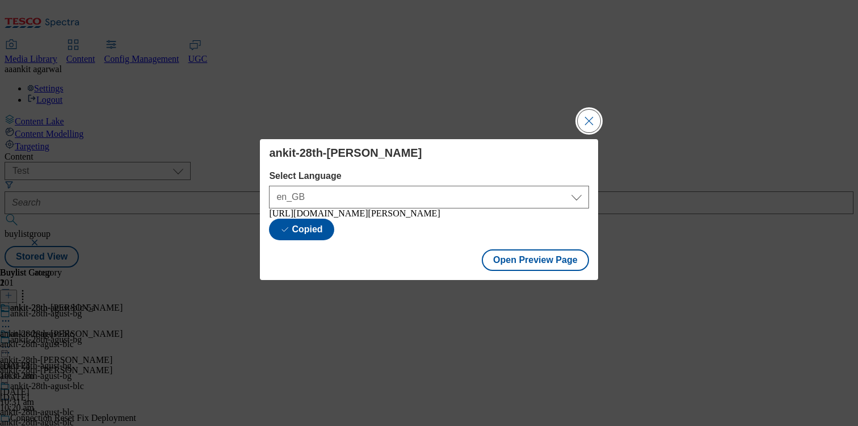
click at [592, 117] on button "Close Modal" at bounding box center [589, 121] width 23 height 23
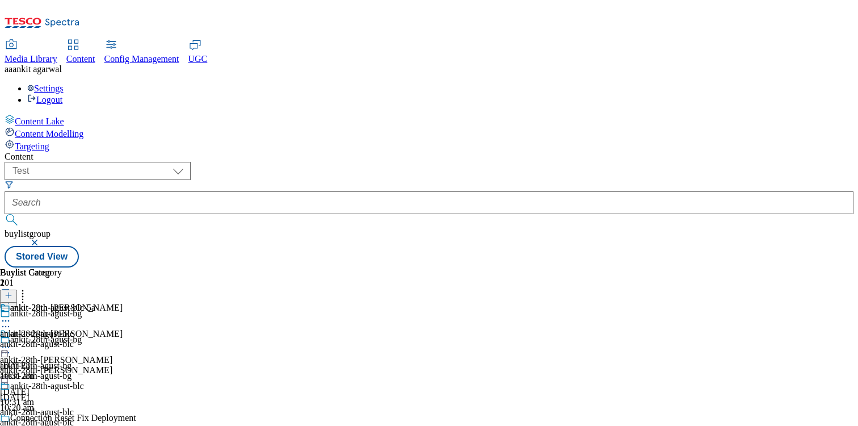
click at [95, 339] on div "ankit-28th-agust-blc" at bounding box center [47, 344] width 95 height 10
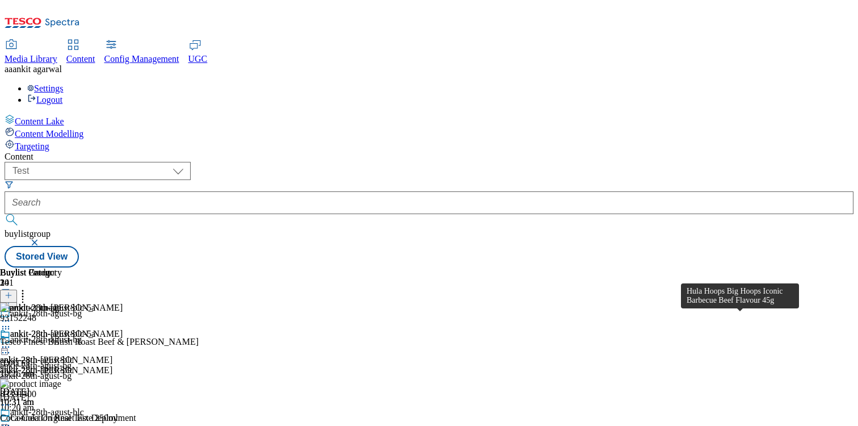
scroll to position [105, 0]
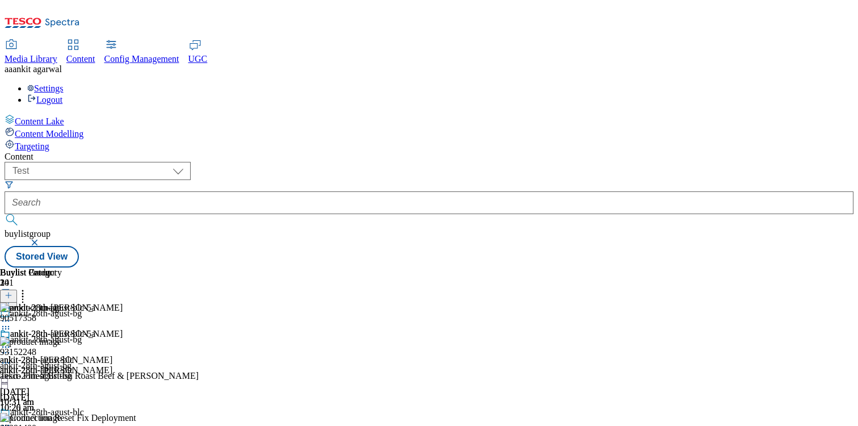
scroll to position [0, 149]
click at [28, 288] on icon at bounding box center [22, 293] width 11 height 11
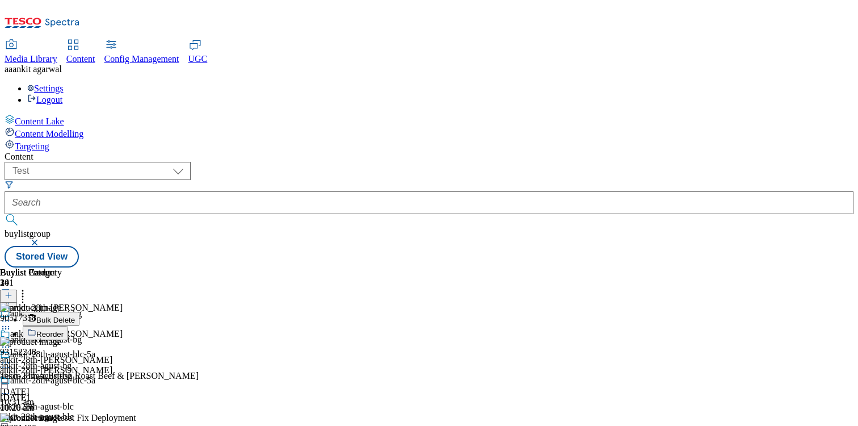
click at [64, 330] on span "Reorder" at bounding box center [49, 334] width 27 height 9
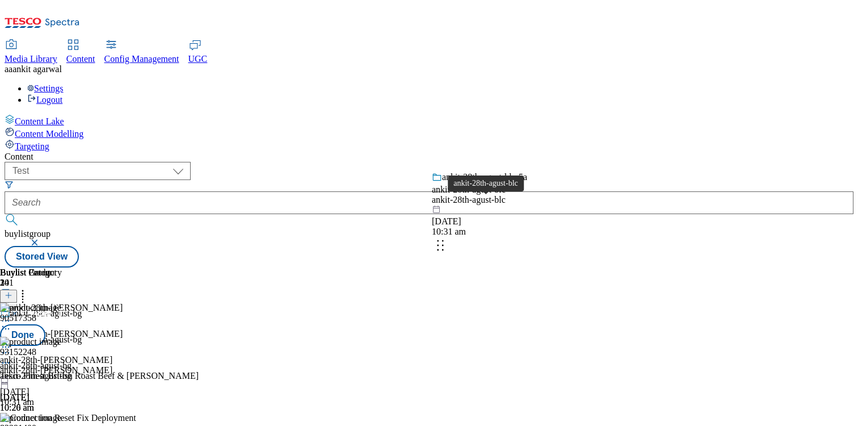
drag, startPoint x: 514, startPoint y: 200, endPoint x: 522, endPoint y: 286, distance: 86.1
click at [522, 267] on body "Icons icon_account icon_add icon_backward_link icon_basket icon_benefits icon_c…" at bounding box center [429, 136] width 849 height 263
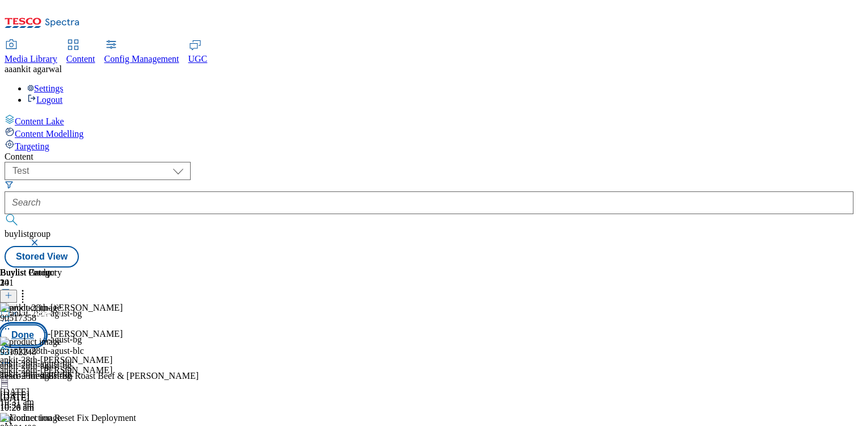
click at [45, 324] on button "Done" at bounding box center [22, 335] width 45 height 22
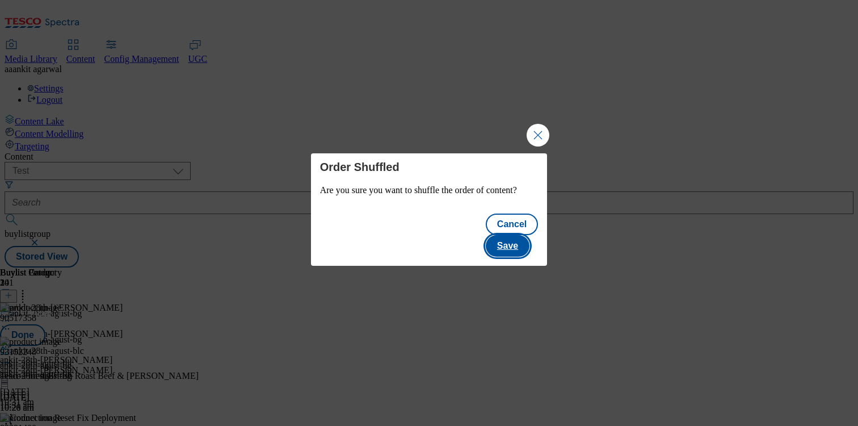
click at [507, 244] on button "Save" at bounding box center [508, 246] width 44 height 22
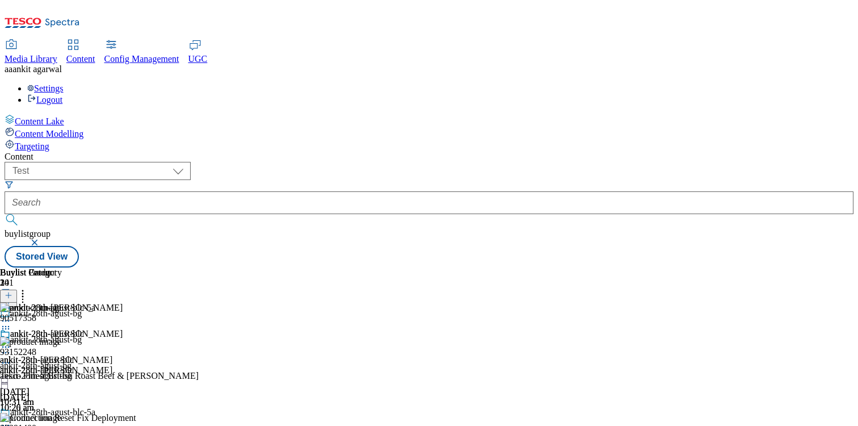
scroll to position [0, 0]
click at [267, 413] on div "Connection Reset Fix Deployment" at bounding box center [133, 426] width 267 height 26
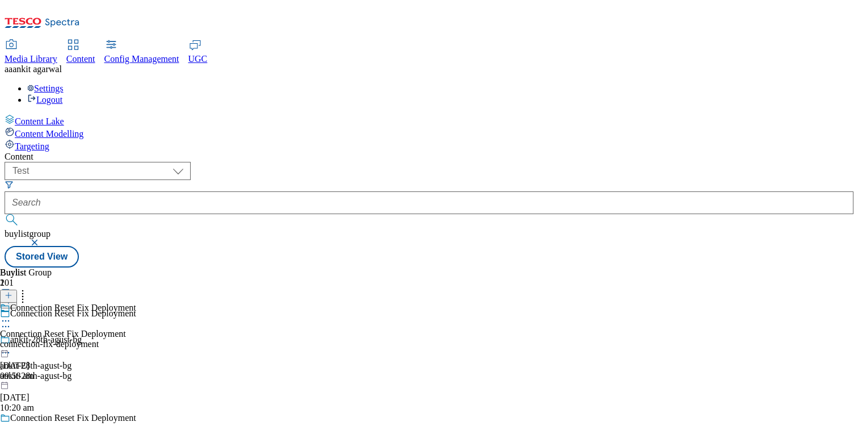
click at [261, 371] on div "ankit-28th-agust-bg" at bounding box center [133, 376] width 267 height 10
click at [12, 288] on button "button" at bounding box center [6, 291] width 12 height 6
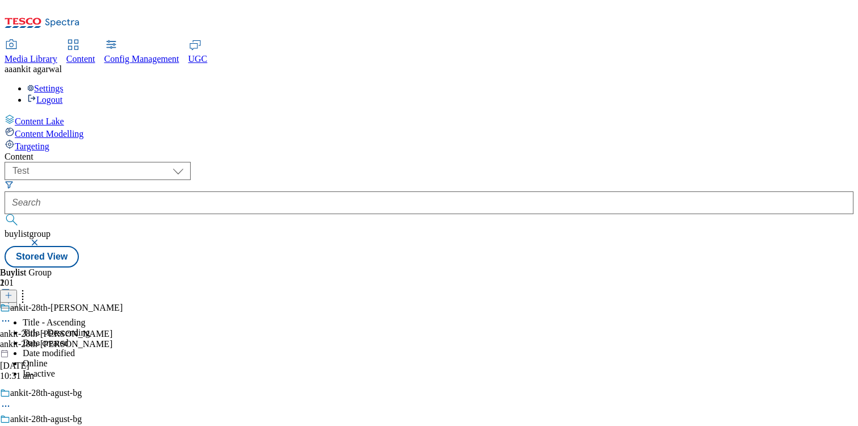
click at [224, 358] on li "Online" at bounding box center [145, 363] width 245 height 10
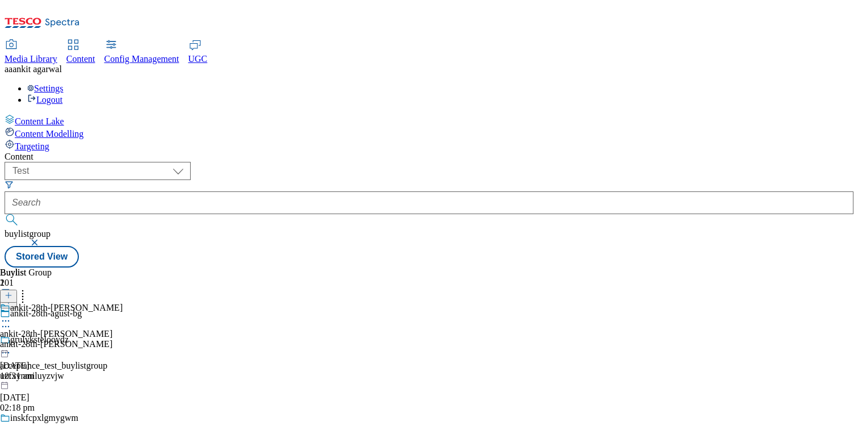
click at [11, 347] on icon at bounding box center [5, 352] width 11 height 11
click at [62, 422] on button "Delete" at bounding box center [42, 428] width 39 height 13
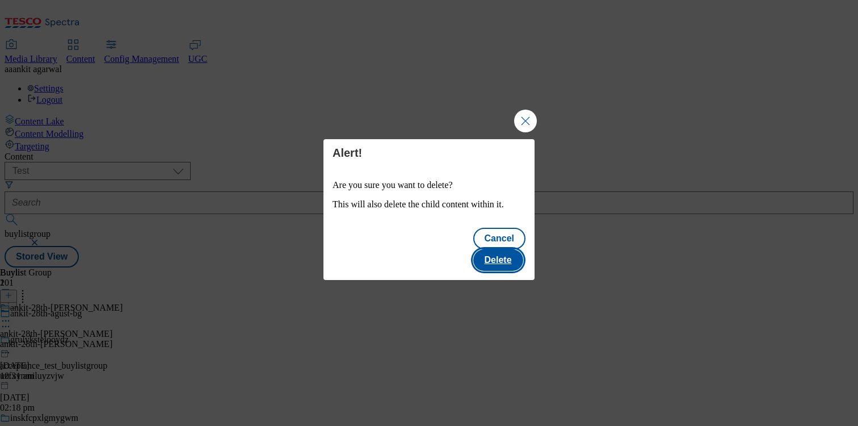
click at [497, 255] on button "Delete" at bounding box center [498, 260] width 50 height 22
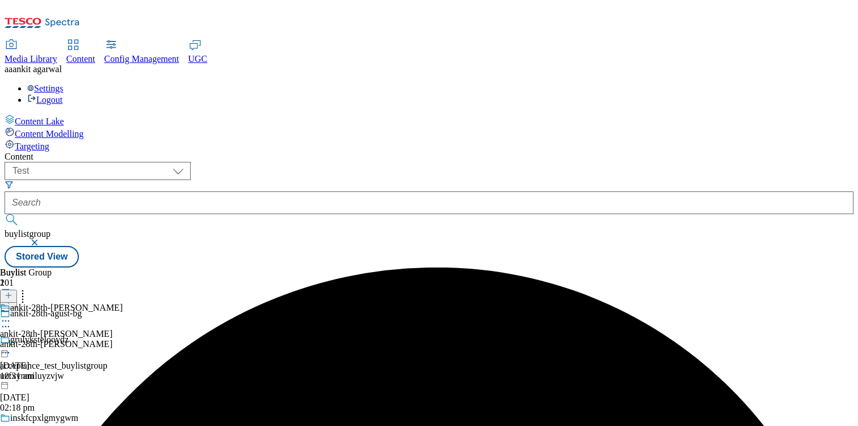
click at [11, 347] on icon at bounding box center [5, 352] width 11 height 11
click at [57, 425] on span "Delete" at bounding box center [46, 429] width 22 height 9
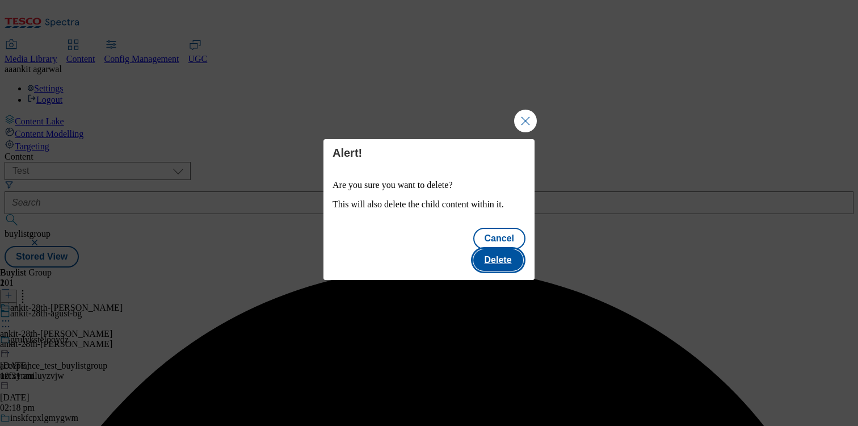
click at [502, 249] on button "Delete" at bounding box center [498, 260] width 50 height 22
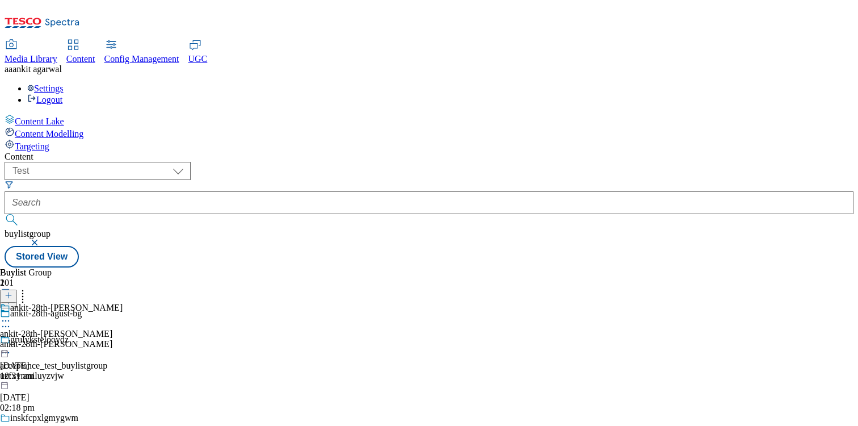
click at [11, 347] on icon at bounding box center [5, 352] width 11 height 11
click at [57, 425] on span "Delete" at bounding box center [46, 429] width 22 height 9
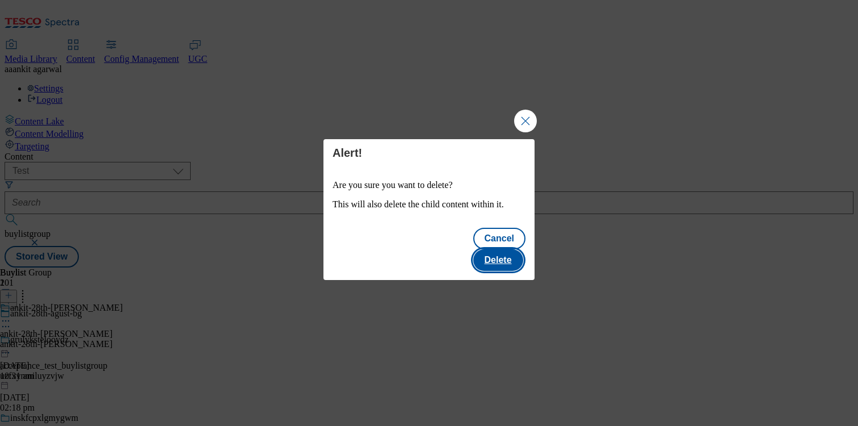
click at [501, 249] on button "Delete" at bounding box center [498, 260] width 50 height 22
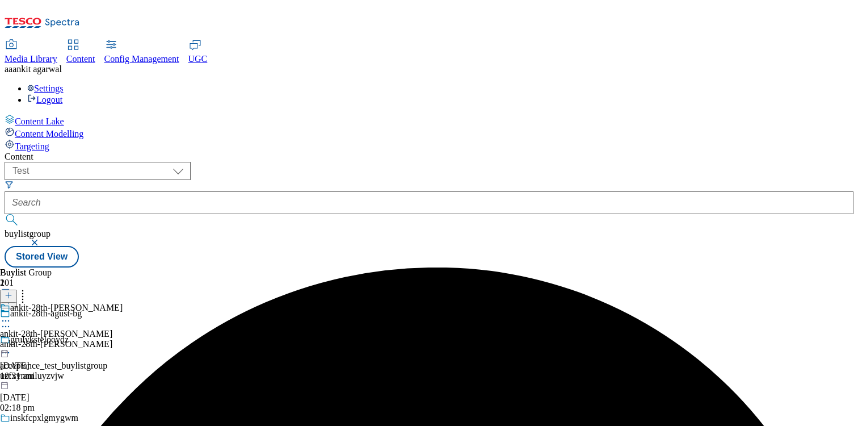
click at [12, 288] on button "button" at bounding box center [6, 291] width 12 height 6
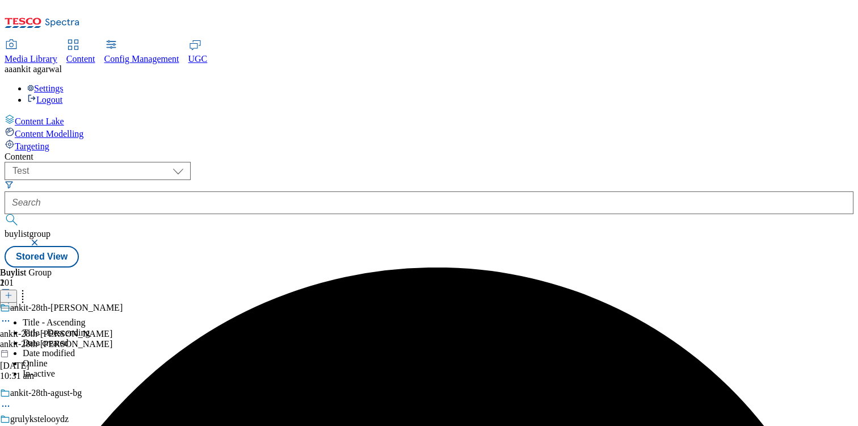
click at [221, 368] on li "In-active" at bounding box center [145, 373] width 245 height 10
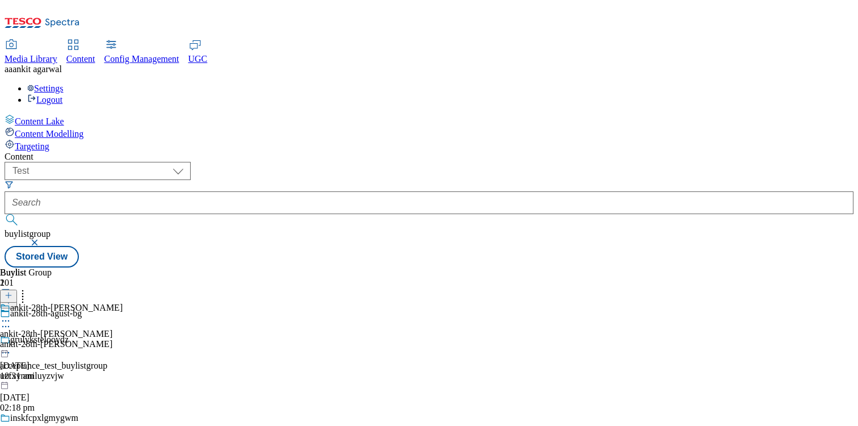
click at [12, 288] on button "button" at bounding box center [6, 291] width 12 height 6
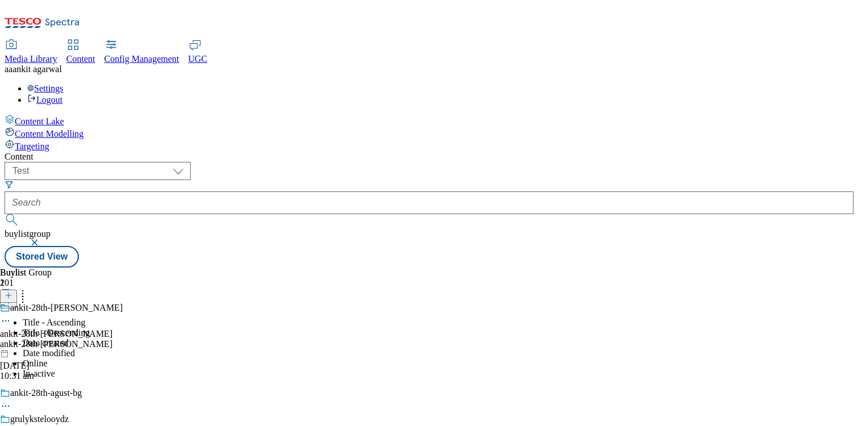
click at [246, 348] on li "Date modified" at bounding box center [145, 353] width 245 height 10
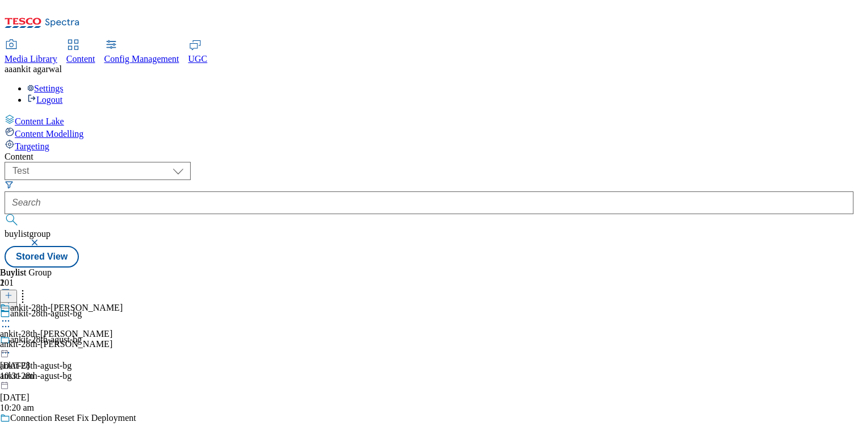
click at [12, 288] on button "button" at bounding box center [6, 291] width 12 height 6
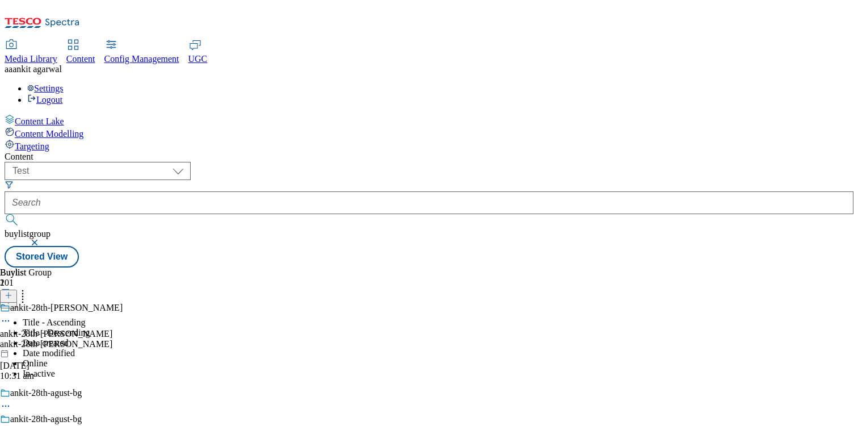
click at [246, 338] on li "Date created" at bounding box center [145, 343] width 245 height 10
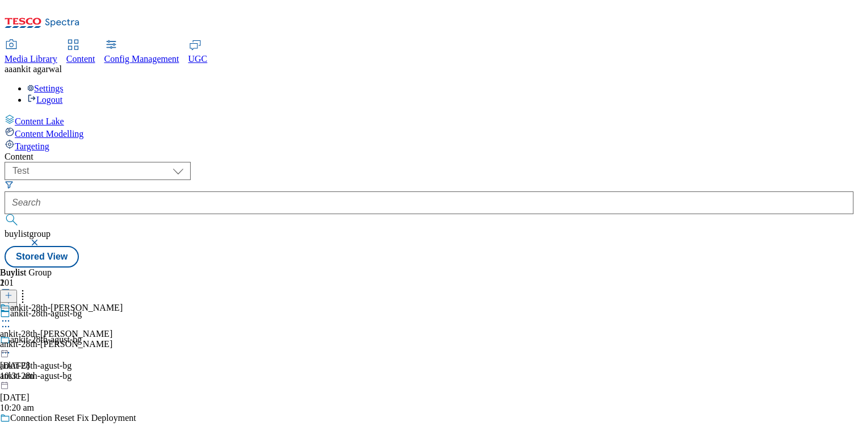
click at [12, 288] on button "button" at bounding box center [6, 291] width 12 height 6
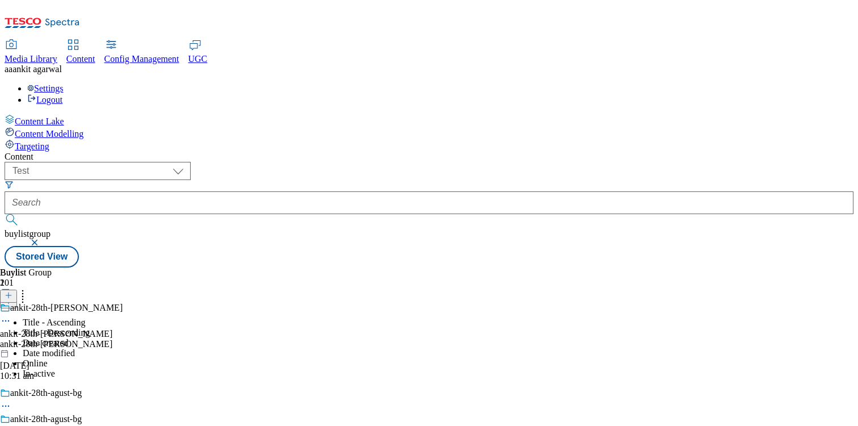
click at [221, 328] on li "Title - Descending" at bounding box center [145, 333] width 245 height 10
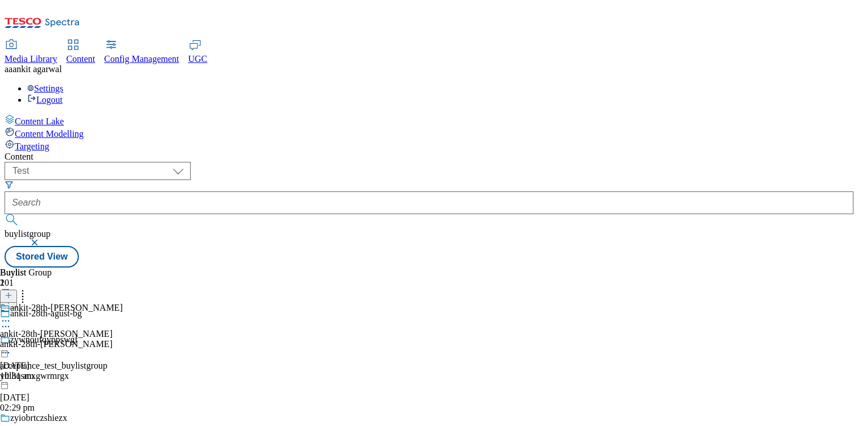
click at [12, 288] on button "button" at bounding box center [6, 291] width 12 height 6
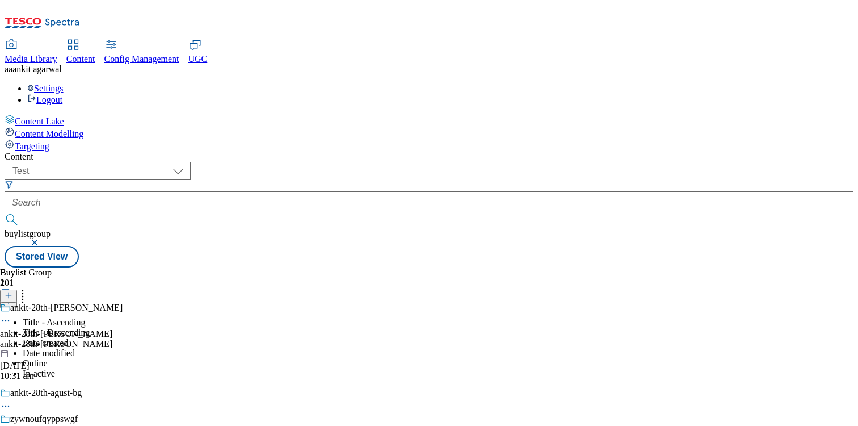
click at [108, 317] on li "Title - Ascending" at bounding box center [65, 322] width 85 height 10
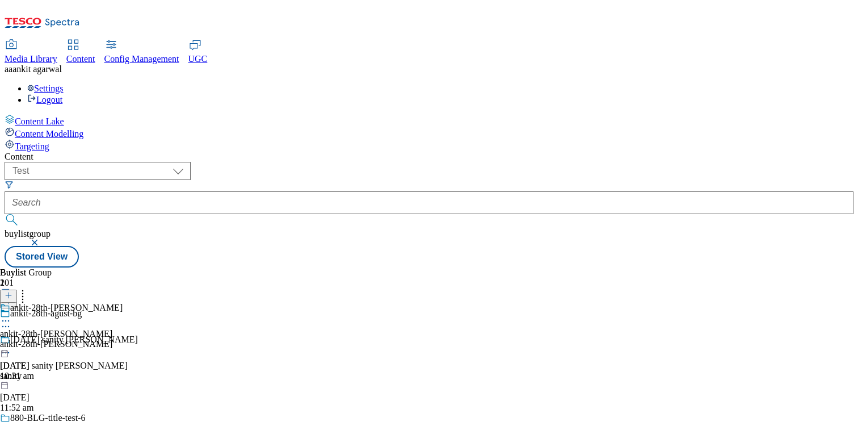
click at [12, 288] on button "button" at bounding box center [6, 291] width 12 height 6
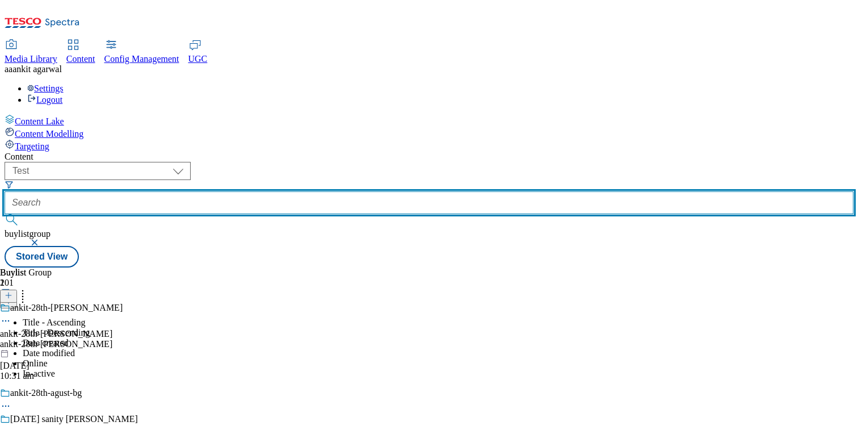
click at [314, 191] on input "text" at bounding box center [429, 202] width 849 height 23
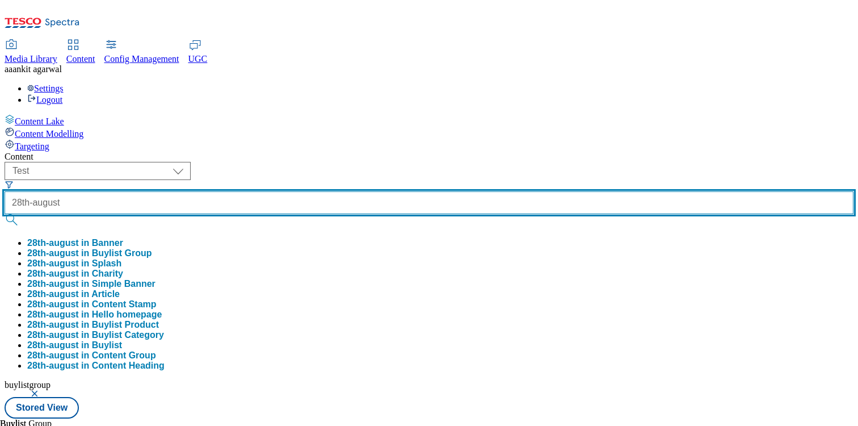
type input "28th-august"
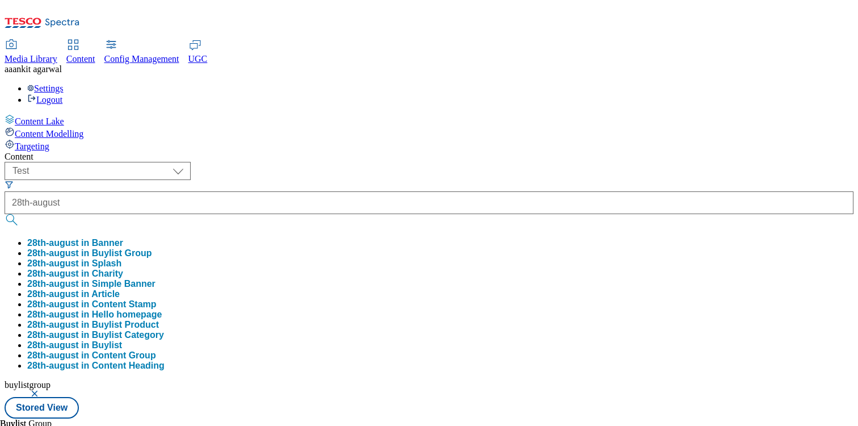
click at [152, 248] on button "28th-august in Buylist Group" at bounding box center [89, 253] width 125 height 10
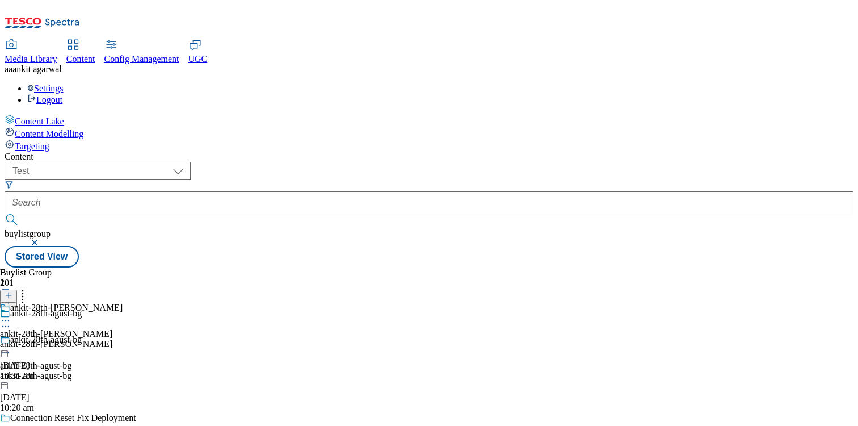
click at [123, 339] on div "ankit-28th-[PERSON_NAME]" at bounding box center [61, 344] width 123 height 10
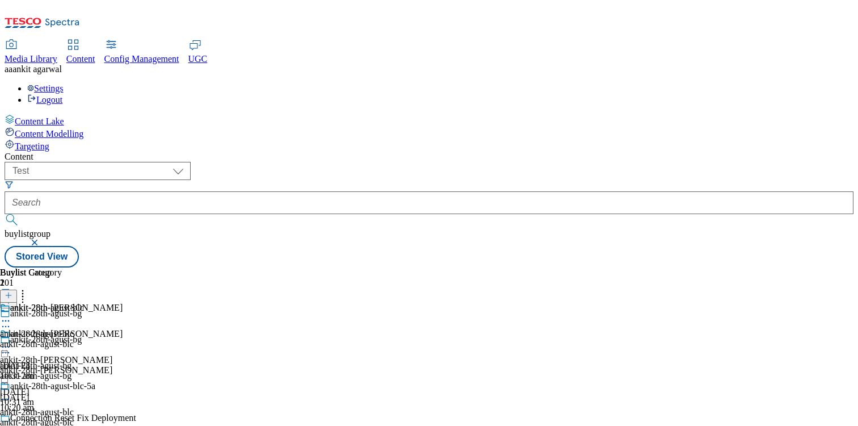
click at [95, 417] on div "ankit-28th-agust-blc" at bounding box center [47, 422] width 95 height 10
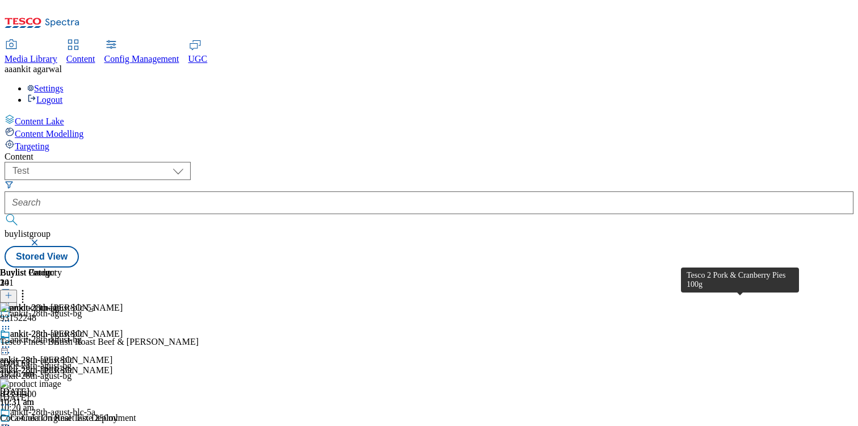
scroll to position [3624, 0]
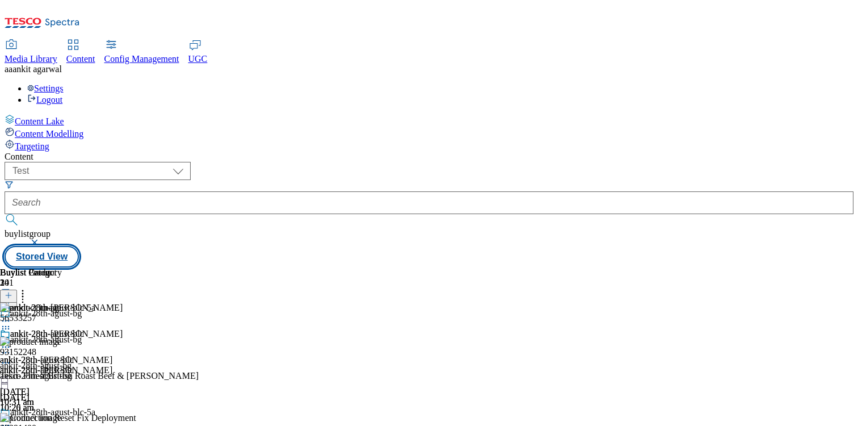
click at [79, 246] on button "Stored View" at bounding box center [42, 257] width 74 height 22
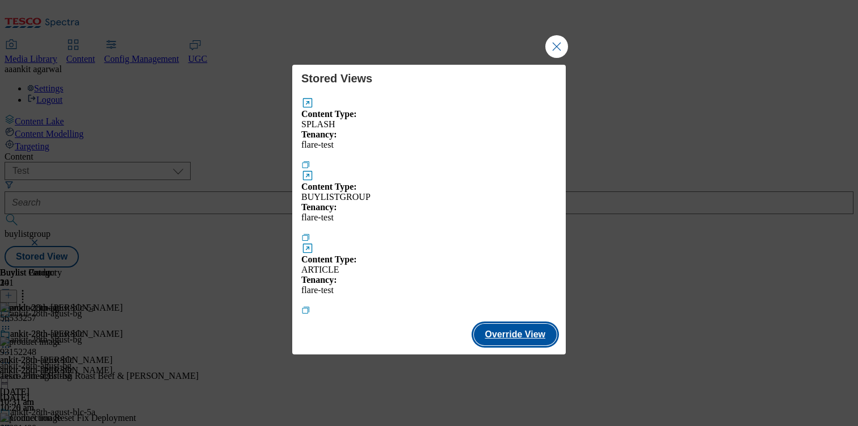
click at [535, 324] on button "Override View" at bounding box center [515, 335] width 83 height 22
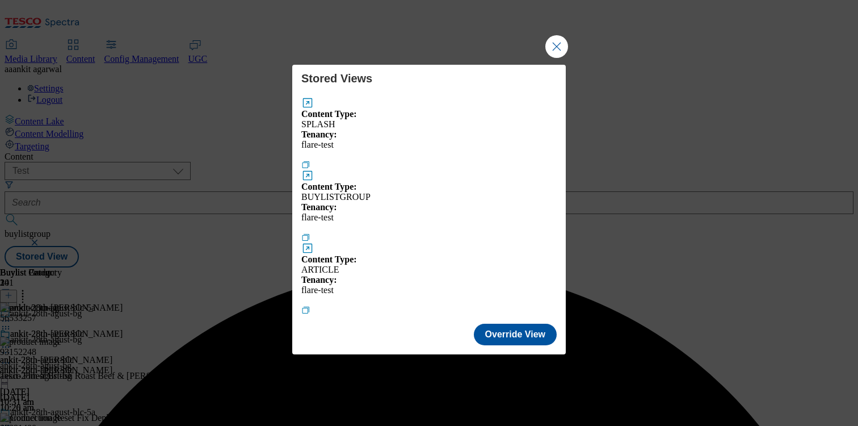
click at [314, 174] on button "Modal" at bounding box center [307, 175] width 12 height 12
click at [311, 233] on button "Modal" at bounding box center [305, 237] width 9 height 9
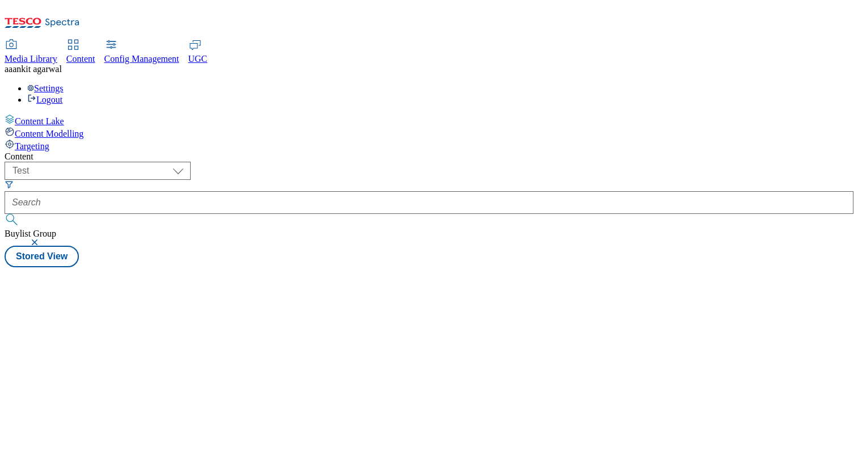
select select "flare-test"
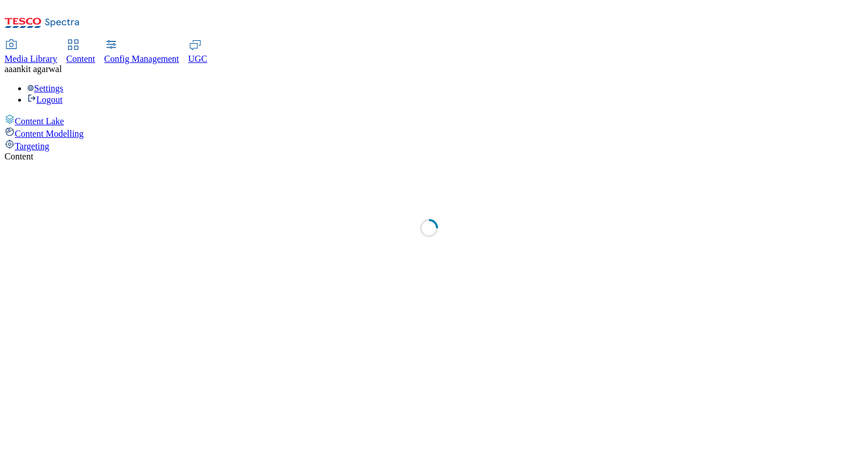
select select "flare-test"
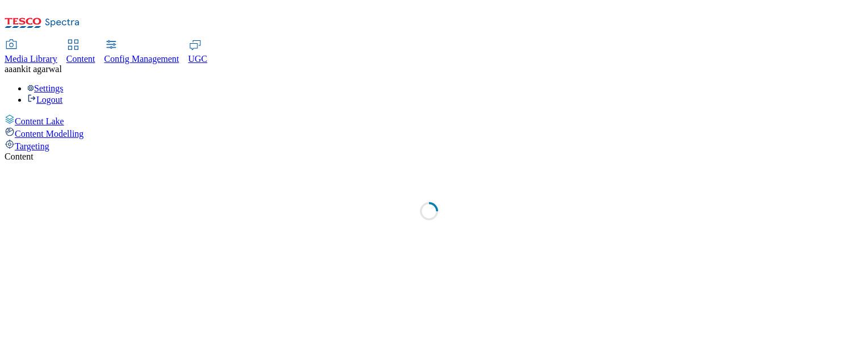
select select "flare-test"
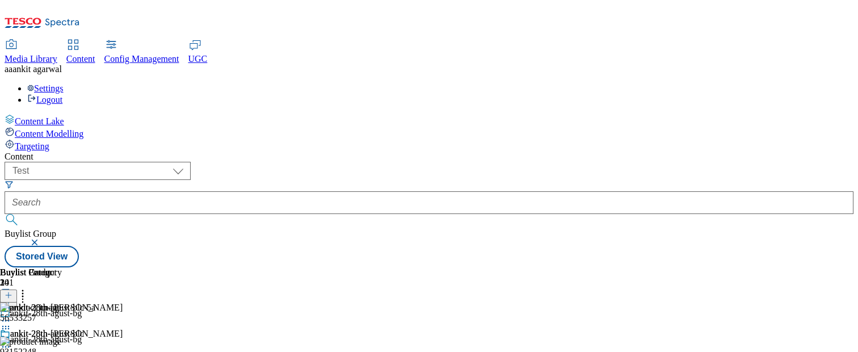
click at [41, 239] on button "button" at bounding box center [35, 242] width 11 height 7
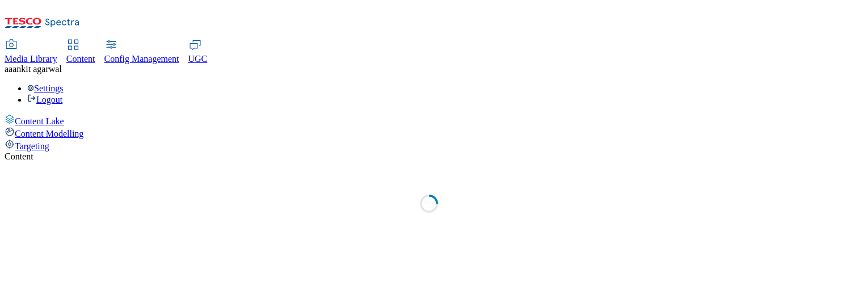
select select "flare-test"
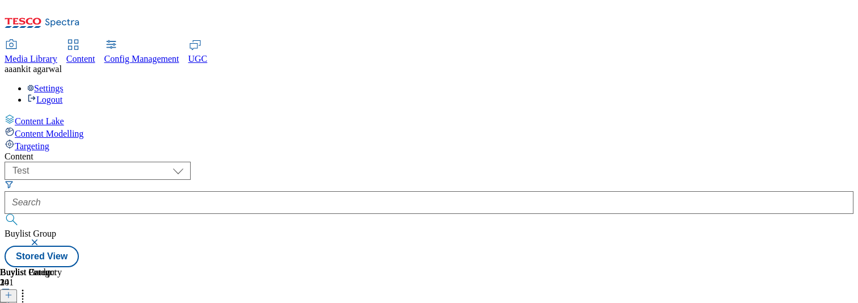
scroll to position [0, 149]
